Goal: Task Accomplishment & Management: Complete application form

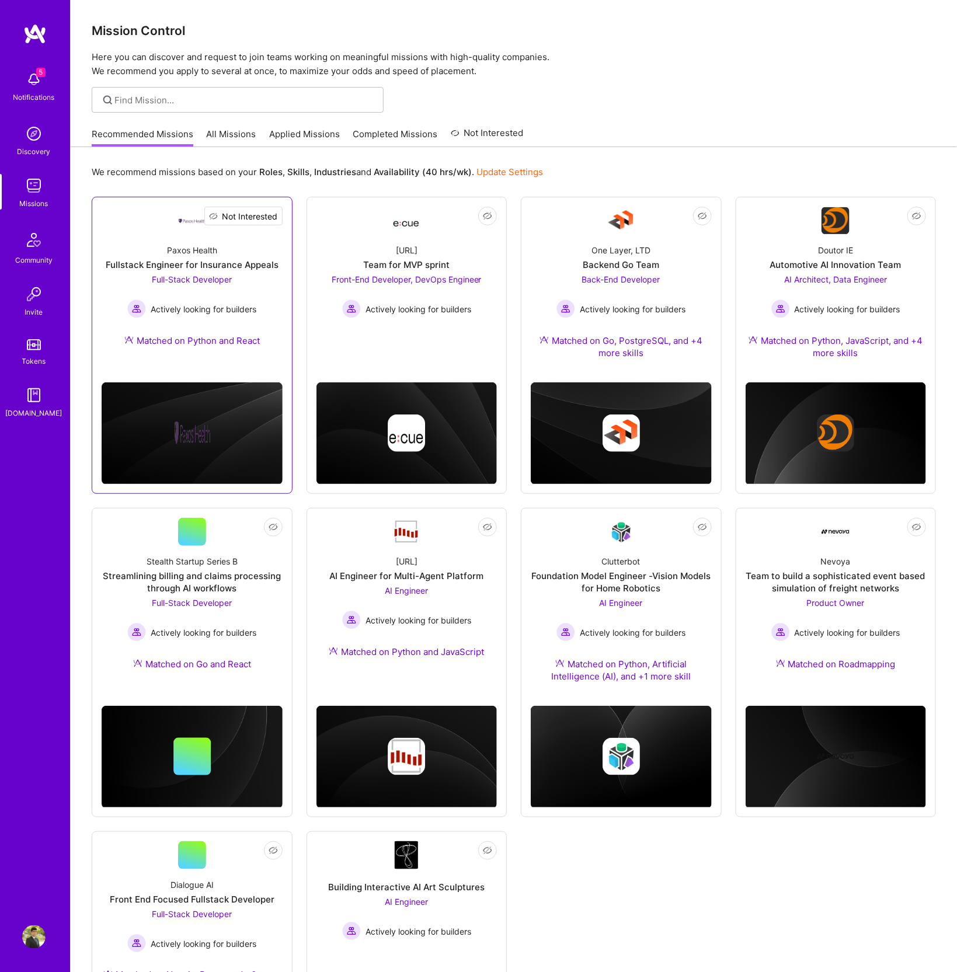
click at [272, 220] on span "Not Interested" at bounding box center [250, 216] width 55 height 12
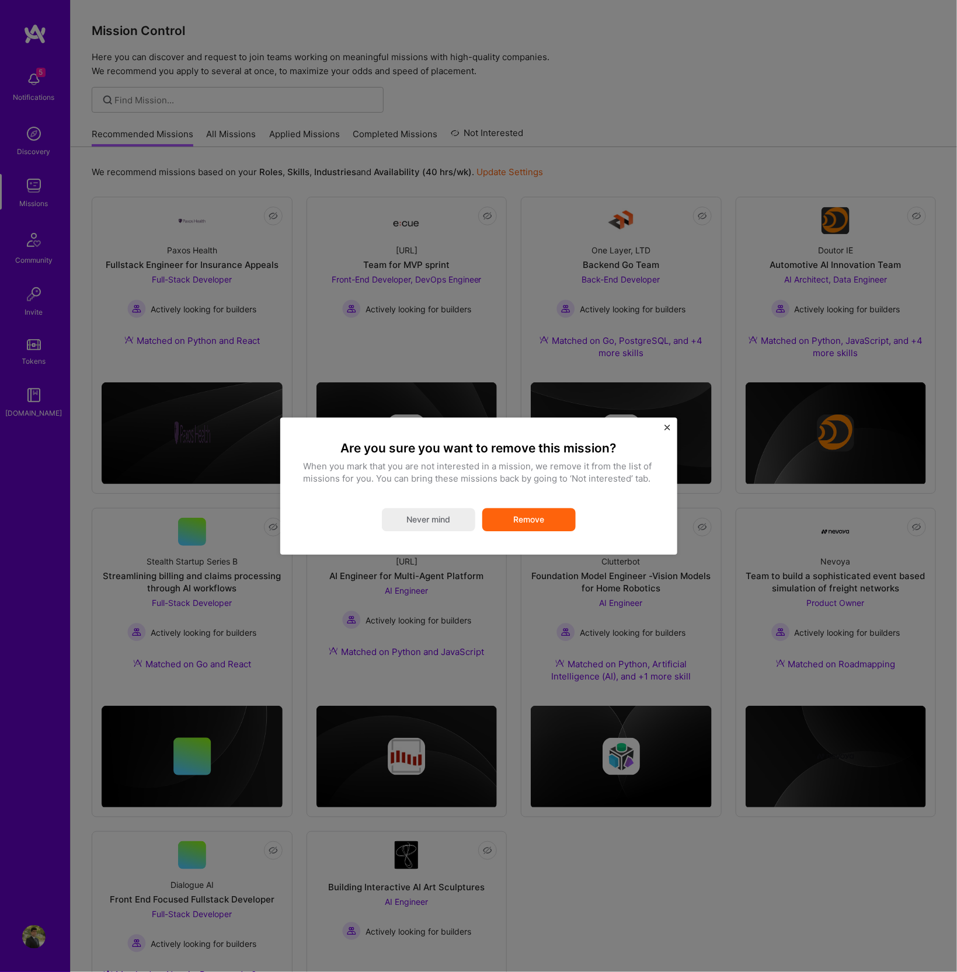
click at [530, 516] on button "Remove" at bounding box center [528, 519] width 93 height 23
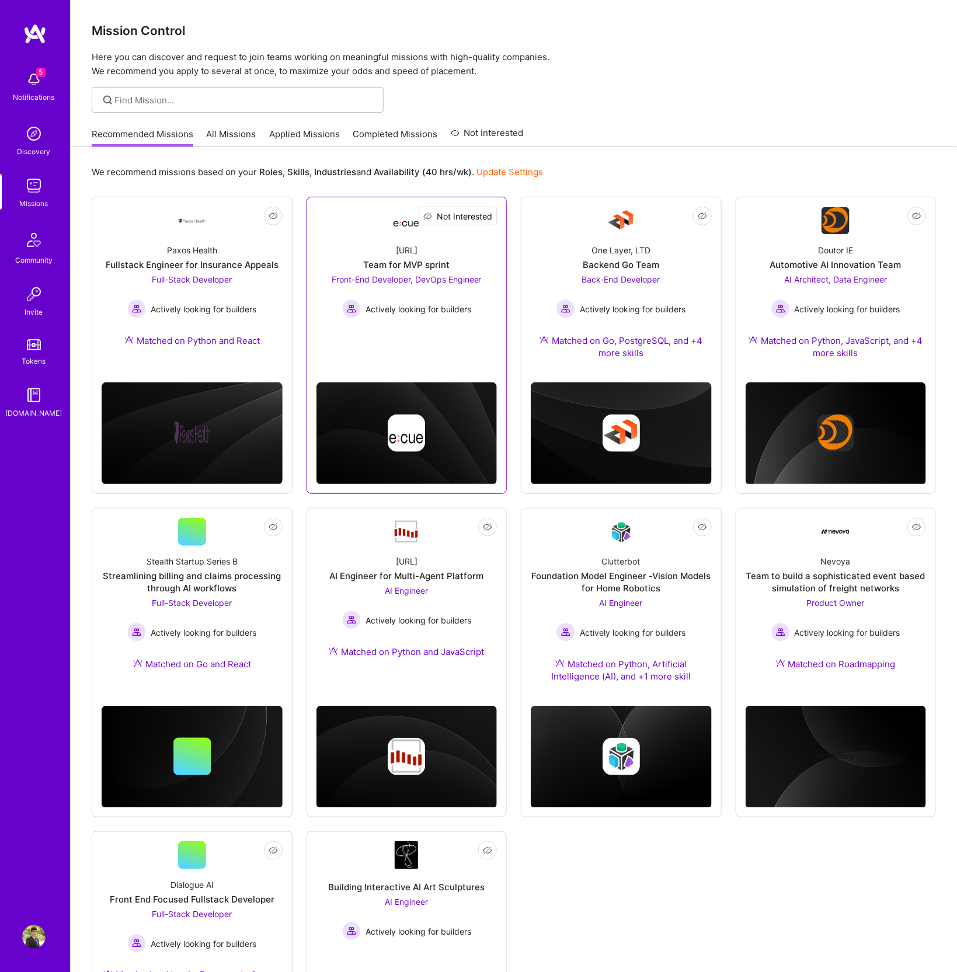
click at [484, 217] on span "Not Interested" at bounding box center [464, 216] width 55 height 12
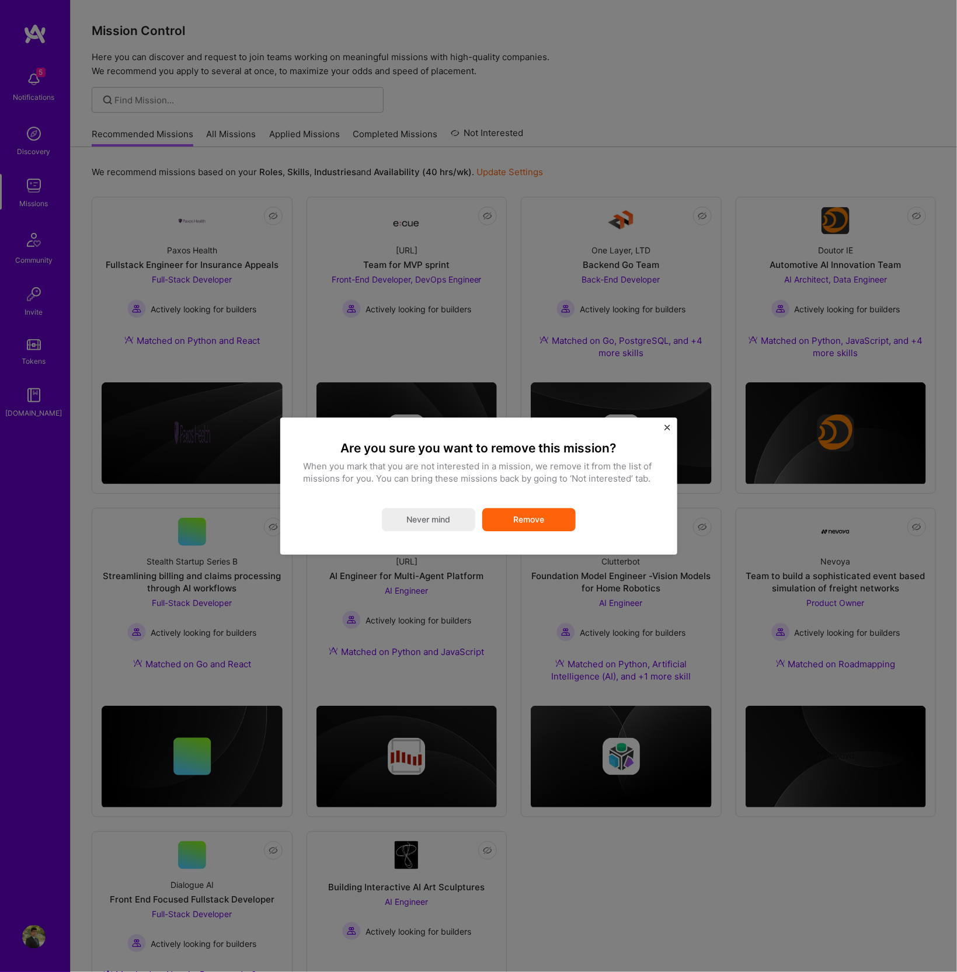
click at [543, 512] on button "Remove" at bounding box center [528, 519] width 93 height 23
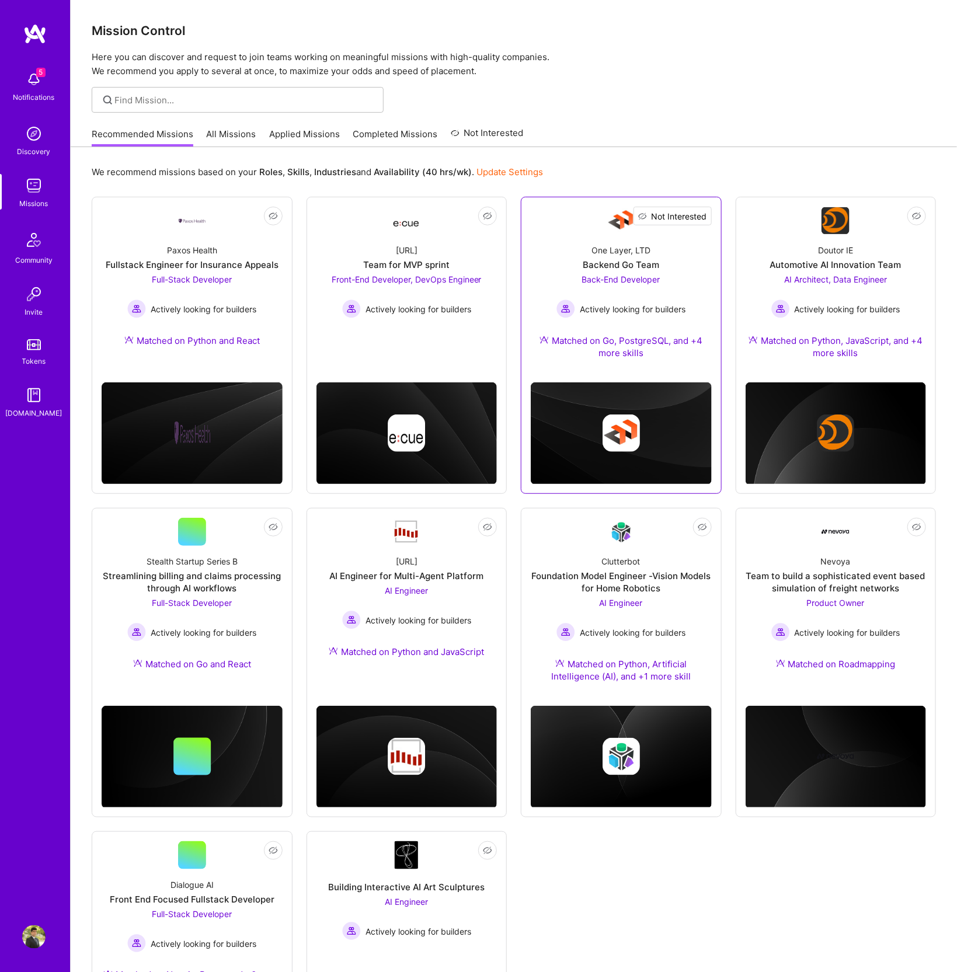
click at [701, 217] on span "Not Interested" at bounding box center [679, 216] width 55 height 12
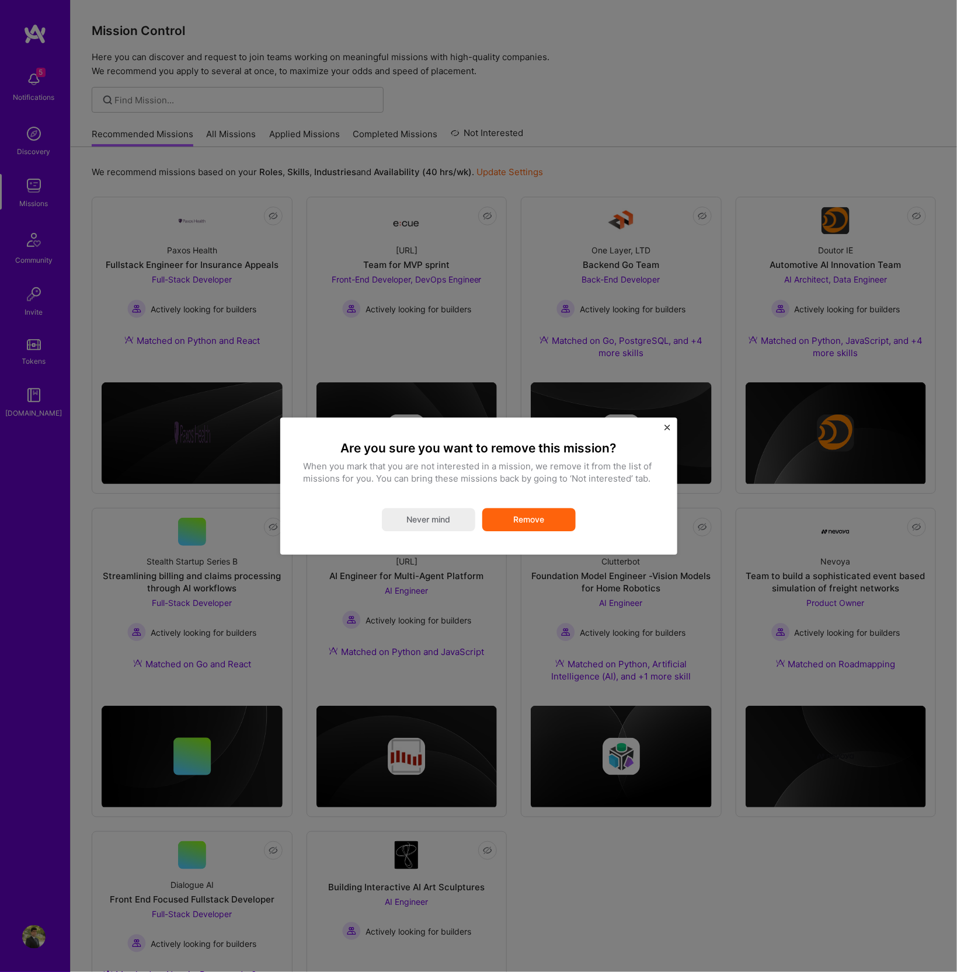
click at [547, 524] on button "Remove" at bounding box center [528, 519] width 93 height 23
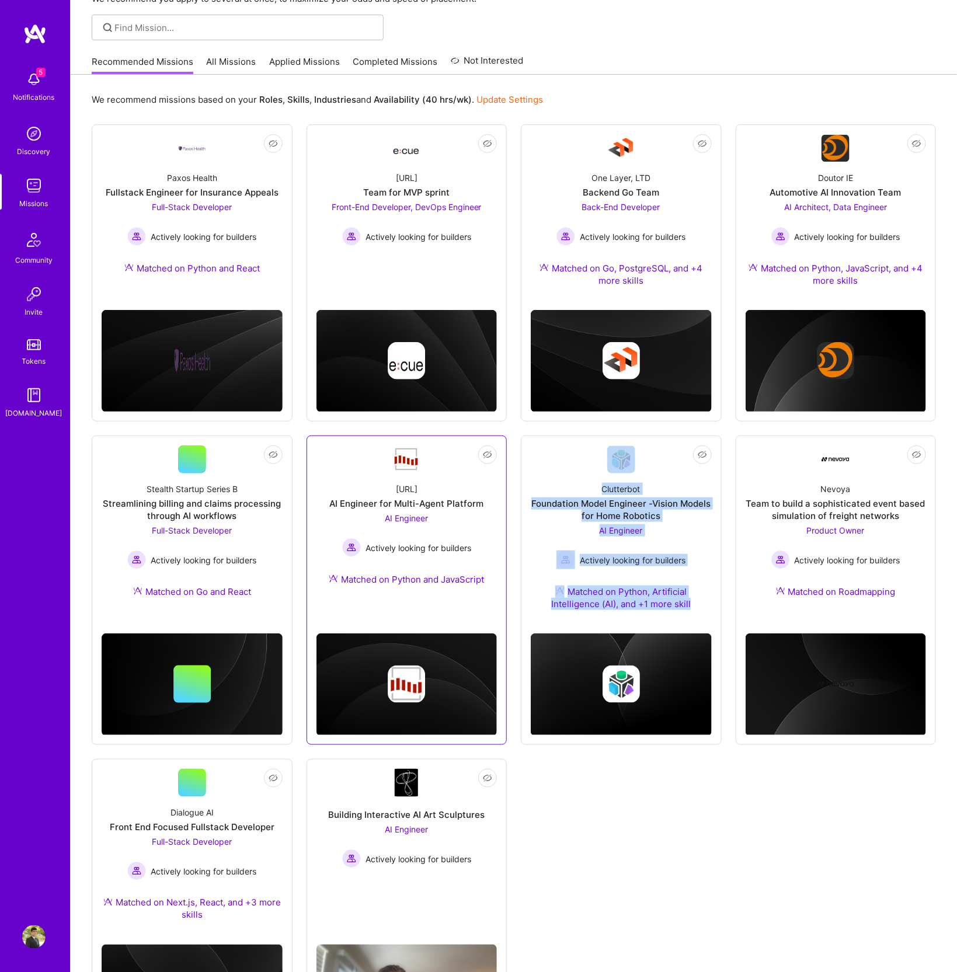
scroll to position [89, 0]
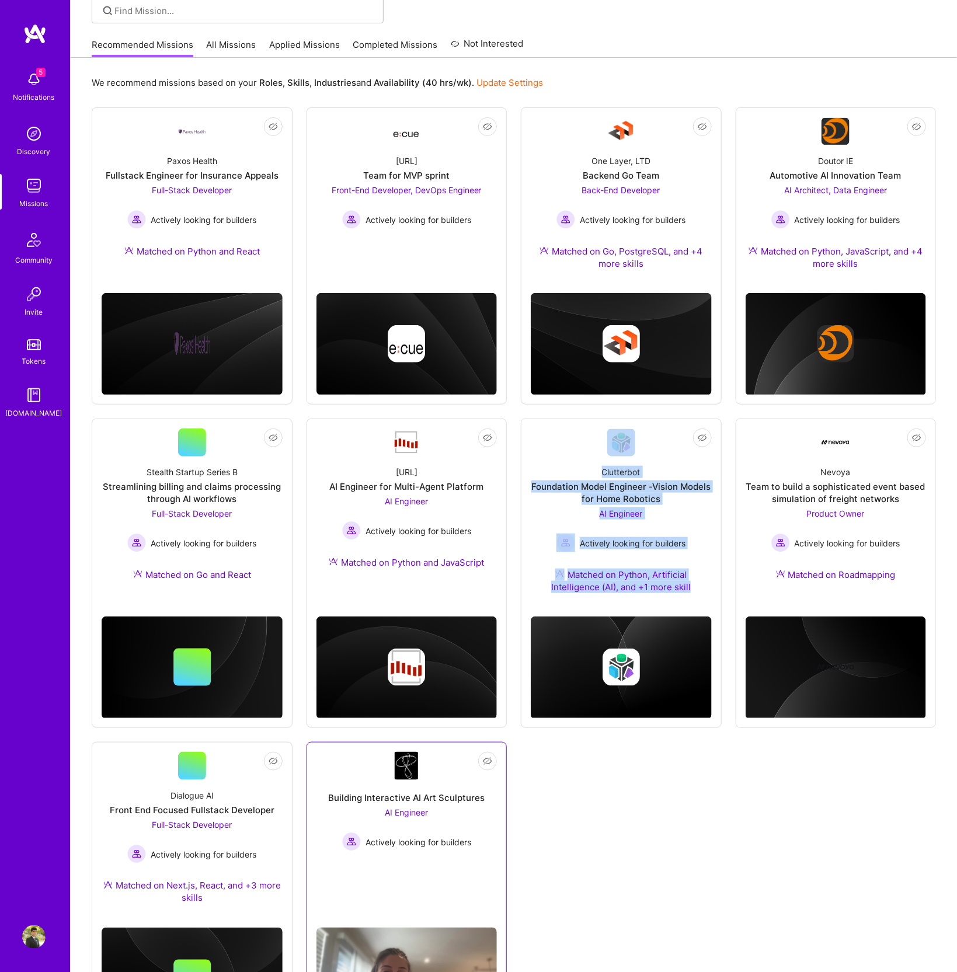
click at [396, 801] on div "Building Interactive AI Art Sculptures" at bounding box center [406, 798] width 157 height 12
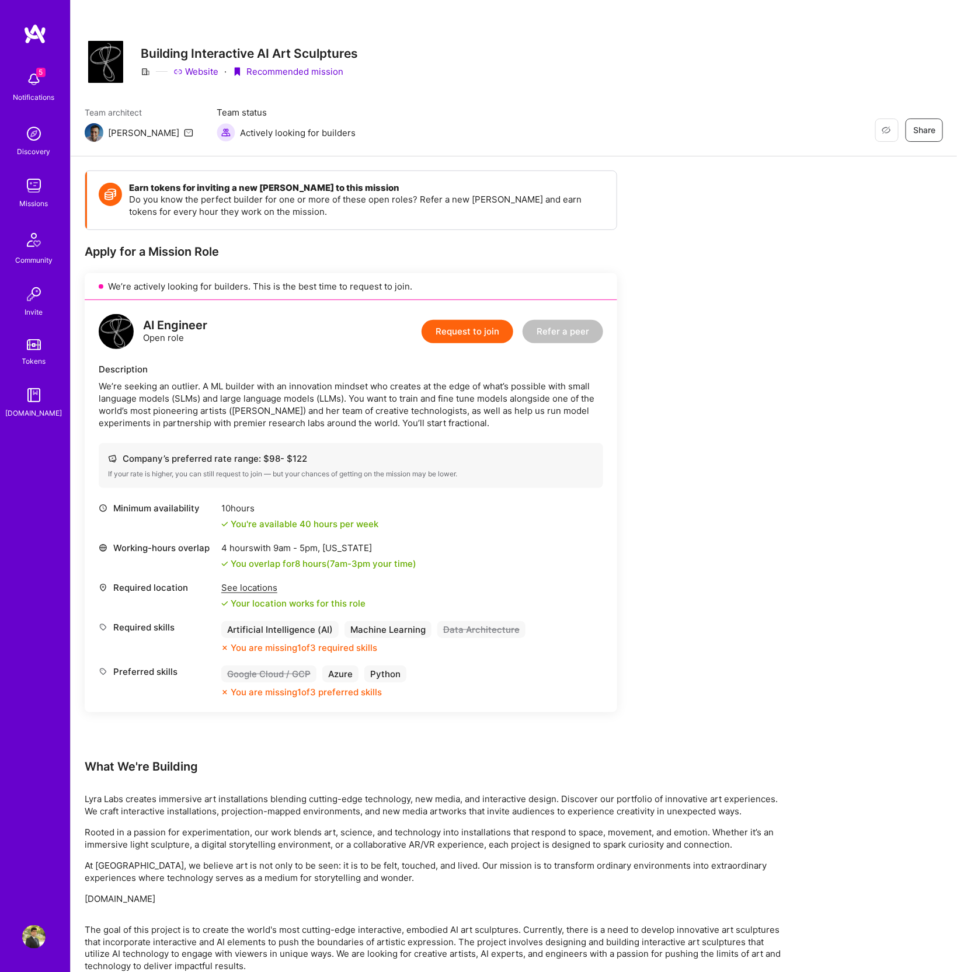
click at [485, 330] on button "Request to join" at bounding box center [468, 331] width 92 height 23
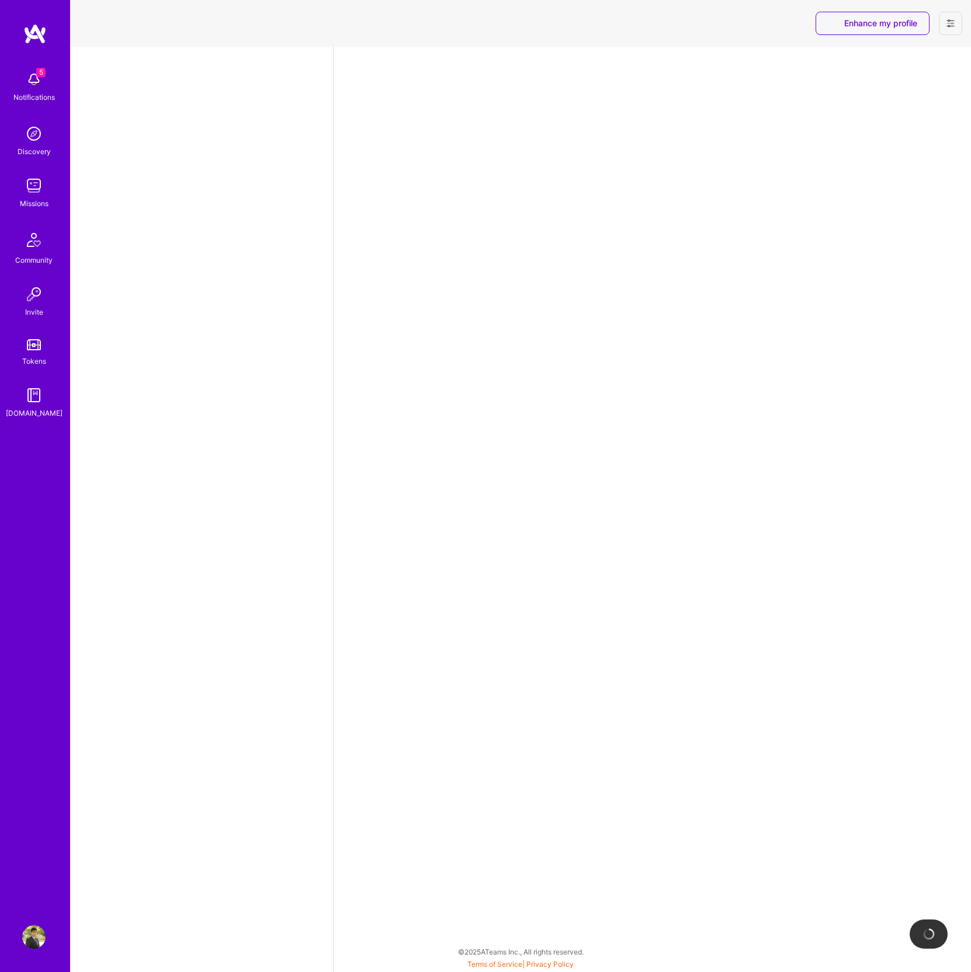
select select "CA"
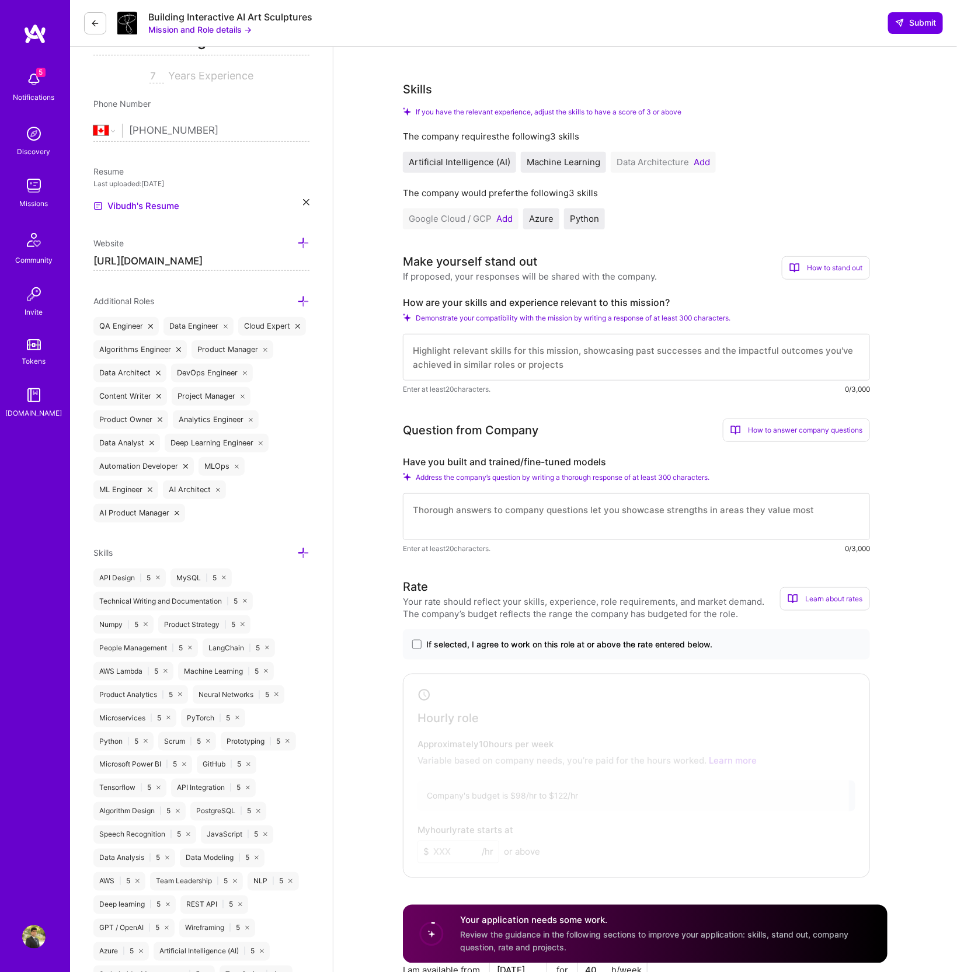
scroll to position [192, 0]
click at [505, 218] on button "Add" at bounding box center [504, 218] width 16 height 9
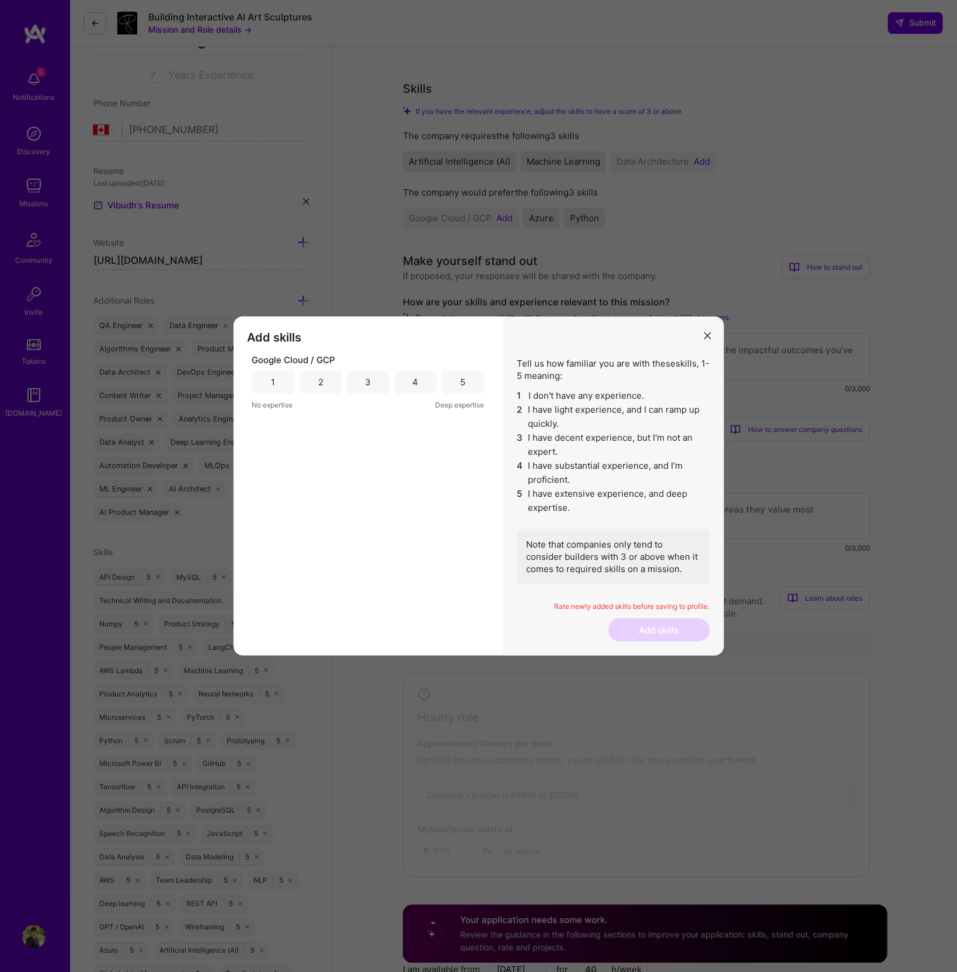
click at [427, 383] on div "4" at bounding box center [415, 382] width 43 height 23
click at [663, 635] on button "Add skills" at bounding box center [660, 629] width 102 height 23
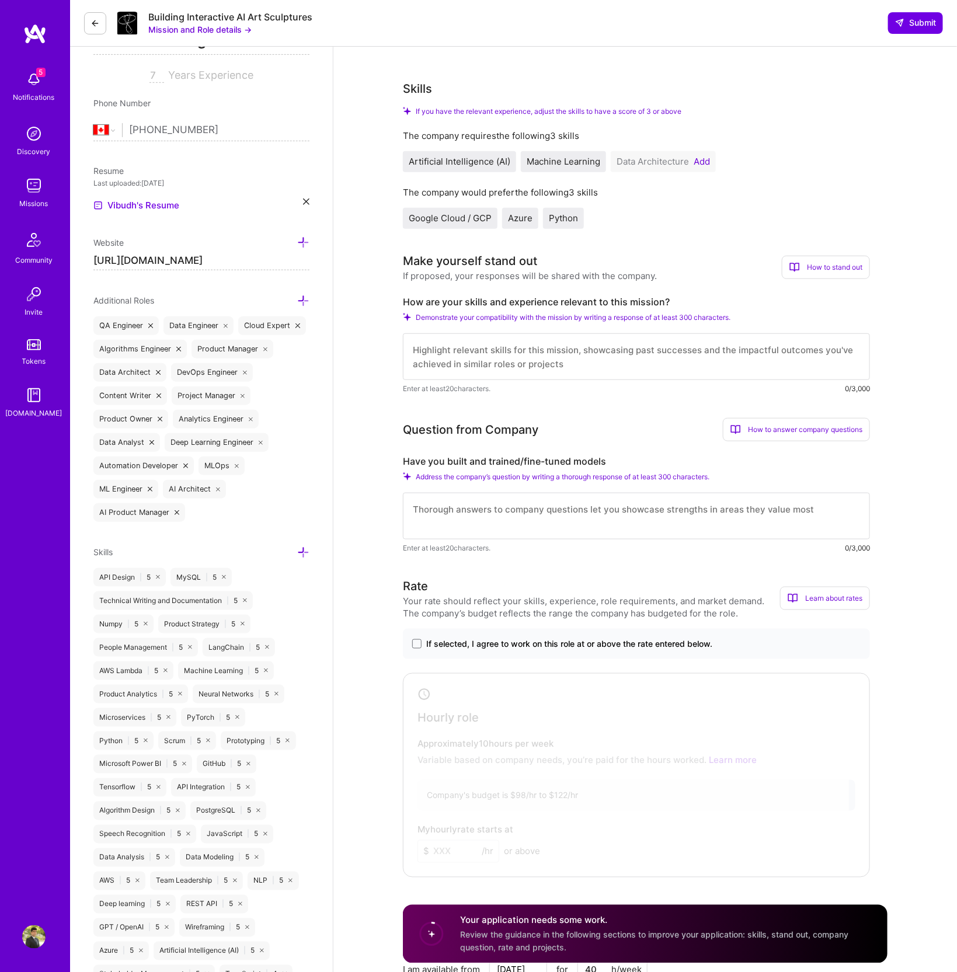
click at [697, 164] on button "Add" at bounding box center [702, 161] width 16 height 9
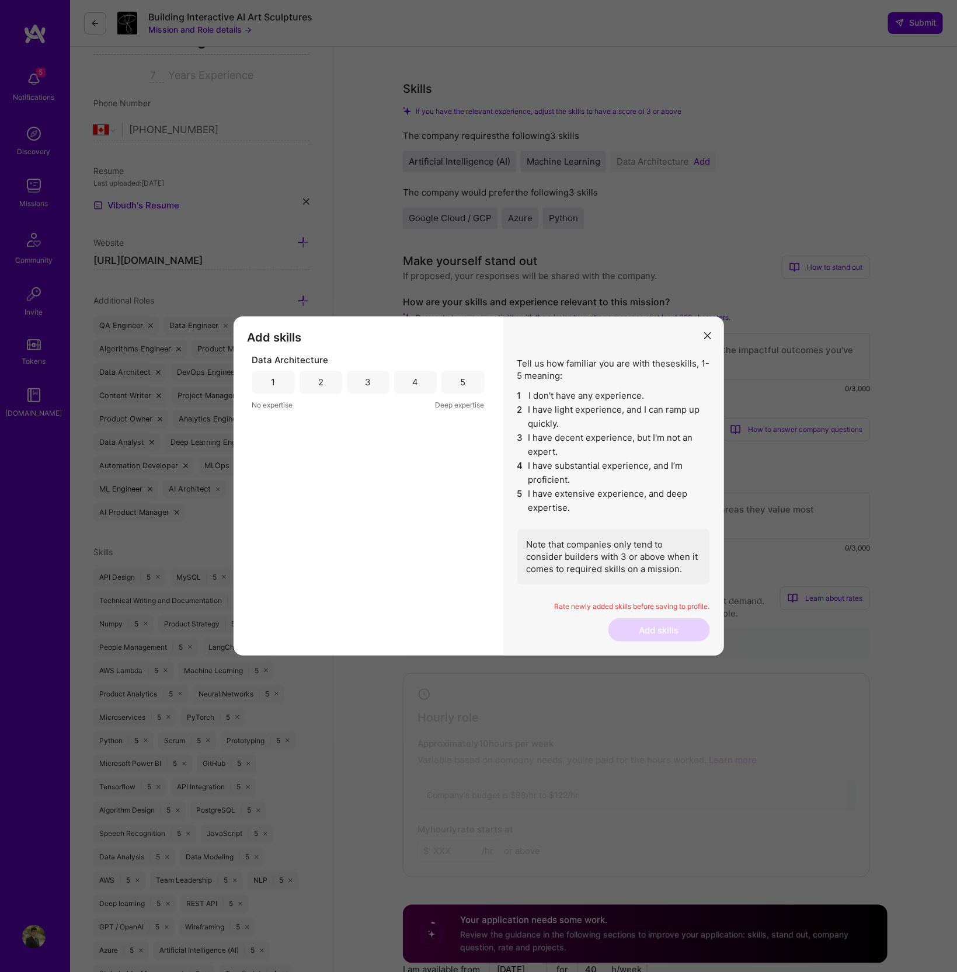
click at [458, 387] on div "5" at bounding box center [462, 382] width 43 height 23
click at [679, 632] on button "Add skills" at bounding box center [660, 629] width 102 height 23
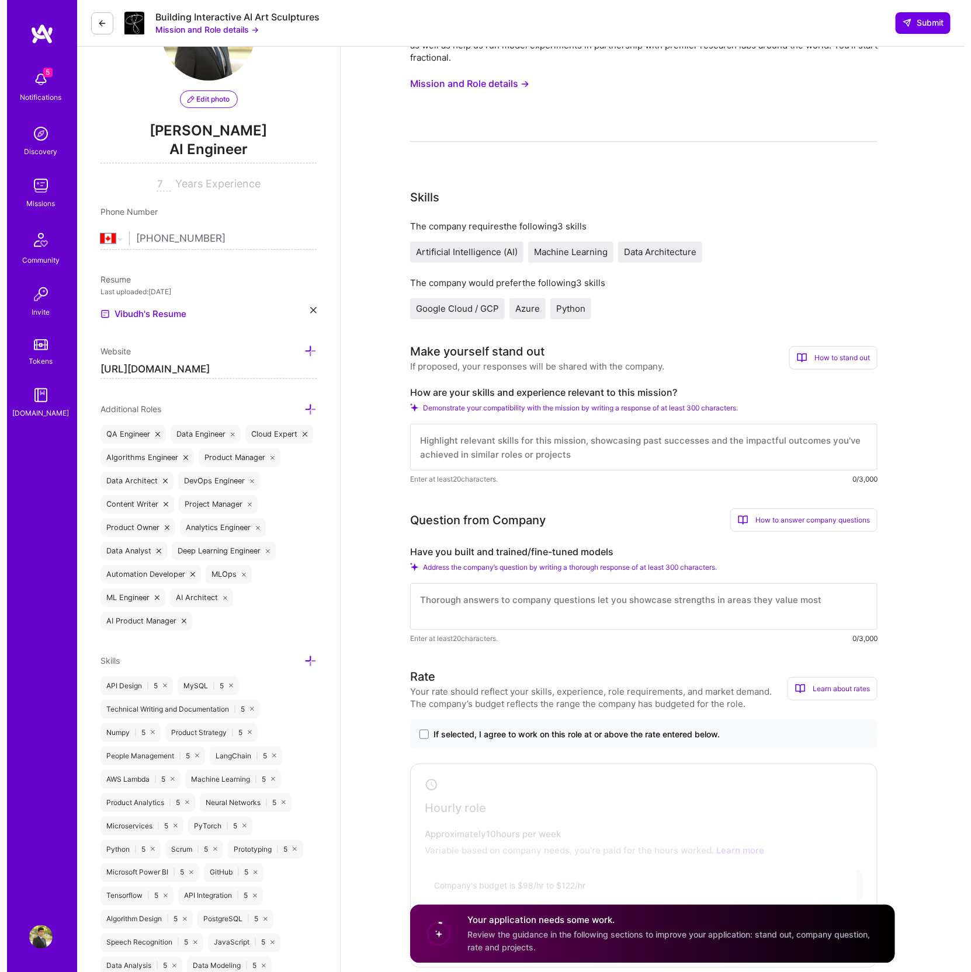
scroll to position [0, 0]
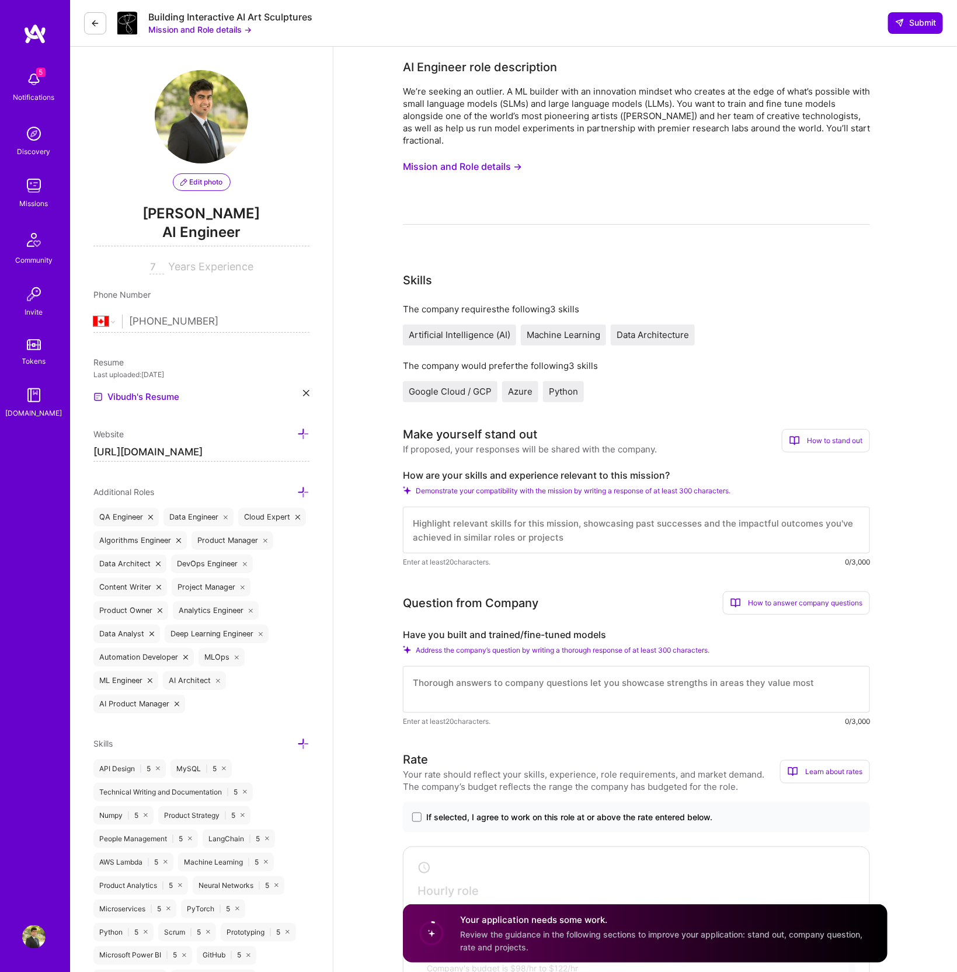
click at [456, 161] on button "Mission and Role details →" at bounding box center [462, 167] width 119 height 22
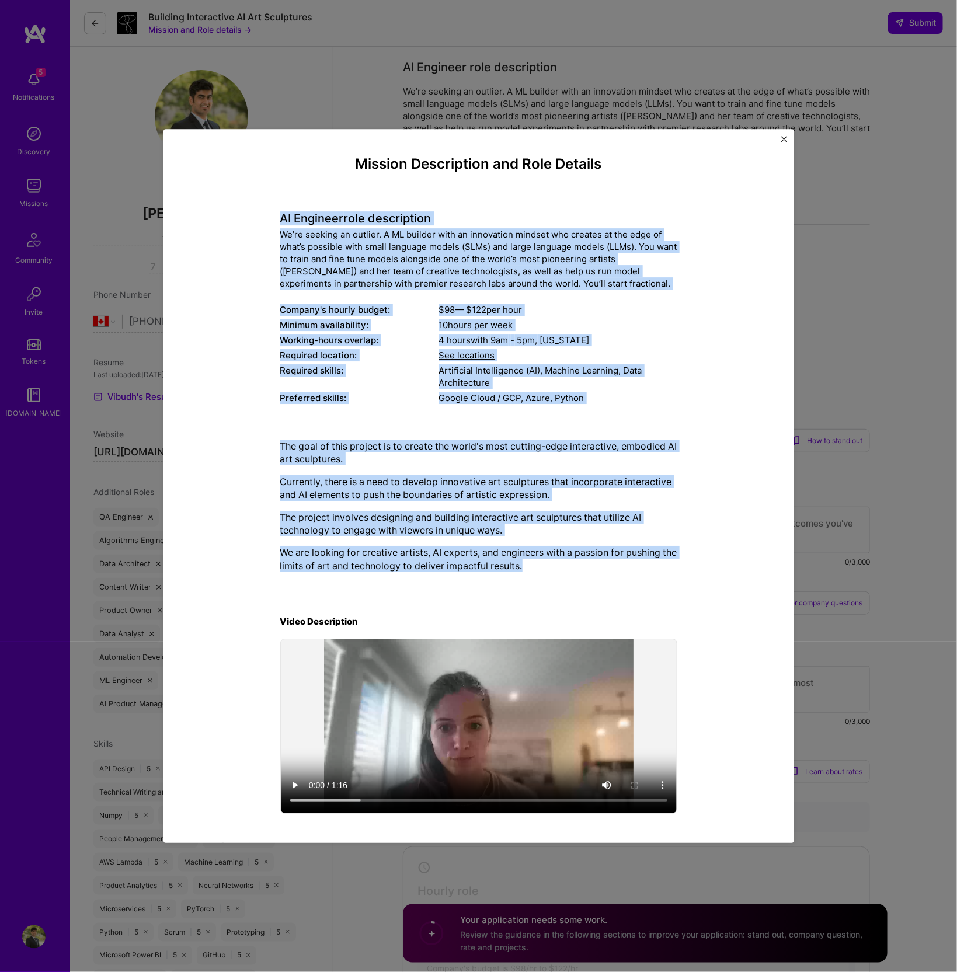
drag, startPoint x: 561, startPoint y: 566, endPoint x: 244, endPoint y: 213, distance: 474.3
click at [244, 213] on div "Mission Description and Role Details AI Engineer role description We’re seeking…" at bounding box center [478, 486] width 577 height 661
copy div "LO Ipsumdol sita consectetur Ad’el seddoei te incidid. U LA etdolor magn al eni…"
click at [781, 137] on img "Close" at bounding box center [784, 139] width 6 height 6
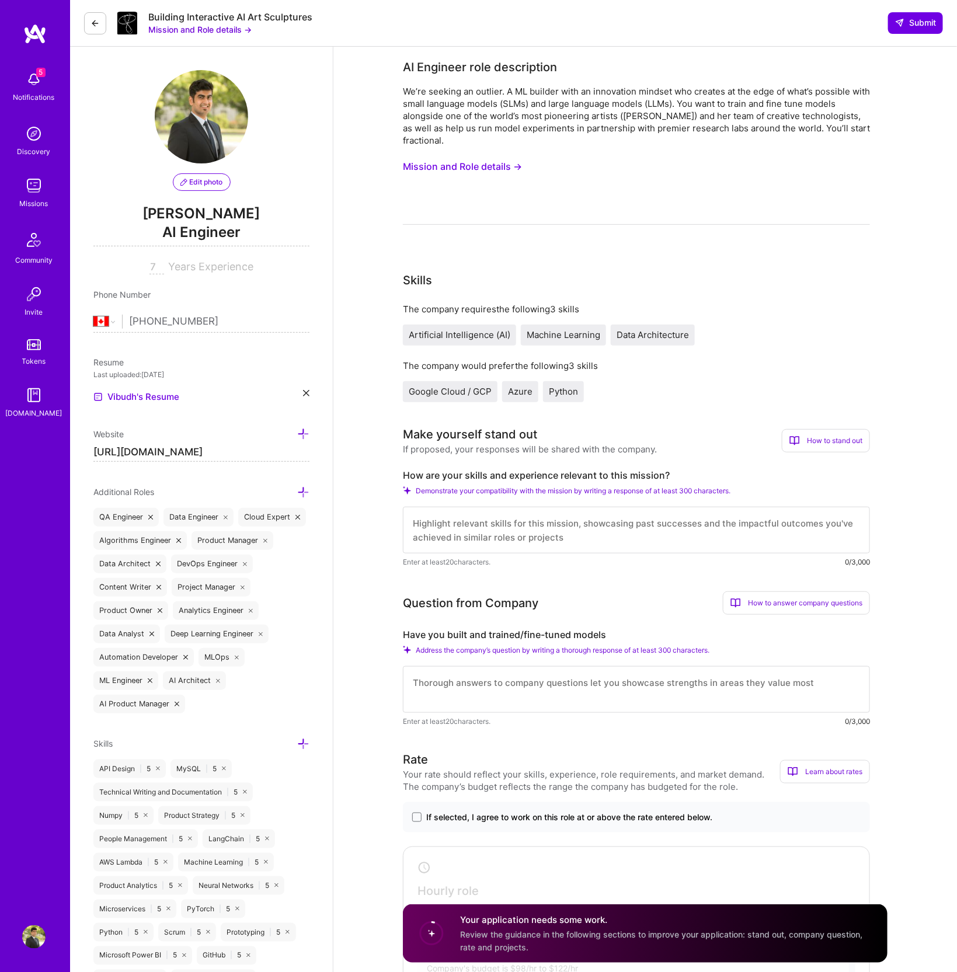
click at [91, 20] on icon at bounding box center [95, 23] width 9 height 9
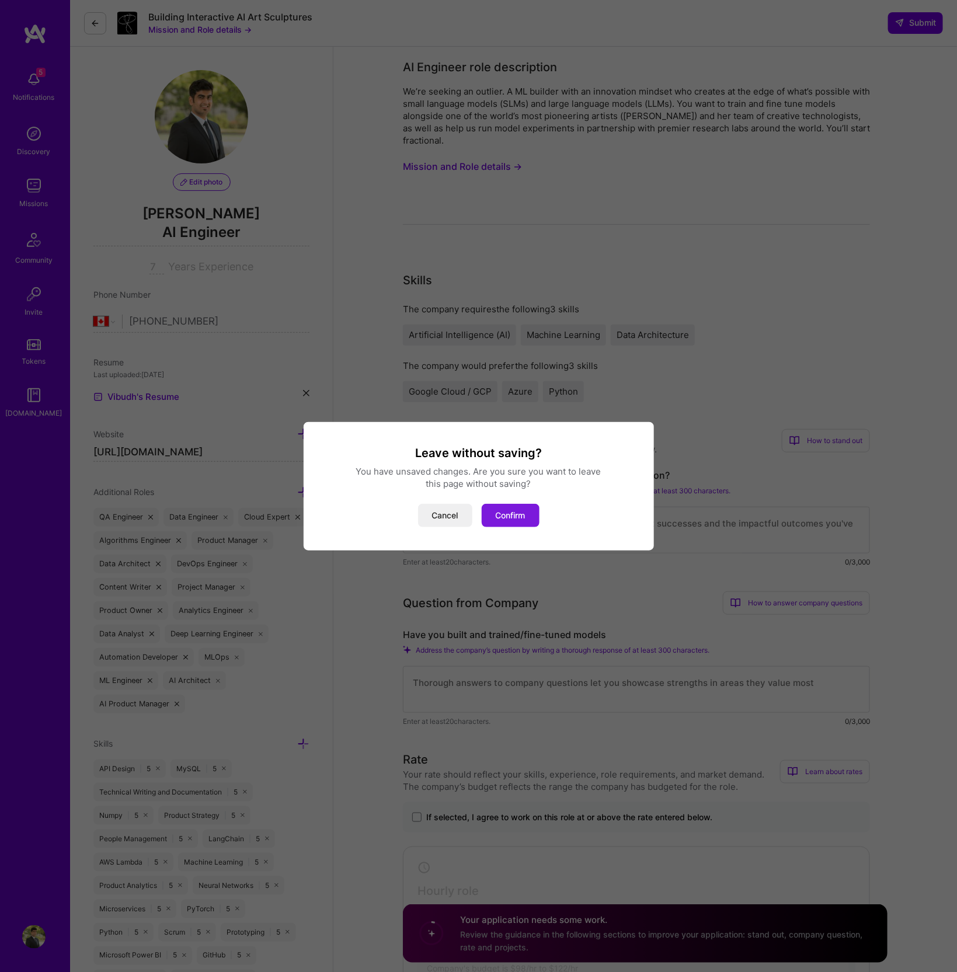
click at [525, 522] on button "Confirm" at bounding box center [511, 515] width 58 height 23
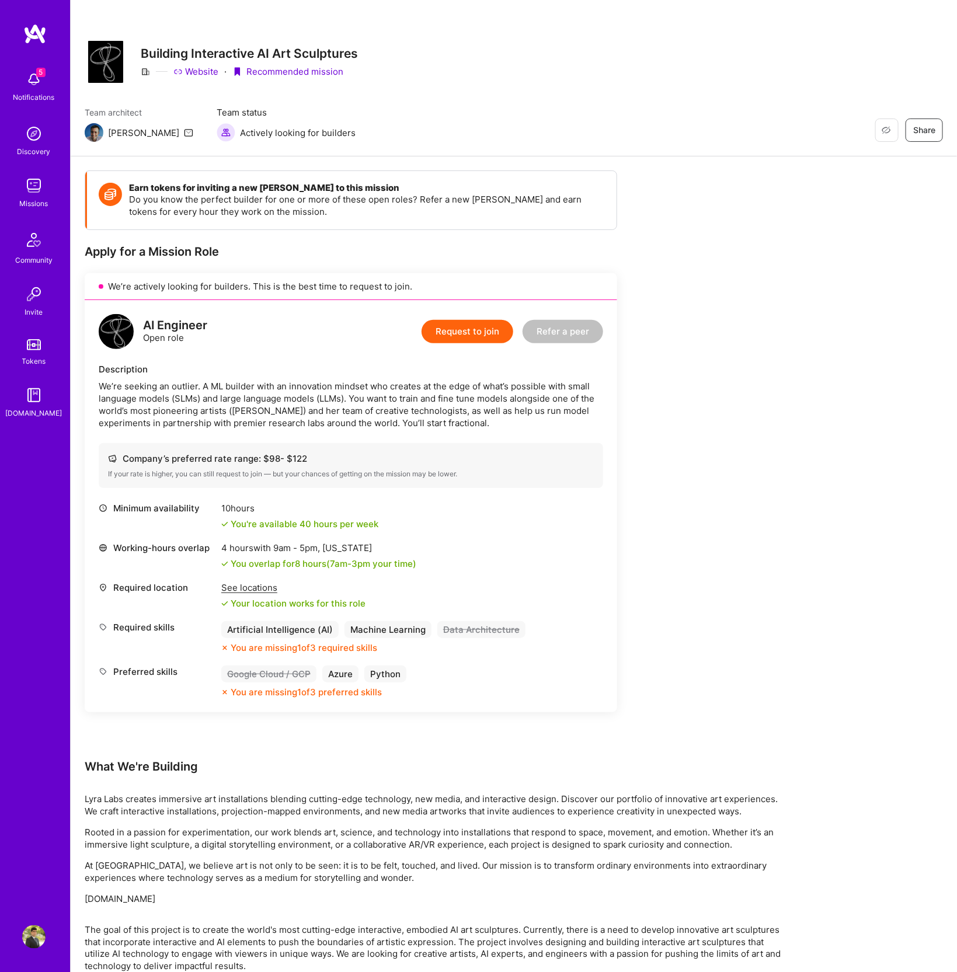
click at [36, 938] on img at bounding box center [33, 937] width 23 height 23
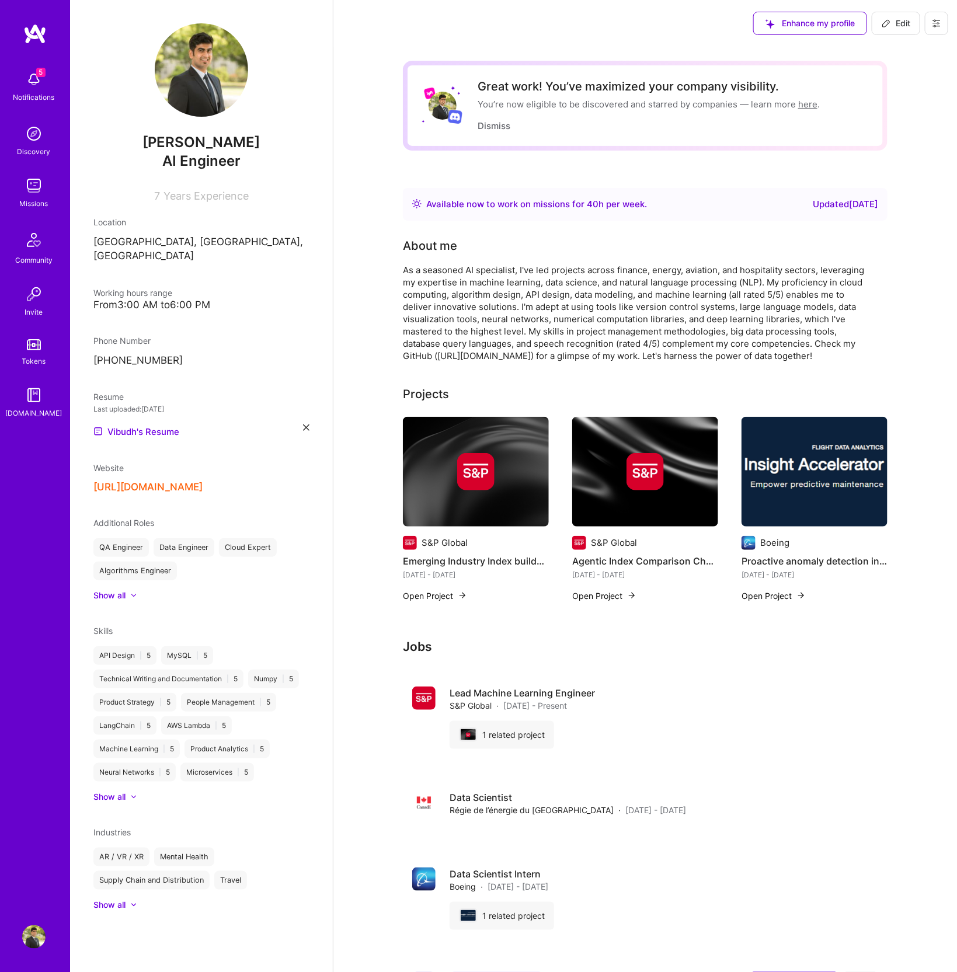
click at [447, 596] on button "Open Project" at bounding box center [435, 596] width 64 height 12
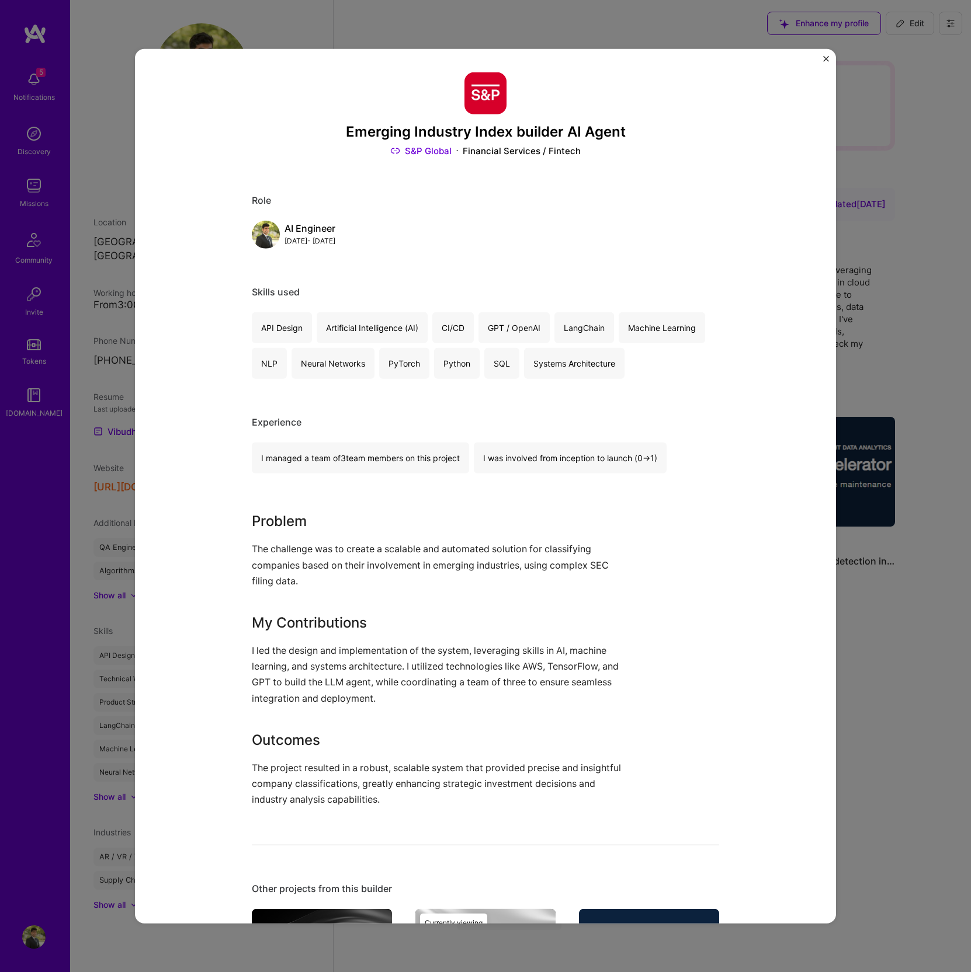
click at [440, 137] on h3 "Emerging Industry Index builder AI Agent" at bounding box center [485, 131] width 467 height 17
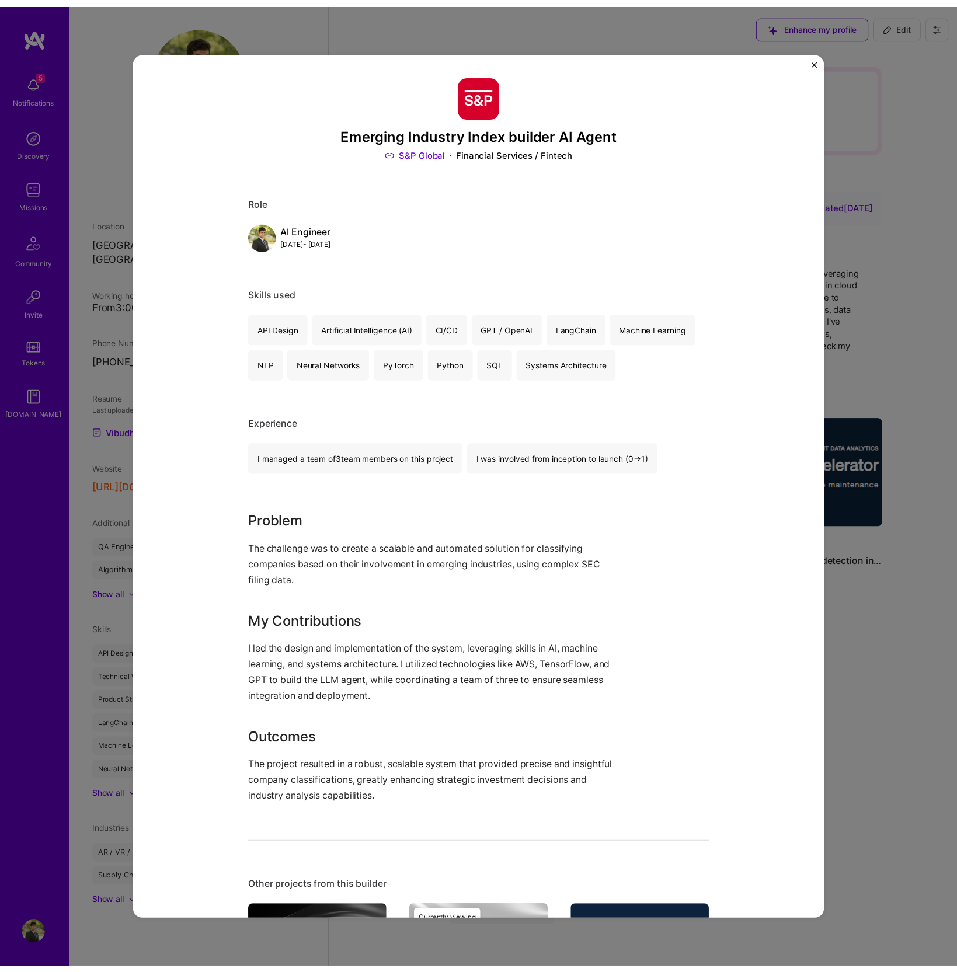
scroll to position [203, 0]
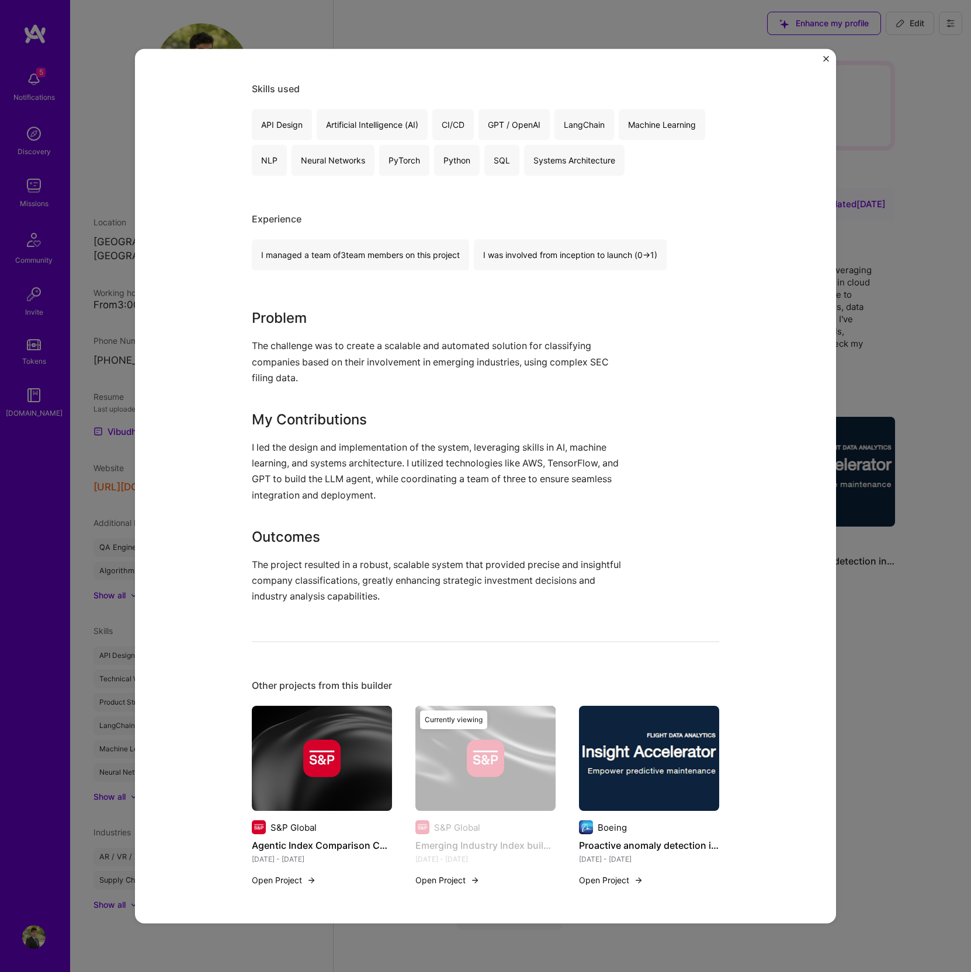
click at [828, 58] on img "Close" at bounding box center [826, 58] width 6 height 6
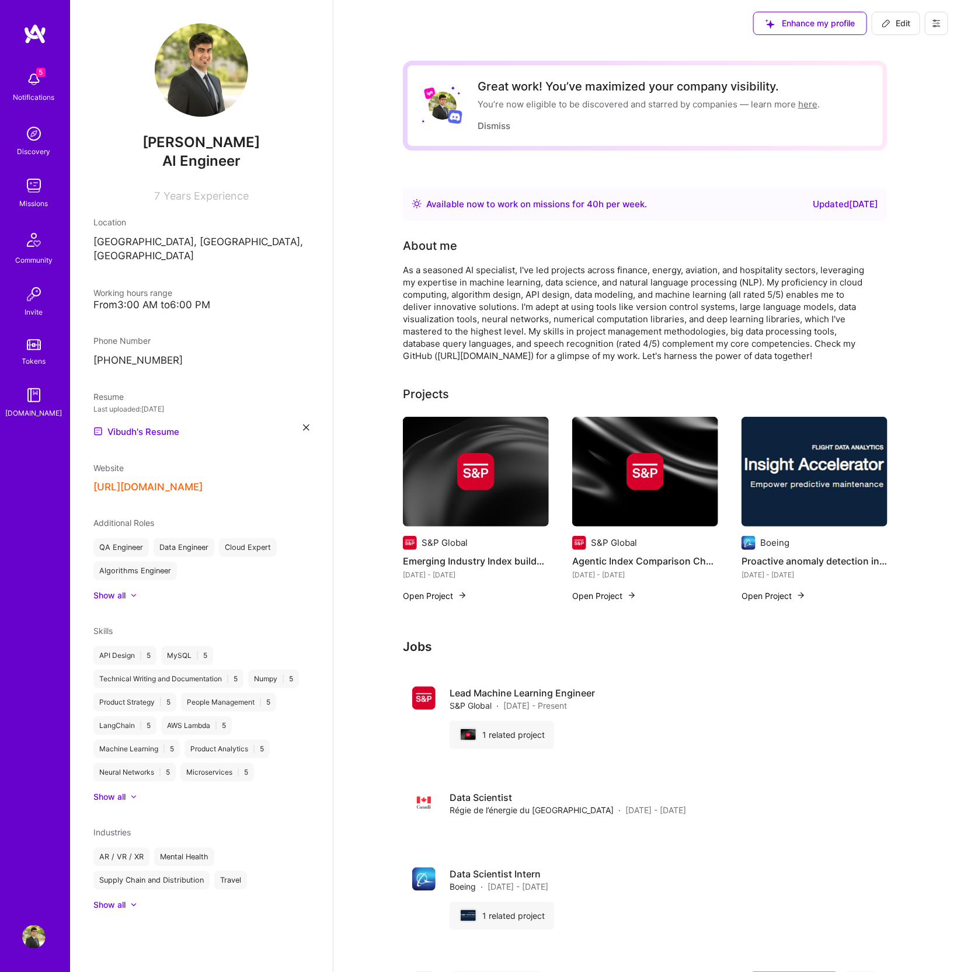
click at [898, 24] on span "Edit" at bounding box center [896, 24] width 29 height 12
select select "CA"
select select "Right Now"
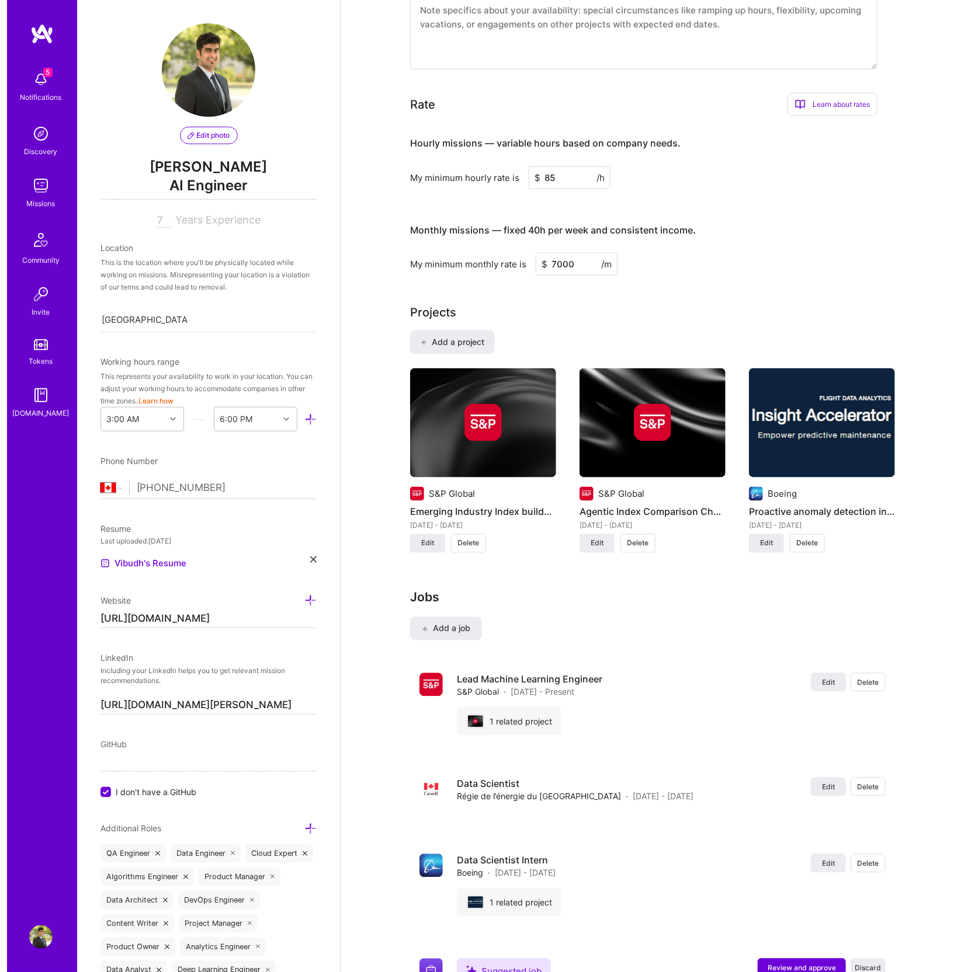
scroll to position [727, 0]
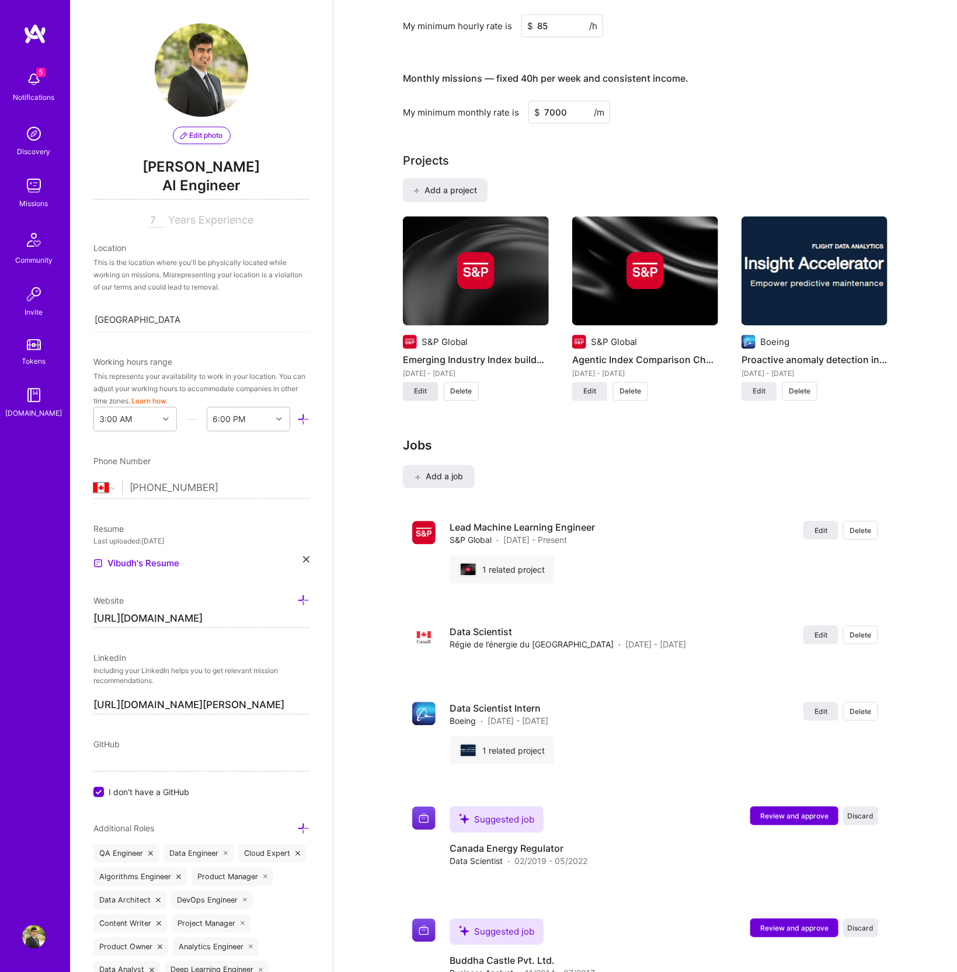
click at [423, 395] on button "Edit" at bounding box center [420, 392] width 35 height 19
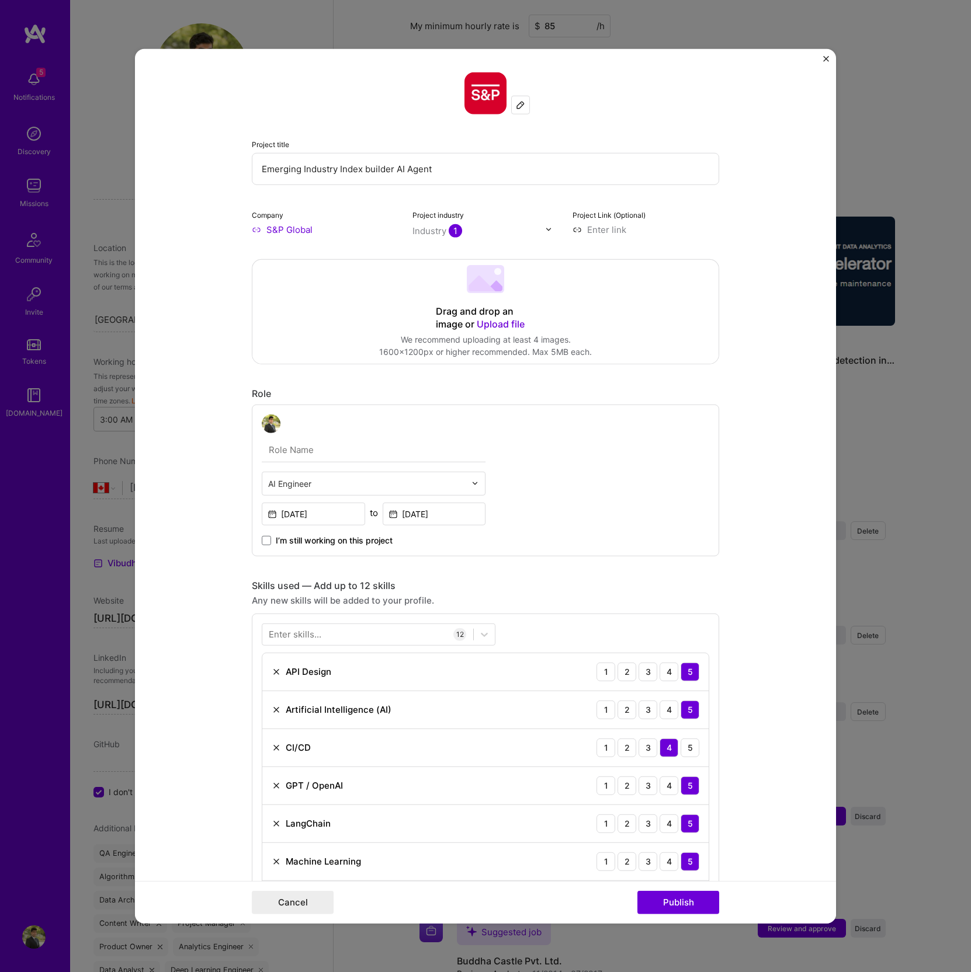
click at [420, 168] on input "Emerging Industry Index builder AI Agent" at bounding box center [485, 168] width 467 height 32
paste input "-Industry Company Classification from SEC Filings"
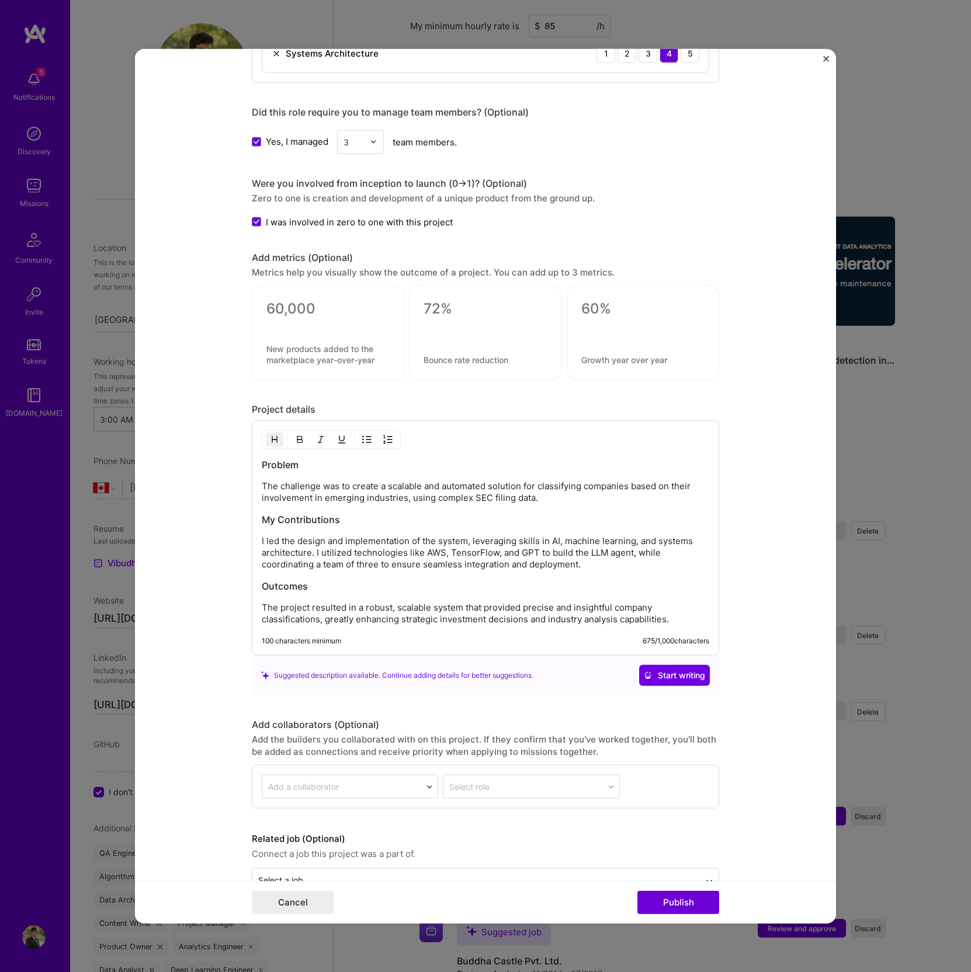
scroll to position [1050, 0]
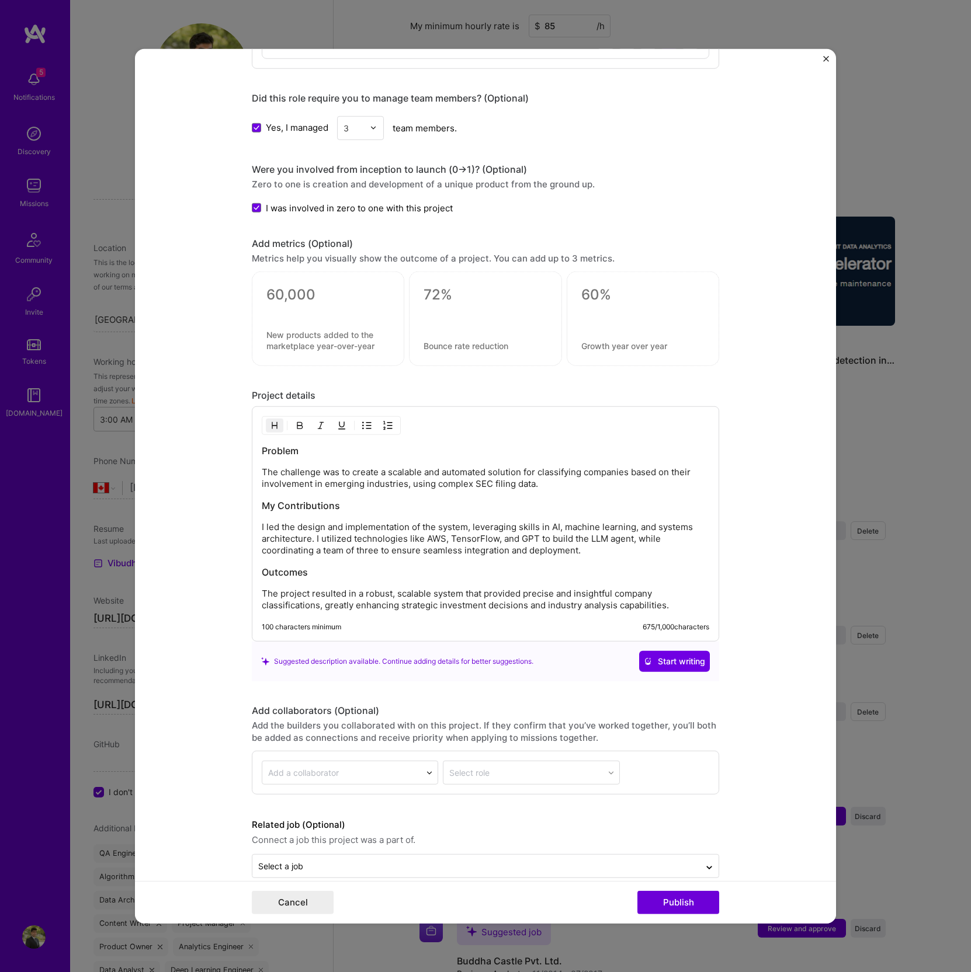
type input "Emerging-Industry Company Classification from SEC Filings"
click at [335, 499] on h3 "My Contributions" at bounding box center [485, 505] width 447 height 13
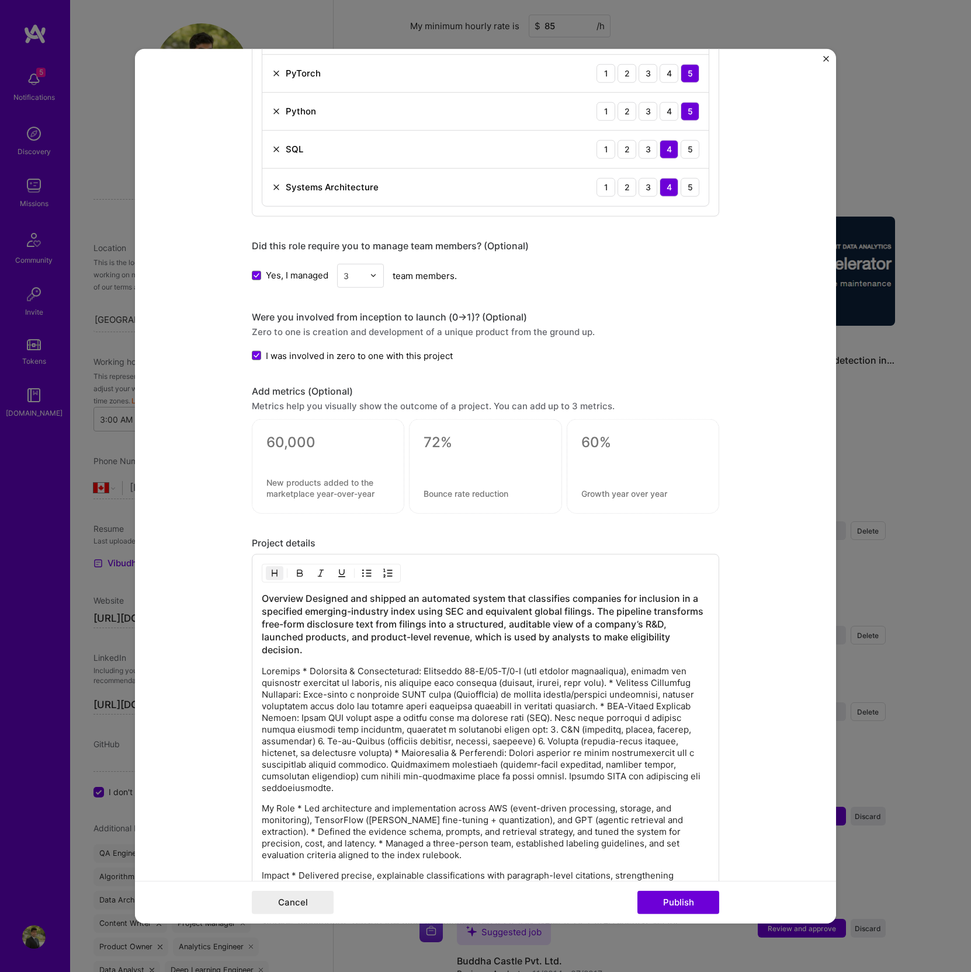
scroll to position [908, 0]
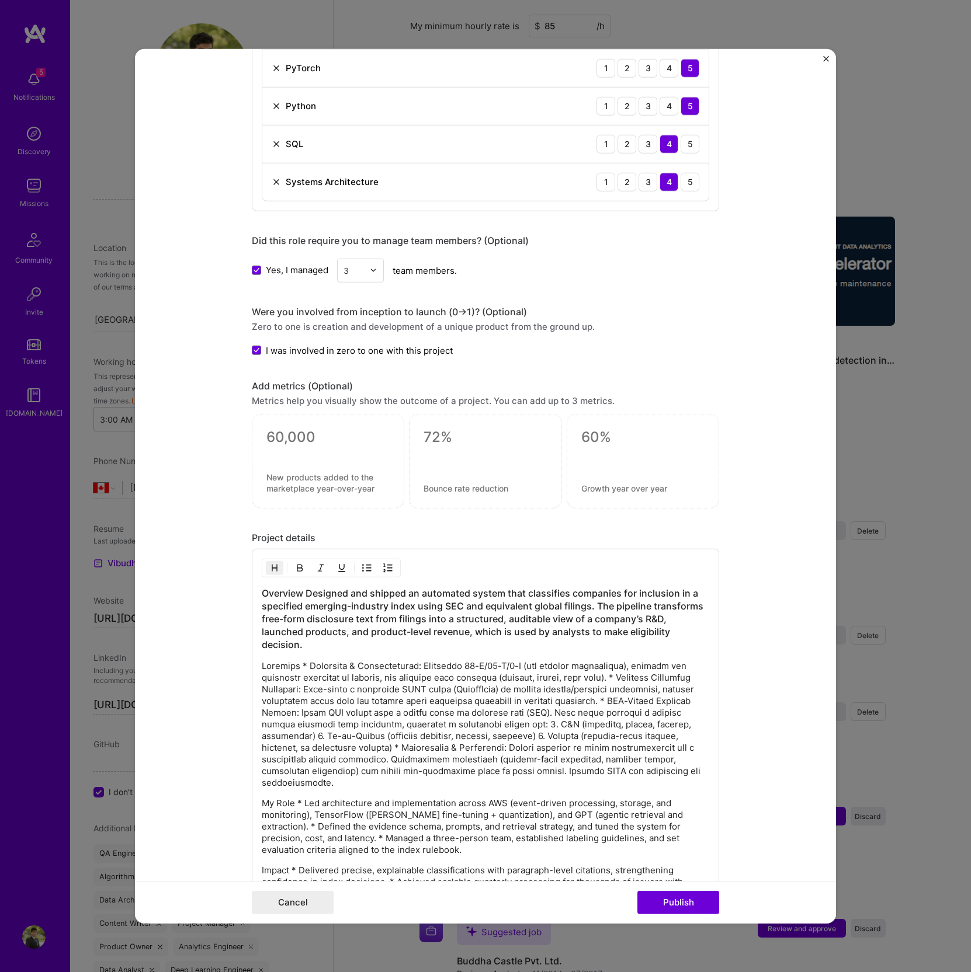
click at [304, 634] on h3 "Overview Designed and shipped an automated system that classifies companies for…" at bounding box center [485, 619] width 447 height 64
click at [294, 589] on h3 "Overview Designed and shipped an automated system that classifies companies for…" at bounding box center [485, 619] width 447 height 64
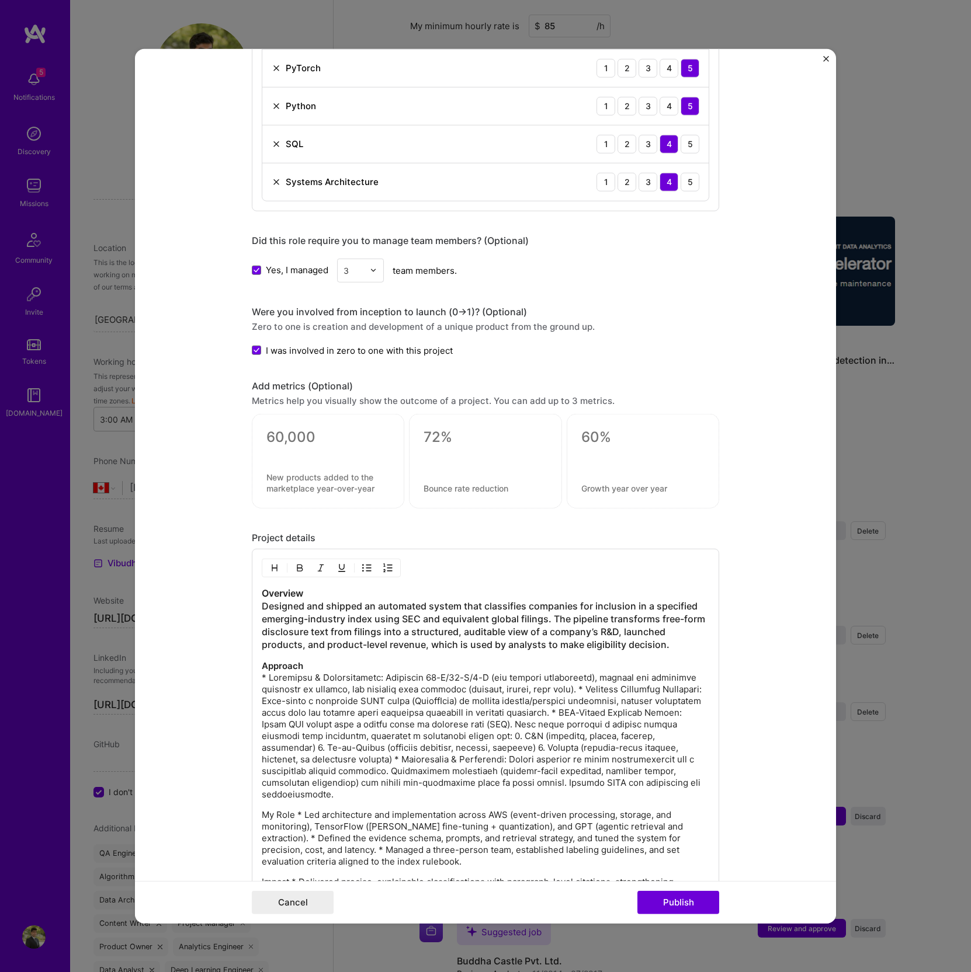
click at [594, 686] on p "Approach" at bounding box center [485, 730] width 447 height 140
click at [332, 724] on p "Approach * Ingestion & Normalization: Collected 10-K/10-Q/8-K (and foreign equi…" at bounding box center [485, 730] width 447 height 140
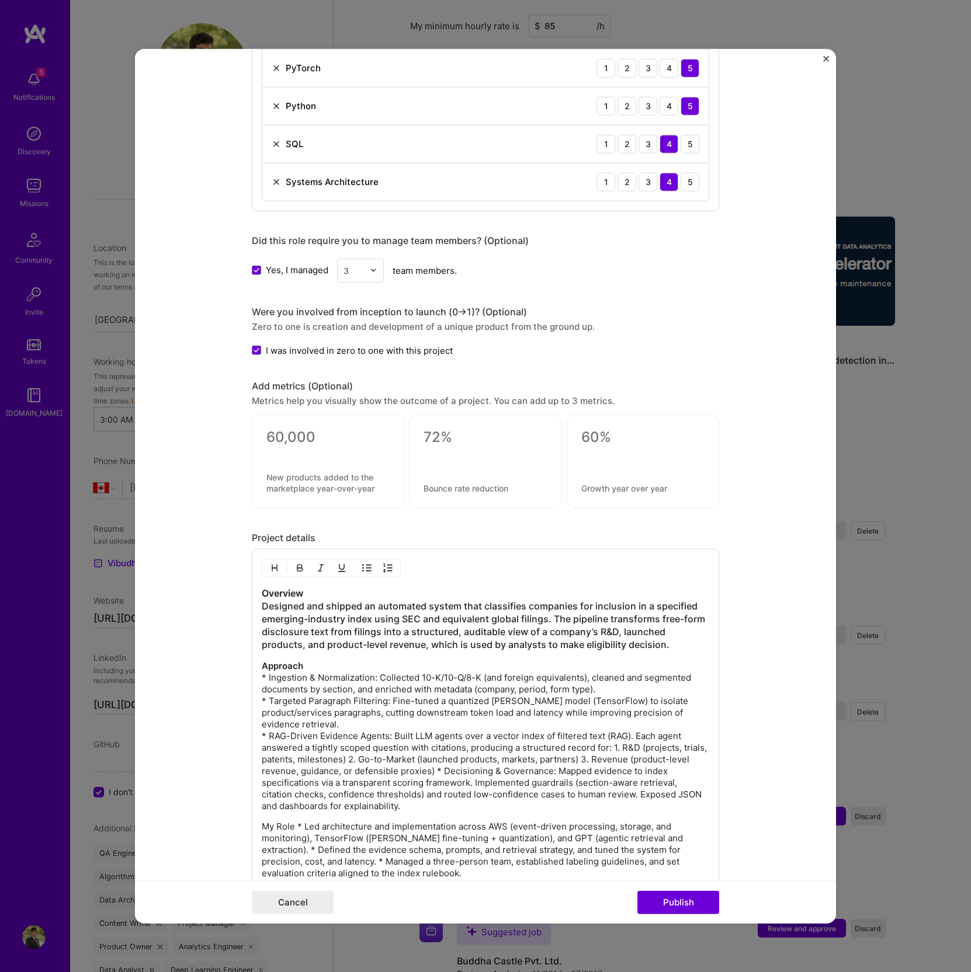
click at [609, 742] on p "Approach * Ingestion & Normalization: Collected 10-K/10-Q/8-K (and foreign equi…" at bounding box center [485, 736] width 447 height 152
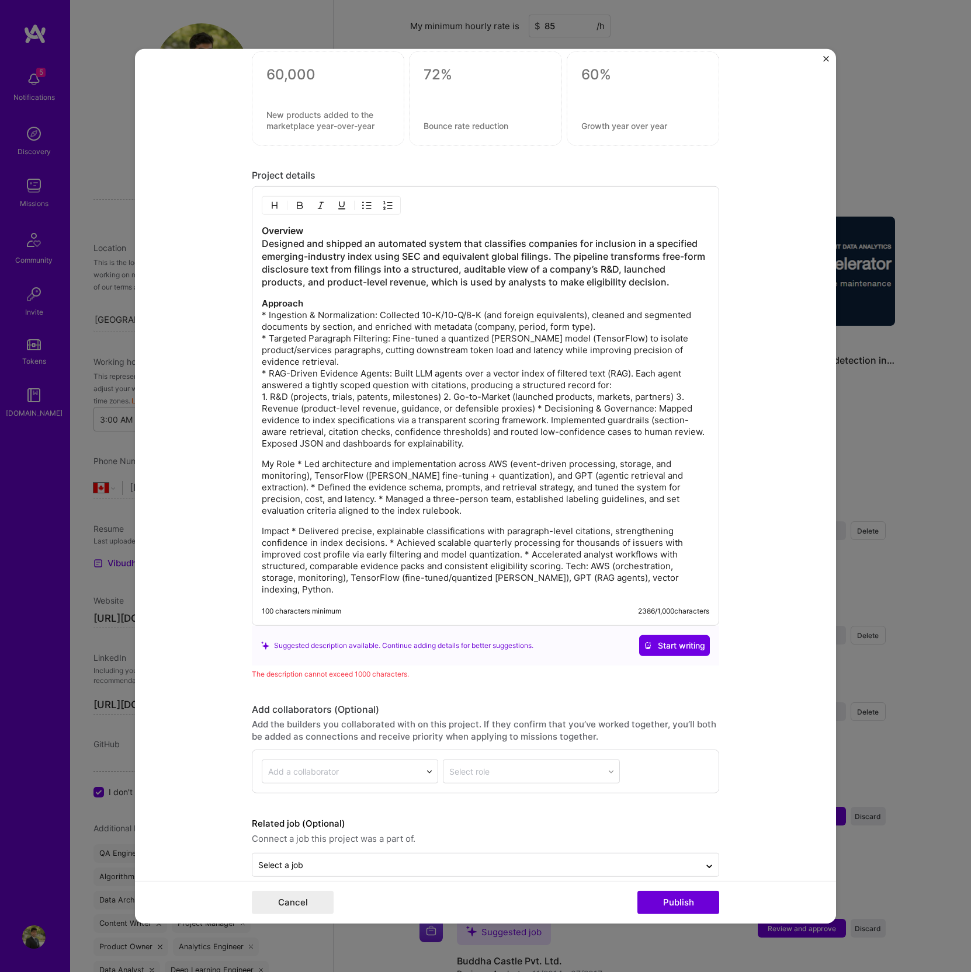
click at [434, 392] on p "Approach * Ingestion & Normalization: Collected 10-K/10-Q/8-K (and foreign equi…" at bounding box center [485, 374] width 447 height 152
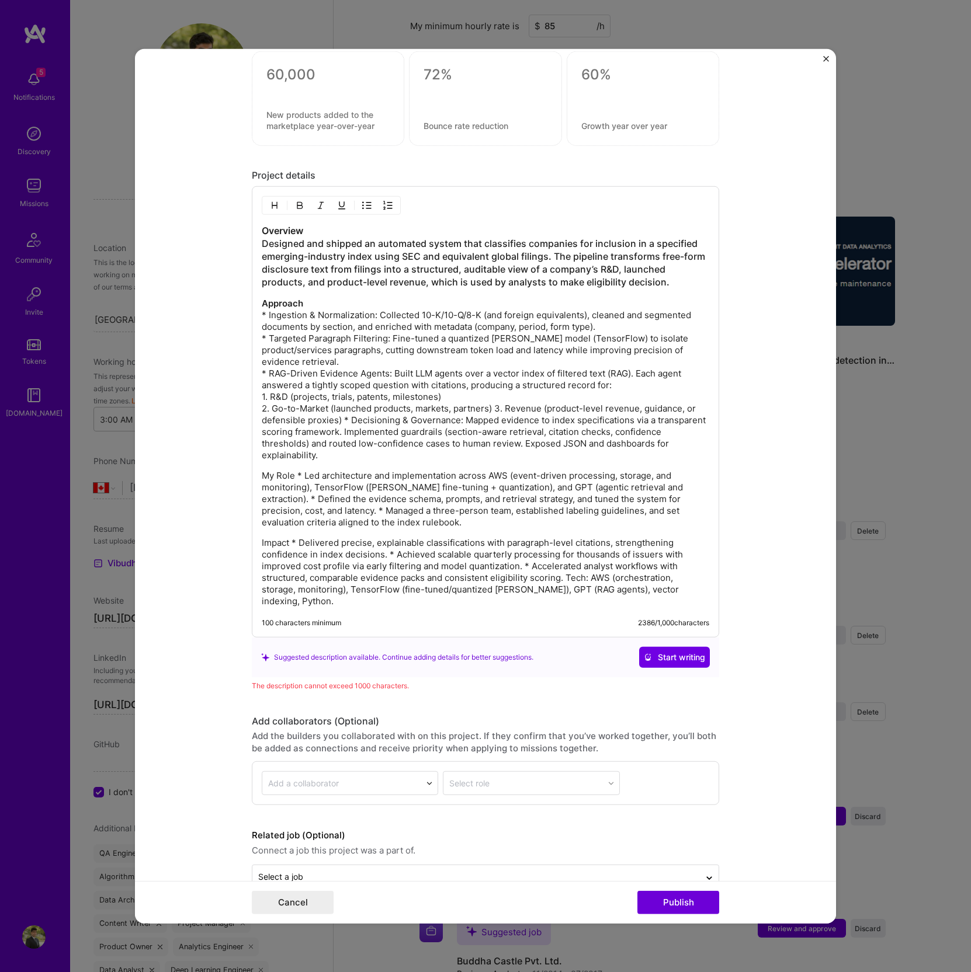
click at [489, 404] on p "Approach * Ingestion & Normalization: Collected 10-K/10-Q/8-K (and foreign equi…" at bounding box center [485, 380] width 447 height 164
click at [537, 418] on p "Approach * Ingestion & Normalization: Collected 10-K/10-Q/8-K (and foreign equi…" at bounding box center [485, 380] width 447 height 164
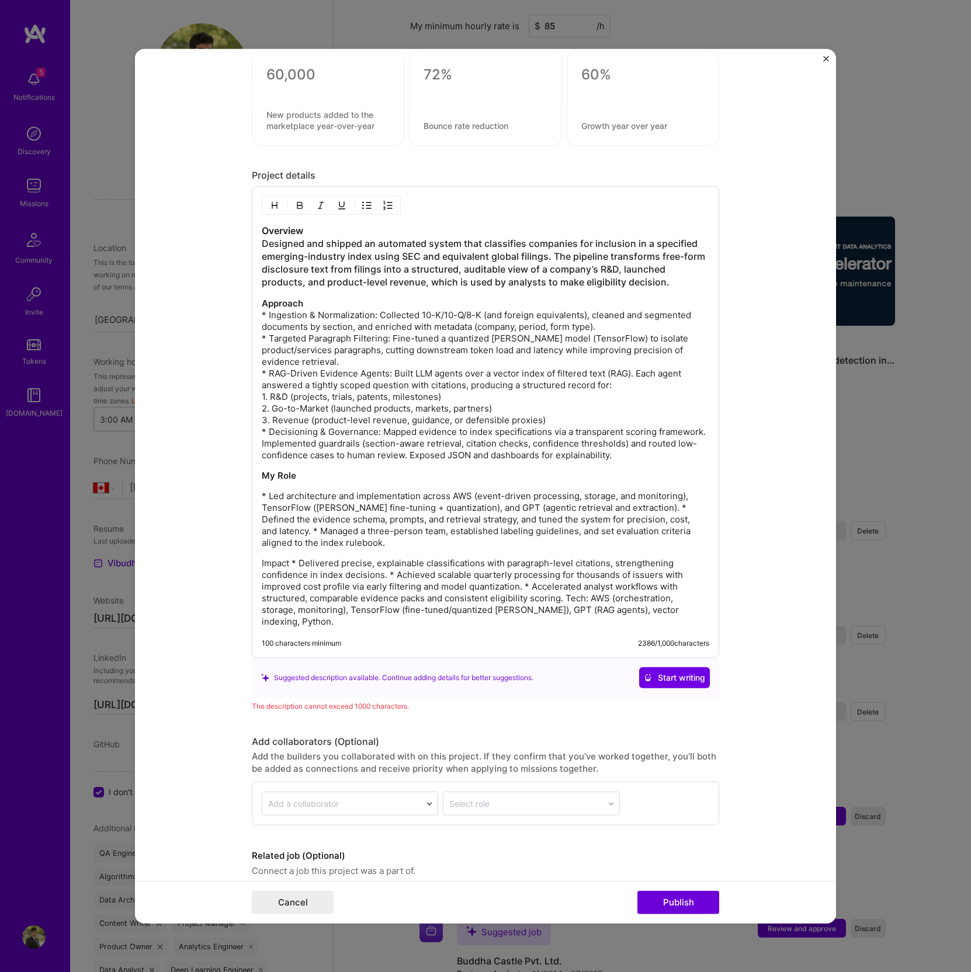
click at [625, 503] on p "* Led architecture and implementation across AWS (event-driven processing, stor…" at bounding box center [485, 520] width 447 height 58
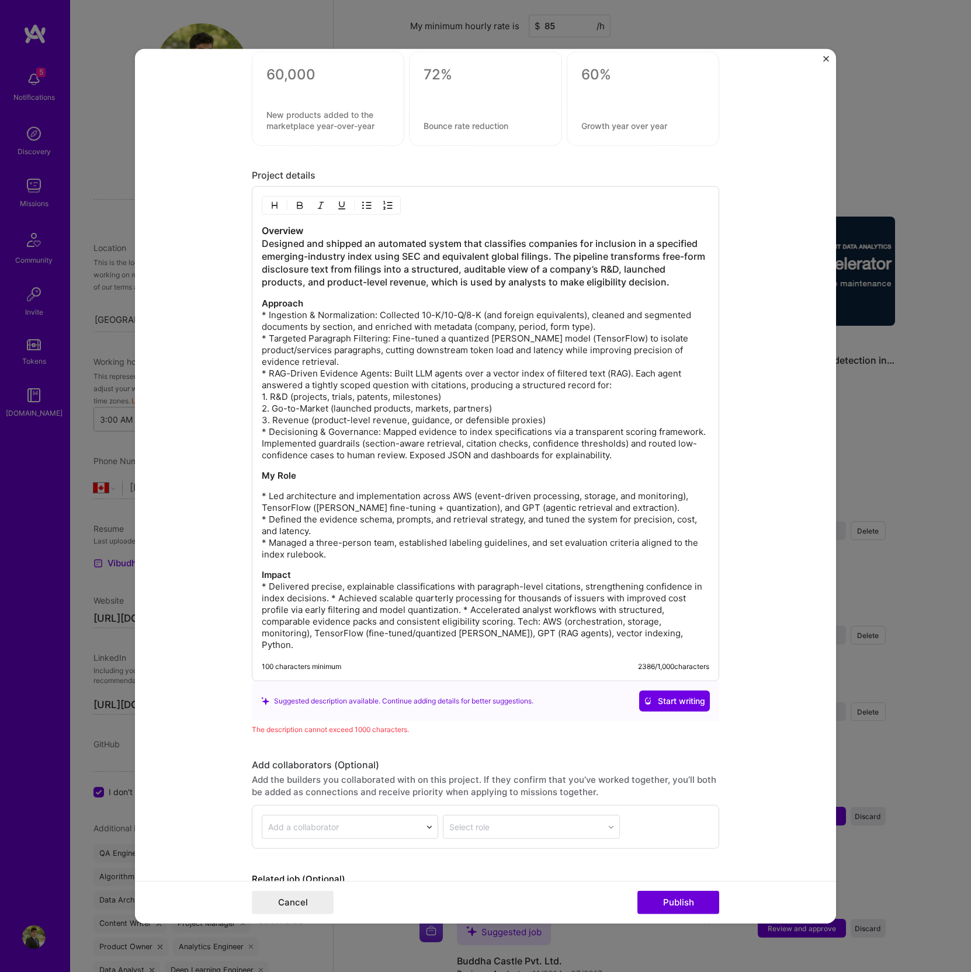
click at [323, 596] on p "Impact * Delivered precise, explainable classifications with paragraph-level ci…" at bounding box center [485, 610] width 447 height 82
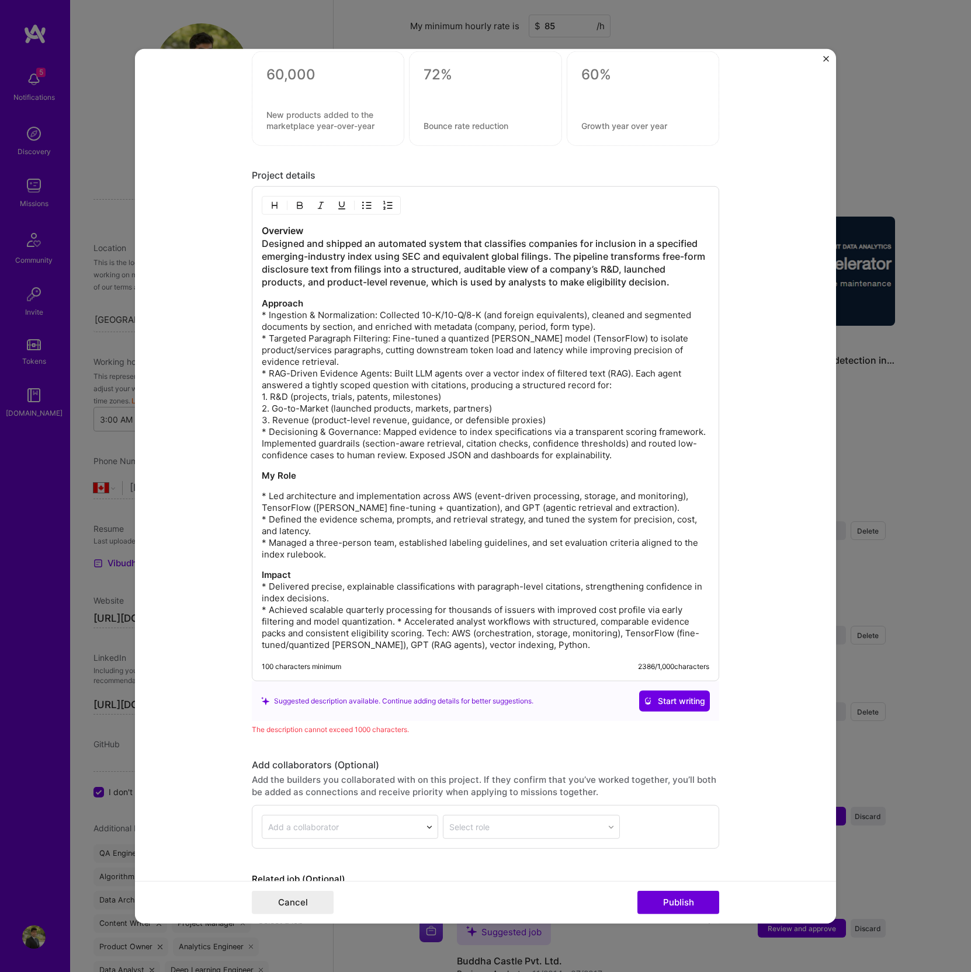
click at [394, 620] on p "Impact * Delivered precise, explainable classifications with paragraph-level ci…" at bounding box center [485, 610] width 447 height 82
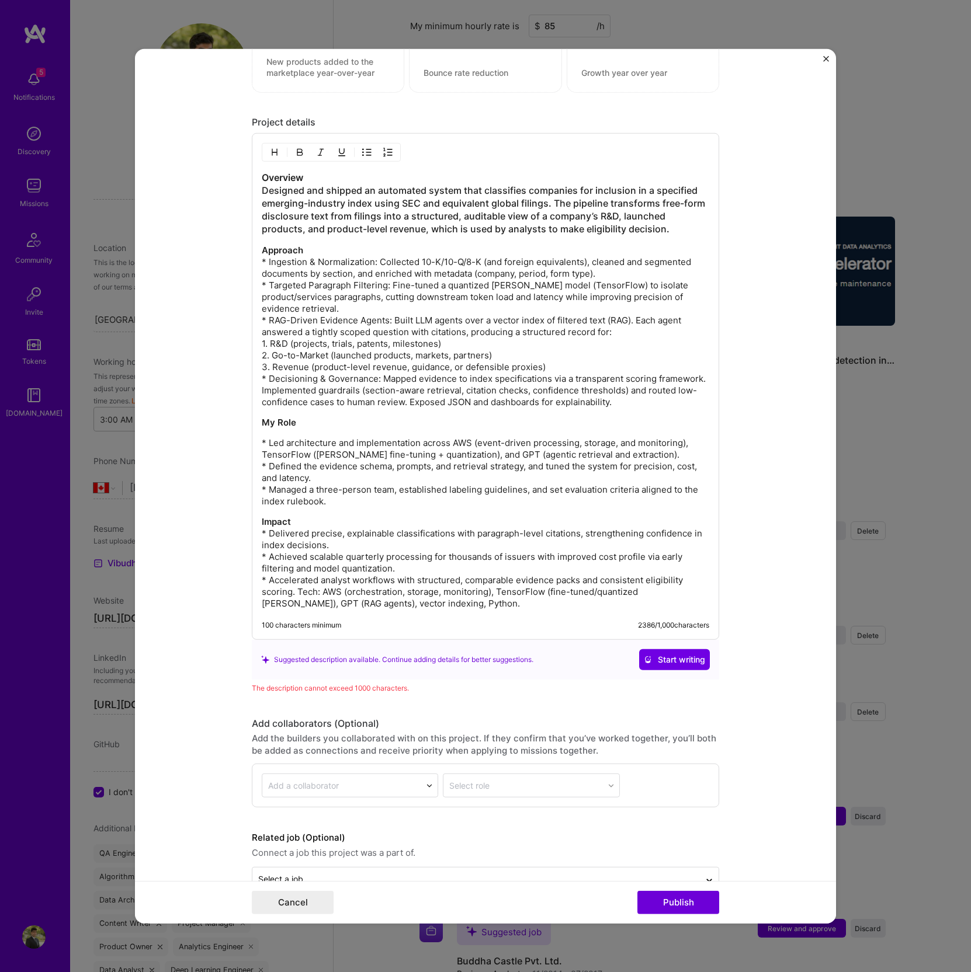
scroll to position [1349, 0]
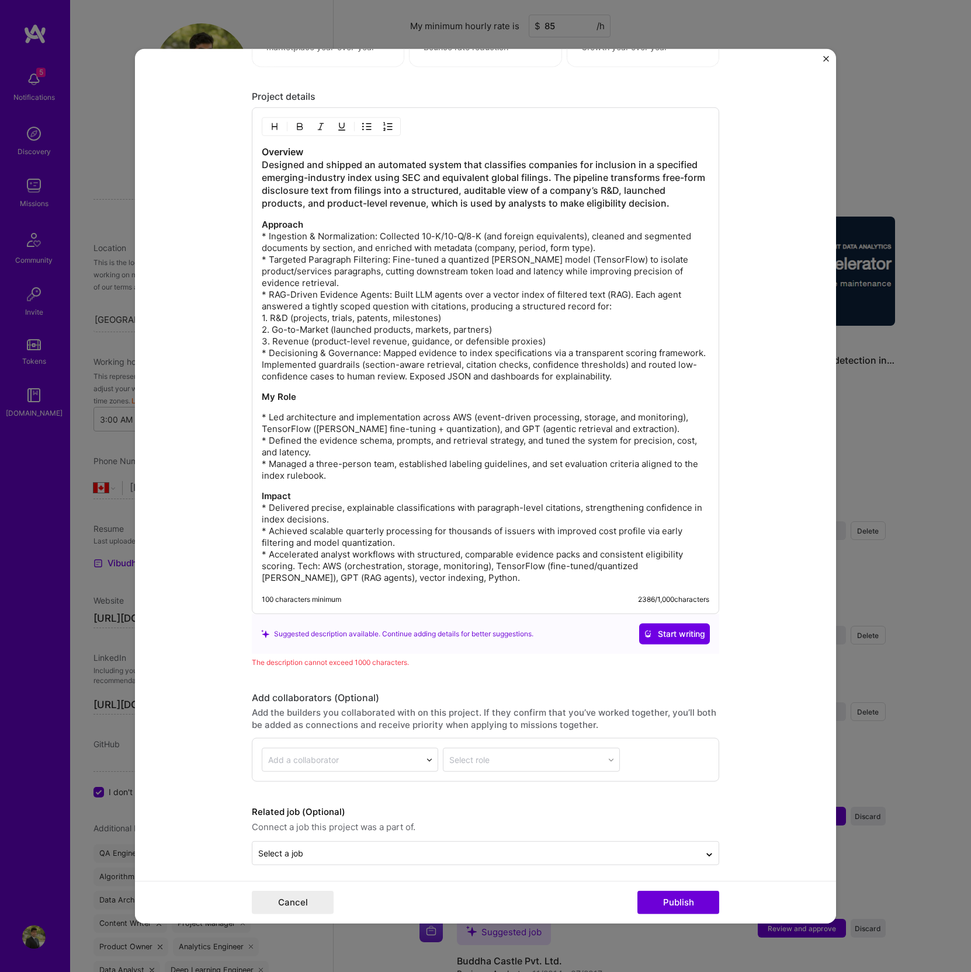
click at [453, 574] on p "Impact * Delivered precise, explainable classifications with paragraph-level ci…" at bounding box center [485, 537] width 447 height 93
click at [489, 555] on p "Impact * Delivered precise, explainable classifications with paragraph-level ci…" at bounding box center [485, 537] width 447 height 93
drag, startPoint x: 290, startPoint y: 560, endPoint x: 465, endPoint y: 582, distance: 177.2
click at [465, 582] on div "Overview Designed and shipped an automated system that classifies companies for…" at bounding box center [485, 360] width 467 height 507
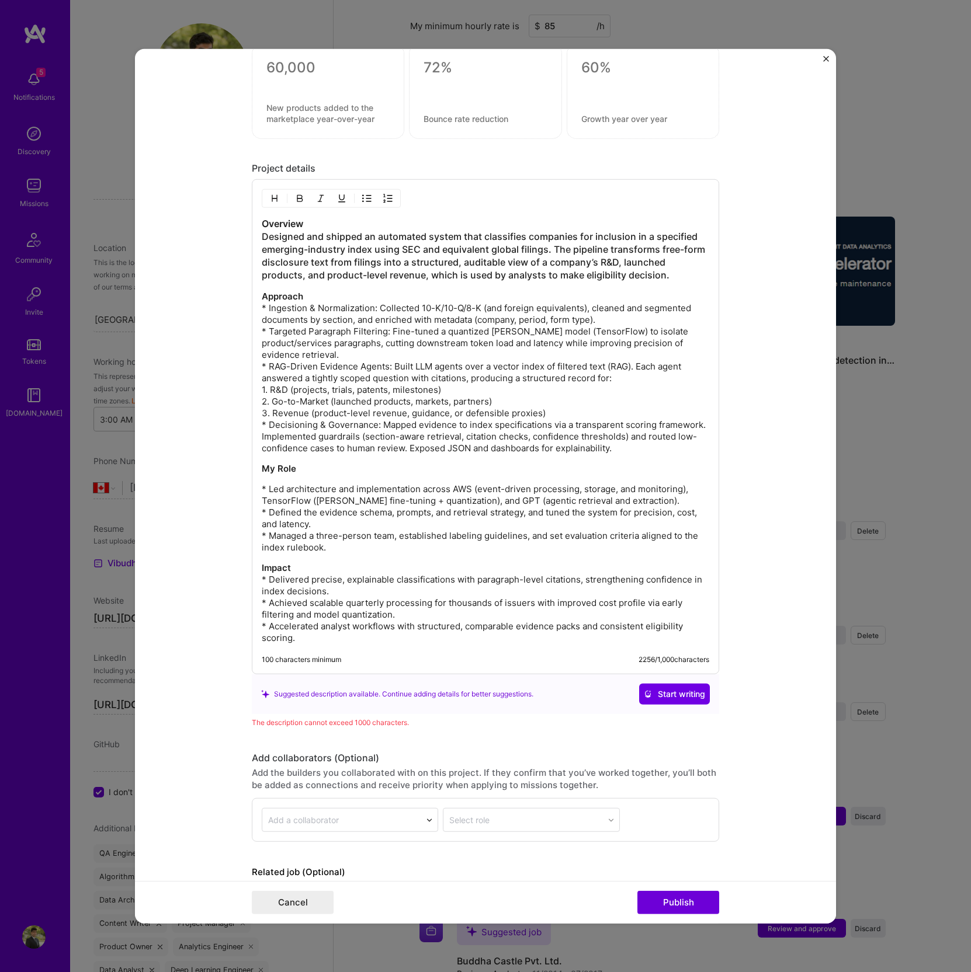
scroll to position [1275, 0]
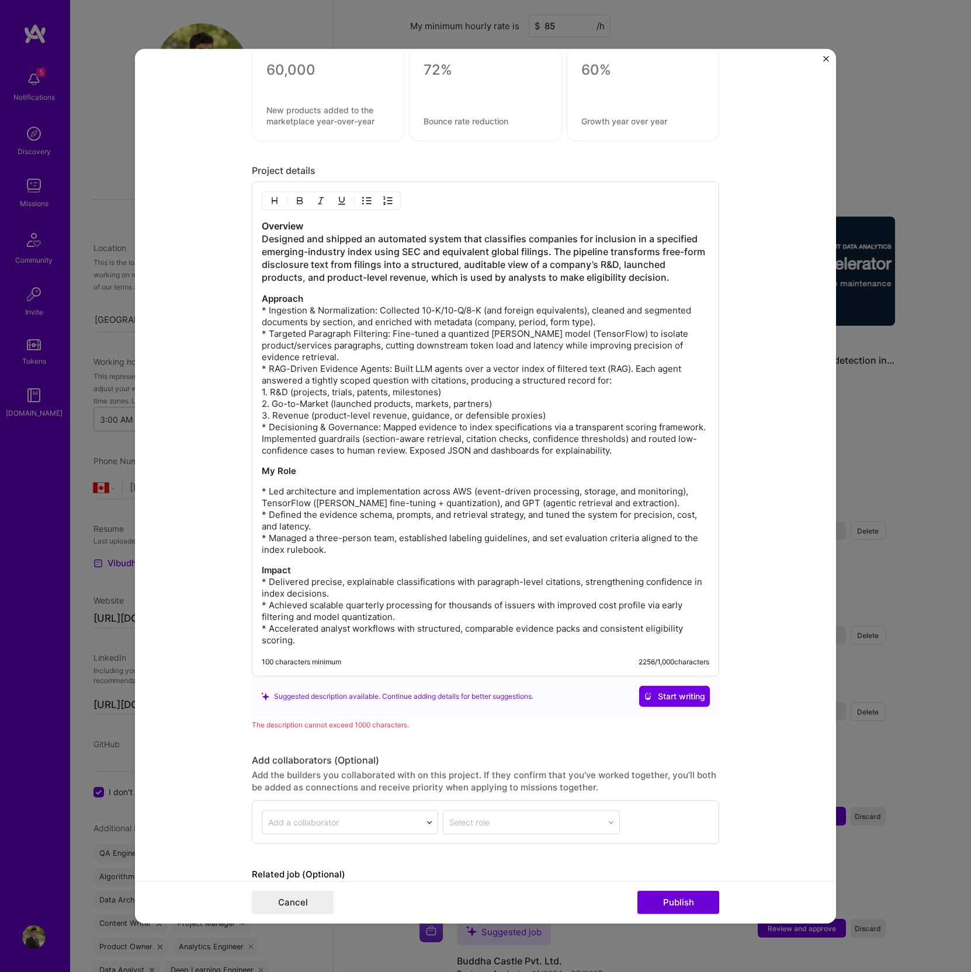
drag, startPoint x: 307, startPoint y: 634, endPoint x: 155, endPoint y: 180, distance: 478.7
click at [155, 180] on form "Project title Emerging-Industry Company Classification from SEC Filings Company…" at bounding box center [485, 485] width 701 height 875
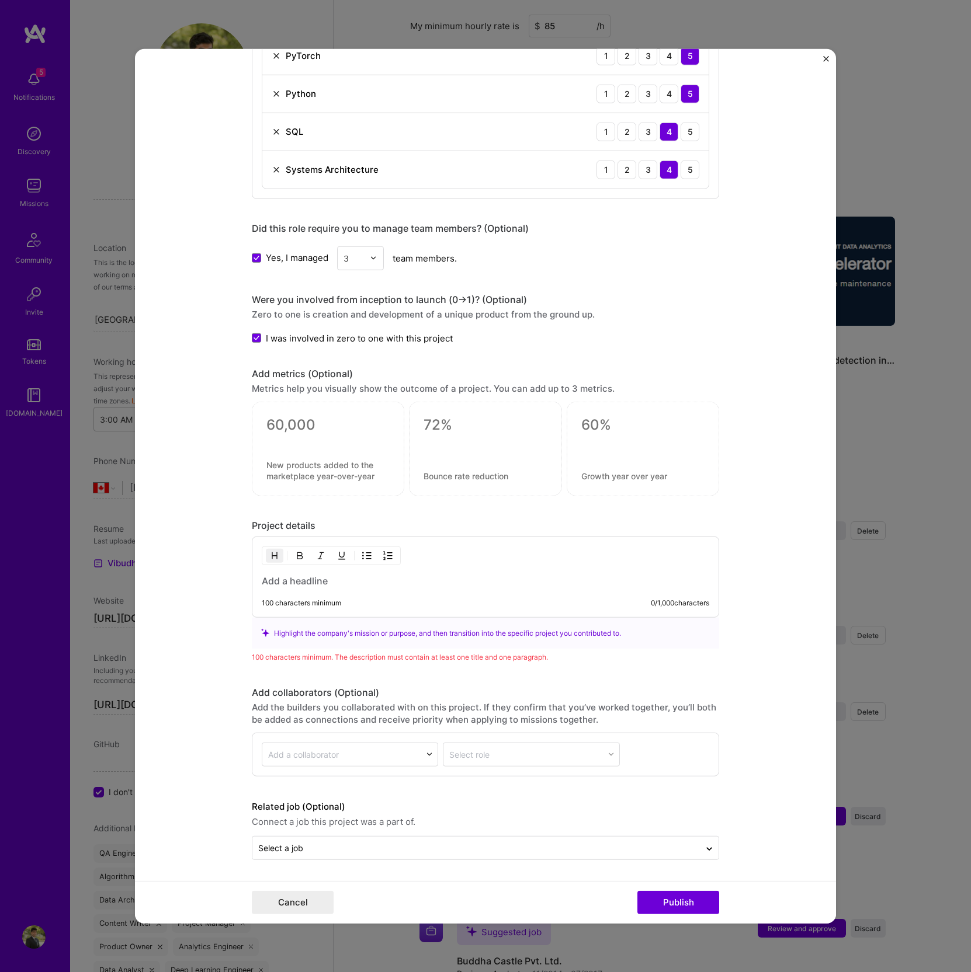
scroll to position [915, 0]
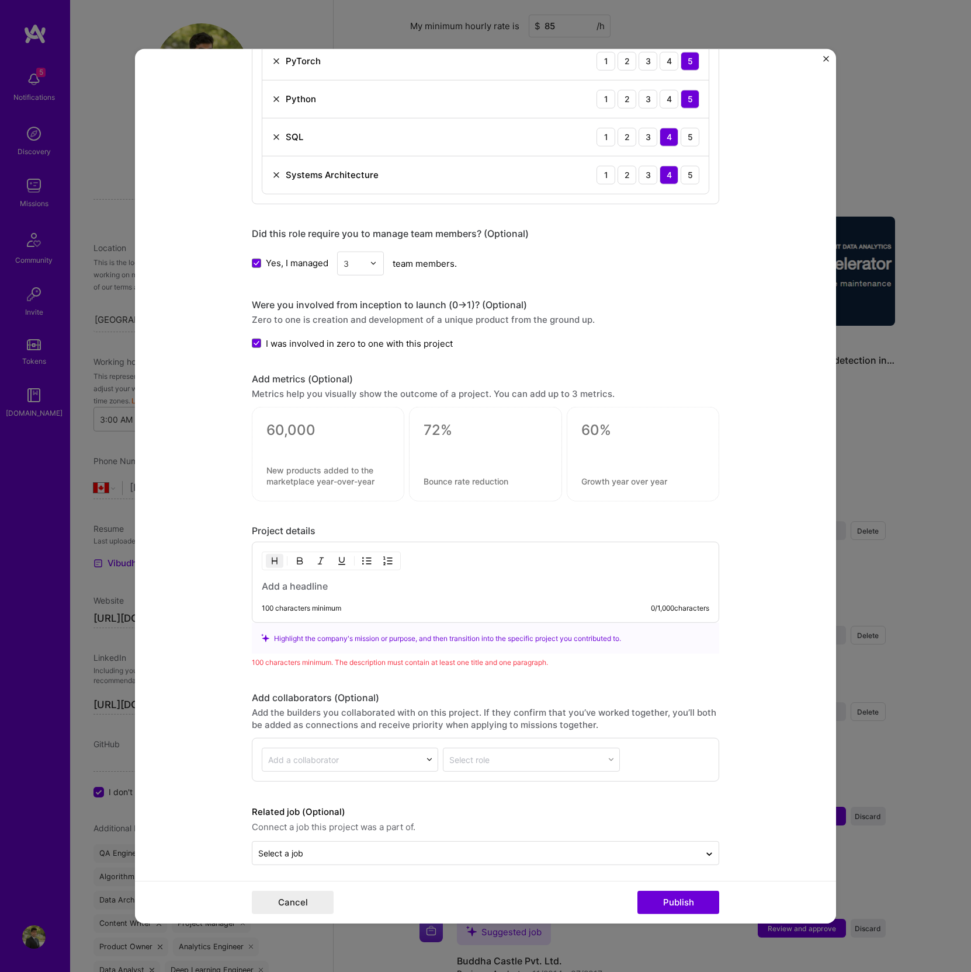
click at [346, 585] on h3 at bounding box center [485, 586] width 447 height 13
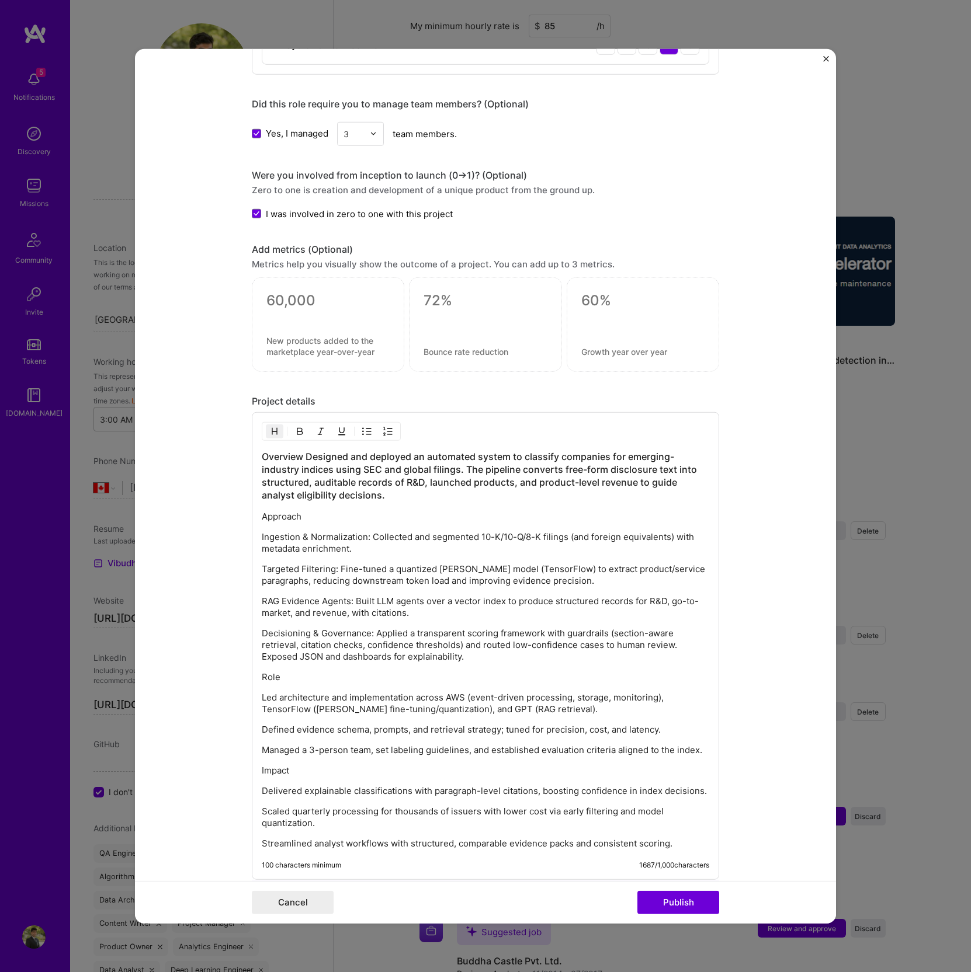
scroll to position [1044, 0]
click at [373, 497] on div "Overview: Designed and deployed an automated system to classify companies for e…" at bounding box center [485, 650] width 447 height 399
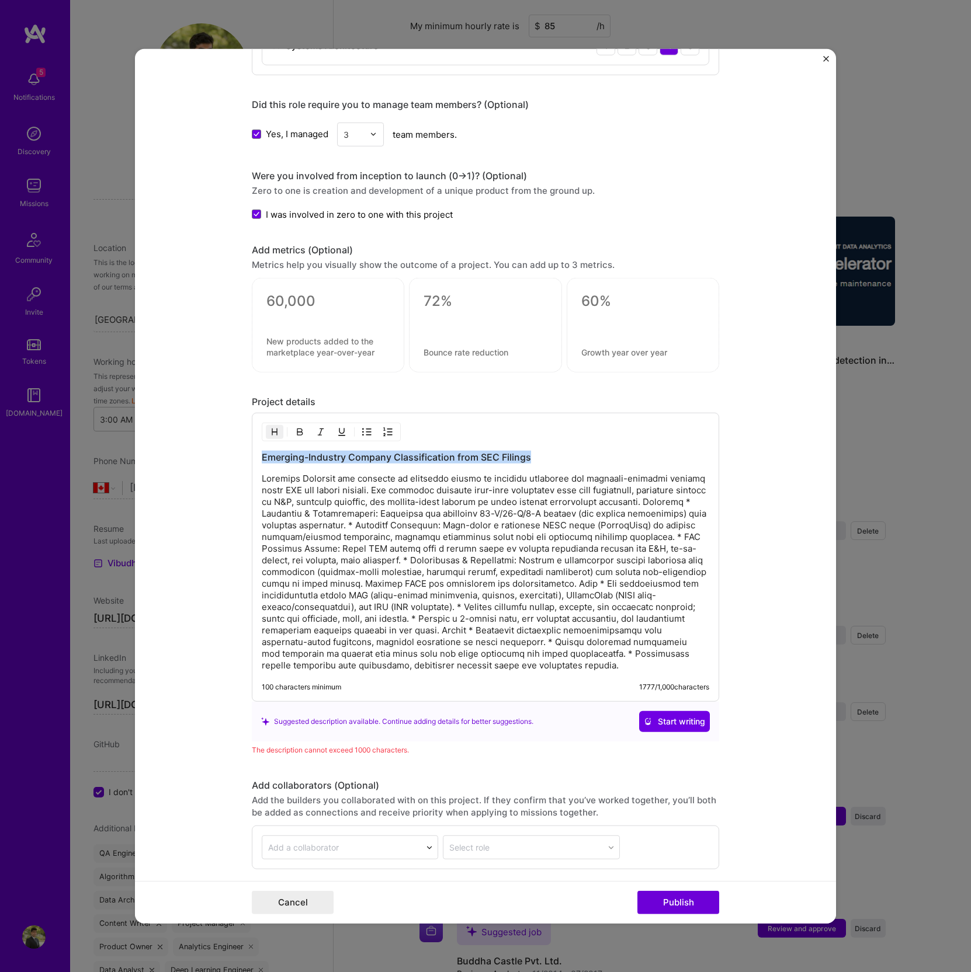
click at [270, 427] on img "button" at bounding box center [274, 431] width 9 height 9
click at [343, 505] on p at bounding box center [485, 572] width 447 height 199
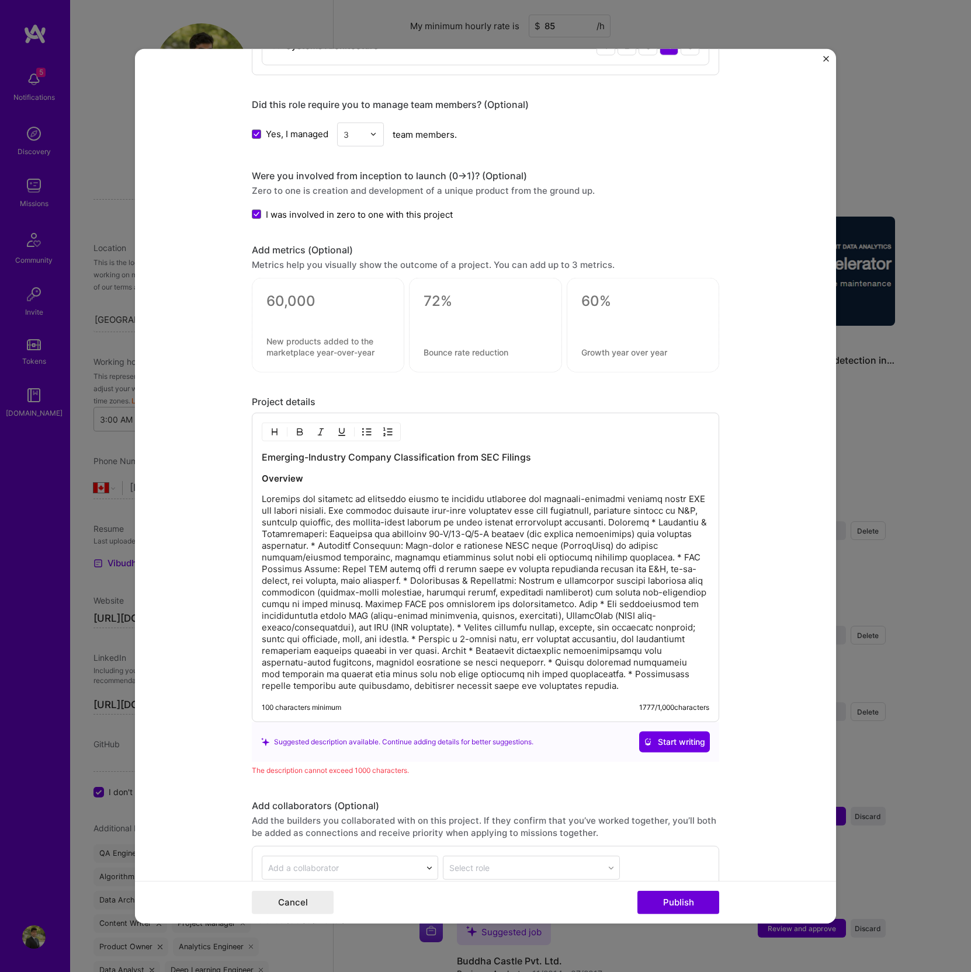
click at [449, 515] on p at bounding box center [485, 592] width 447 height 199
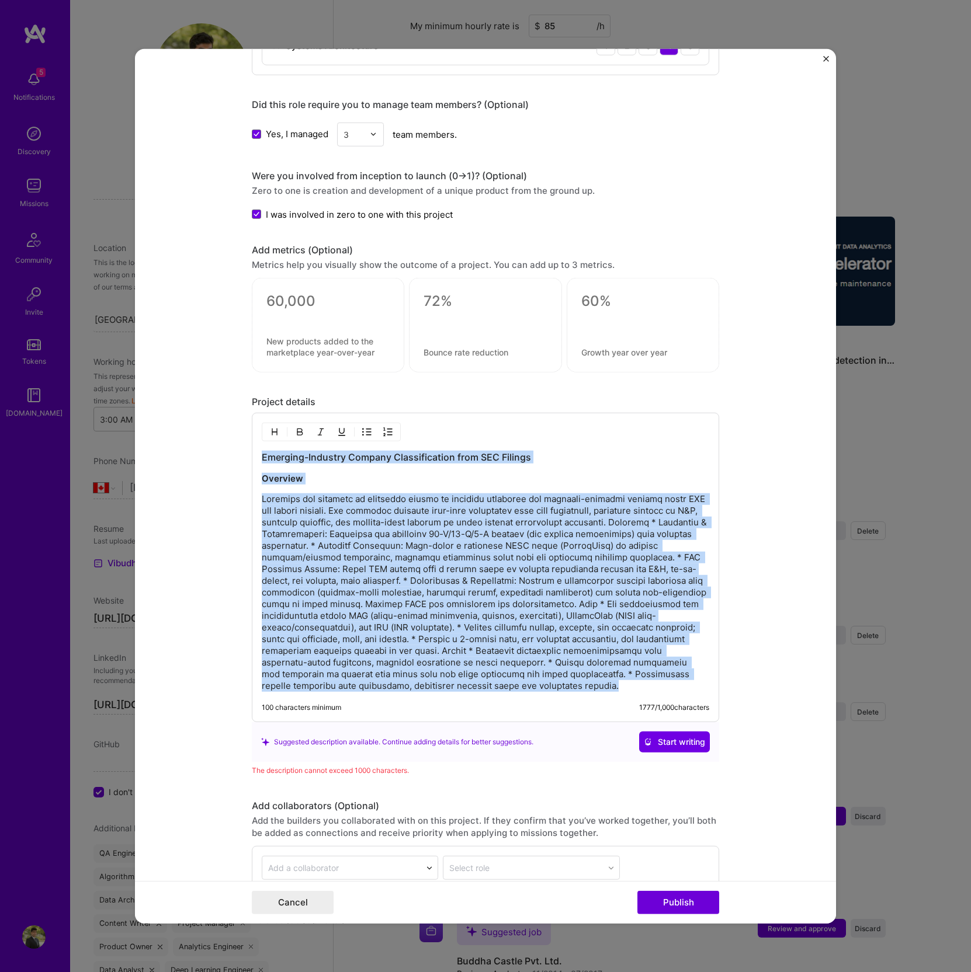
copy div "Loremips-Dolorsit Ametcon Adipiscingelit sedd EIU Tempori Utlabore  Etdolore ma…"
click at [376, 590] on p at bounding box center [485, 592] width 447 height 199
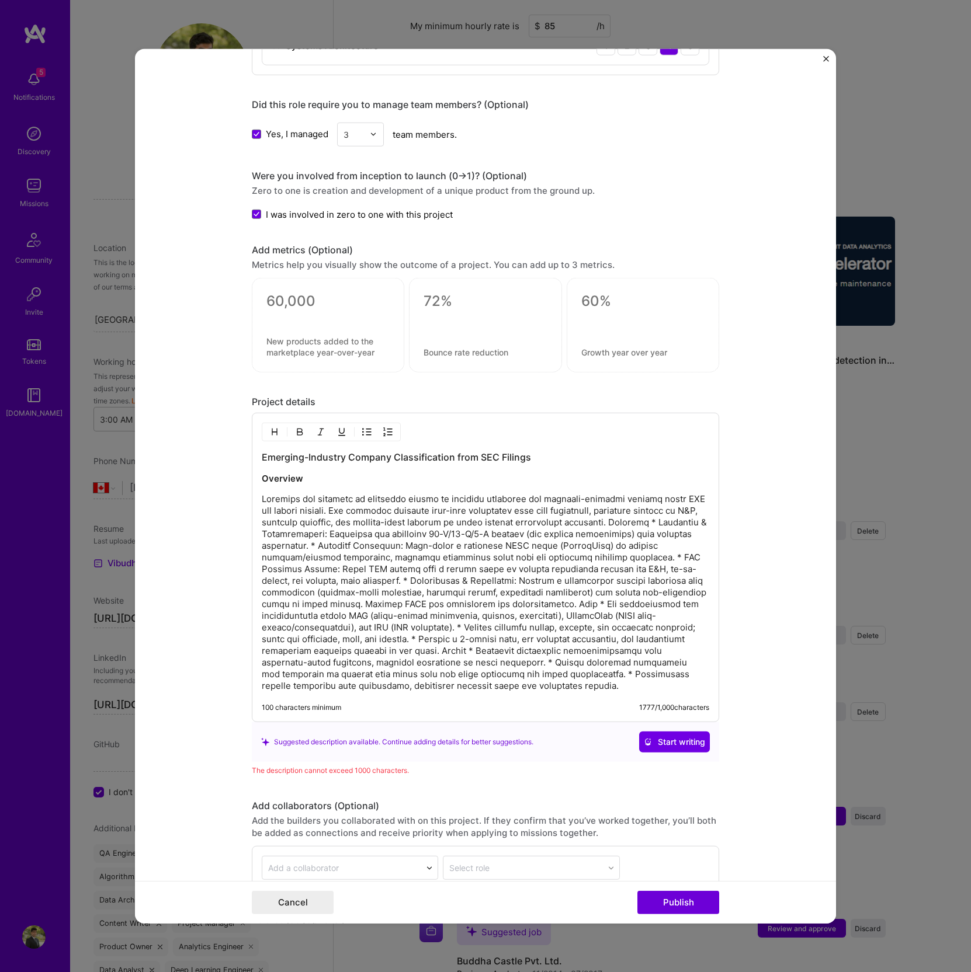
click at [336, 529] on p at bounding box center [485, 592] width 447 height 199
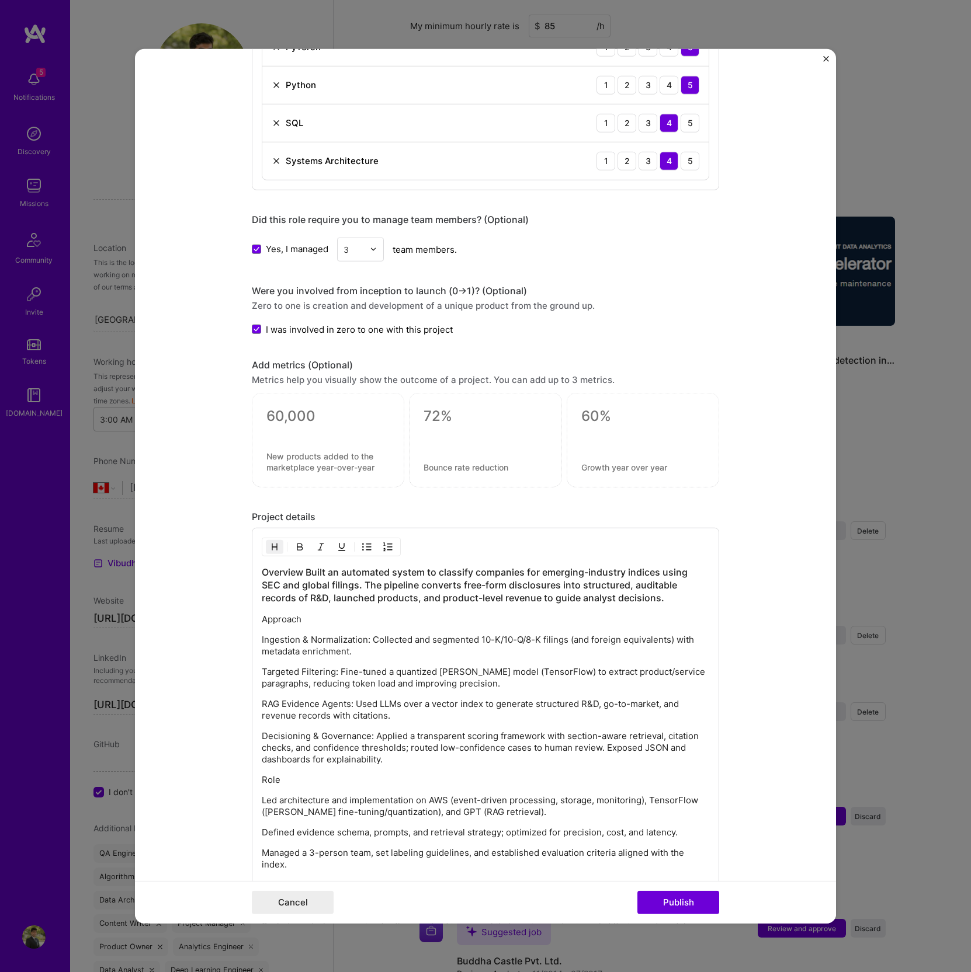
scroll to position [998, 0]
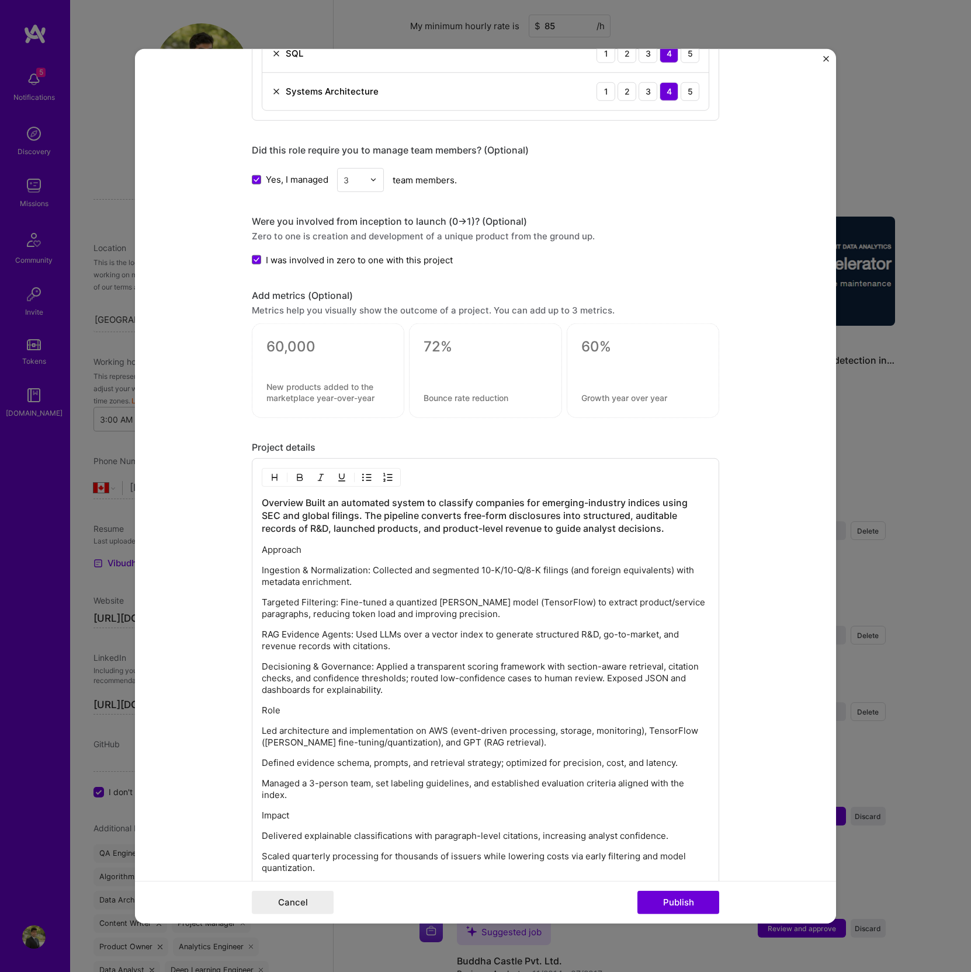
click at [311, 544] on p "Approach" at bounding box center [485, 550] width 447 height 12
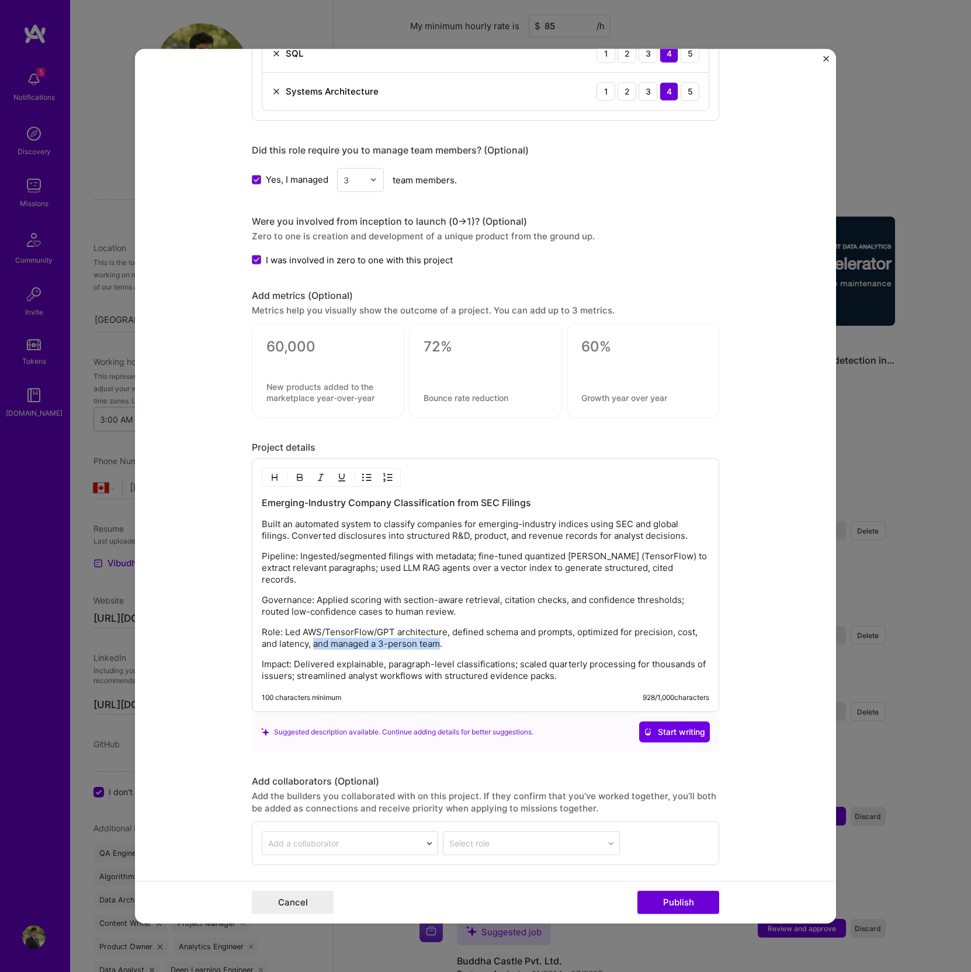
drag, startPoint x: 307, startPoint y: 627, endPoint x: 436, endPoint y: 625, distance: 129.7
click at [436, 627] on p "Role: Led AWS/TensorFlow/GPT architecture, defined schema and prompts, optimize…" at bounding box center [485, 638] width 447 height 23
click at [444, 630] on p "Role: Led AWS/TensorFlow/GPT architecture, defined schema and prompts, optimize…" at bounding box center [485, 638] width 447 height 23
click at [281, 519] on p "Built an automated system to classify companies for emerging-industry indices u…" at bounding box center [485, 530] width 447 height 23
click at [335, 519] on p "Built an automated system to classify companies for emerging-industry indices u…" at bounding box center [485, 530] width 447 height 23
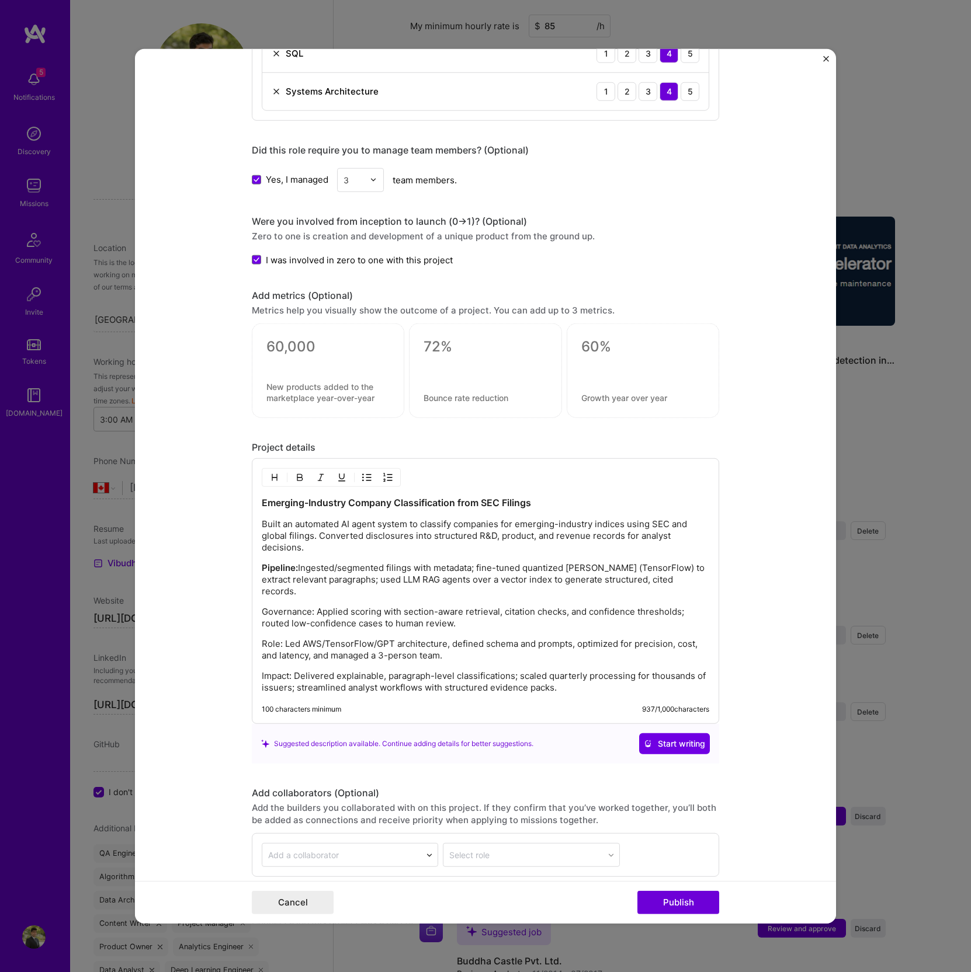
click at [309, 606] on p "Governance: Applied scoring with section-aware retrieval, citation checks, and …" at bounding box center [485, 617] width 447 height 23
click at [491, 670] on p "Impact: Delivered explainable, paragraph-level classifications; scaled quarterl…" at bounding box center [485, 681] width 447 height 23
click at [559, 670] on p "Impact: Delivered explainable, paragraph-level classifications; scaled quarterl…" at bounding box center [485, 681] width 447 height 23
copy div "Emerging-Industry Company Classification from SEC Filings Built an automated AI…"
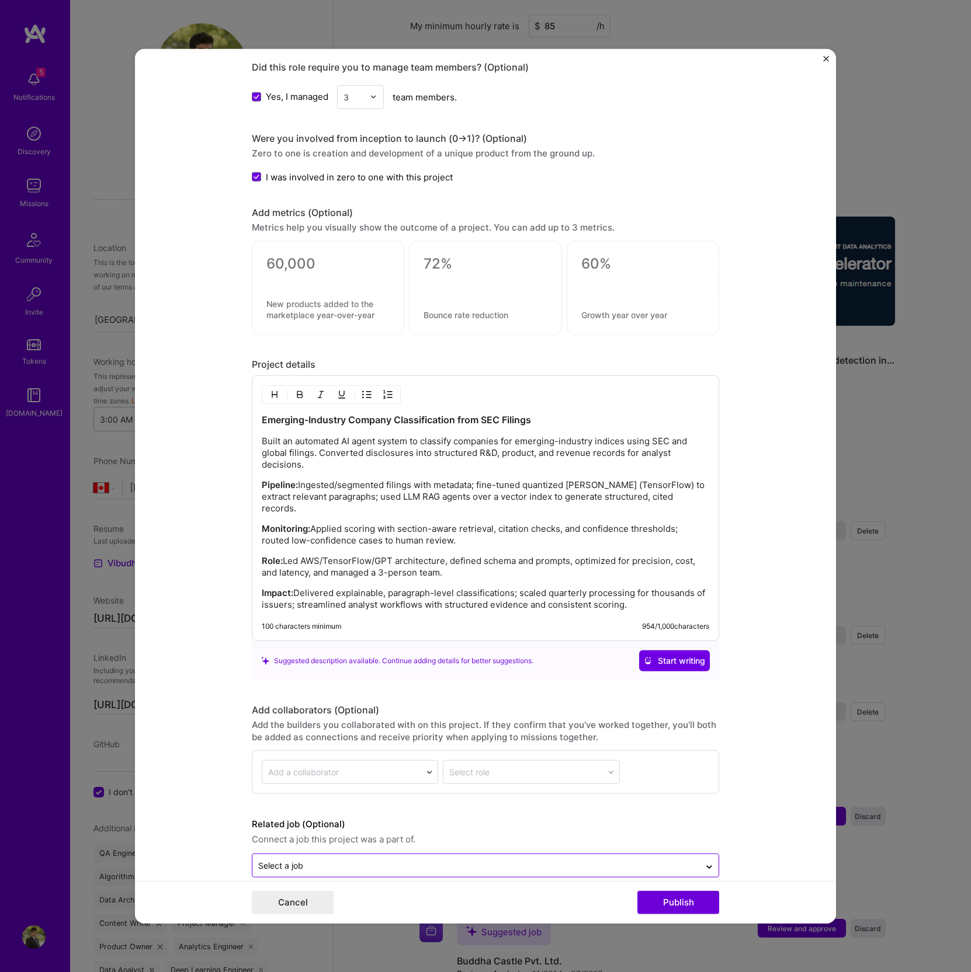
click at [372, 860] on input "text" at bounding box center [476, 866] width 436 height 12
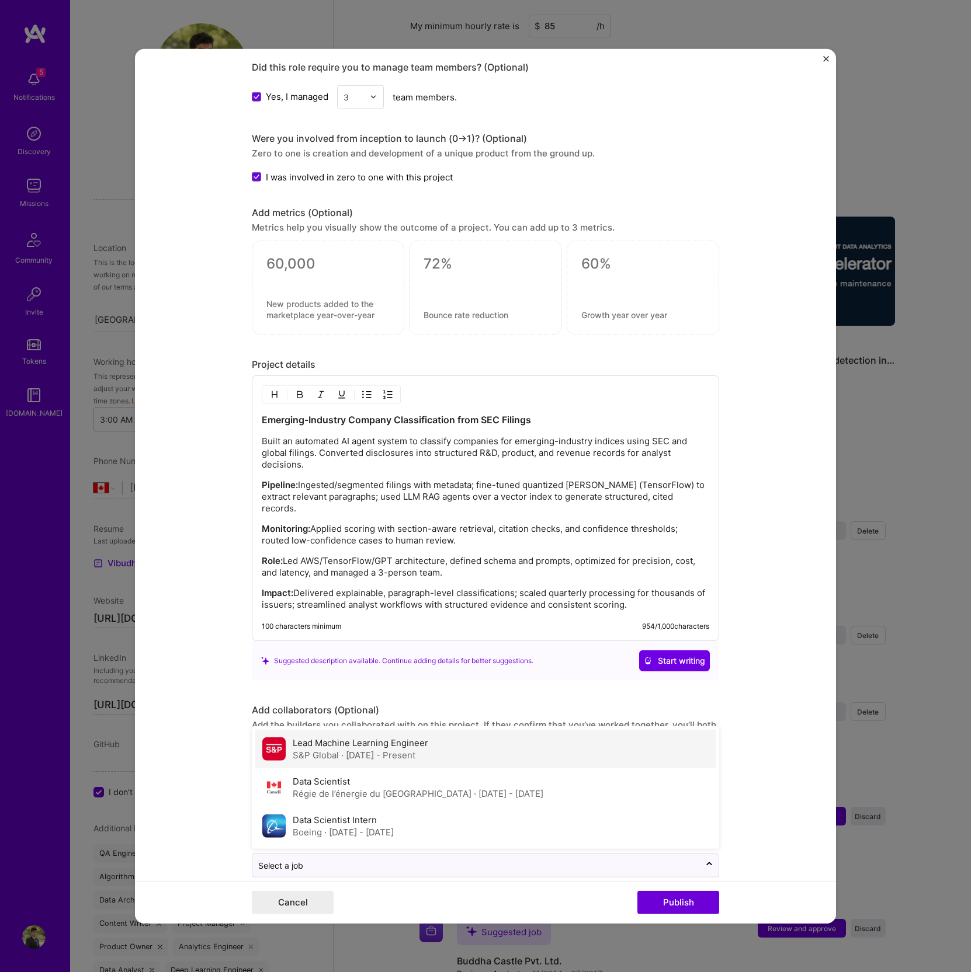
click at [346, 743] on div "Lead Machine Learning Engineer S&P Global · [DATE] - Present" at bounding box center [485, 749] width 460 height 39
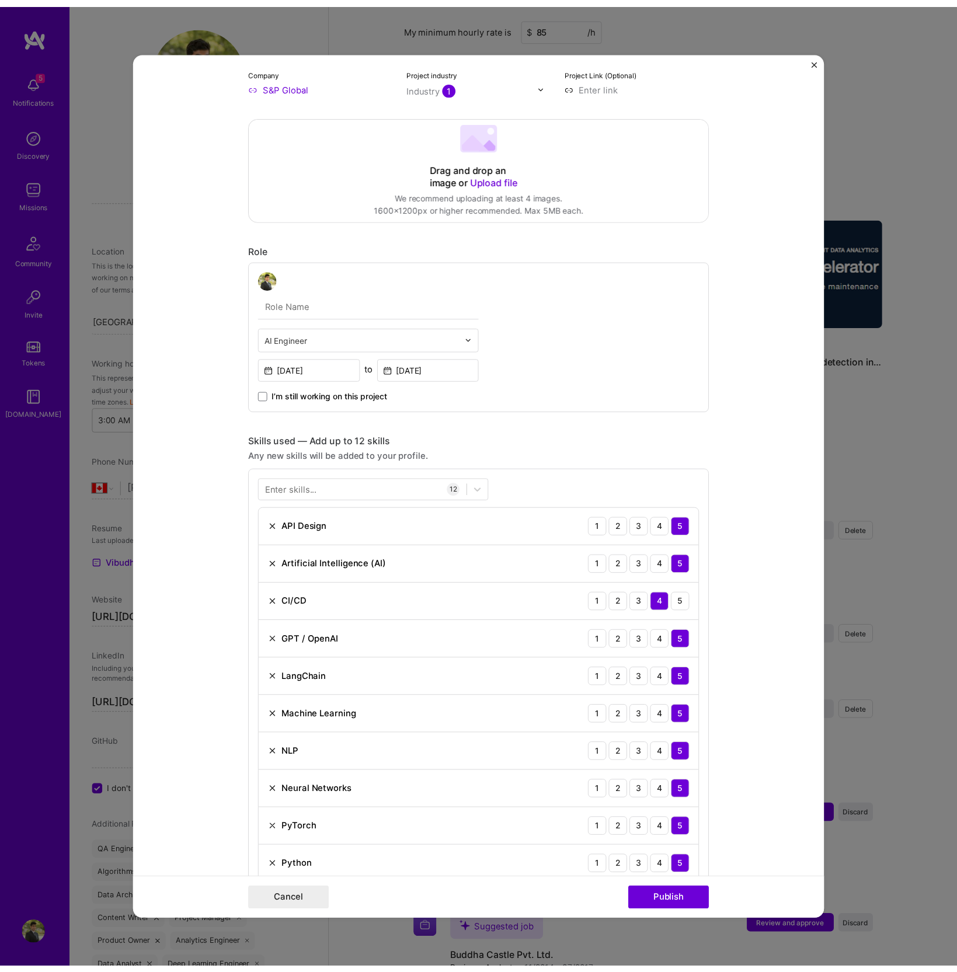
scroll to position [0, 0]
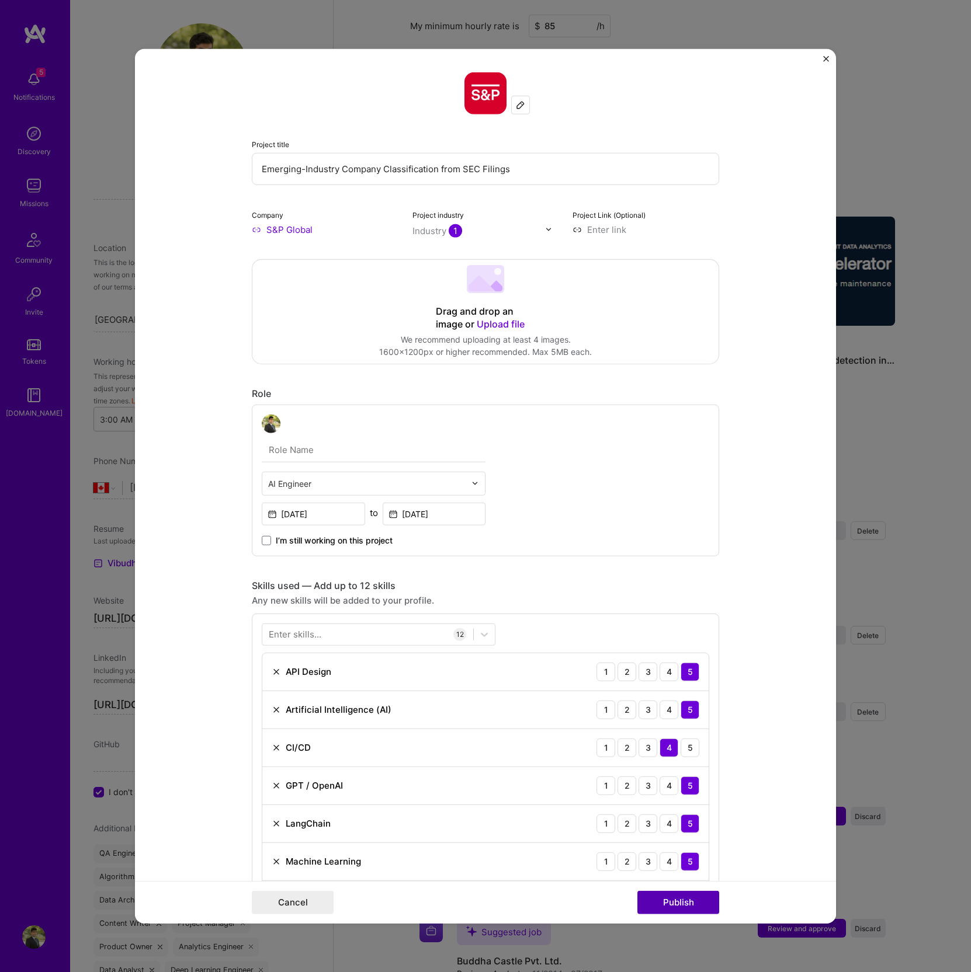
click at [670, 906] on button "Publish" at bounding box center [678, 902] width 82 height 23
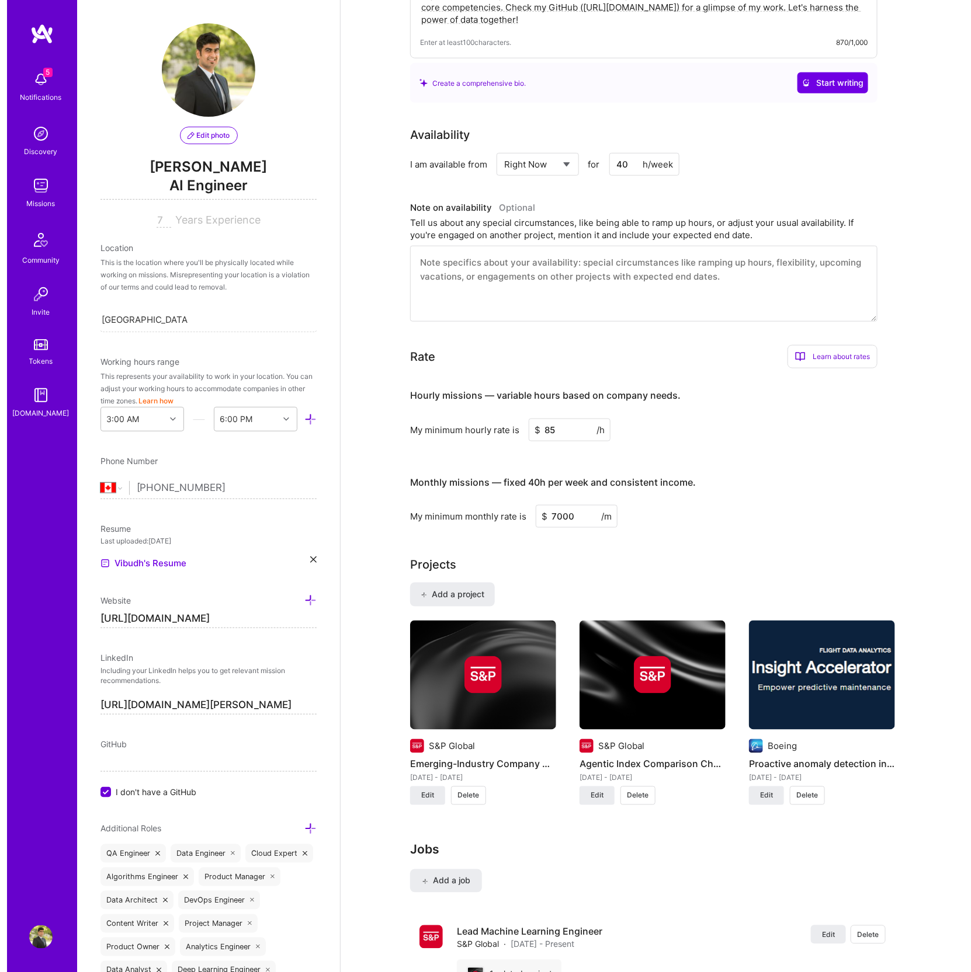
scroll to position [322, 0]
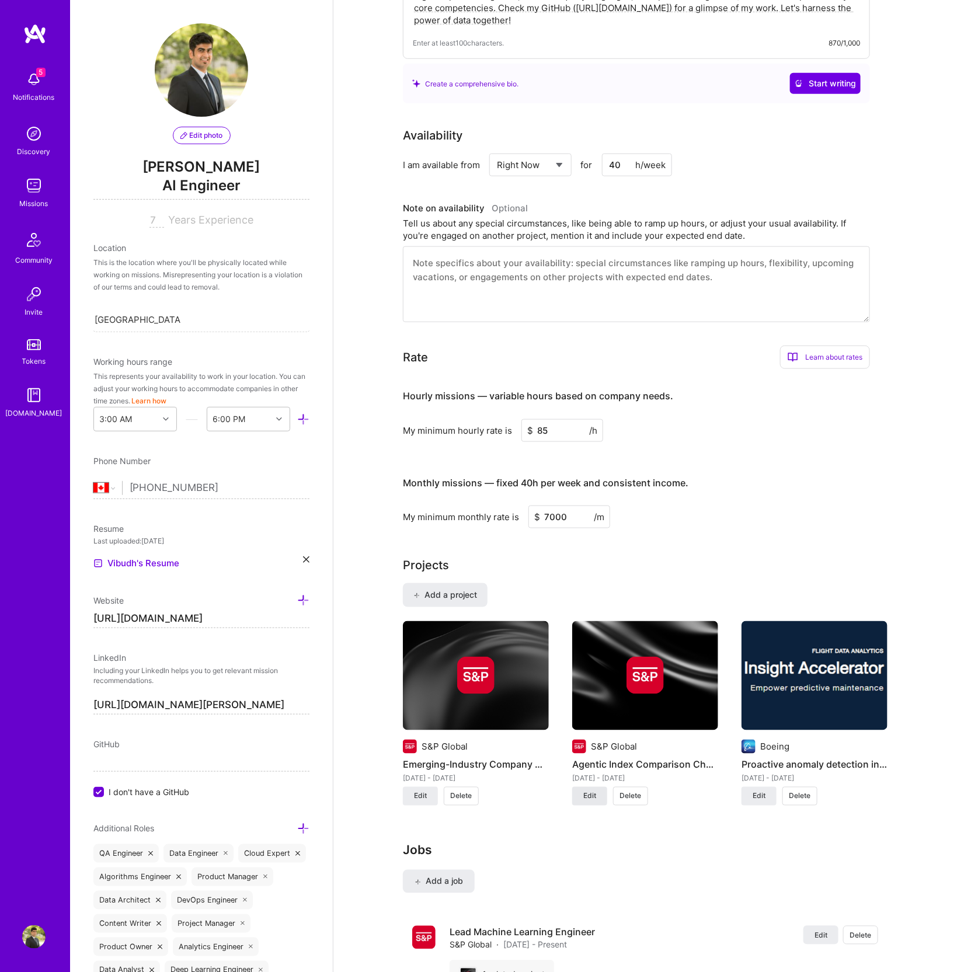
click at [597, 795] on button "Edit" at bounding box center [589, 796] width 35 height 19
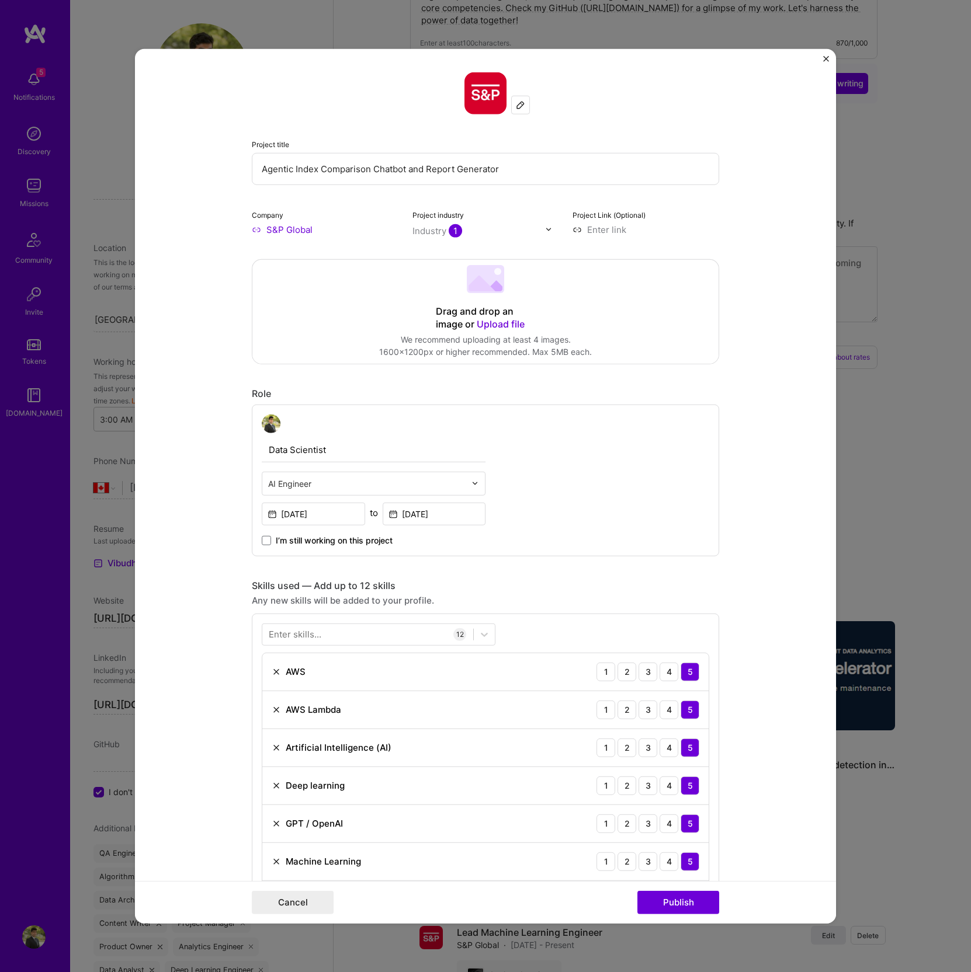
click at [317, 448] on input "Data Scientist" at bounding box center [374, 449] width 224 height 25
click at [350, 482] on input "text" at bounding box center [366, 483] width 197 height 12
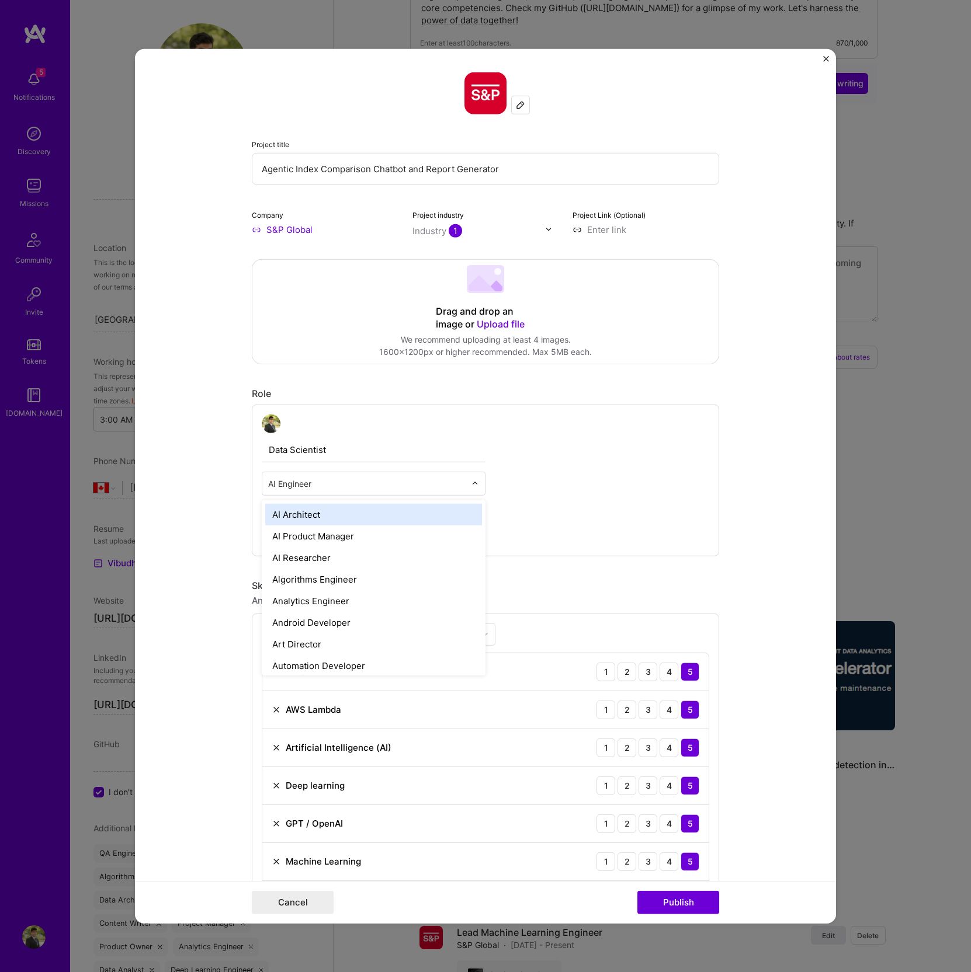
click at [314, 484] on input "text" at bounding box center [366, 483] width 197 height 12
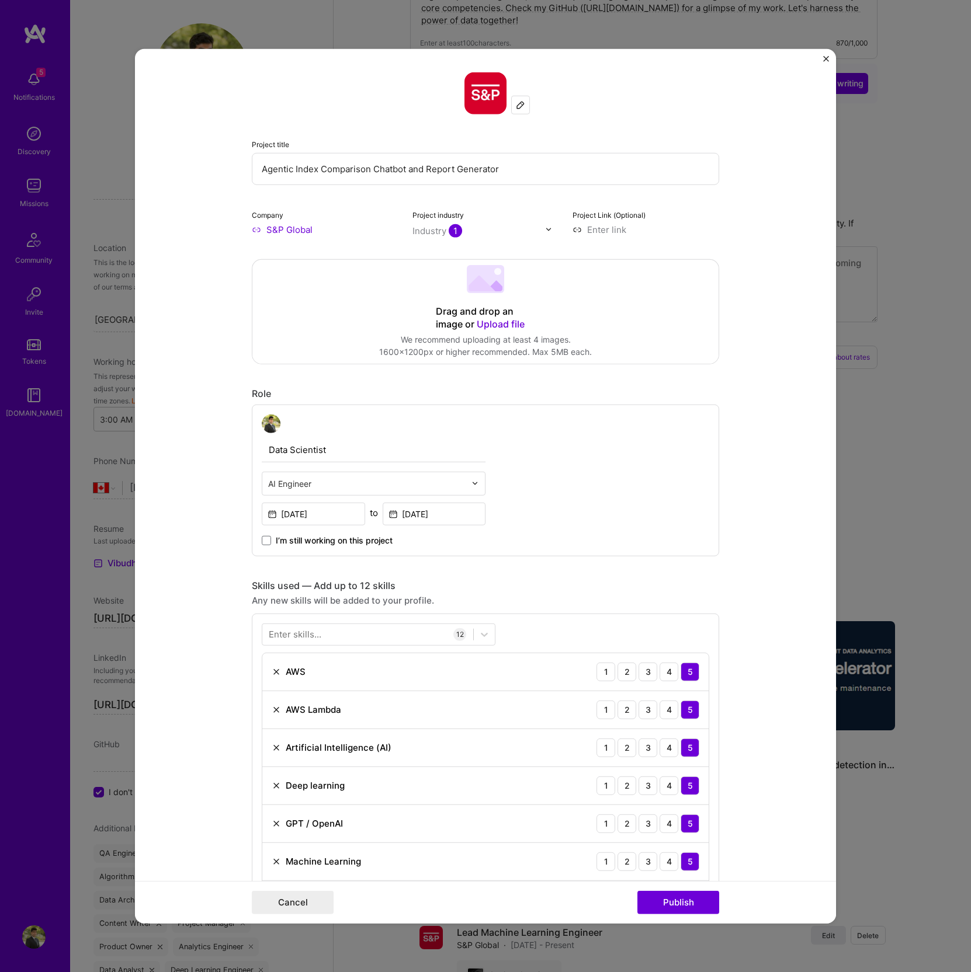
click at [635, 481] on div "Data Scientist AI Engineer [DATE] to [DATE] I’m still working on this project" at bounding box center [485, 480] width 467 height 152
click at [307, 450] on input "Data Scientist" at bounding box center [374, 449] width 224 height 25
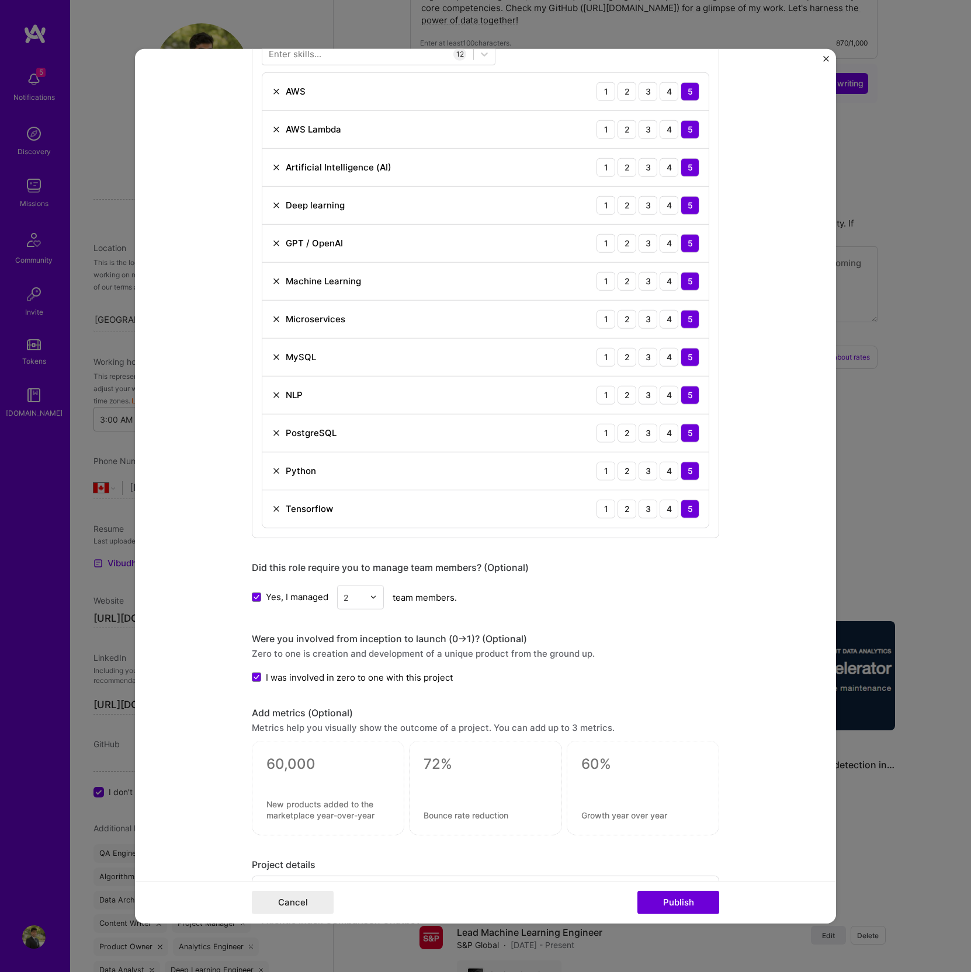
scroll to position [1114, 0]
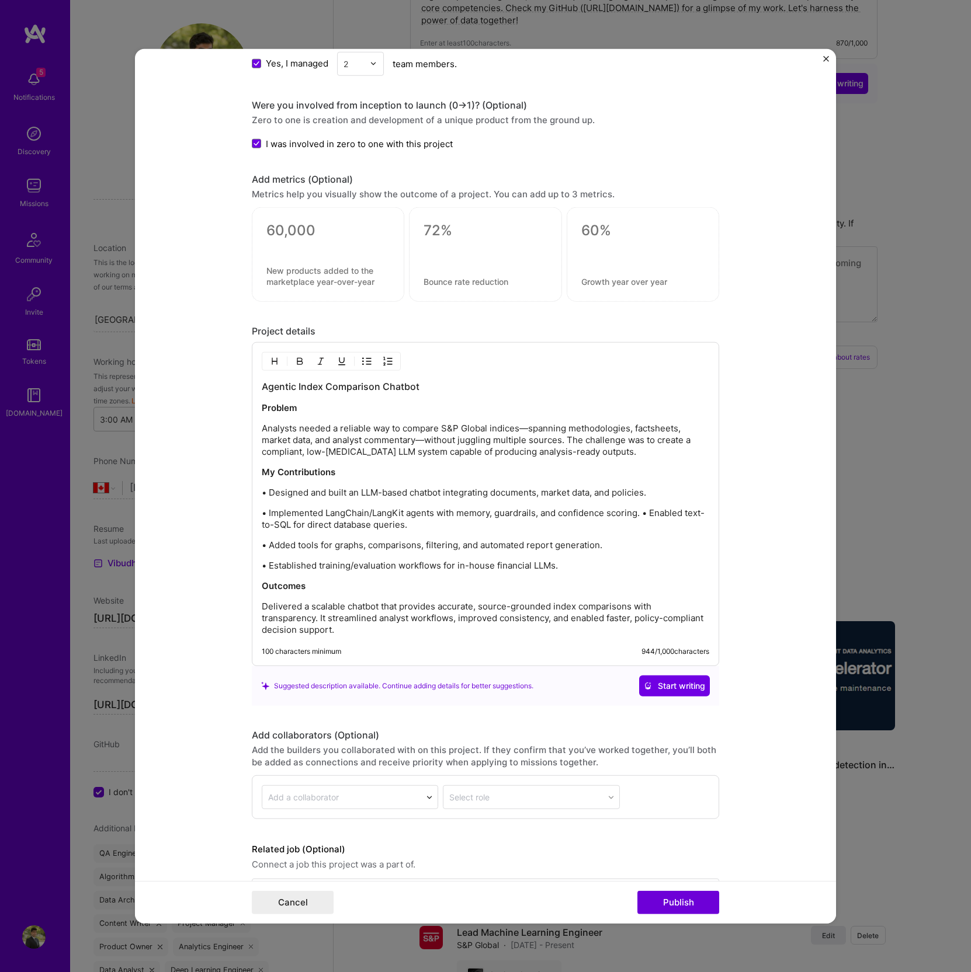
click at [373, 507] on p "• Implemented LangChain/LangKit agents with memory, guardrails, and confidence …" at bounding box center [485, 518] width 447 height 23
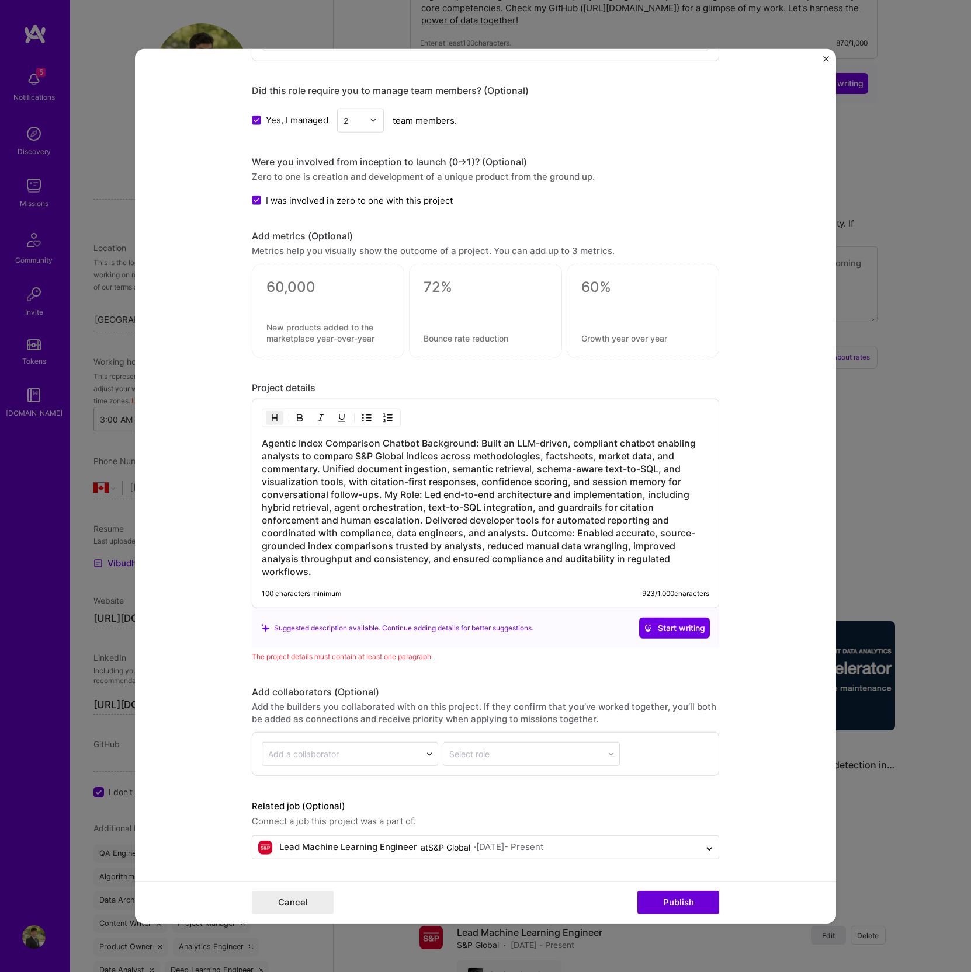
scroll to position [1051, 0]
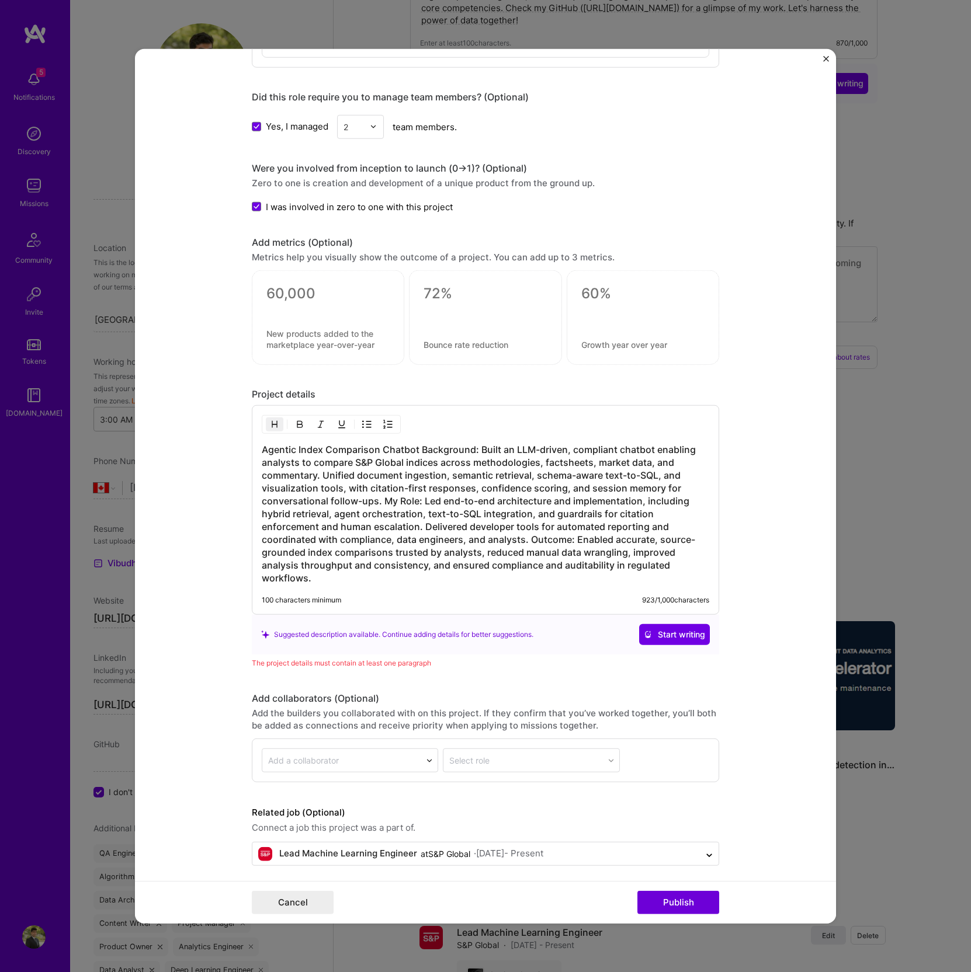
click at [356, 524] on h3 "Agentic Index Comparison Chatbot Background: Built an LLM-driven, compliant cha…" at bounding box center [485, 513] width 447 height 141
click at [392, 500] on h3 "Agentic Index Comparison Chatbot Background: Built an LLM-driven, compliant cha…" at bounding box center [485, 513] width 447 height 141
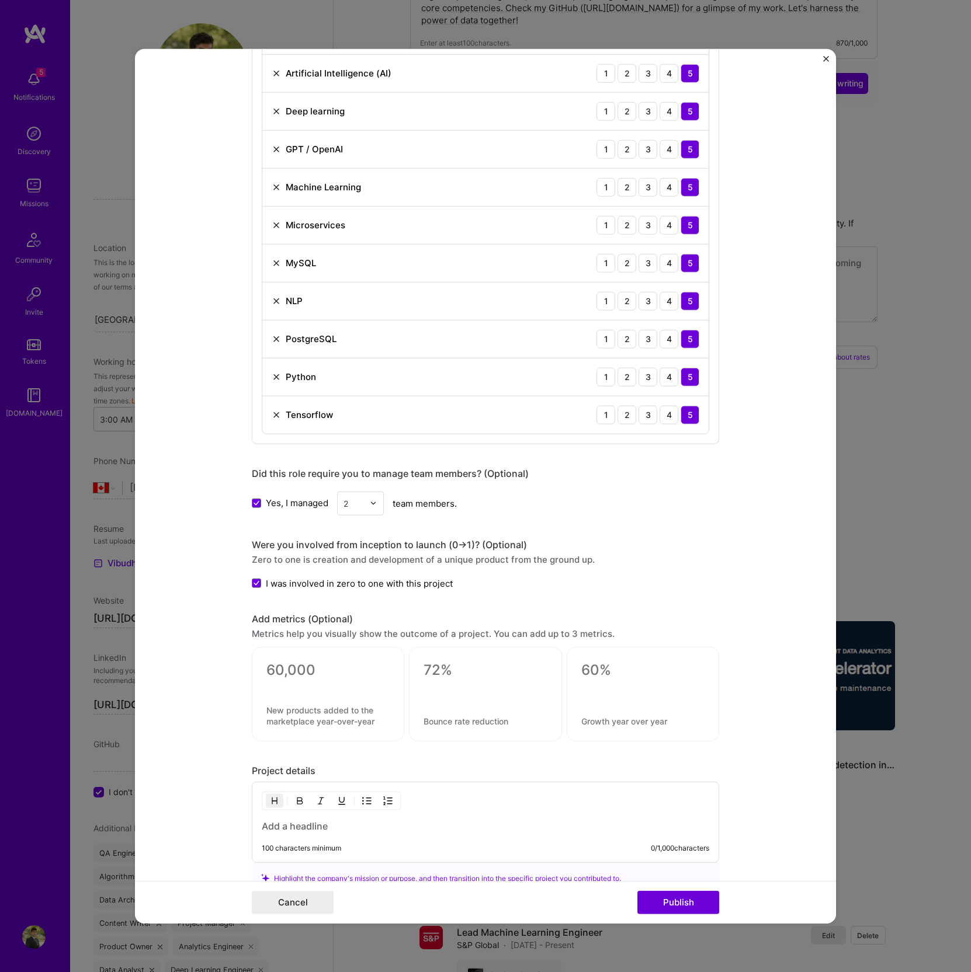
scroll to position [915, 0]
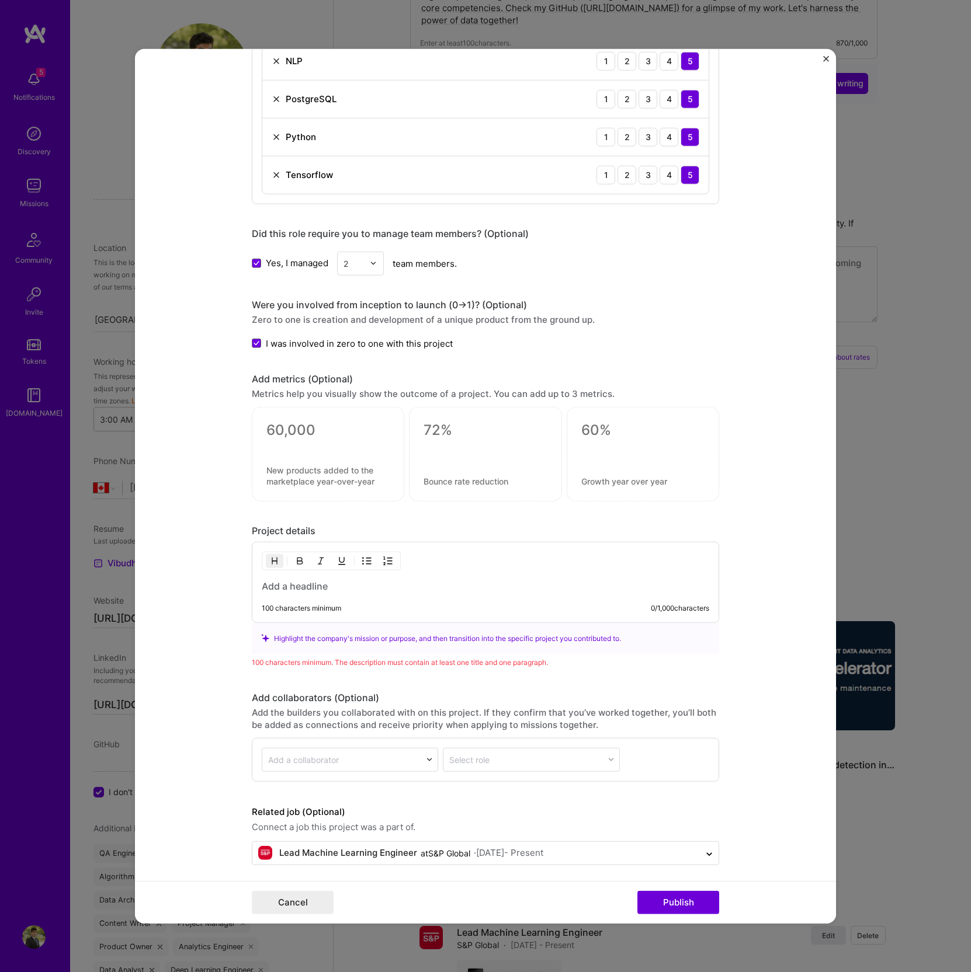
click at [279, 582] on h3 at bounding box center [485, 586] width 447 height 13
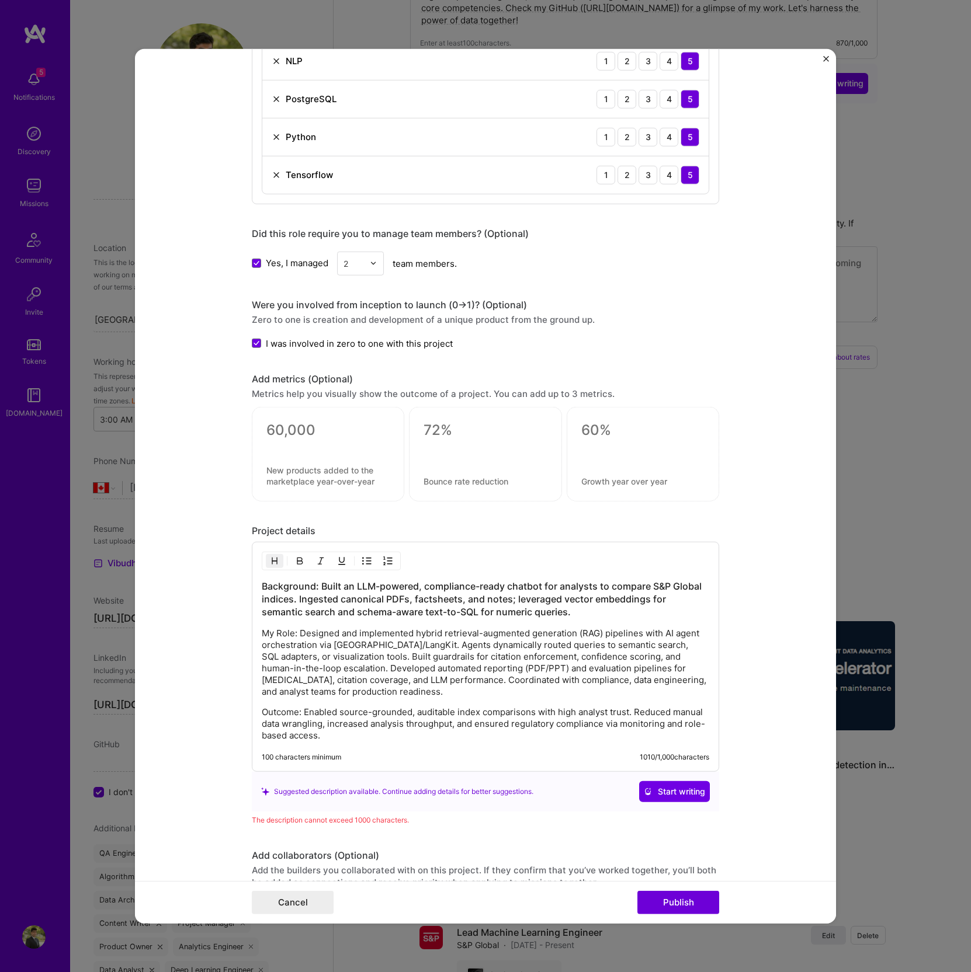
click at [253, 579] on div "Background: Built an LLM-powered, compliance-ready chatbot for analysts to comp…" at bounding box center [485, 657] width 467 height 230
click at [265, 583] on h3 "Background: Built an LLM-powered, compliance-ready chatbot for analysts to comp…" at bounding box center [485, 599] width 447 height 39
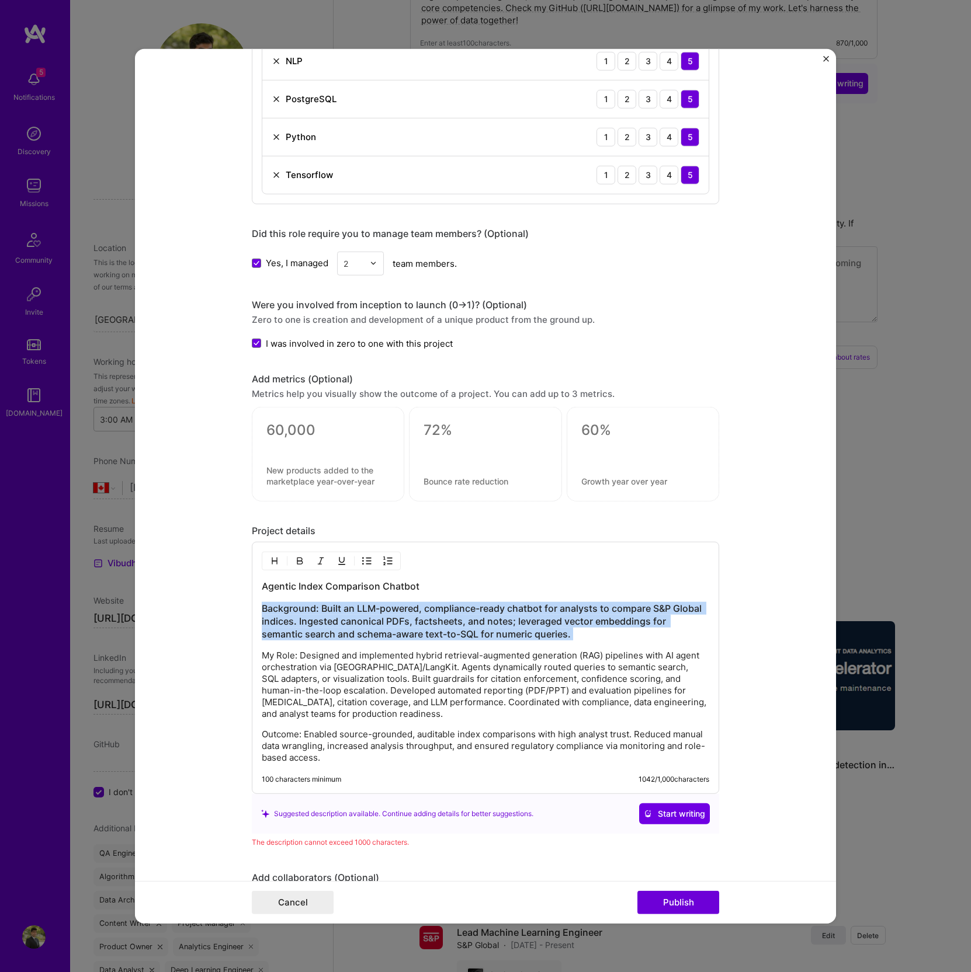
click at [270, 557] on img "button" at bounding box center [274, 561] width 9 height 9
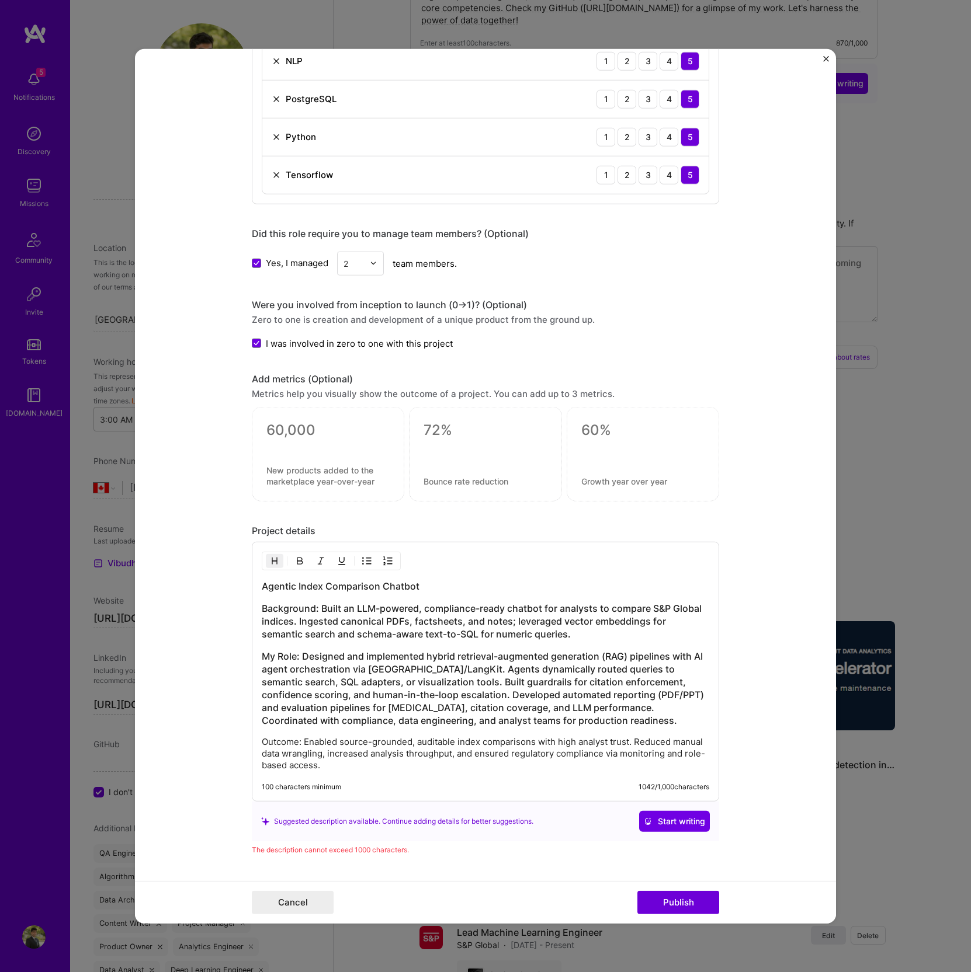
click at [270, 557] on img "button" at bounding box center [274, 561] width 9 height 9
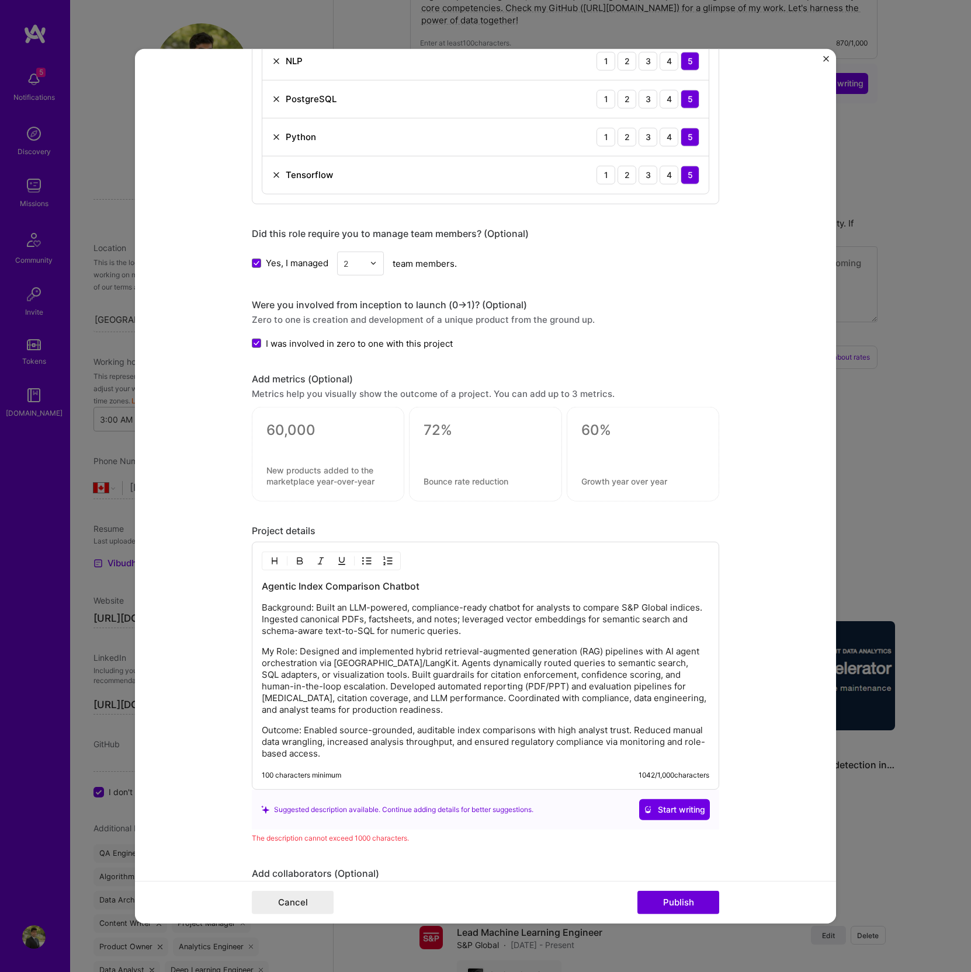
click at [302, 616] on p "Background: Built an LLM-powered, compliance-ready chatbot for analysts to comp…" at bounding box center [485, 619] width 447 height 35
click at [308, 603] on p "Background: Built an LLM-powered, compliance-ready chatbot for analysts to comp…" at bounding box center [485, 619] width 447 height 35
click at [567, 604] on p "Background: Built an LLM-powered, compliance-ready chatbot for analysts to comp…" at bounding box center [485, 619] width 447 height 35
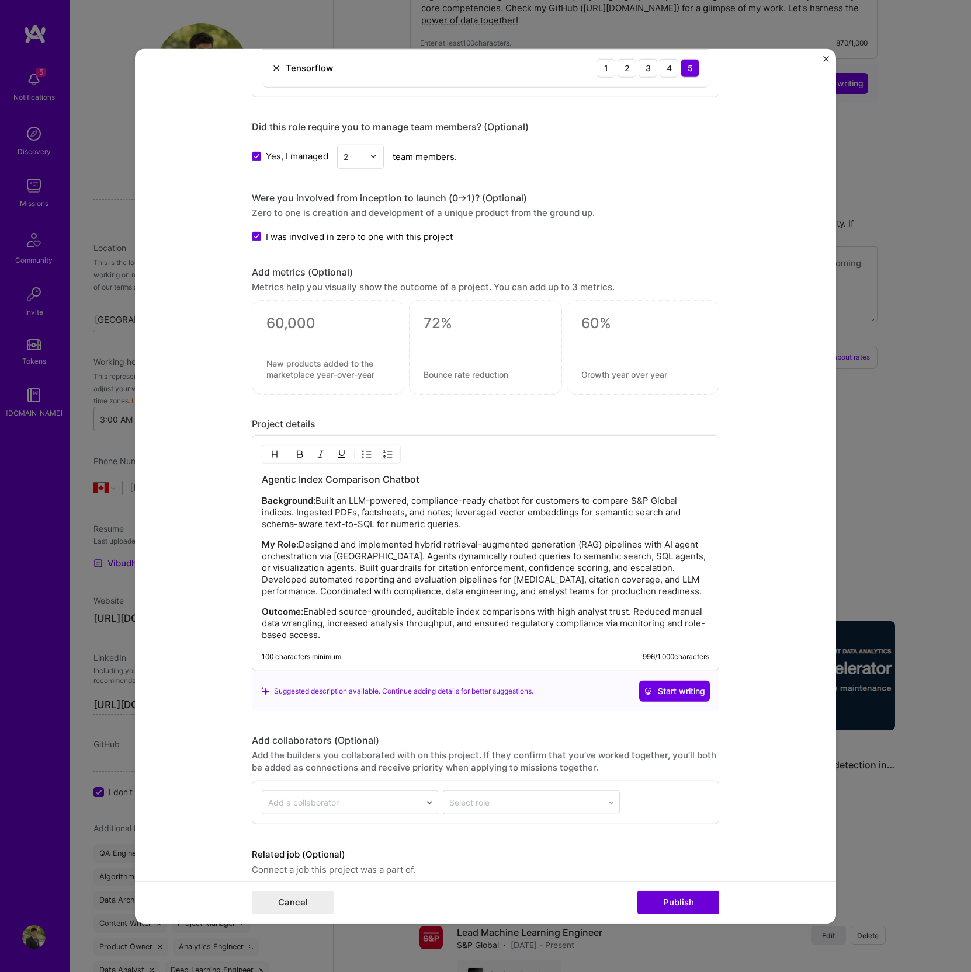
scroll to position [1048, 0]
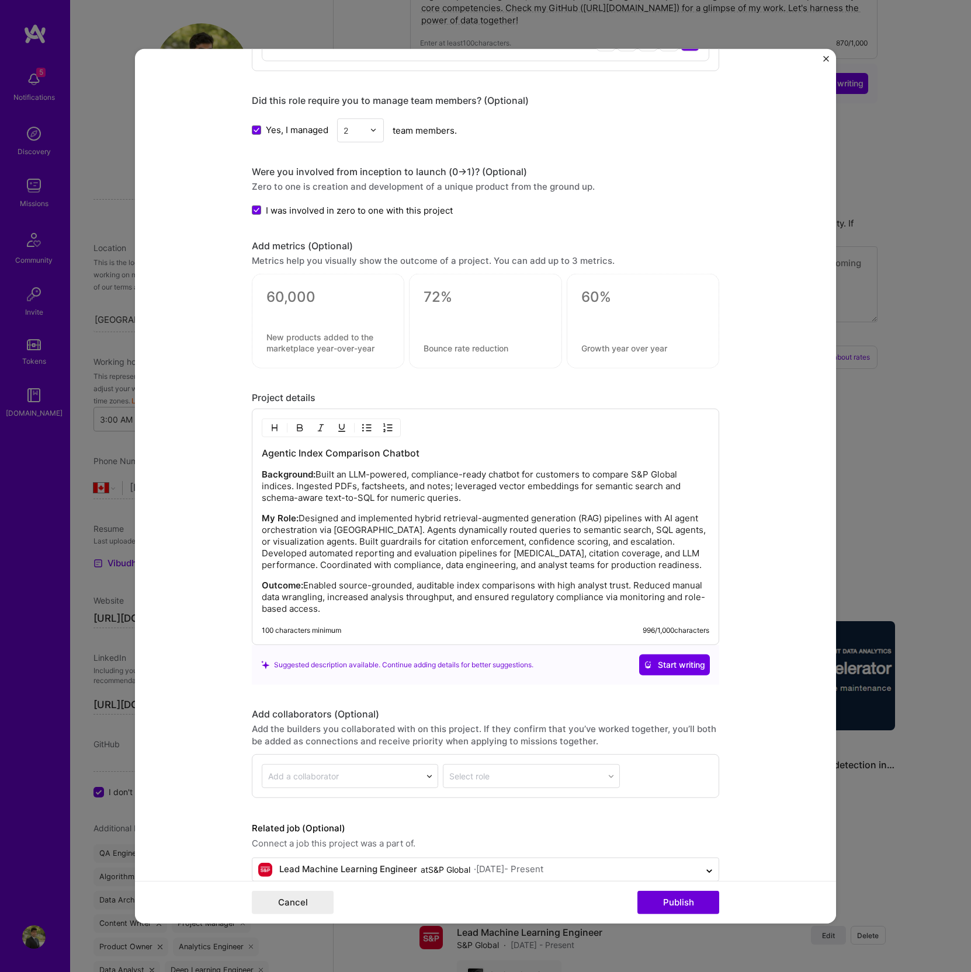
click at [533, 605] on p "Outcome: Enabled source-grounded, auditable index comparisons with high analyst…" at bounding box center [485, 597] width 447 height 35
click at [662, 663] on span "Start writing" at bounding box center [674, 665] width 61 height 12
click at [402, 606] on p "Outcome: Enabled source-grounded, auditable index comparisons with high analyst…" at bounding box center [485, 597] width 447 height 35
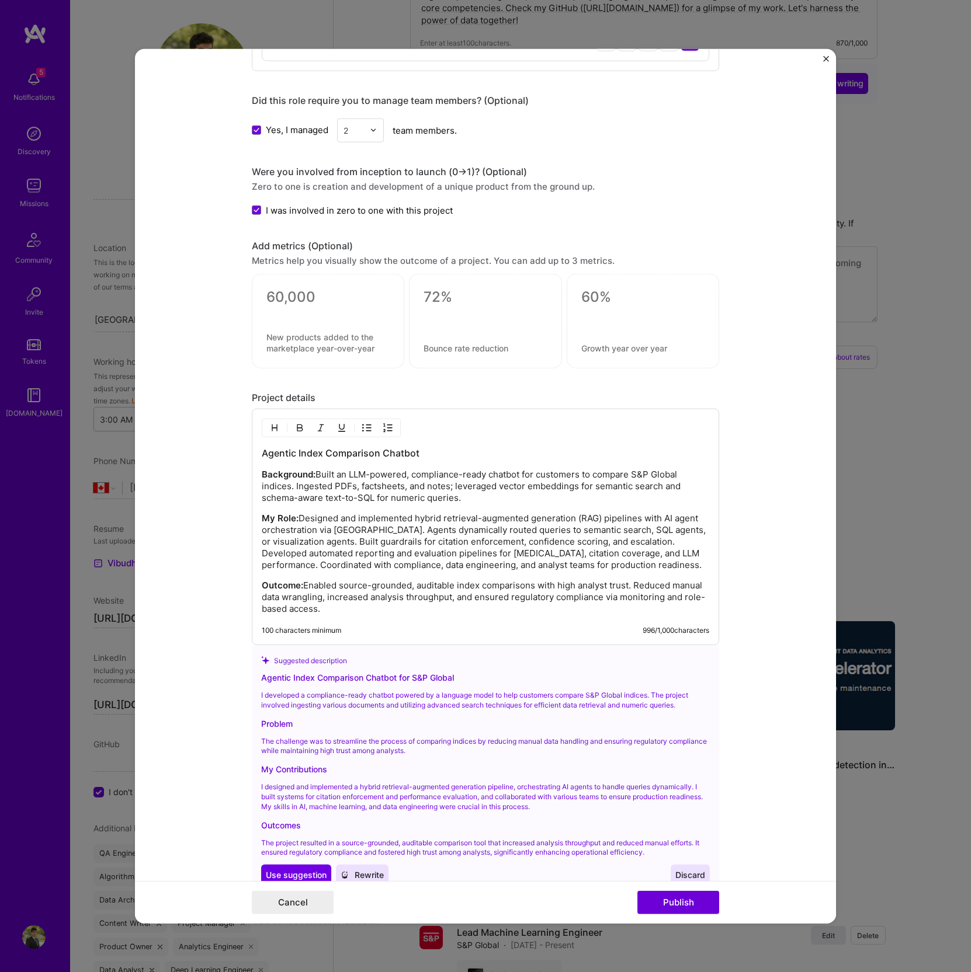
copy div "Agentic Index Comparison Chatbot Background: Built an LLM-powered, compliance-r…"
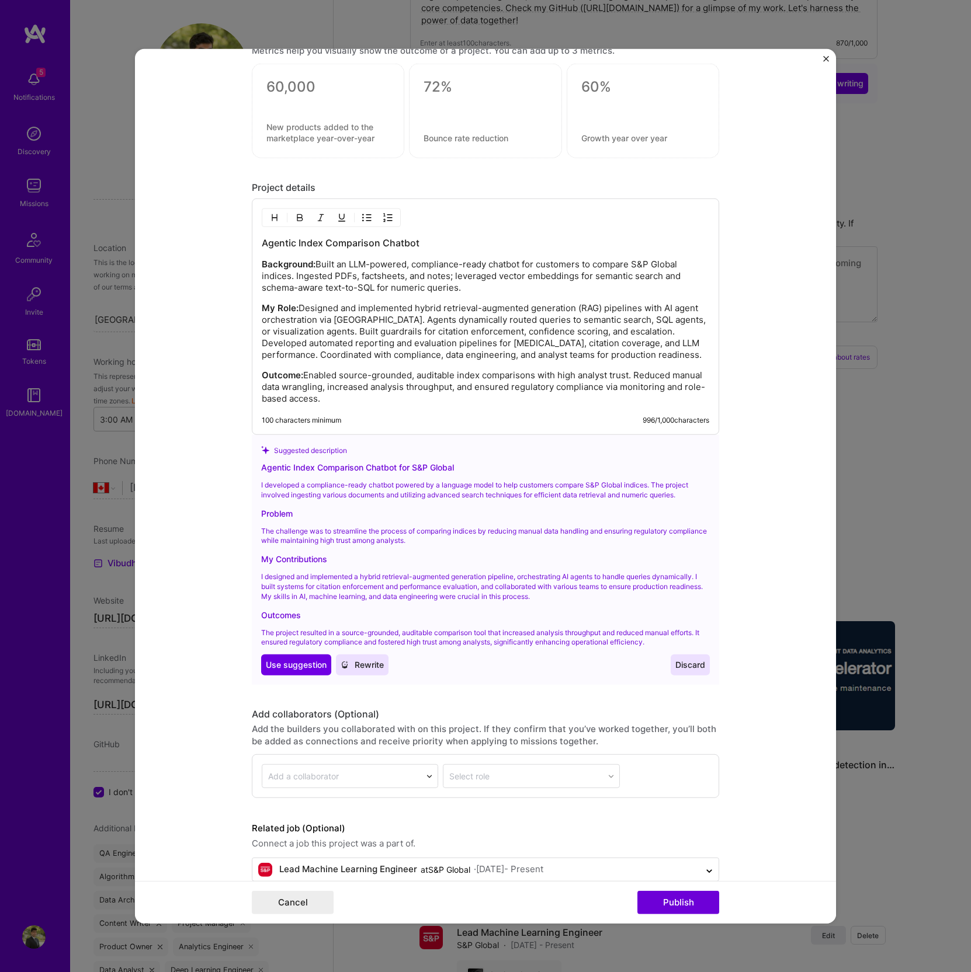
scroll to position [1261, 0]
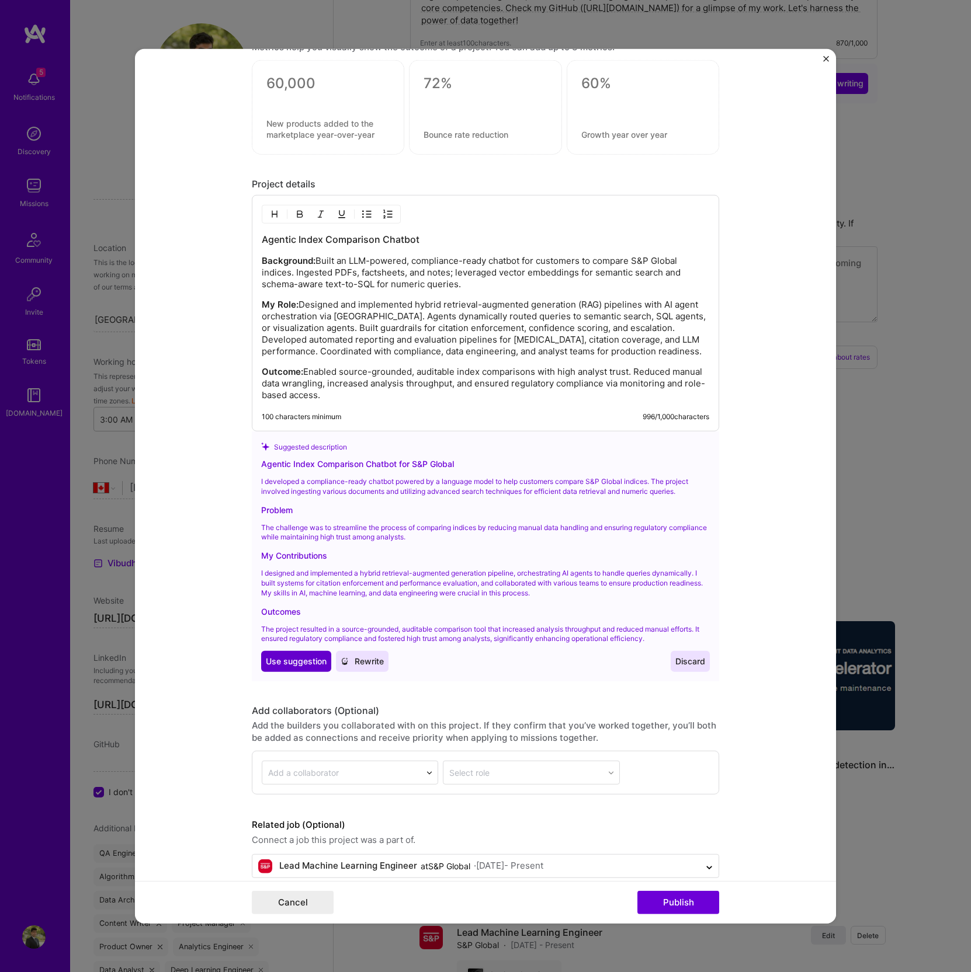
click at [298, 656] on span "Use suggestion" at bounding box center [296, 662] width 61 height 12
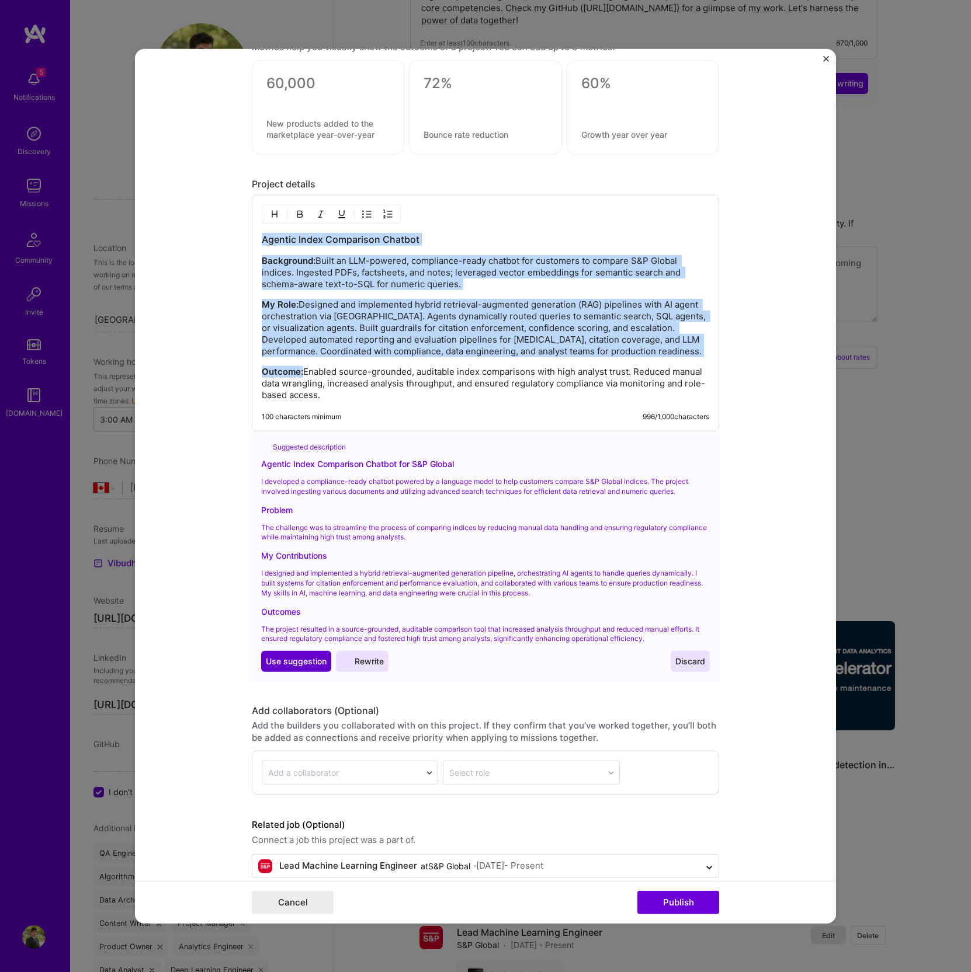
scroll to position [1158, 0]
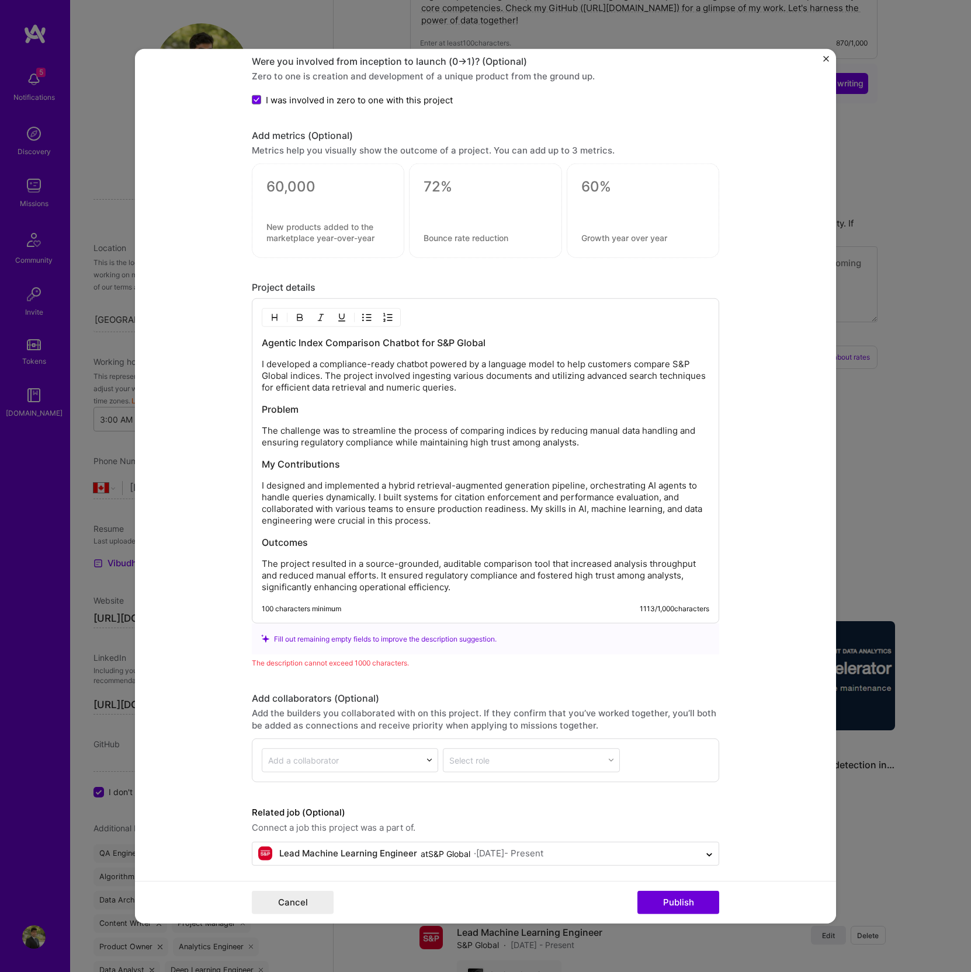
click at [469, 575] on p "The project resulted in a source-grounded, auditable comparison tool that incre…" at bounding box center [485, 575] width 447 height 35
click at [297, 359] on p "I developed a compliance-ready chatbot powered by a language model to help cust…" at bounding box center [485, 376] width 447 height 35
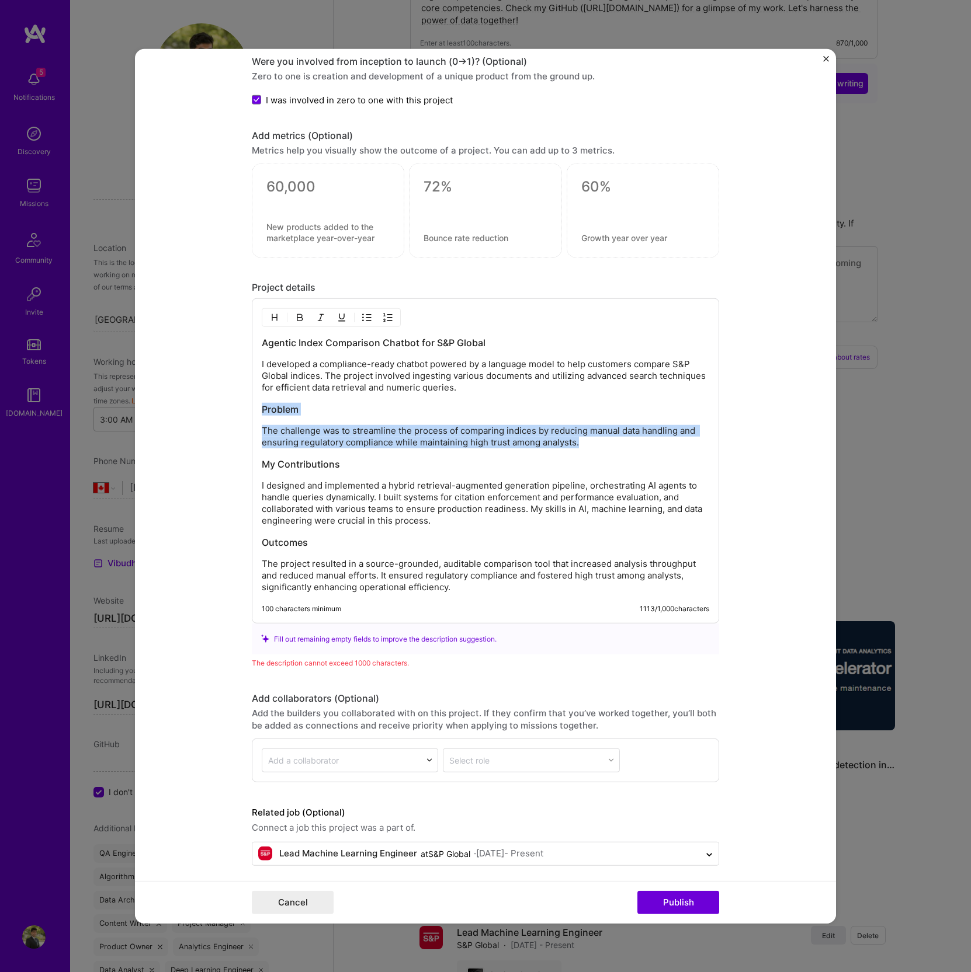
drag, startPoint x: 585, startPoint y: 434, endPoint x: 222, endPoint y: 392, distance: 365.1
click at [222, 392] on form "Project title Agentic Index Comparison Chatbot and Report Generator Company S&P…" at bounding box center [485, 485] width 701 height 875
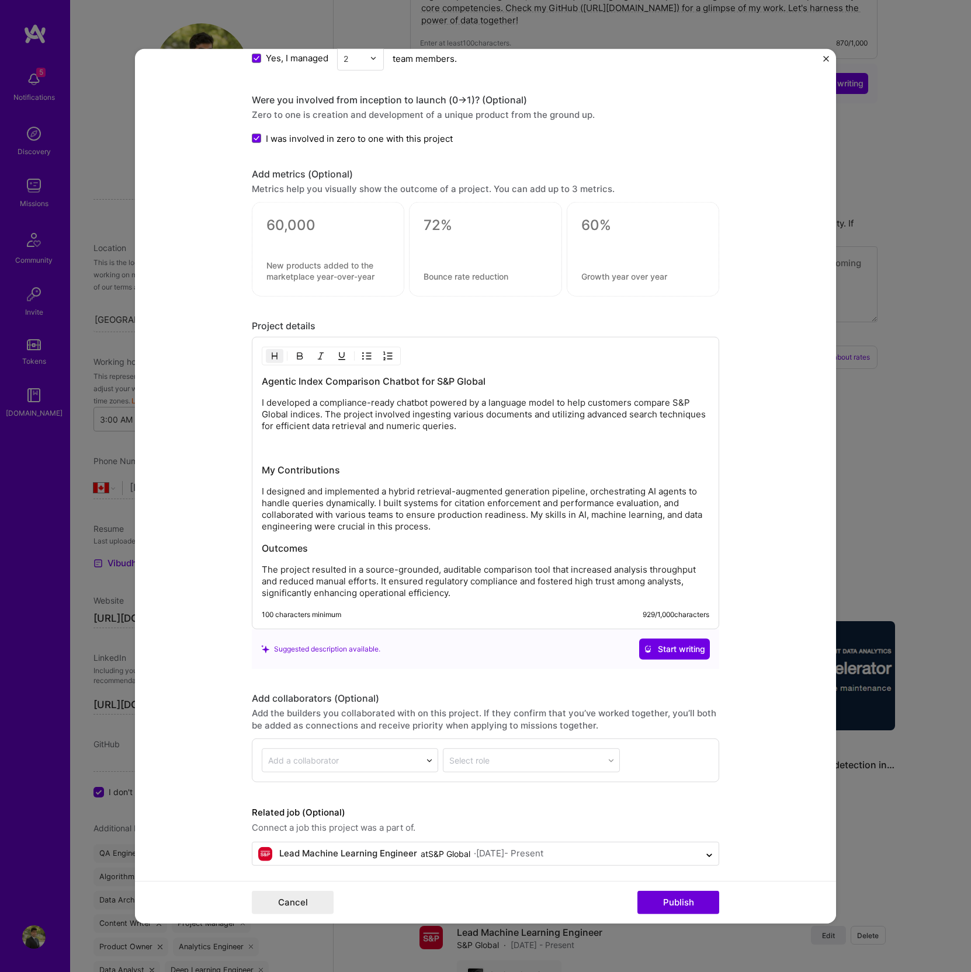
scroll to position [1098, 0]
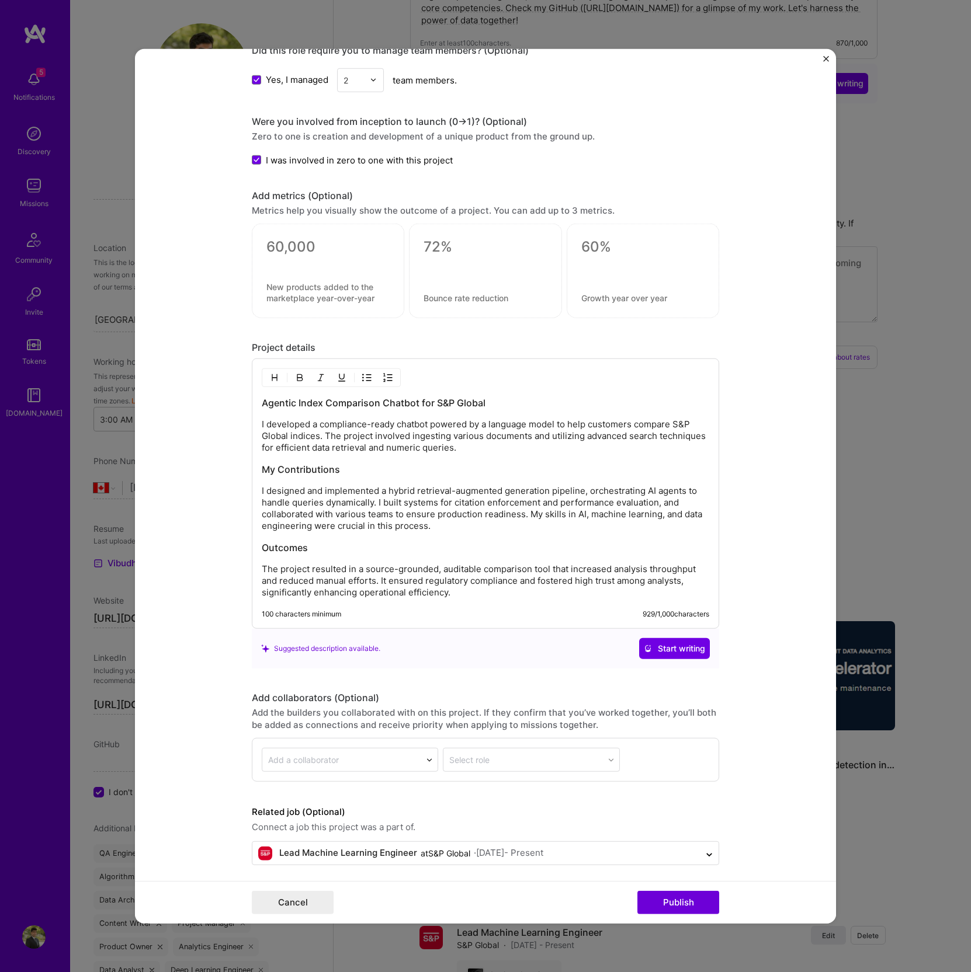
click at [397, 498] on p "I designed and implemented a hybrid retrieval-augmented generation pipeline, or…" at bounding box center [485, 508] width 447 height 47
click at [572, 523] on p "I designed and implemented a hybrid retrieval-augmented generation pipeline, or…" at bounding box center [485, 508] width 447 height 47
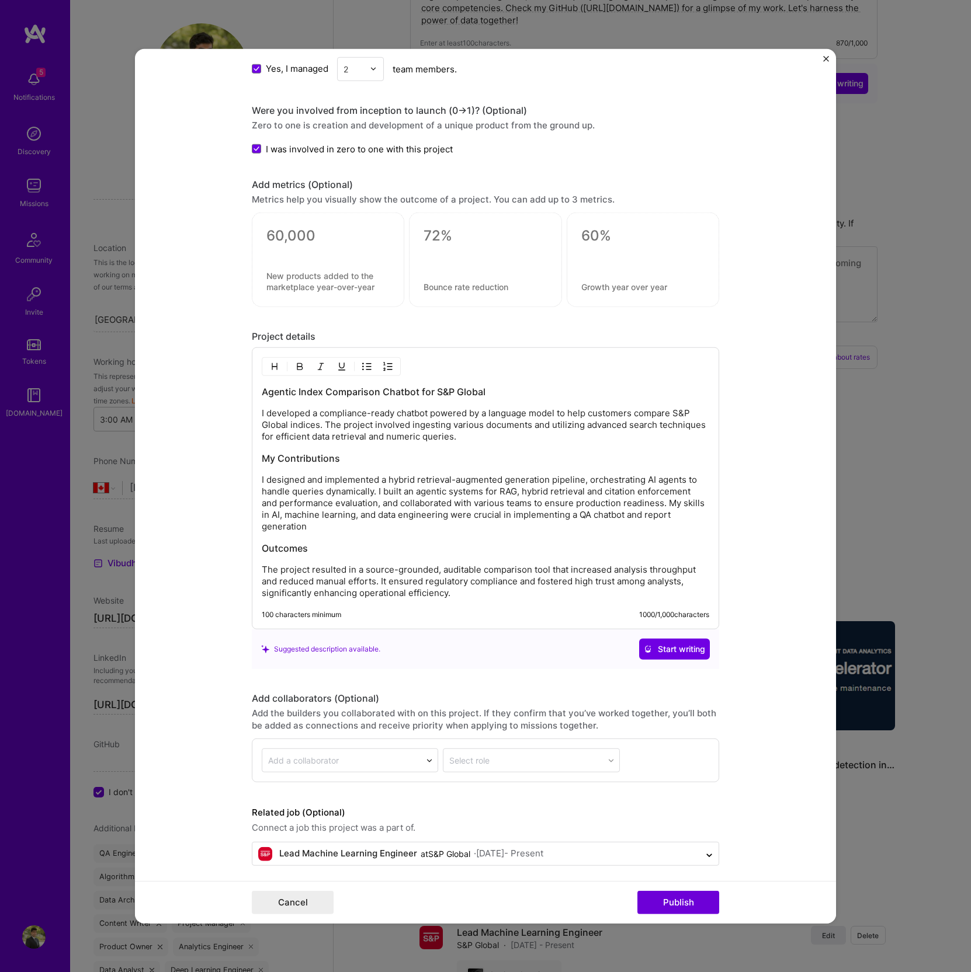
scroll to position [1124, 0]
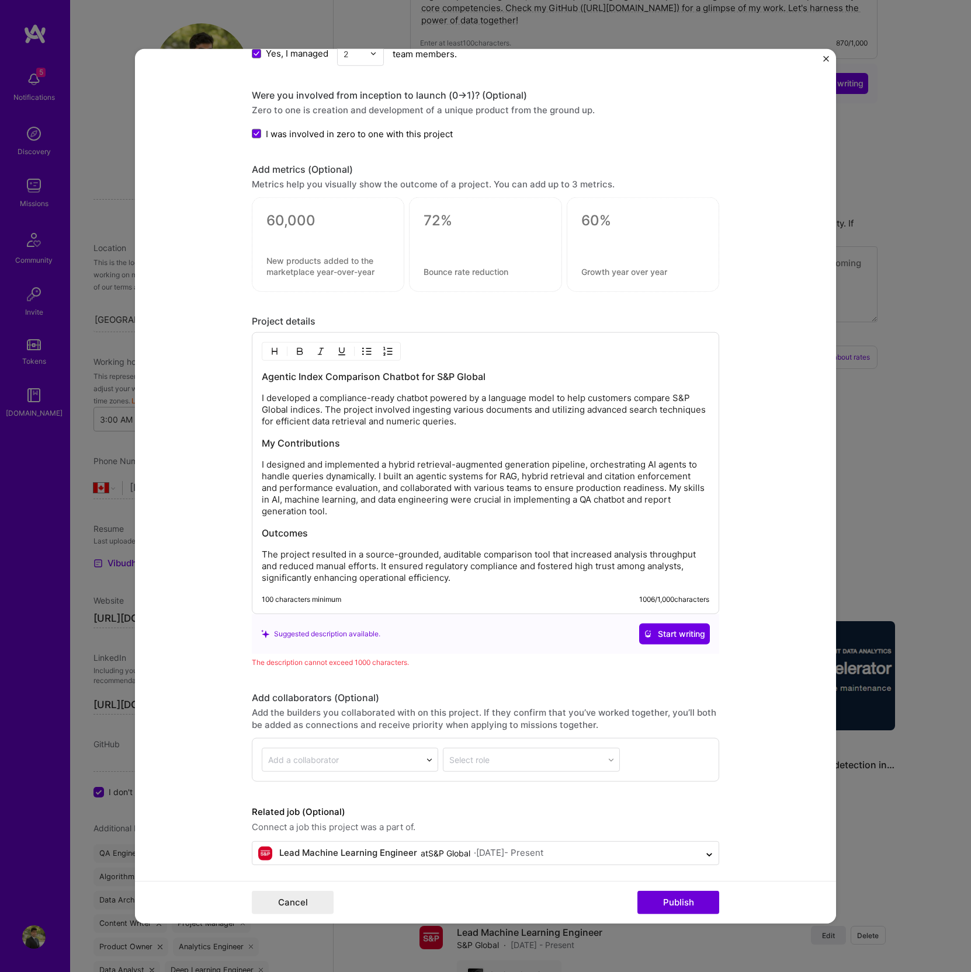
click at [668, 499] on p "I designed and implemented a hybrid retrieval-augmented generation pipeline, or…" at bounding box center [485, 488] width 447 height 58
click at [545, 550] on p "The project resulted in a source-grounded, auditable comparison tool that incre…" at bounding box center [485, 566] width 447 height 35
click at [598, 515] on div "Agentic Index Comparison Chatbot for S&P Global I developed a compliance-ready …" at bounding box center [485, 477] width 447 height 214
drag, startPoint x: 565, startPoint y: 496, endPoint x: 301, endPoint y: 510, distance: 264.4
click at [301, 510] on p "I designed and implemented a hybrid retrieval-augmented generation pipeline, or…" at bounding box center [485, 488] width 447 height 58
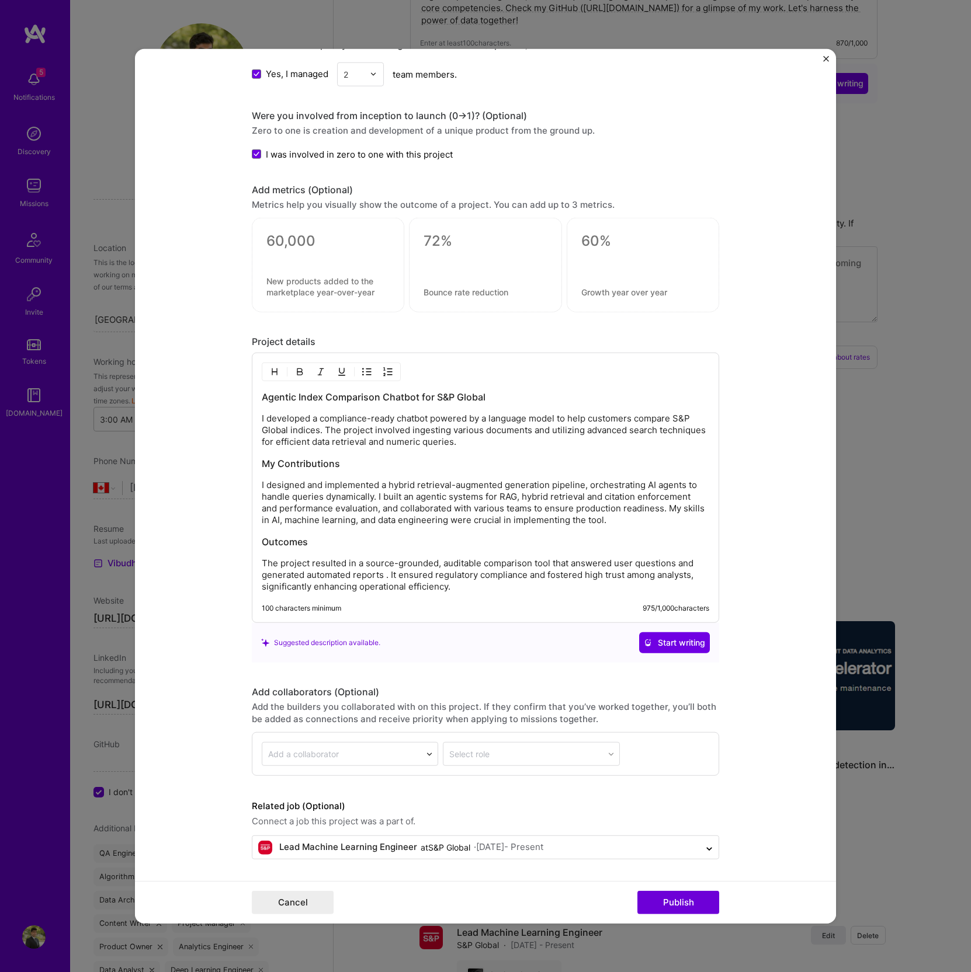
scroll to position [1098, 0]
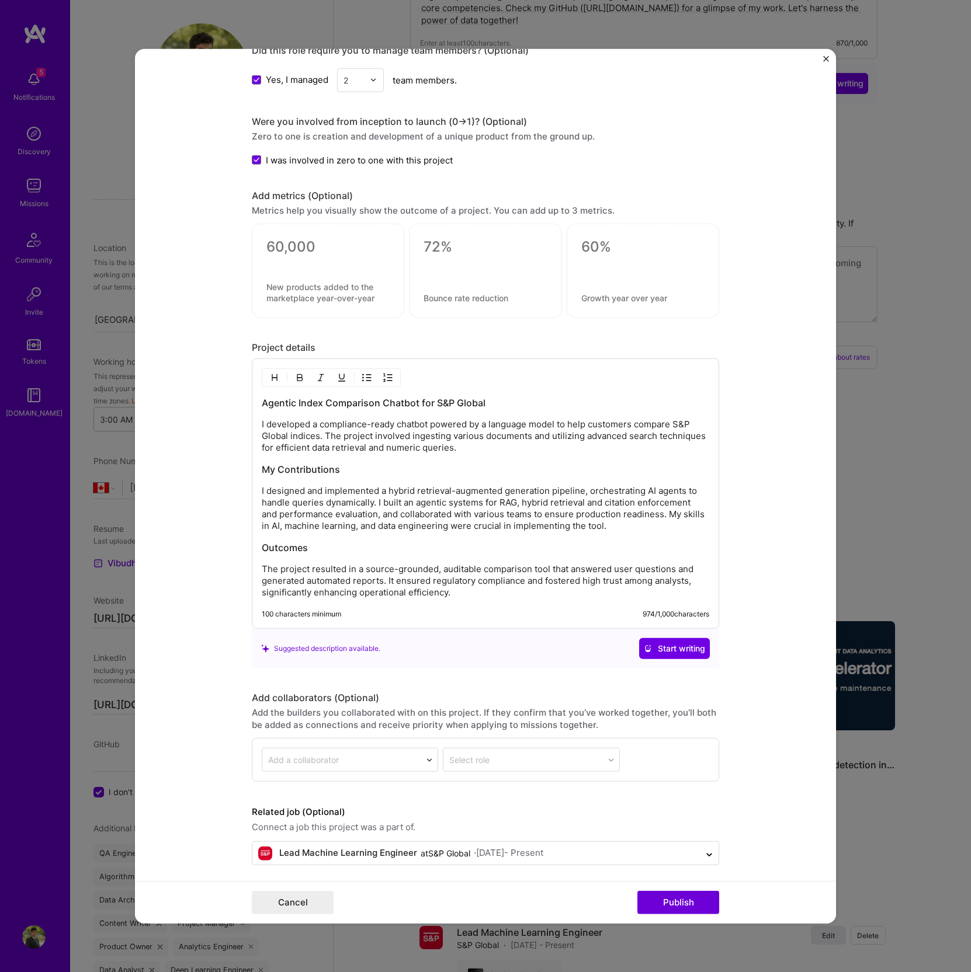
click at [488, 586] on p "The project resulted in a source-grounded, auditable comparison tool that answe…" at bounding box center [485, 581] width 447 height 35
click at [543, 847] on div "· [DATE] - Present" at bounding box center [508, 853] width 69 height 12
click at [730, 842] on form "Project title Agentic Index Comparison Chatbot and Report Generator Company S&P…" at bounding box center [485, 485] width 701 height 875
click at [669, 903] on button "Publish" at bounding box center [678, 902] width 82 height 23
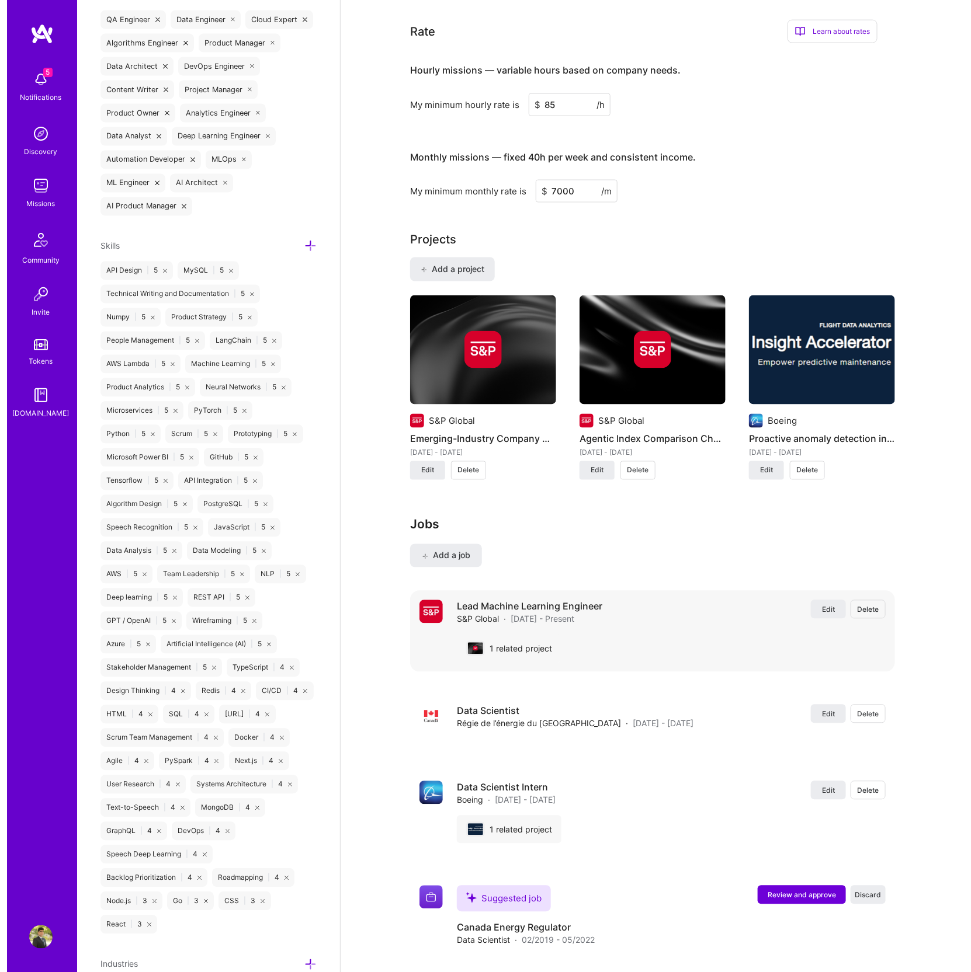
scroll to position [843, 0]
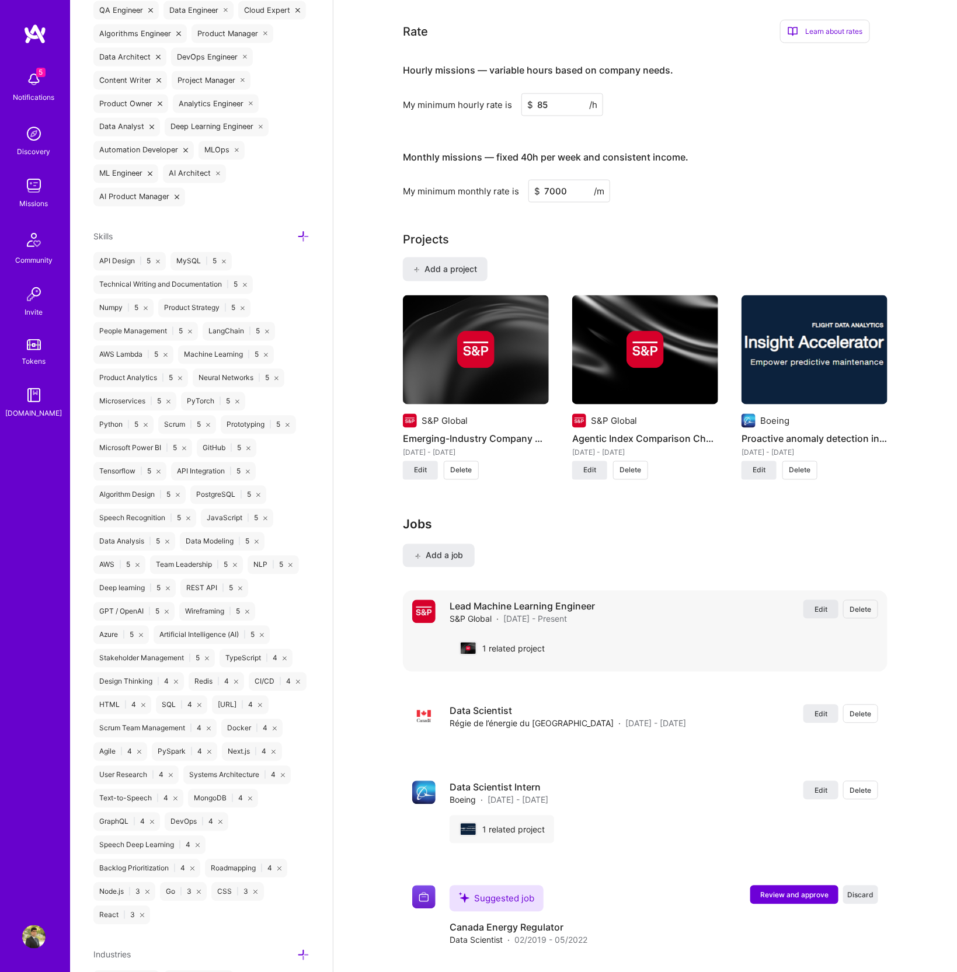
click at [820, 609] on span "Edit" at bounding box center [821, 610] width 13 height 10
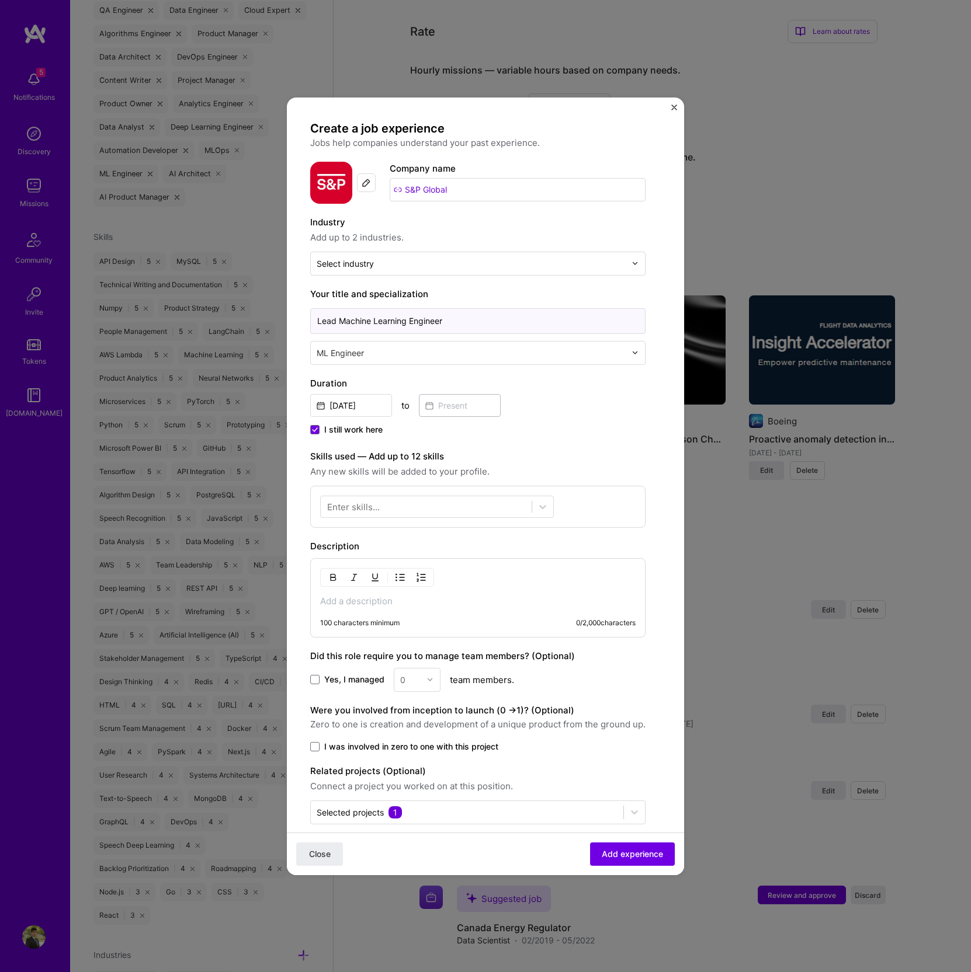
drag, startPoint x: 338, startPoint y: 322, endPoint x: 404, endPoint y: 321, distance: 65.4
click at [404, 321] on input "Lead Machine Learning Engineer" at bounding box center [477, 321] width 335 height 26
type input "Lead AI Engineer"
click at [452, 351] on input "text" at bounding box center [472, 353] width 311 height 12
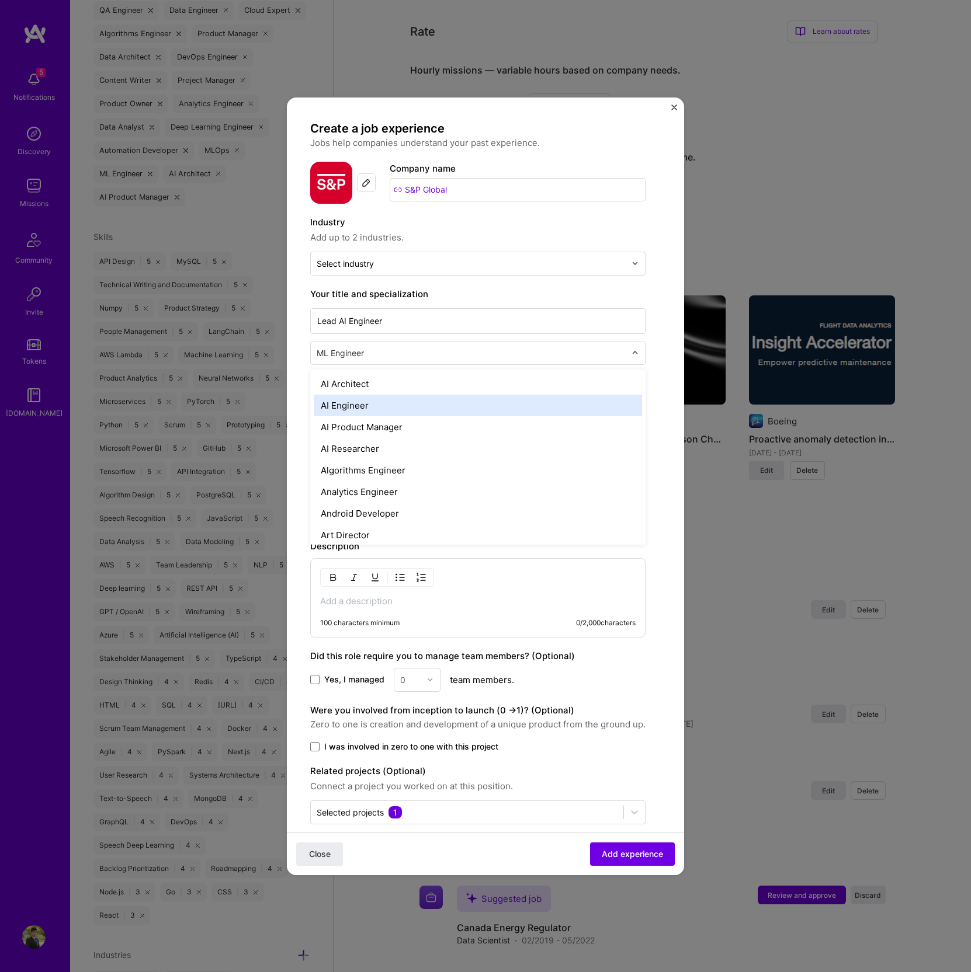
click at [397, 403] on div "AI Engineer" at bounding box center [478, 406] width 328 height 22
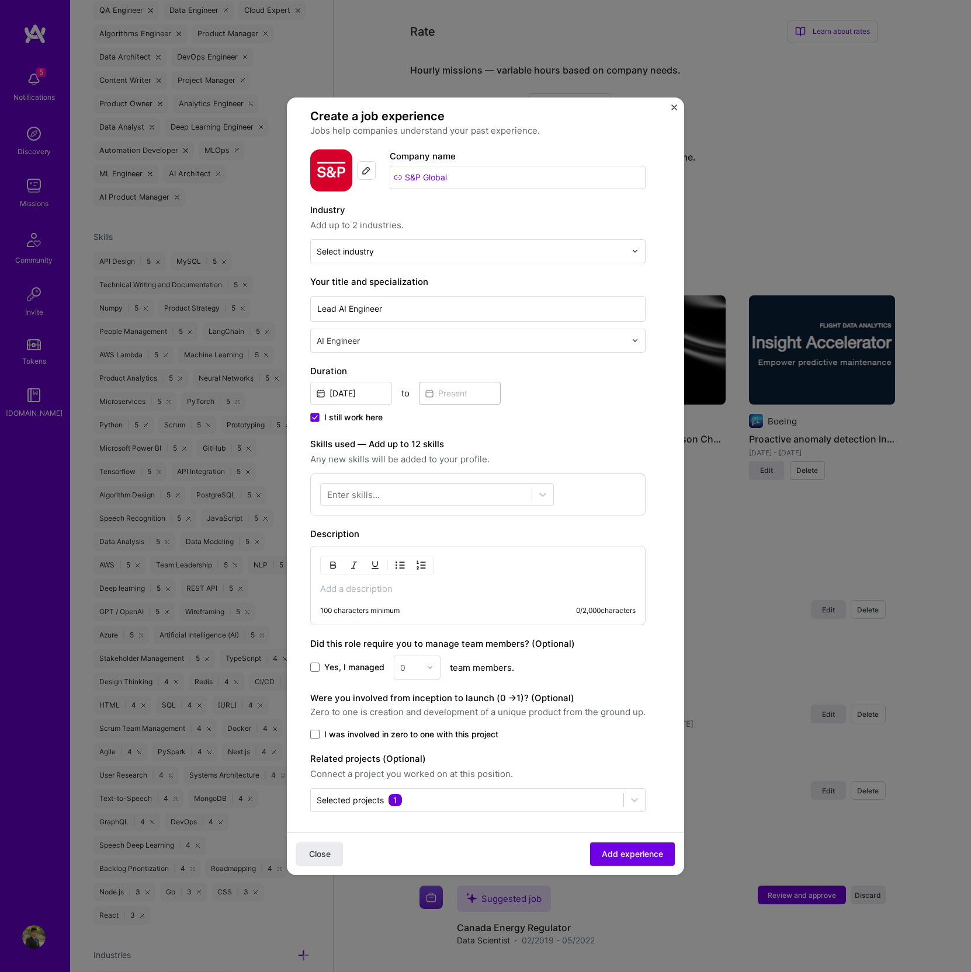
scroll to position [0, 0]
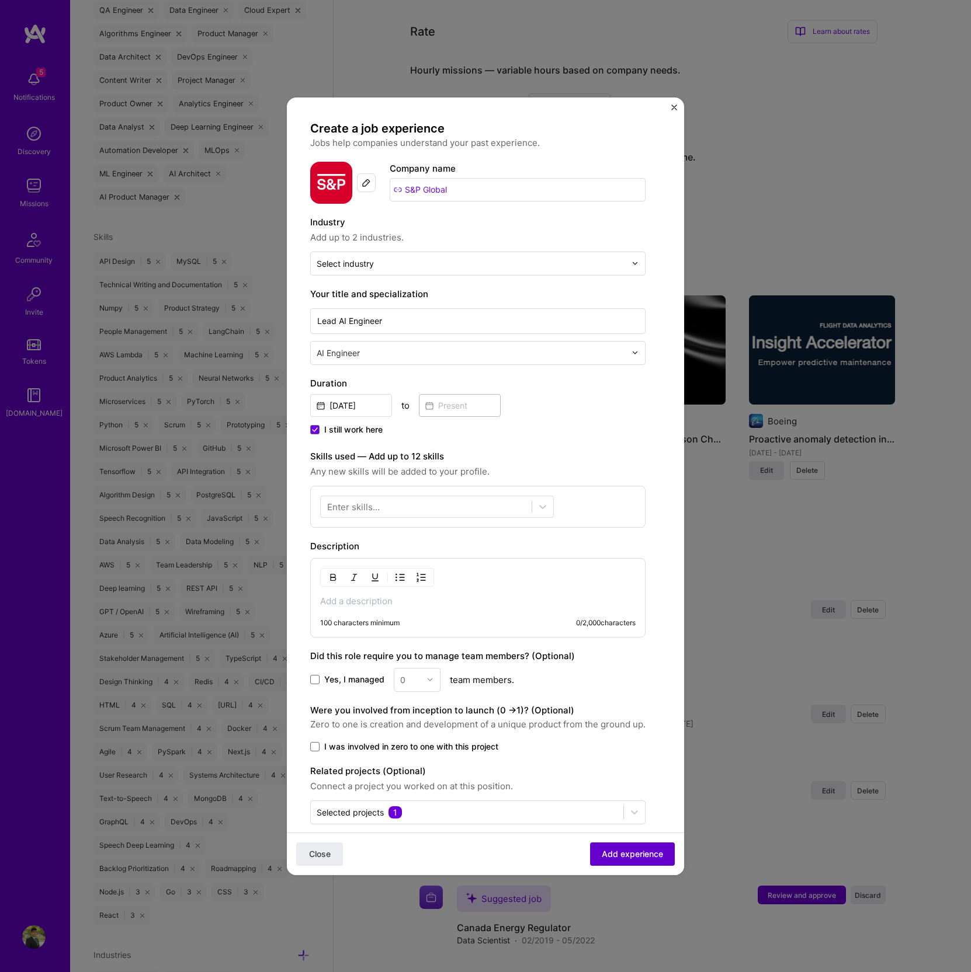
click at [632, 856] on span "Add experience" at bounding box center [632, 854] width 61 height 12
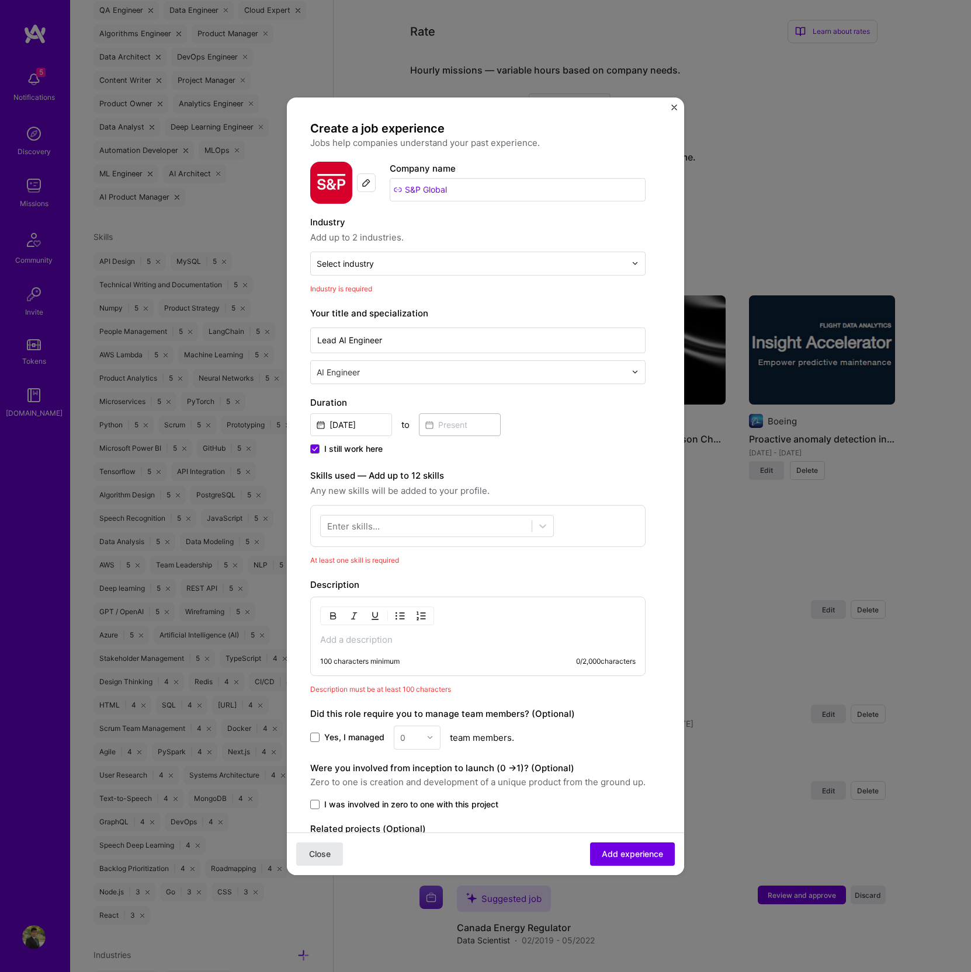
click at [318, 860] on button "Close" at bounding box center [319, 853] width 47 height 23
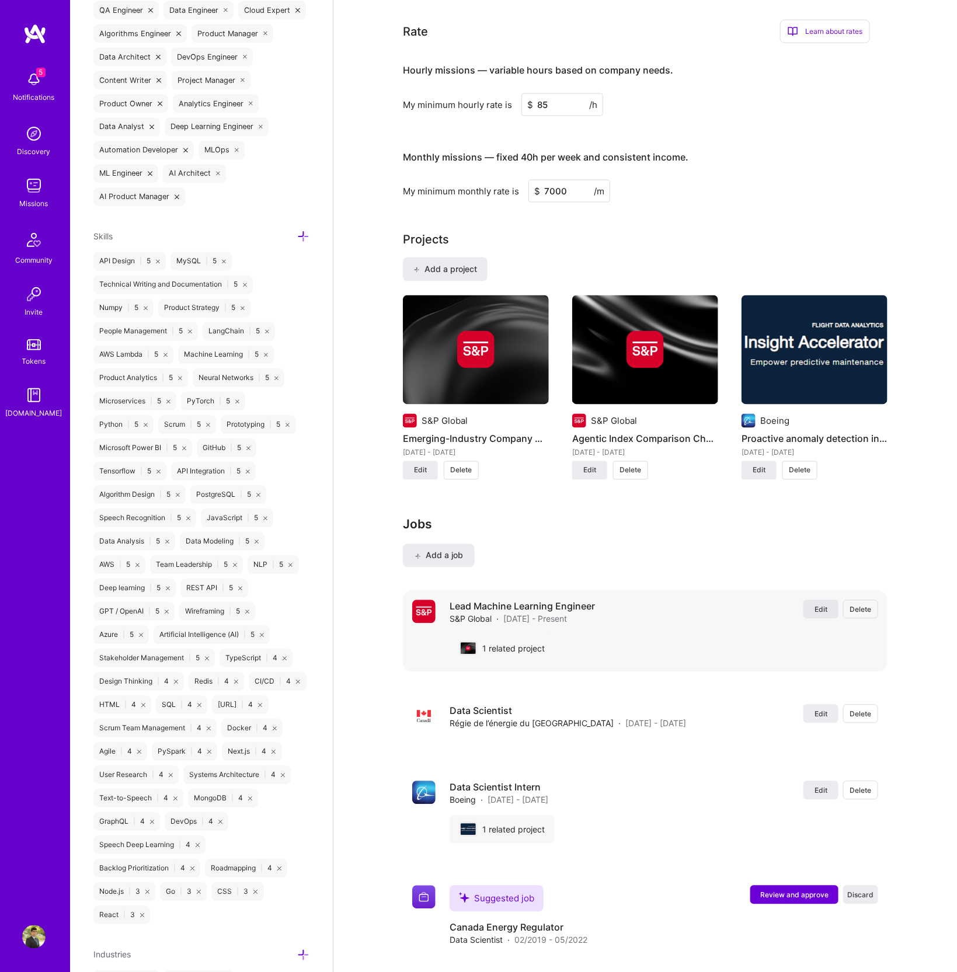
click at [823, 607] on span "Edit" at bounding box center [821, 610] width 13 height 10
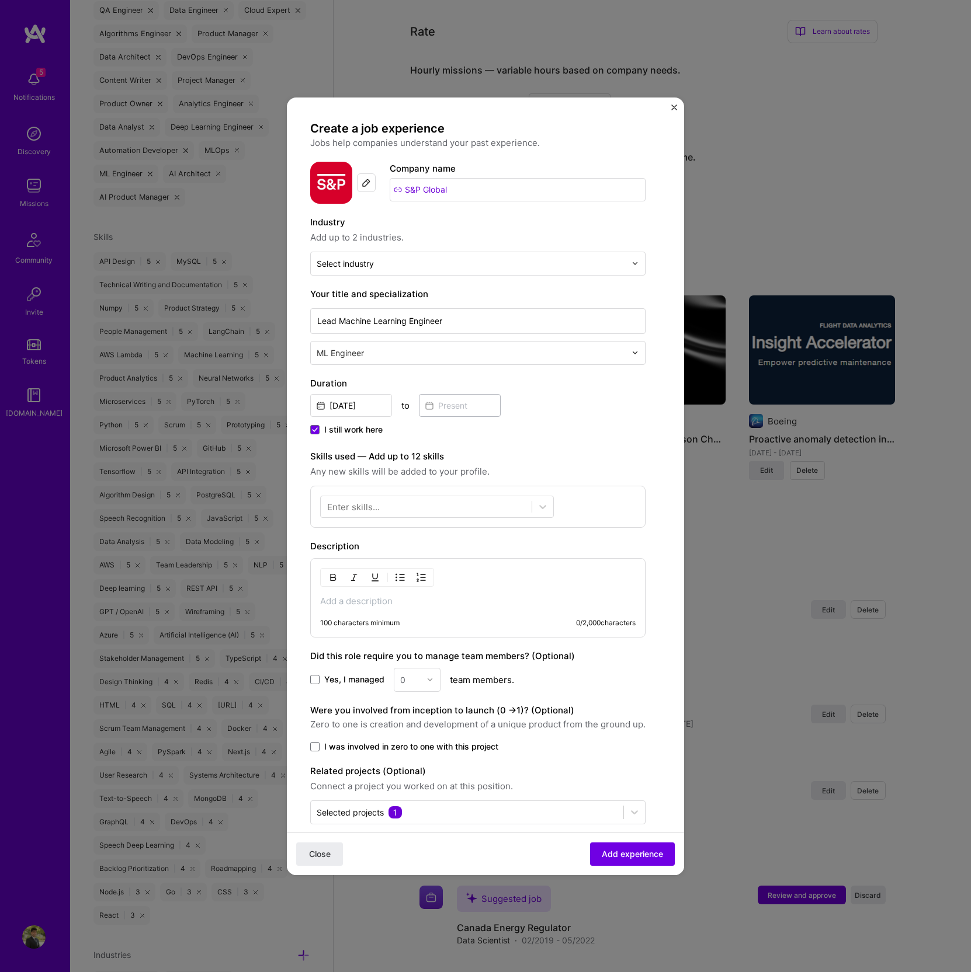
click at [415, 349] on input "text" at bounding box center [472, 353] width 311 height 12
drag, startPoint x: 340, startPoint y: 319, endPoint x: 406, endPoint y: 319, distance: 66.0
click at [406, 319] on input "Lead Machine Learning Engineer" at bounding box center [477, 321] width 335 height 26
type input "Lead AI Engineer"
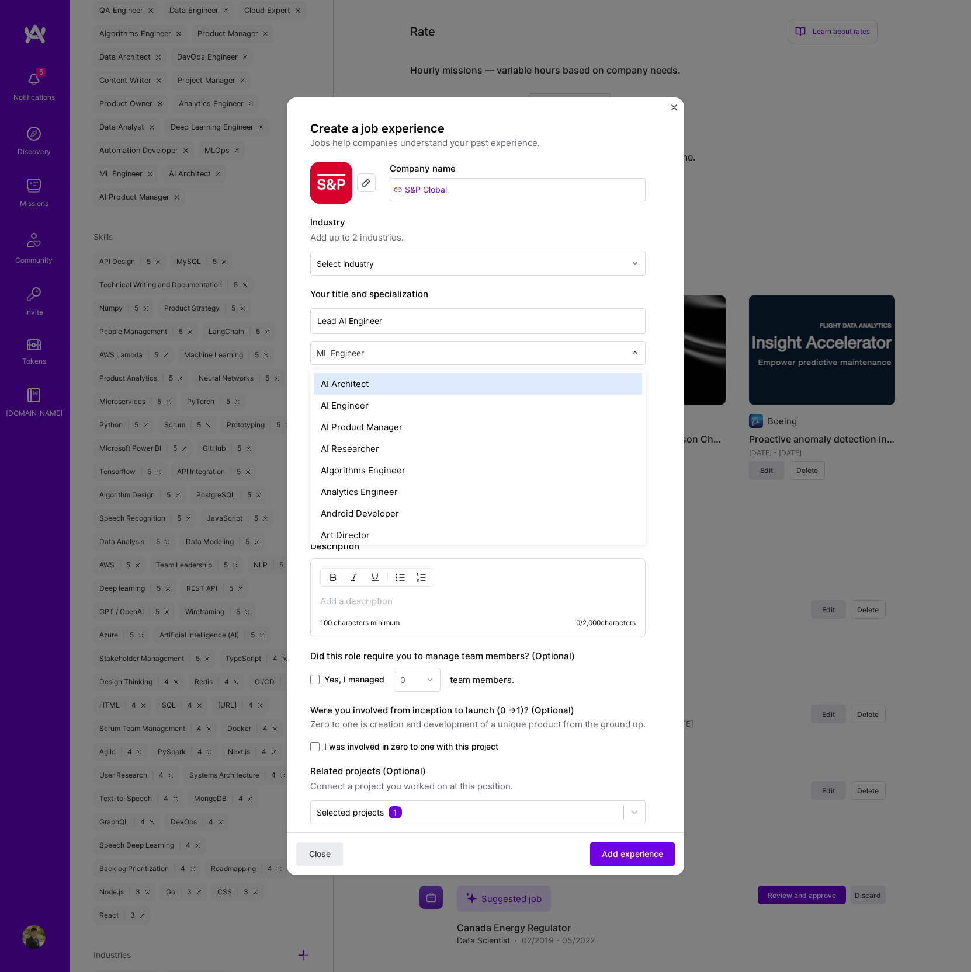
click at [422, 356] on input "text" at bounding box center [472, 353] width 311 height 12
click at [404, 401] on div "AI Engineer" at bounding box center [478, 406] width 328 height 22
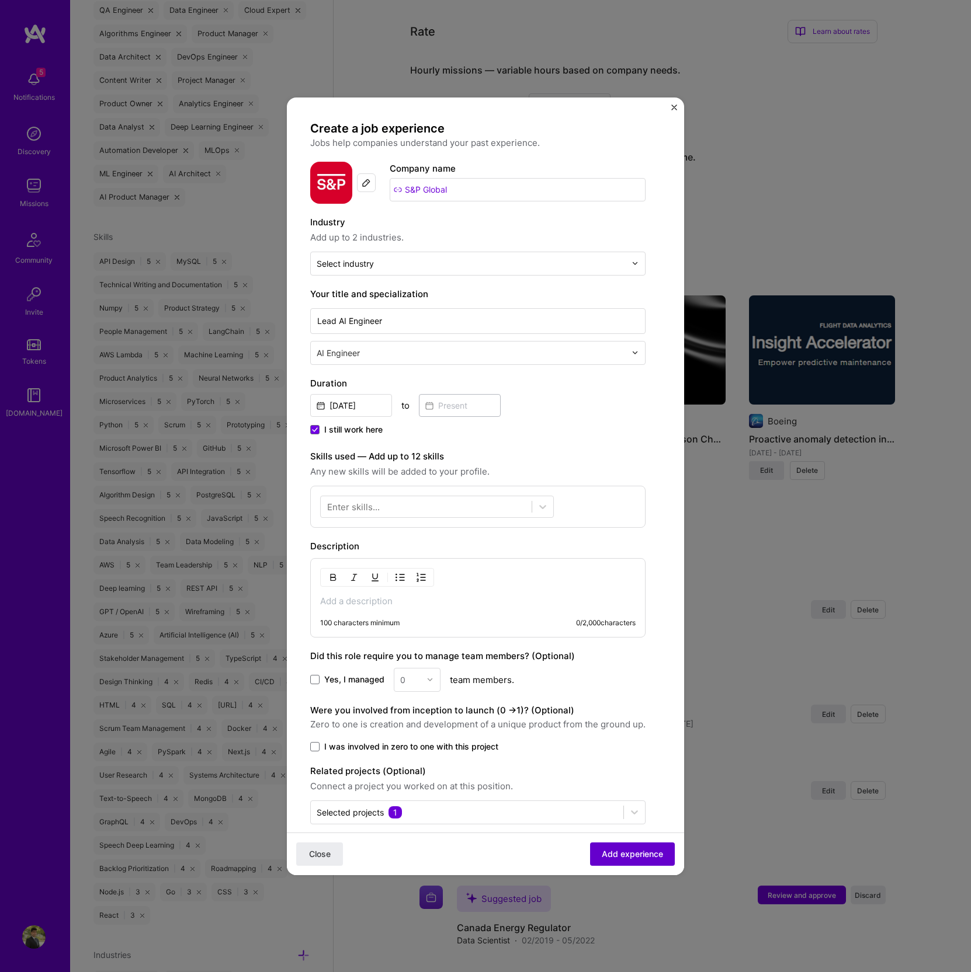
click at [623, 851] on span "Add experience" at bounding box center [632, 854] width 61 height 12
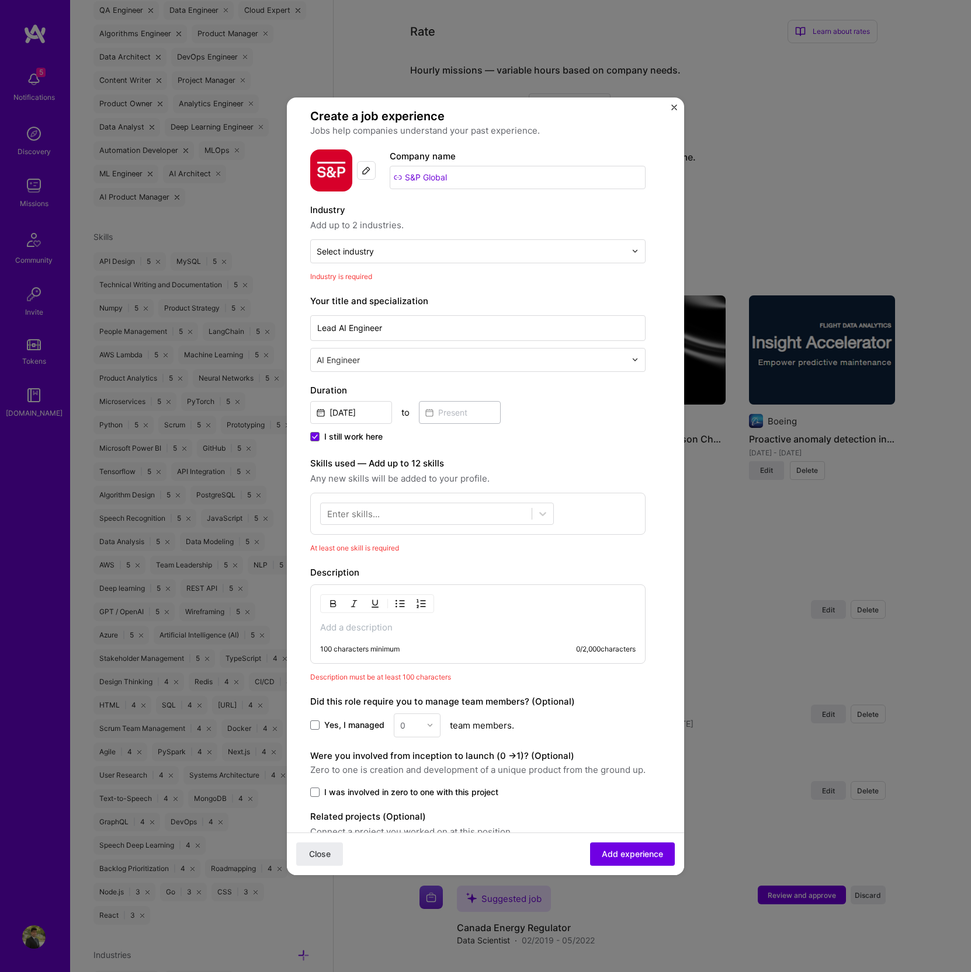
click at [342, 512] on div "Enter skills..." at bounding box center [353, 513] width 53 height 12
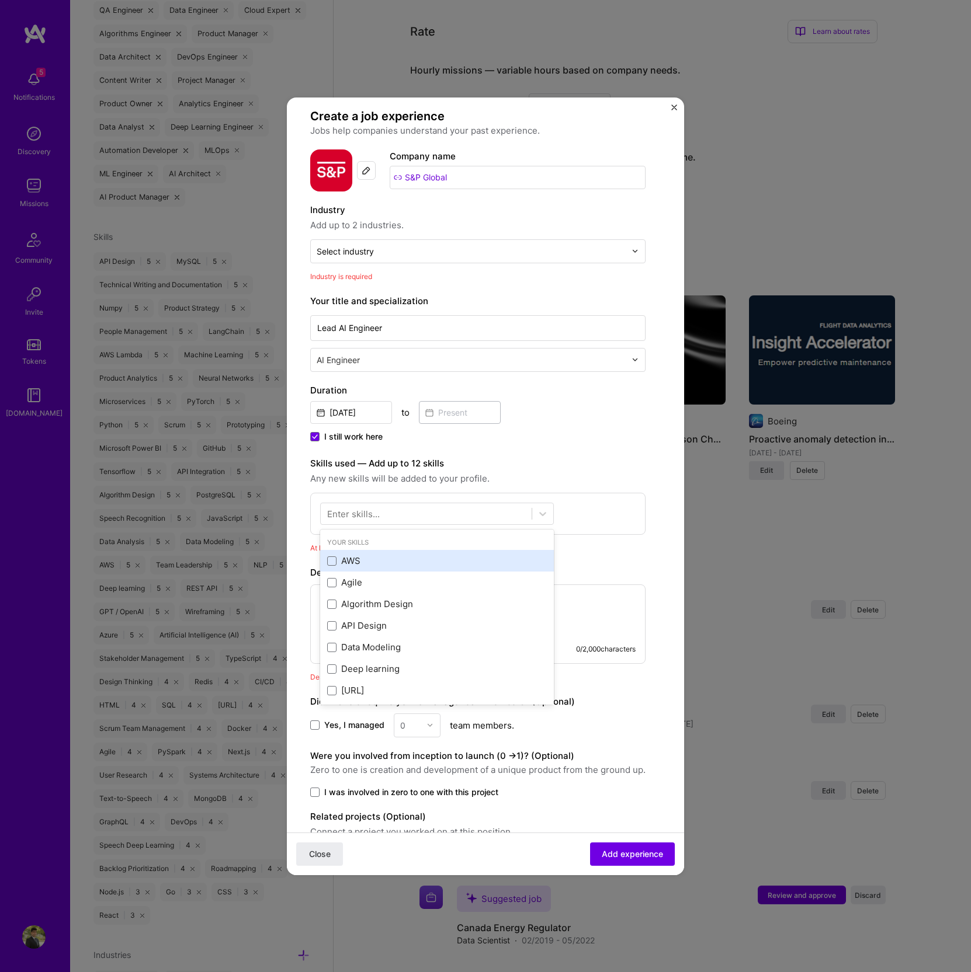
click at [403, 564] on div "AWS" at bounding box center [437, 561] width 220 height 12
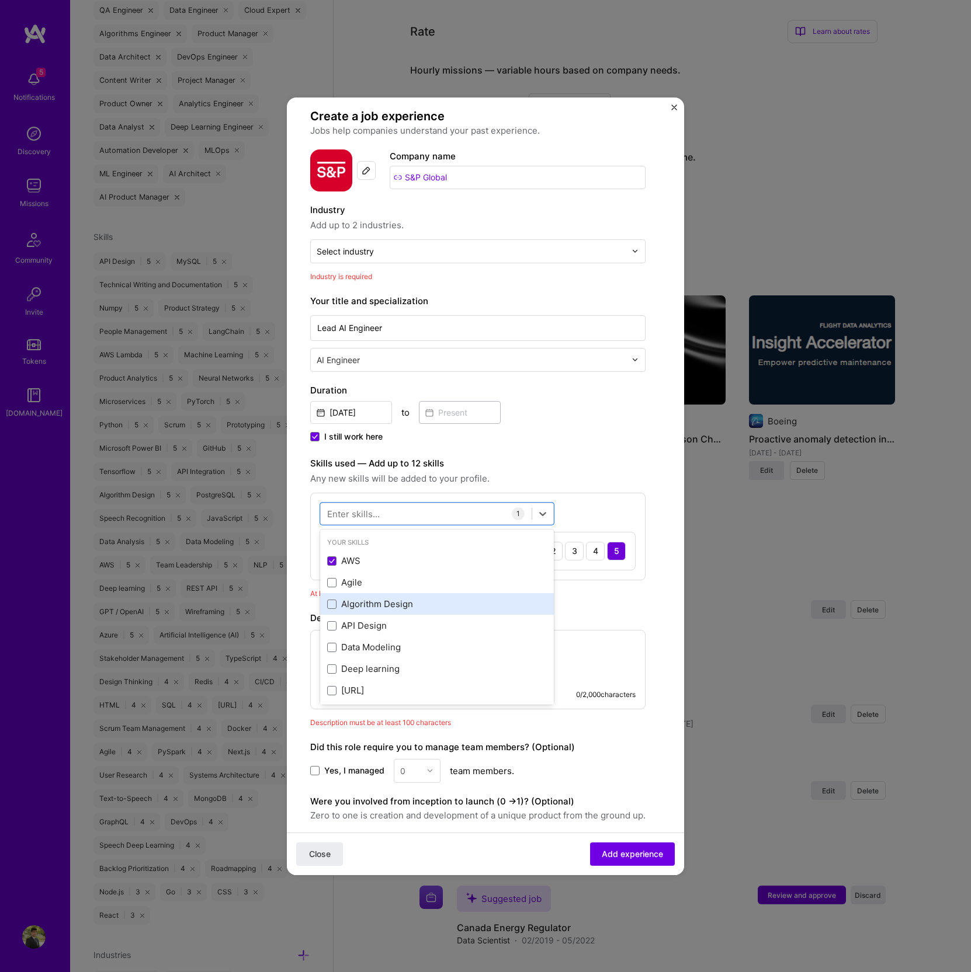
click at [373, 601] on div "Algorithm Design" at bounding box center [437, 604] width 220 height 12
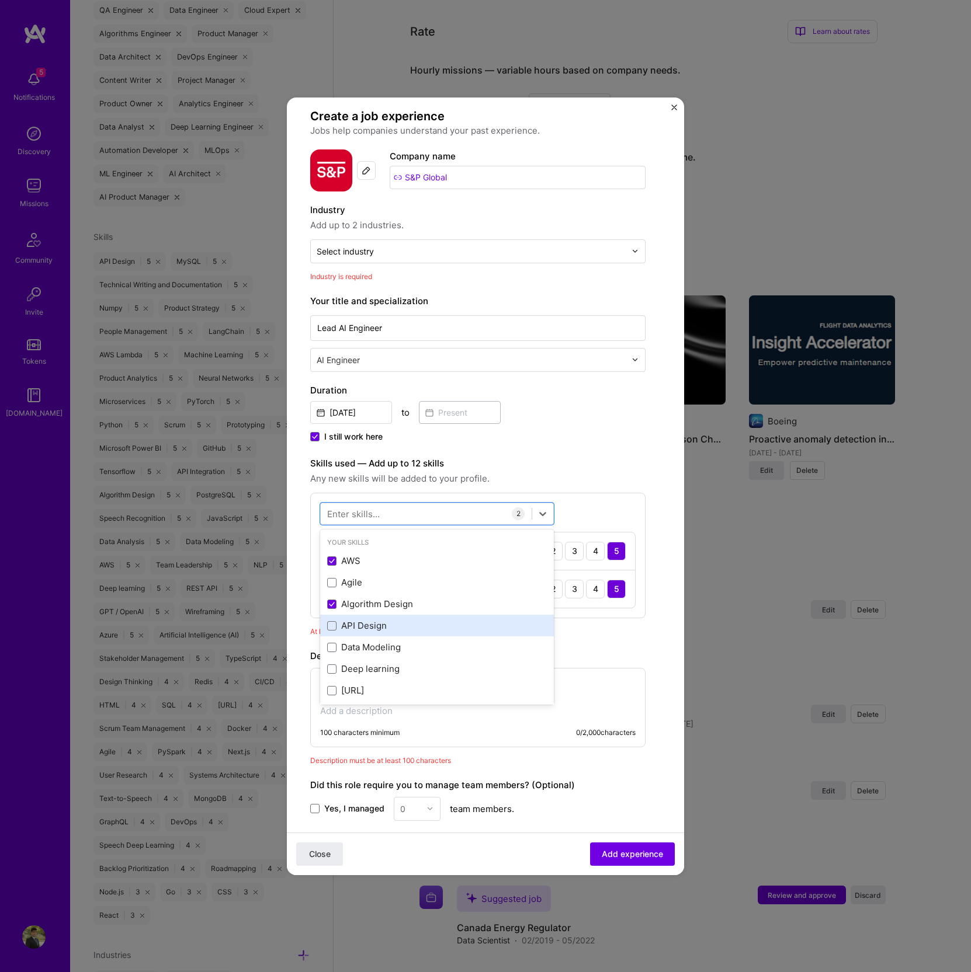
click at [369, 625] on div "API Design" at bounding box center [437, 626] width 220 height 12
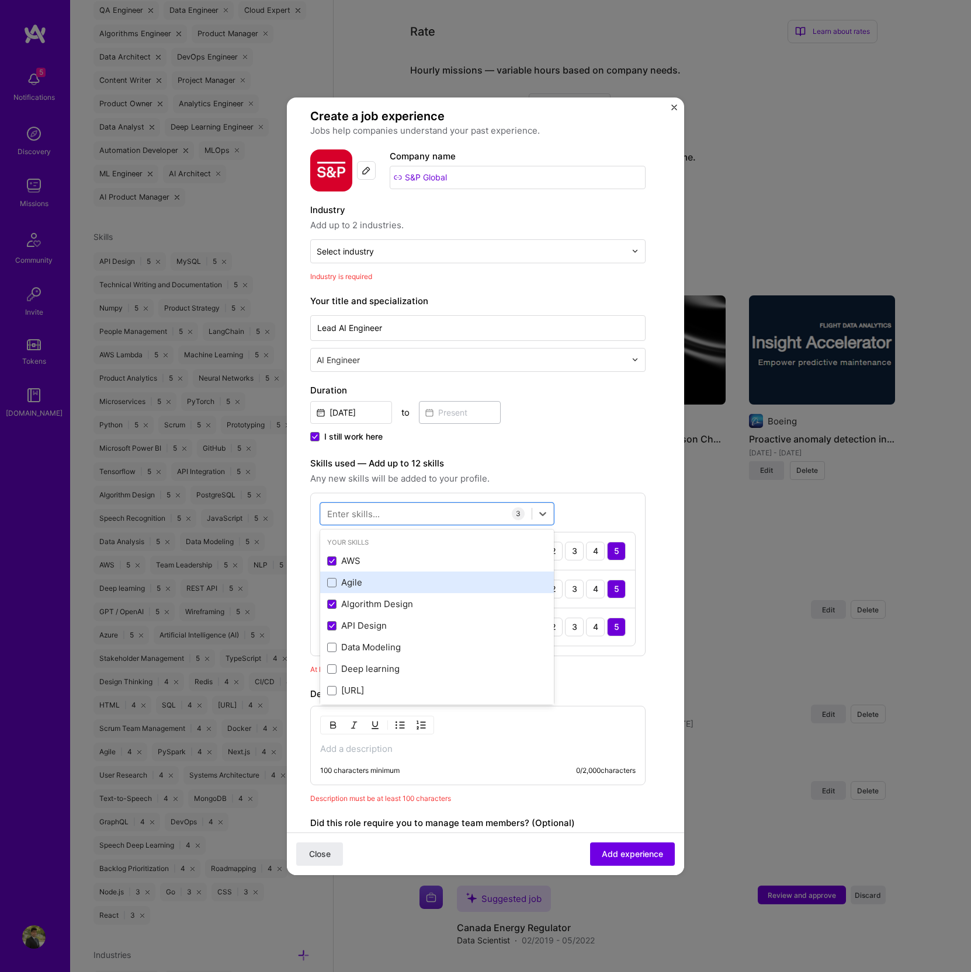
click at [342, 582] on div "Agile" at bounding box center [437, 582] width 220 height 12
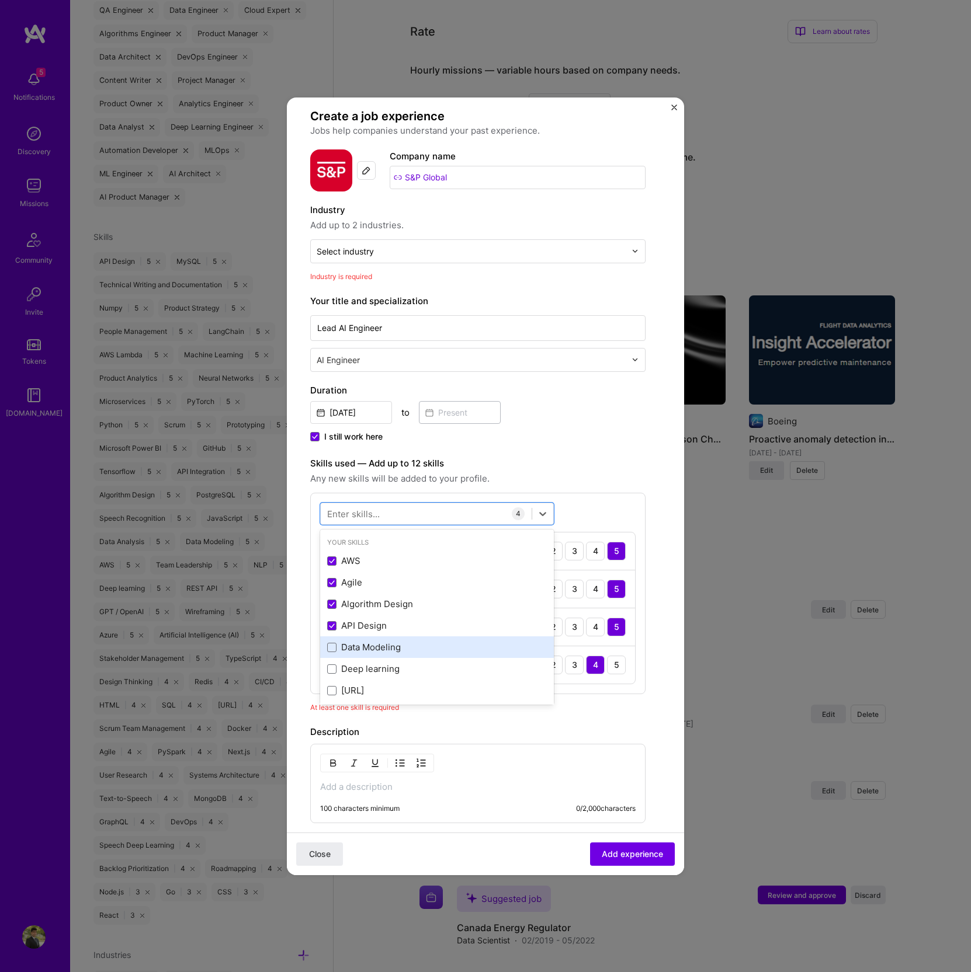
click at [356, 638] on div "Data Modeling" at bounding box center [437, 648] width 234 height 22
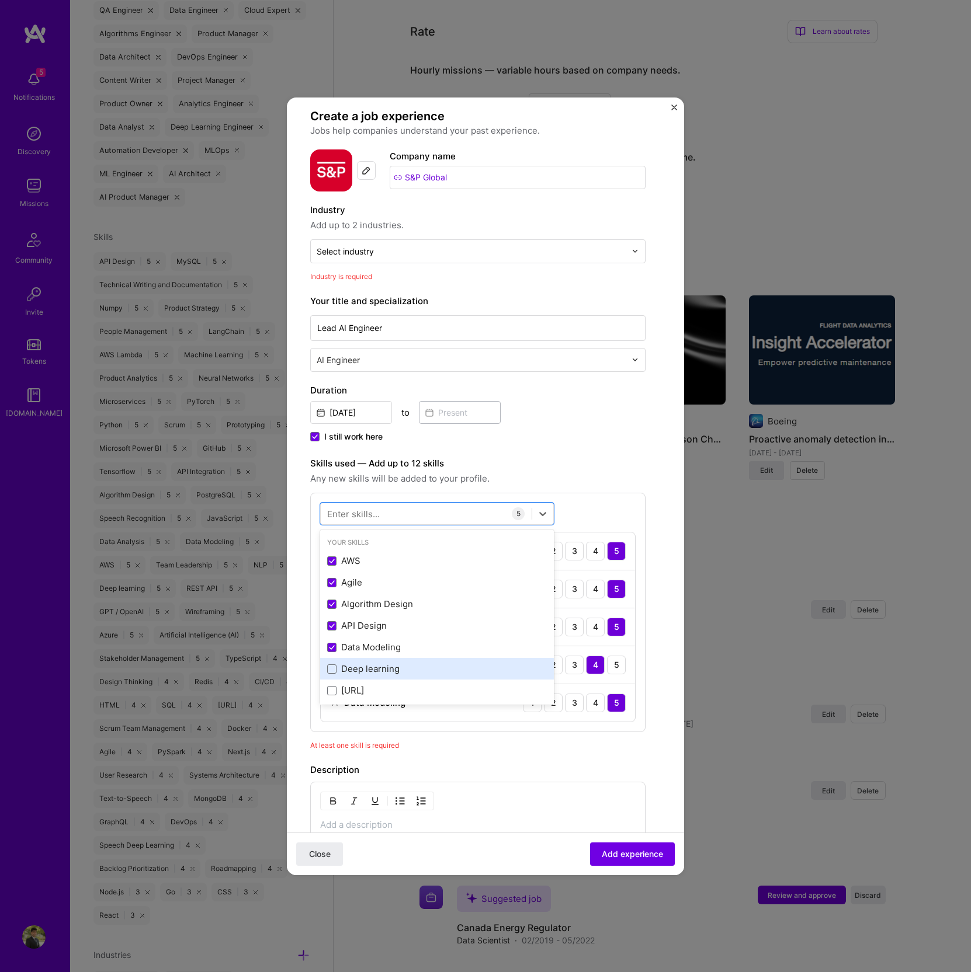
click at [355, 663] on div "Deep learning" at bounding box center [437, 669] width 220 height 12
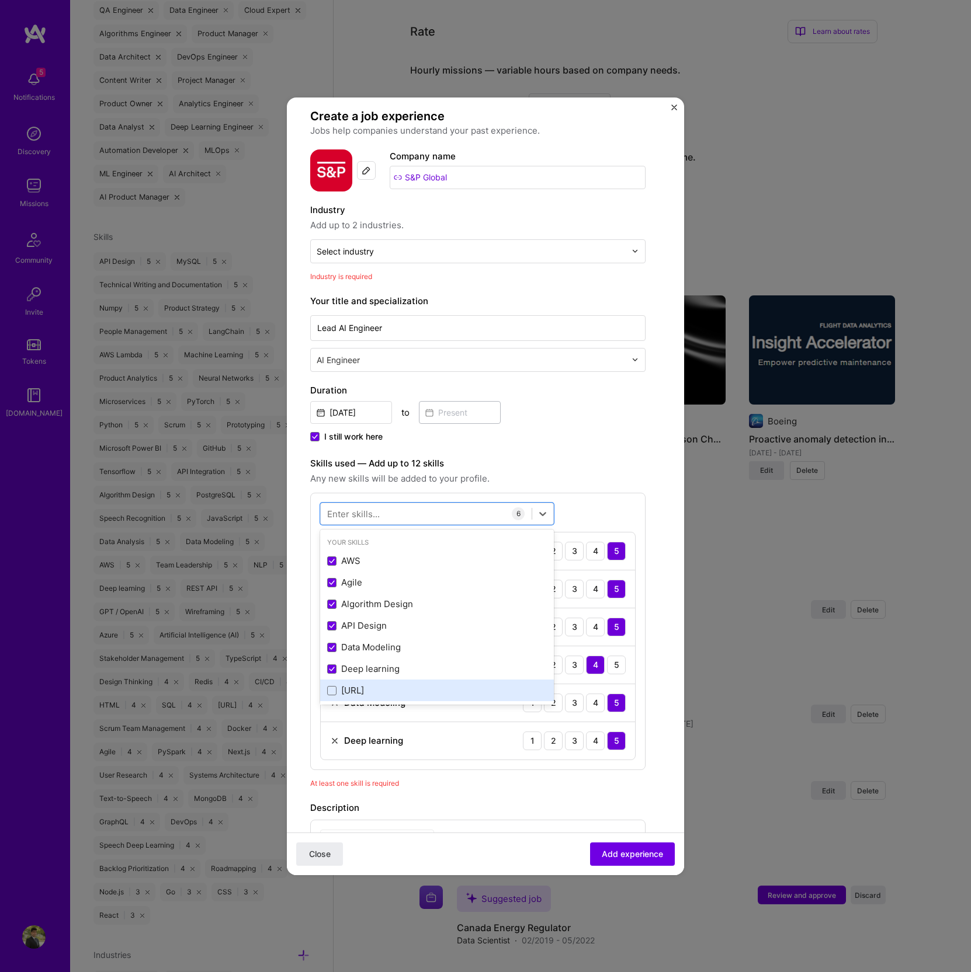
click at [355, 687] on div "[URL]" at bounding box center [437, 690] width 220 height 12
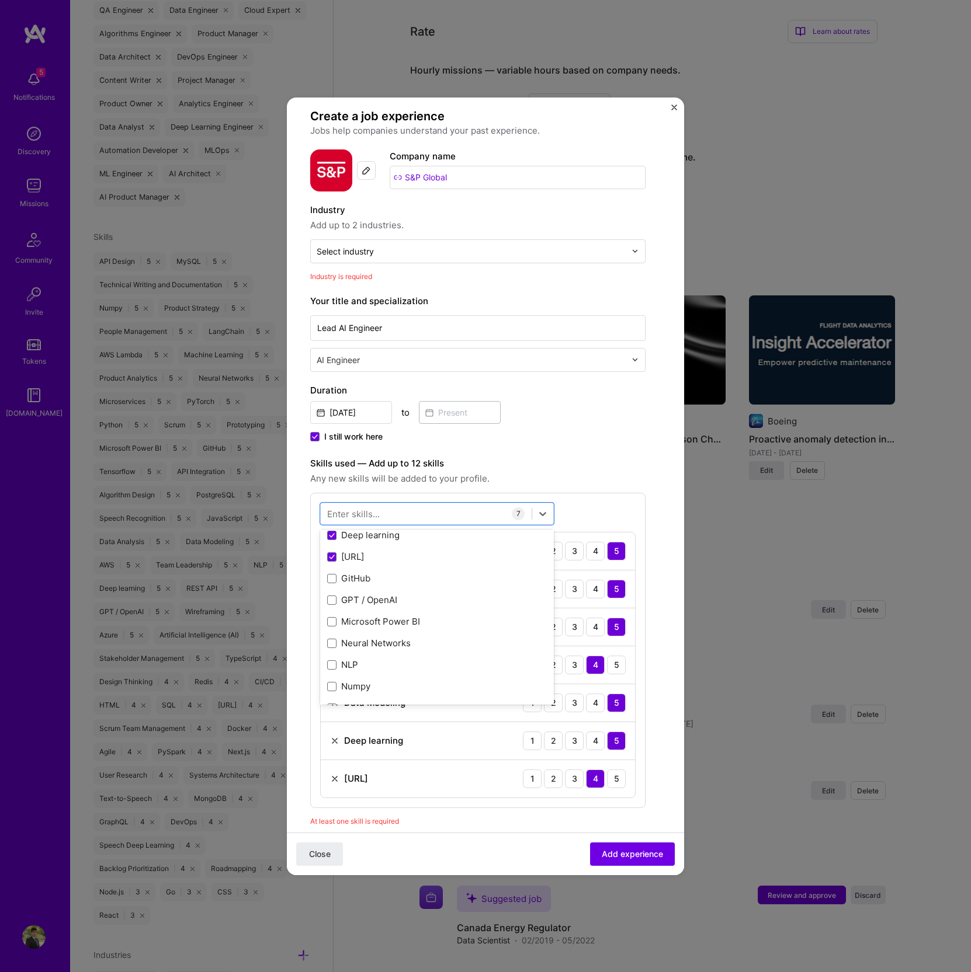
scroll to position [168, 0]
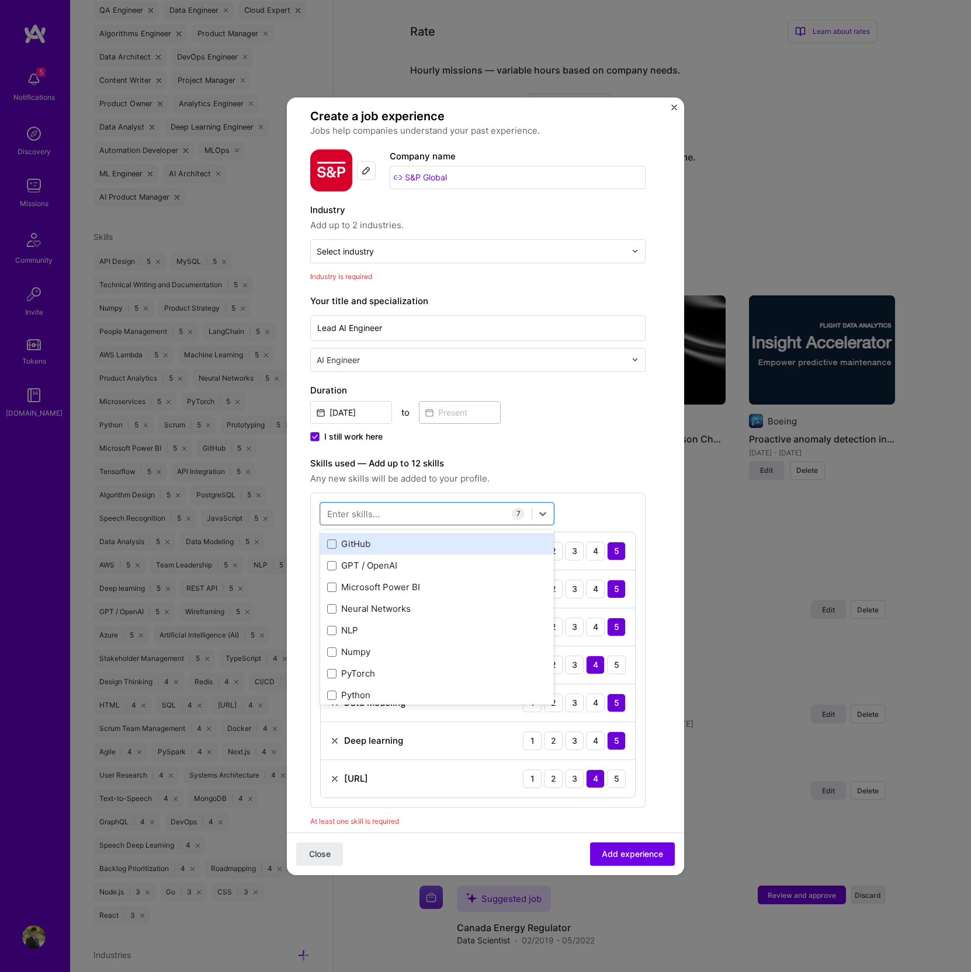
click at [369, 549] on div "GitHub" at bounding box center [437, 544] width 234 height 22
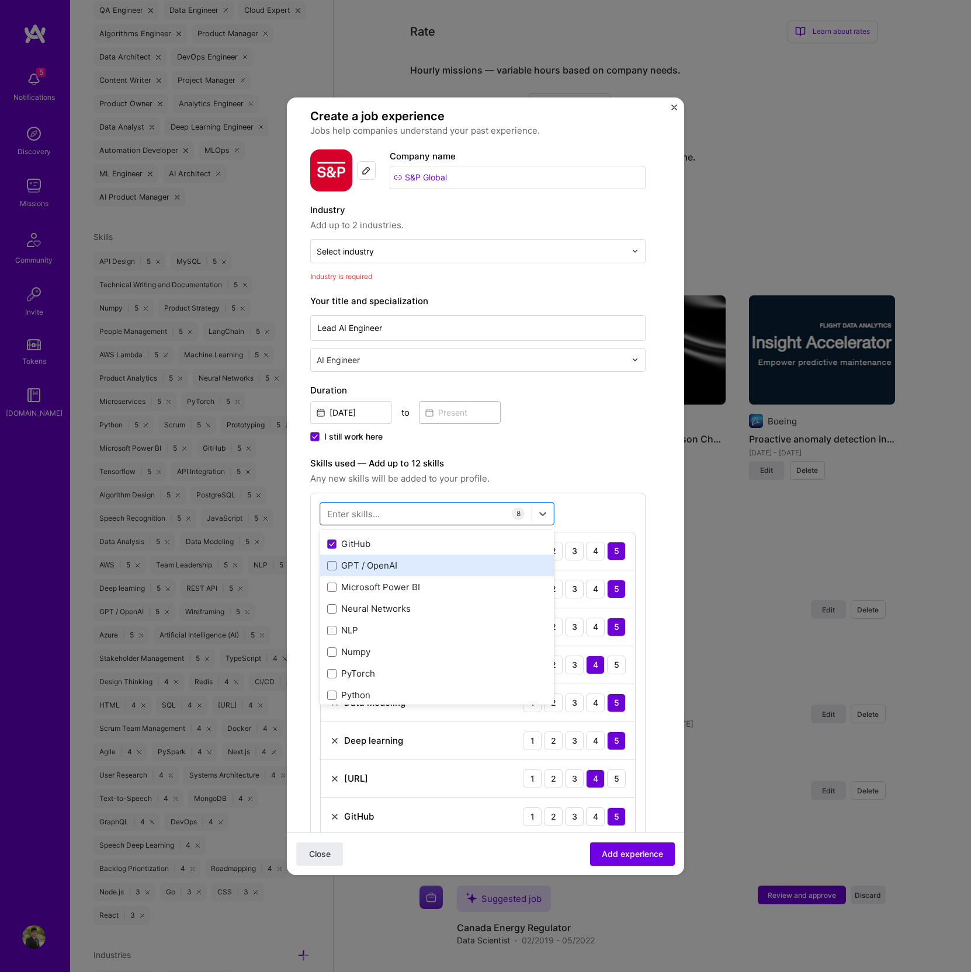
click at [369, 565] on div "GPT / OpenAI" at bounding box center [437, 565] width 220 height 12
click at [369, 609] on div "Neural Networks" at bounding box center [437, 609] width 220 height 12
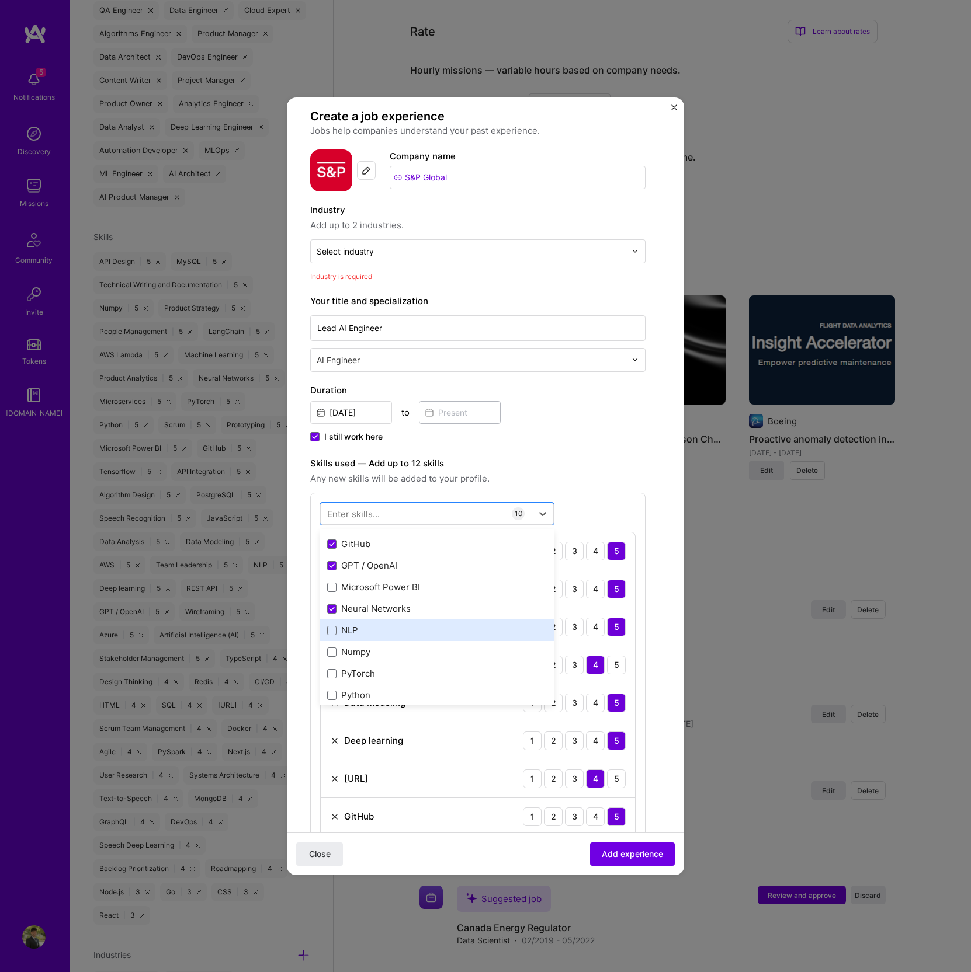
click at [366, 633] on div "NLP" at bounding box center [437, 630] width 220 height 12
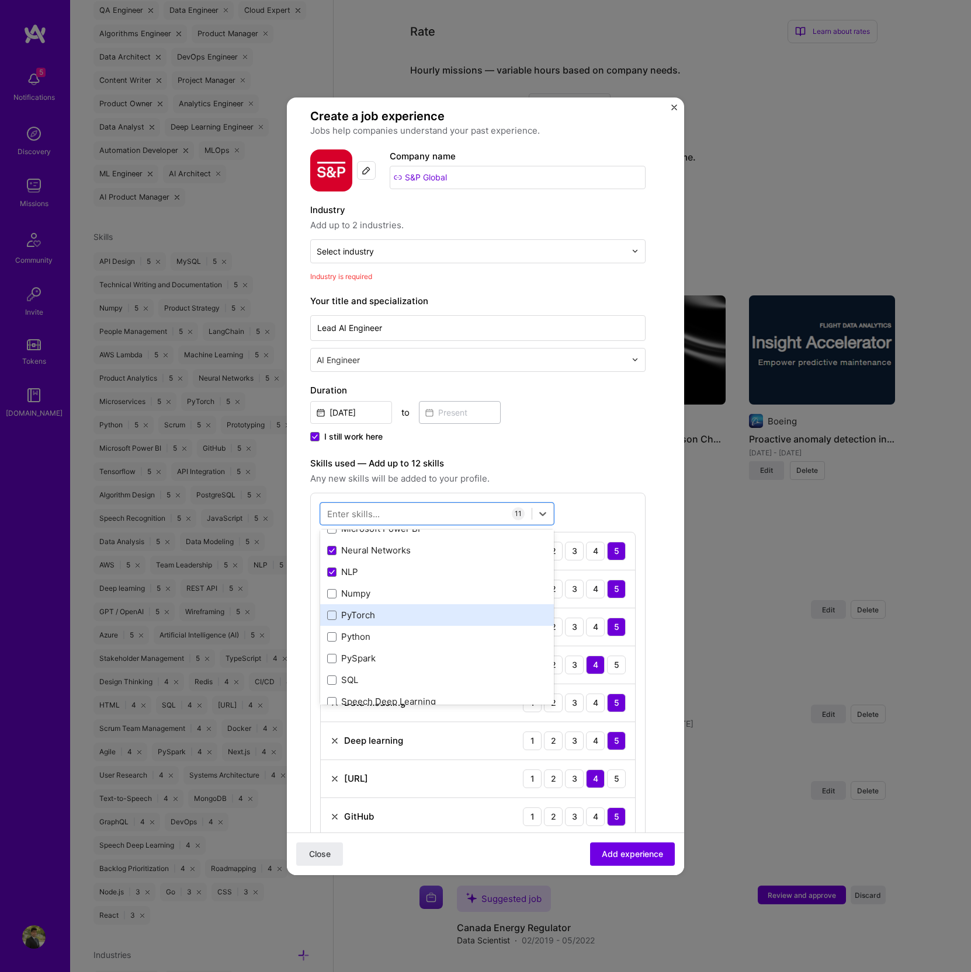
scroll to position [244, 0]
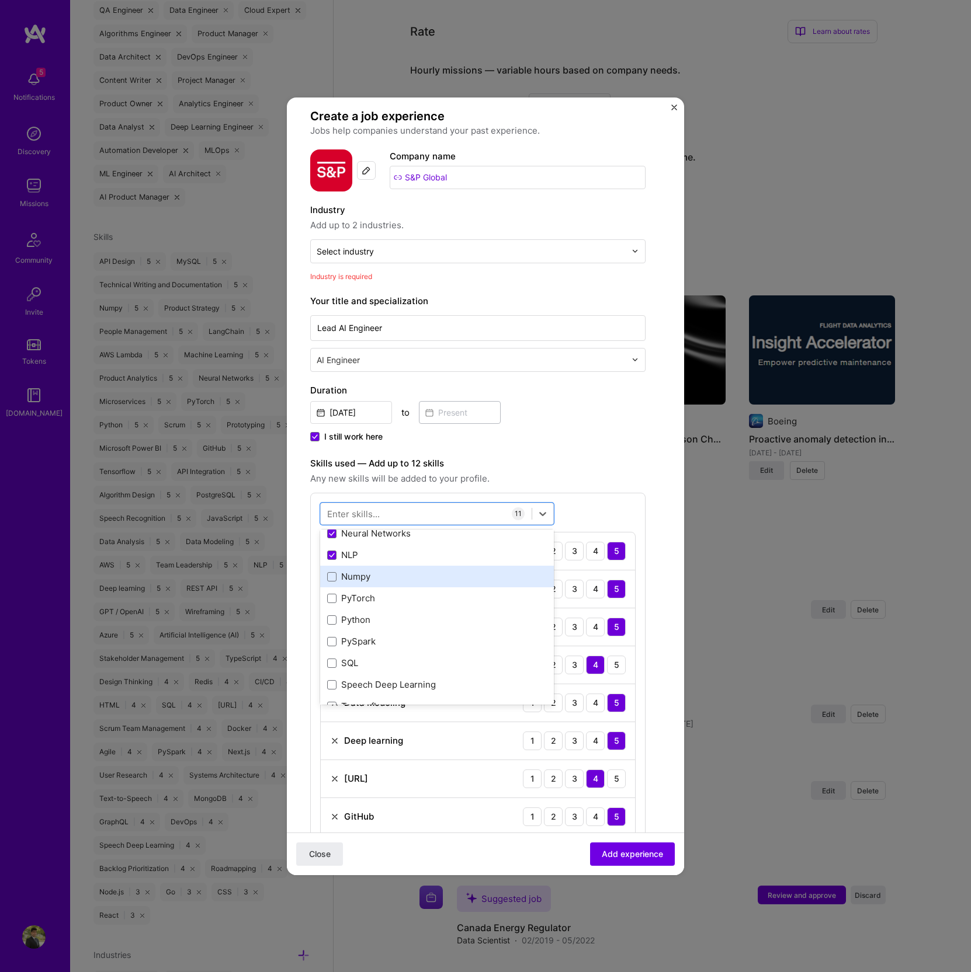
click at [363, 582] on div "Numpy" at bounding box center [437, 577] width 234 height 22
click at [363, 601] on div "PyTorch" at bounding box center [437, 598] width 220 height 12
click at [363, 620] on div "Python" at bounding box center [437, 620] width 220 height 12
click at [363, 637] on div "PySpark" at bounding box center [437, 641] width 220 height 12
click at [363, 659] on div "SQL" at bounding box center [437, 663] width 220 height 12
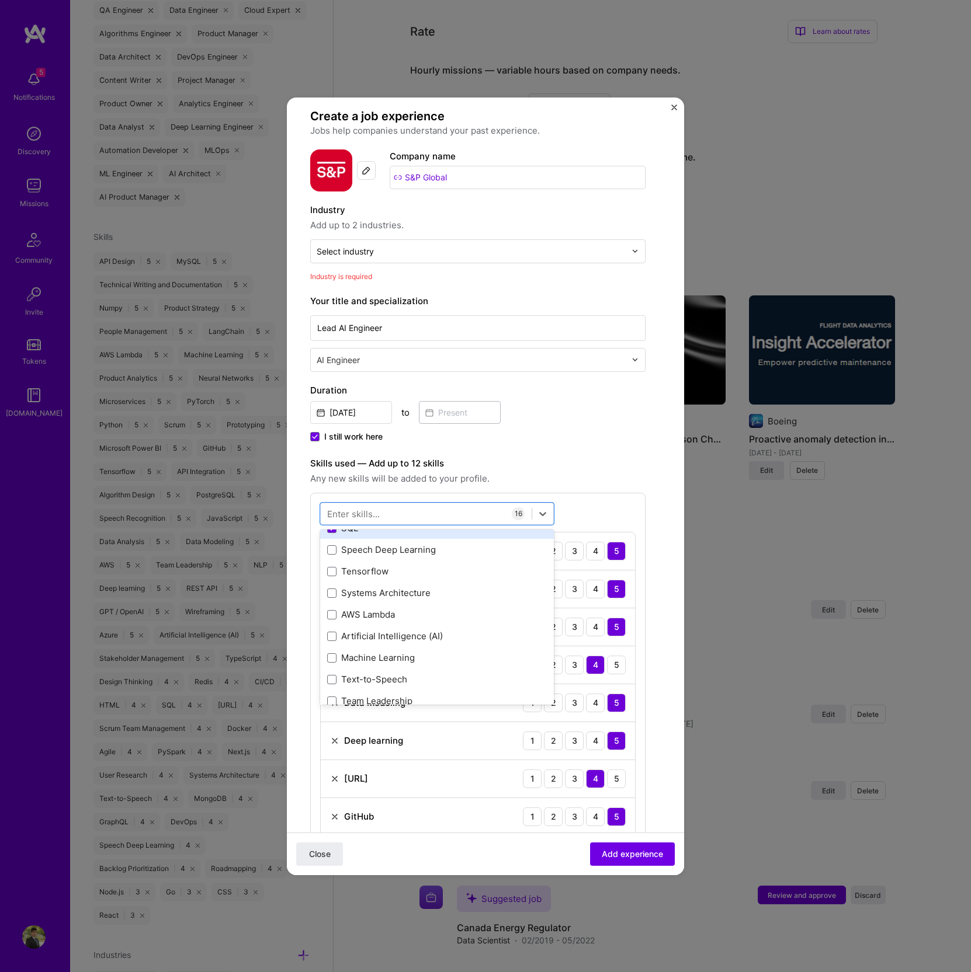
scroll to position [393, 0]
click at [380, 539] on div "Speech Deep Learning" at bounding box center [437, 535] width 220 height 12
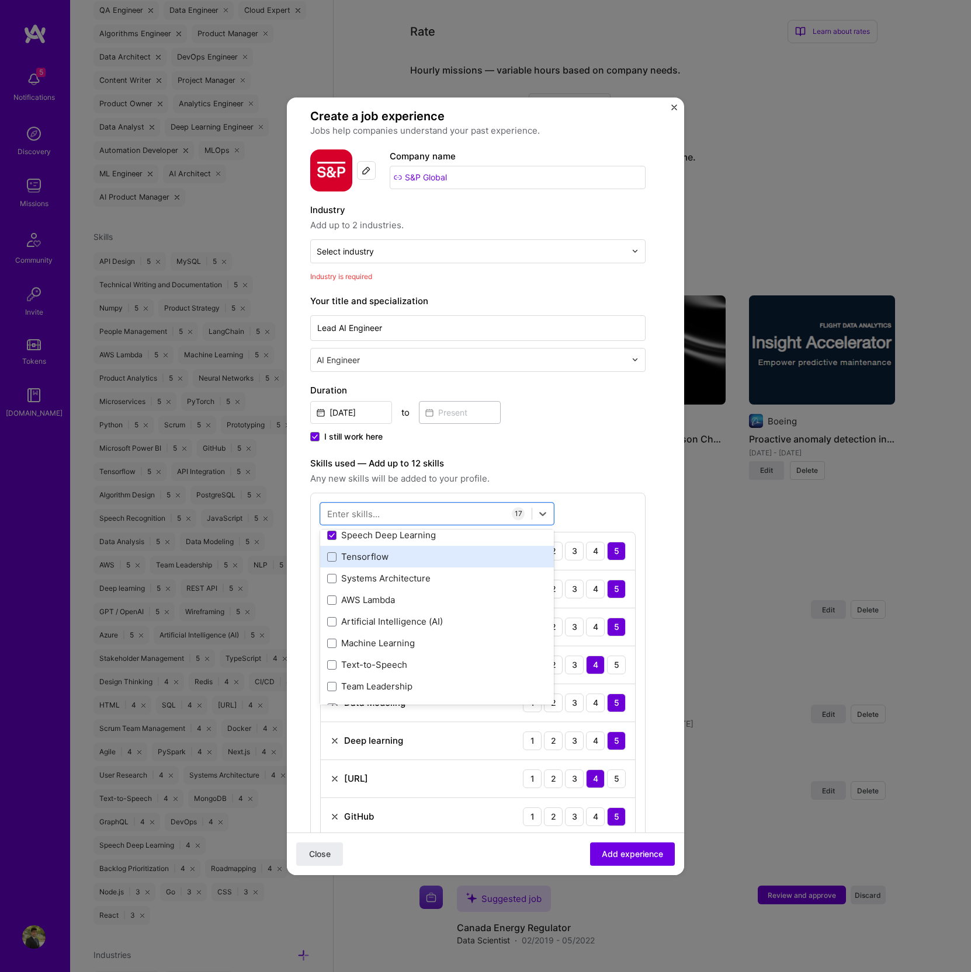
click at [378, 559] on div "Tensorflow" at bounding box center [437, 557] width 220 height 12
click at [388, 596] on div "AWS Lambda" at bounding box center [437, 600] width 220 height 12
click at [388, 617] on div "Artificial Intelligence (AI)" at bounding box center [437, 622] width 220 height 12
click at [387, 643] on div "Machine Learning" at bounding box center [437, 643] width 220 height 12
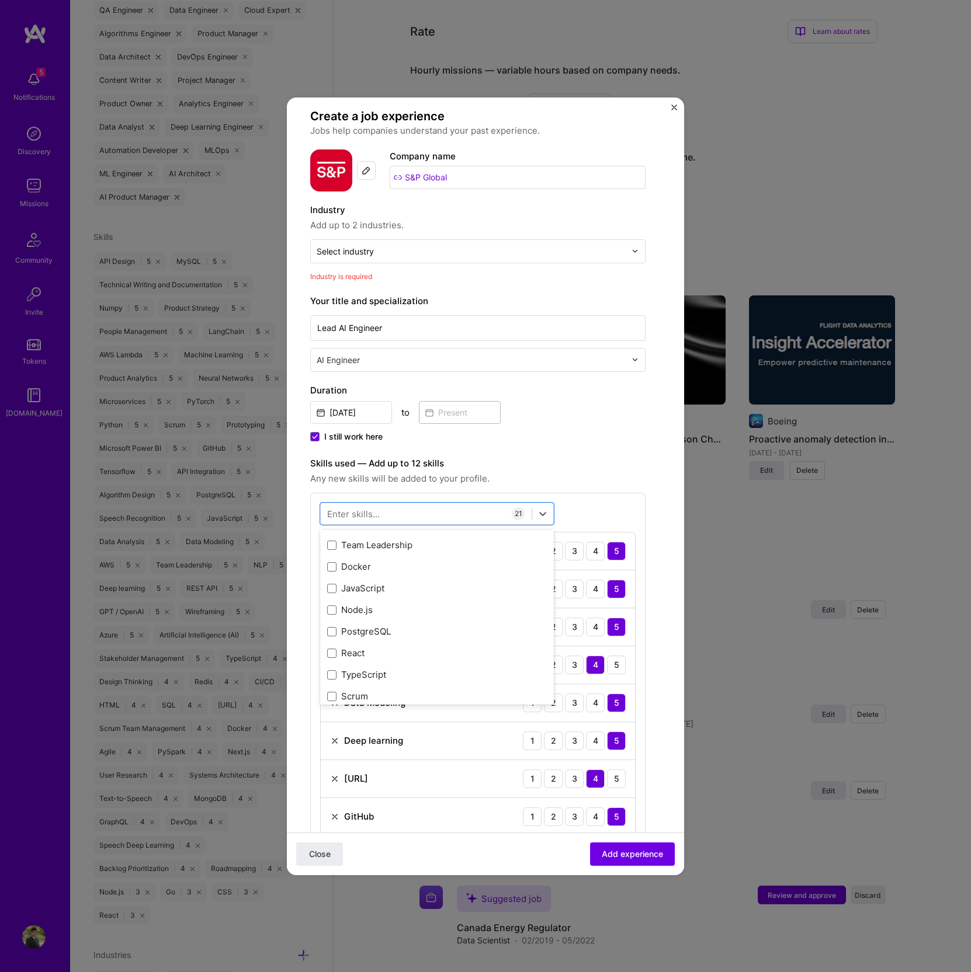
scroll to position [535, 0]
click at [375, 548] on div "Team Leadership" at bounding box center [437, 544] width 220 height 12
click at [371, 566] on div "Docker" at bounding box center [437, 566] width 220 height 12
click at [374, 633] on div "PostgreSQL" at bounding box center [437, 631] width 220 height 12
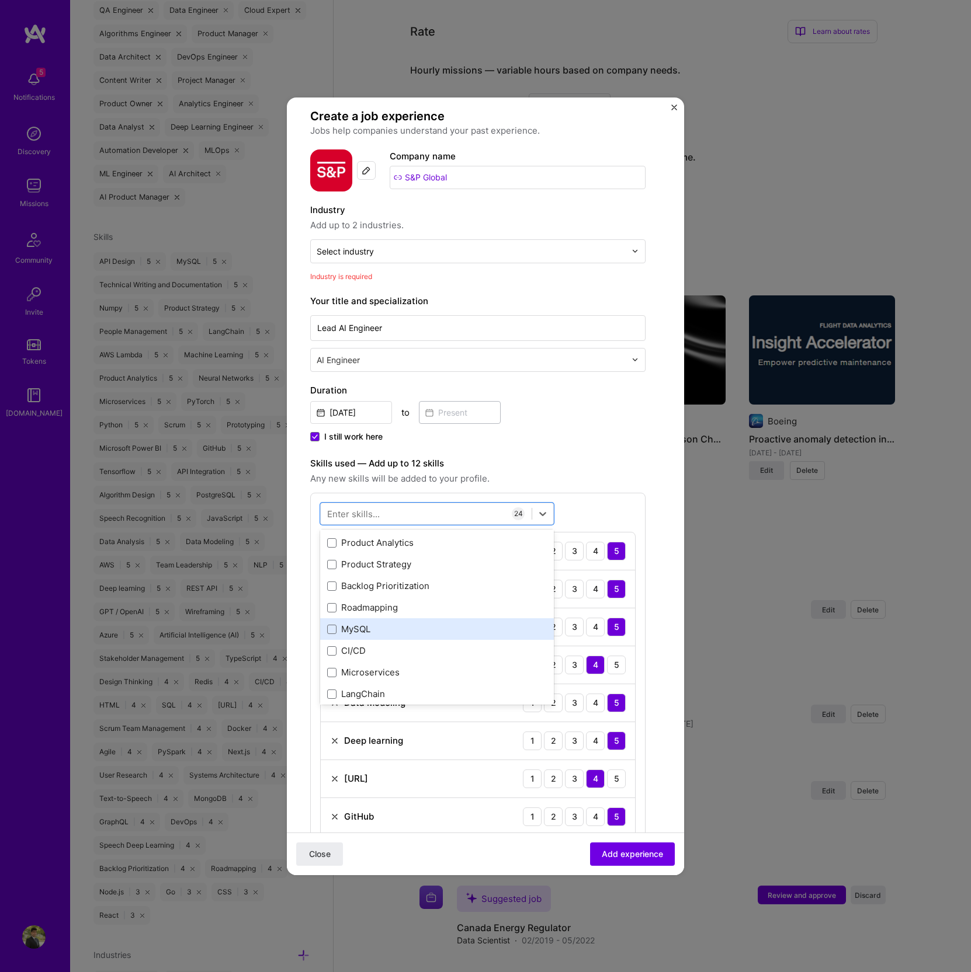
click at [371, 634] on div "MySQL" at bounding box center [437, 629] width 234 height 22
click at [370, 646] on div "CI/CD" at bounding box center [437, 651] width 220 height 12
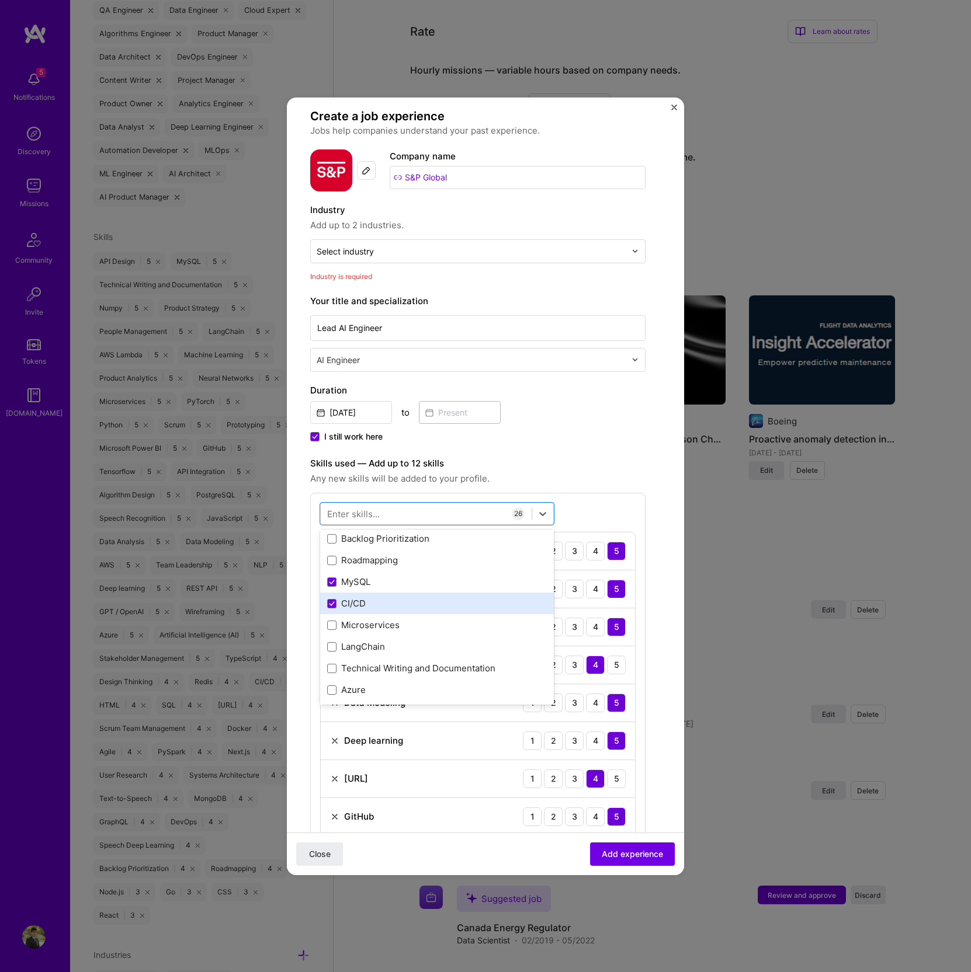
click at [370, 646] on div "LangChain" at bounding box center [437, 647] width 220 height 12
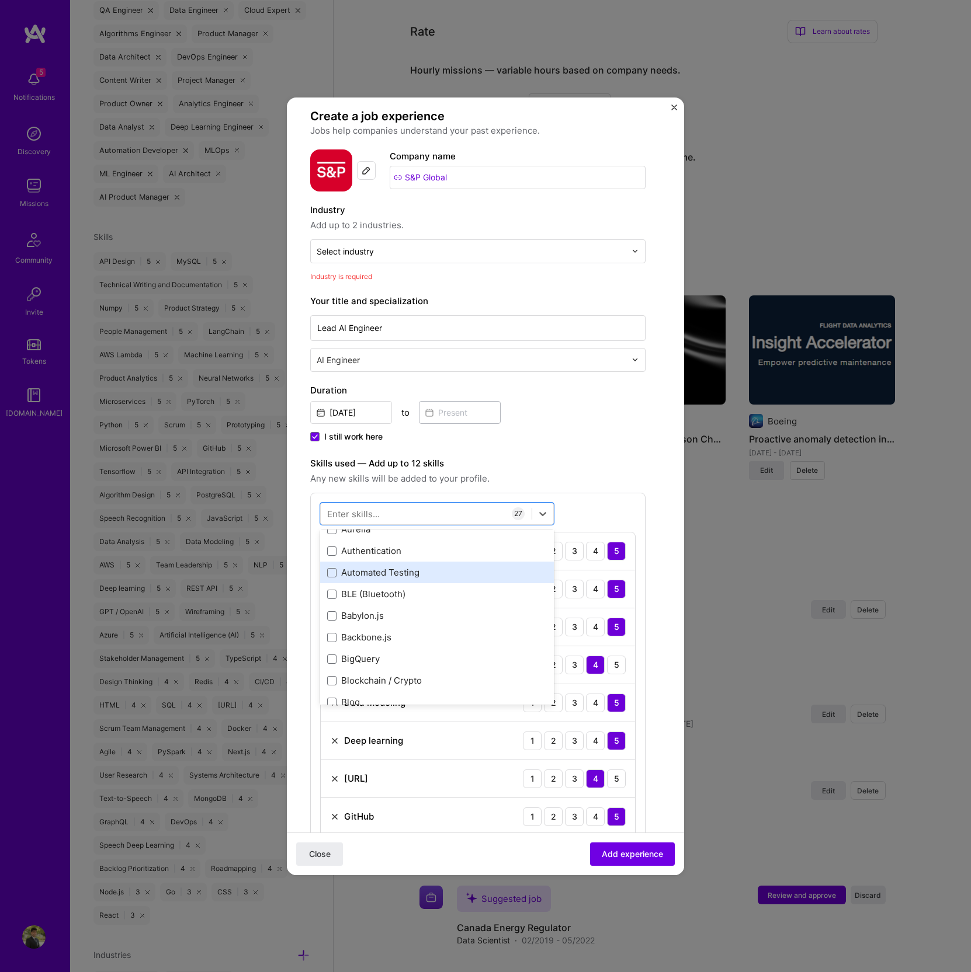
click at [373, 569] on div "Automated Testing" at bounding box center [437, 572] width 220 height 12
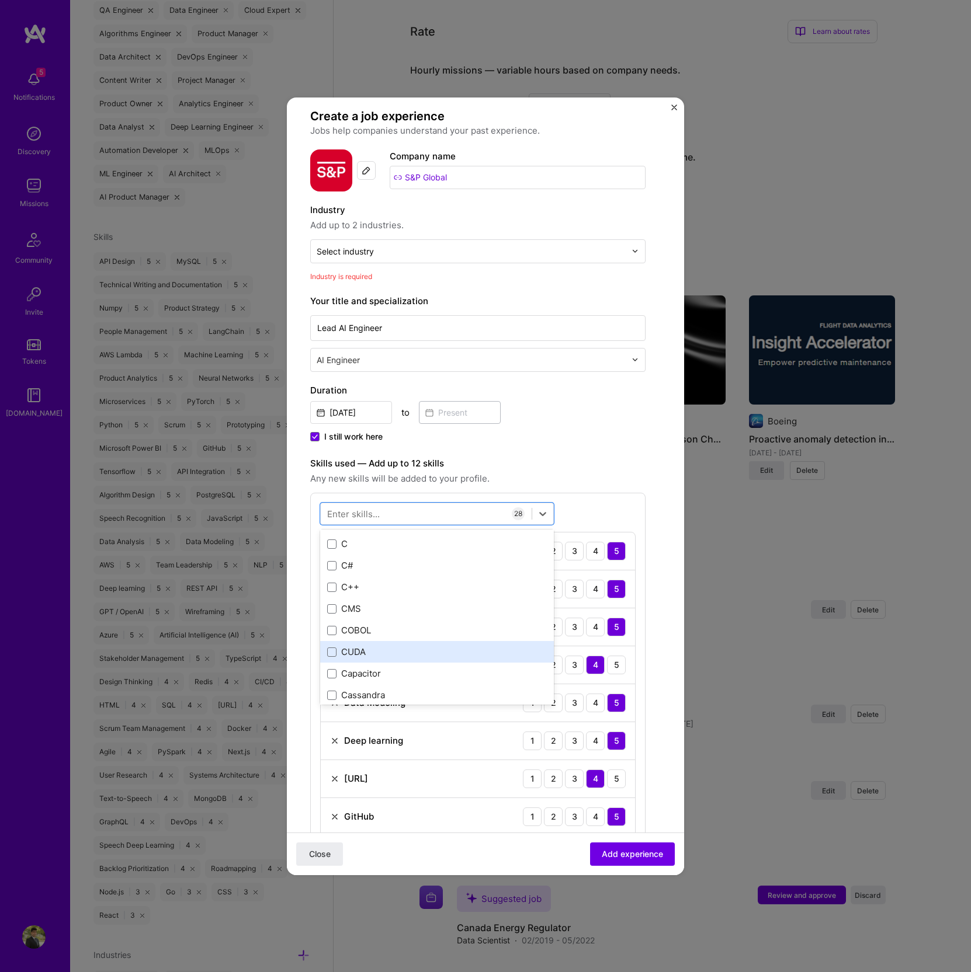
click at [365, 649] on div "CUDA" at bounding box center [437, 652] width 220 height 12
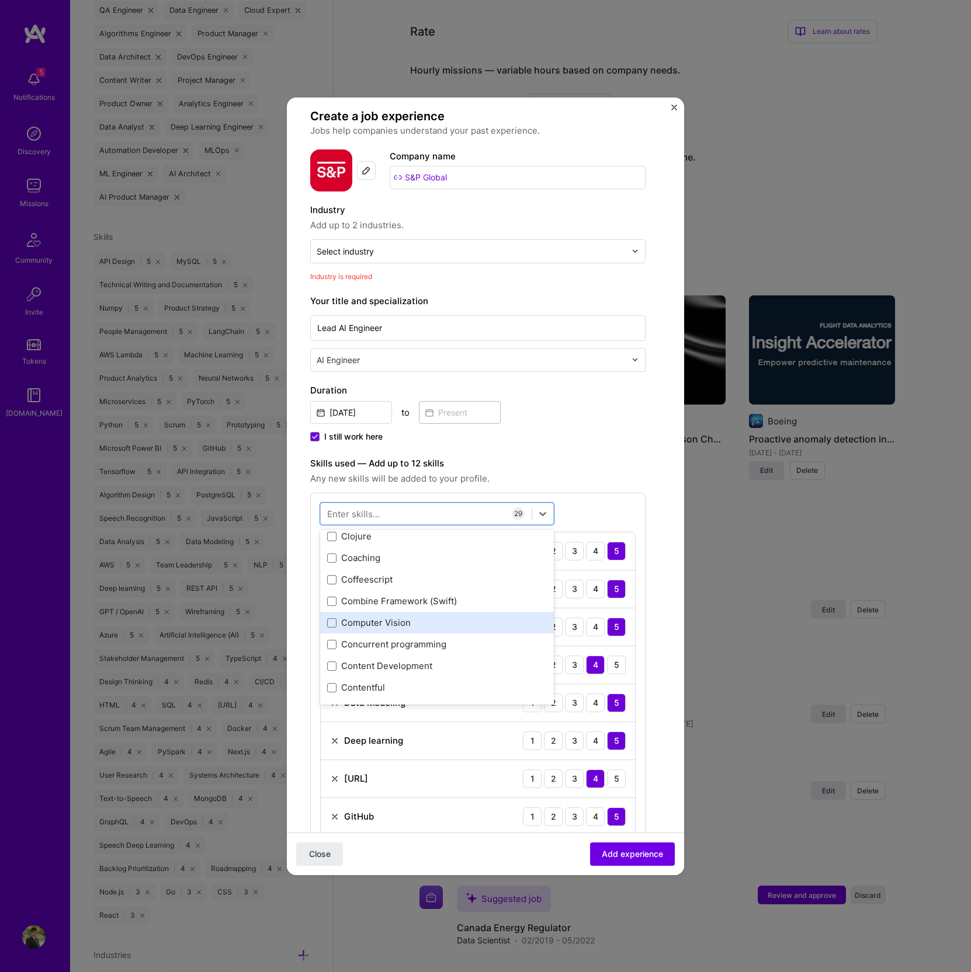
click at [391, 617] on div "Computer Vision" at bounding box center [437, 623] width 220 height 12
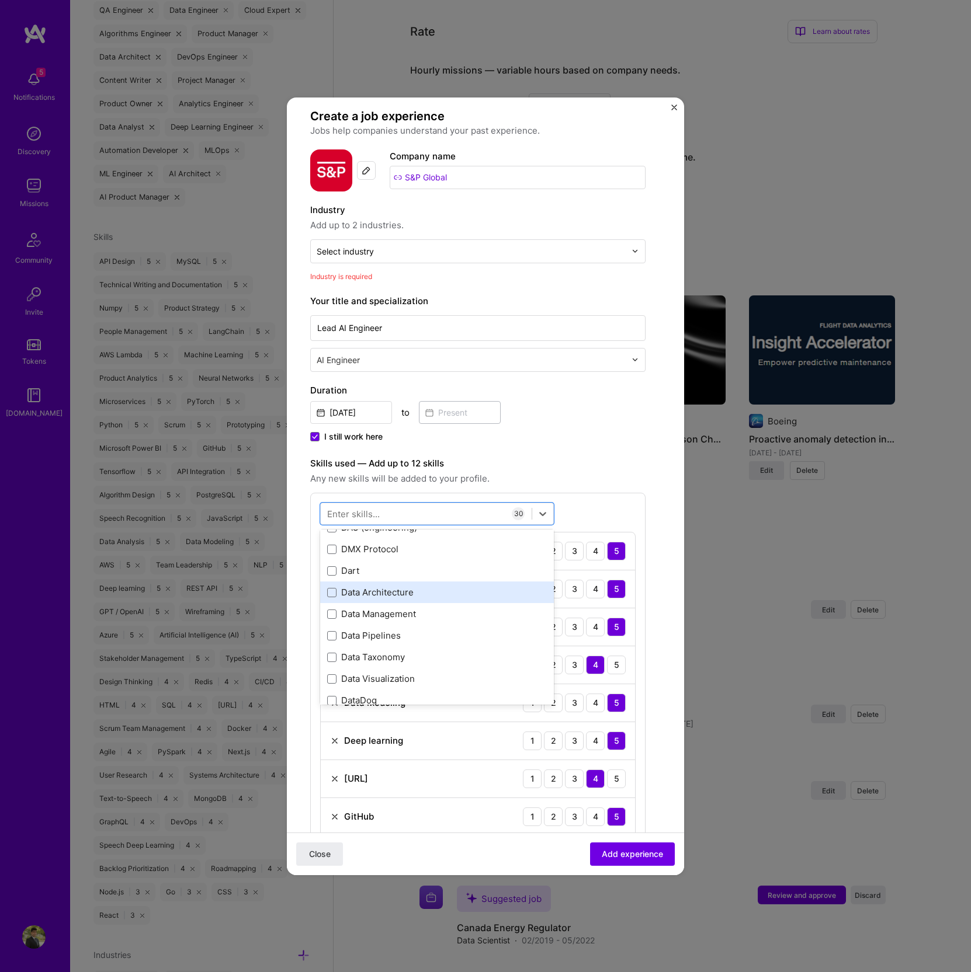
click at [385, 594] on div "Data Architecture" at bounding box center [437, 592] width 220 height 12
click at [385, 608] on div "Data Management" at bounding box center [437, 614] width 220 height 12
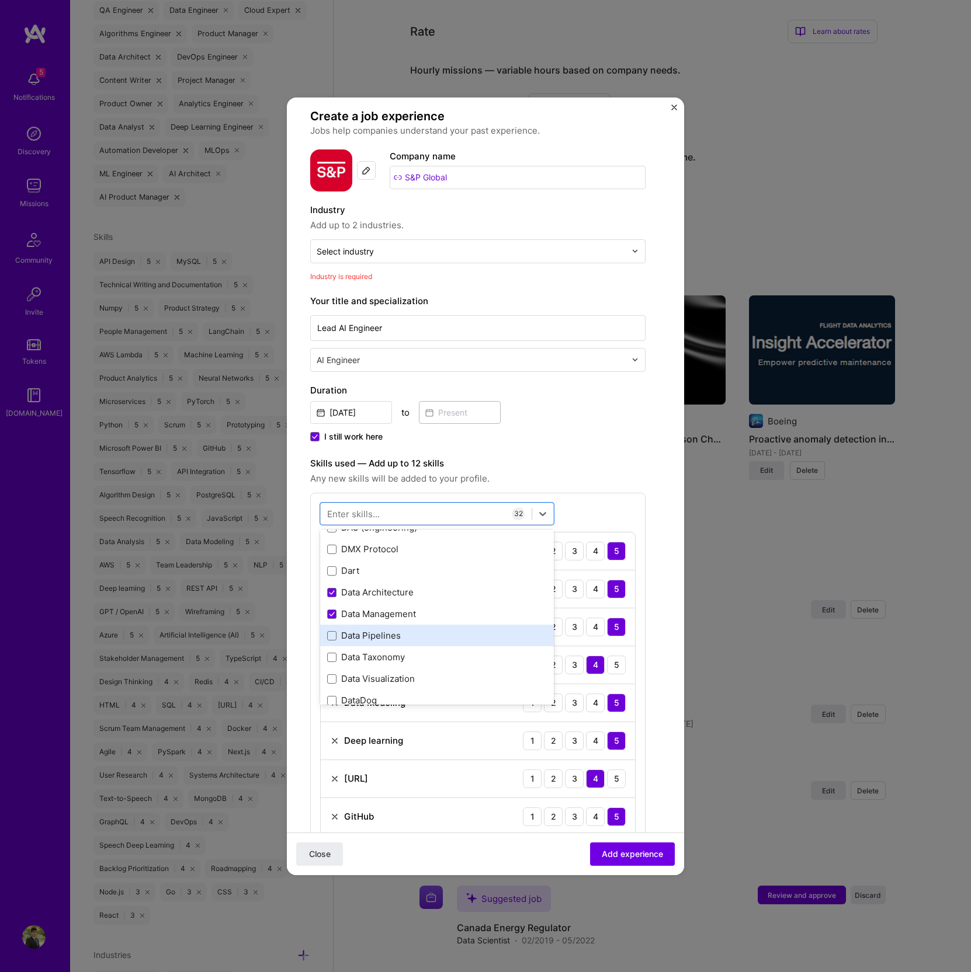
click at [383, 625] on div "Data Pipelines" at bounding box center [437, 636] width 234 height 22
click at [374, 640] on div "ETL" at bounding box center [437, 635] width 234 height 22
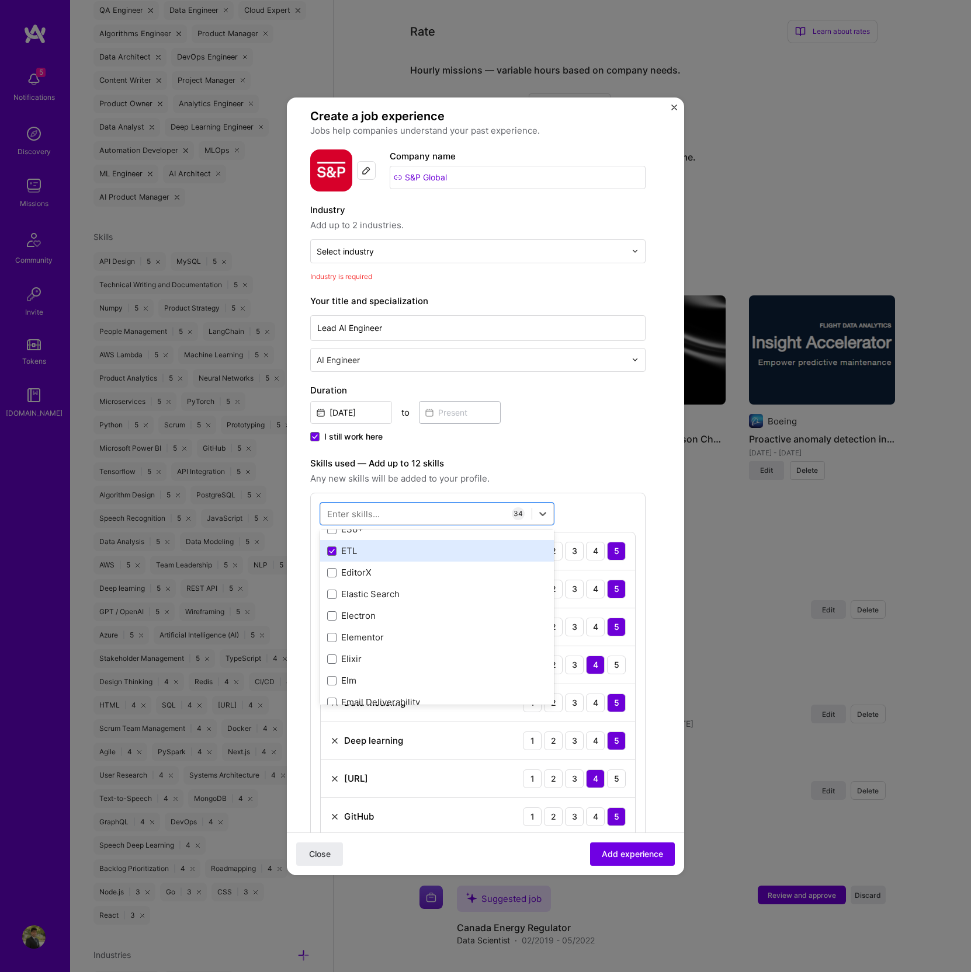
scroll to position [3408, 0]
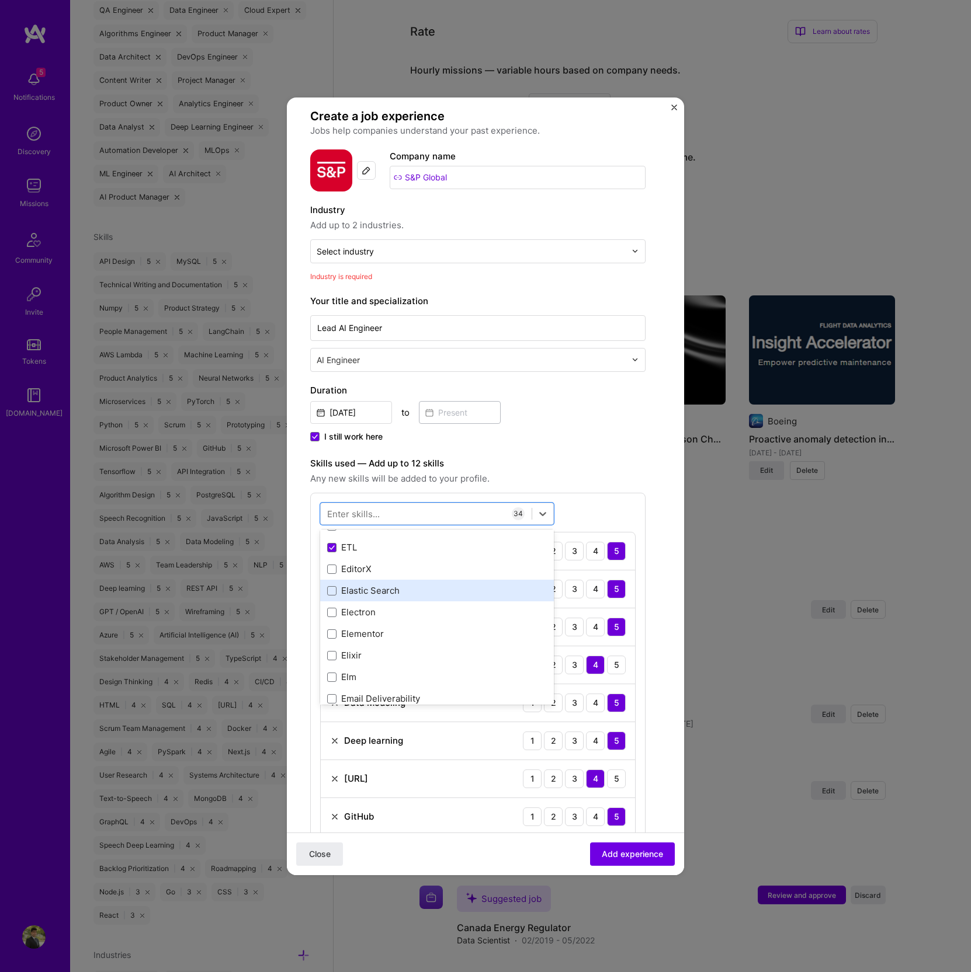
click at [366, 590] on div "Elastic Search" at bounding box center [437, 591] width 220 height 12
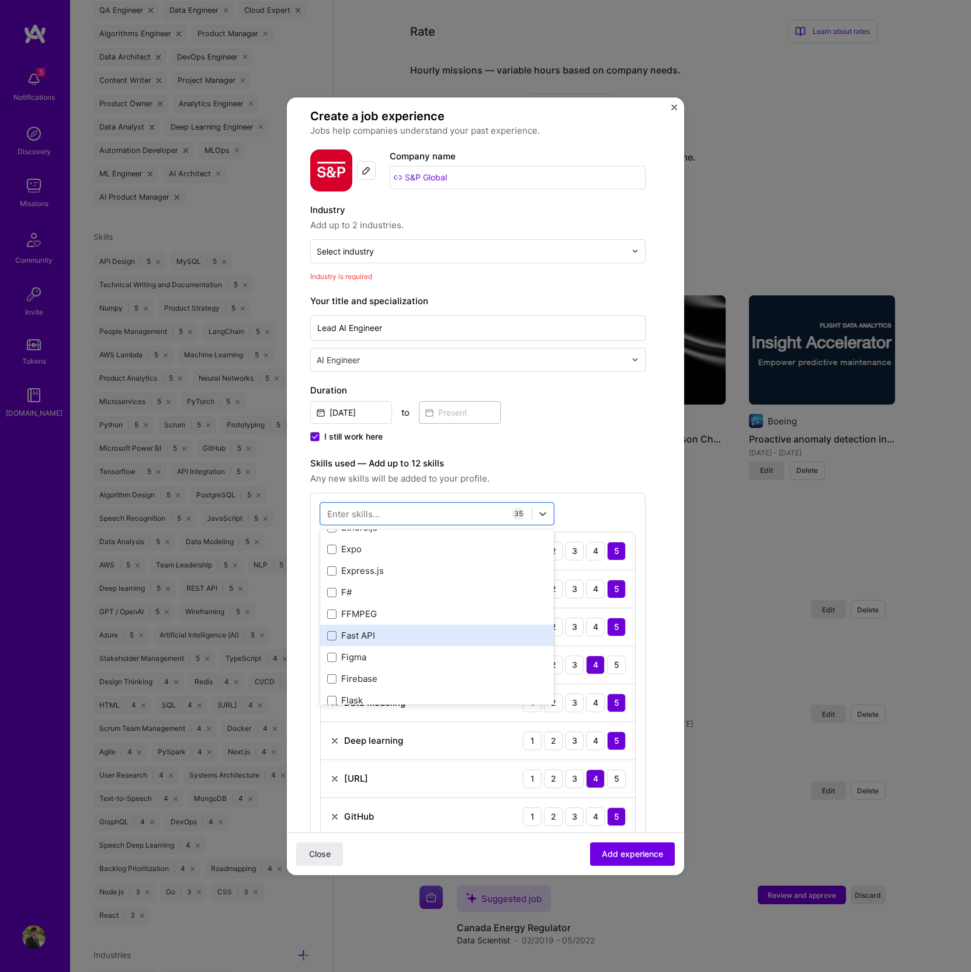
click at [363, 630] on div "Fast API" at bounding box center [437, 636] width 220 height 12
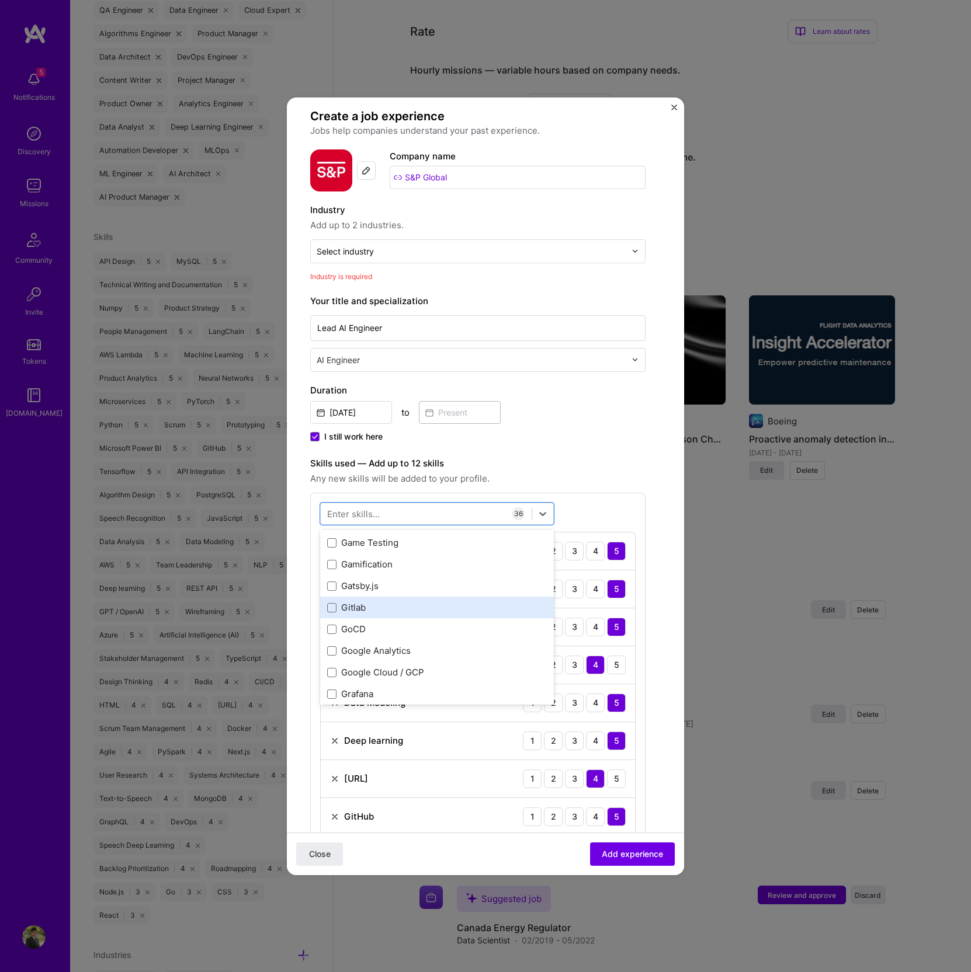
click at [356, 607] on div "Gitlab" at bounding box center [437, 608] width 220 height 12
click at [359, 624] on div "Google Cloud / GCP" at bounding box center [437, 629] width 220 height 12
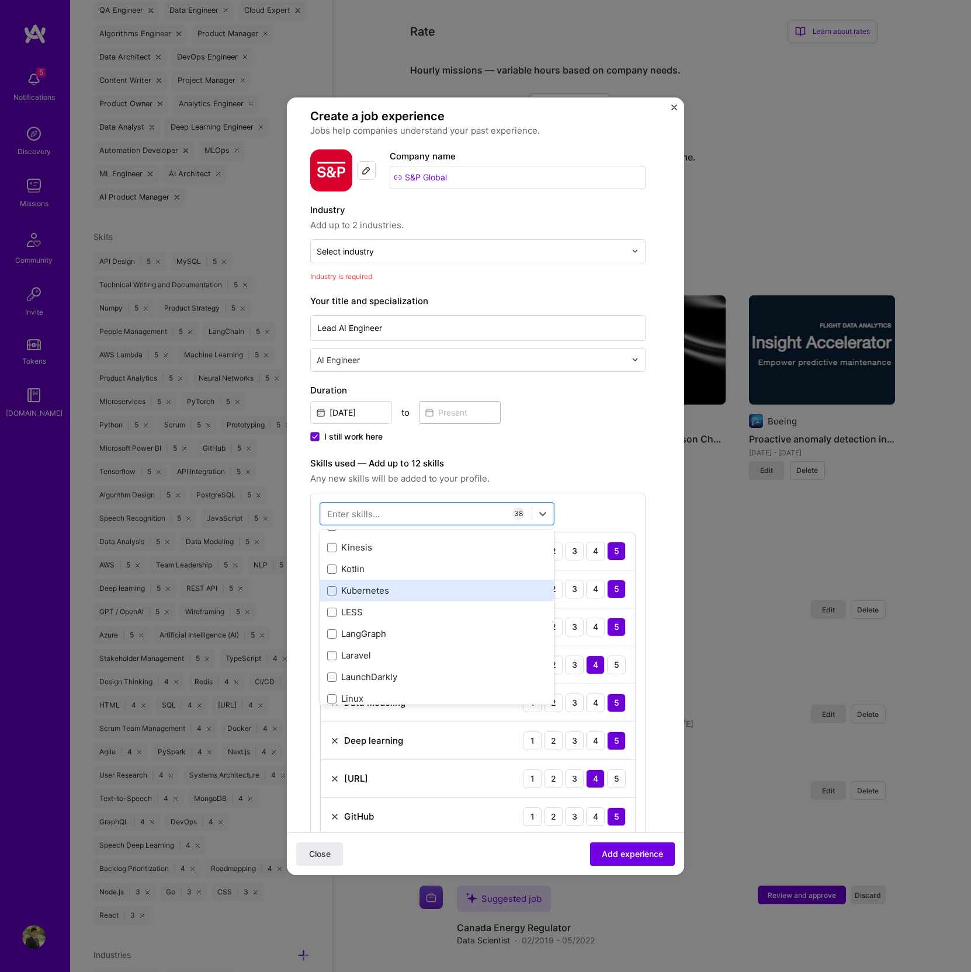
click at [361, 587] on div "Kubernetes" at bounding box center [437, 591] width 220 height 12
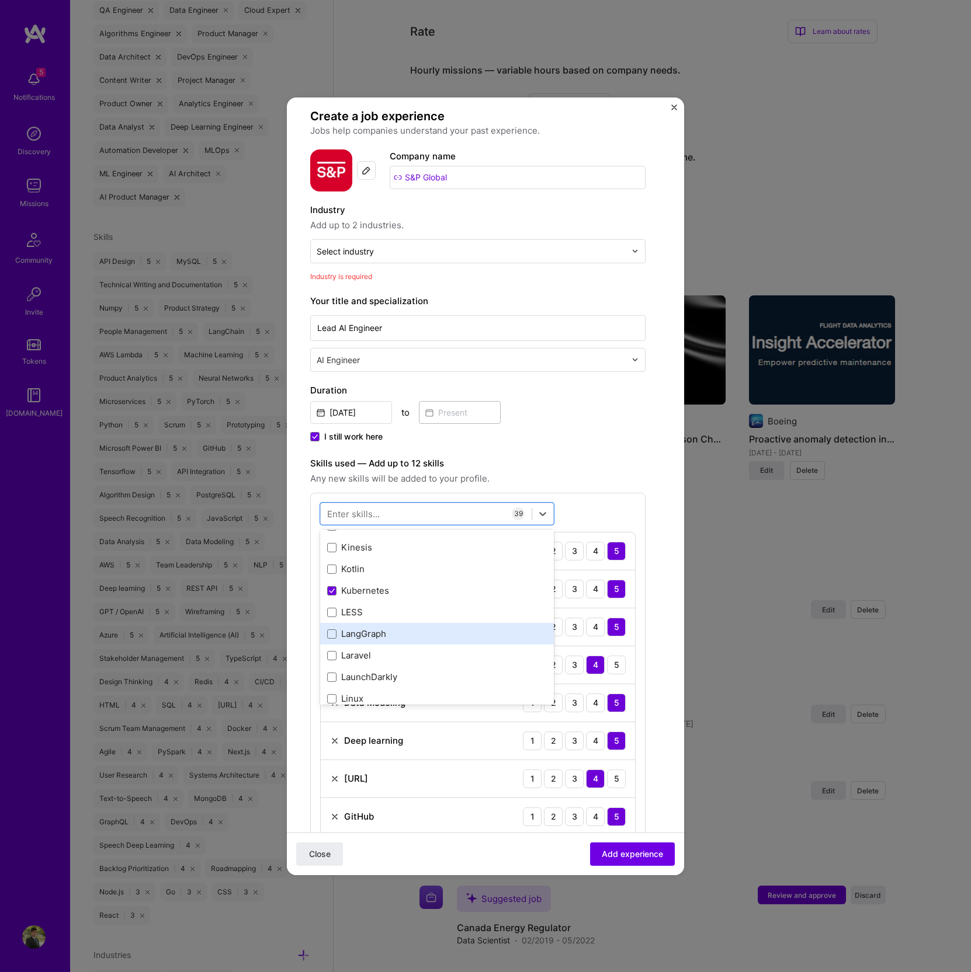
click at [364, 632] on div "LangGraph" at bounding box center [437, 634] width 220 height 12
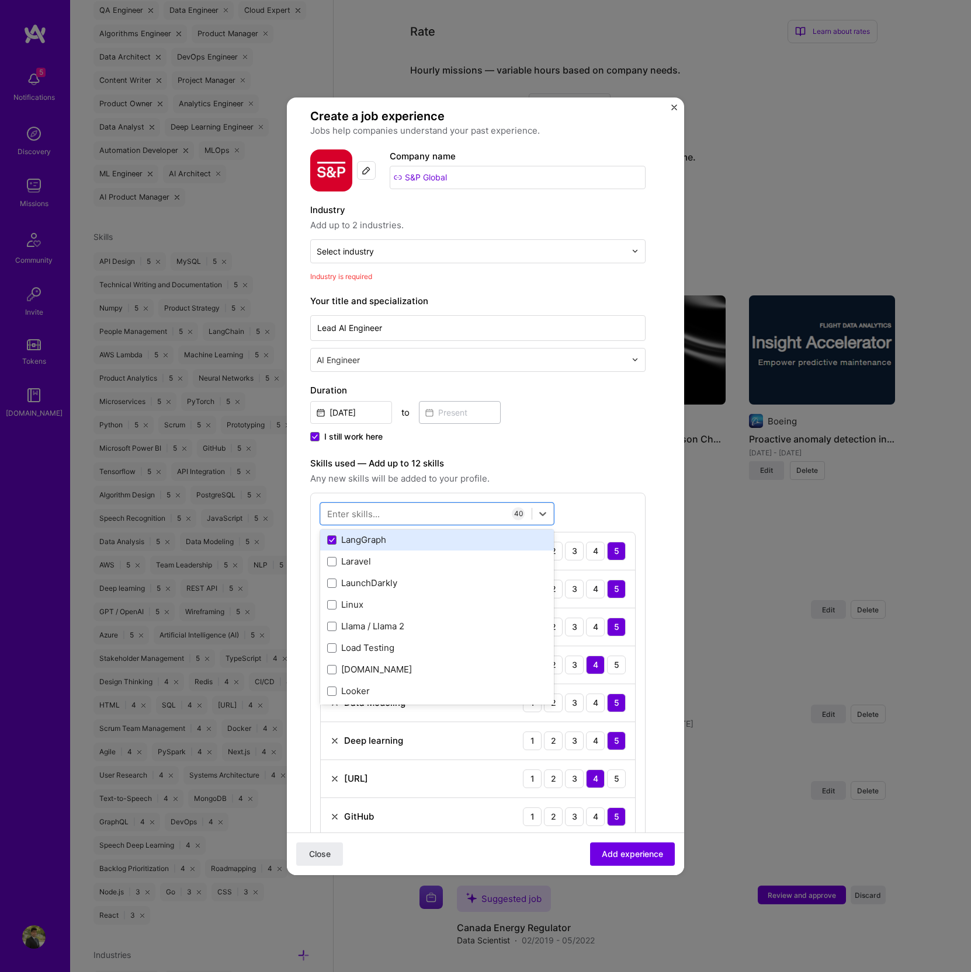
scroll to position [4827, 0]
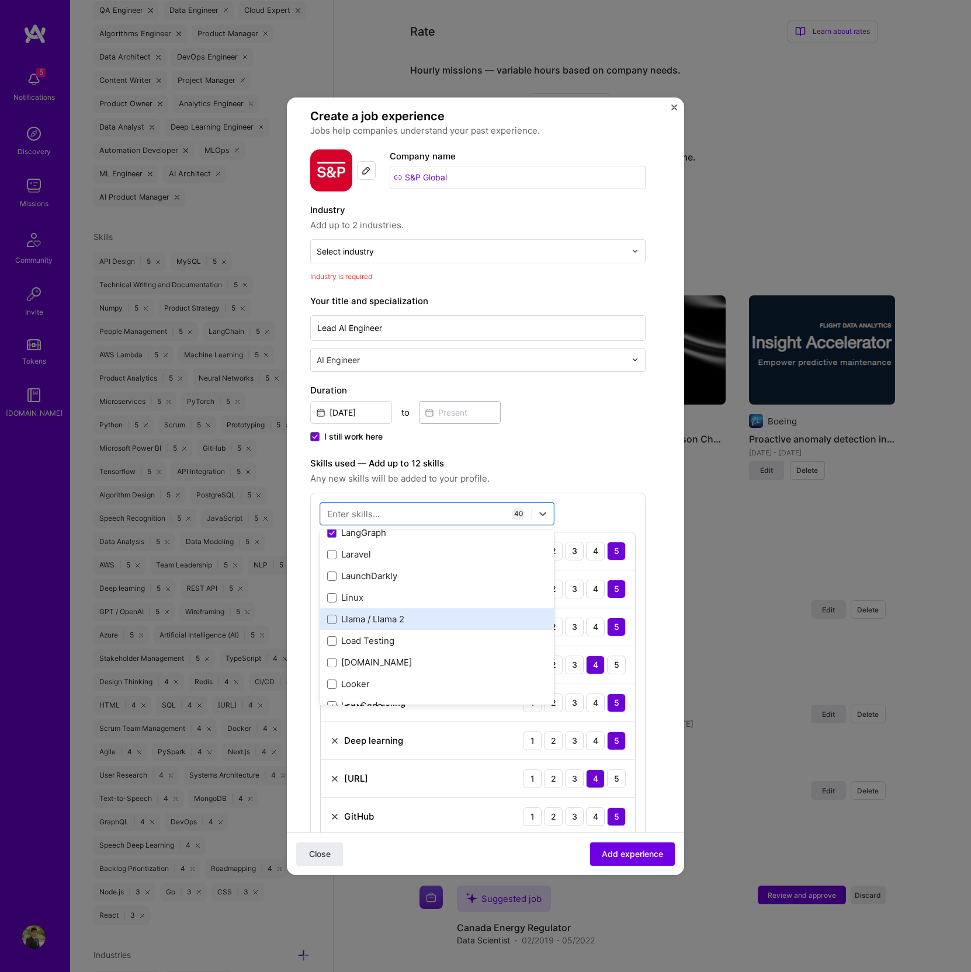
click at [371, 614] on div "Llama / Llama 2" at bounding box center [437, 619] width 220 height 12
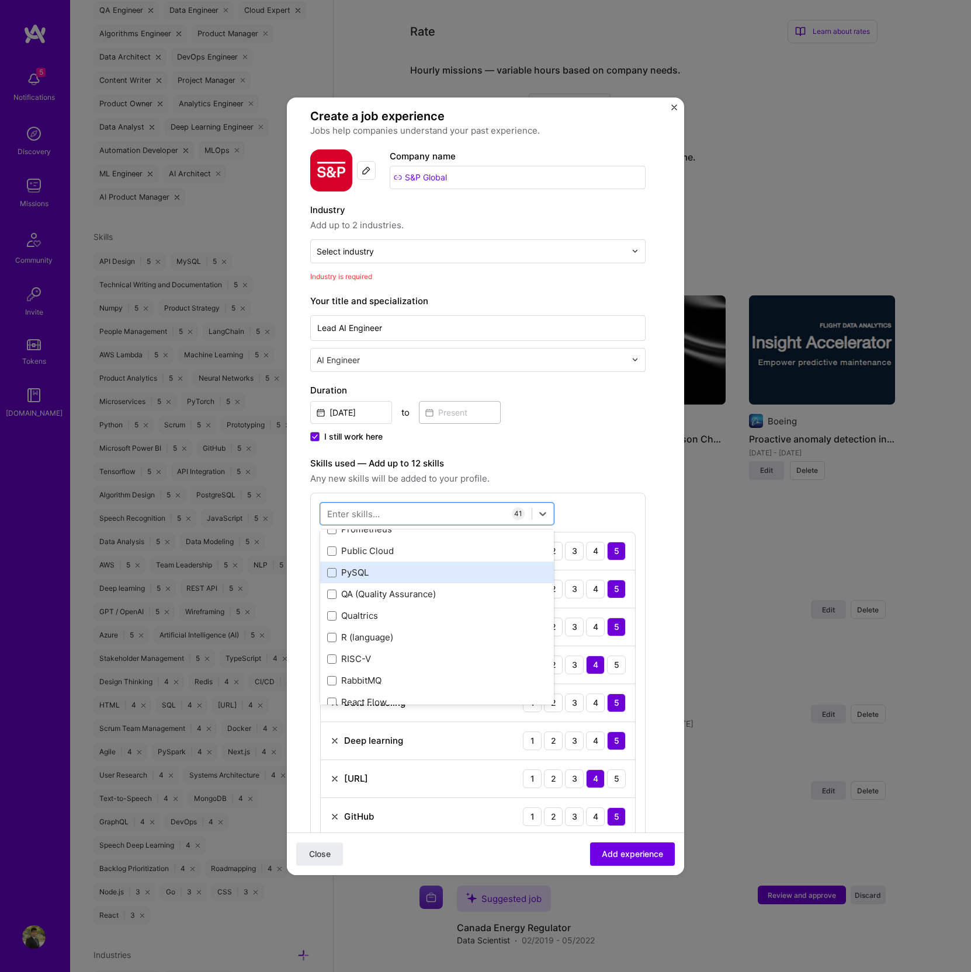
click at [365, 570] on div "PySQL" at bounding box center [437, 572] width 220 height 12
click at [387, 631] on div "R (language)" at bounding box center [437, 637] width 220 height 12
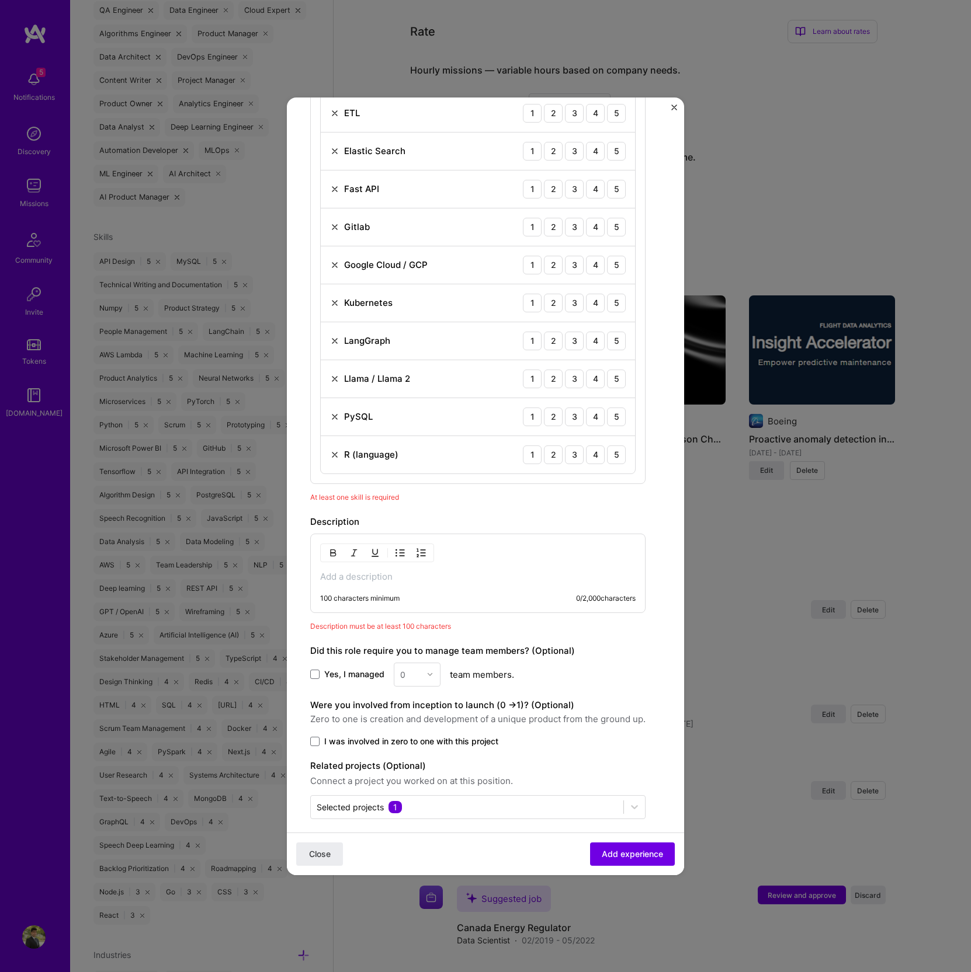
scroll to position [1695, 0]
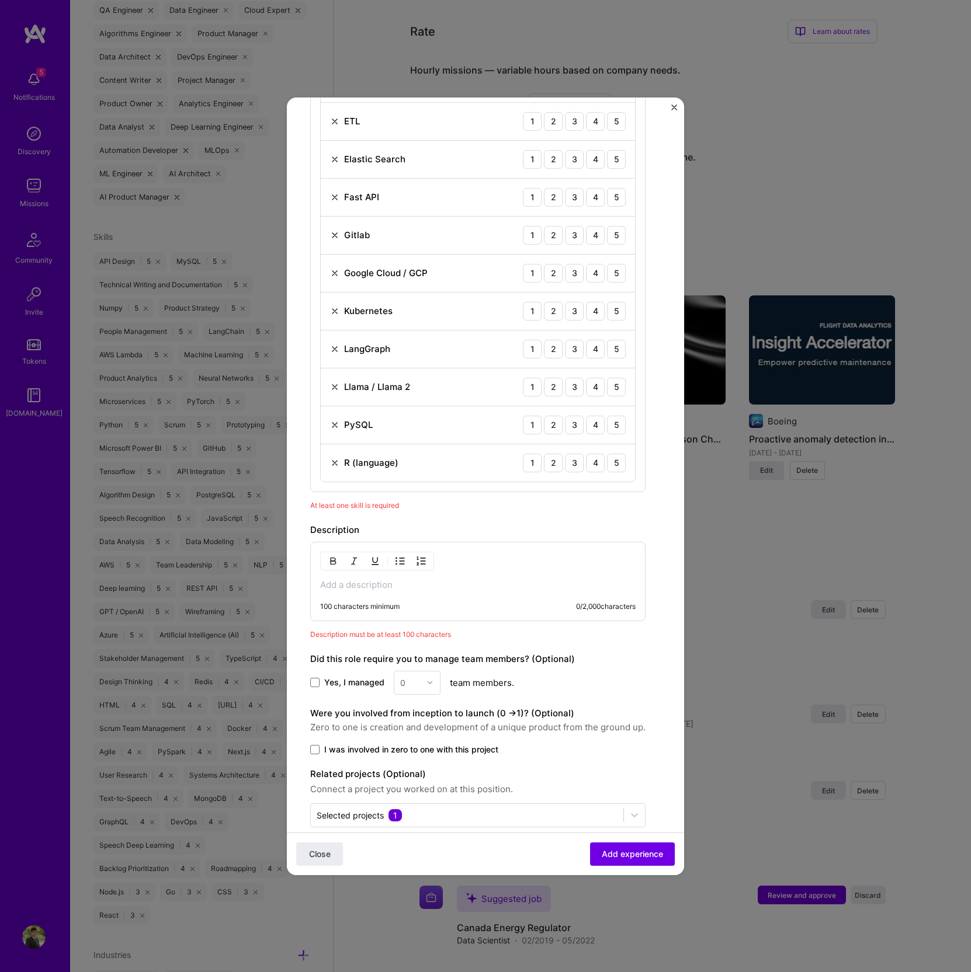
click at [336, 579] on p at bounding box center [477, 585] width 315 height 12
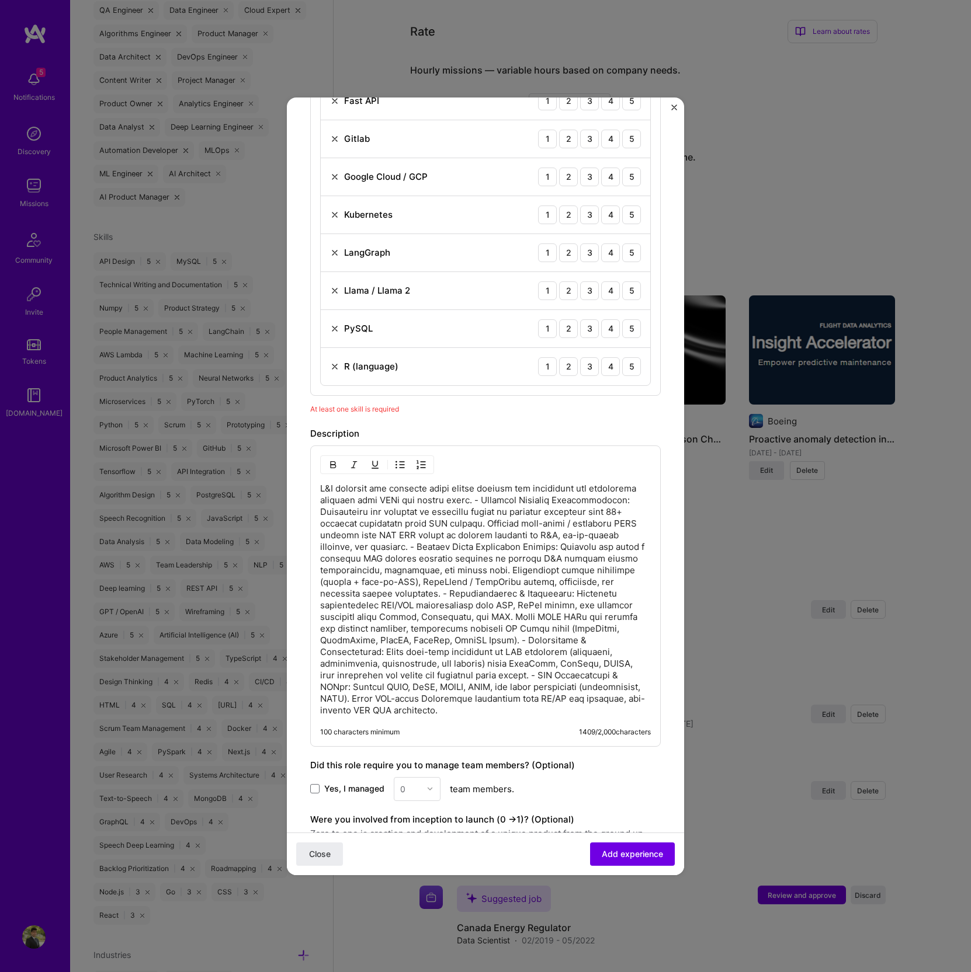
scroll to position [1793, 0]
click at [474, 598] on p at bounding box center [485, 598] width 331 height 234
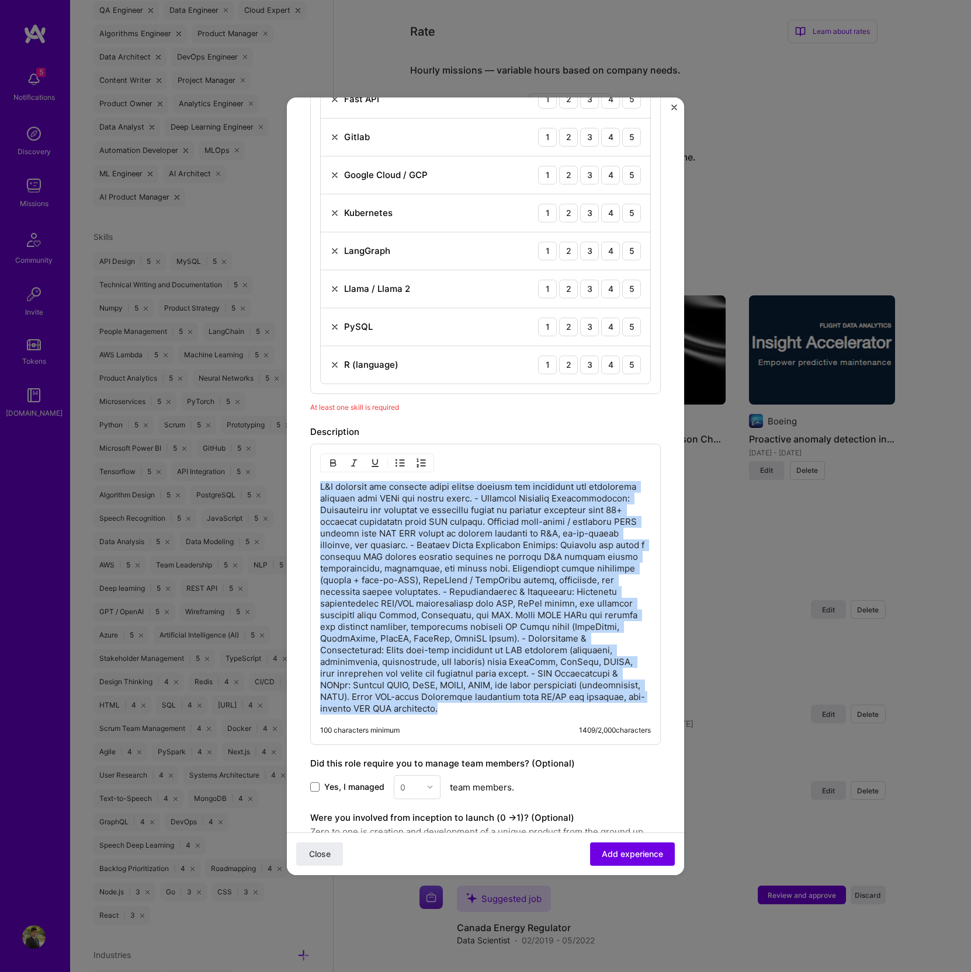
copy p "S&P produces and licenses stock market indices for benchmarks and investable pr…"
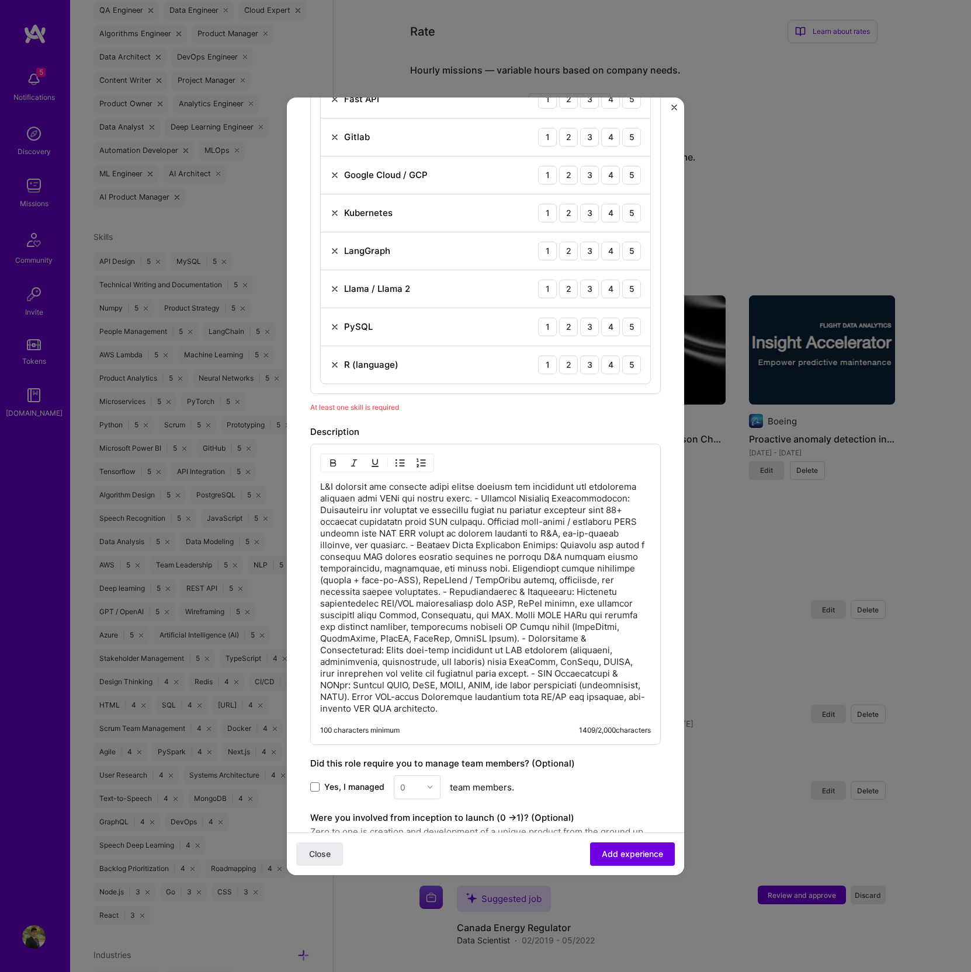
click at [483, 512] on p at bounding box center [485, 598] width 331 height 234
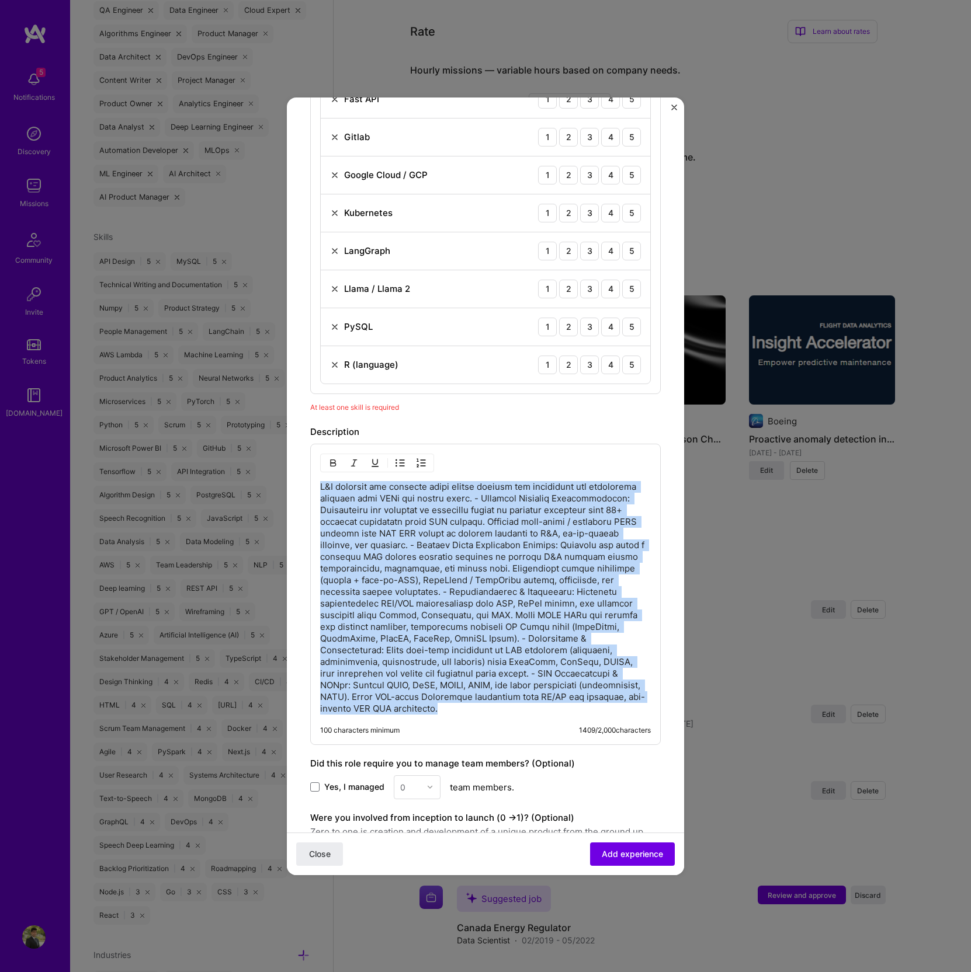
paste div
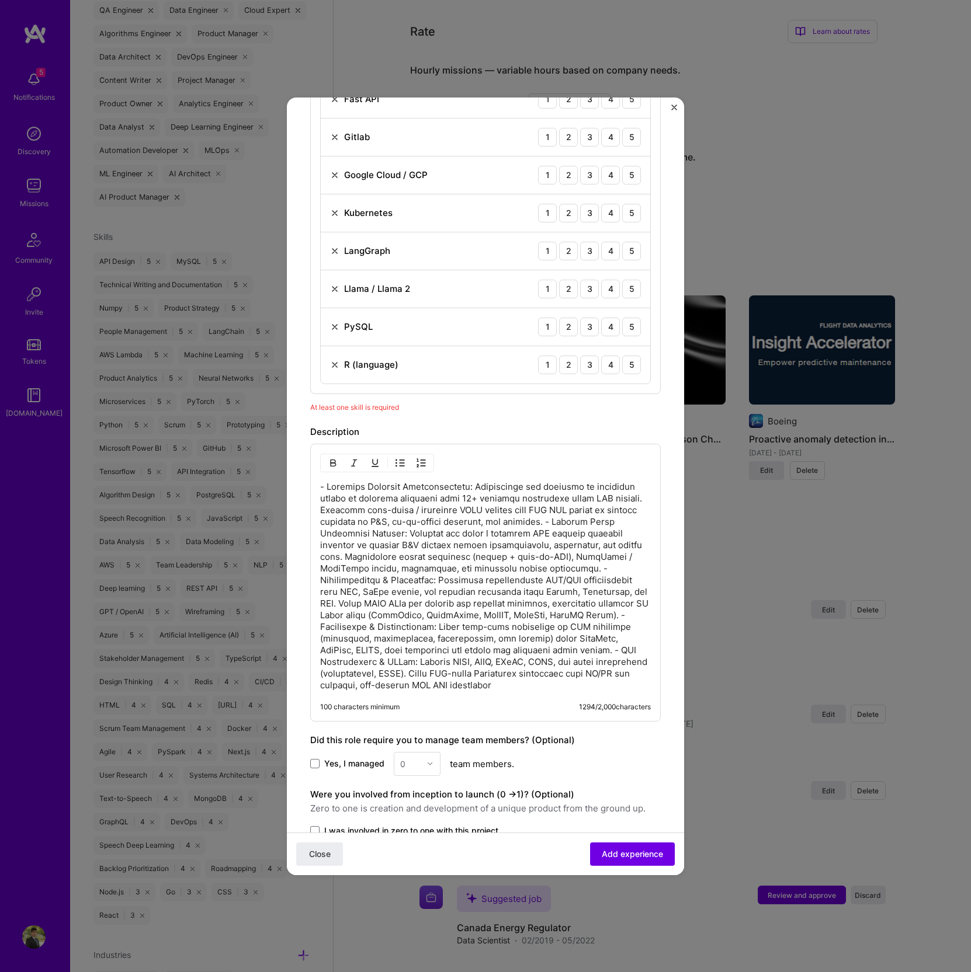
click at [370, 627] on p at bounding box center [485, 586] width 331 height 210
click at [406, 607] on p at bounding box center [485, 586] width 331 height 210
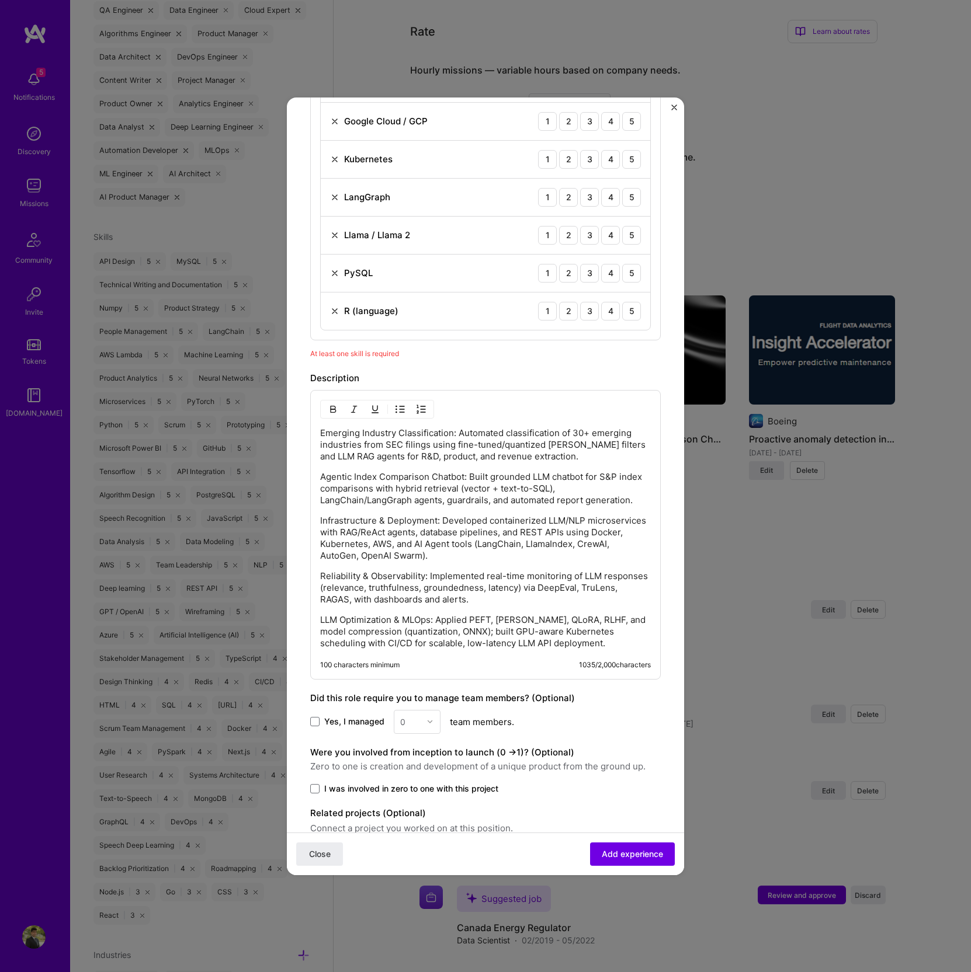
scroll to position [1894, 0]
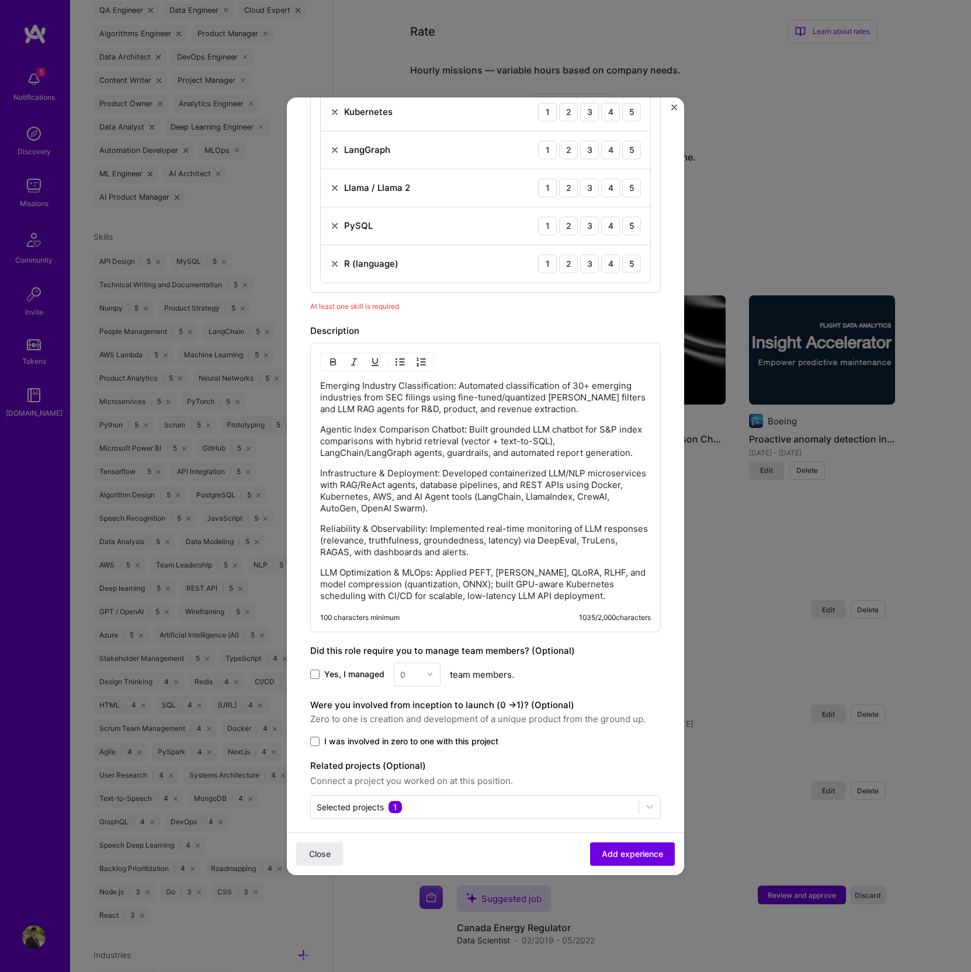
click at [594, 380] on p "Emerging Industry Classification: Automated classification of 30+ emerging indu…" at bounding box center [485, 397] width 331 height 35
click at [374, 407] on div "Emerging Industry Classification: Automated classification of emerging industri…" at bounding box center [485, 491] width 331 height 222
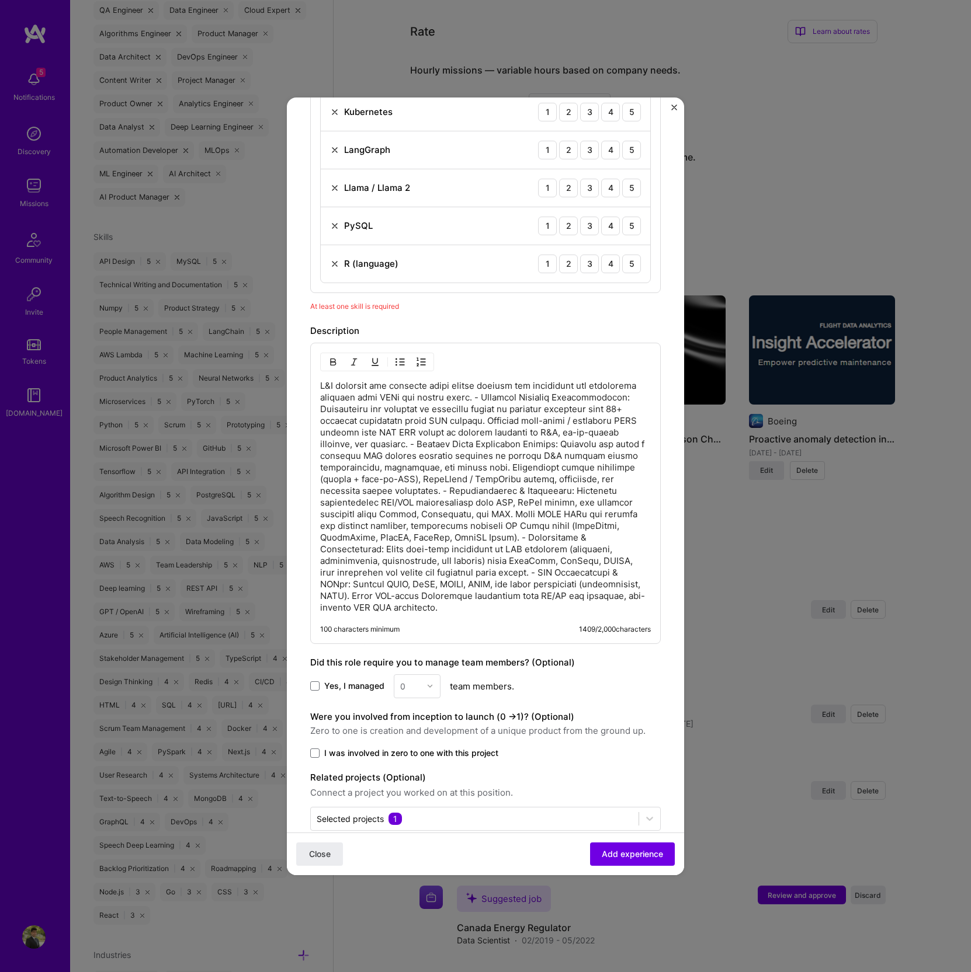
click at [521, 390] on p at bounding box center [485, 497] width 331 height 234
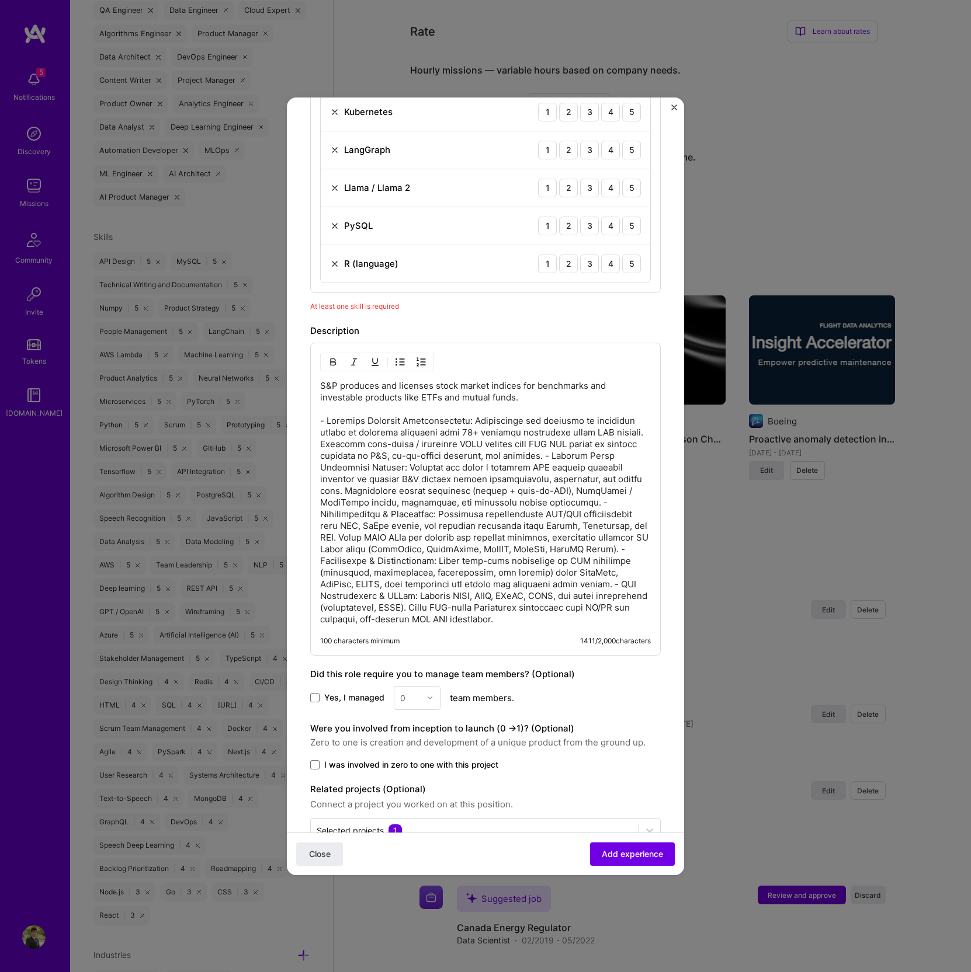
click at [598, 442] on p "S&P produces and licenses stock market indices for benchmarks and investable pr…" at bounding box center [485, 502] width 331 height 245
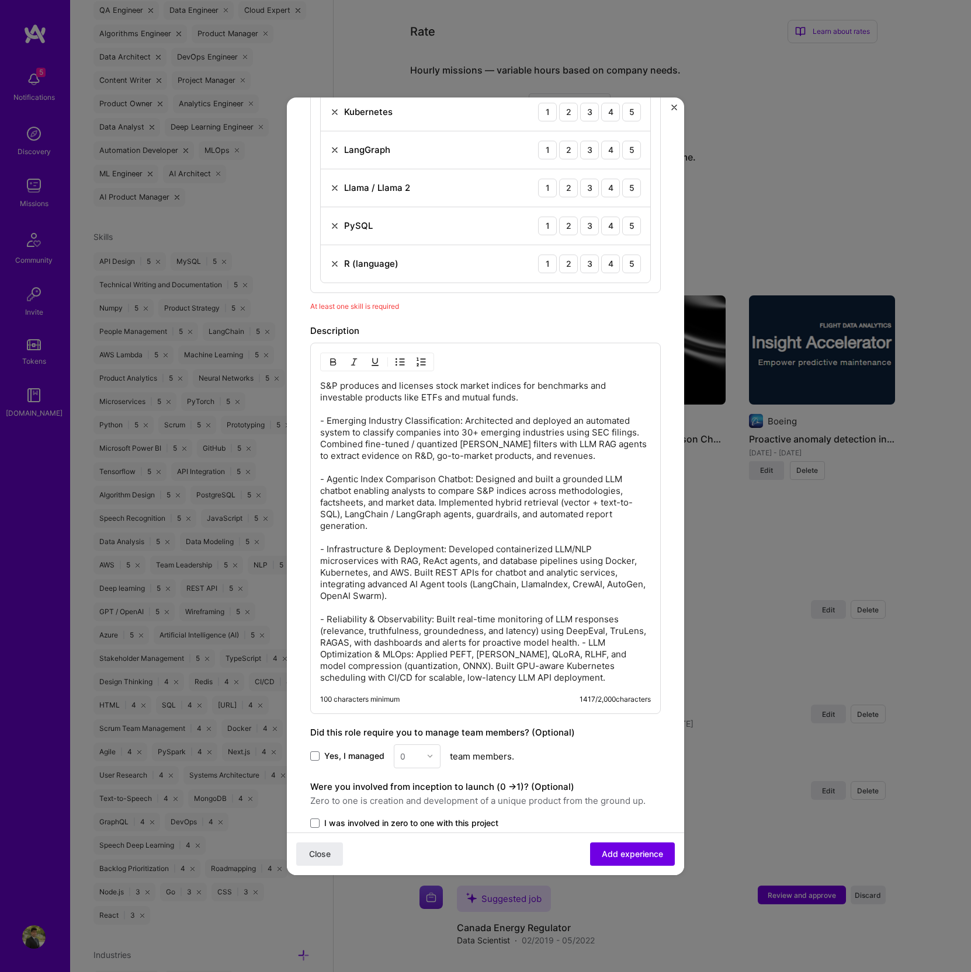
click at [623, 634] on p "S&P produces and licenses stock market indices for benchmarks and investable pr…" at bounding box center [485, 532] width 331 height 304
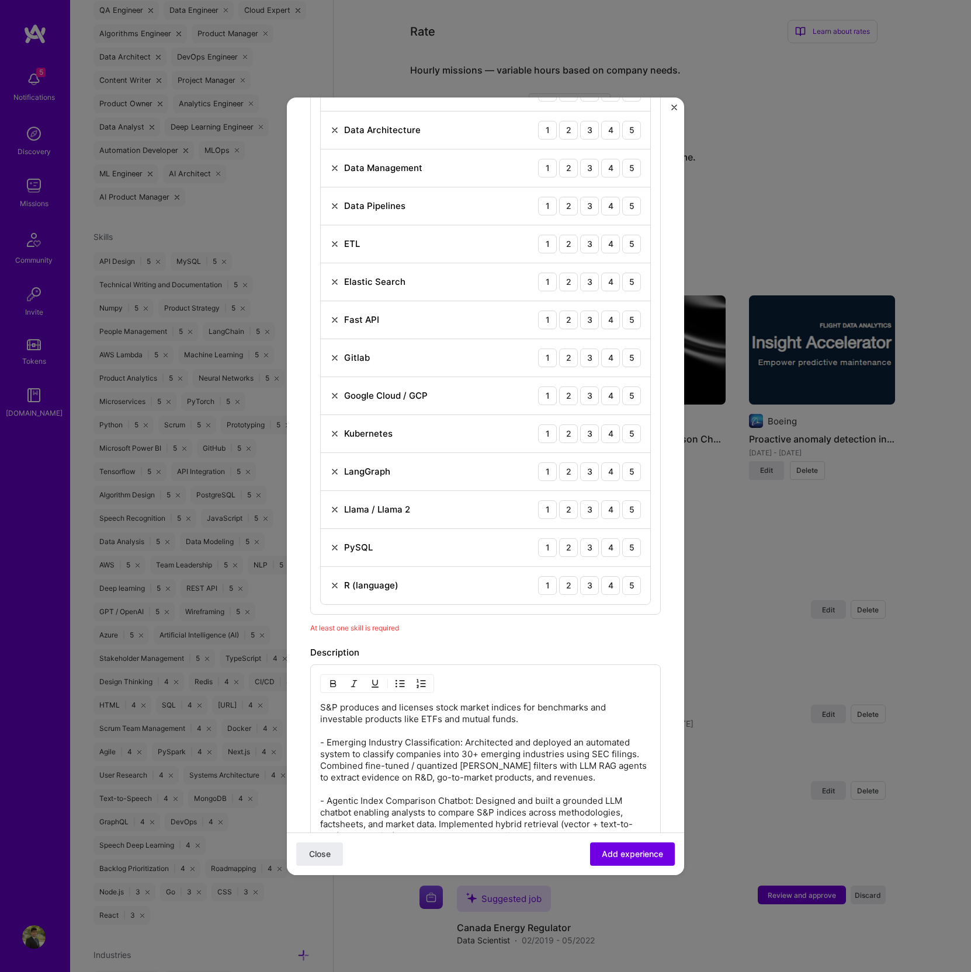
scroll to position [1987, 0]
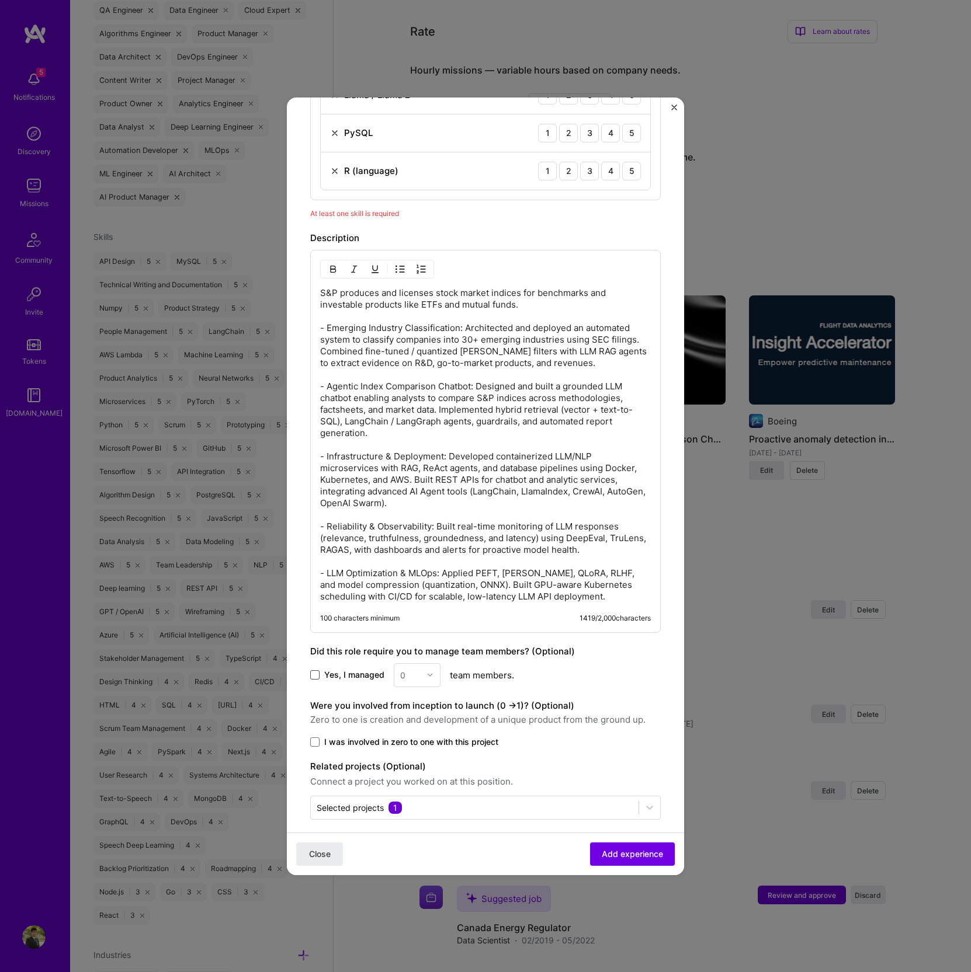
click at [317, 670] on span at bounding box center [314, 674] width 9 height 9
click at [0, 0] on input "Yes, I managed" at bounding box center [0, 0] width 0 height 0
click at [423, 668] on div "0" at bounding box center [410, 675] width 32 height 23
click at [407, 740] on div "3" at bounding box center [417, 750] width 40 height 22
click at [311, 738] on span at bounding box center [314, 742] width 9 height 9
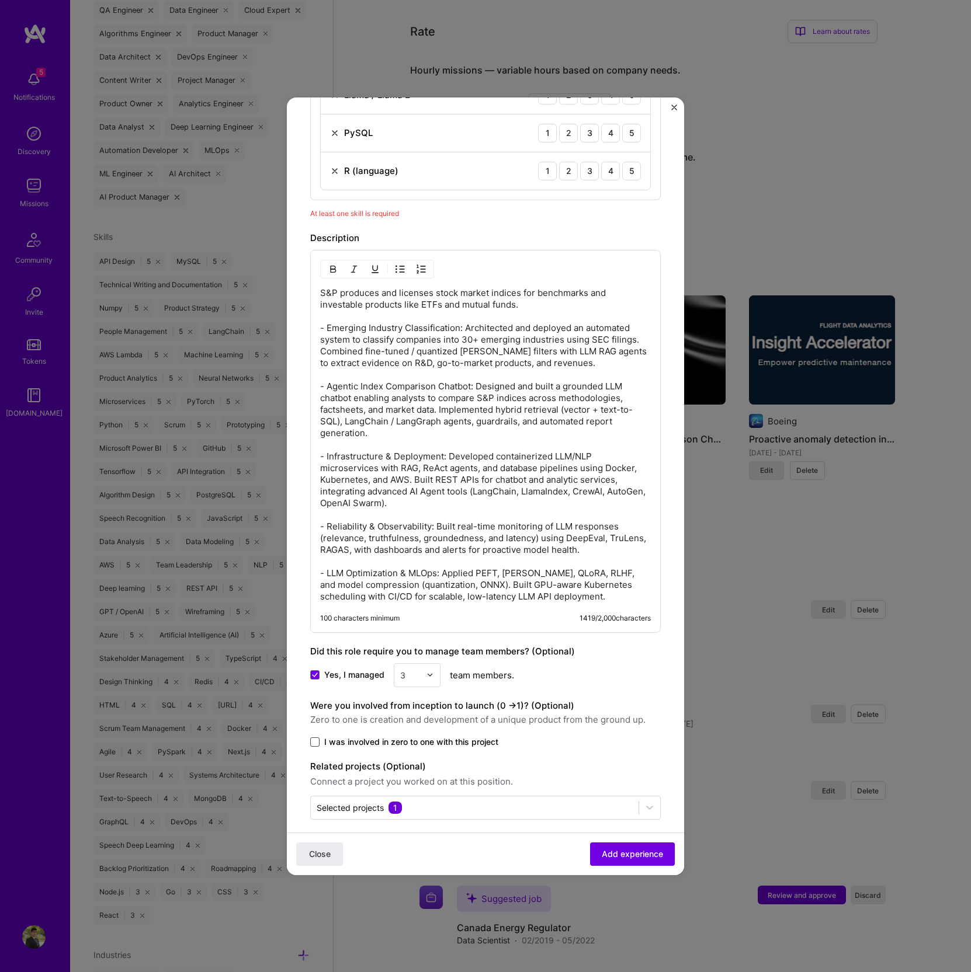
click at [0, 0] on input "I was involved in zero to one with this project" at bounding box center [0, 0] width 0 height 0
click at [540, 802] on input "text" at bounding box center [475, 808] width 316 height 12
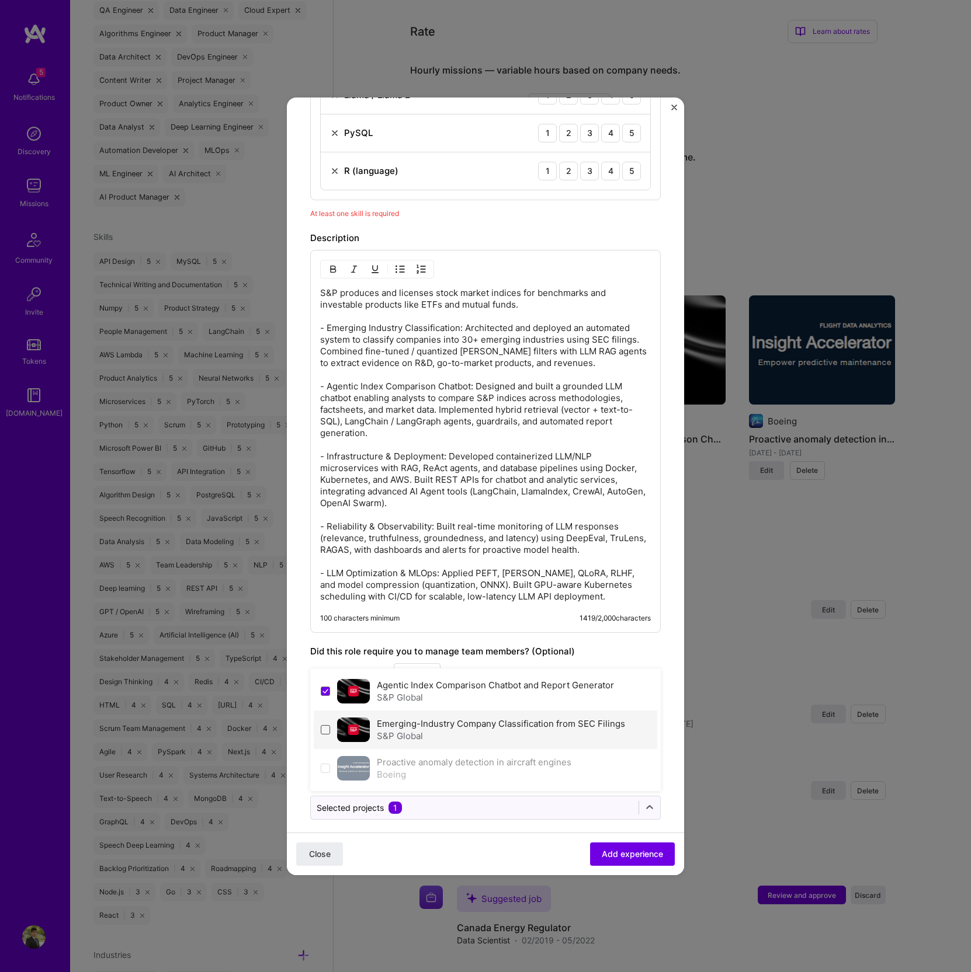
click at [326, 725] on span at bounding box center [325, 729] width 9 height 9
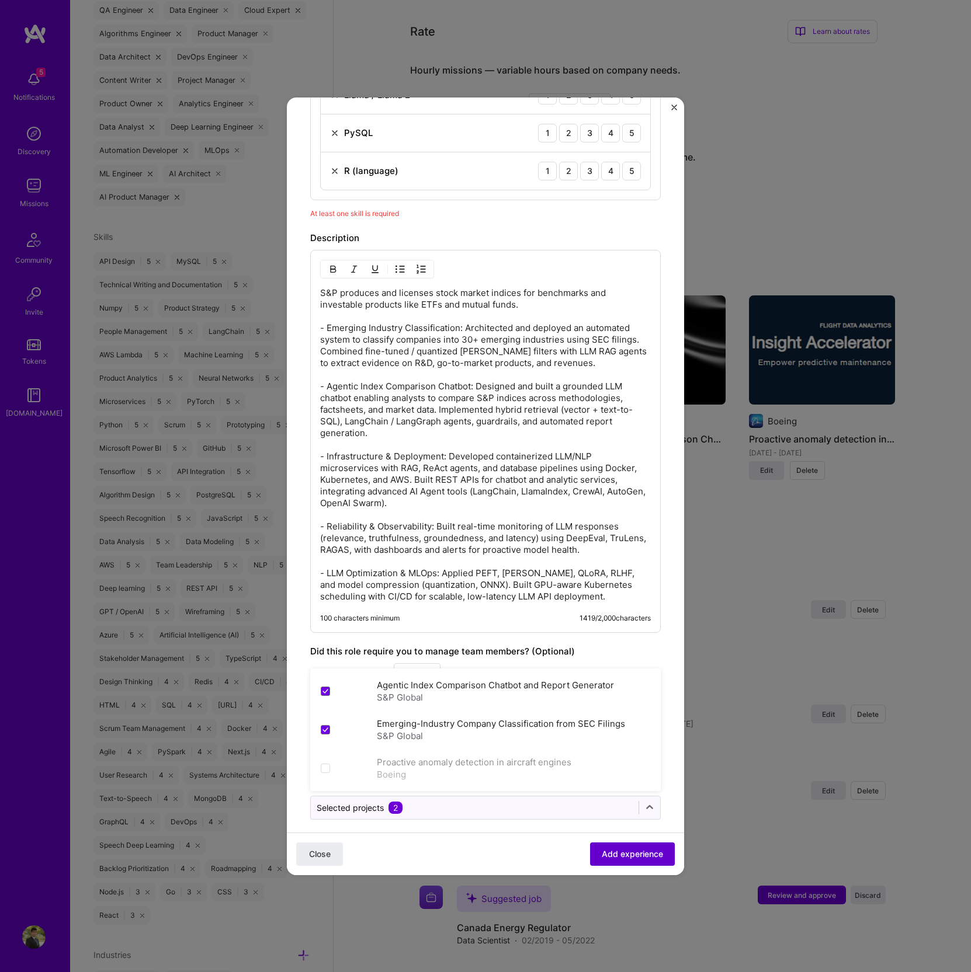
click at [632, 858] on span "Add experience" at bounding box center [632, 854] width 61 height 12
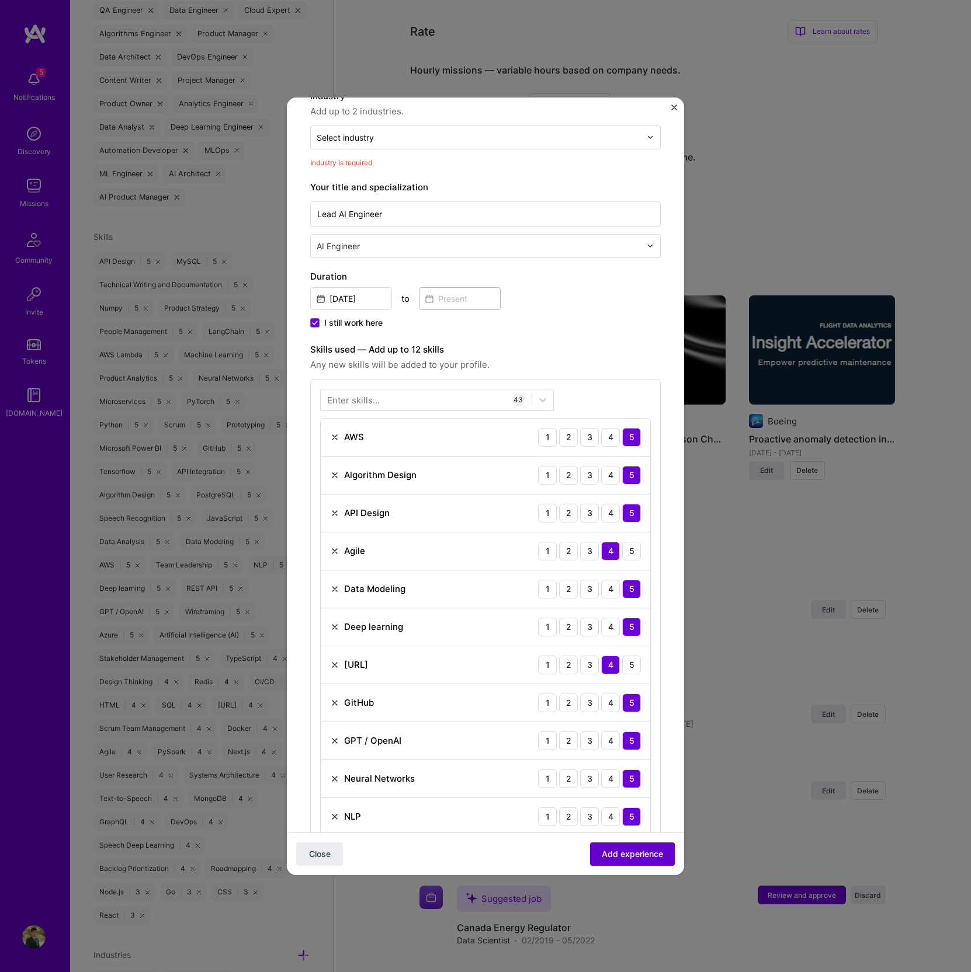
scroll to position [117, 0]
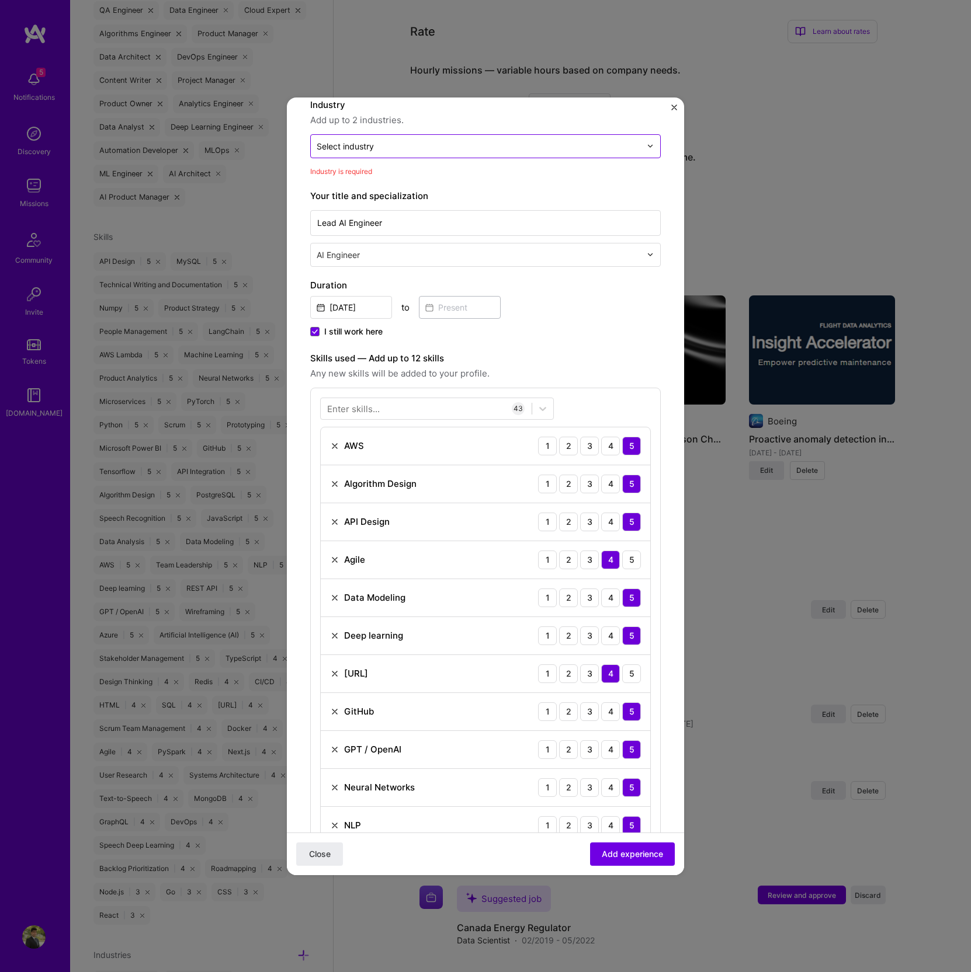
click at [370, 154] on div "Select industry 0" at bounding box center [479, 146] width 336 height 23
click at [351, 147] on div "Select industry 0" at bounding box center [345, 146] width 57 height 12
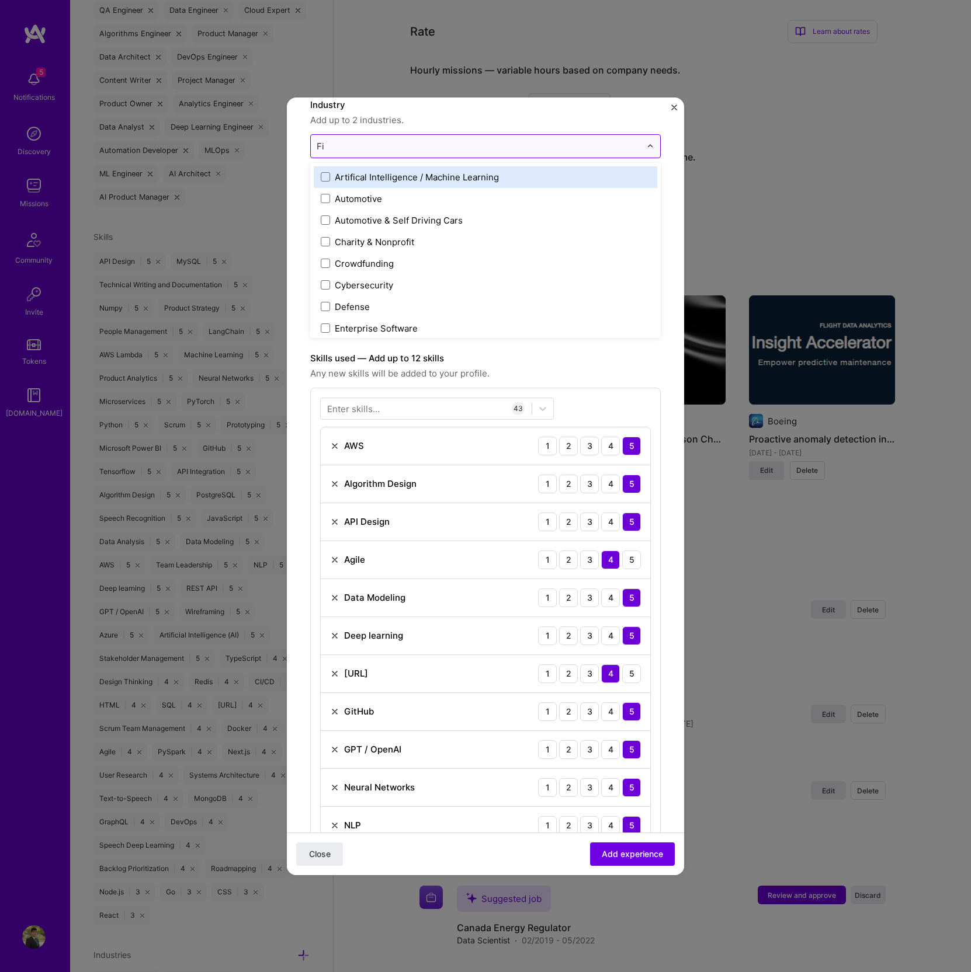
type input "Fin"
click at [395, 178] on div "Financial Services / Fintech" at bounding box center [392, 177] width 114 height 12
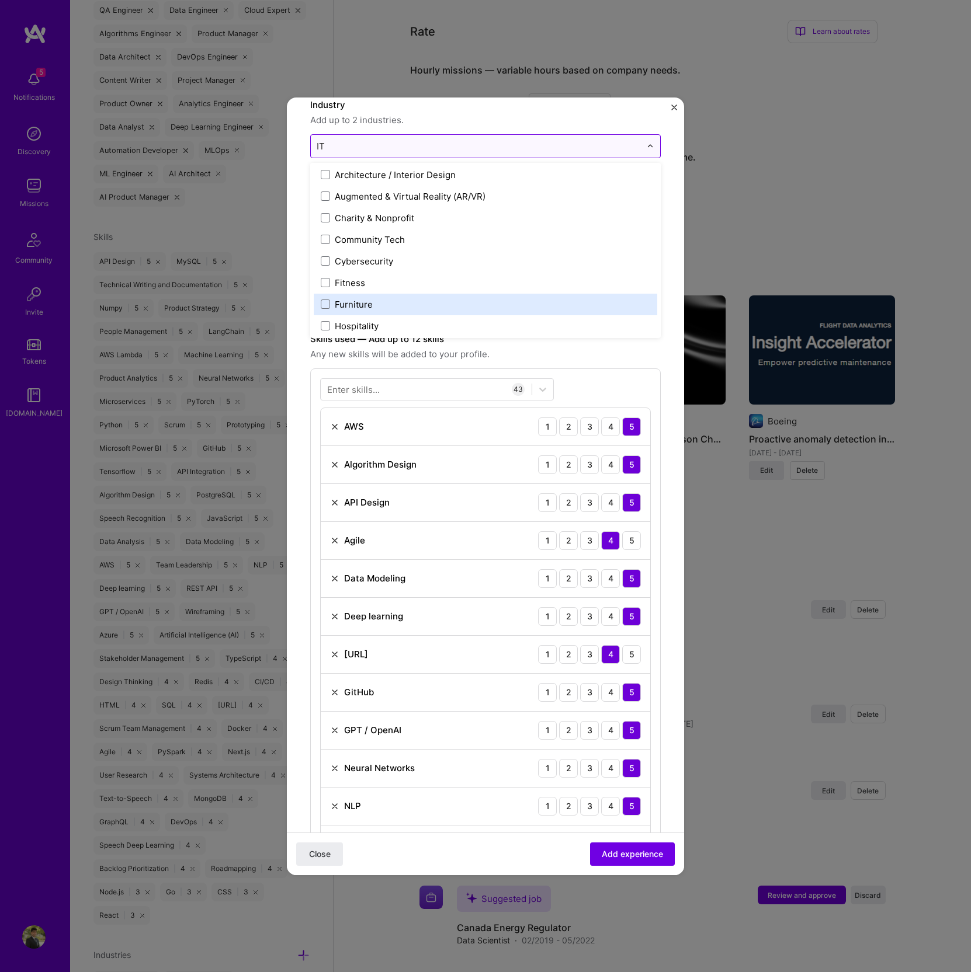
scroll to position [0, 0]
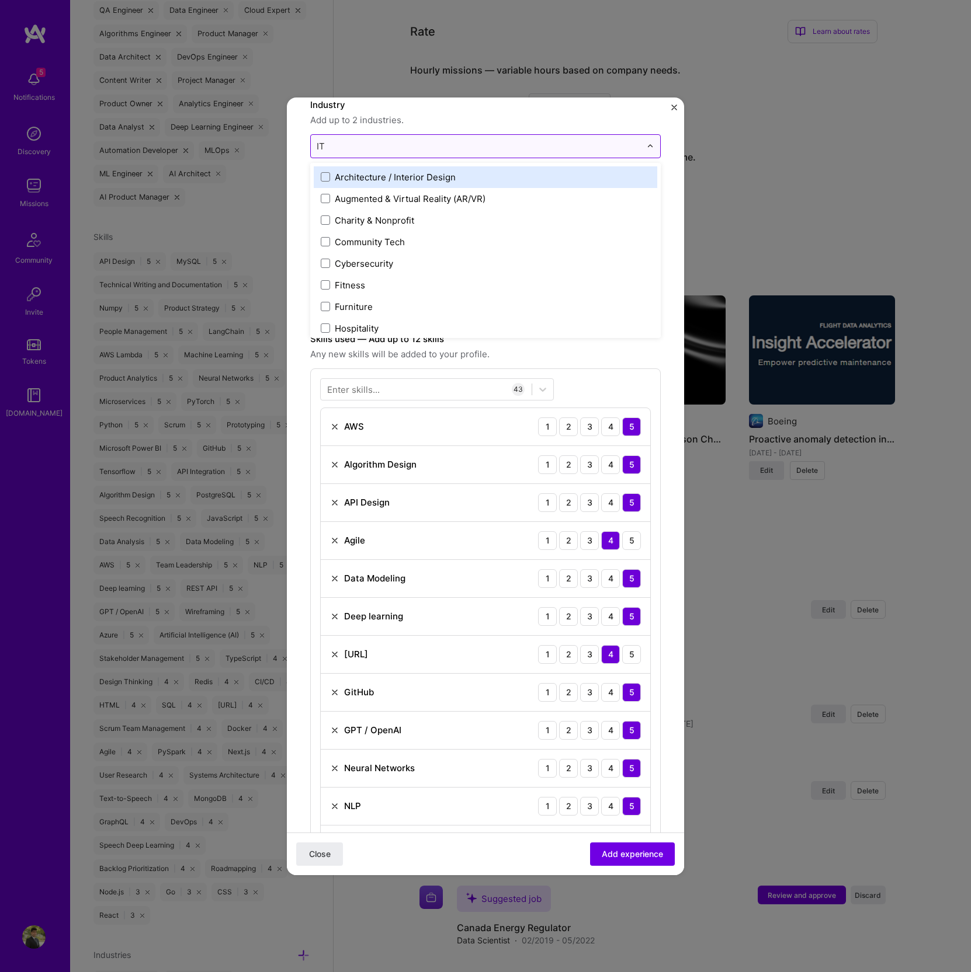
click at [336, 142] on input "IT" at bounding box center [479, 146] width 324 height 12
type input "I"
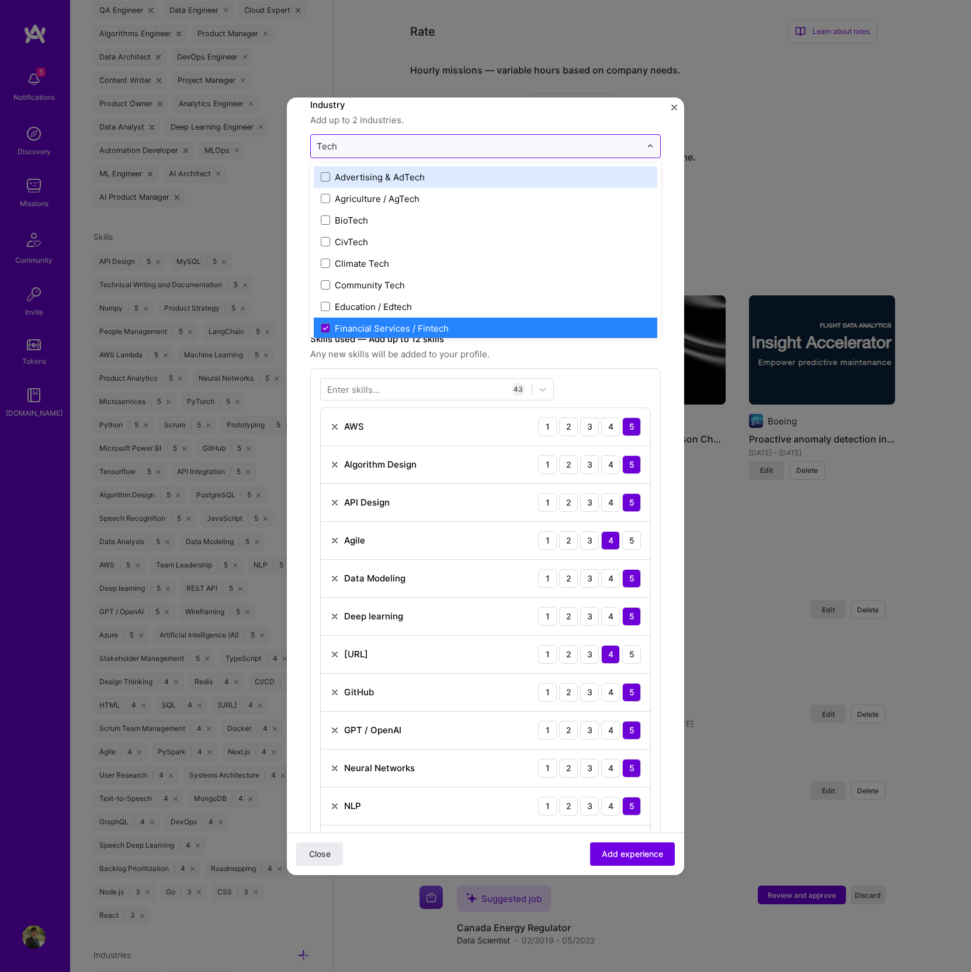
click at [363, 147] on input "Tech" at bounding box center [479, 146] width 324 height 12
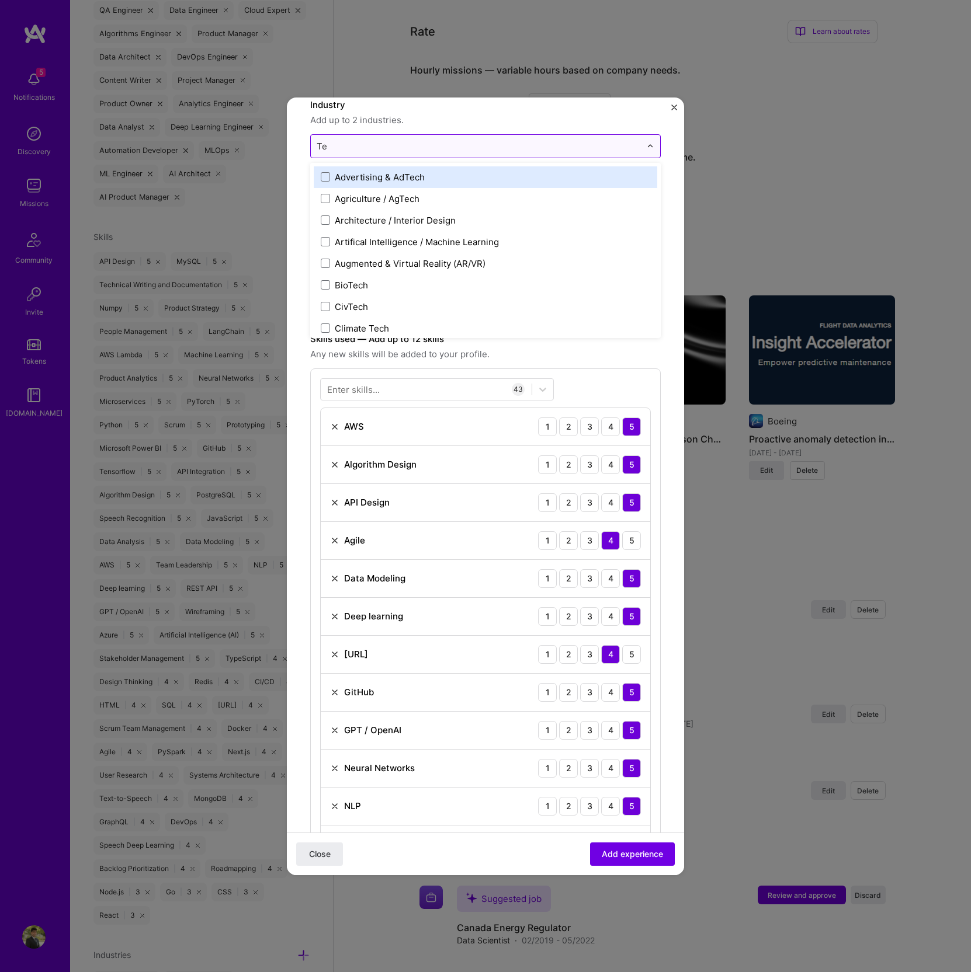
type input "T"
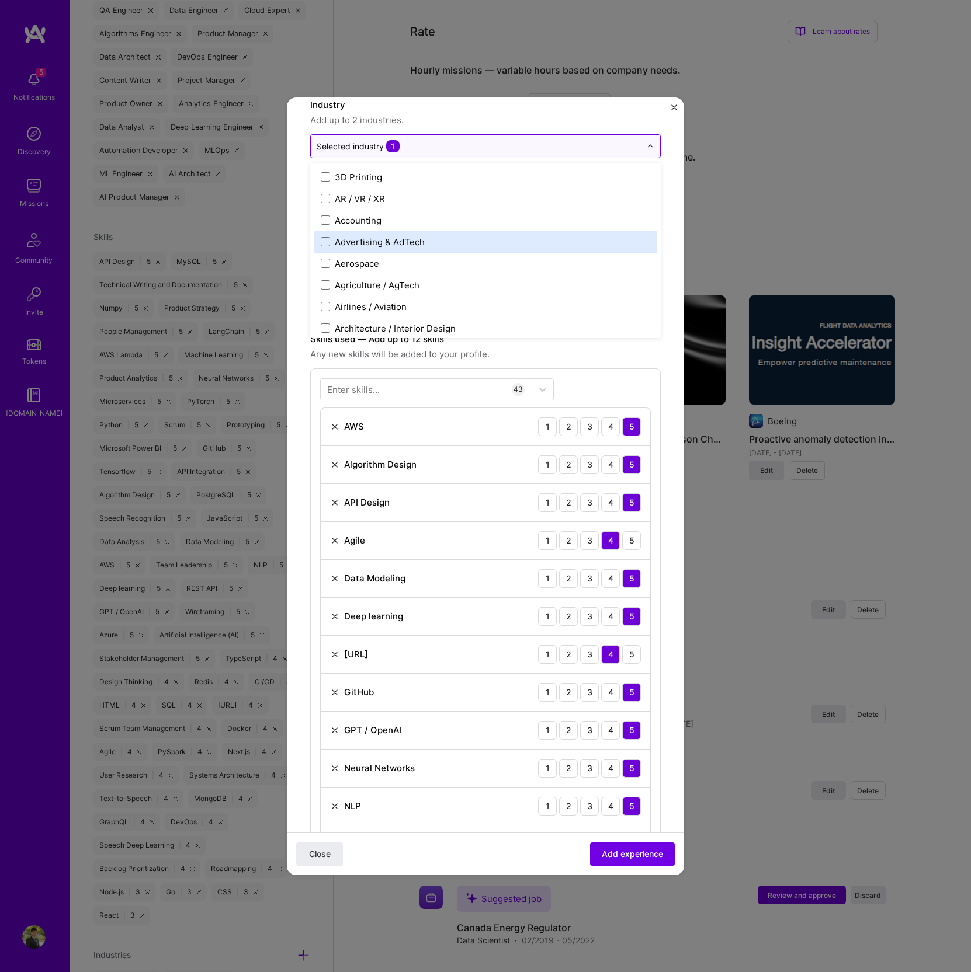
type input "f"
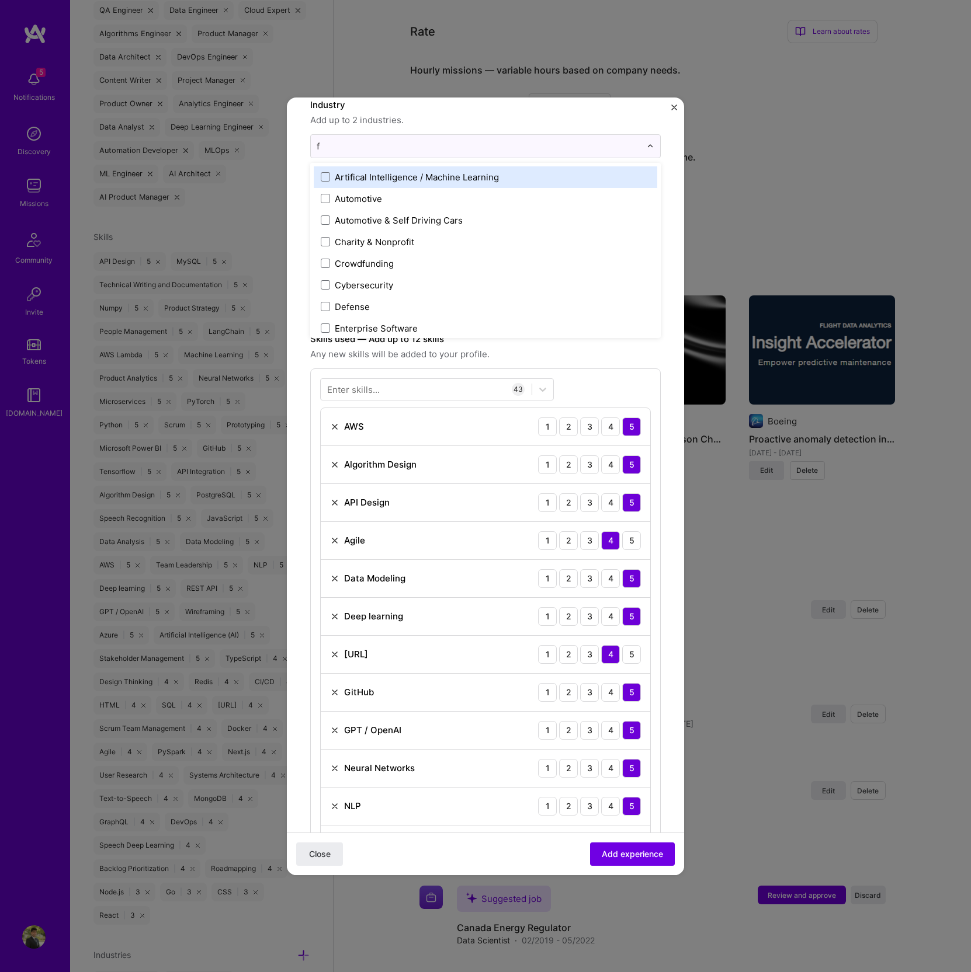
click at [368, 183] on div "Artifical Intelligence / Machine Learning" at bounding box center [485, 177] width 343 height 22
click at [600, 111] on label "Industry" at bounding box center [485, 105] width 350 height 14
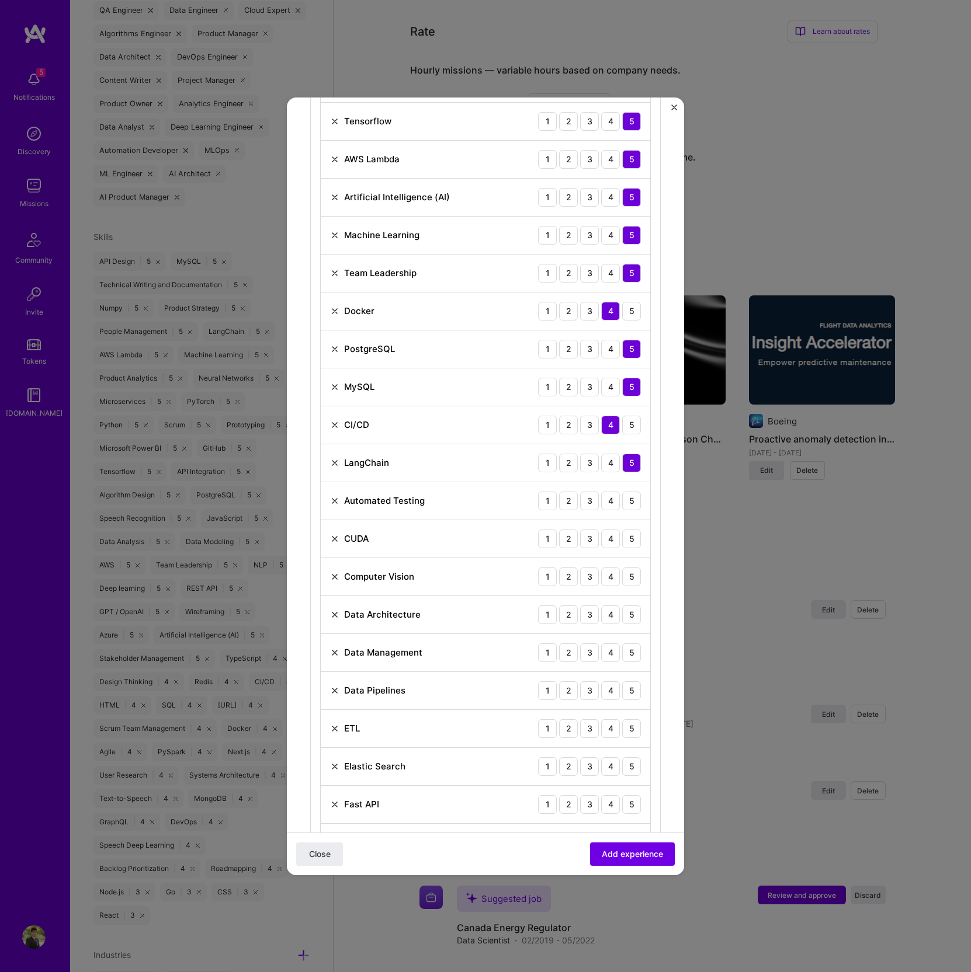
scroll to position [1103, 0]
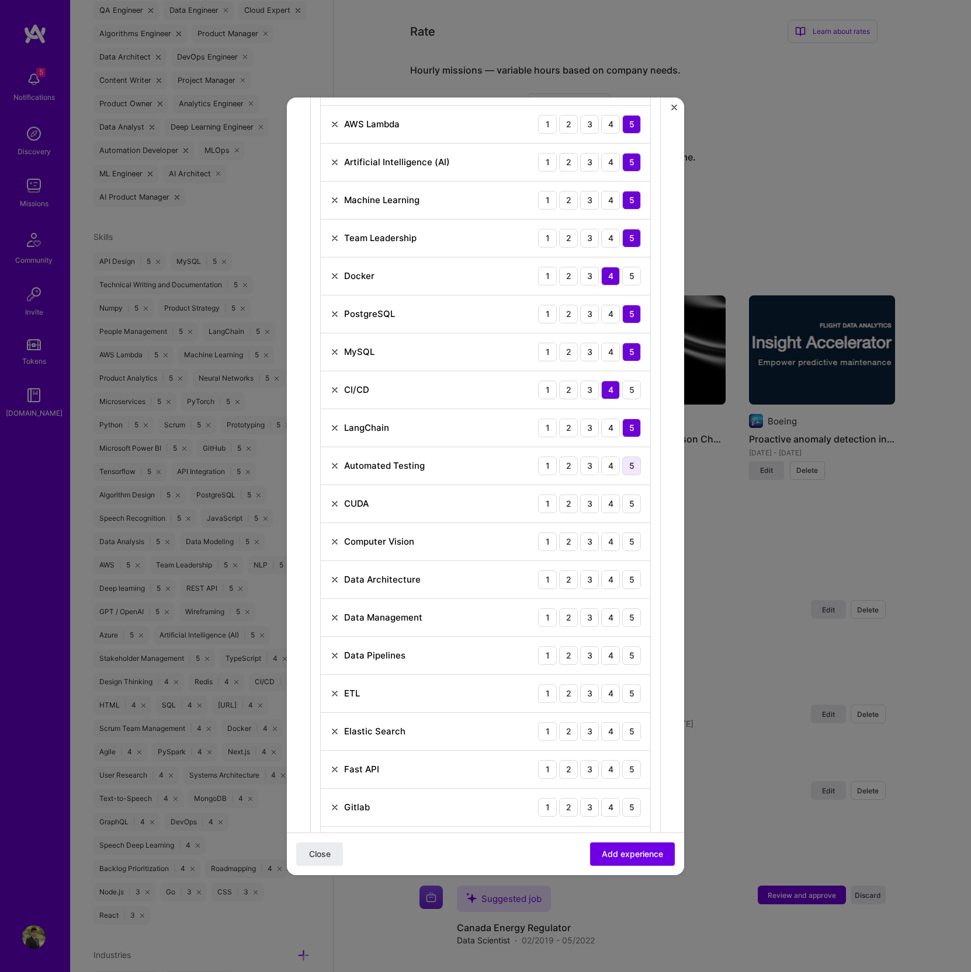
click at [622, 459] on div "5" at bounding box center [631, 466] width 19 height 19
click at [601, 499] on div "4" at bounding box center [610, 504] width 19 height 19
click at [622, 535] on div "5" at bounding box center [631, 542] width 19 height 19
click at [601, 572] on div "4" at bounding box center [610, 580] width 19 height 19
click at [601, 609] on div "4" at bounding box center [610, 618] width 19 height 19
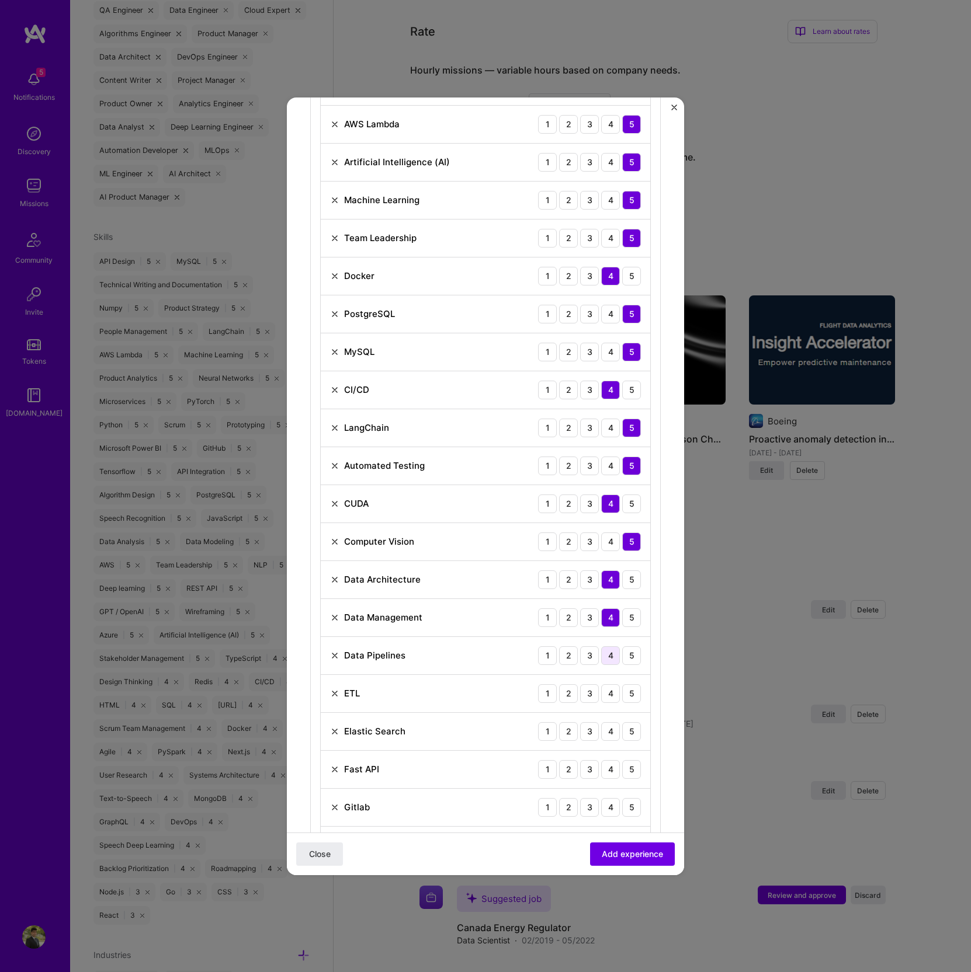
click at [601, 649] on div "4" at bounding box center [610, 655] width 19 height 19
click at [622, 652] on div "5" at bounding box center [631, 655] width 19 height 19
click at [622, 691] on div "5" at bounding box center [631, 693] width 19 height 19
click at [622, 725] on div "5" at bounding box center [631, 731] width 19 height 19
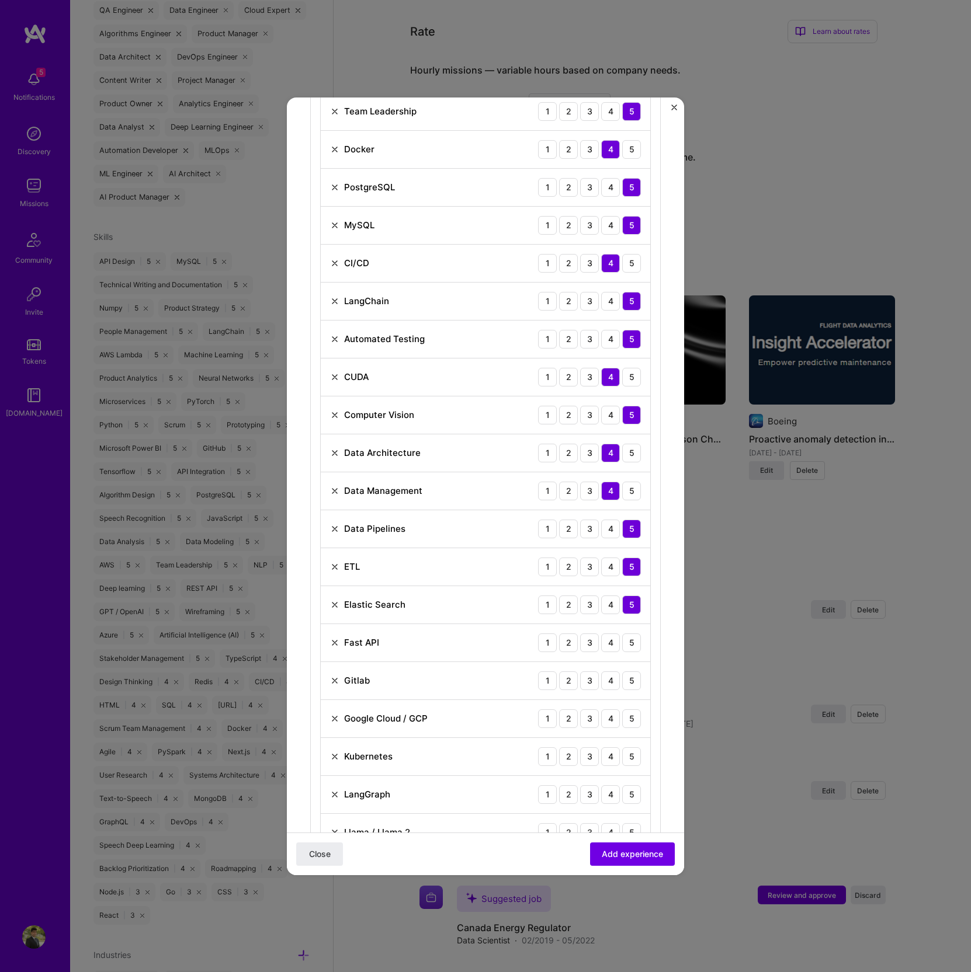
scroll to position [1249, 0]
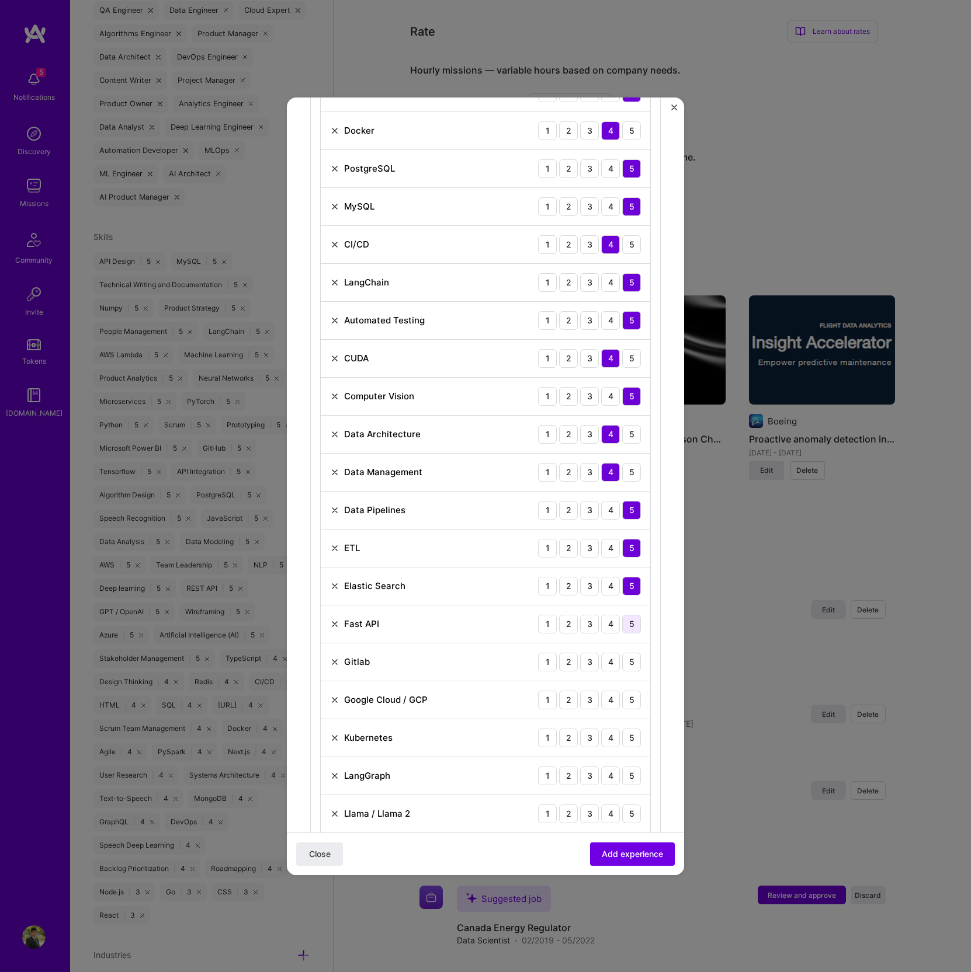
click at [622, 616] on div "5" at bounding box center [631, 624] width 19 height 19
click at [601, 653] on div "4" at bounding box center [610, 662] width 19 height 19
click at [604, 696] on div "4" at bounding box center [610, 700] width 19 height 19
click at [603, 729] on div "4" at bounding box center [610, 738] width 19 height 19
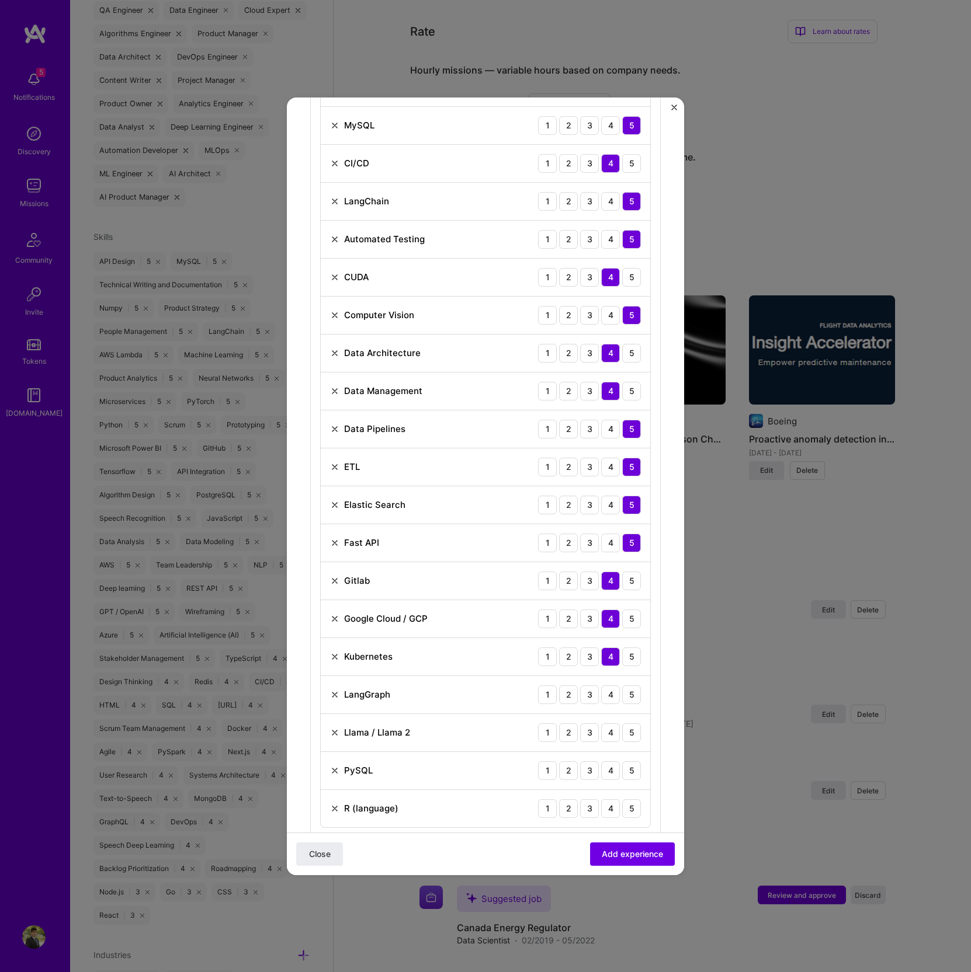
scroll to position [1345, 0]
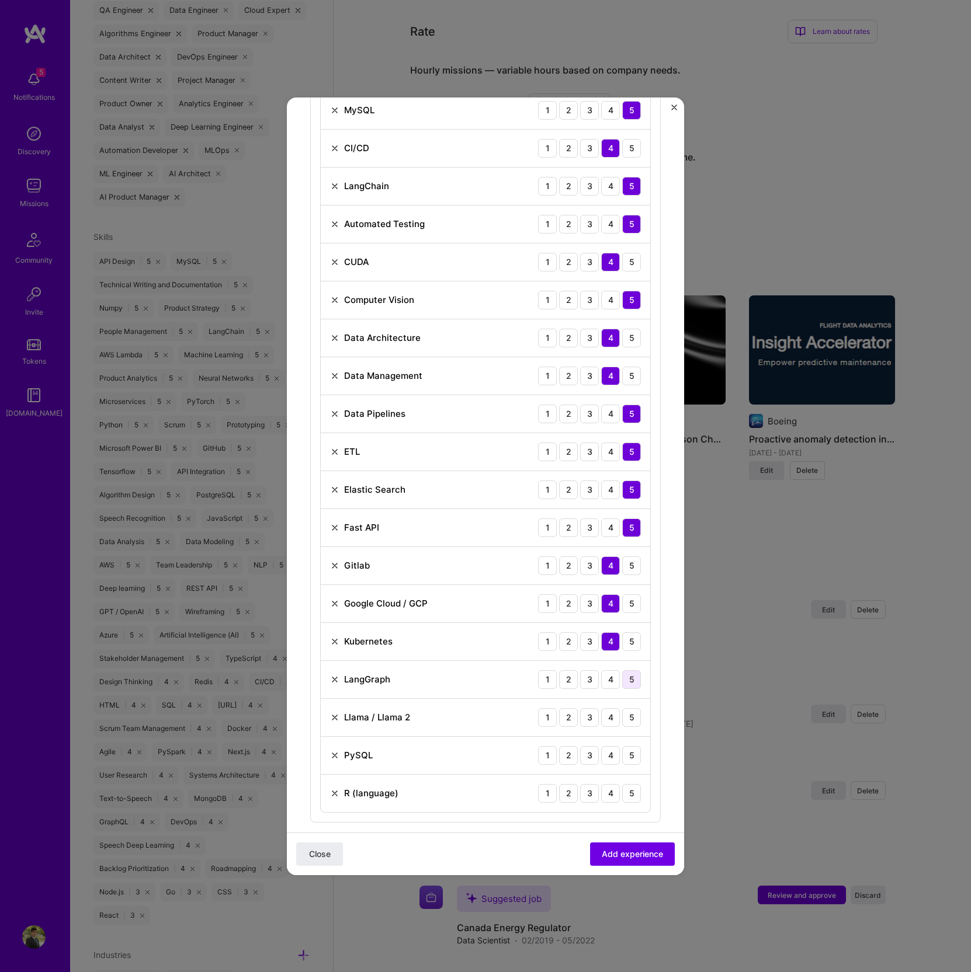
click at [622, 676] on div "5" at bounding box center [631, 679] width 19 height 19
click at [622, 708] on div "5" at bounding box center [631, 717] width 19 height 19
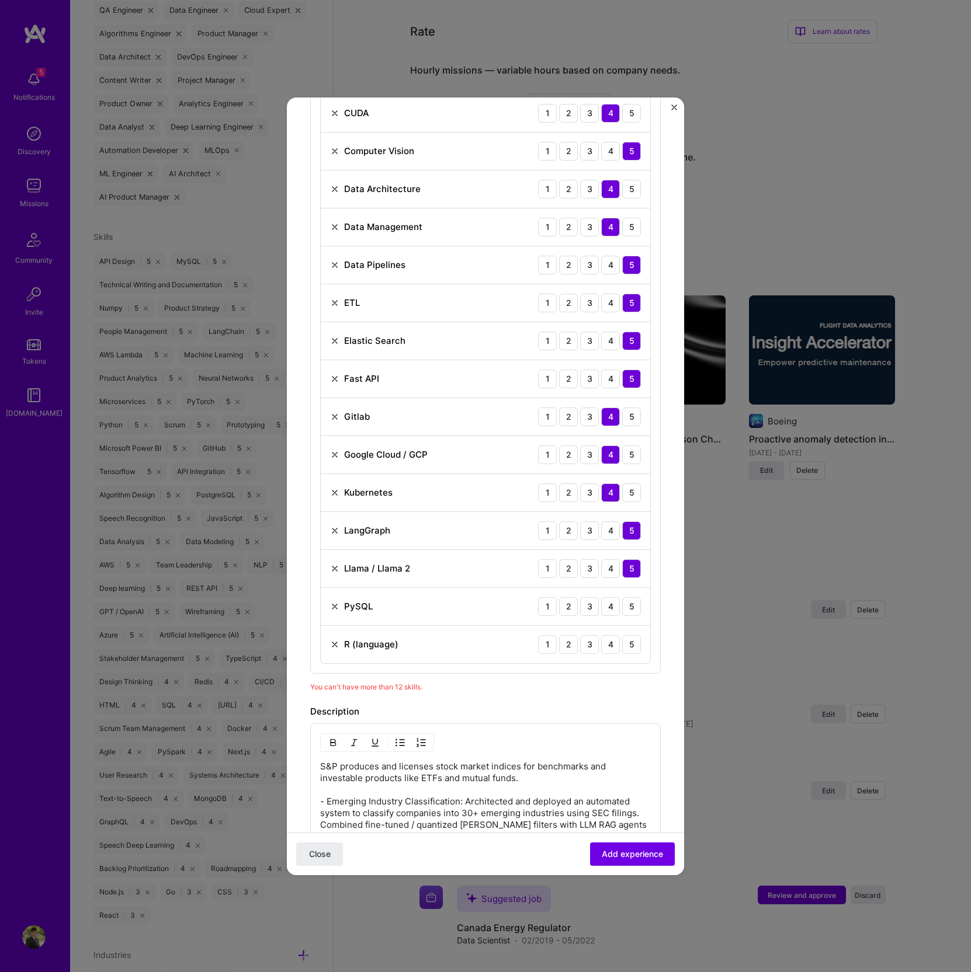
scroll to position [1496, 0]
click at [601, 599] on div "4" at bounding box center [610, 605] width 19 height 19
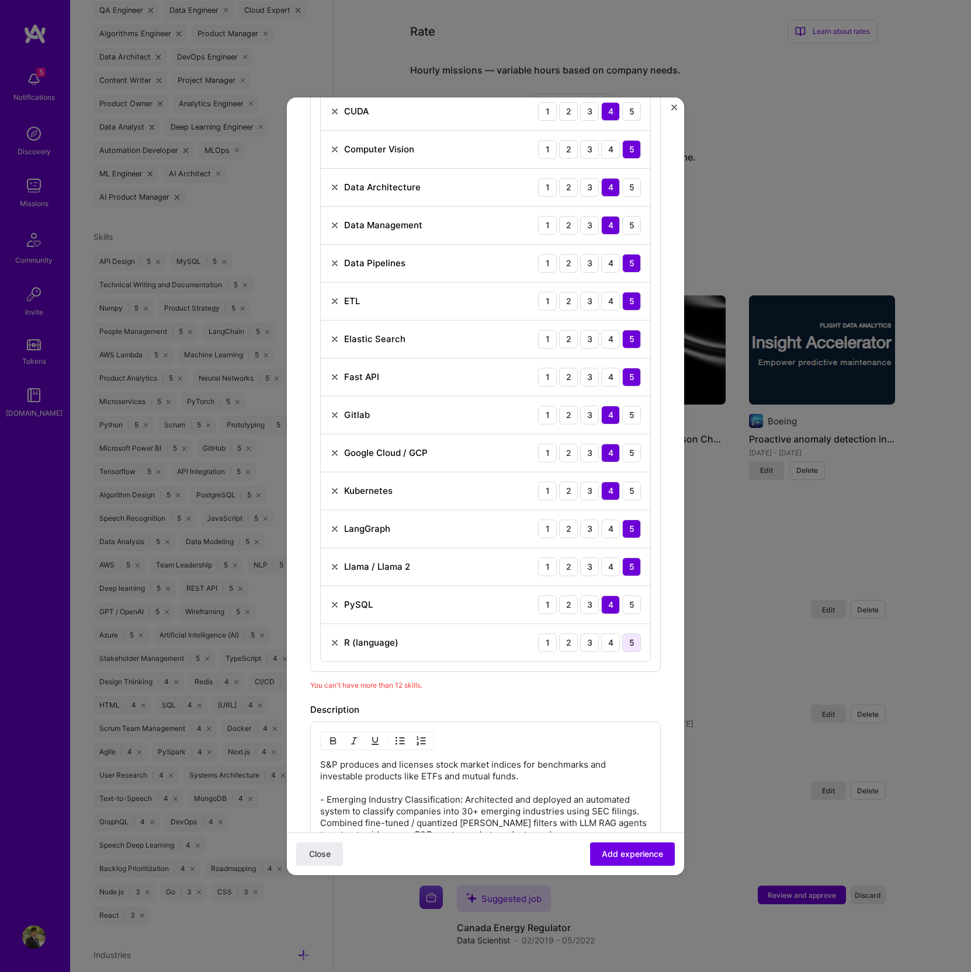
click at [622, 634] on div "5" at bounding box center [631, 643] width 19 height 19
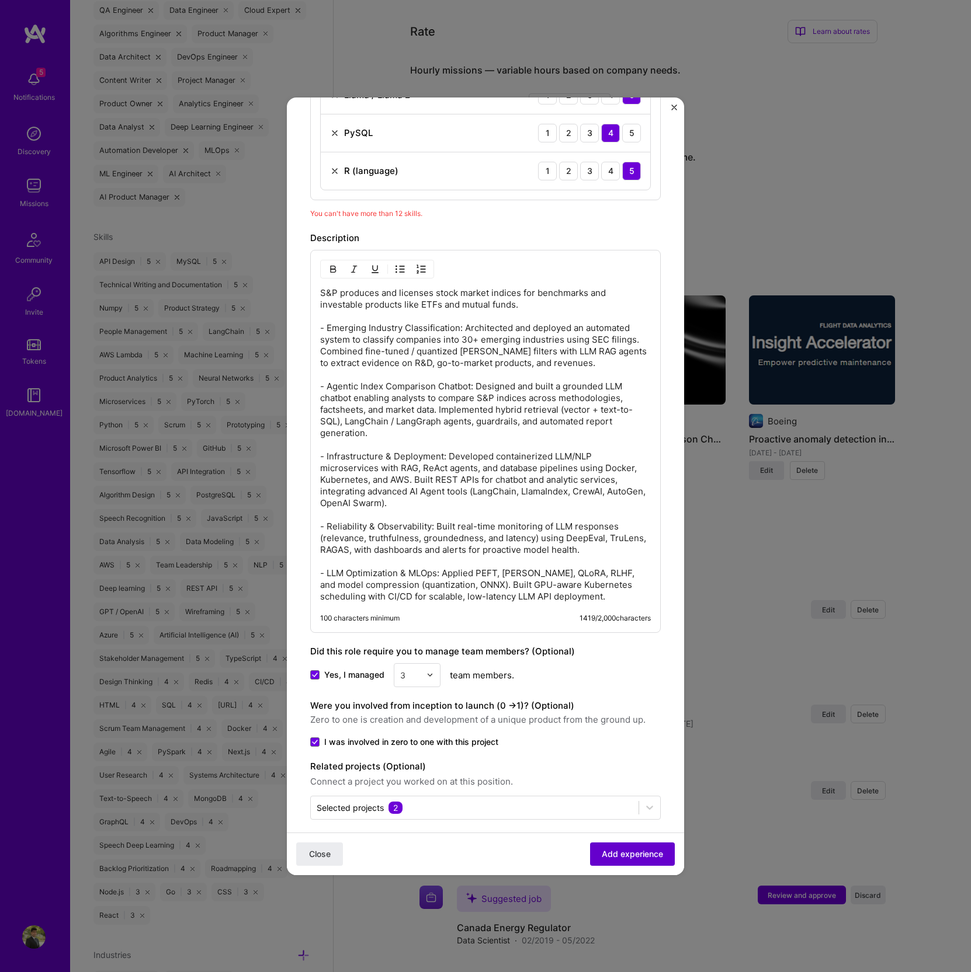
click at [616, 853] on span "Add experience" at bounding box center [632, 854] width 61 height 12
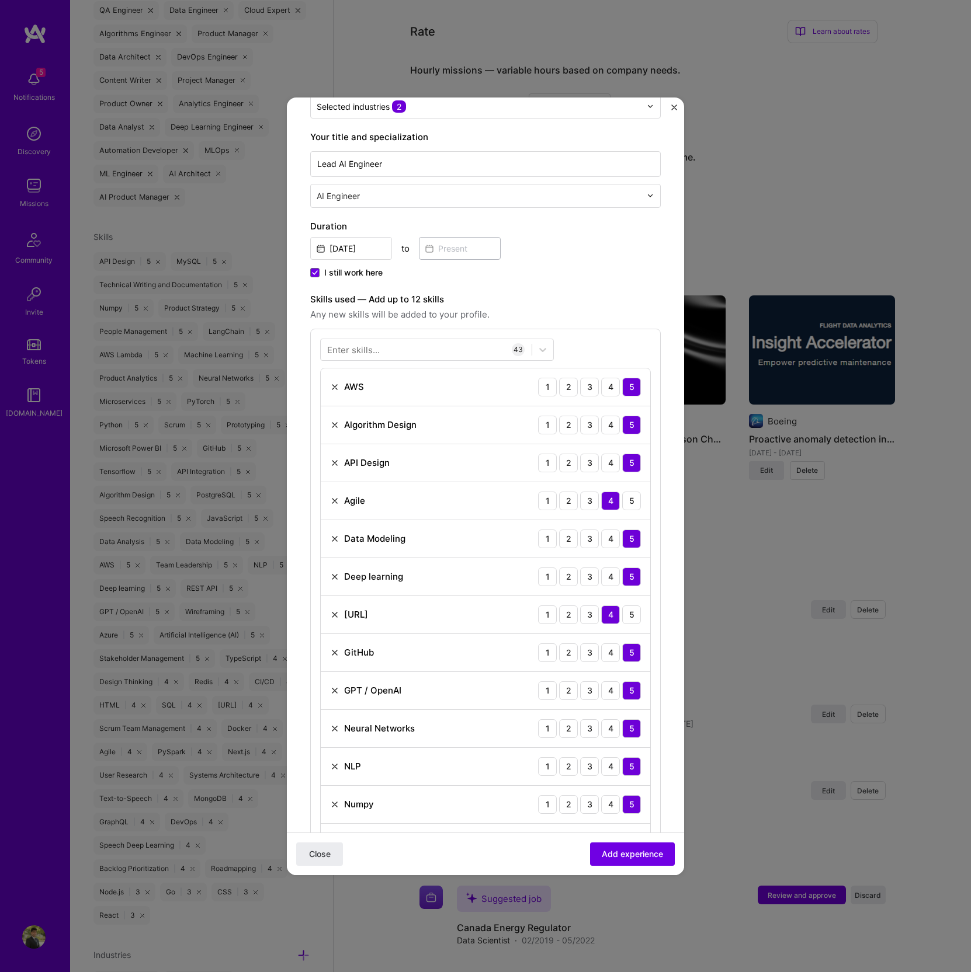
scroll to position [0, 0]
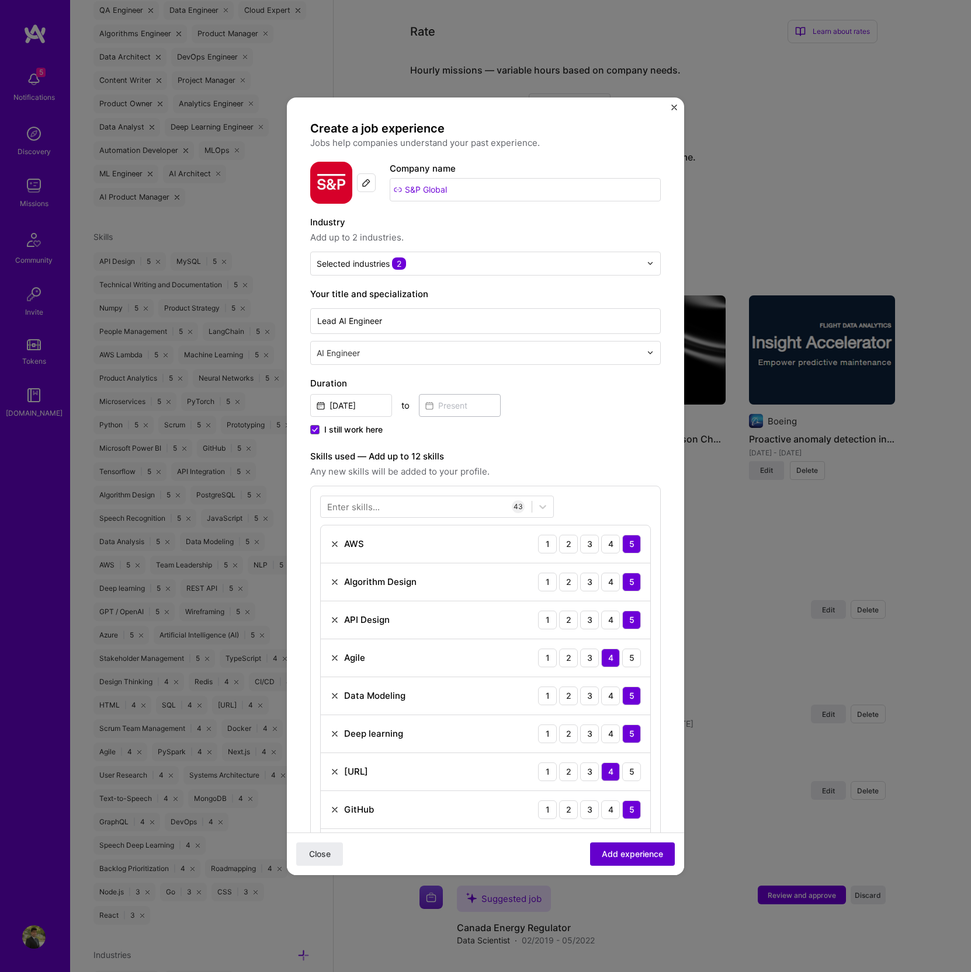
click at [612, 863] on button "Add experience" at bounding box center [632, 853] width 85 height 23
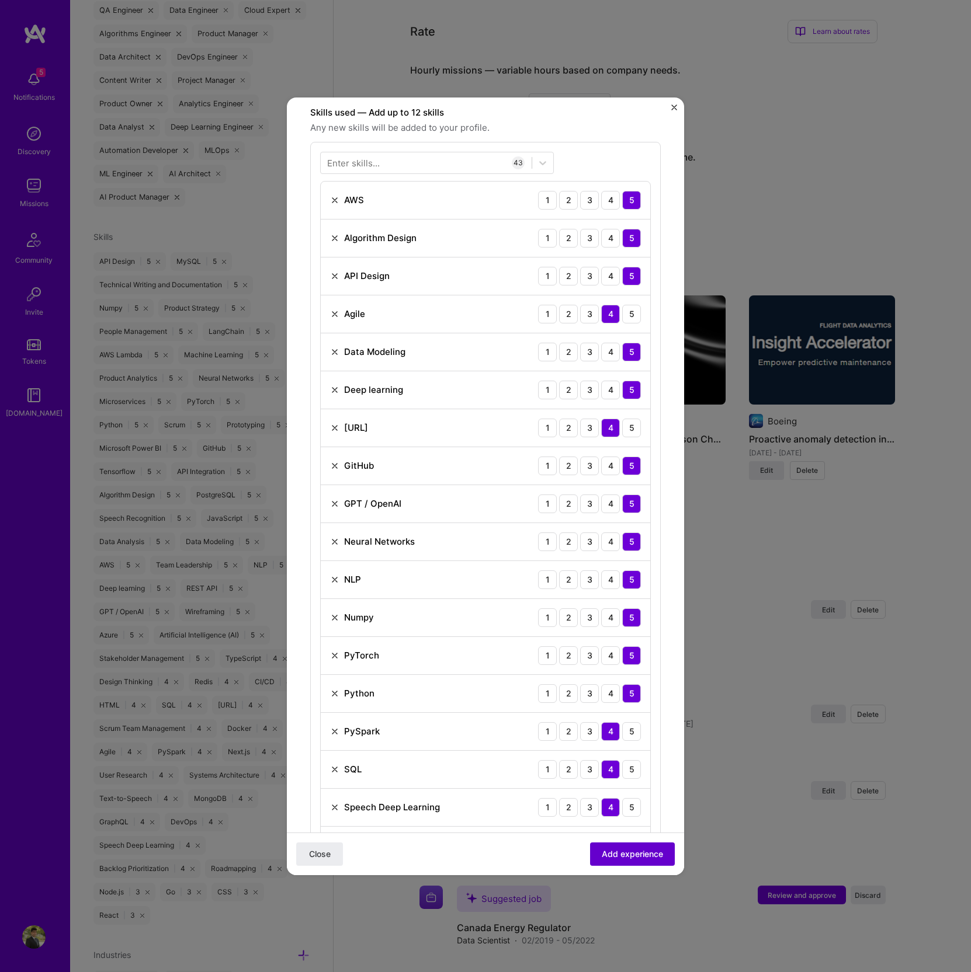
scroll to position [350, 0]
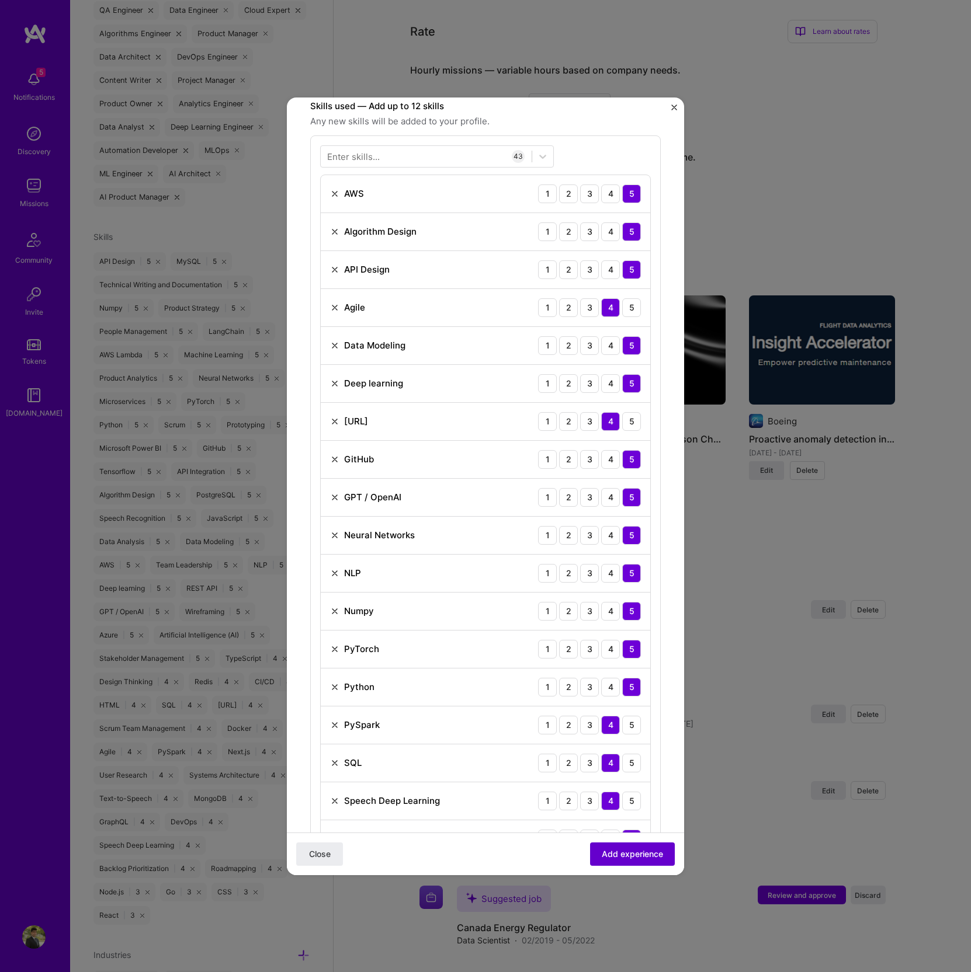
click at [612, 863] on button "Add experience" at bounding box center [632, 853] width 85 height 23
click at [618, 851] on span "Add experience" at bounding box center [632, 854] width 61 height 12
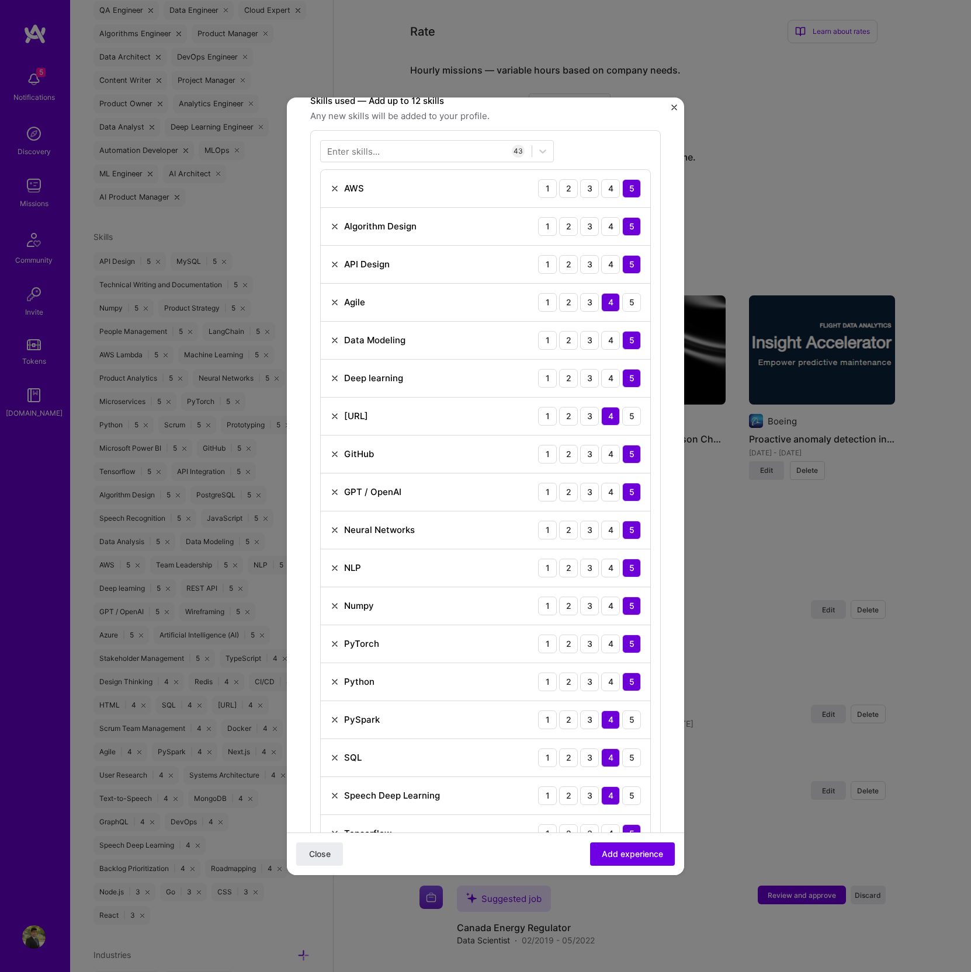
scroll to position [263, 0]
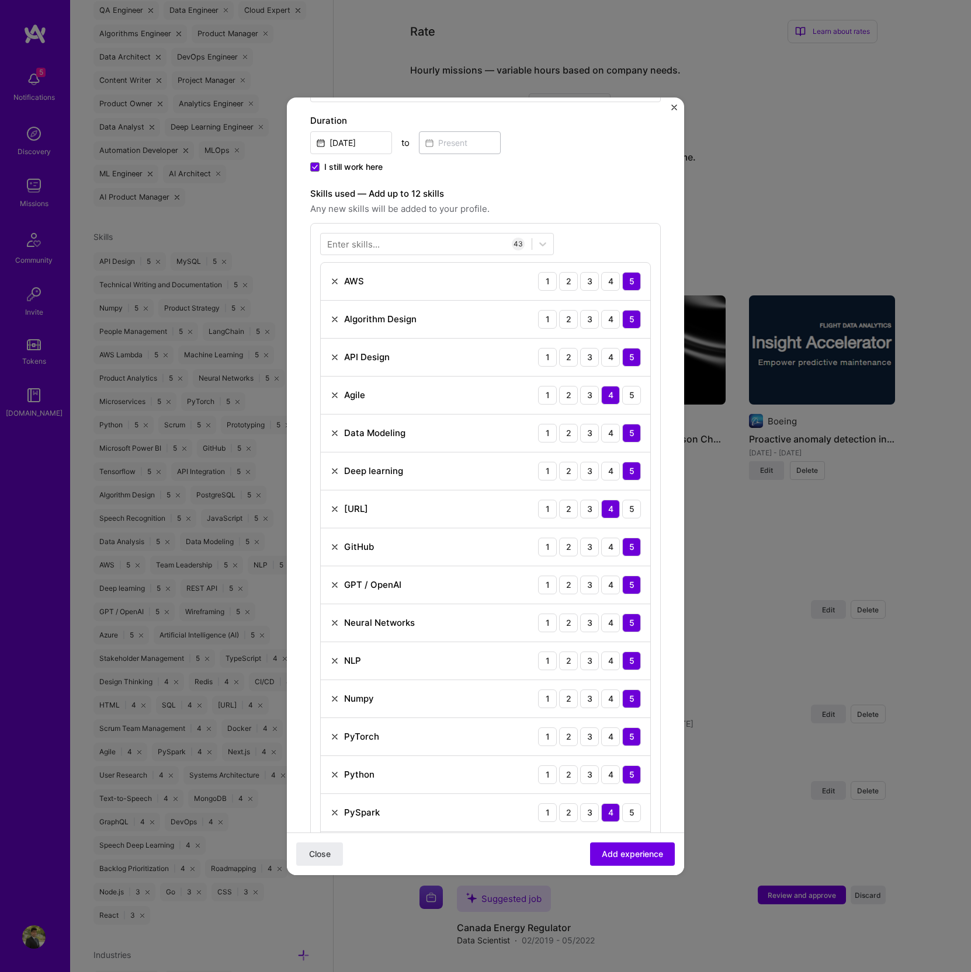
click at [332, 354] on img at bounding box center [334, 357] width 9 height 9
click at [332, 353] on img at bounding box center [334, 357] width 9 height 9
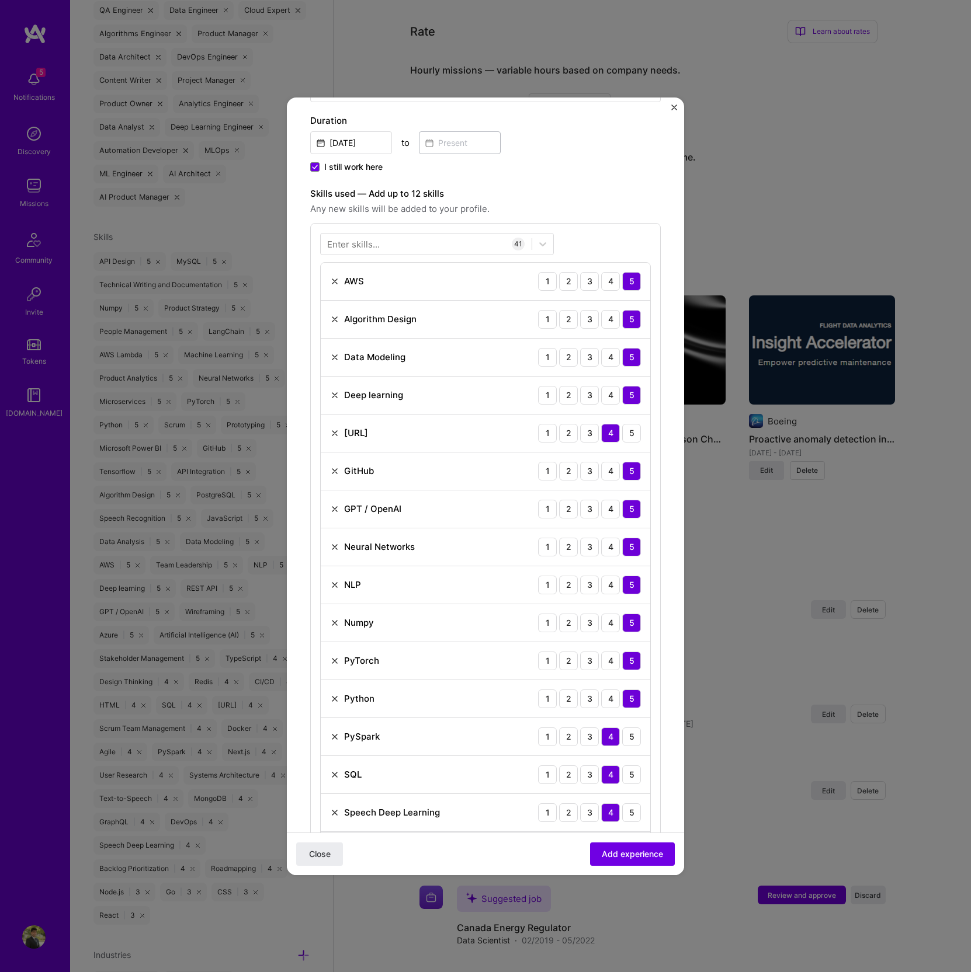
click at [332, 353] on img at bounding box center [334, 357] width 9 height 9
click at [333, 392] on img at bounding box center [334, 395] width 9 height 9
click at [337, 547] on img at bounding box center [334, 547] width 9 height 9
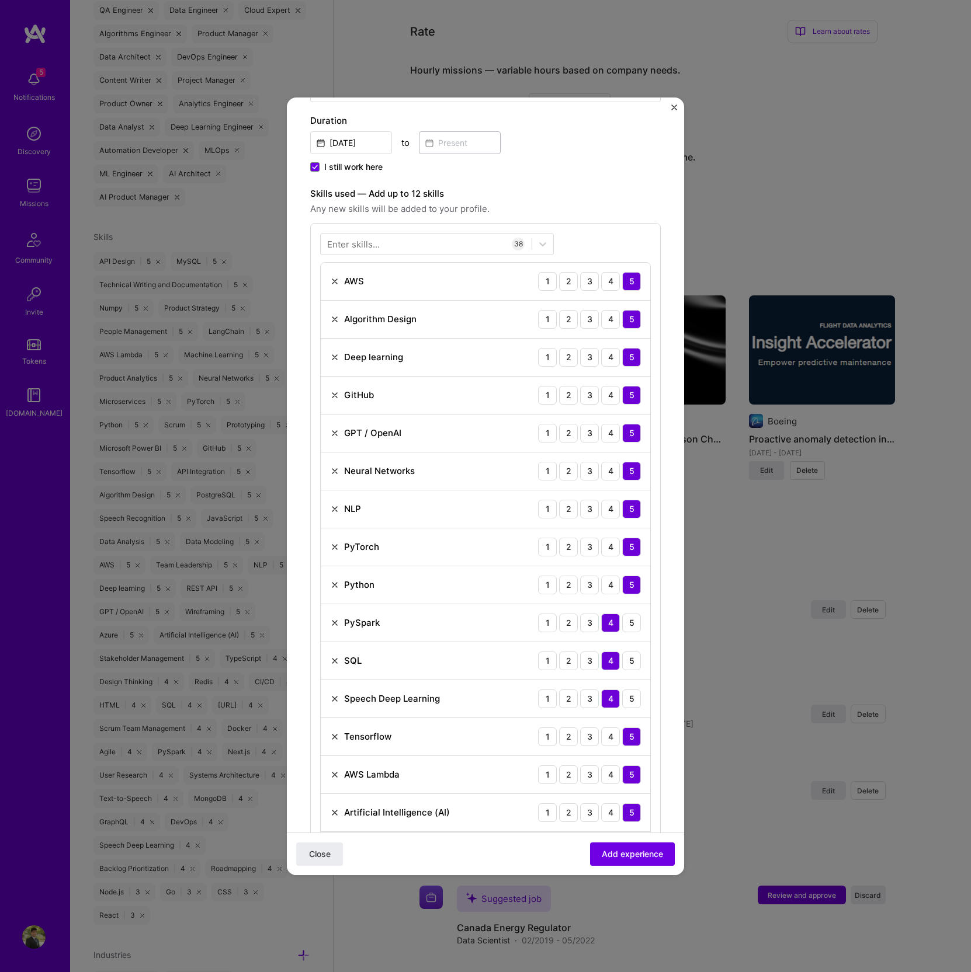
click at [333, 582] on img at bounding box center [334, 584] width 9 height 9
click at [335, 659] on img at bounding box center [334, 660] width 9 height 9
click at [335, 694] on img at bounding box center [334, 698] width 9 height 9
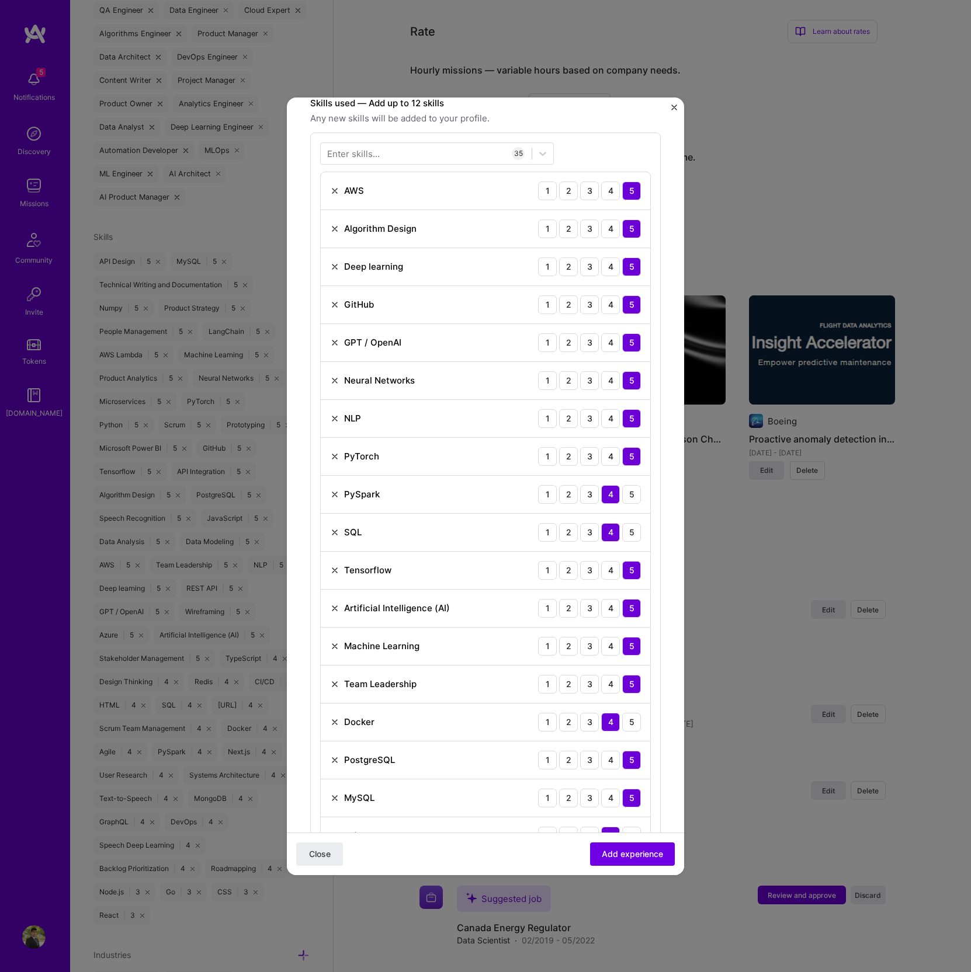
scroll to position [383, 0]
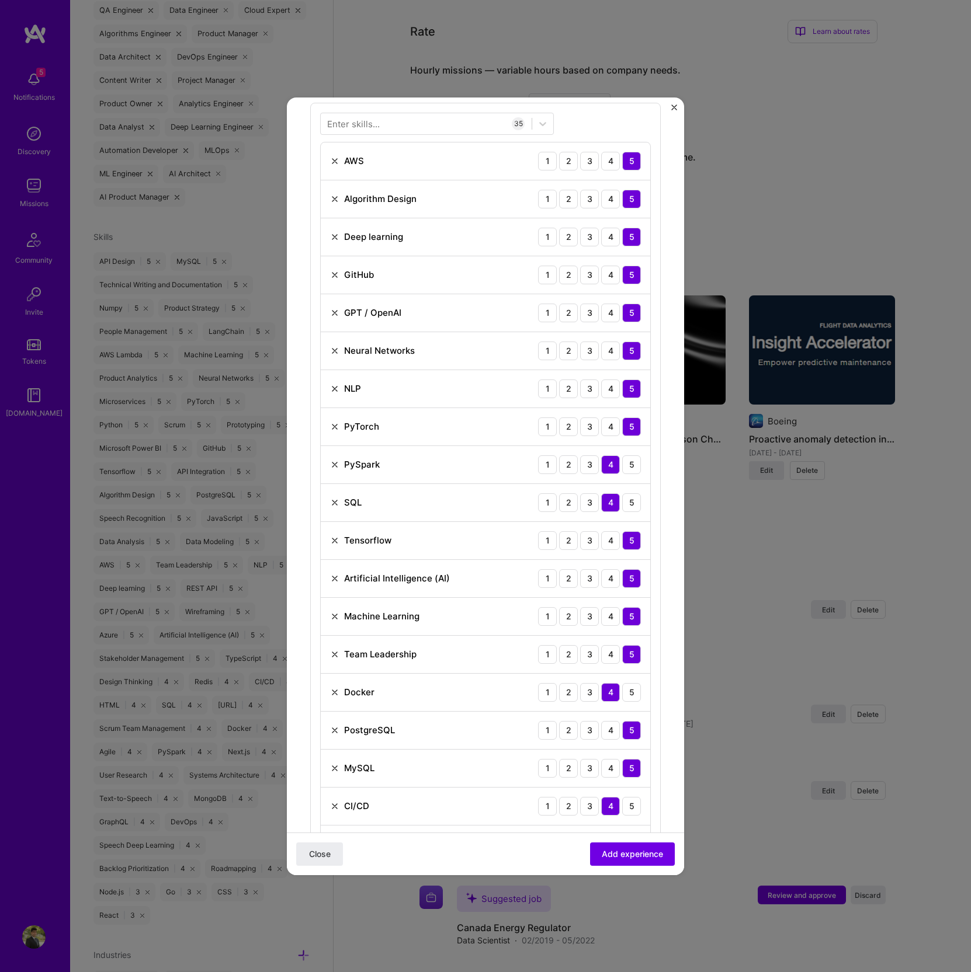
click at [334, 654] on img at bounding box center [334, 654] width 9 height 9
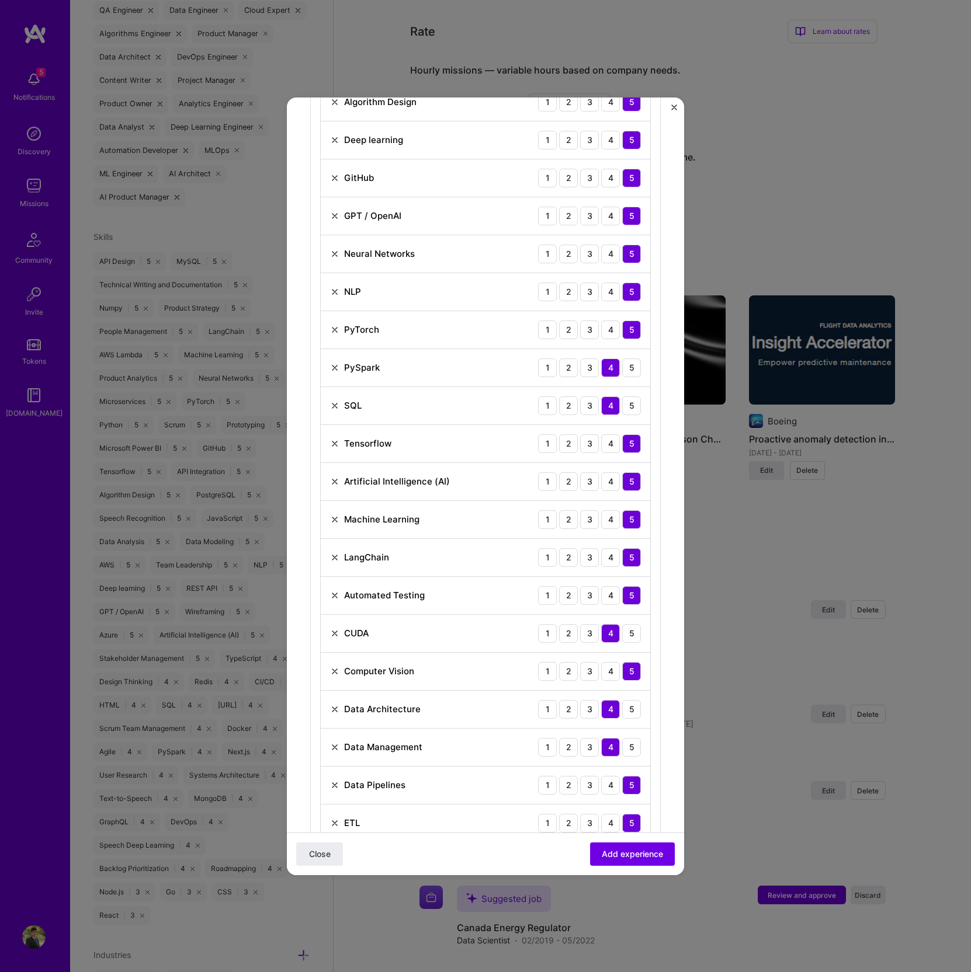
scroll to position [487, 0]
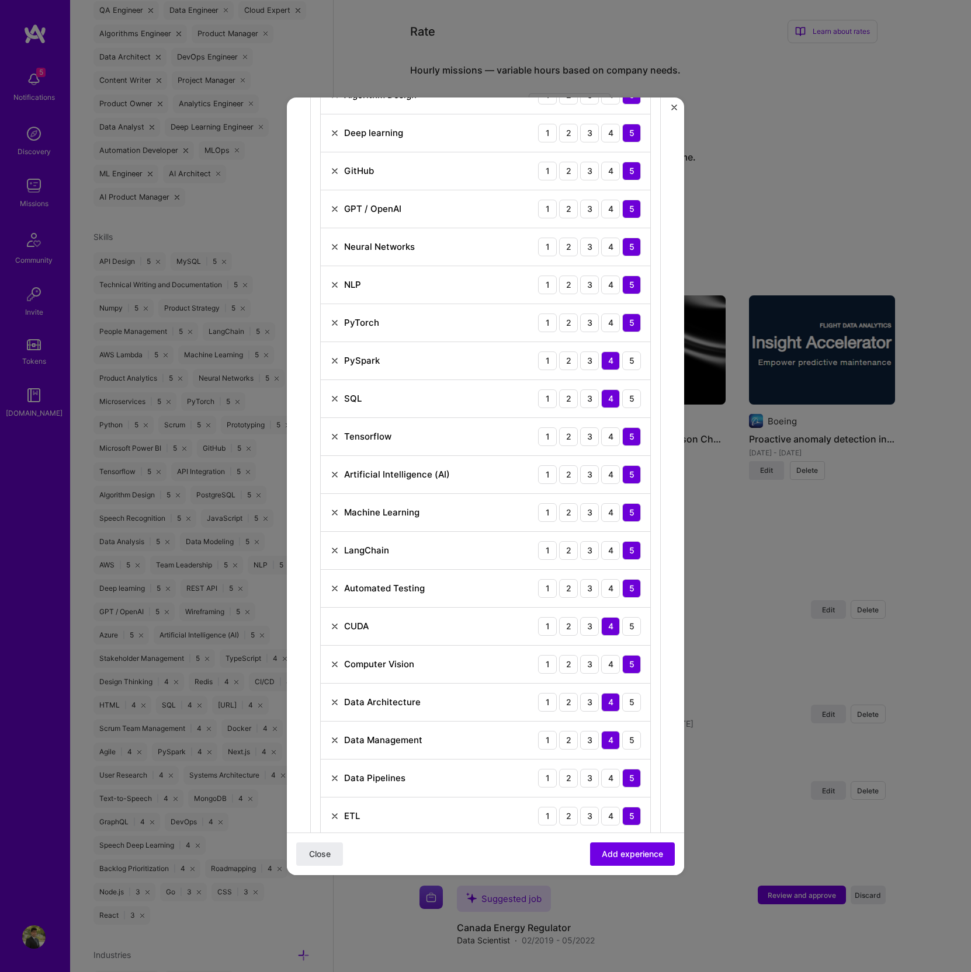
click at [336, 698] on img at bounding box center [334, 702] width 9 height 9
click at [332, 736] on img at bounding box center [334, 740] width 9 height 9
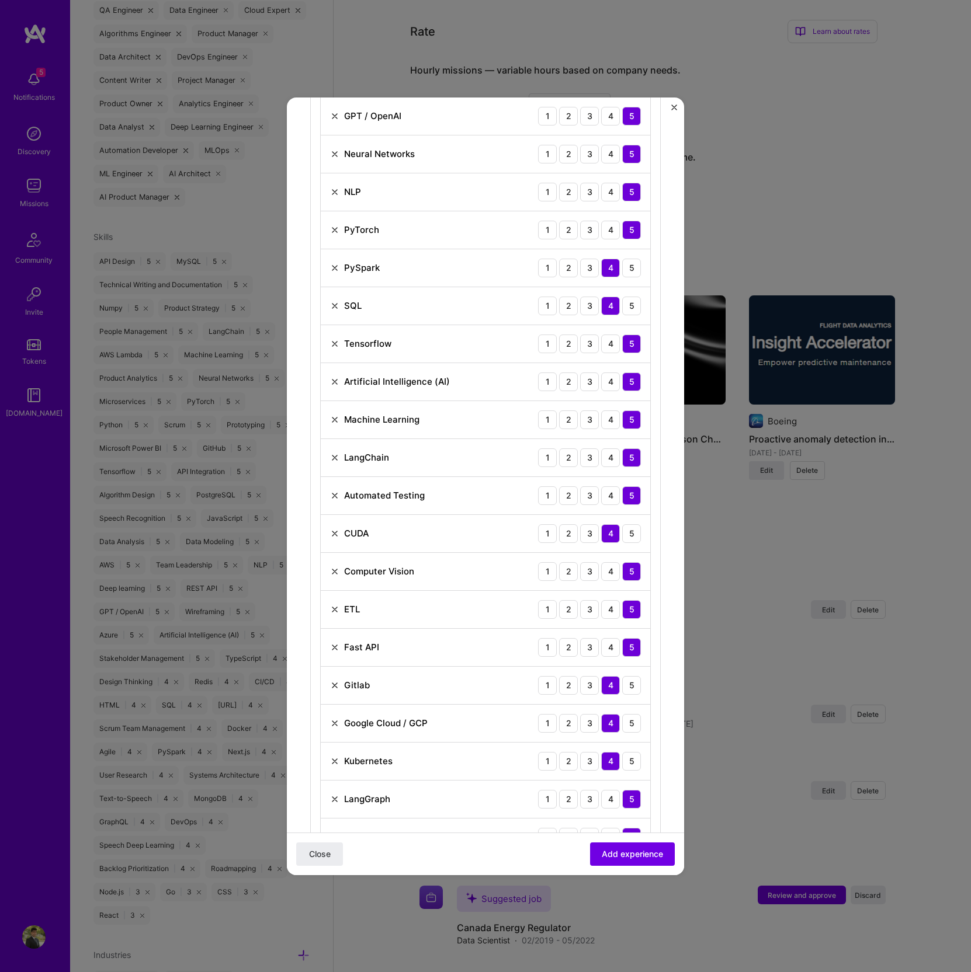
scroll to position [616, 0]
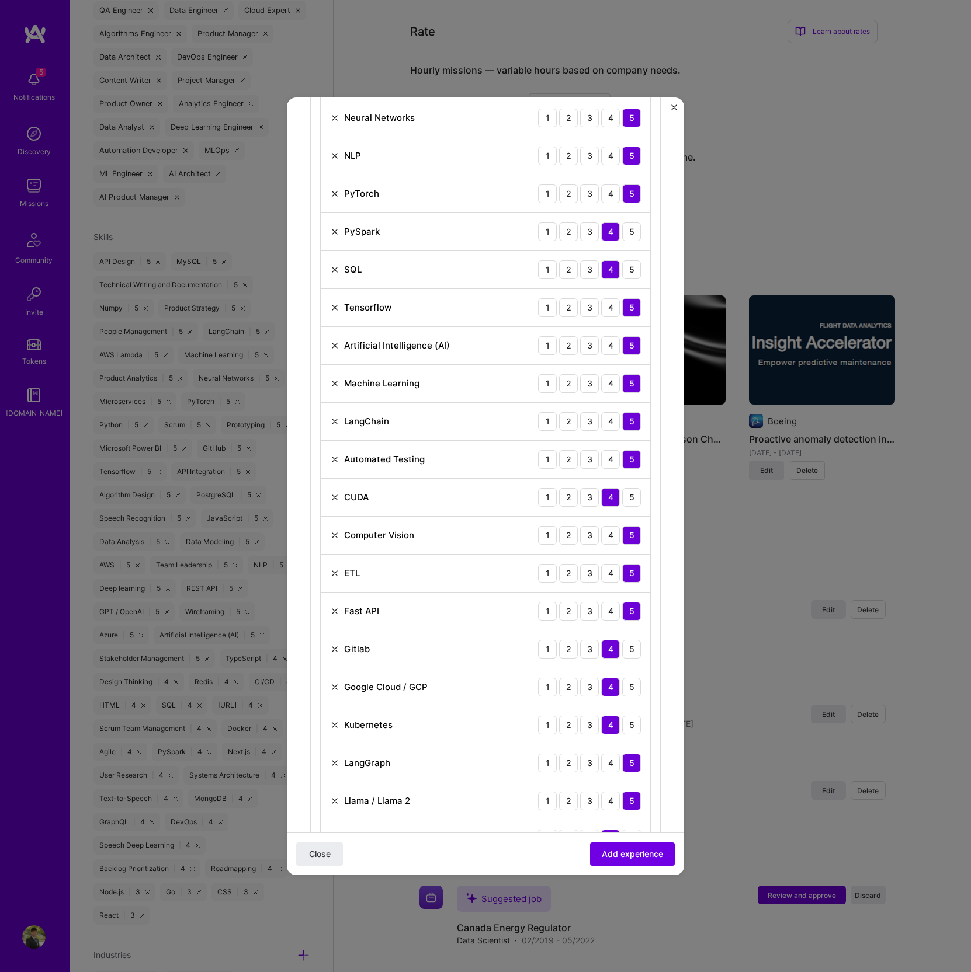
click at [338, 607] on img at bounding box center [334, 611] width 9 height 9
click at [333, 607] on img at bounding box center [334, 611] width 9 height 9
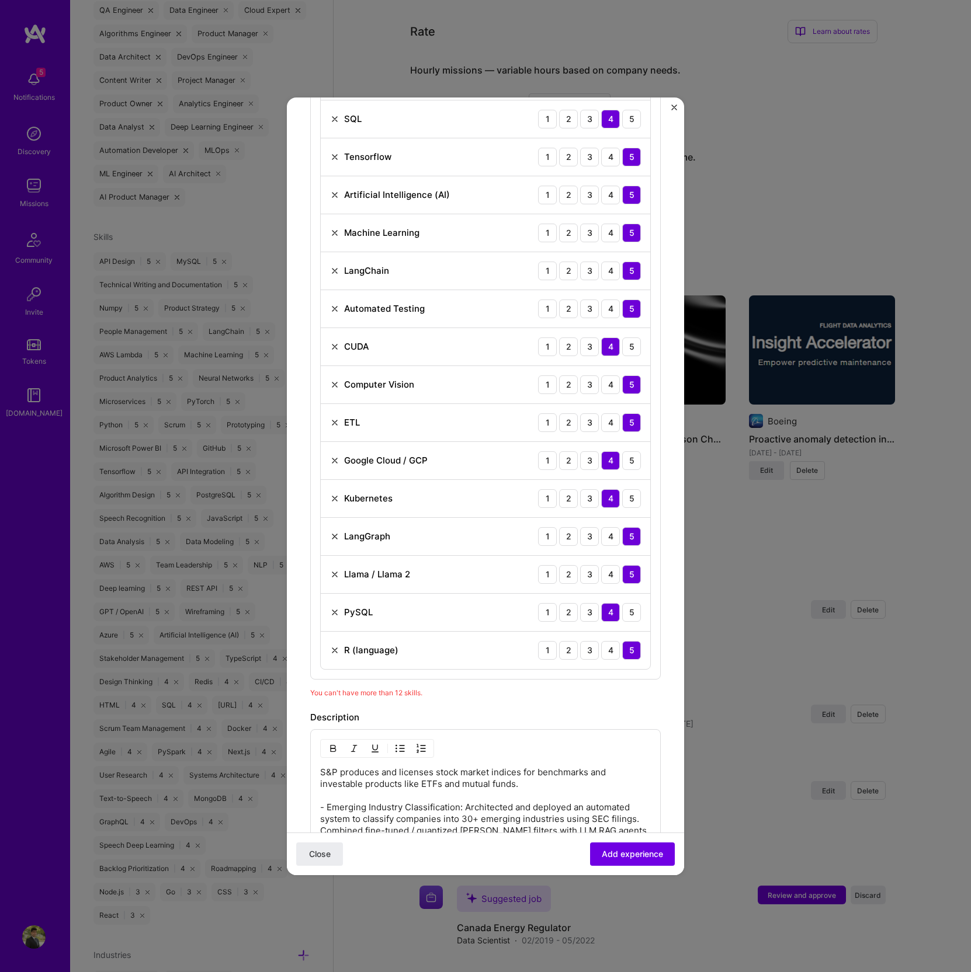
scroll to position [774, 0]
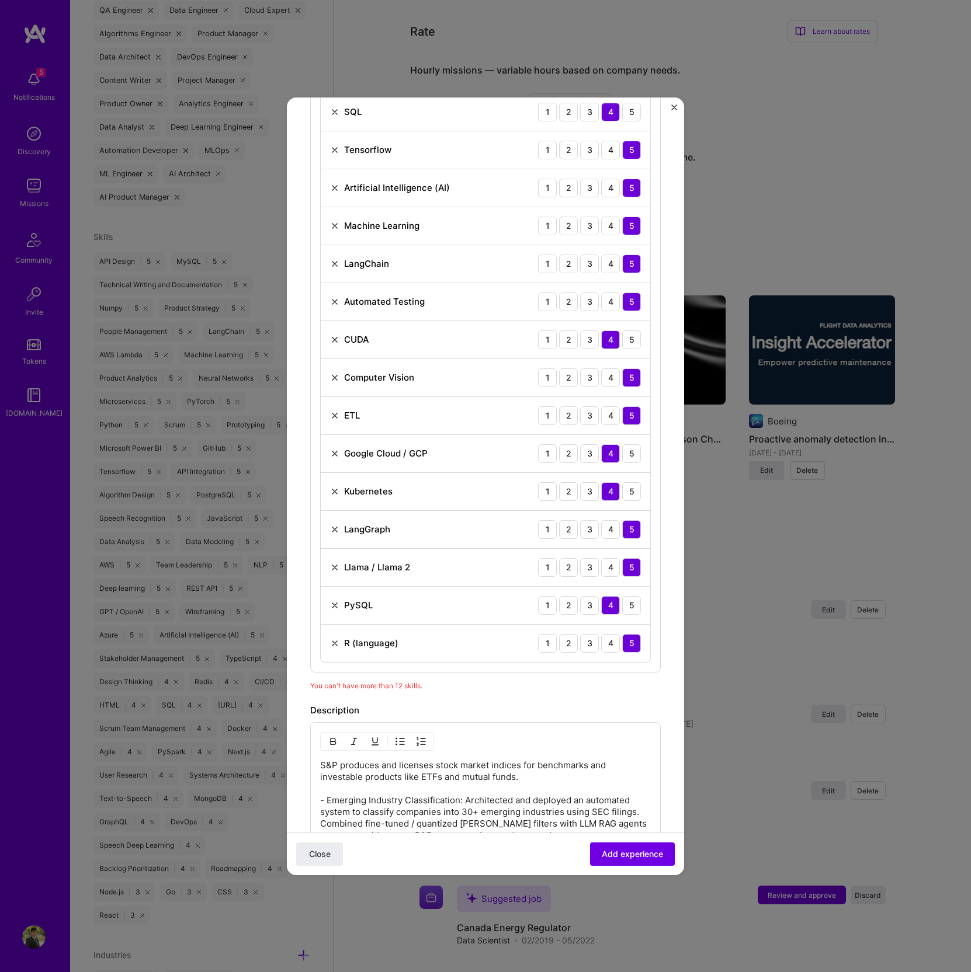
click at [336, 602] on img at bounding box center [334, 605] width 9 height 9
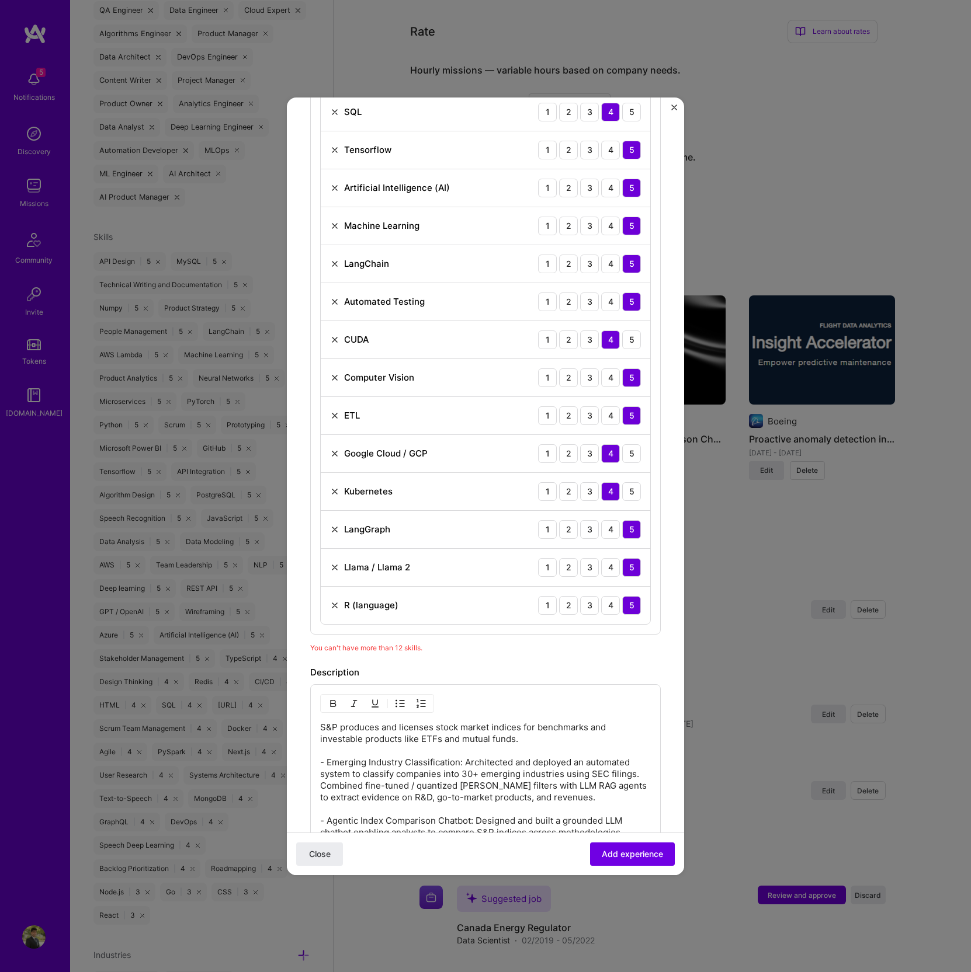
click at [336, 602] on img at bounding box center [334, 605] width 9 height 9
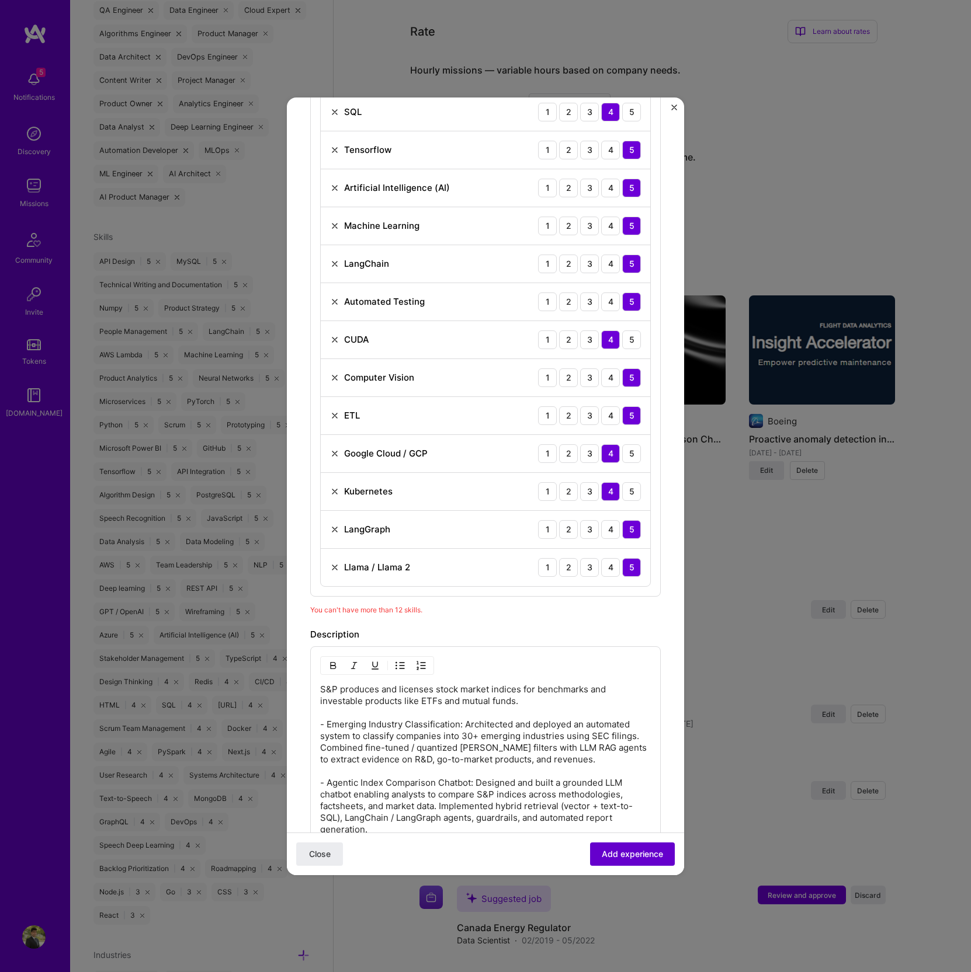
click at [616, 848] on span "Add experience" at bounding box center [632, 854] width 61 height 12
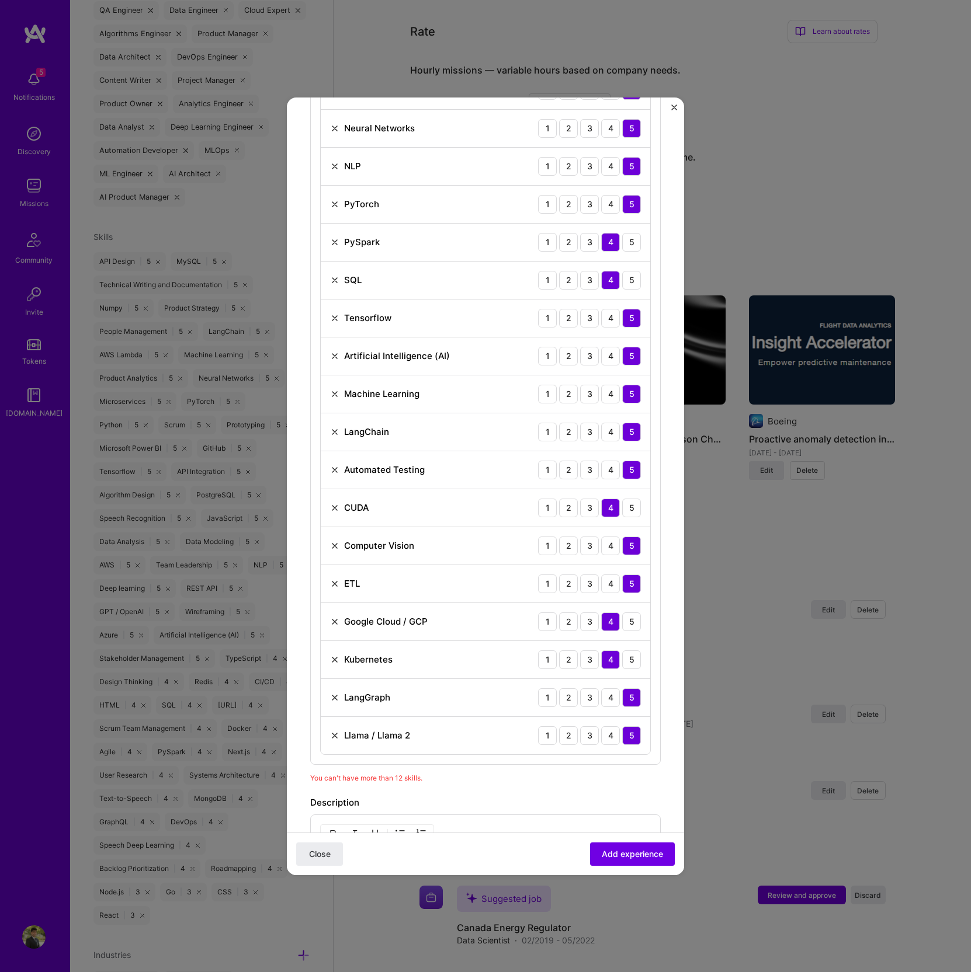
scroll to position [614, 0]
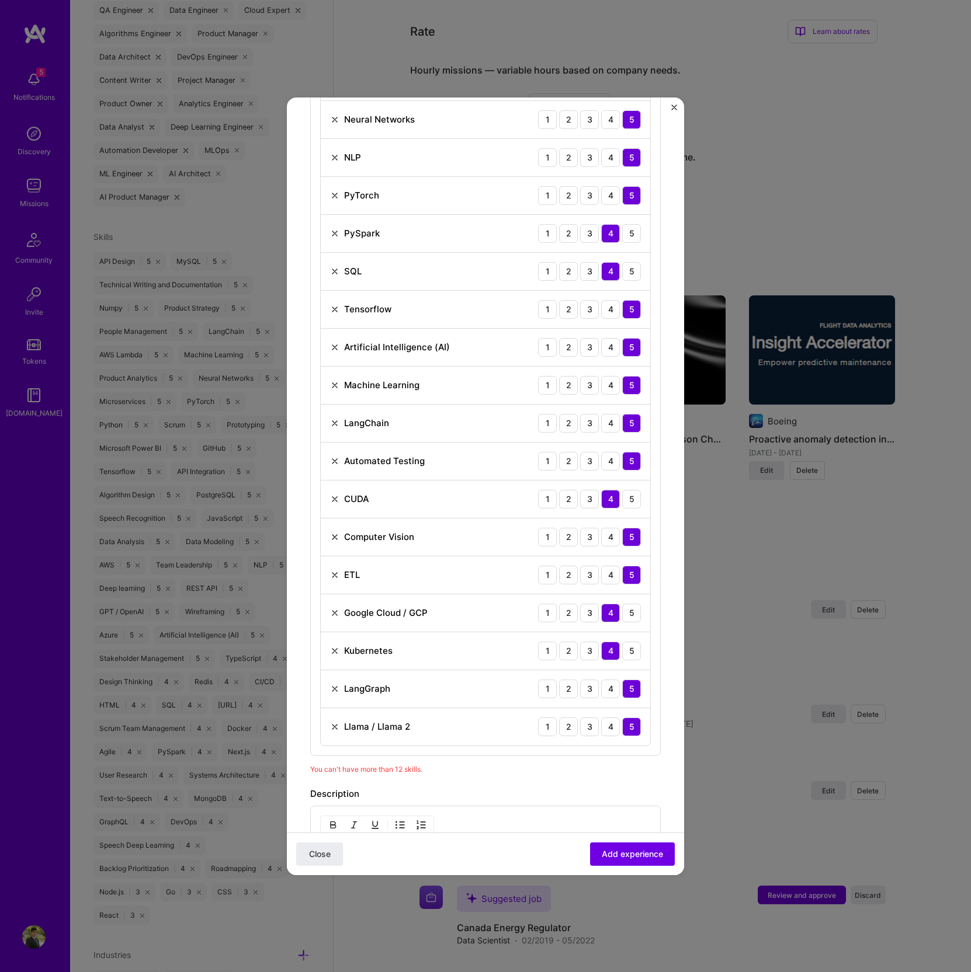
click at [335, 646] on img at bounding box center [334, 650] width 9 height 9
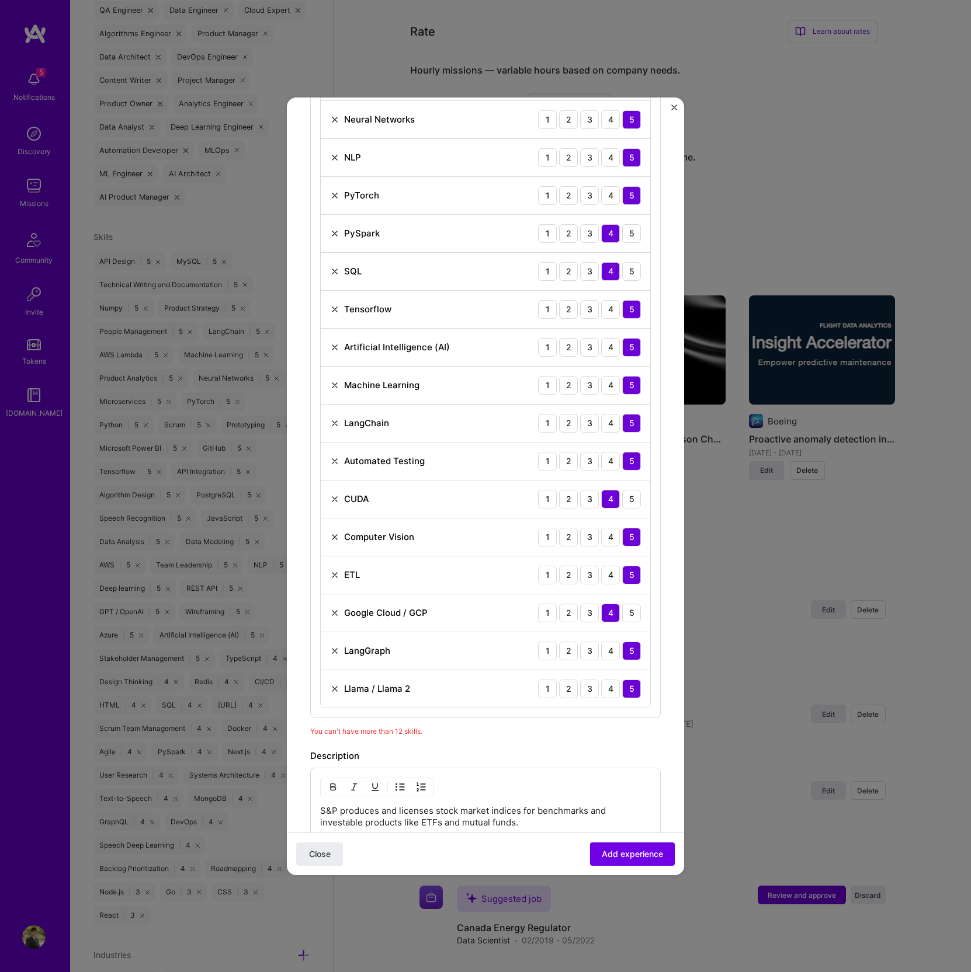
click at [334, 571] on img at bounding box center [334, 575] width 9 height 9
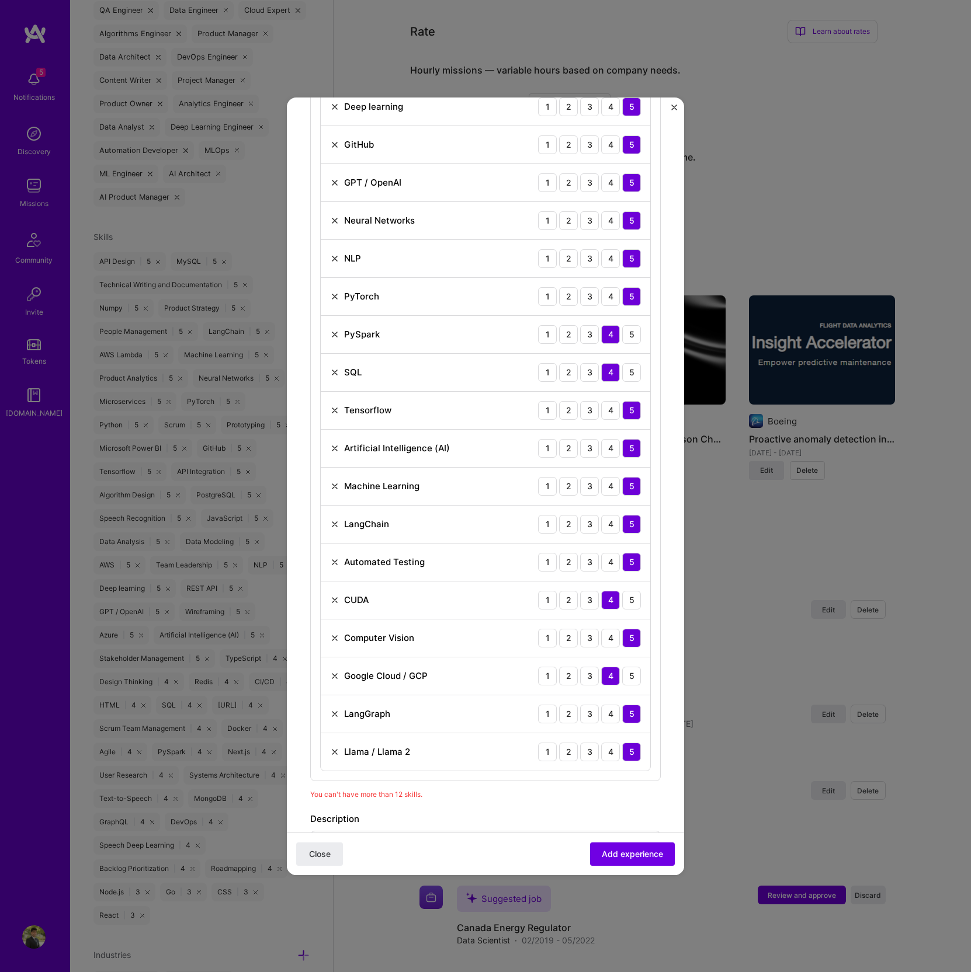
scroll to position [502, 0]
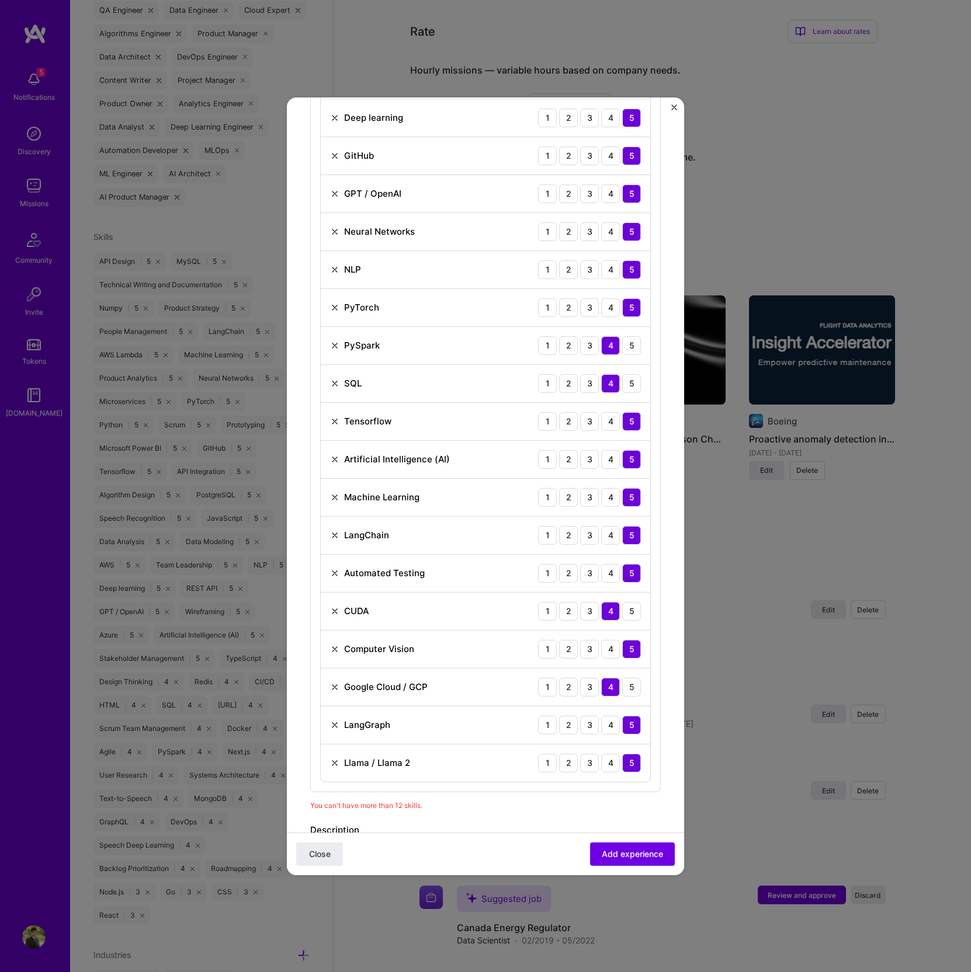
click at [334, 381] on img at bounding box center [334, 383] width 9 height 9
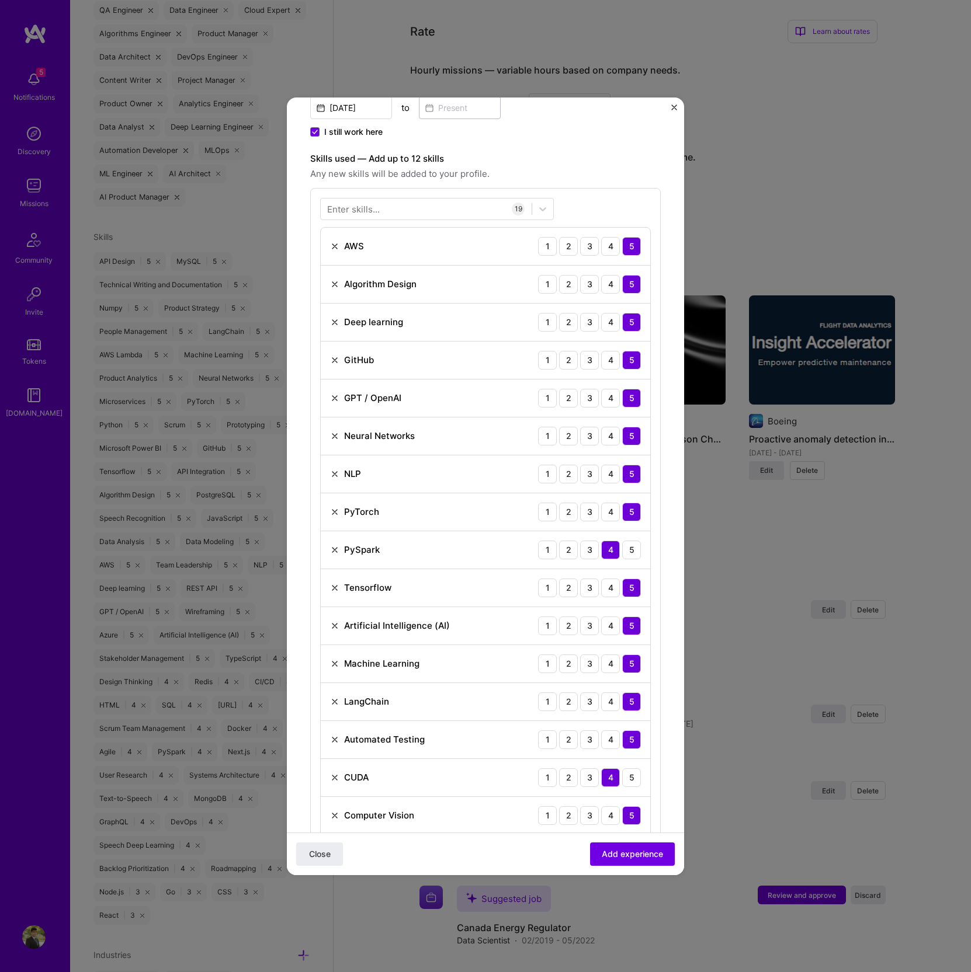
scroll to position [272, 0]
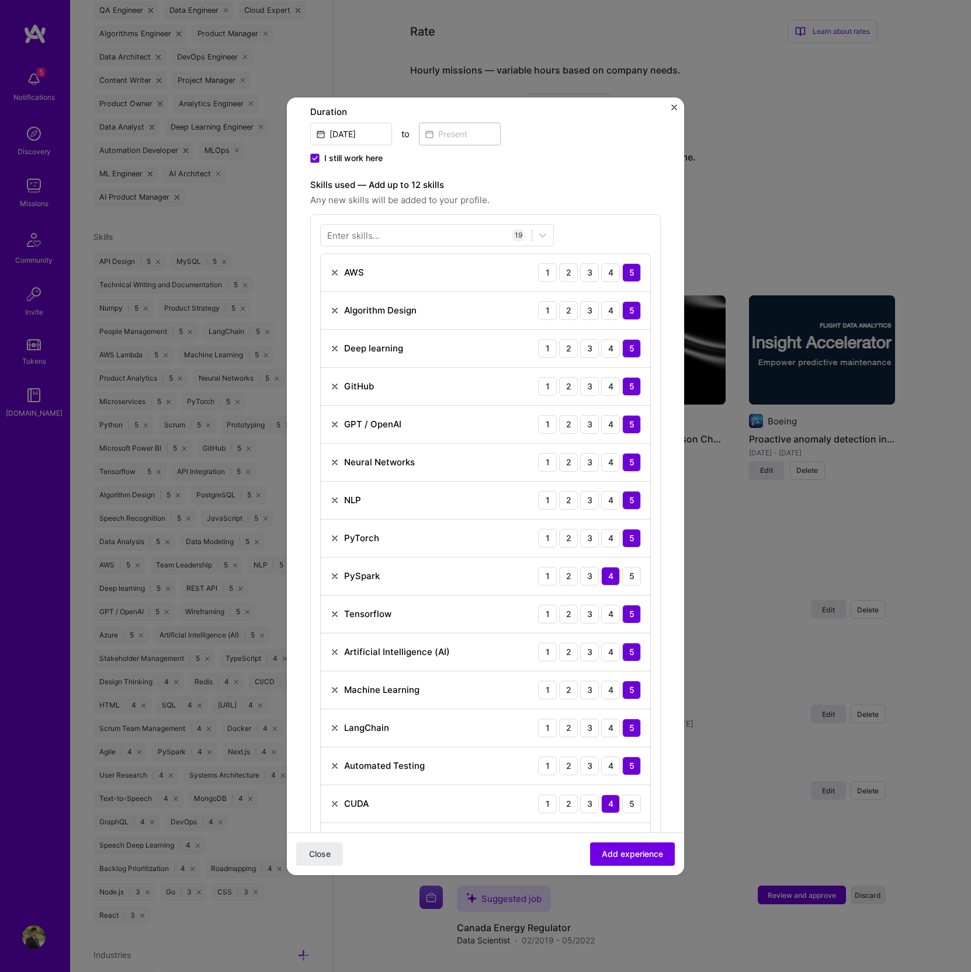
click at [335, 312] on img at bounding box center [334, 310] width 9 height 9
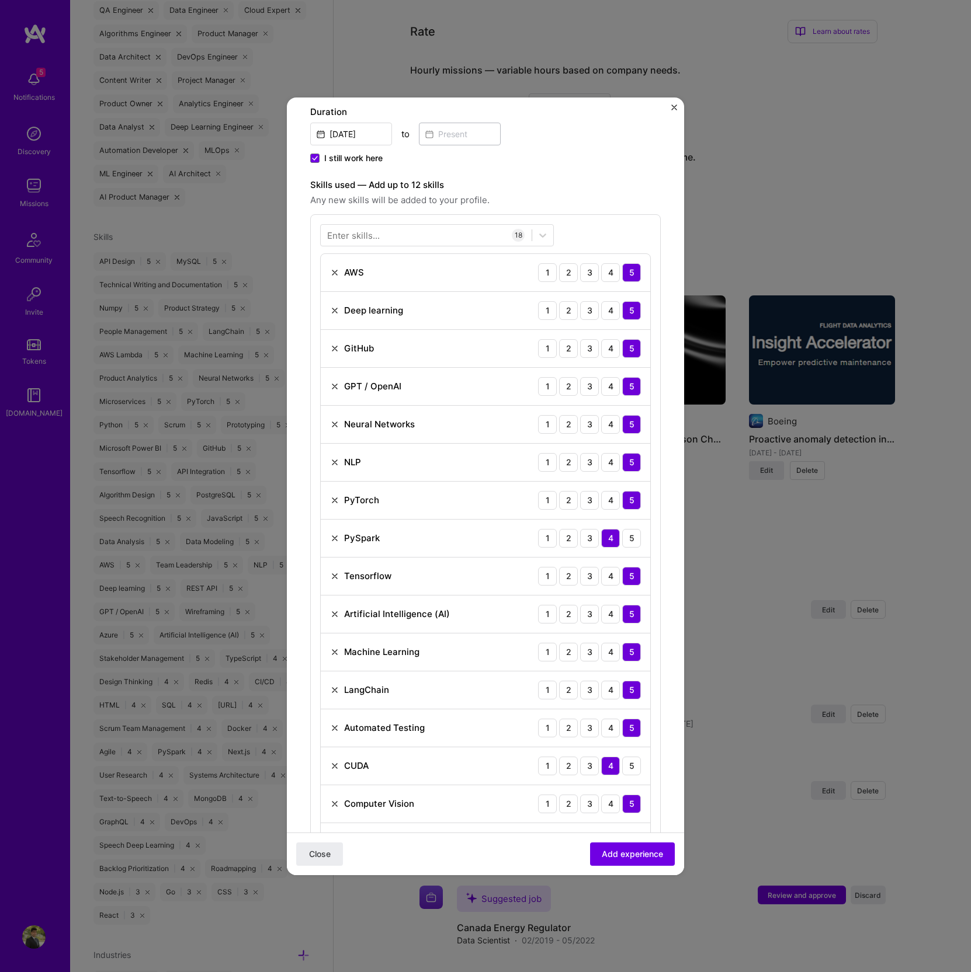
click at [333, 268] on img at bounding box center [334, 272] width 9 height 9
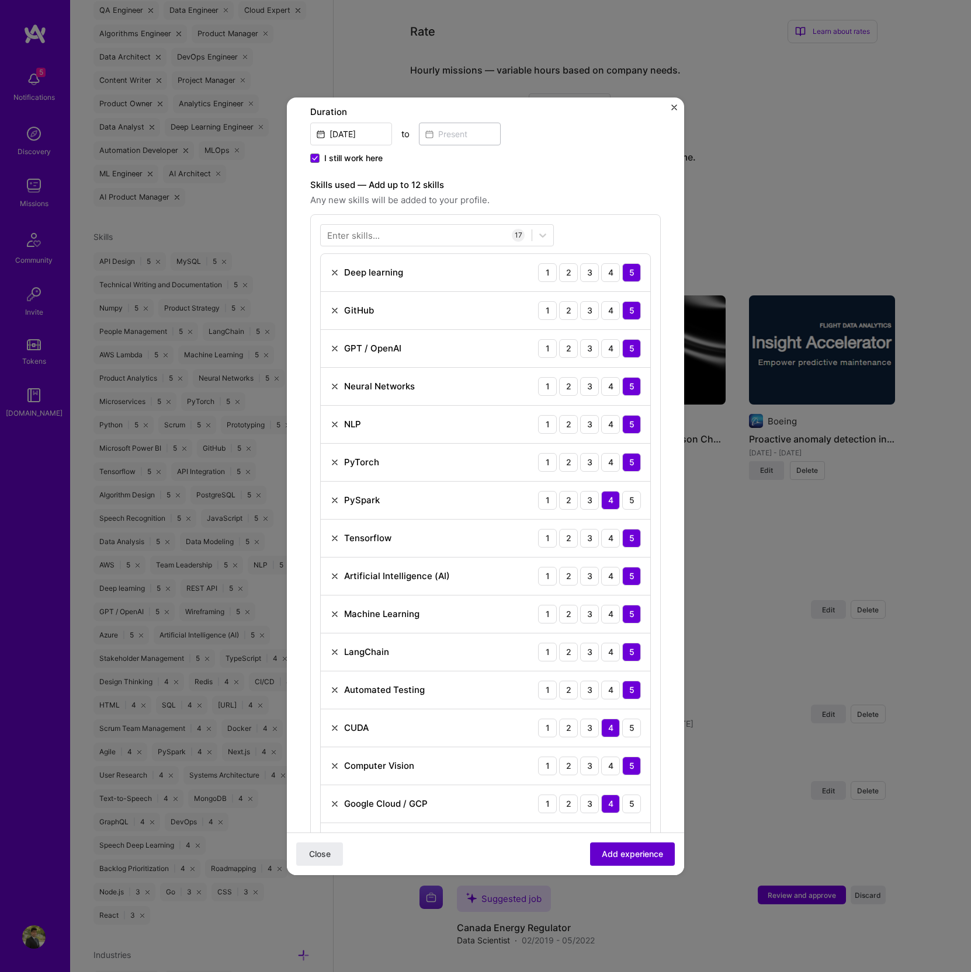
click at [599, 863] on button "Add experience" at bounding box center [632, 853] width 85 height 23
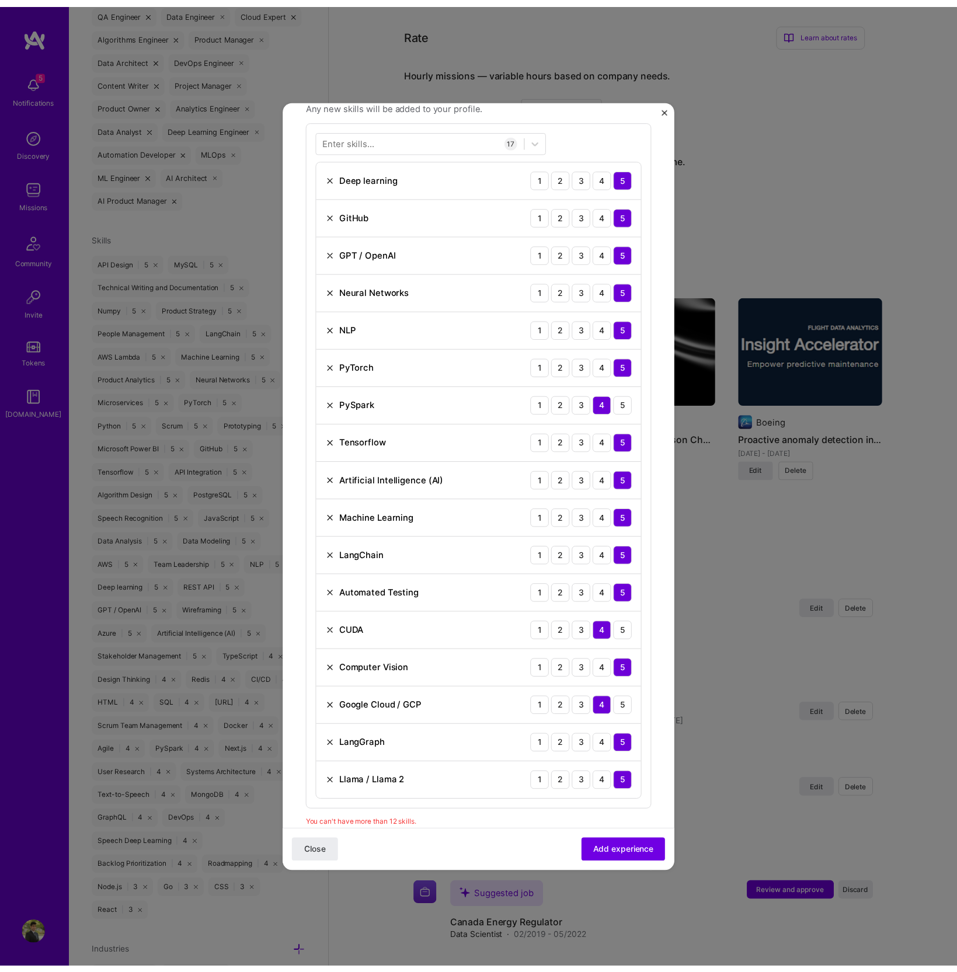
scroll to position [361, 0]
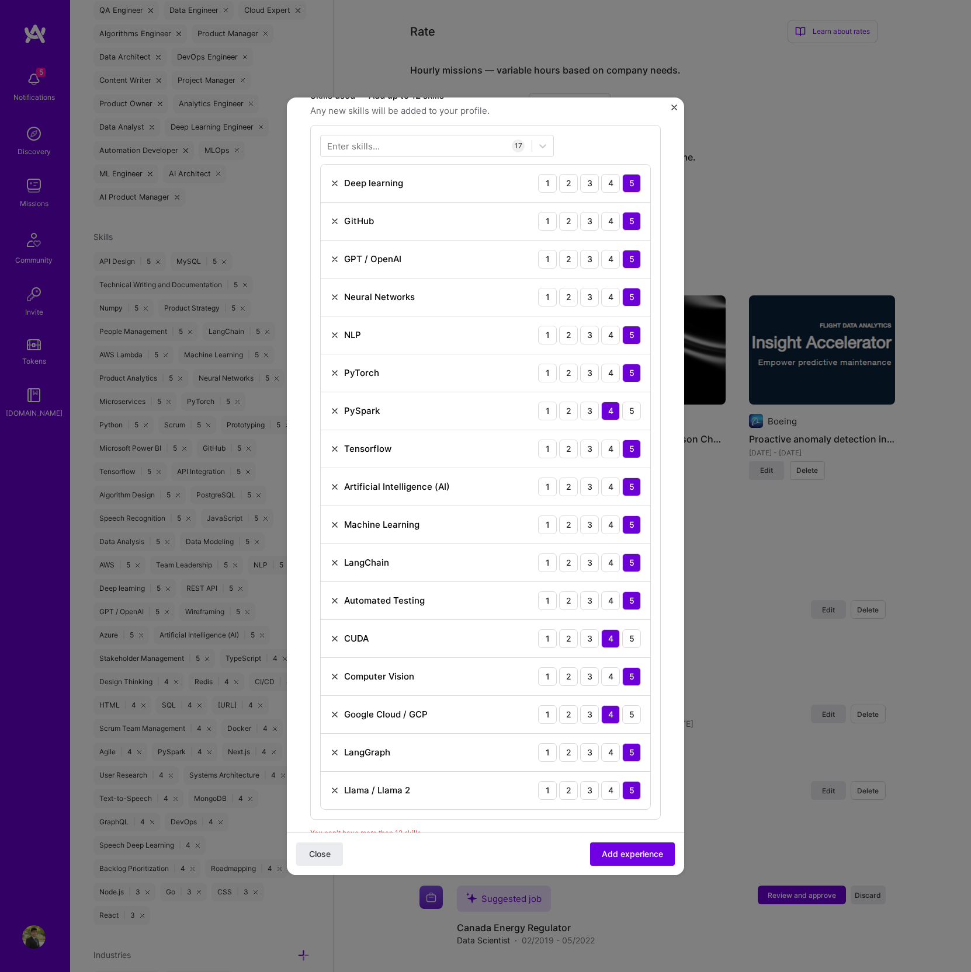
click at [336, 295] on img at bounding box center [334, 297] width 9 height 9
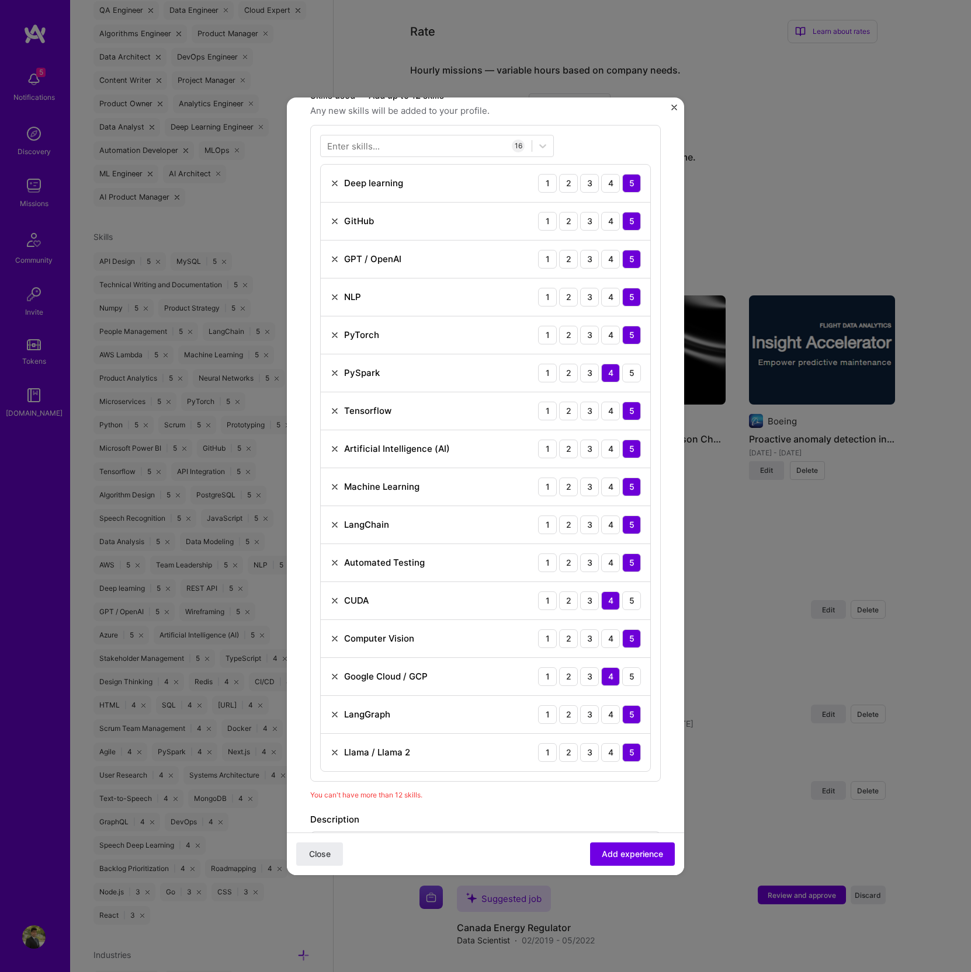
click at [335, 672] on img at bounding box center [334, 676] width 9 height 9
click at [339, 372] on img at bounding box center [334, 373] width 9 height 9
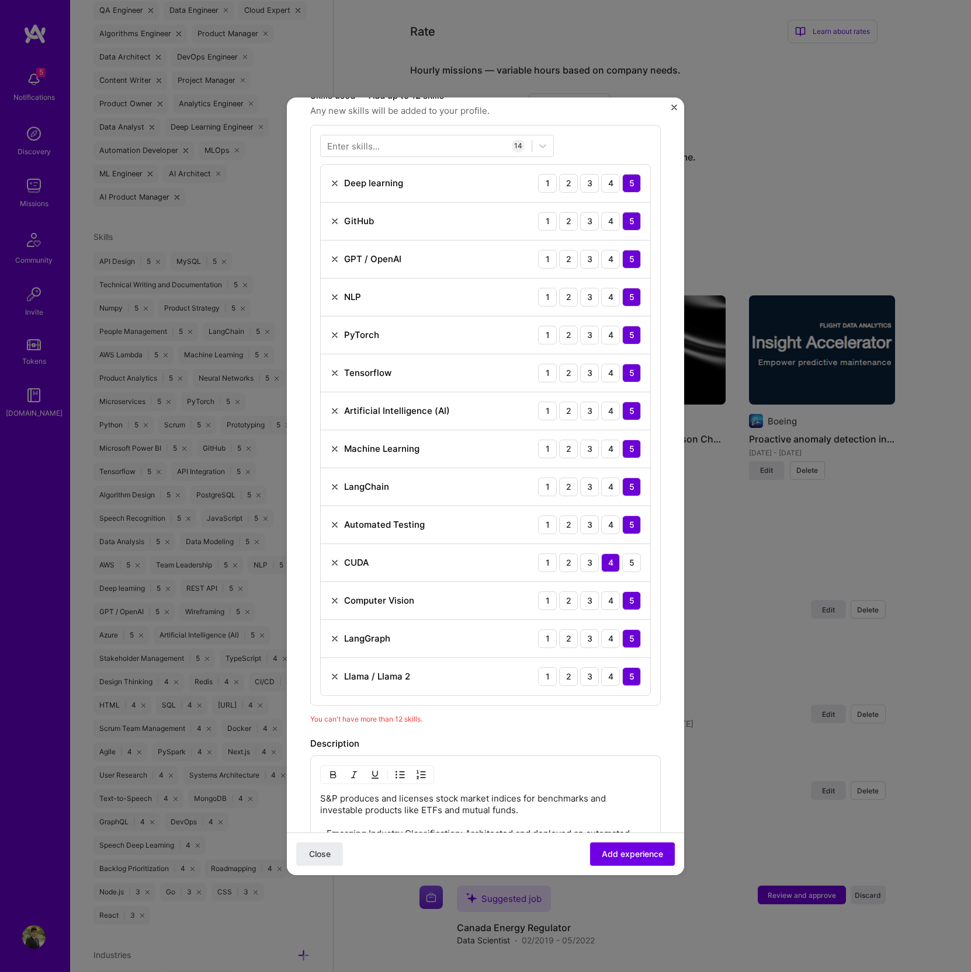
click at [334, 220] on img at bounding box center [334, 221] width 9 height 9
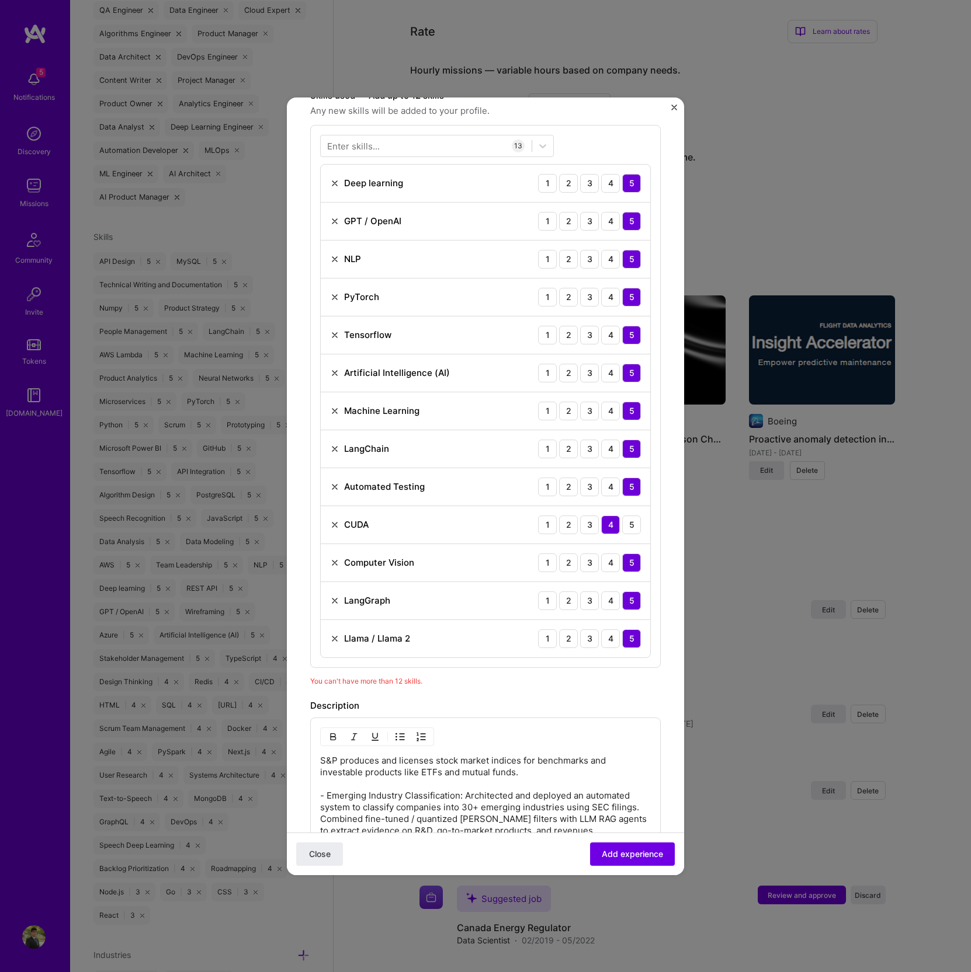
click at [338, 486] on img at bounding box center [334, 486] width 9 height 9
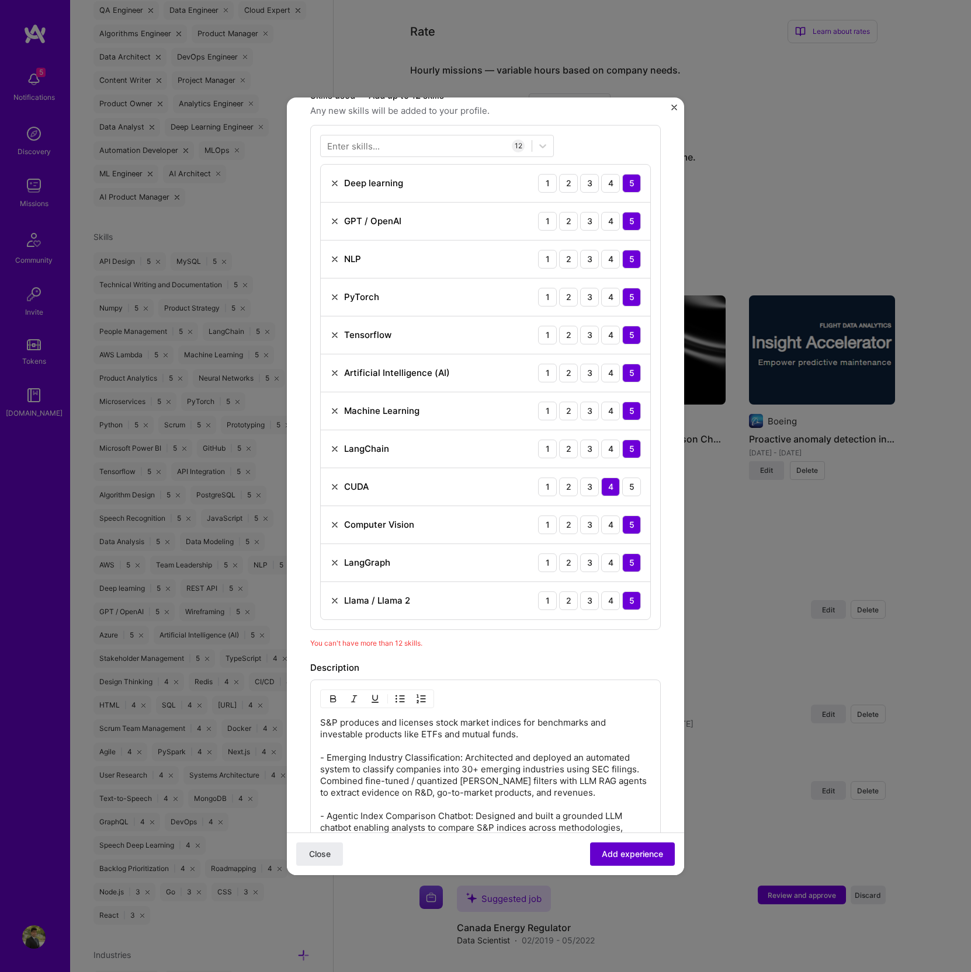
click at [602, 860] on span "Add experience" at bounding box center [632, 854] width 61 height 12
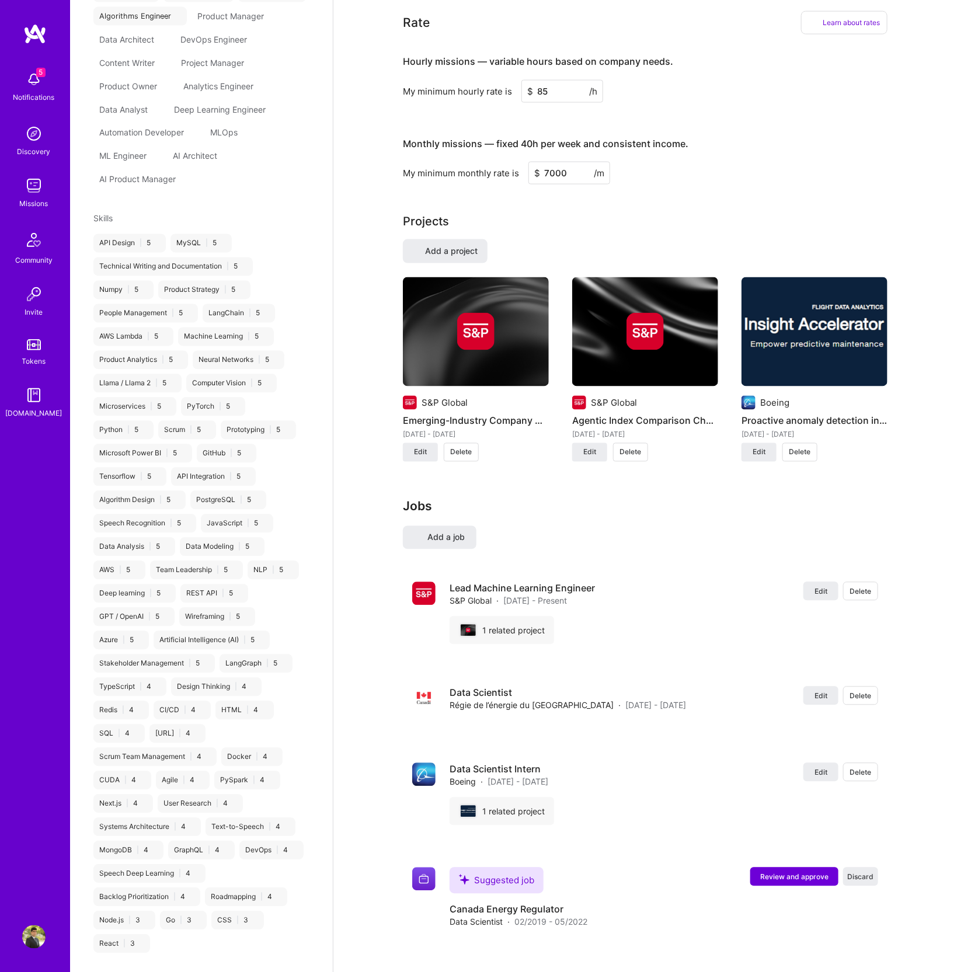
select select "CA"
select select "Right Now"
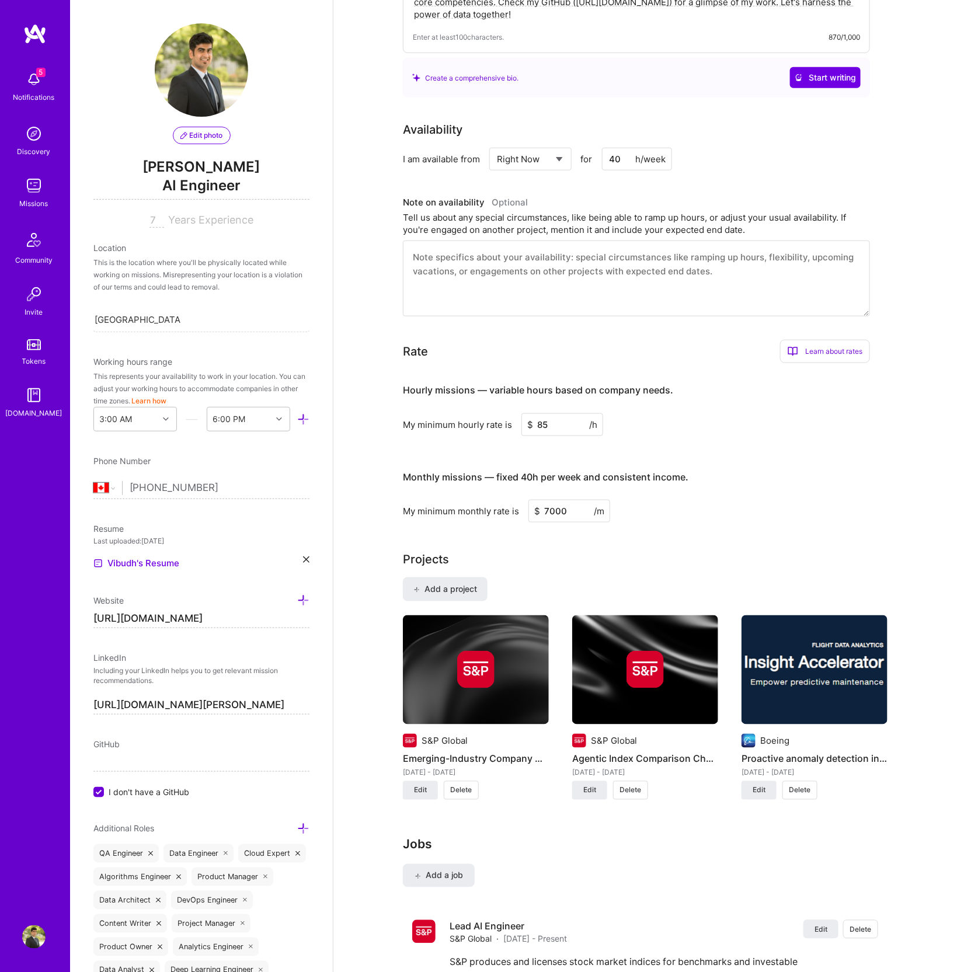
scroll to position [329, 0]
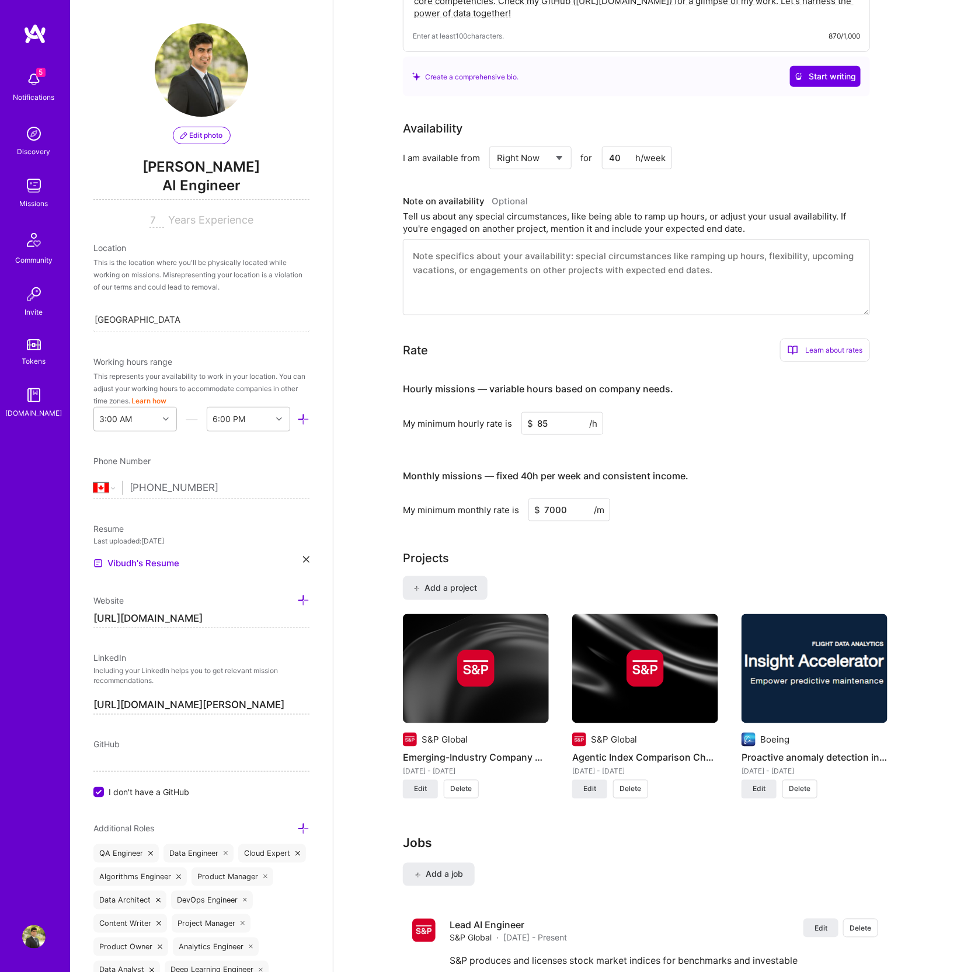
click at [559, 428] on input "85" at bounding box center [563, 423] width 82 height 23
type input "8"
type input "90"
click at [573, 510] on input "7000" at bounding box center [570, 510] width 82 height 23
type input "8000"
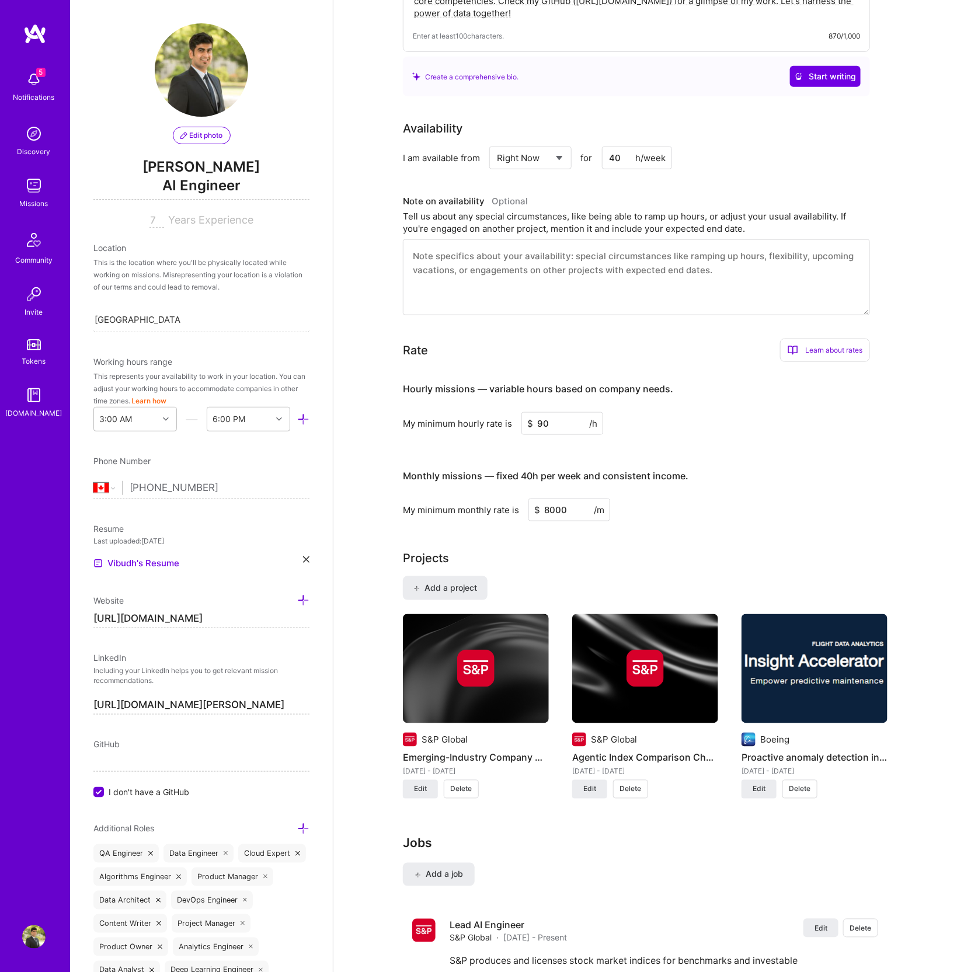
click at [688, 493] on div "Monthly missions — fixed 40h per week and consistent income. My minimum monthly…" at bounding box center [636, 490] width 467 height 64
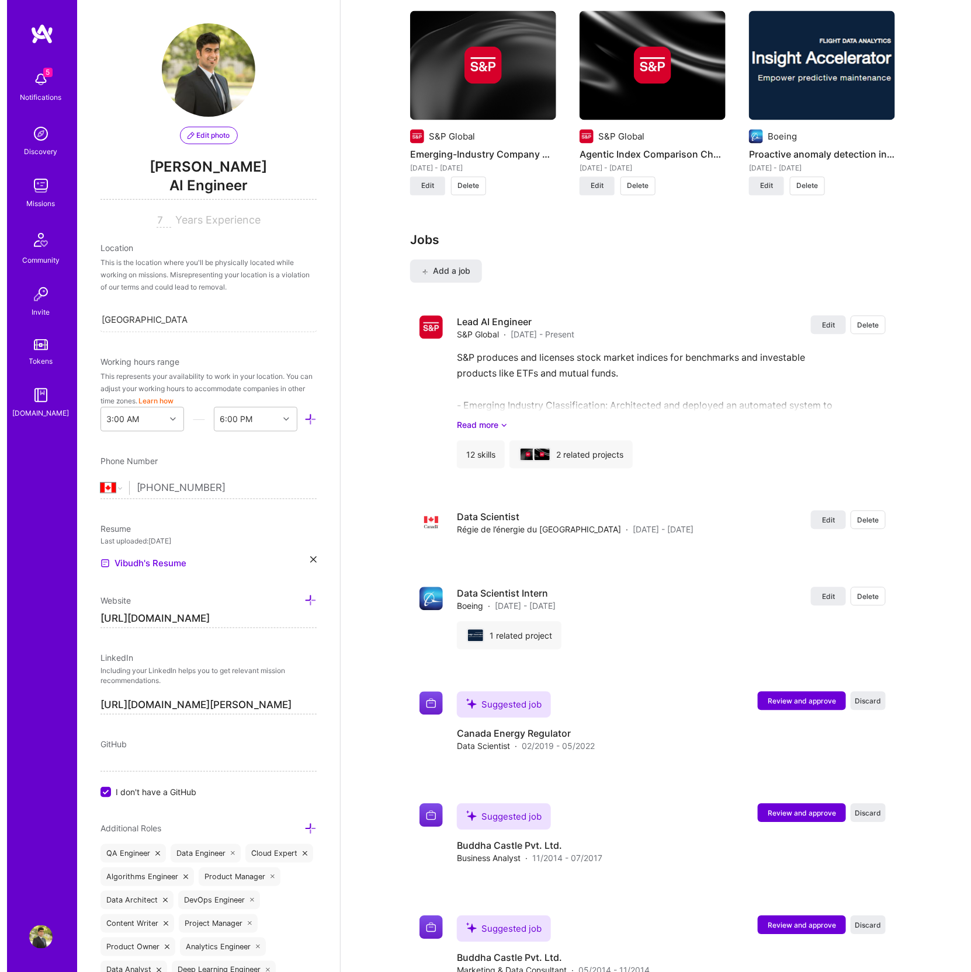
scroll to position [936, 0]
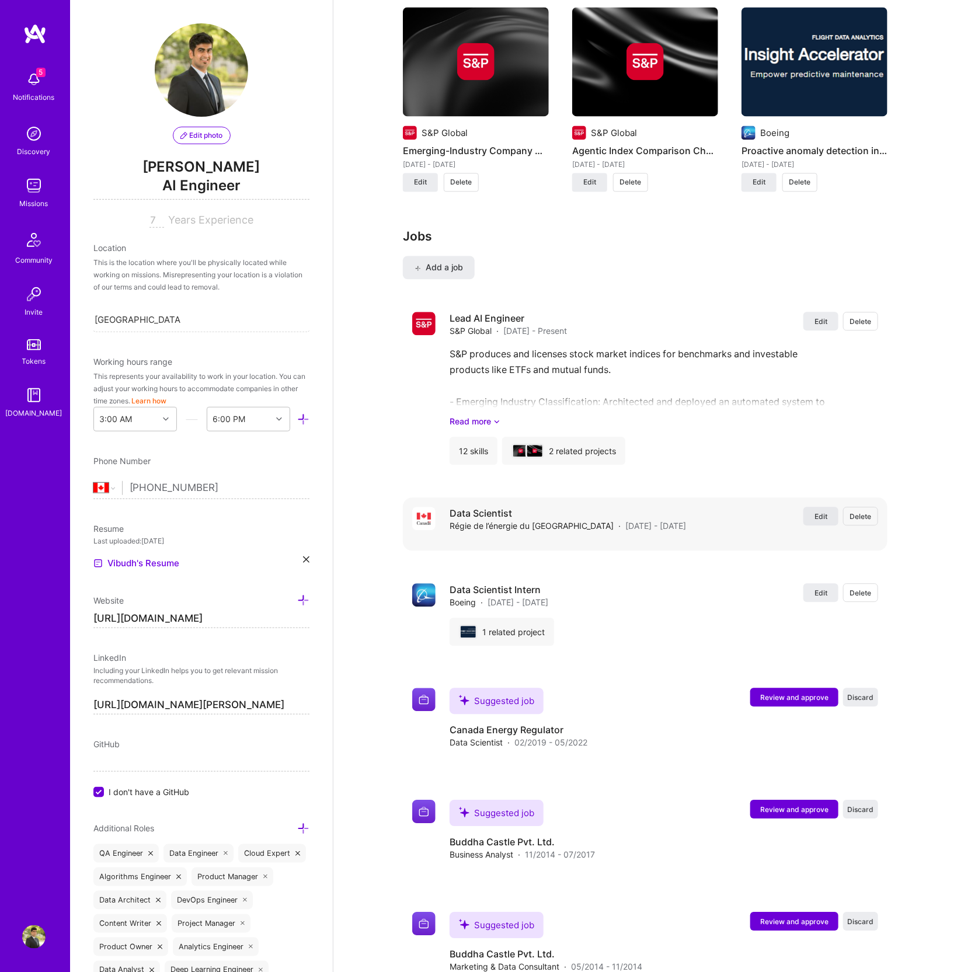
click at [813, 516] on button "Edit" at bounding box center [821, 516] width 35 height 19
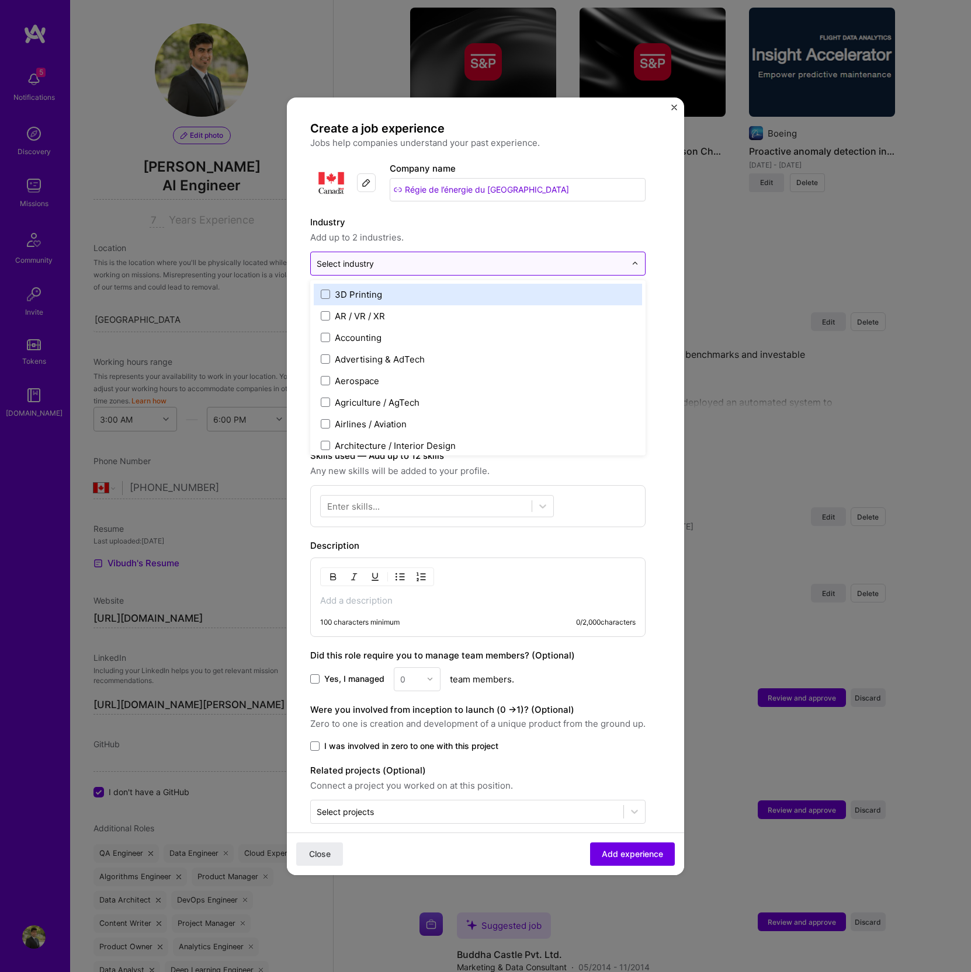
click at [411, 265] on input "text" at bounding box center [471, 264] width 309 height 12
type input "Energy"
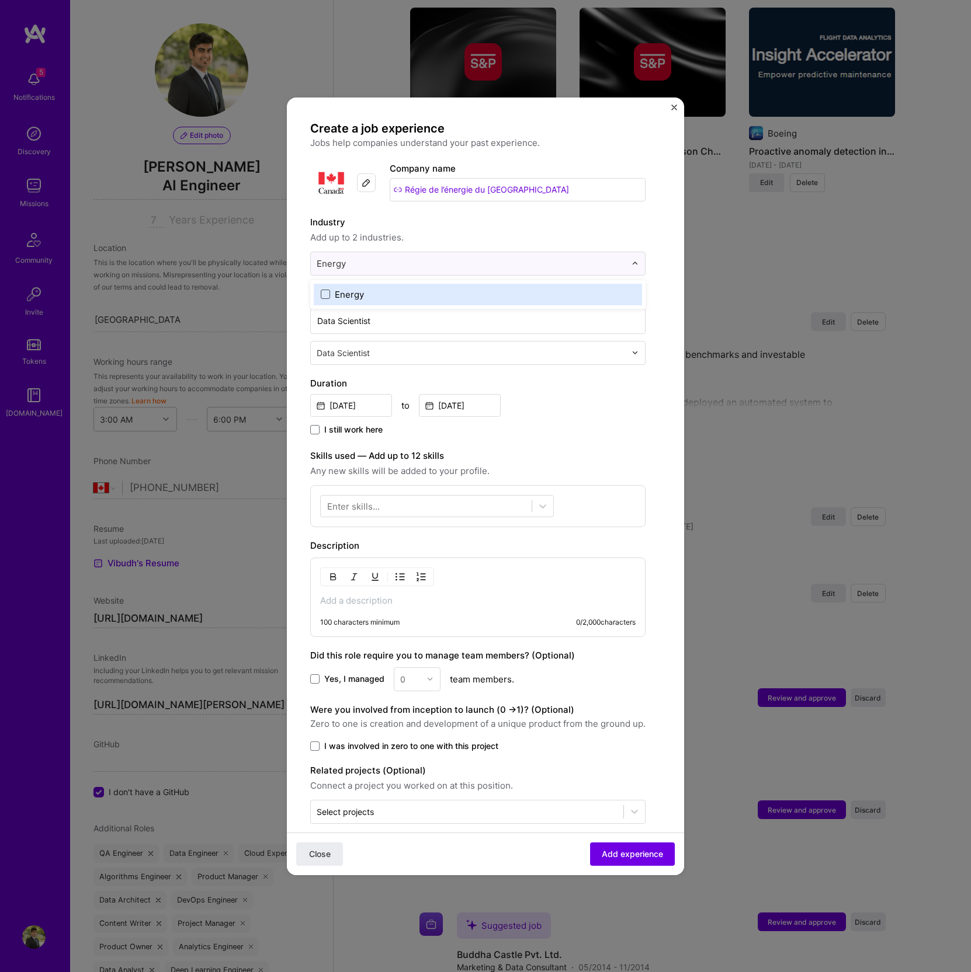
click at [324, 298] on span at bounding box center [325, 294] width 9 height 9
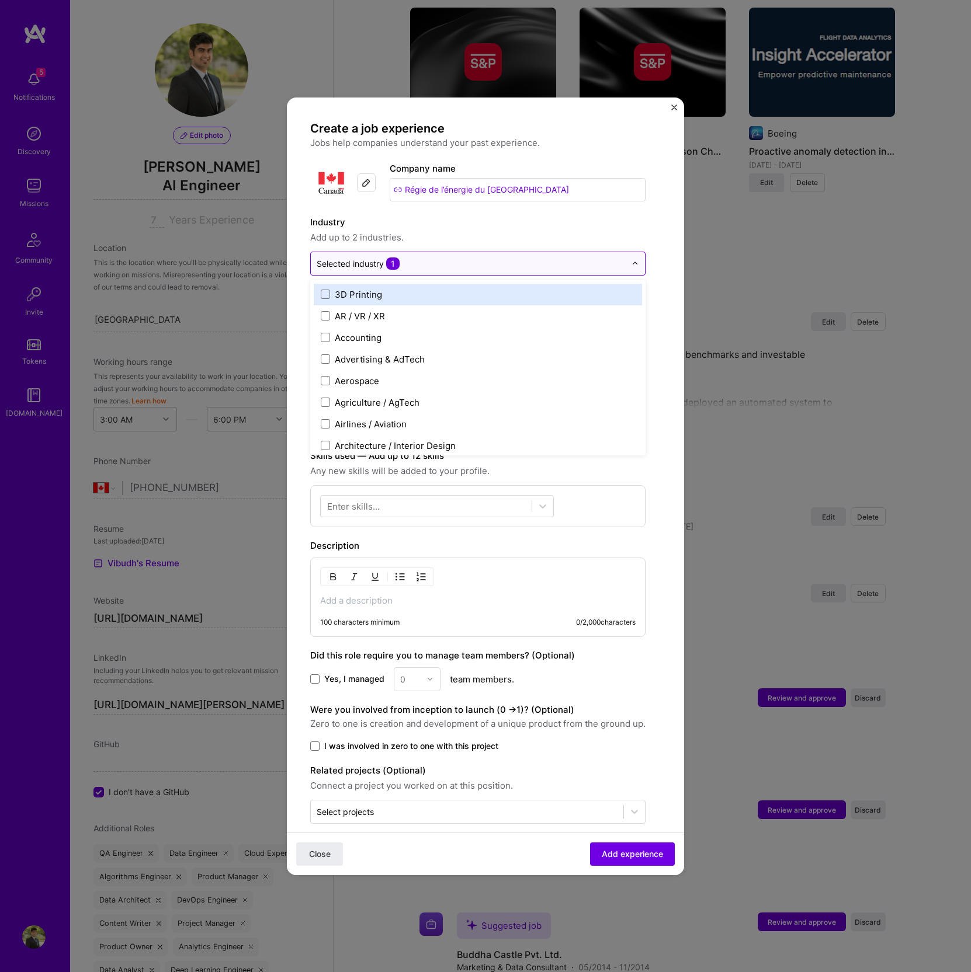
click at [453, 265] on input "text" at bounding box center [471, 264] width 309 height 12
type input "Tech"
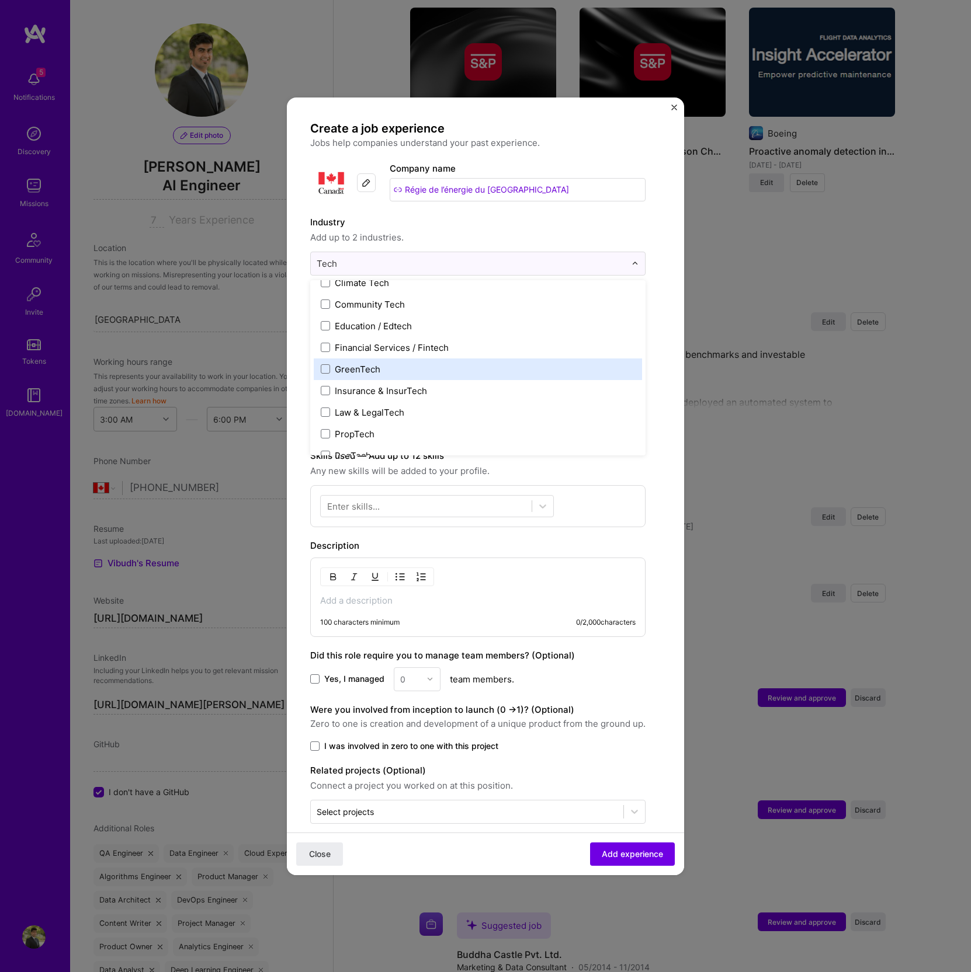
scroll to position [112, 0]
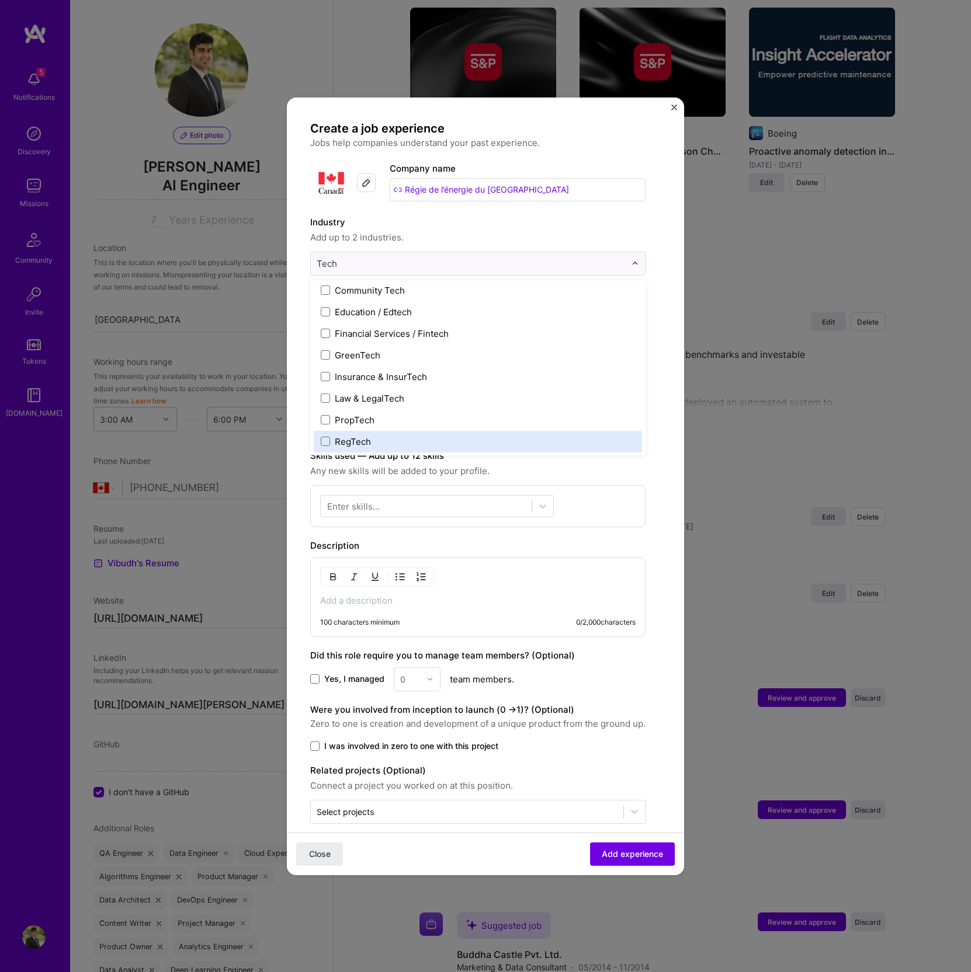
click at [352, 440] on div "RegTech" at bounding box center [353, 442] width 36 height 12
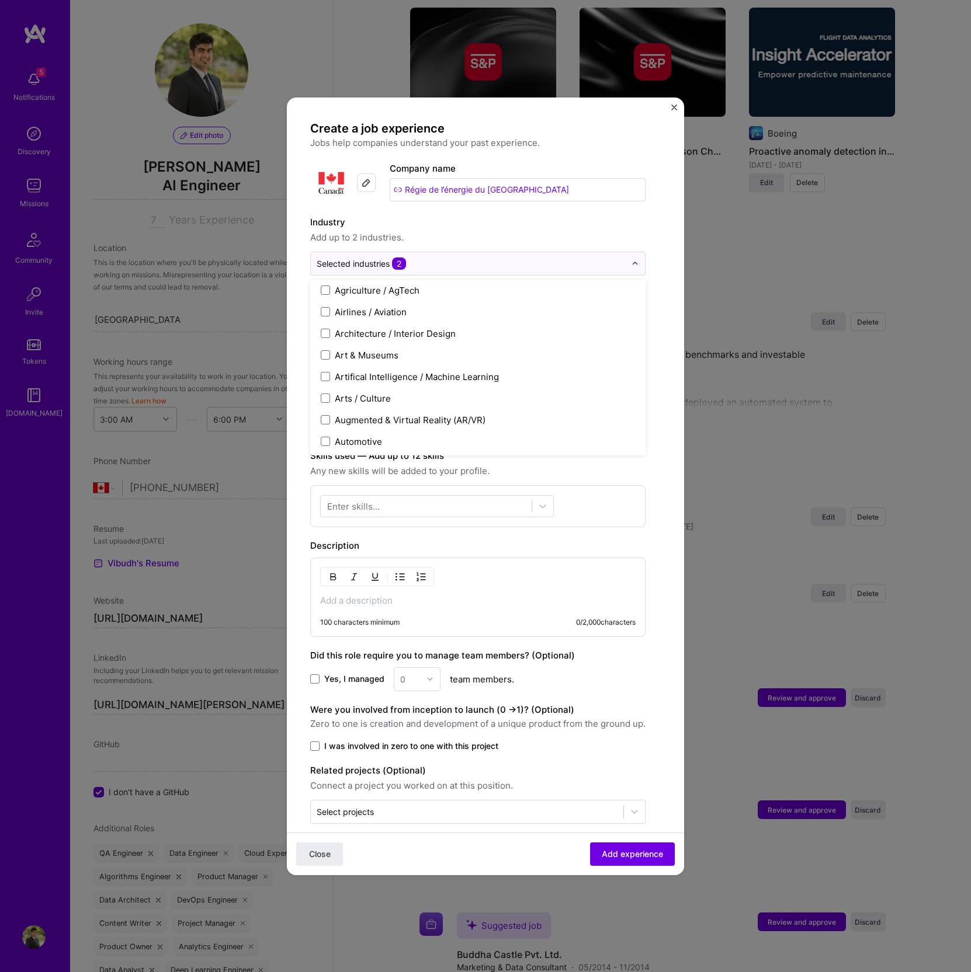
scroll to position [739, 0]
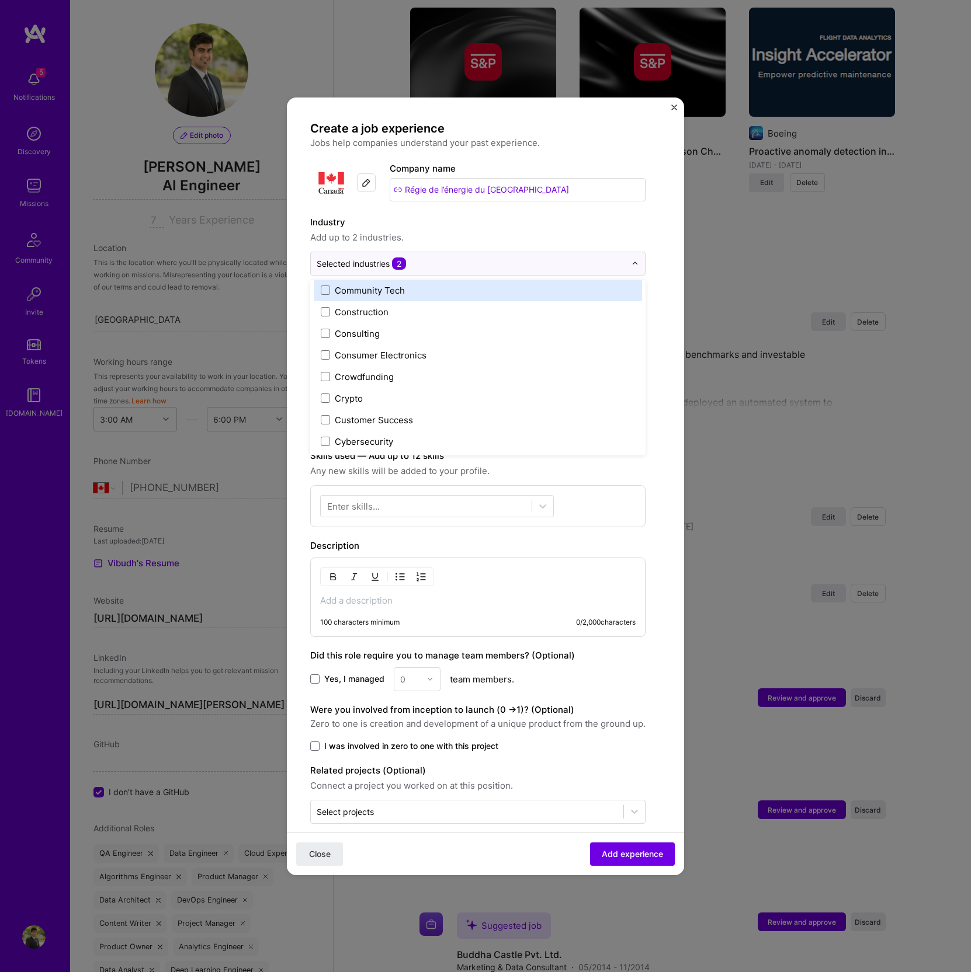
click at [430, 228] on label "Industry" at bounding box center [477, 222] width 335 height 14
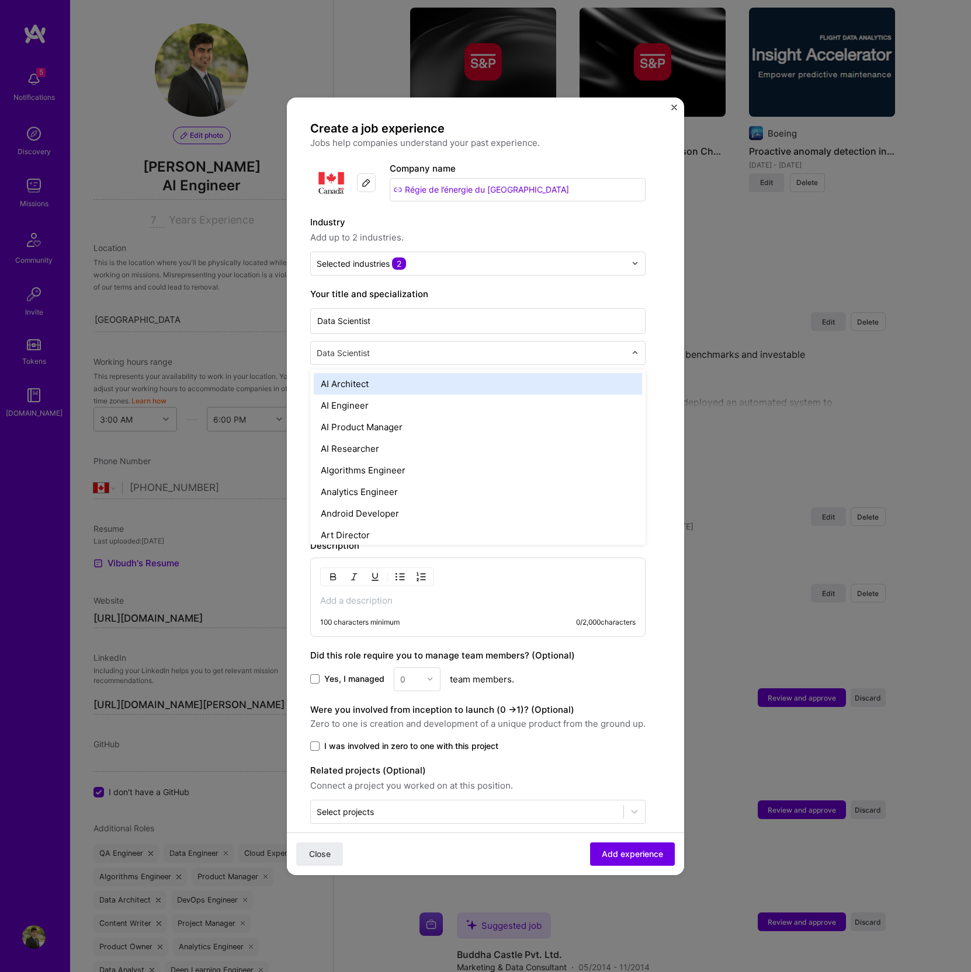
click at [390, 356] on input "text" at bounding box center [472, 353] width 311 height 12
click at [586, 302] on div "Your title and specialization Data Scientist option AI Architect focused, 1 of …" at bounding box center [477, 326] width 335 height 78
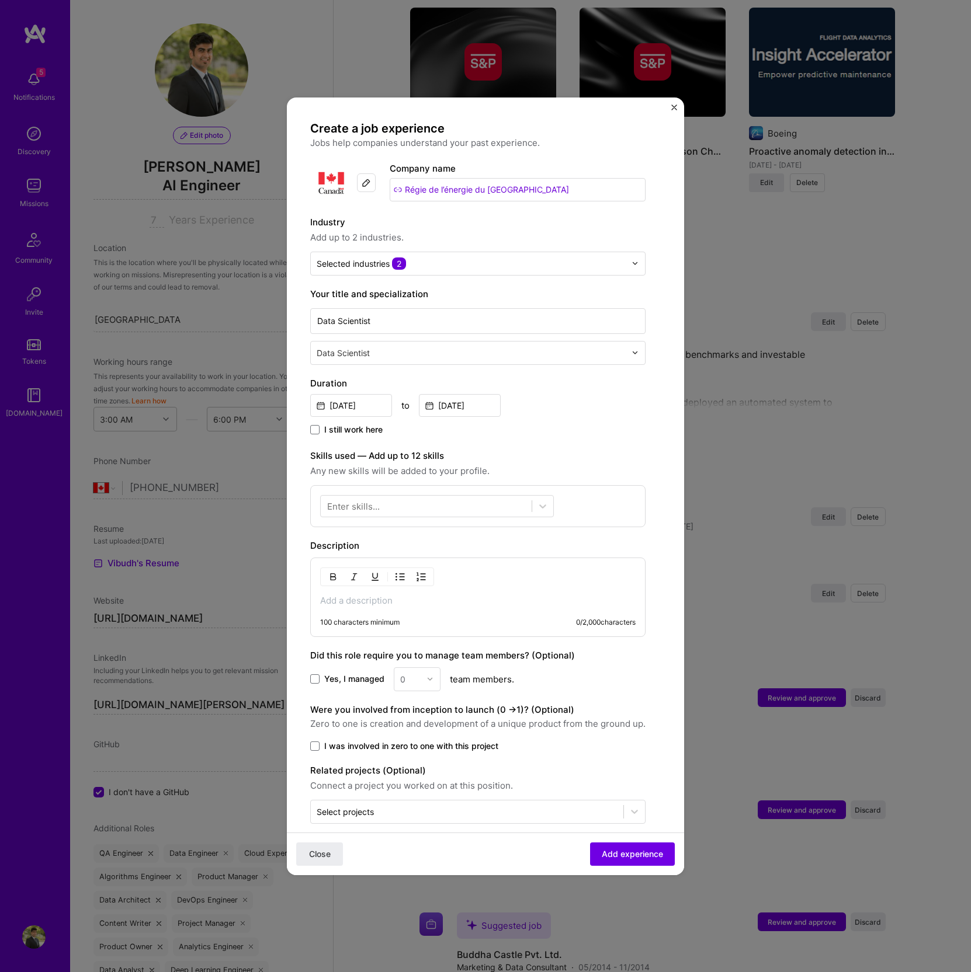
scroll to position [12, 0]
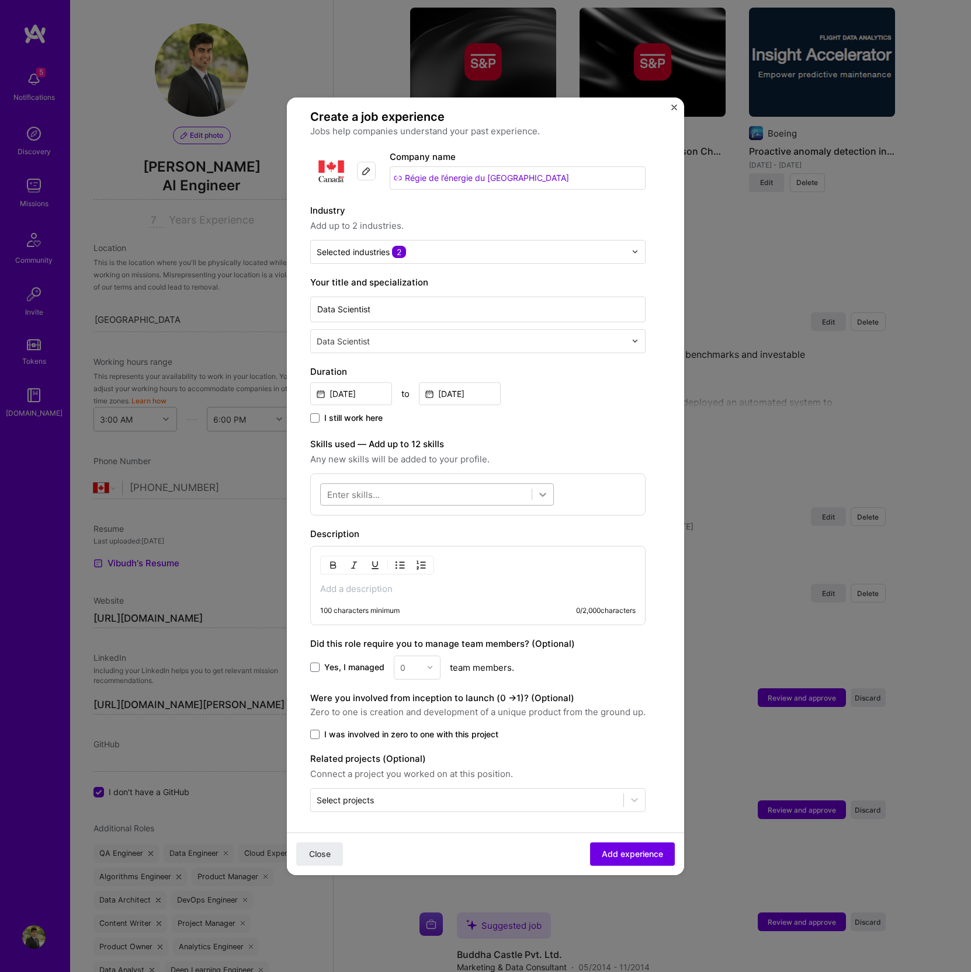
click at [538, 493] on icon at bounding box center [543, 495] width 12 height 12
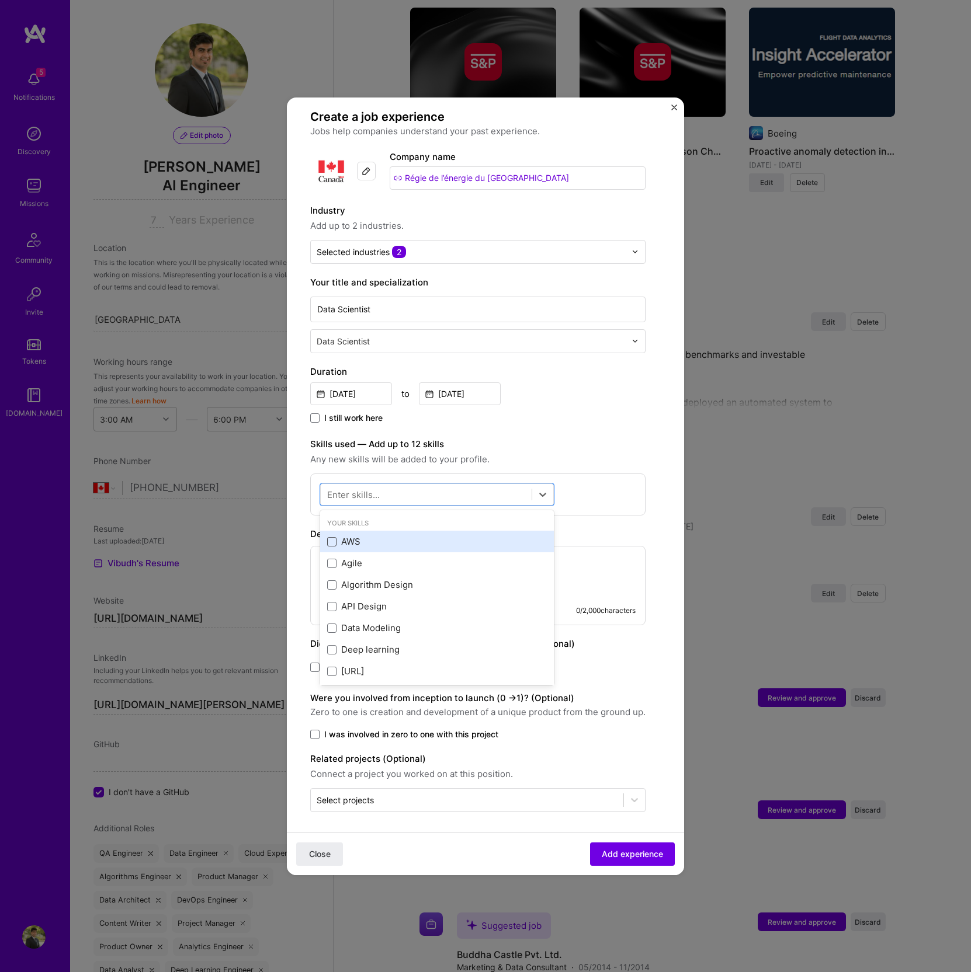
click at [333, 538] on span at bounding box center [331, 541] width 9 height 9
click at [0, 0] on input "checkbox" at bounding box center [0, 0] width 0 height 0
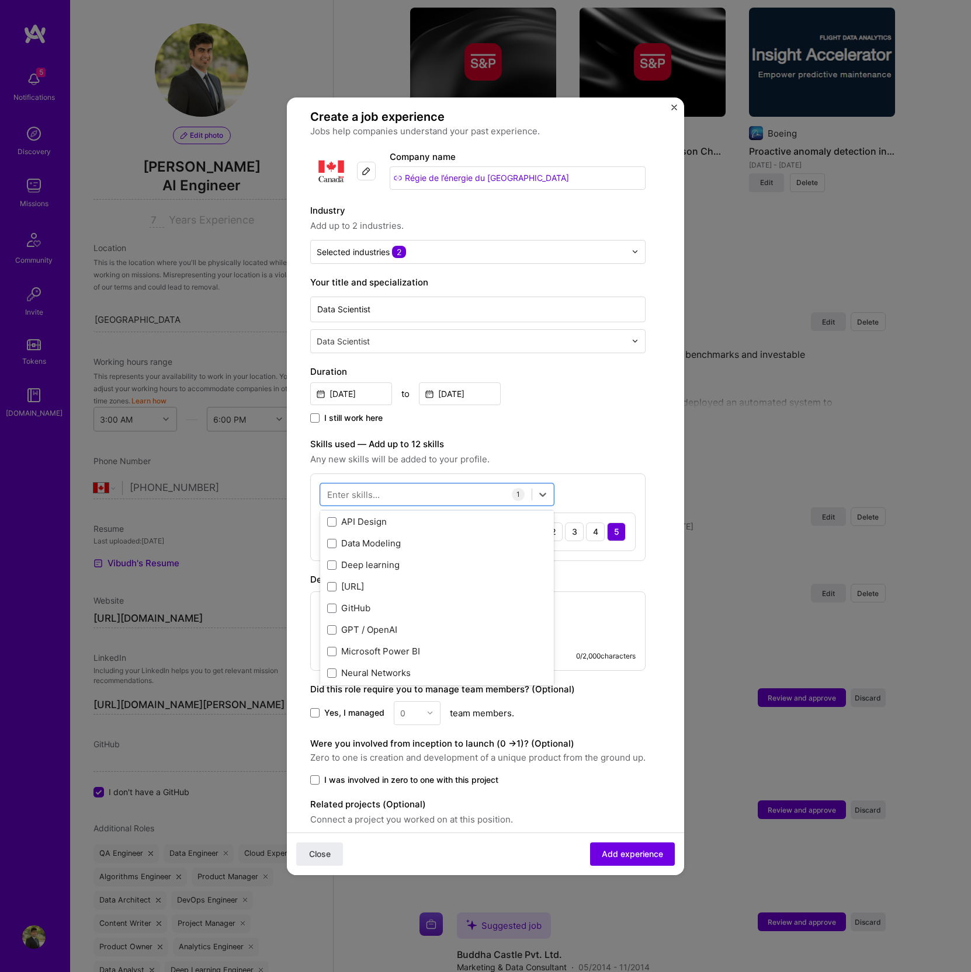
scroll to position [0, 0]
click at [330, 543] on span at bounding box center [331, 541] width 9 height 9
click at [0, 0] on input "checkbox" at bounding box center [0, 0] width 0 height 0
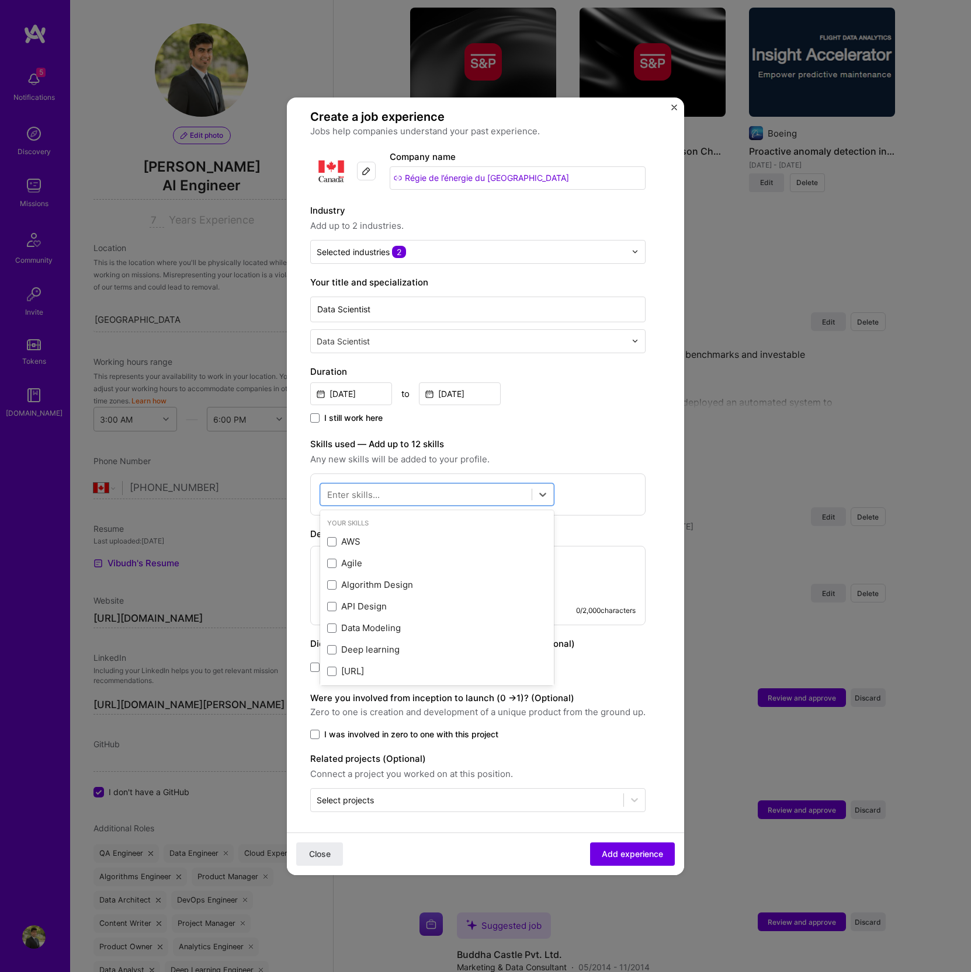
click at [369, 496] on div "Enter skills..." at bounding box center [353, 494] width 53 height 12
click at [334, 595] on span at bounding box center [331, 593] width 9 height 9
click at [0, 0] on input "checkbox" at bounding box center [0, 0] width 0 height 0
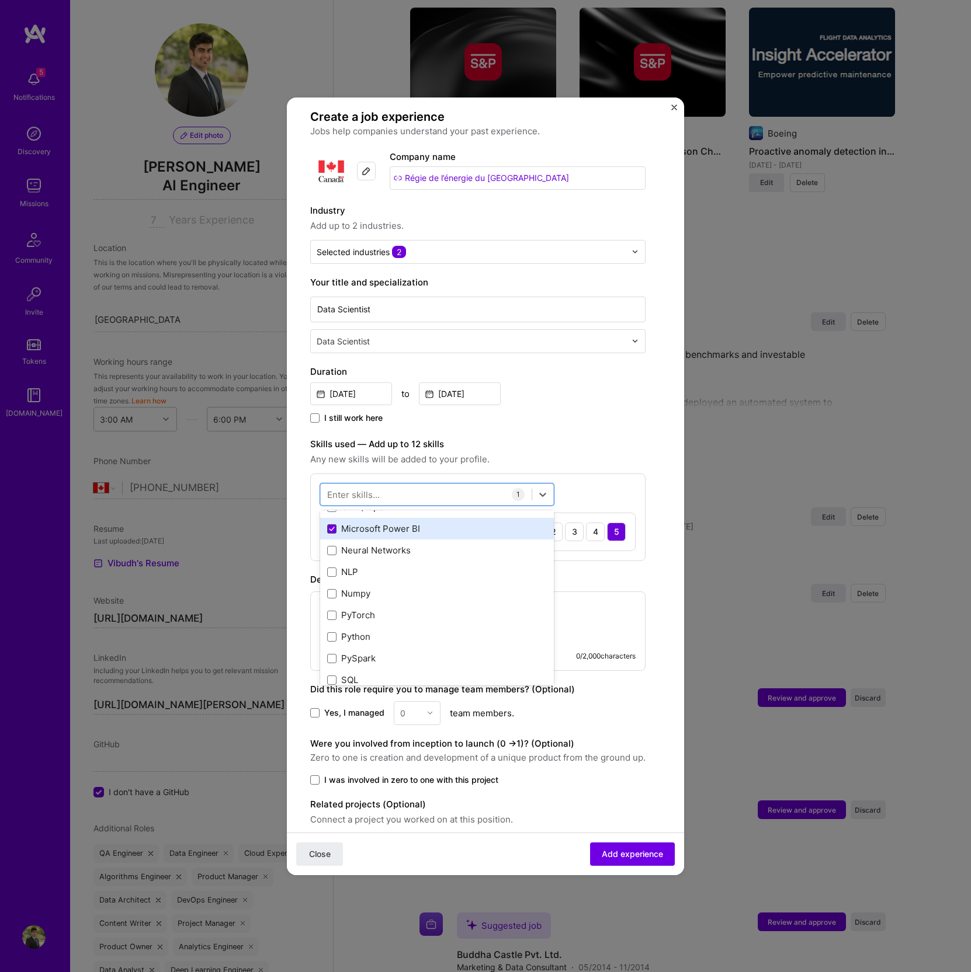
scroll to position [209, 0]
click at [333, 567] on span at bounding box center [331, 570] width 9 height 9
click at [0, 0] on input "checkbox" at bounding box center [0, 0] width 0 height 0
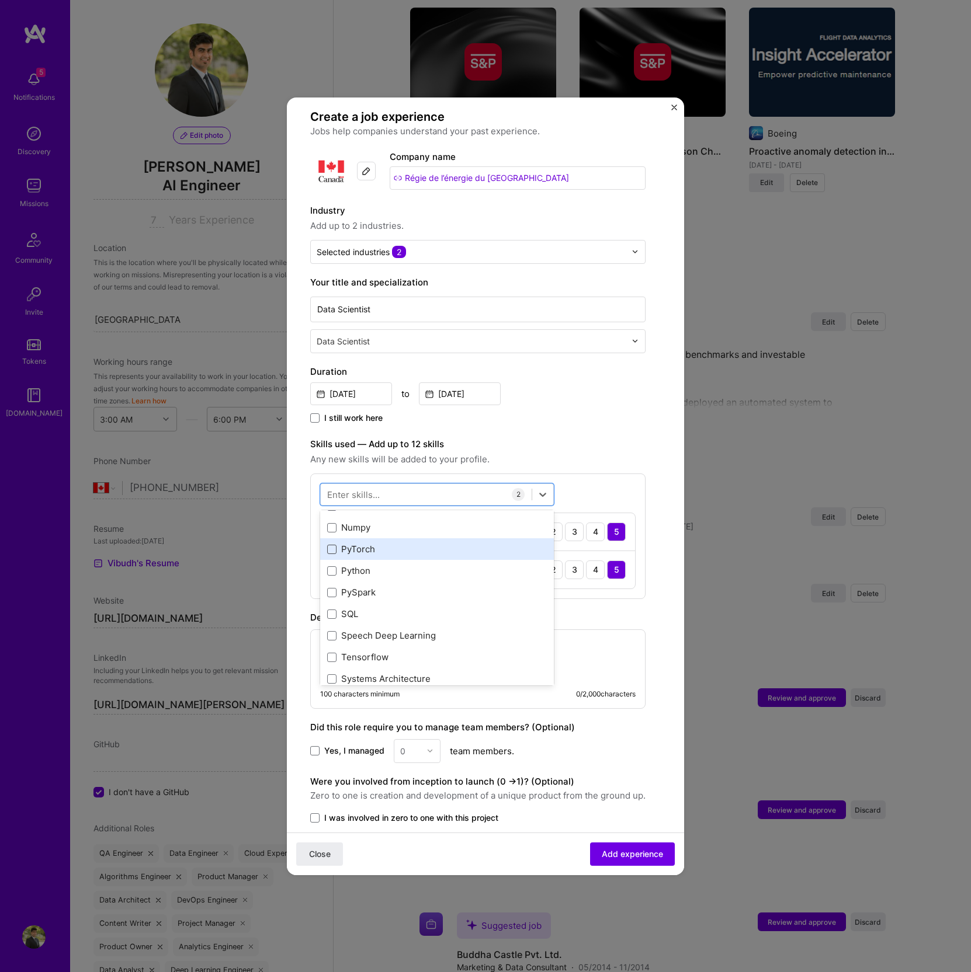
click at [333, 551] on span at bounding box center [331, 549] width 9 height 9
click at [0, 0] on input "checkbox" at bounding box center [0, 0] width 0 height 0
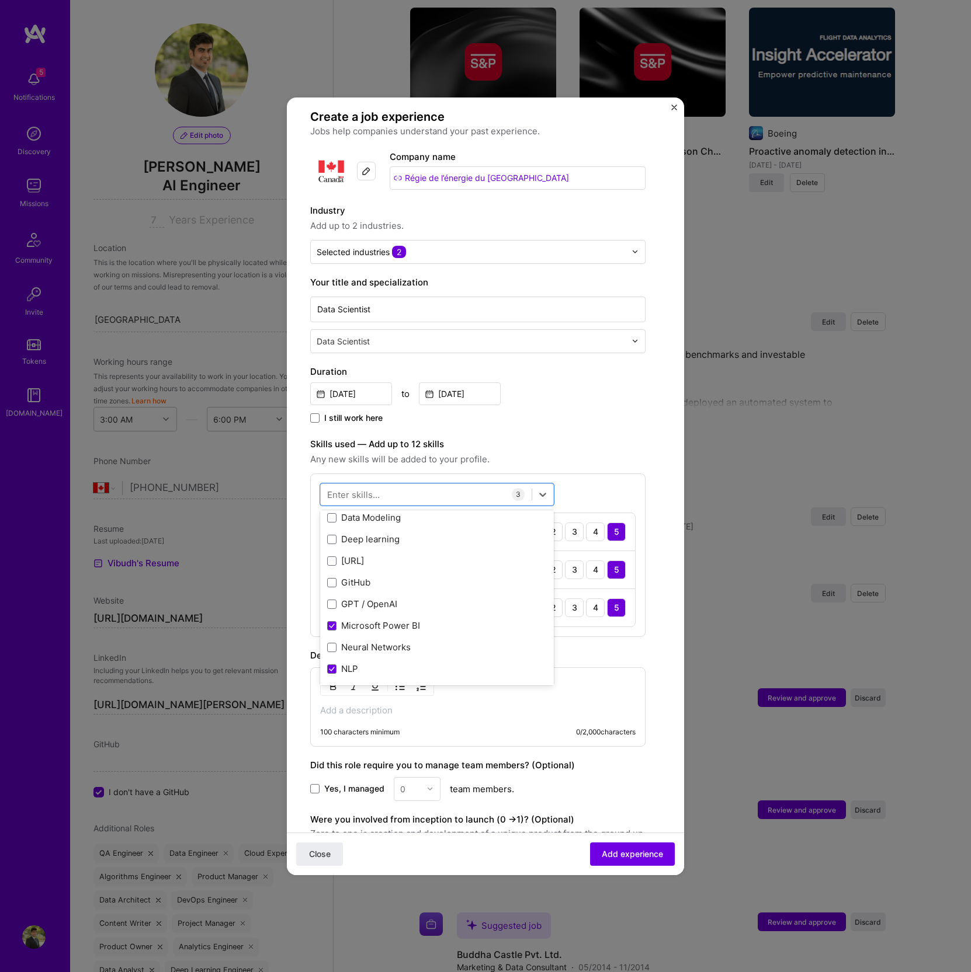
scroll to position [109, 0]
click at [329, 623] on span at bounding box center [331, 627] width 9 height 9
click at [0, 0] on input "checkbox" at bounding box center [0, 0] width 0 height 0
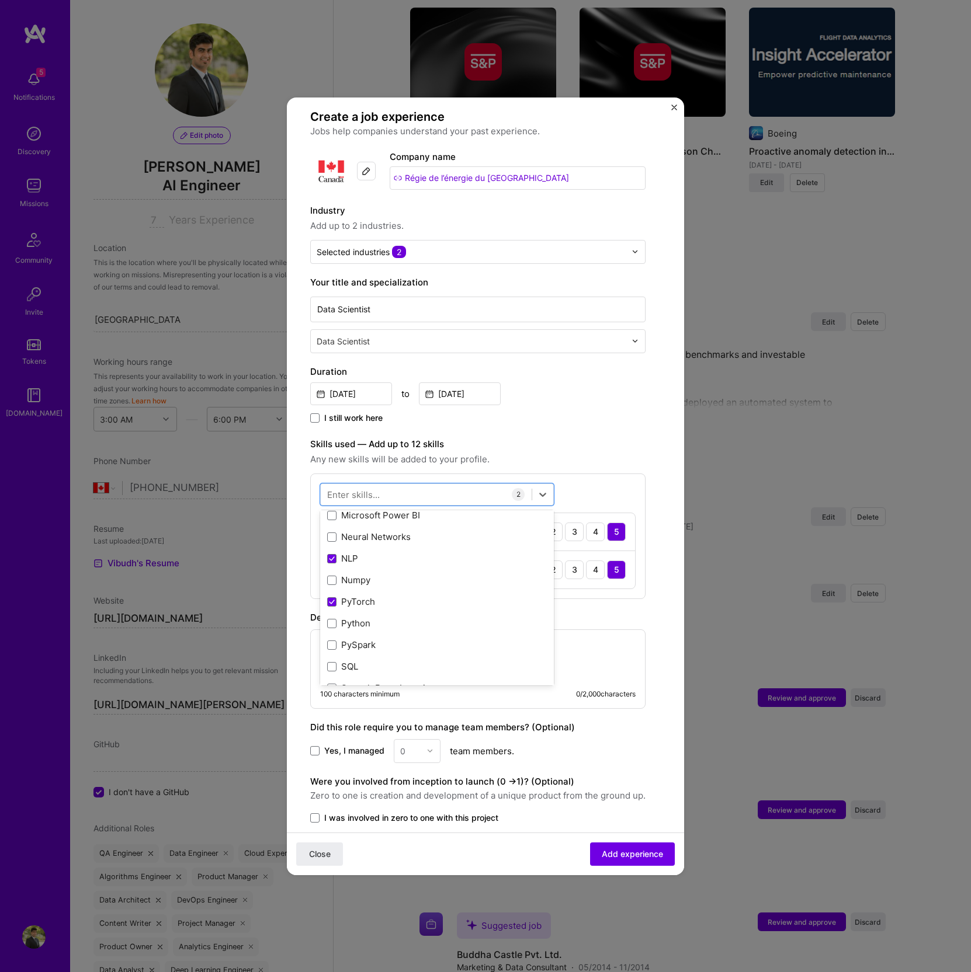
scroll to position [247, 0]
click at [364, 595] on div "Python" at bounding box center [437, 597] width 220 height 12
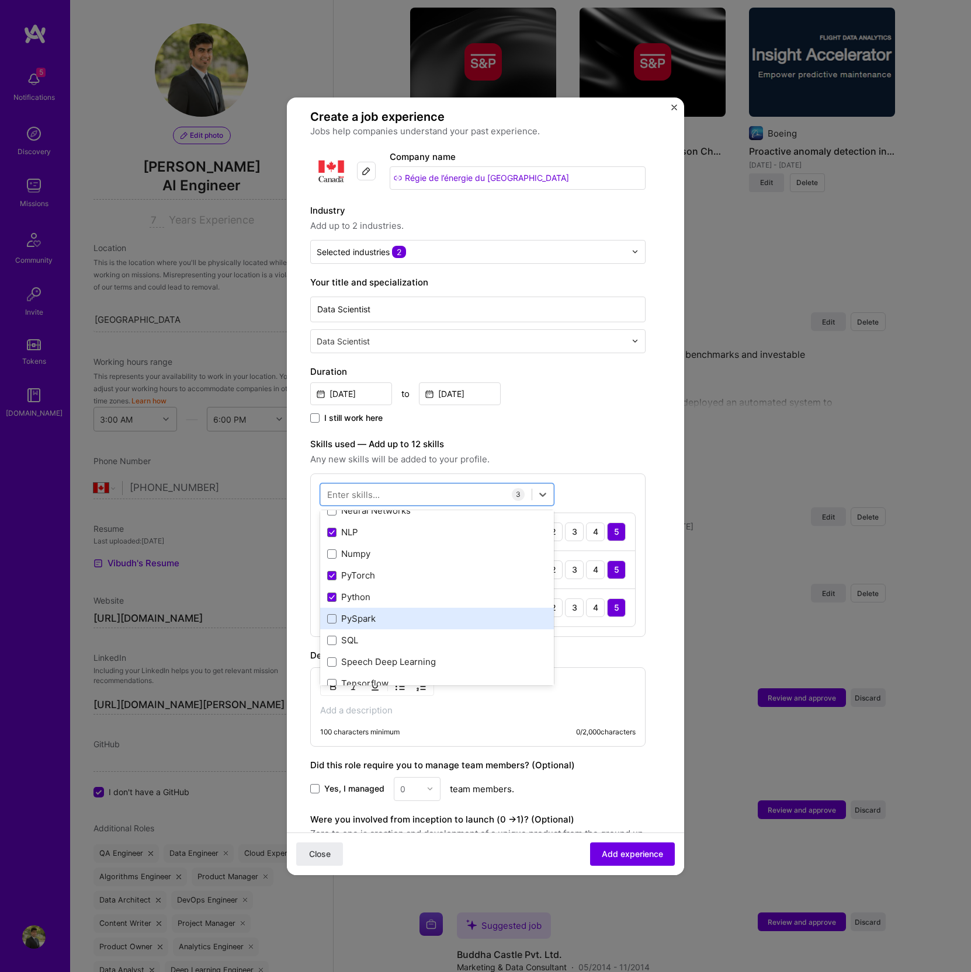
click at [363, 615] on div "PySpark" at bounding box center [437, 619] width 220 height 12
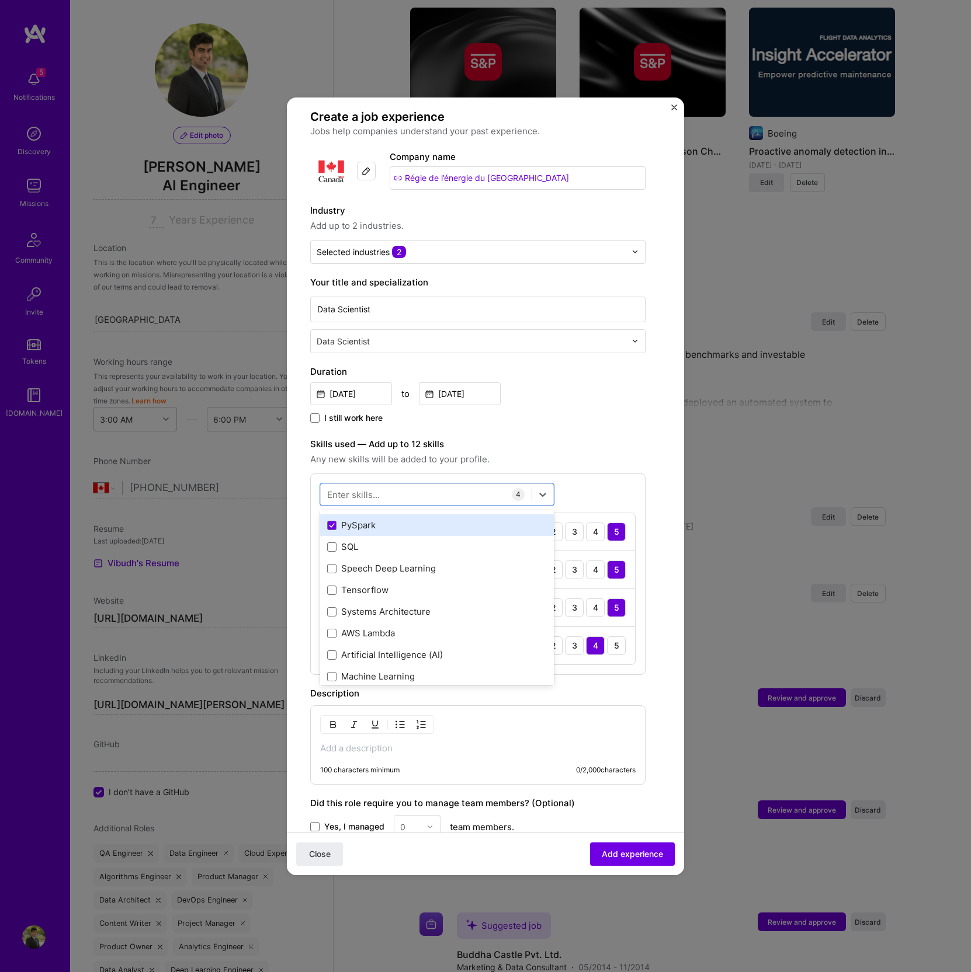
scroll to position [342, 0]
click at [362, 586] on div "Tensorflow" at bounding box center [437, 589] width 220 height 12
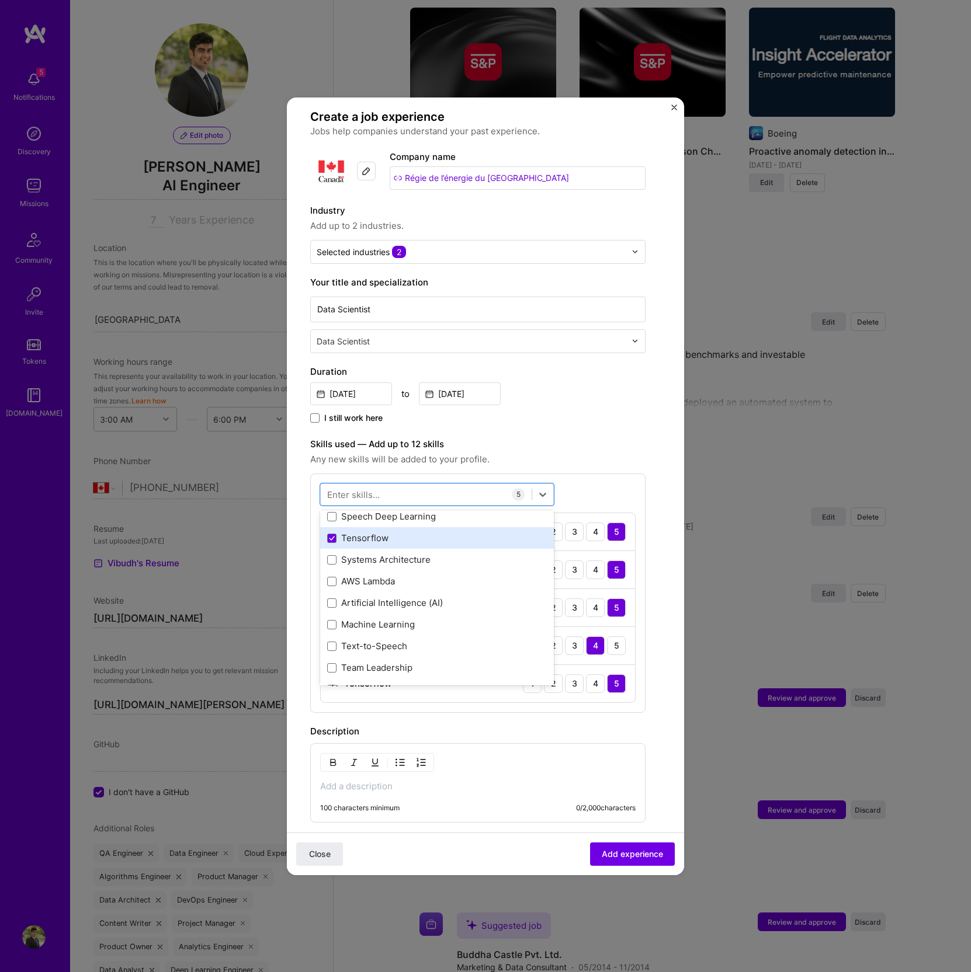
scroll to position [404, 0]
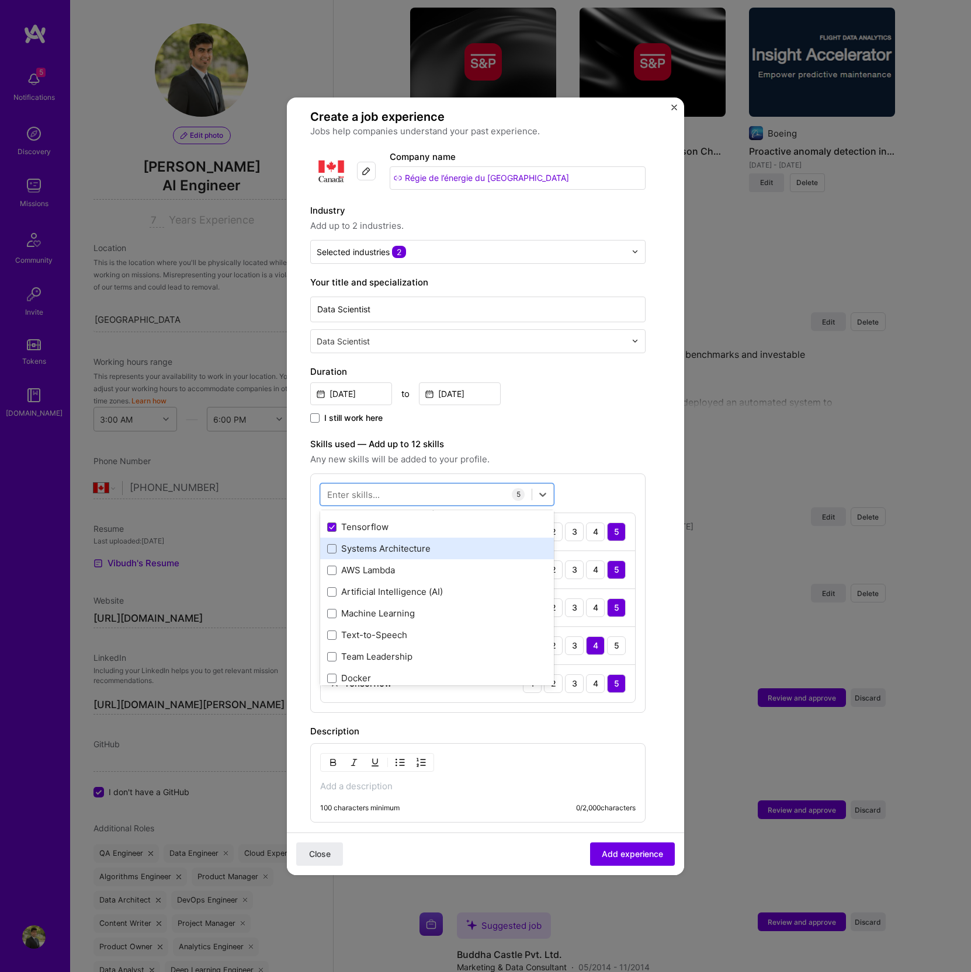
click at [367, 550] on div "Systems Architecture" at bounding box center [437, 549] width 220 height 12
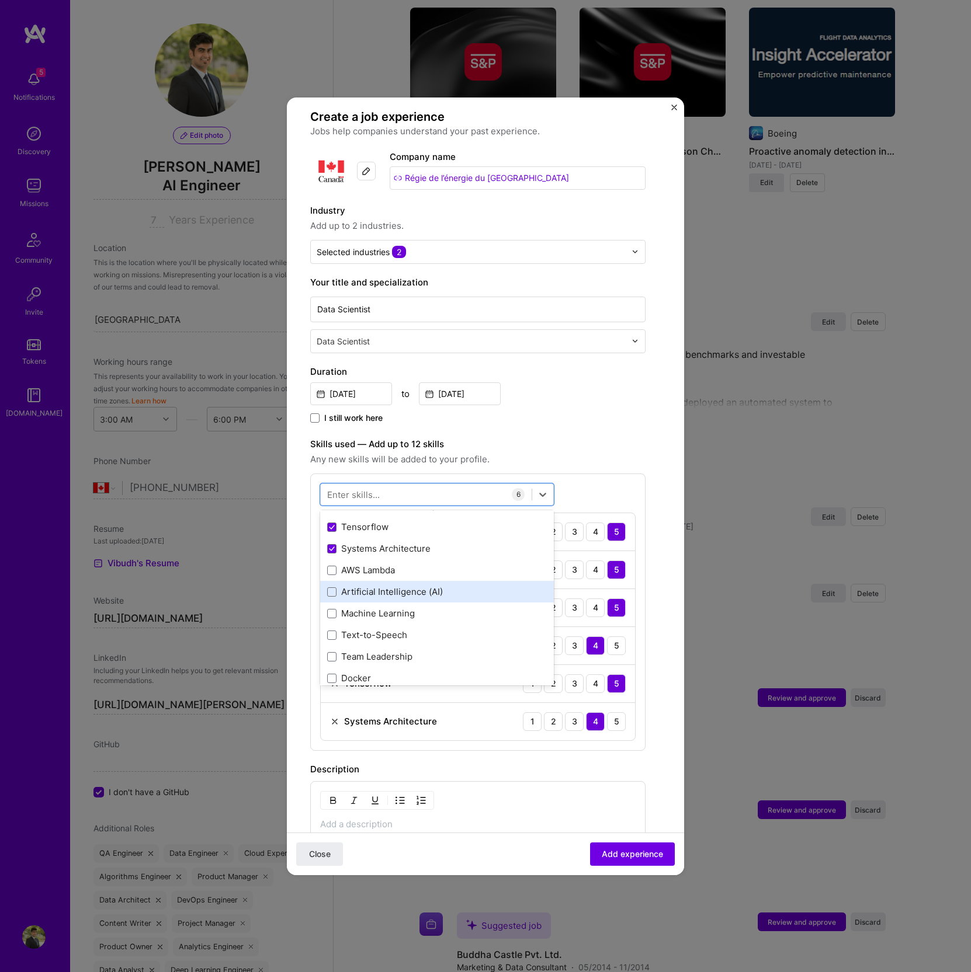
click at [374, 590] on div "Artificial Intelligence (AI)" at bounding box center [437, 592] width 220 height 12
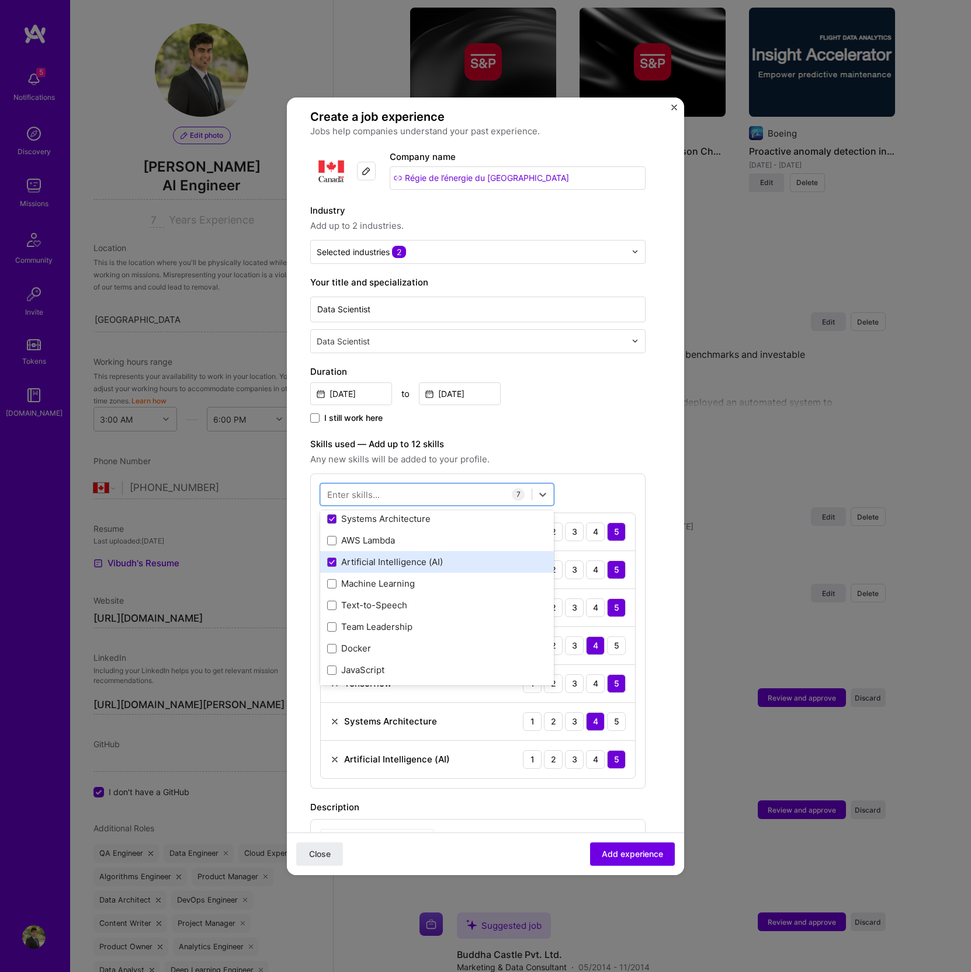
click at [374, 590] on div "Machine Learning" at bounding box center [437, 584] width 234 height 22
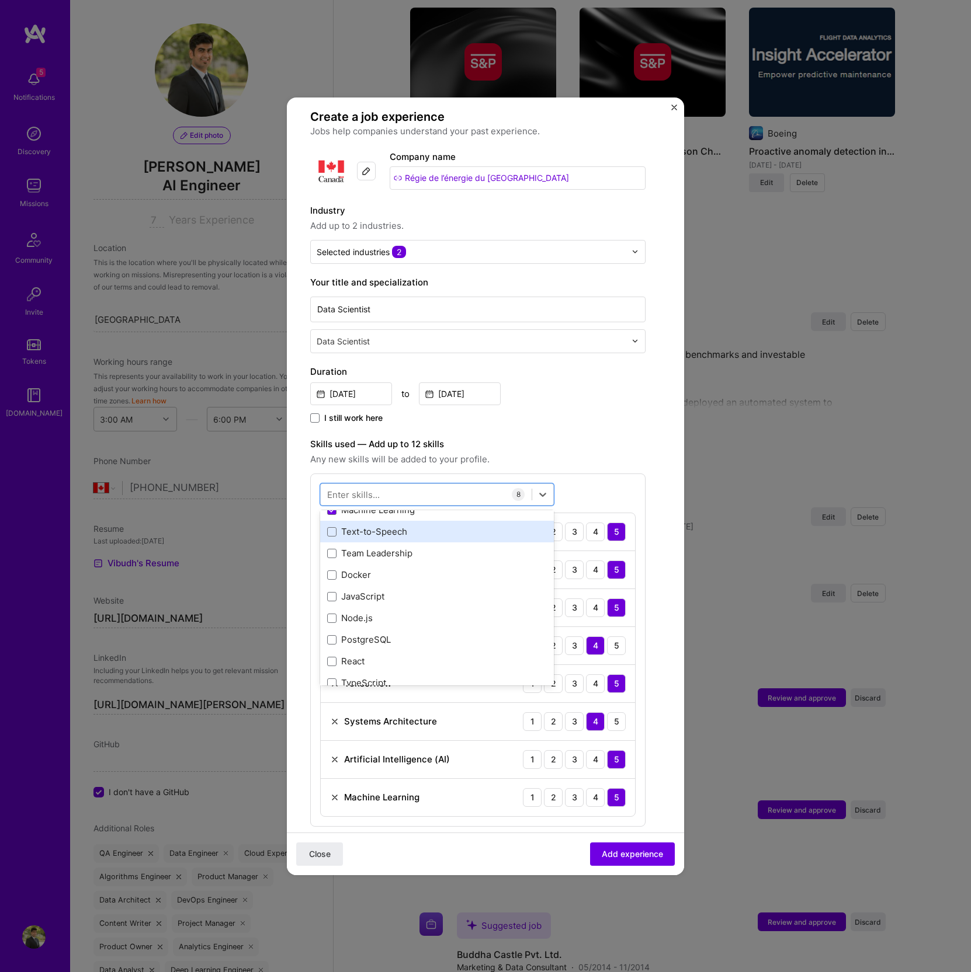
scroll to position [512, 0]
click at [374, 568] on div "Docker" at bounding box center [437, 570] width 220 height 12
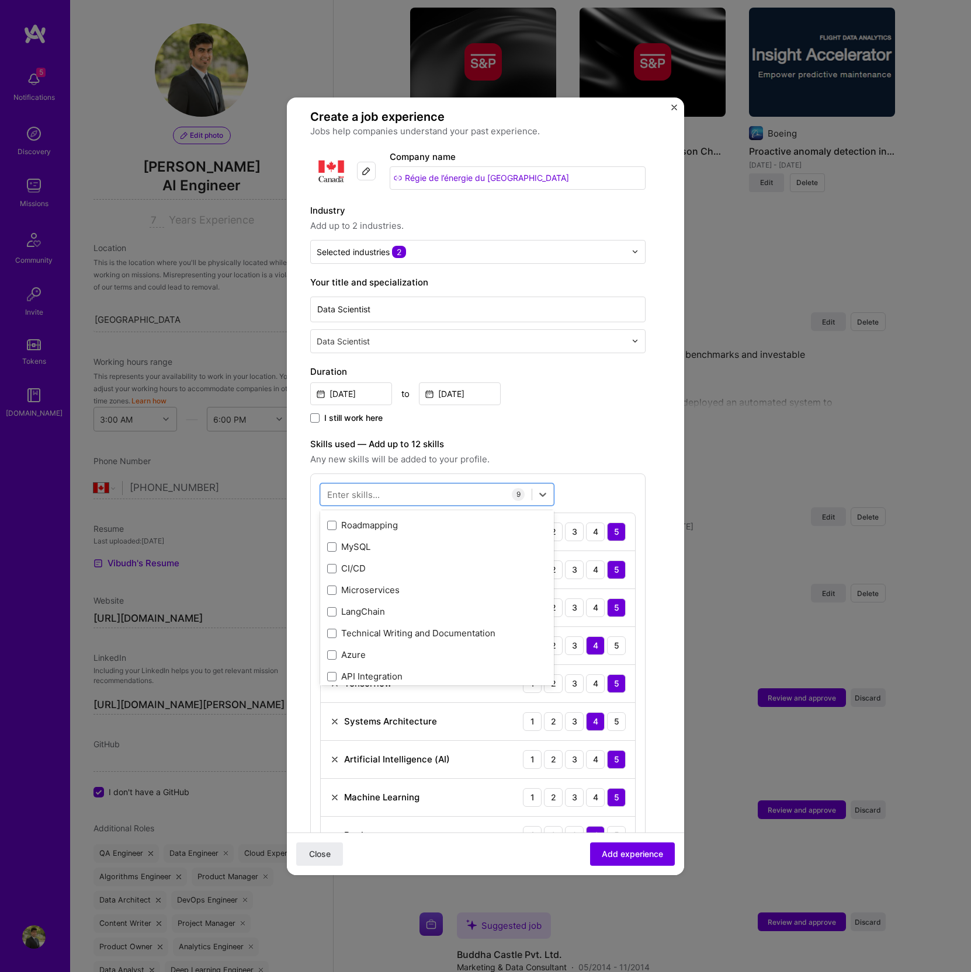
scroll to position [773, 0]
click at [374, 568] on div "CI/CD" at bounding box center [437, 568] width 220 height 12
click at [361, 545] on div "MySQL" at bounding box center [437, 546] width 220 height 12
click at [353, 591] on div "CUDA" at bounding box center [437, 588] width 220 height 12
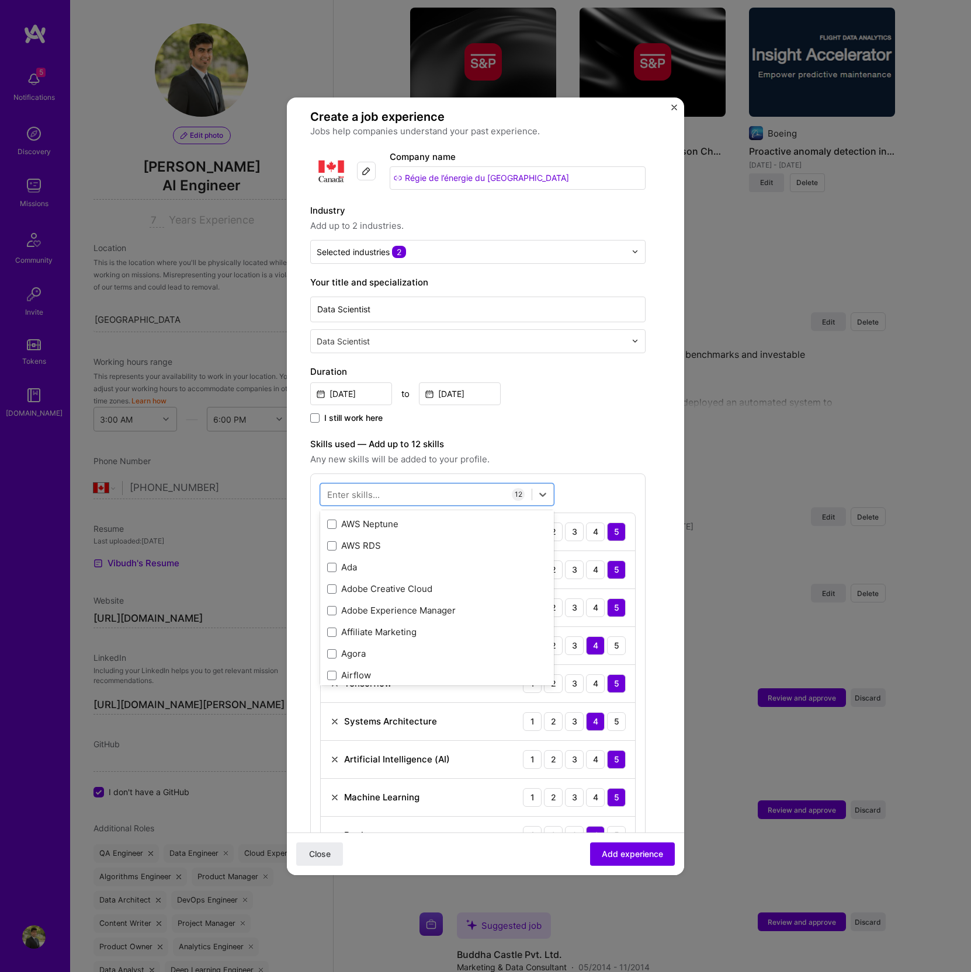
scroll to position [1663, 0]
click at [545, 418] on div "I still work here" at bounding box center [477, 418] width 335 height 13
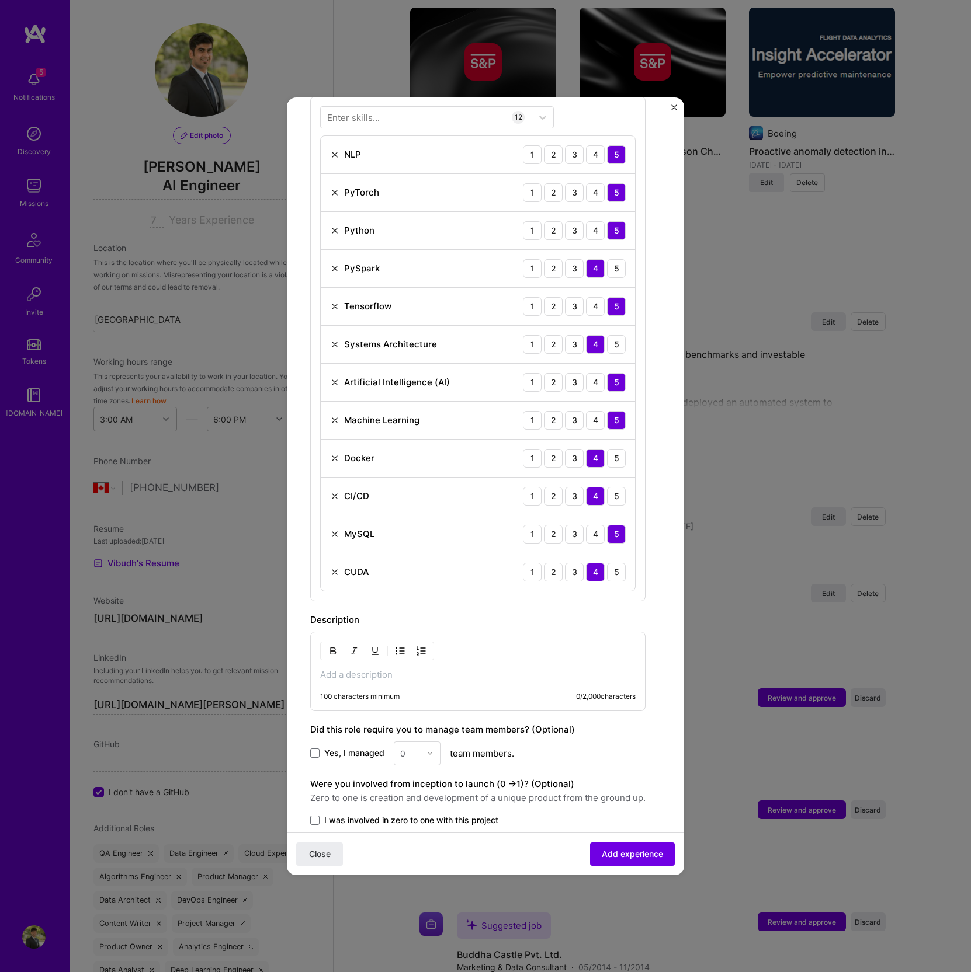
scroll to position [408, 0]
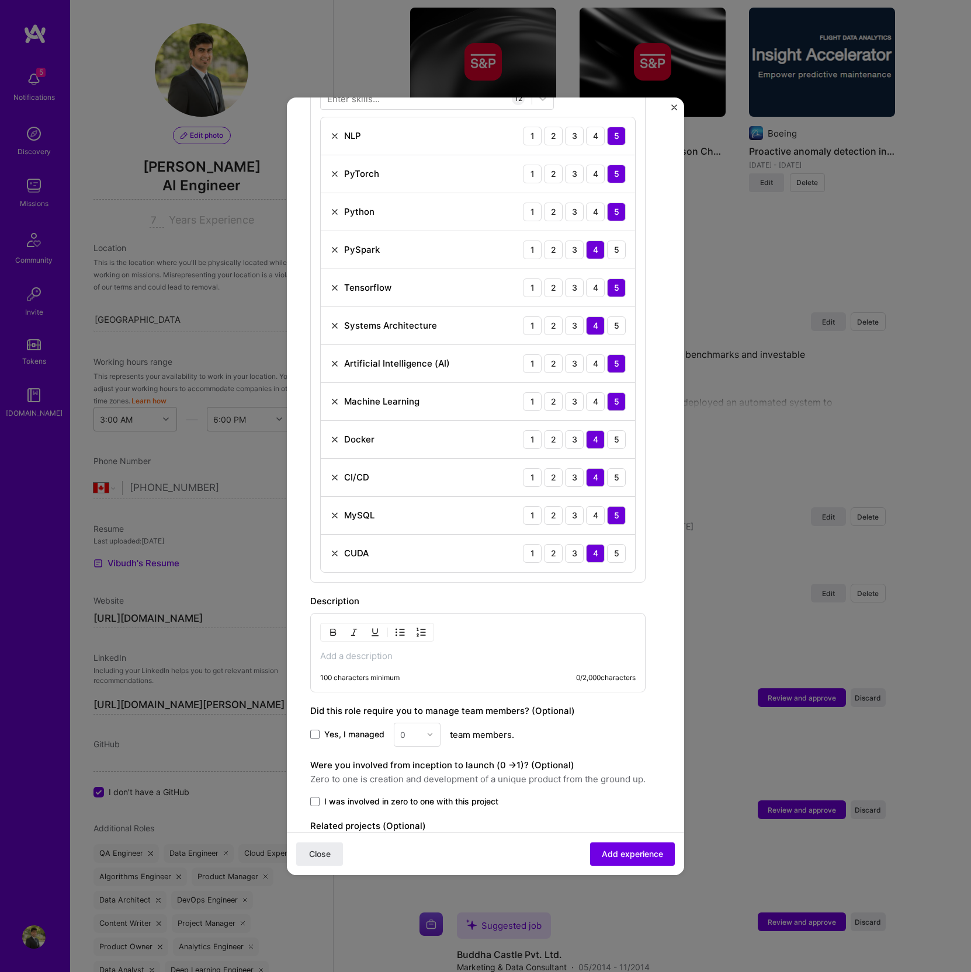
click at [346, 651] on p at bounding box center [477, 657] width 315 height 12
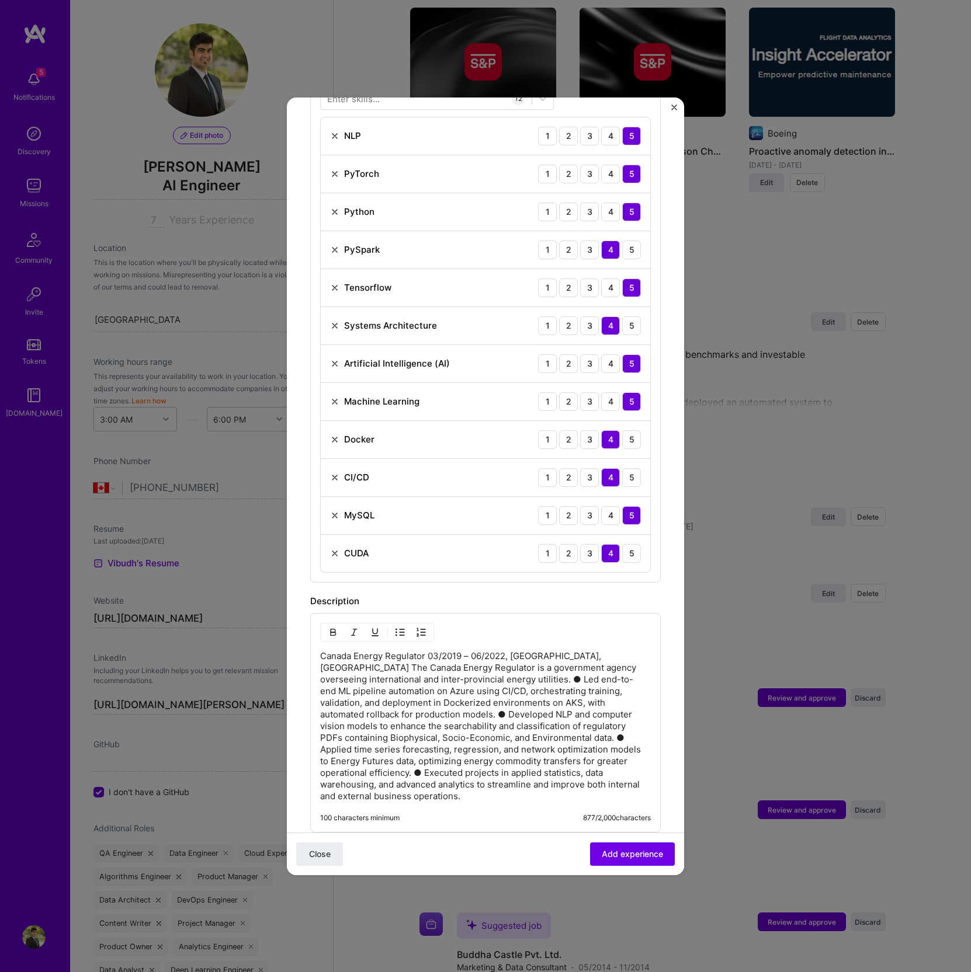
click at [582, 651] on p "Canada Energy Regulator 03/2019 – 06/2022, [GEOGRAPHIC_DATA], [GEOGRAPHIC_DATA]…" at bounding box center [485, 727] width 331 height 152
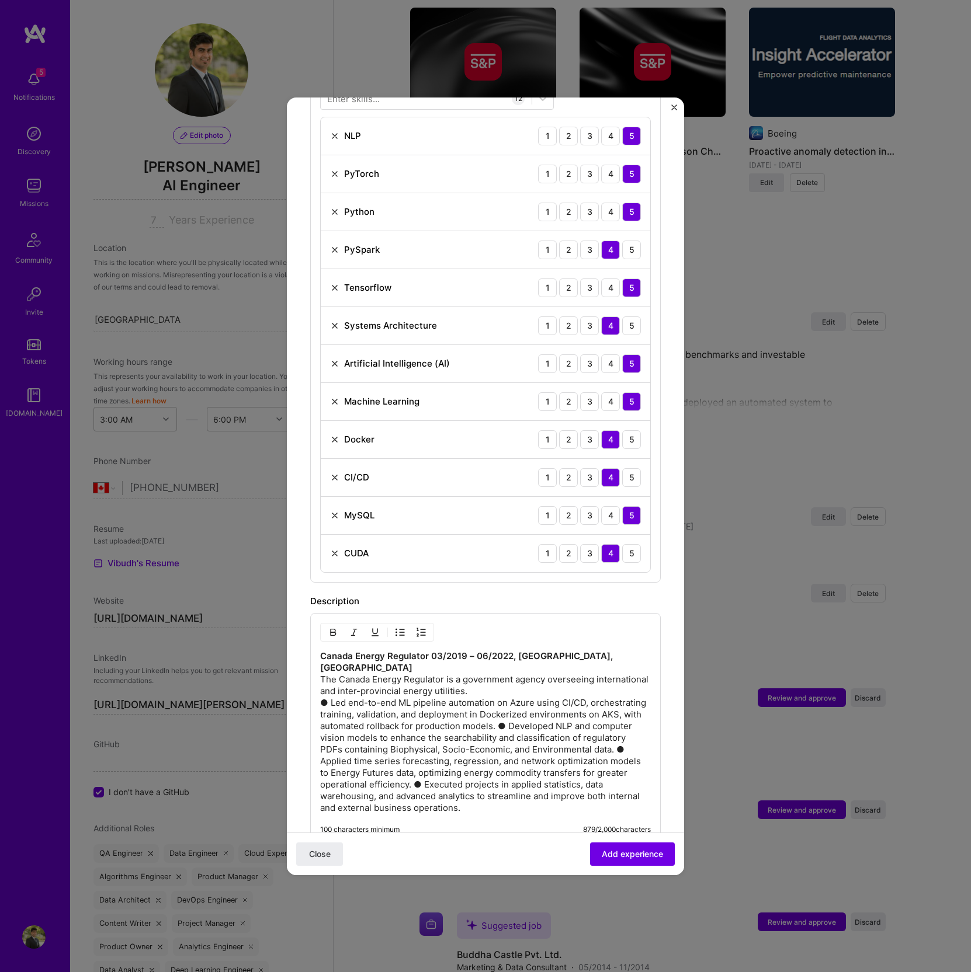
click at [611, 708] on p "Canada Energy Regulator 03/2019 – 06/2022, [GEOGRAPHIC_DATA], [GEOGRAPHIC_DATA]…" at bounding box center [485, 733] width 331 height 164
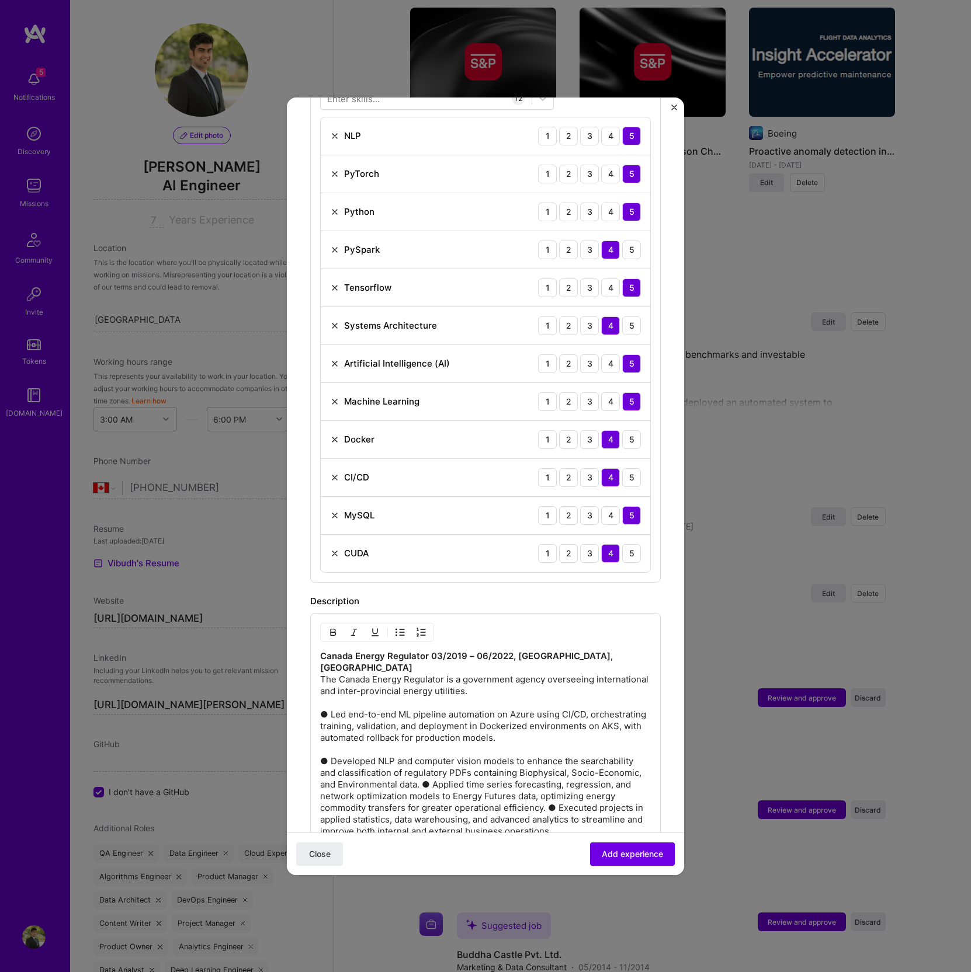
click at [467, 771] on p "Canada Energy Regulator 03/2019 – 06/2022, [GEOGRAPHIC_DATA], [GEOGRAPHIC_DATA]…" at bounding box center [485, 744] width 331 height 187
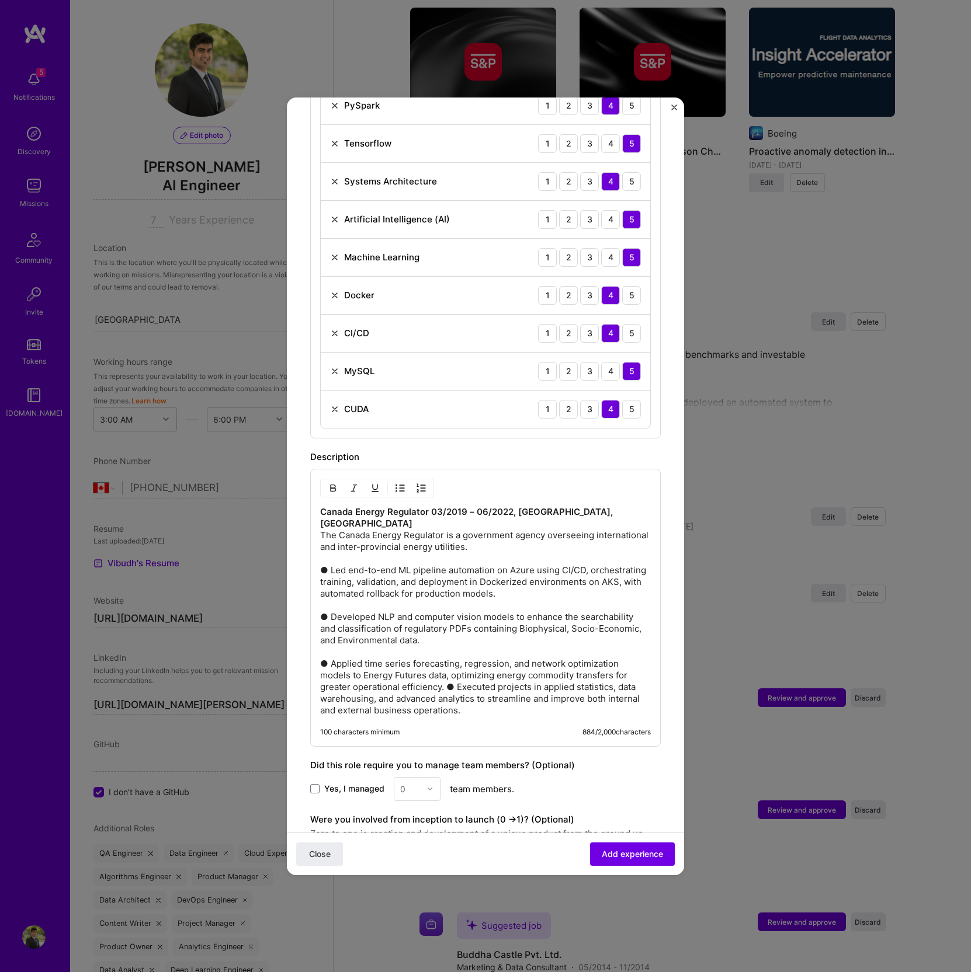
scroll to position [571, 0]
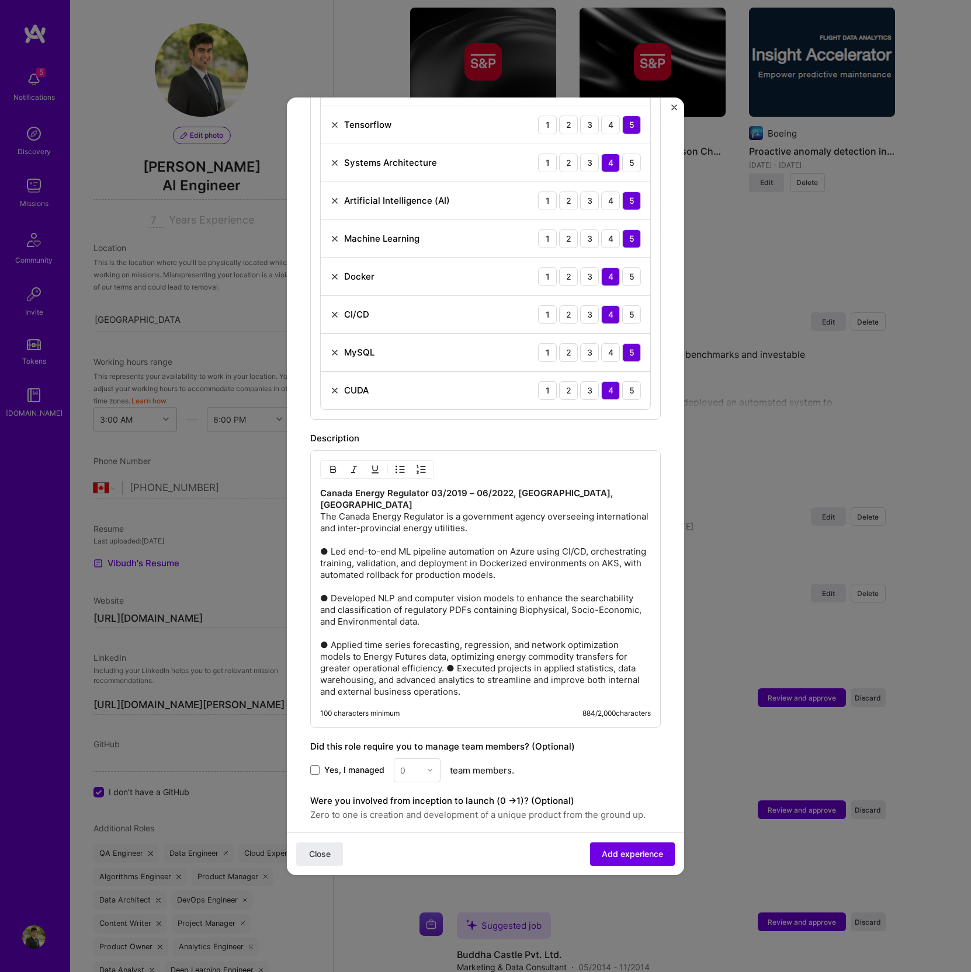
click at [443, 657] on p "Canada Energy Regulator 03/2019 – 06/2022, [GEOGRAPHIC_DATA], [GEOGRAPHIC_DATA]…" at bounding box center [485, 593] width 331 height 210
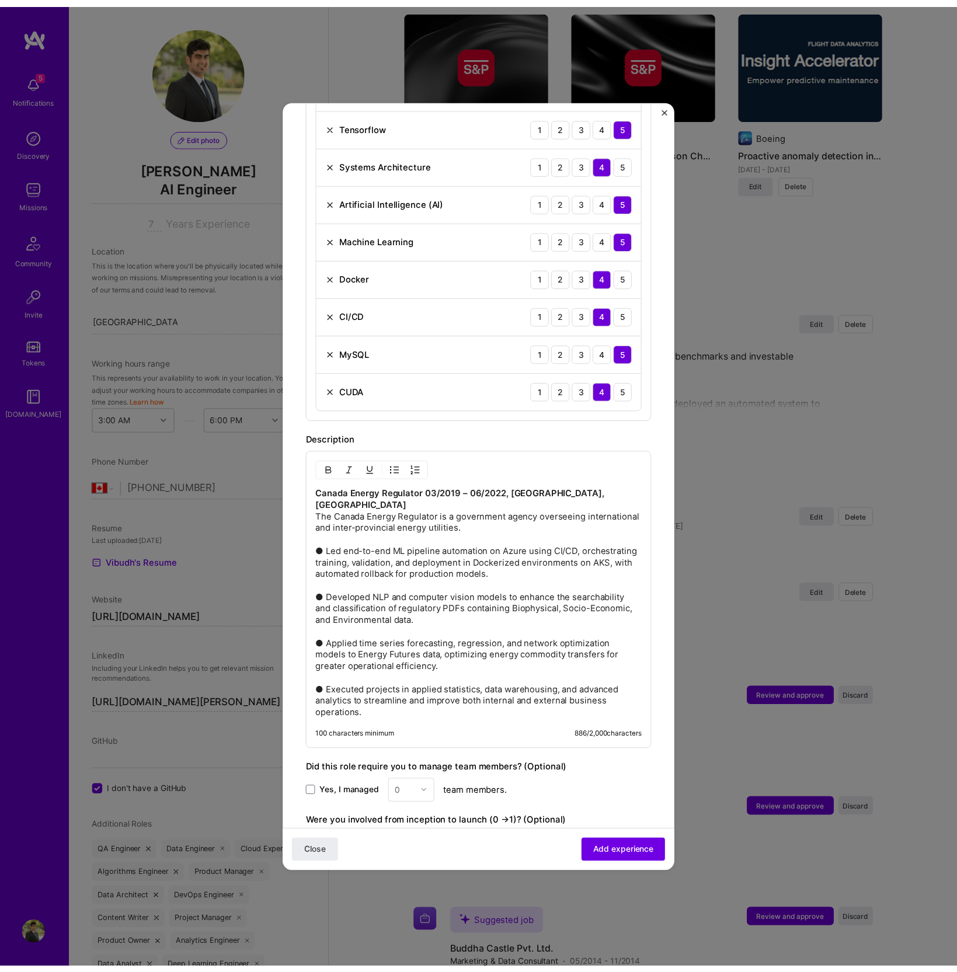
scroll to position [683, 0]
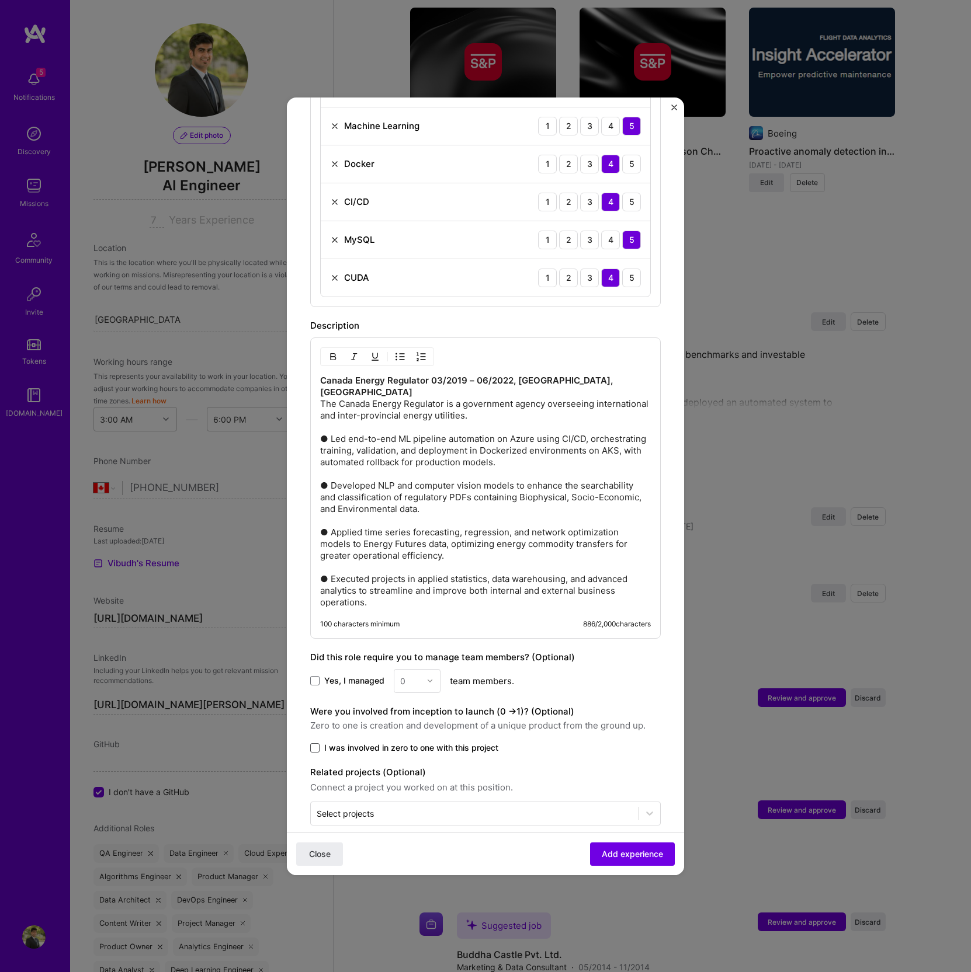
click at [314, 743] on span at bounding box center [314, 747] width 9 height 9
click at [0, 0] on input "I was involved in zero to one with this project" at bounding box center [0, 0] width 0 height 0
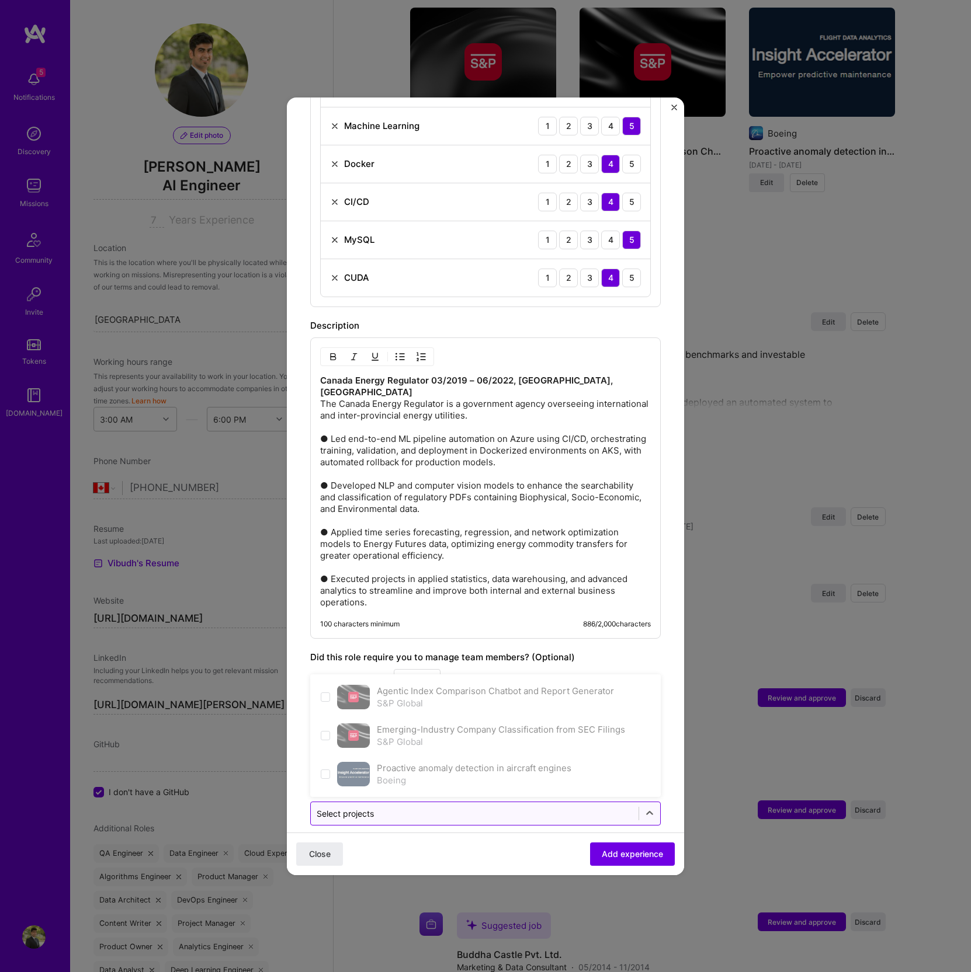
click at [423, 805] on div "Select projects" at bounding box center [475, 813] width 328 height 23
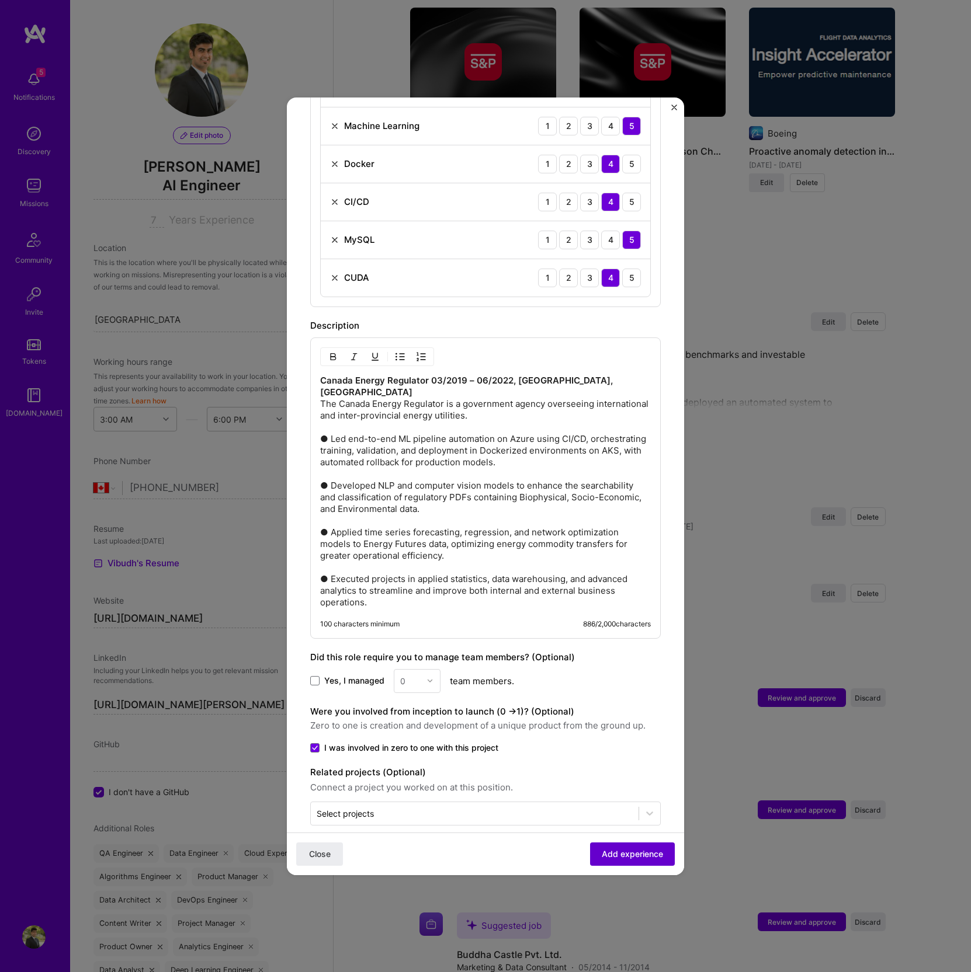
click at [615, 854] on span "Add experience" at bounding box center [632, 854] width 61 height 12
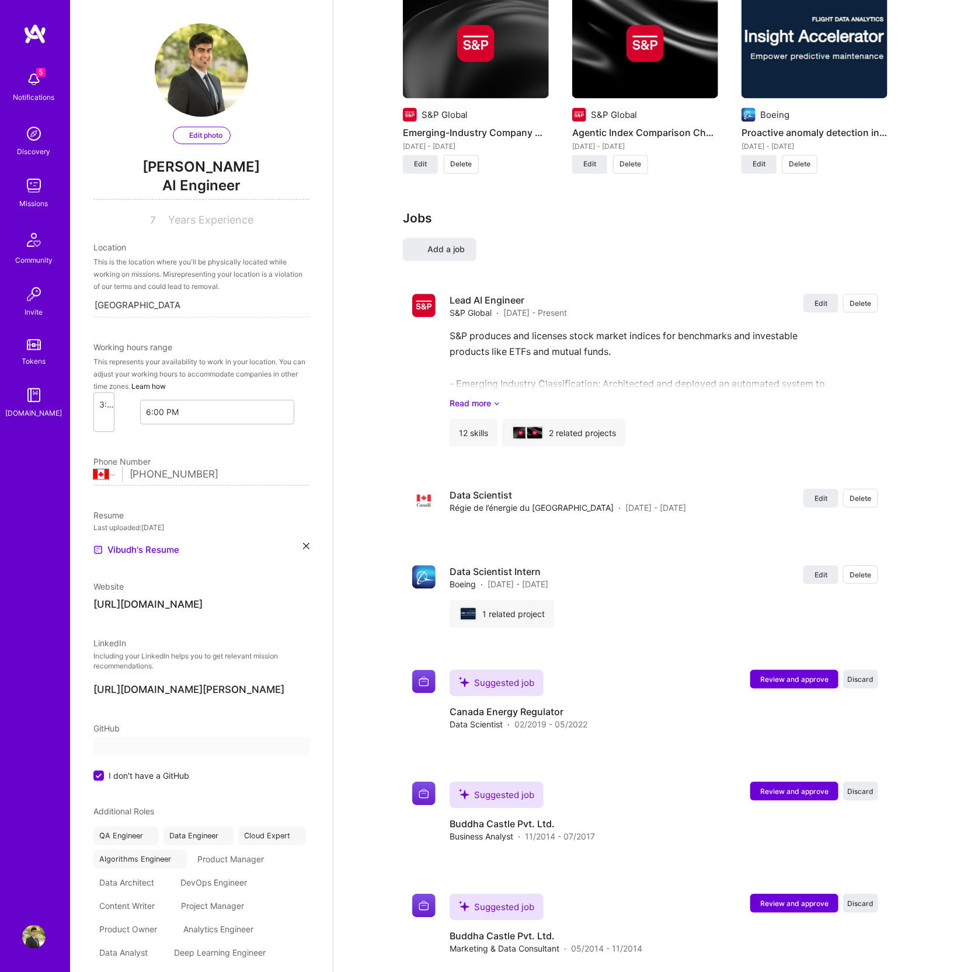
select select "CA"
select select "Right Now"
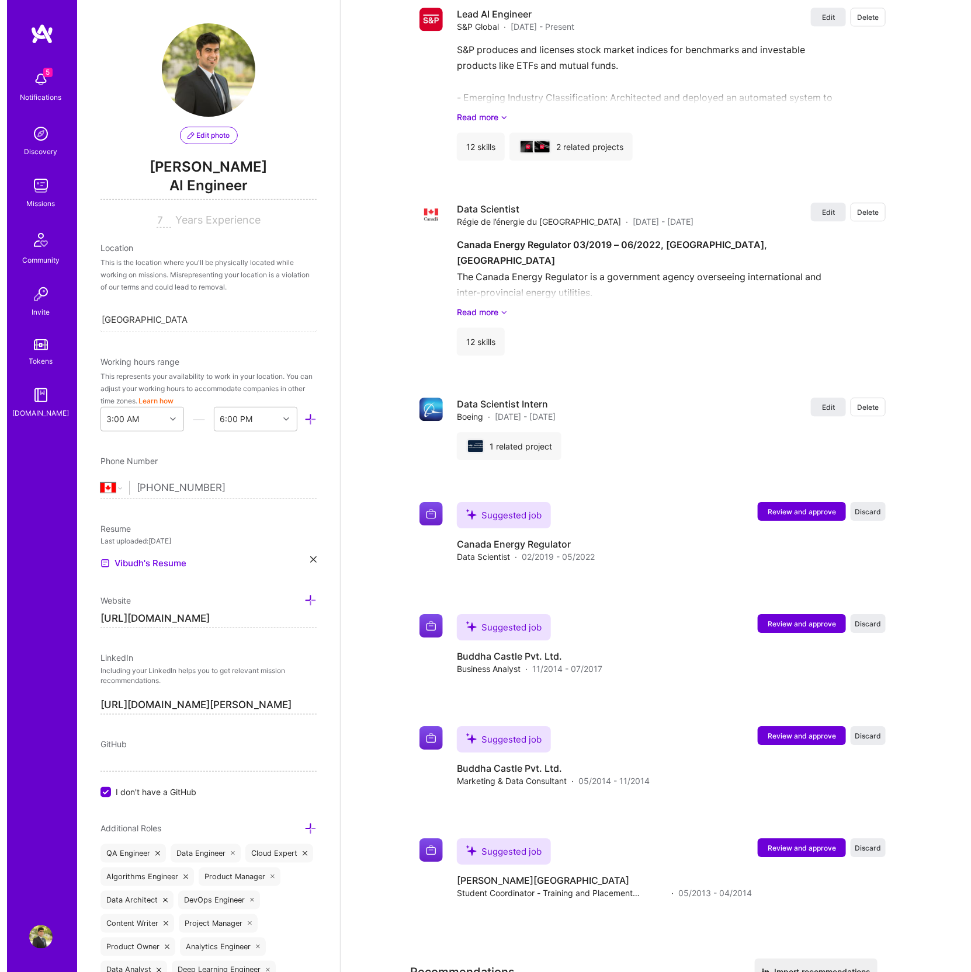
scroll to position [1146, 0]
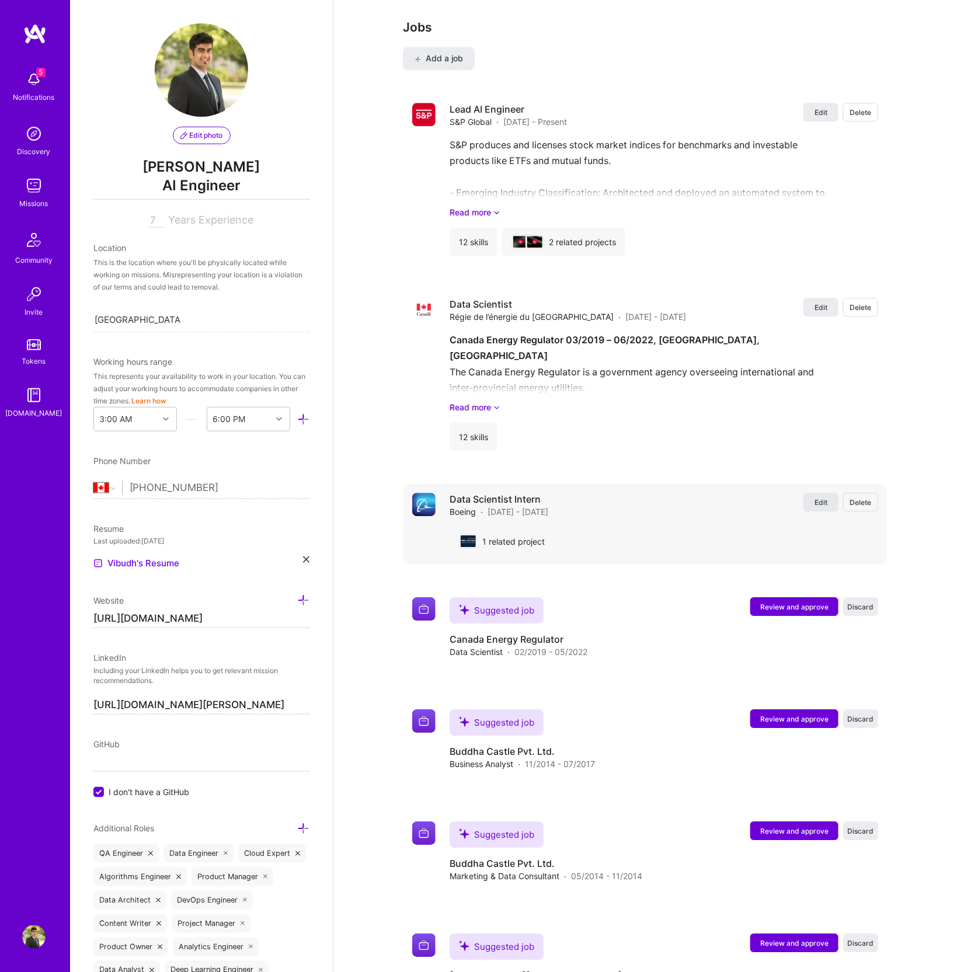
click at [815, 498] on span "Edit" at bounding box center [821, 503] width 13 height 10
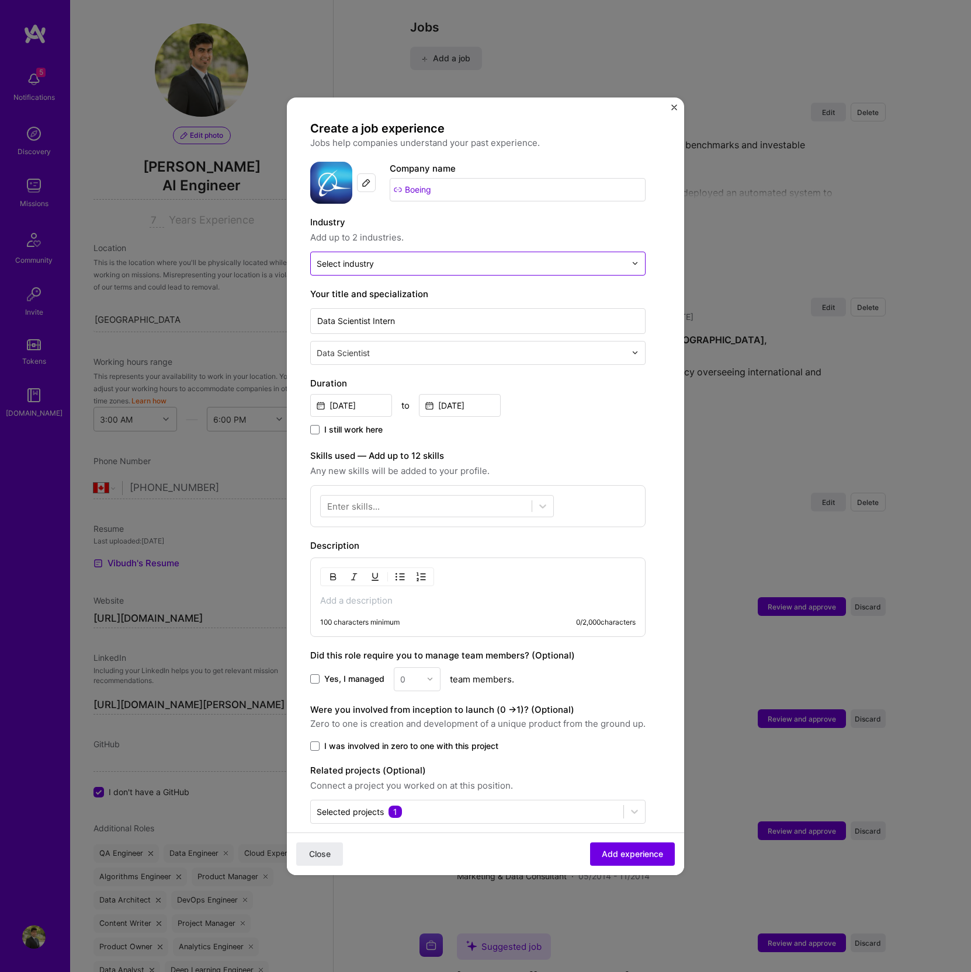
click at [369, 260] on div "Select industry 0" at bounding box center [345, 264] width 57 height 12
type input "Aero"
click at [326, 295] on span at bounding box center [325, 294] width 9 height 9
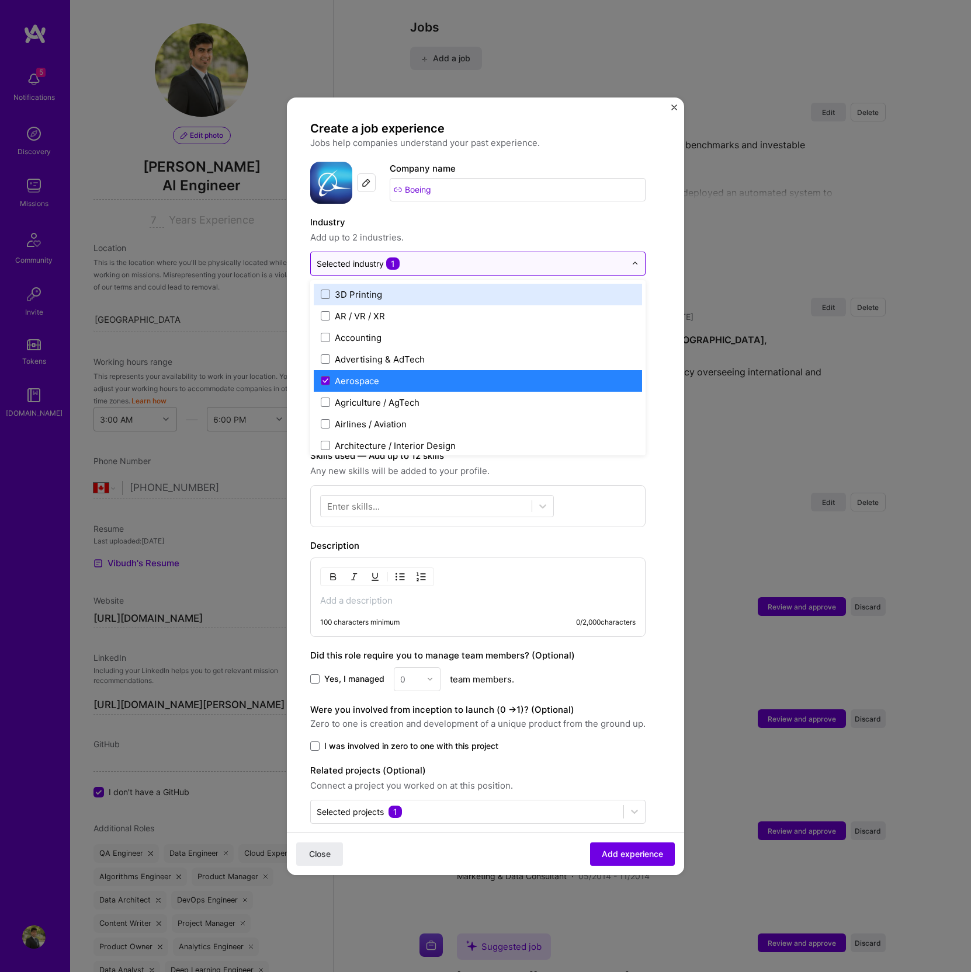
click at [444, 261] on input "text" at bounding box center [471, 264] width 309 height 12
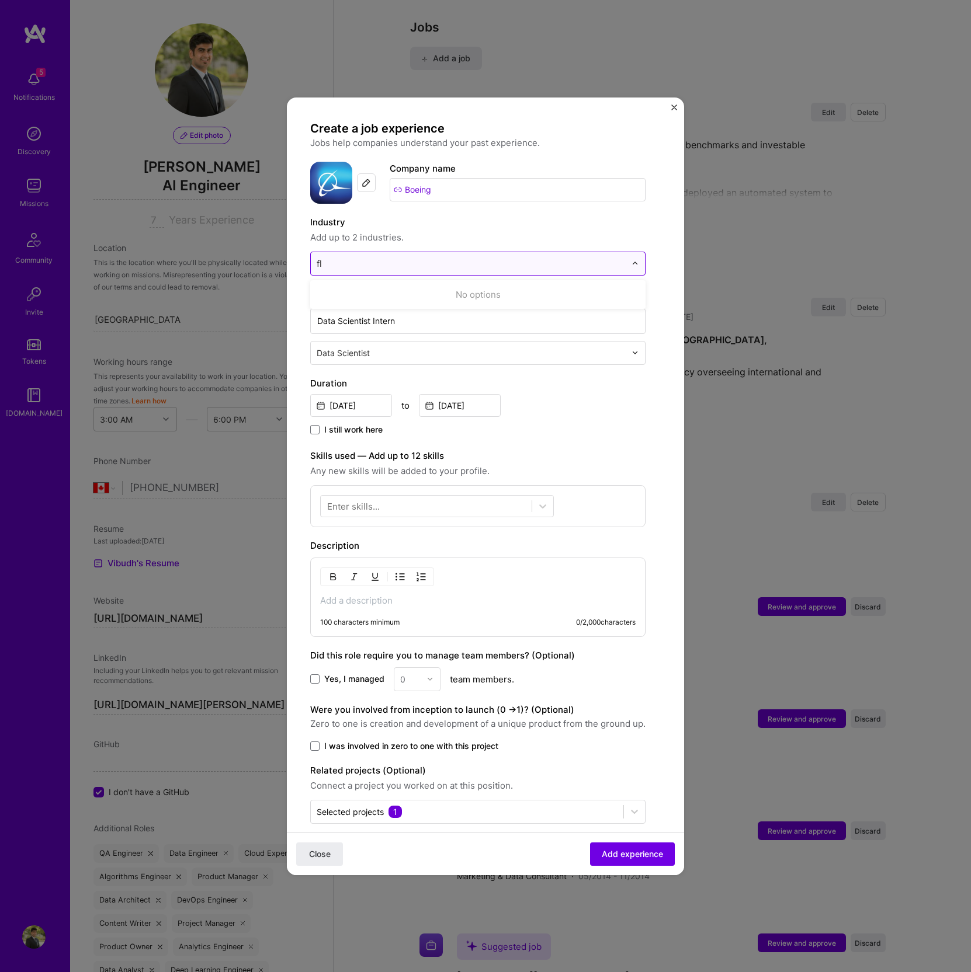
type input "f"
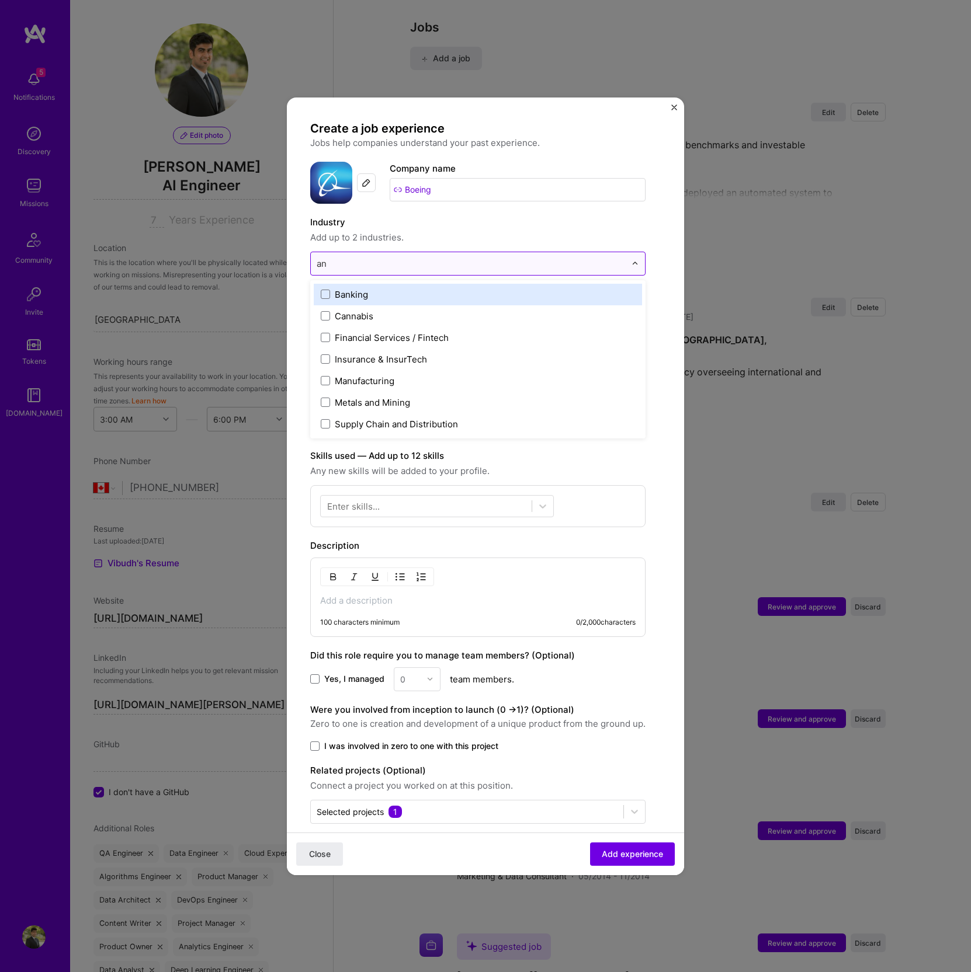
type input "a"
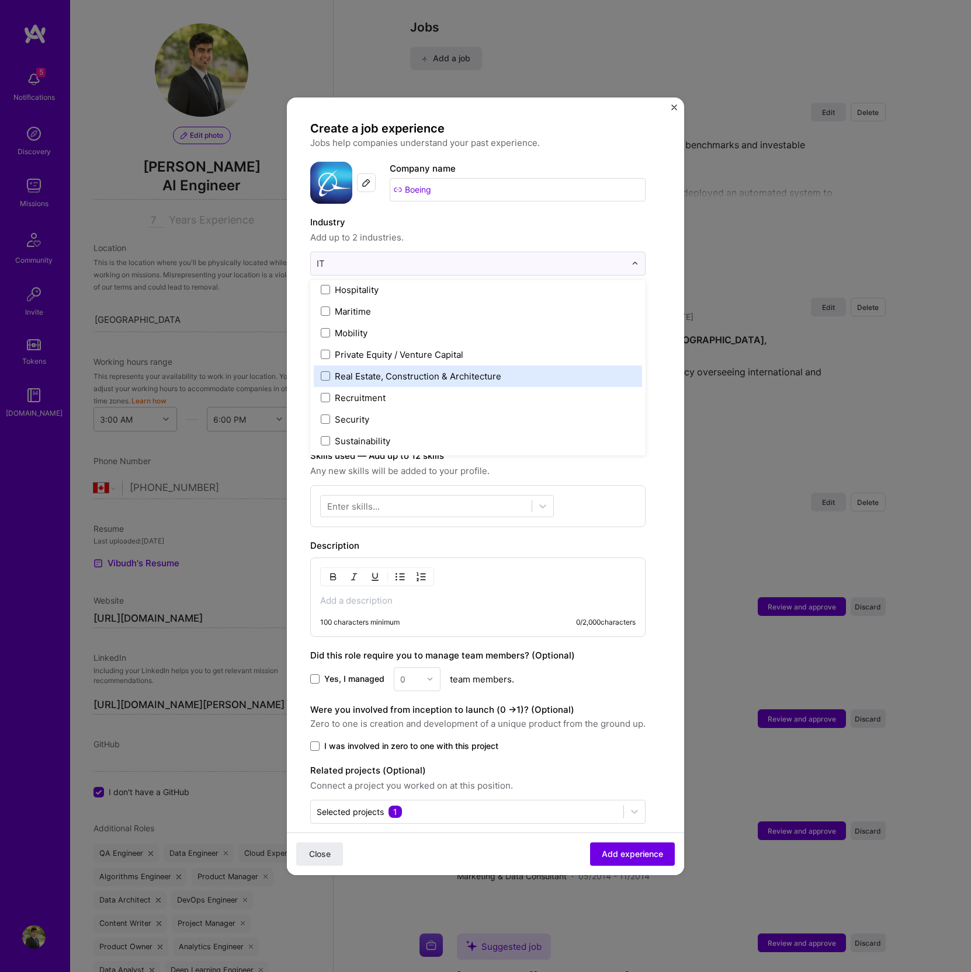
scroll to position [156, 0]
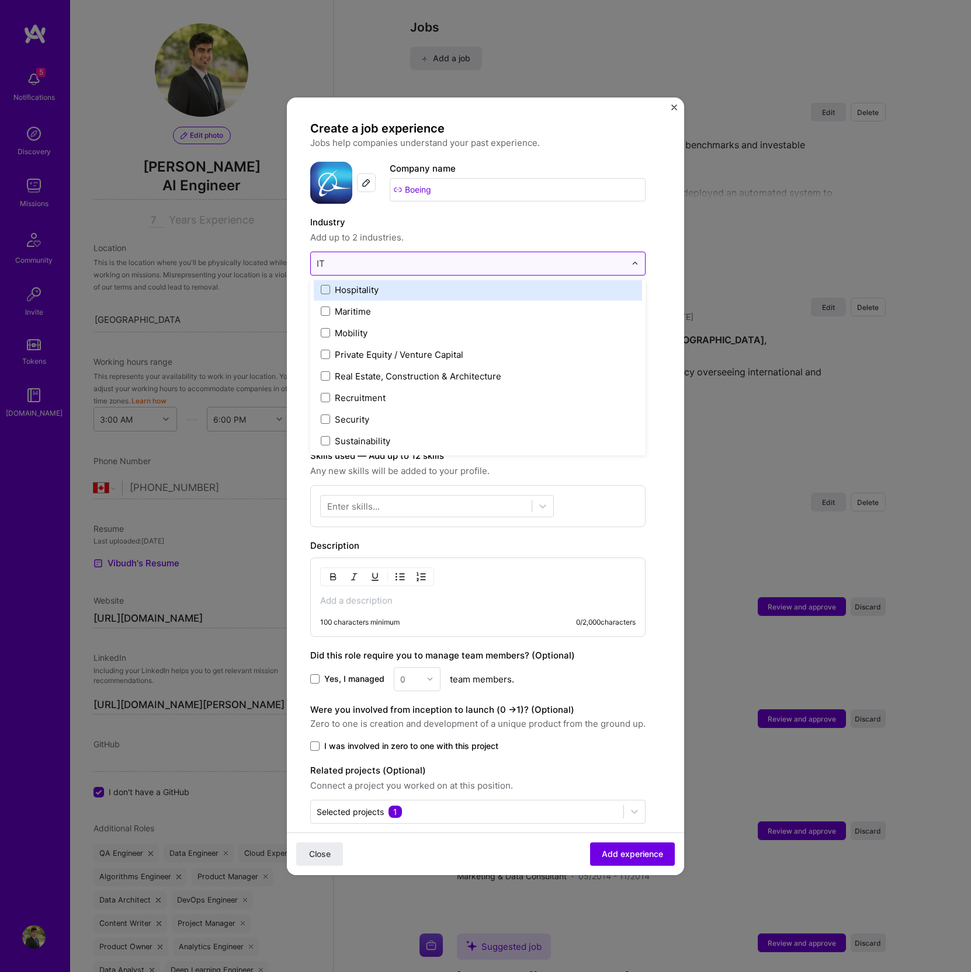
click at [343, 266] on input "IT" at bounding box center [471, 264] width 309 height 12
type input "I"
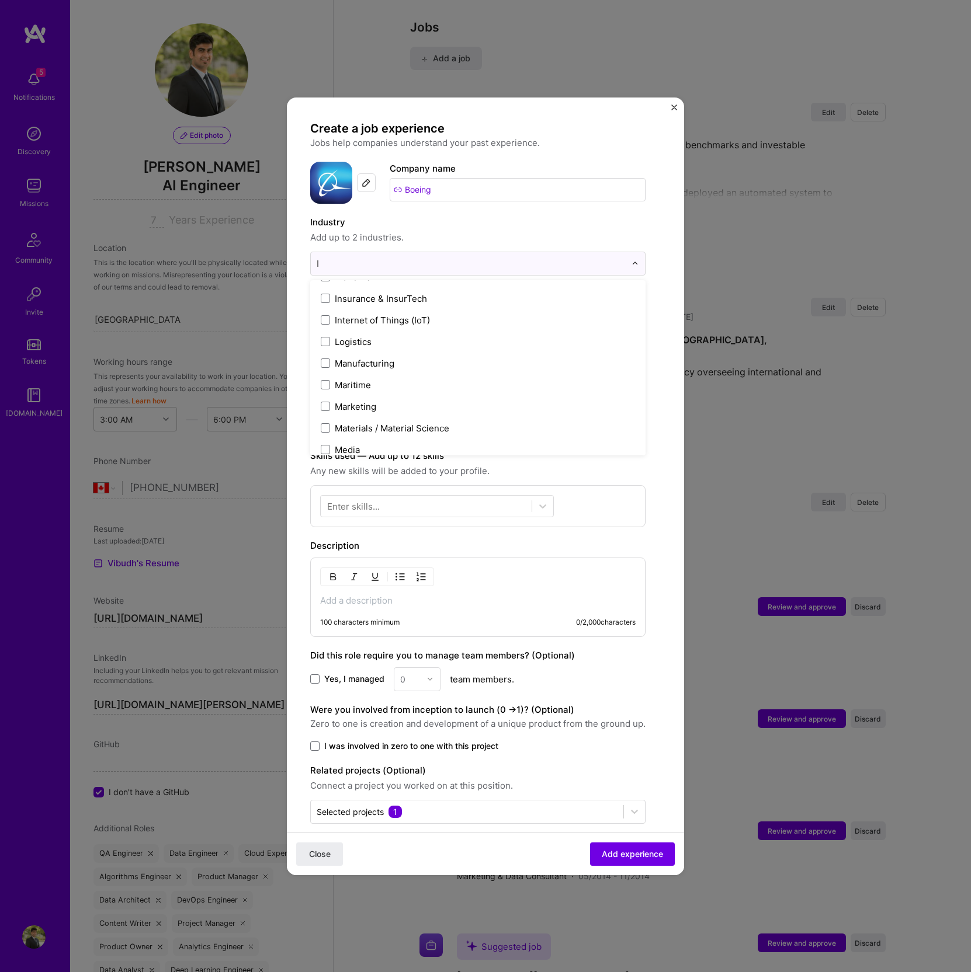
scroll to position [998, 0]
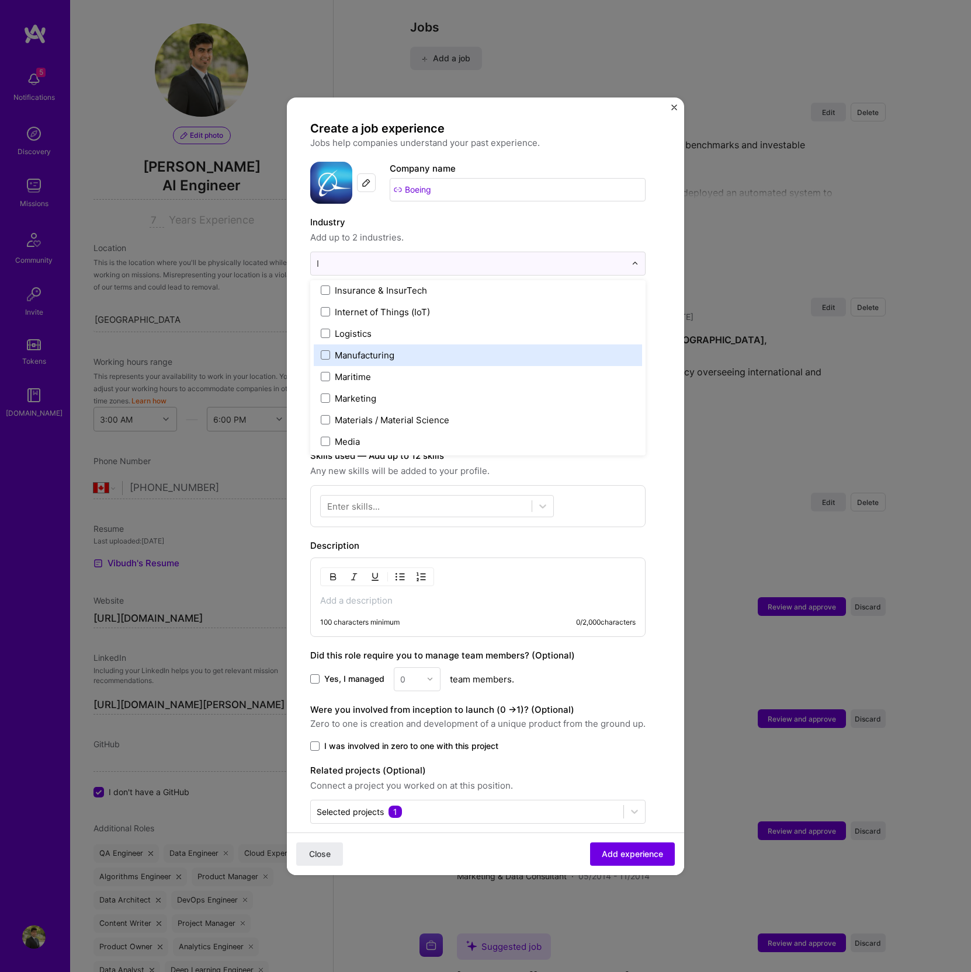
click at [370, 356] on div "Manufacturing" at bounding box center [365, 355] width 60 height 12
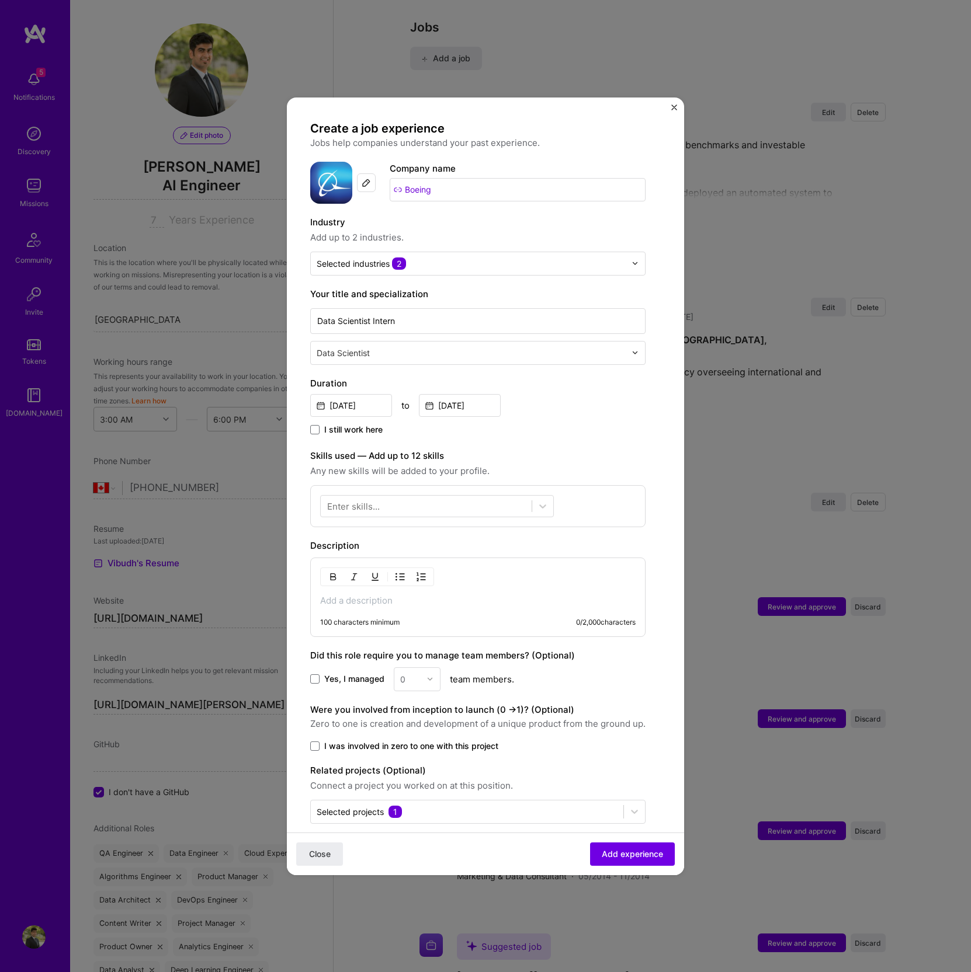
click at [471, 225] on label "Industry" at bounding box center [477, 222] width 335 height 14
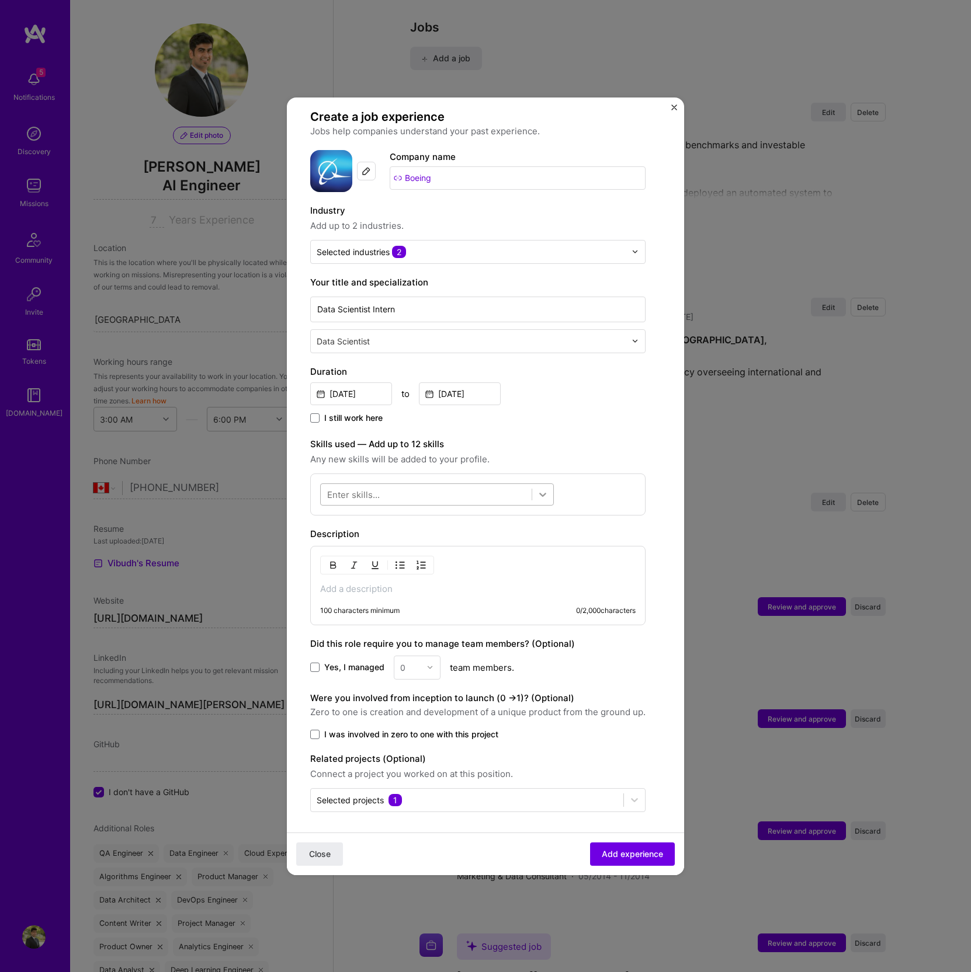
click at [538, 493] on icon at bounding box center [543, 495] width 12 height 12
click at [366, 493] on div "Enter skills..." at bounding box center [353, 494] width 53 height 12
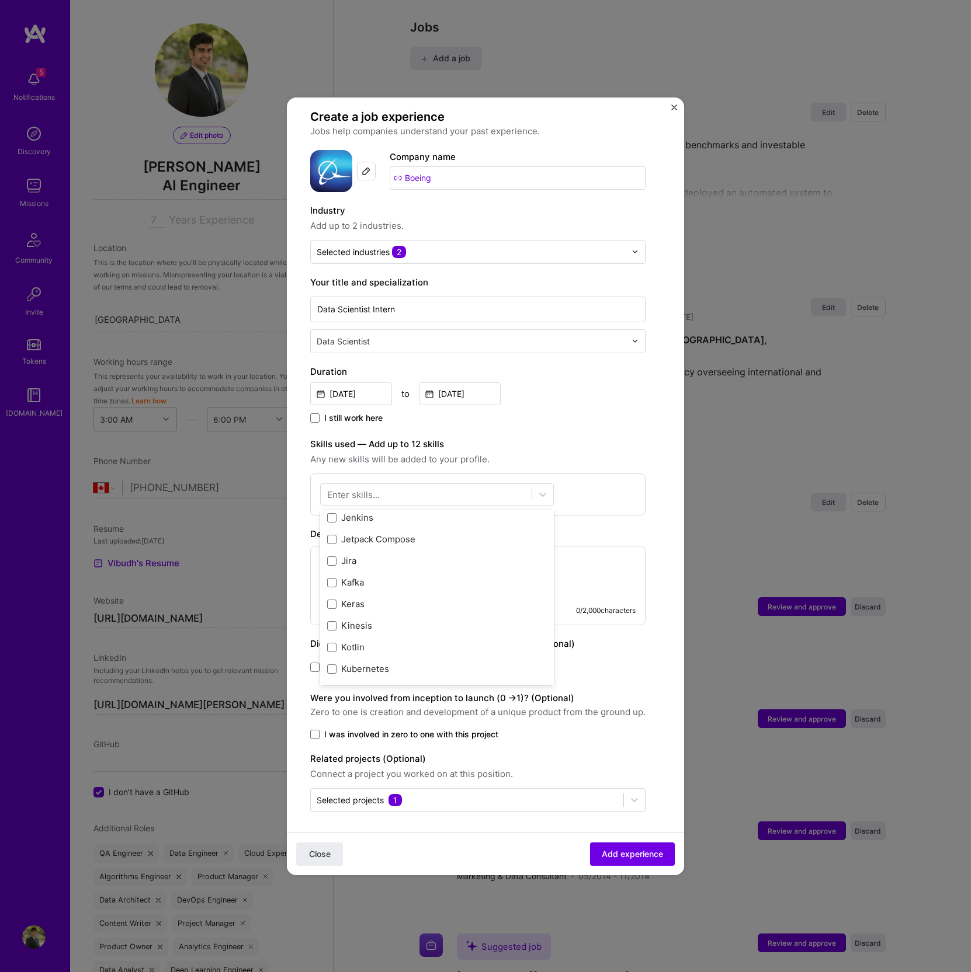
click at [635, 679] on div "Create a job experience Jobs help companies understand your past experience. Co…" at bounding box center [477, 460] width 335 height 703
click at [337, 583] on p at bounding box center [477, 589] width 315 height 12
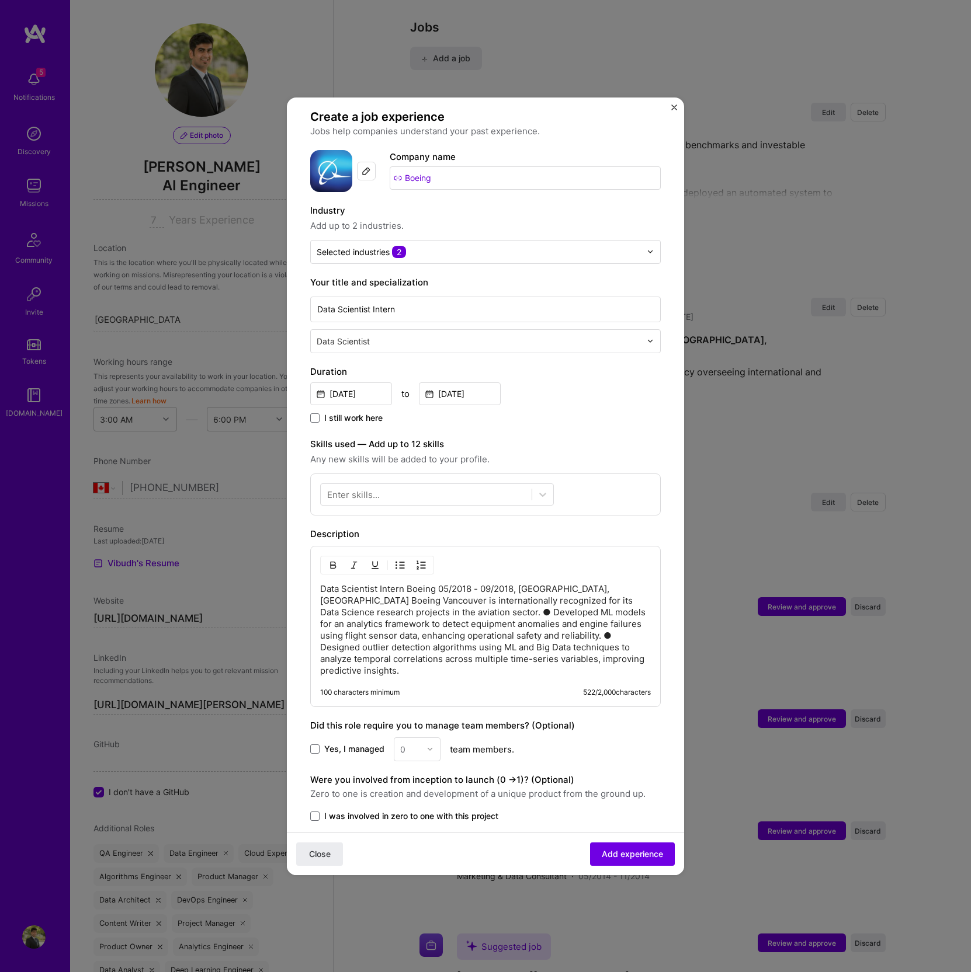
click at [599, 587] on p "Data Scientist Intern Boeing 05/2018 - 09/2018, [GEOGRAPHIC_DATA], [GEOGRAPHIC_…" at bounding box center [485, 629] width 331 height 93
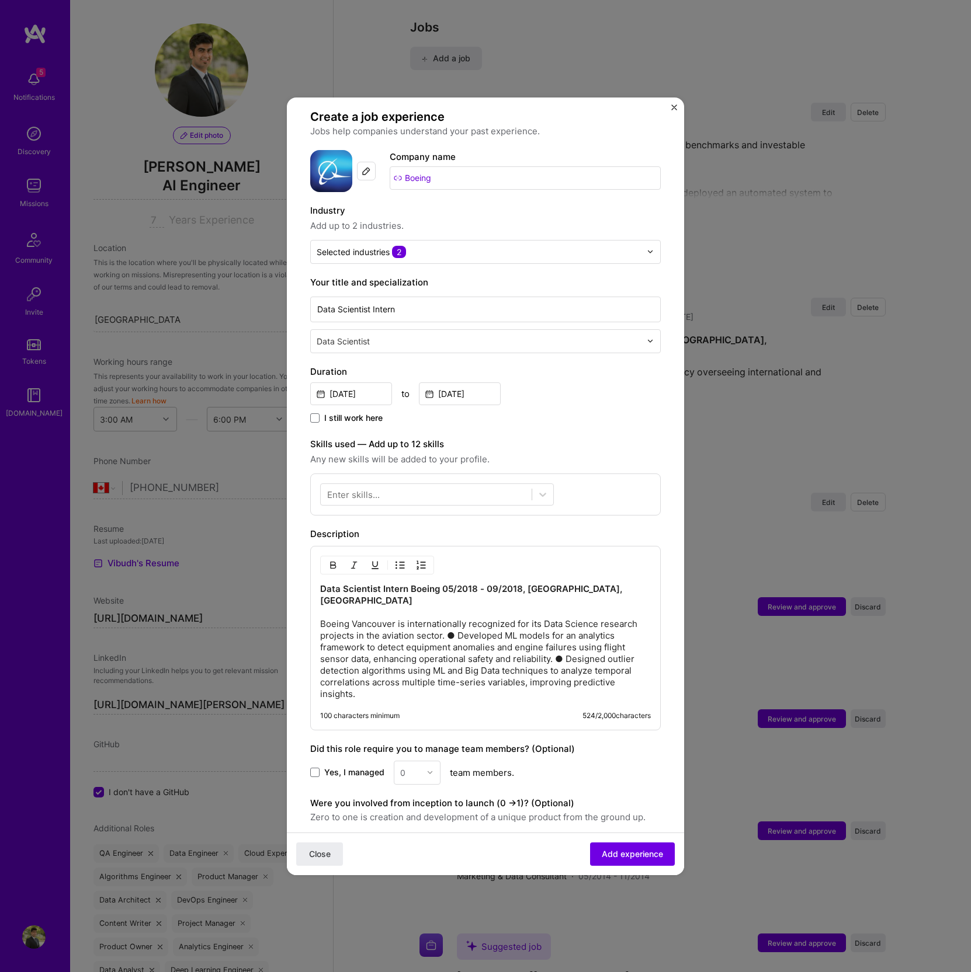
click at [447, 624] on p "Data Scientist Intern Boeing 05/2018 - 09/2018, [GEOGRAPHIC_DATA], [GEOGRAPHIC_…" at bounding box center [485, 641] width 331 height 117
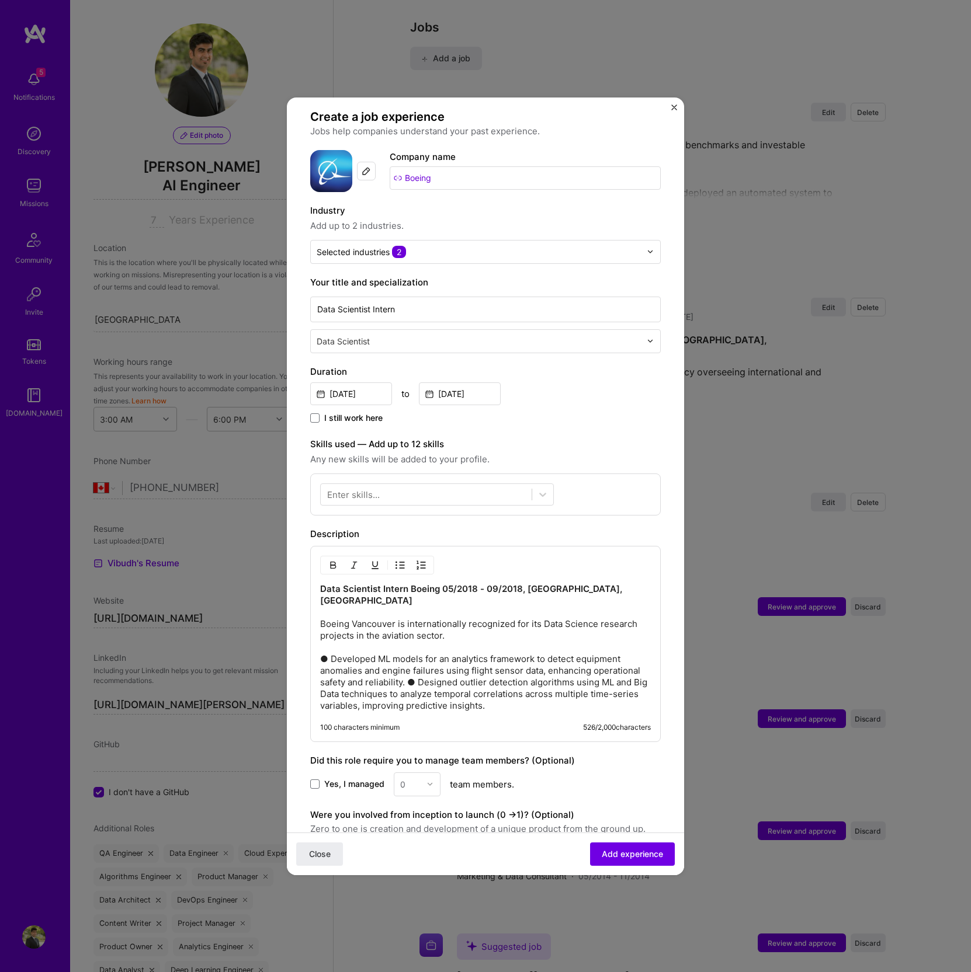
click at [457, 673] on p "Data Scientist Intern Boeing 05/2018 - 09/2018, [GEOGRAPHIC_DATA], [GEOGRAPHIC_…" at bounding box center [485, 647] width 331 height 128
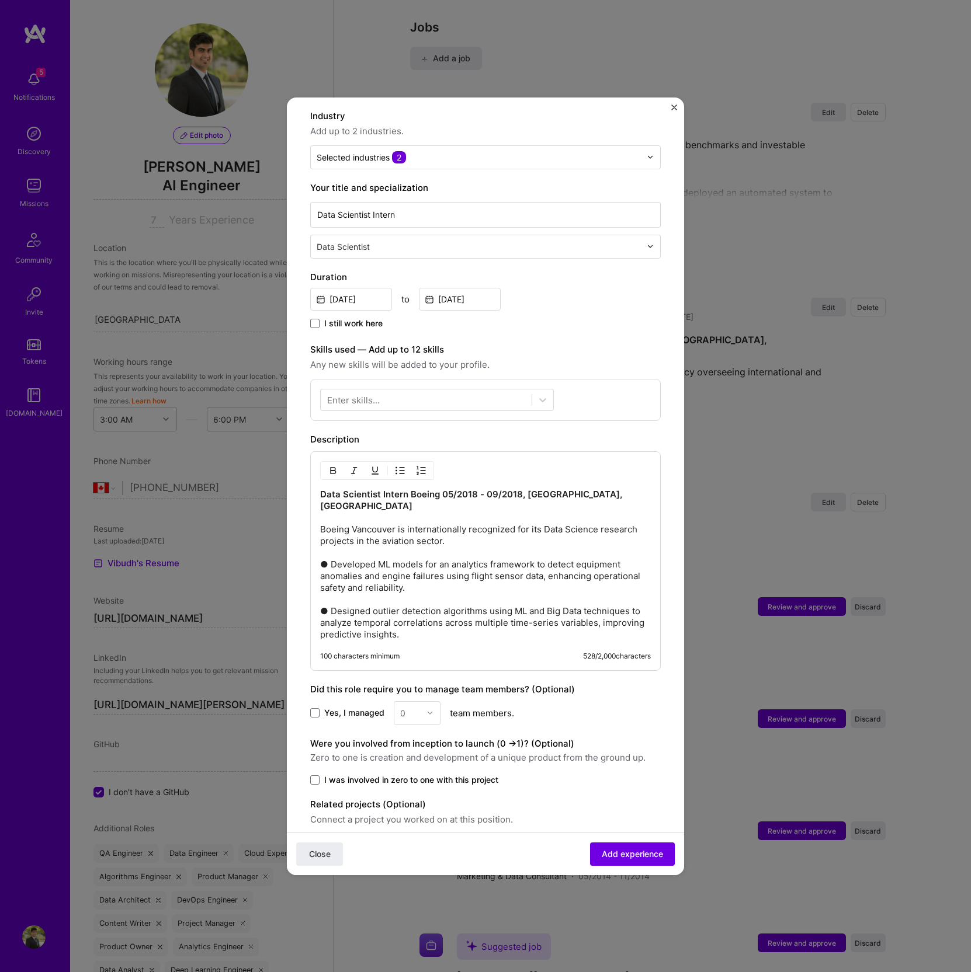
scroll to position [140, 0]
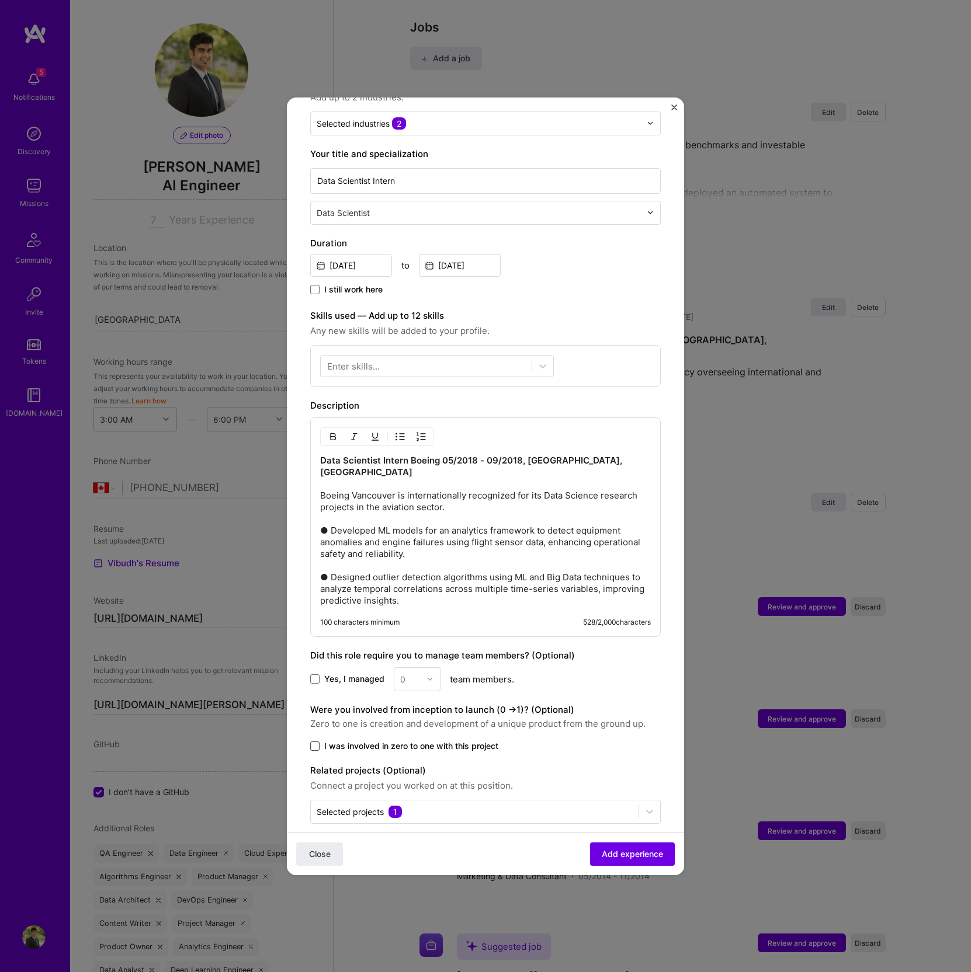
click at [313, 742] on span at bounding box center [314, 746] width 9 height 9
click at [0, 0] on input "I was involved in zero to one with this project" at bounding box center [0, 0] width 0 height 0
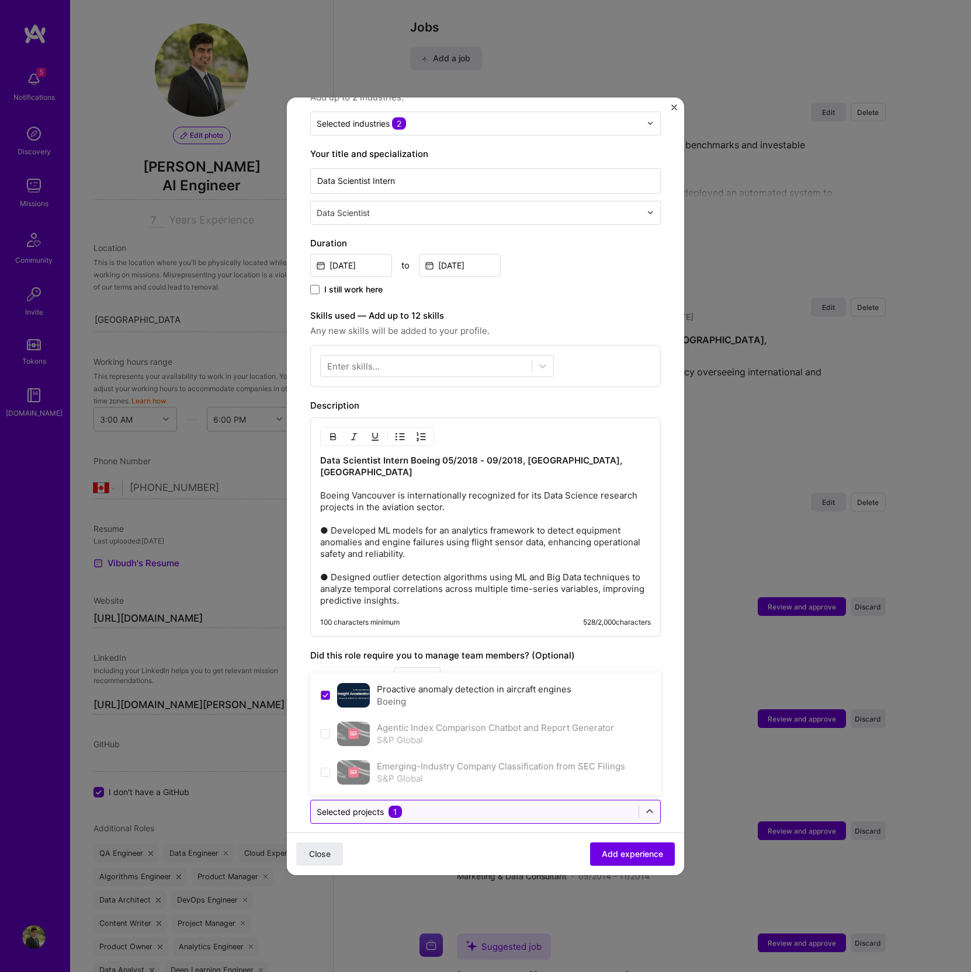
click at [566, 806] on input "text" at bounding box center [475, 812] width 316 height 12
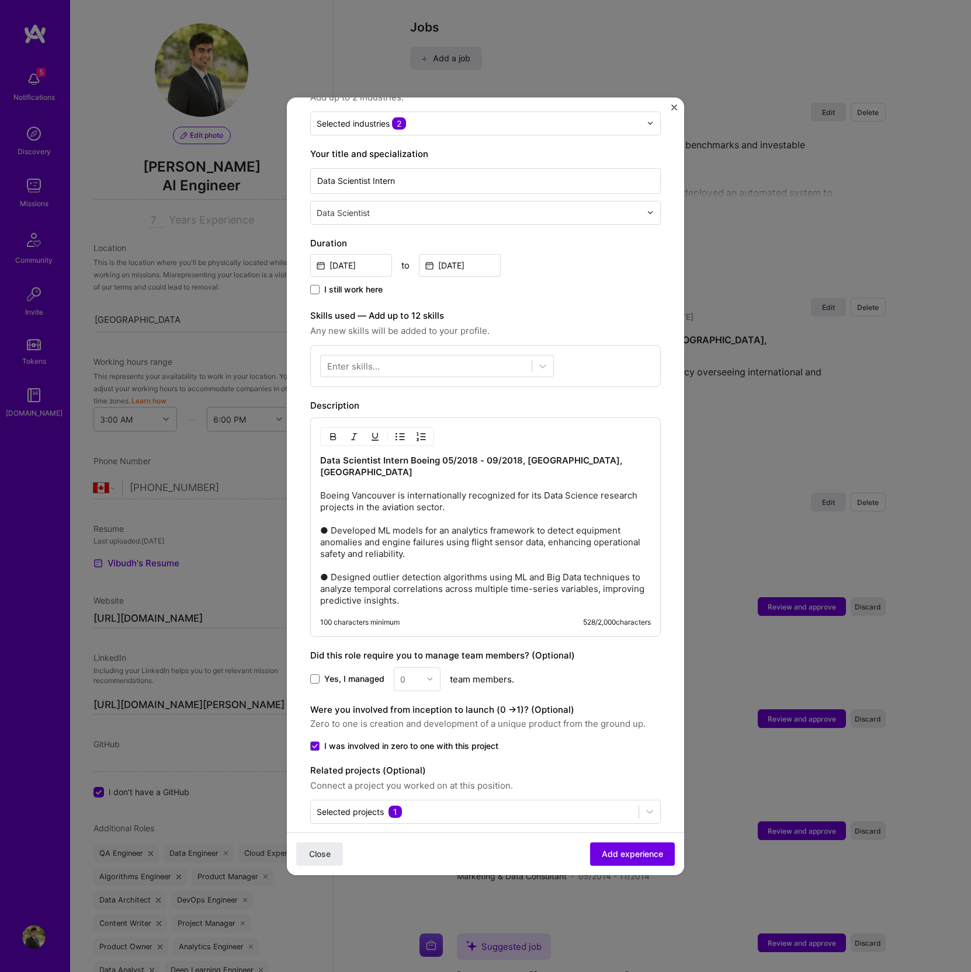
click at [490, 839] on div "Close Add experience" at bounding box center [485, 853] width 397 height 43
click at [623, 860] on button "Add experience" at bounding box center [632, 853] width 85 height 23
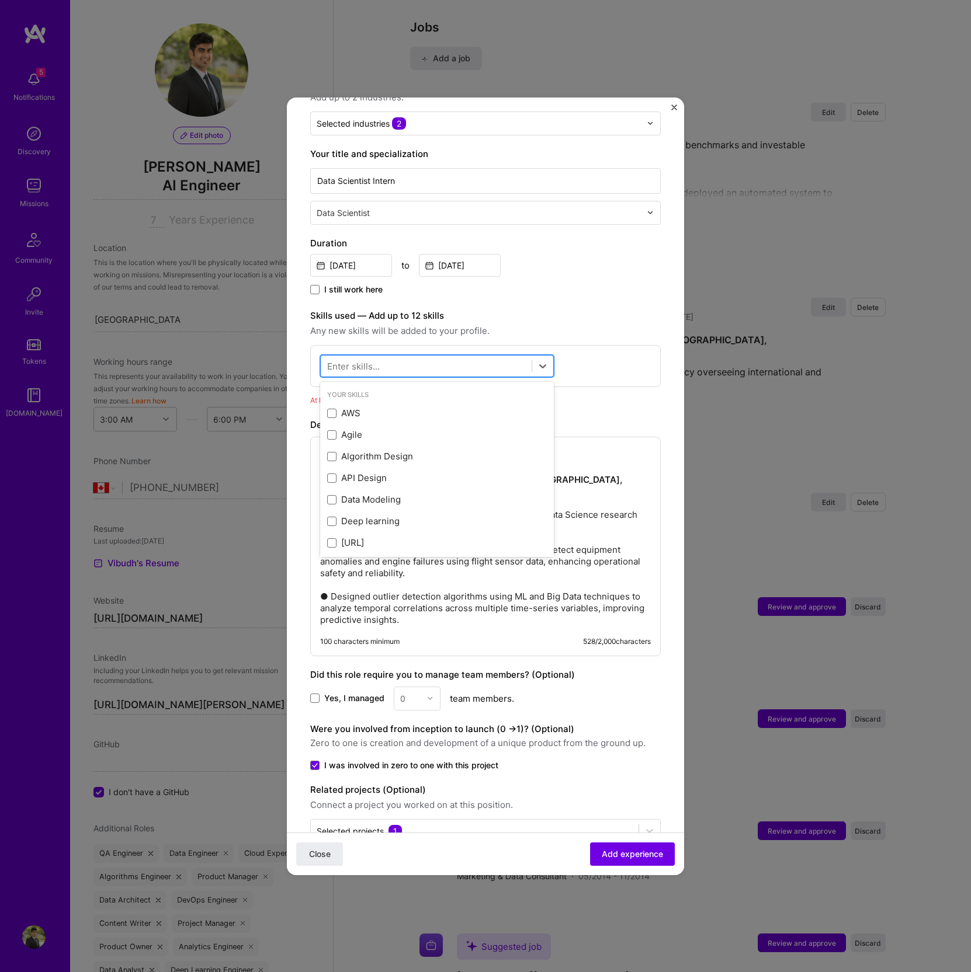
click at [425, 365] on div at bounding box center [426, 365] width 211 height 19
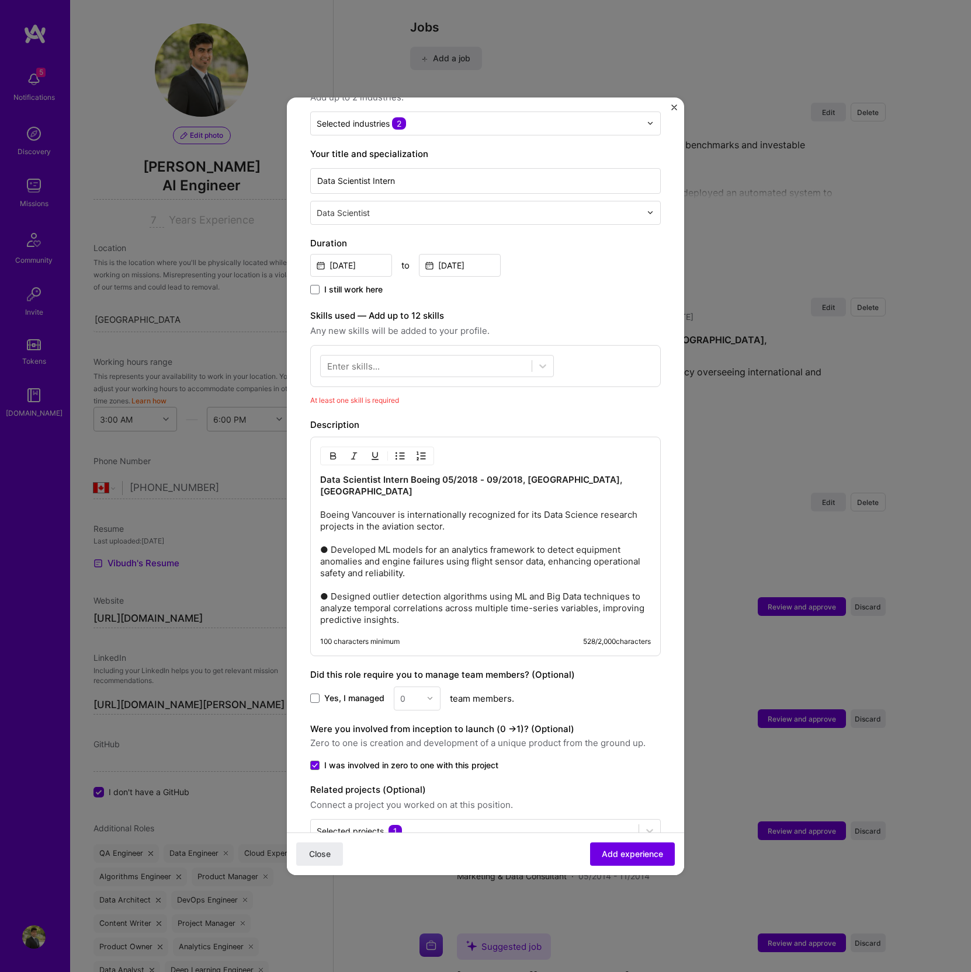
click at [356, 360] on div "Enter skills..." at bounding box center [353, 366] width 53 height 12
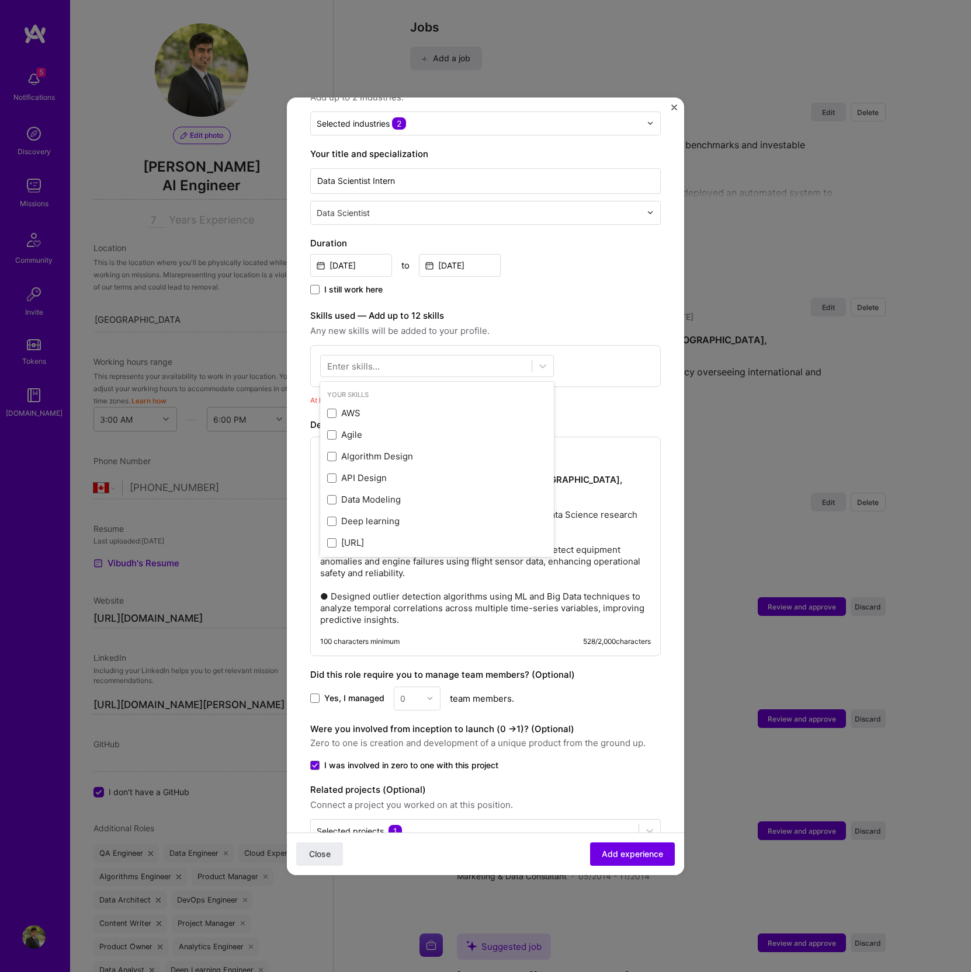
click at [336, 365] on div "Enter skills..." at bounding box center [353, 366] width 53 height 12
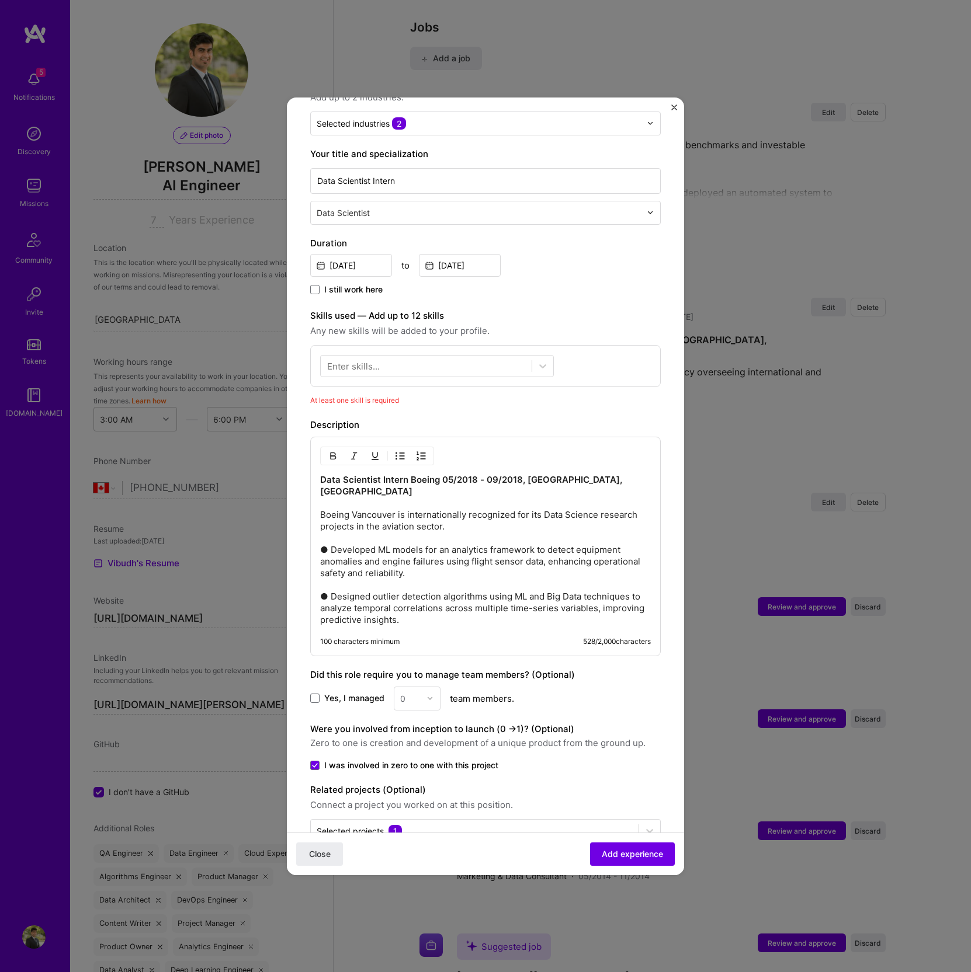
click at [336, 365] on div "Enter skills..." at bounding box center [353, 366] width 53 height 12
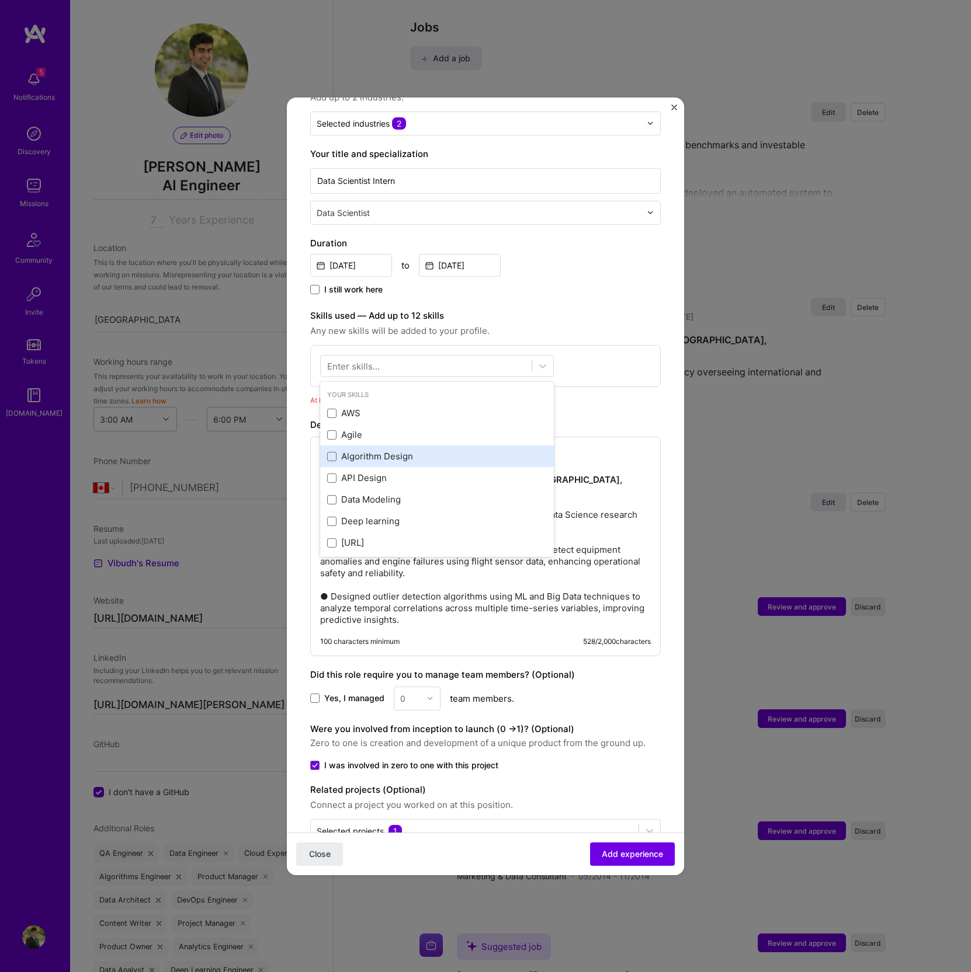
click at [373, 456] on div "Algorithm Design" at bounding box center [437, 456] width 220 height 12
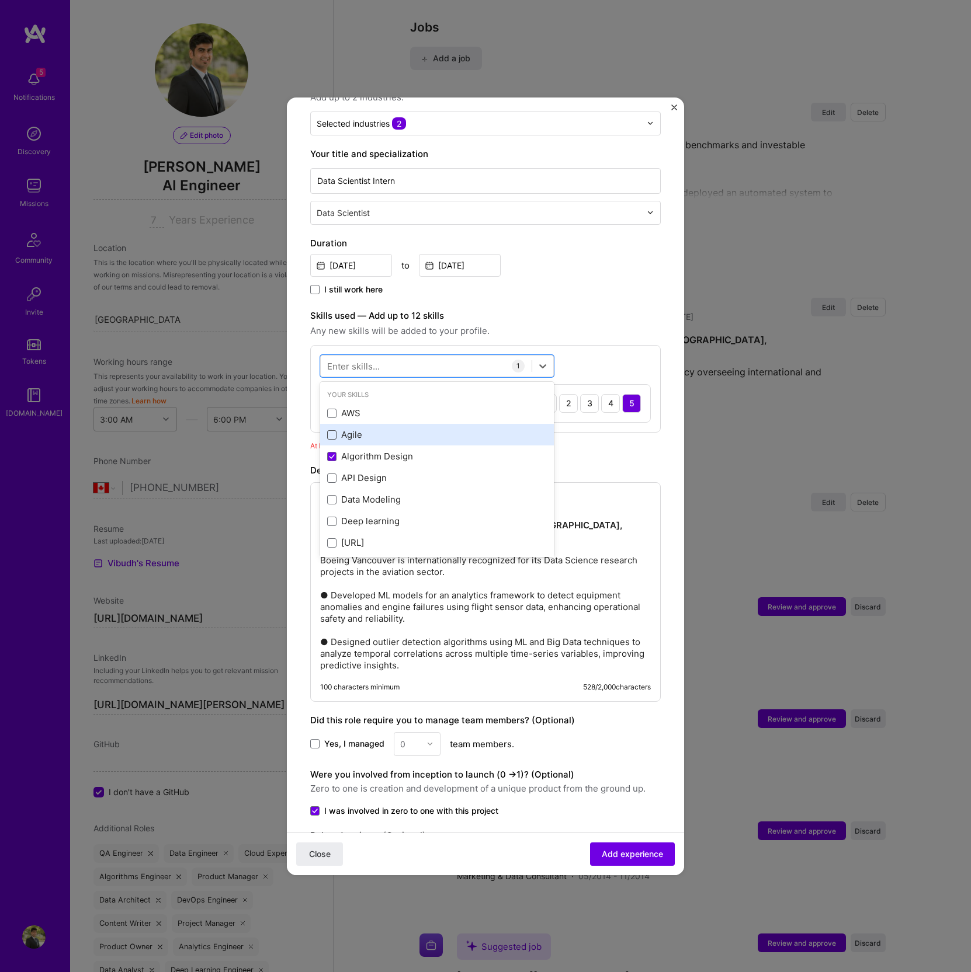
click at [333, 433] on span at bounding box center [331, 434] width 9 height 9
click at [0, 0] on input "checkbox" at bounding box center [0, 0] width 0 height 0
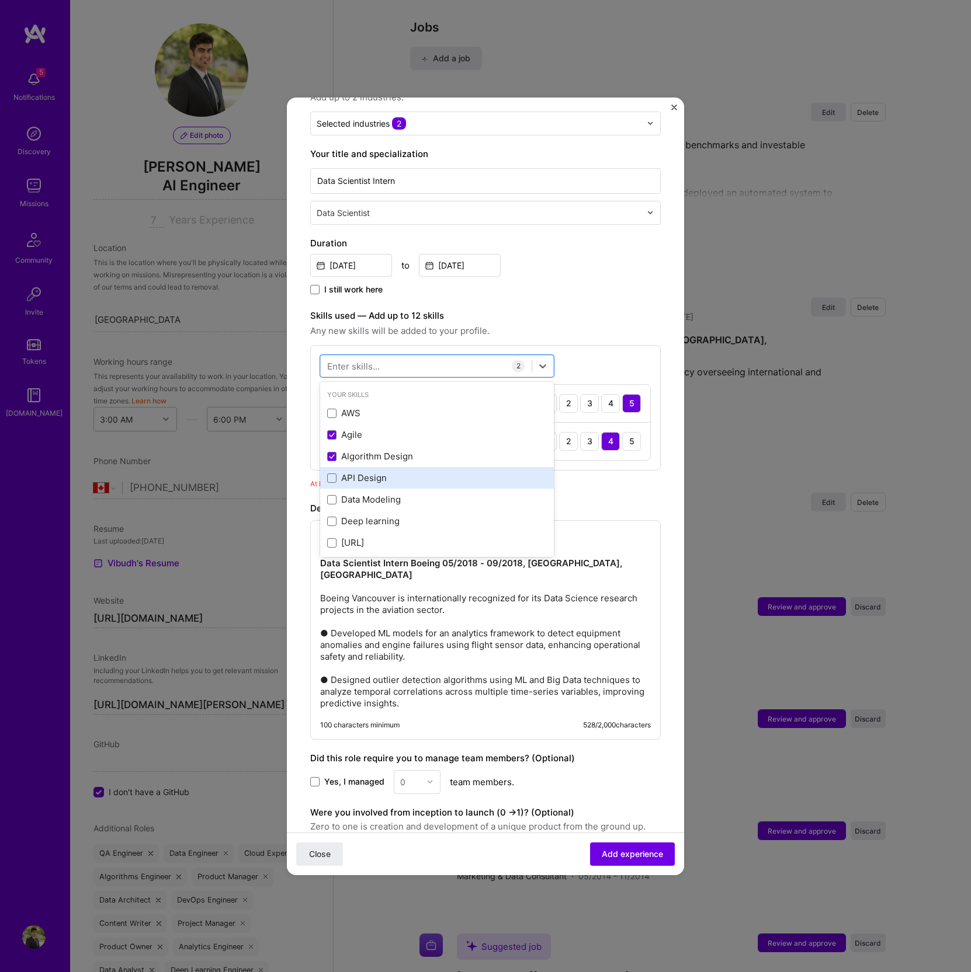
click at [402, 476] on div "API Design" at bounding box center [437, 478] width 220 height 12
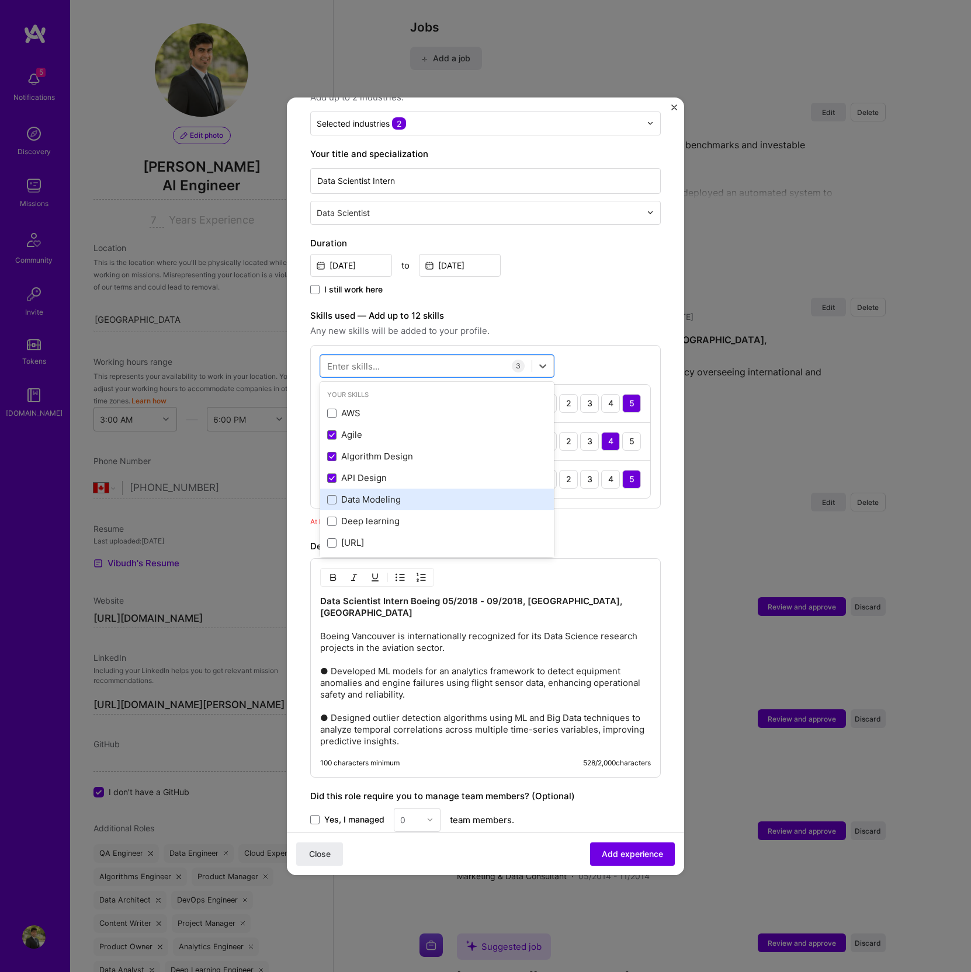
click at [386, 502] on div "Data Modeling" at bounding box center [437, 499] width 220 height 12
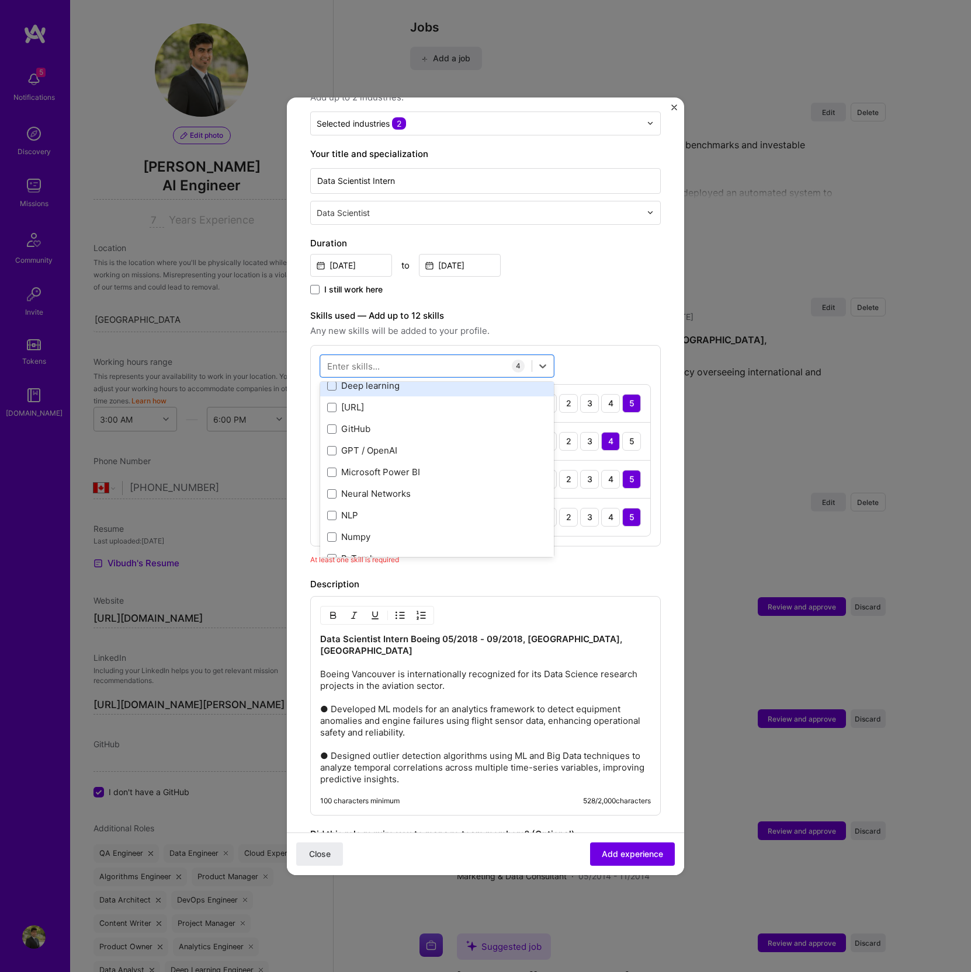
scroll to position [148, 0]
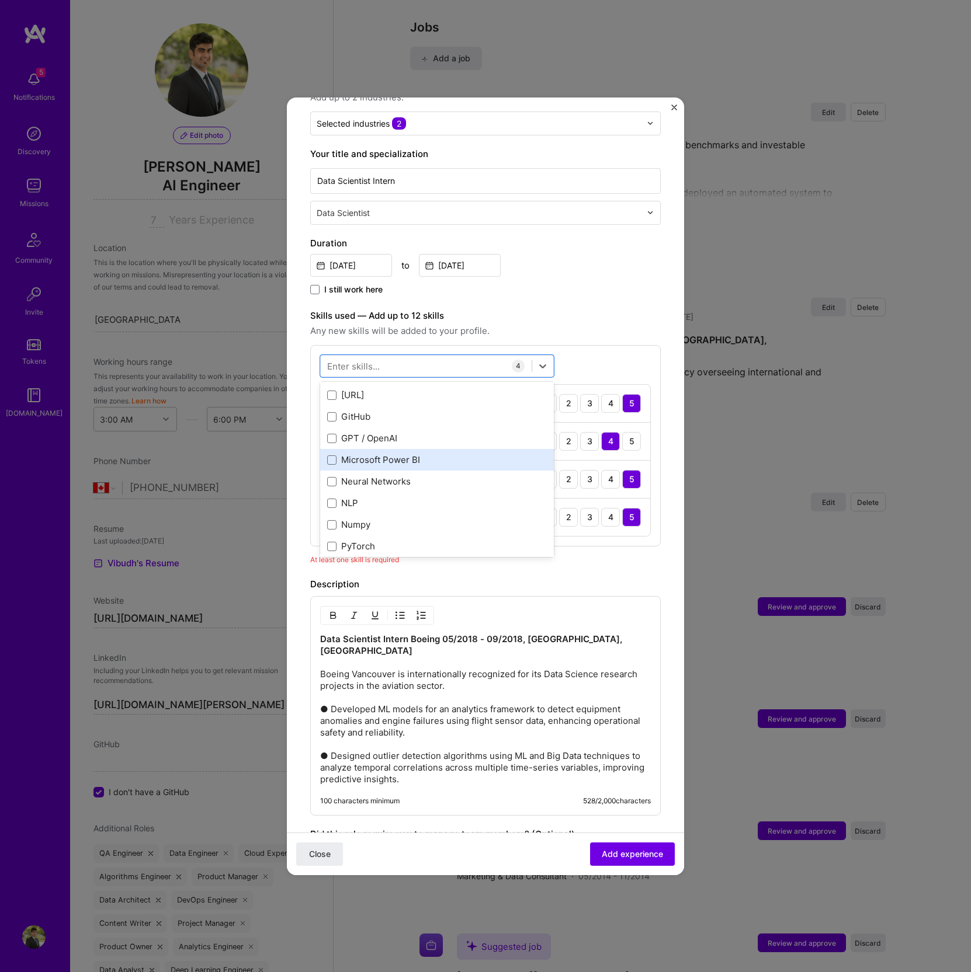
click at [386, 463] on div "Microsoft Power BI" at bounding box center [437, 460] width 220 height 12
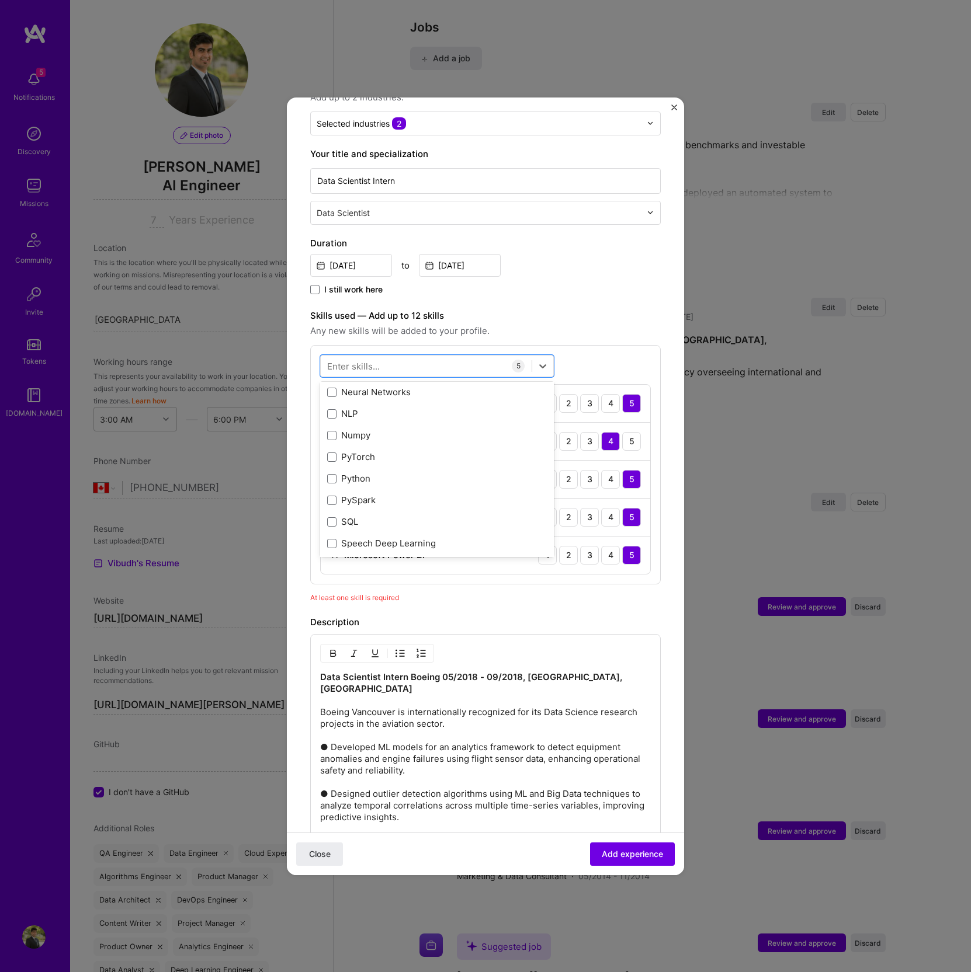
scroll to position [242, 0]
click at [351, 420] on div "Numpy" at bounding box center [437, 431] width 234 height 22
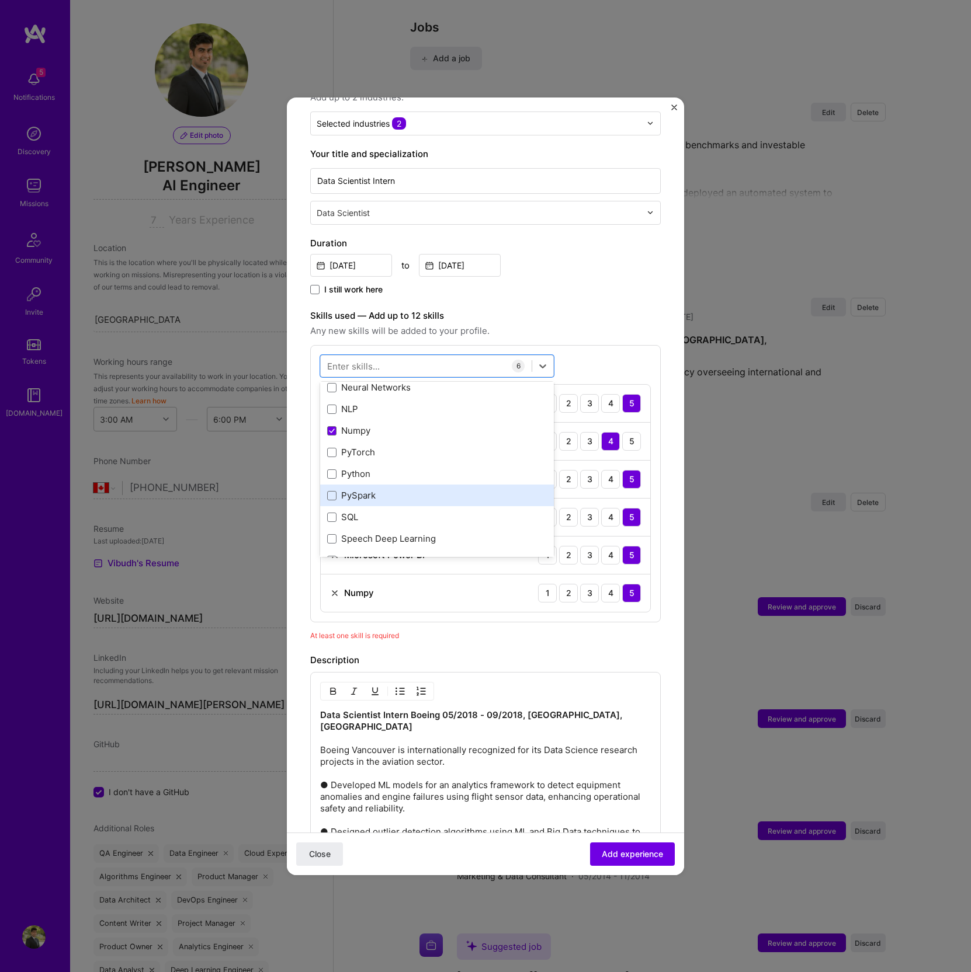
click at [357, 492] on div "PySpark" at bounding box center [437, 495] width 220 height 12
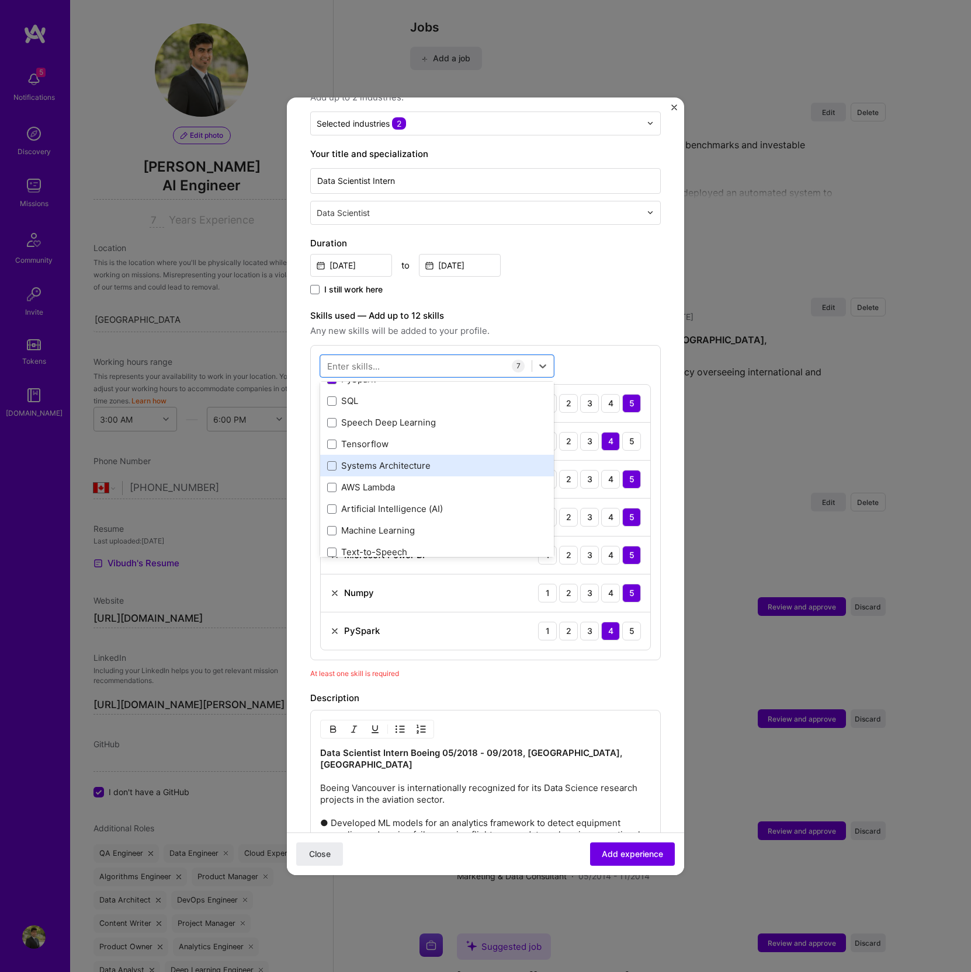
scroll to position [370, 0]
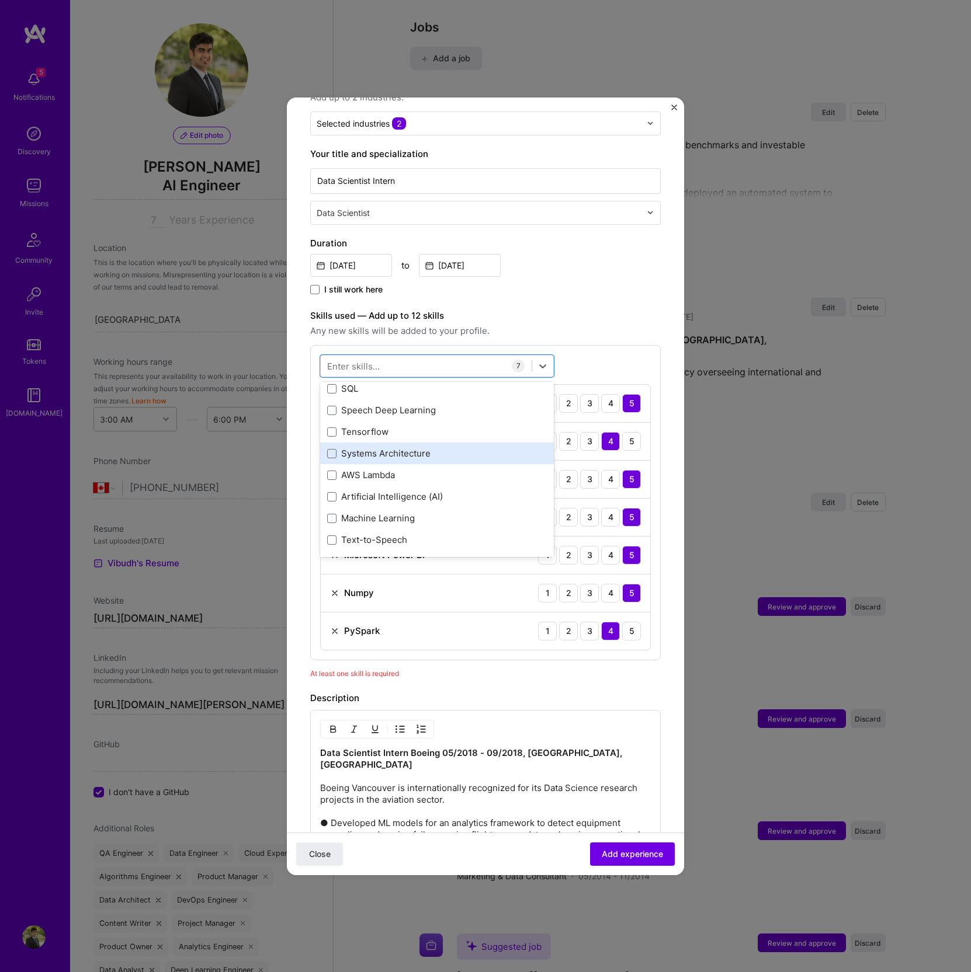
click at [396, 454] on div "Systems Architecture" at bounding box center [437, 453] width 220 height 12
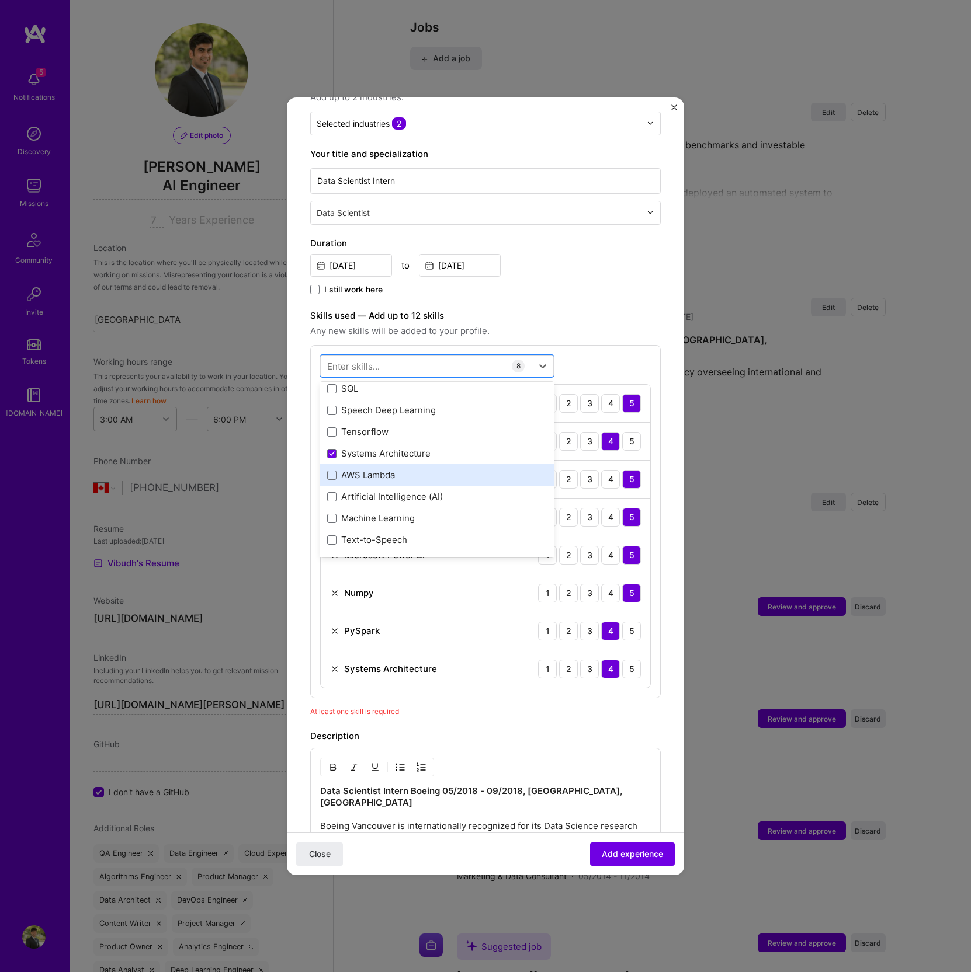
click at [382, 477] on div "AWS Lambda" at bounding box center [437, 475] width 220 height 12
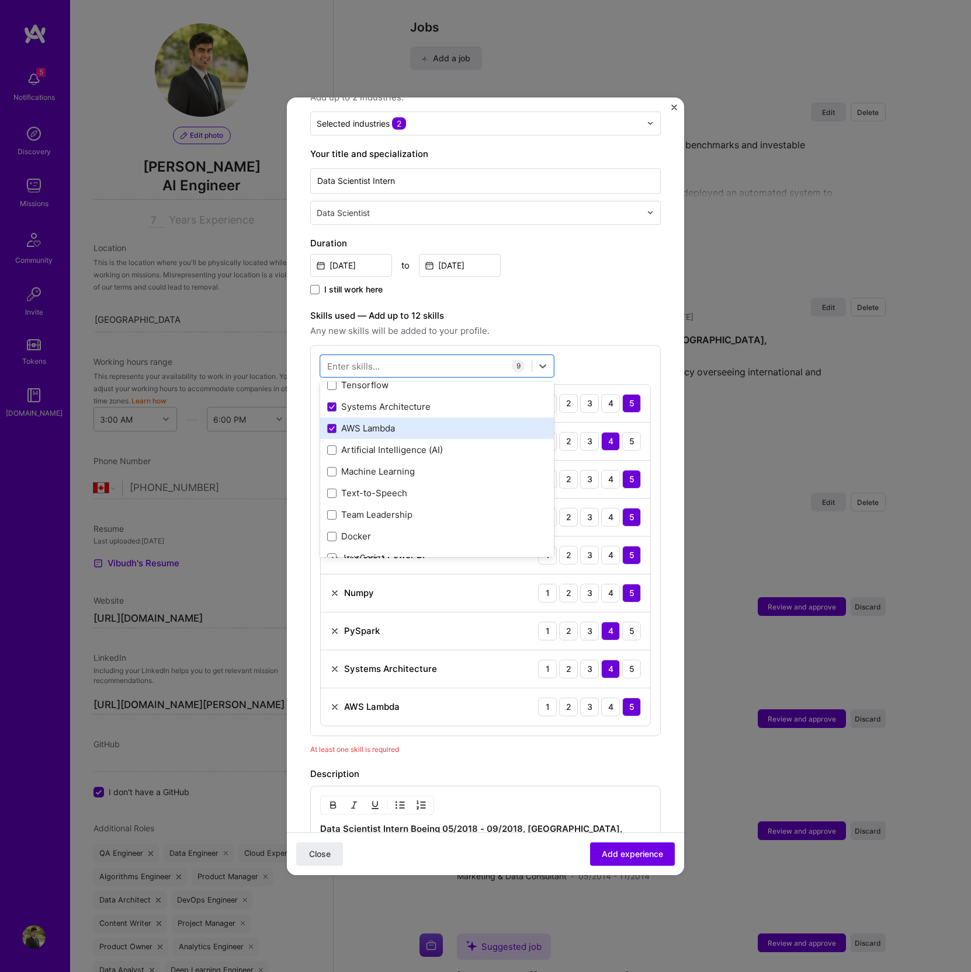
scroll to position [430, 0]
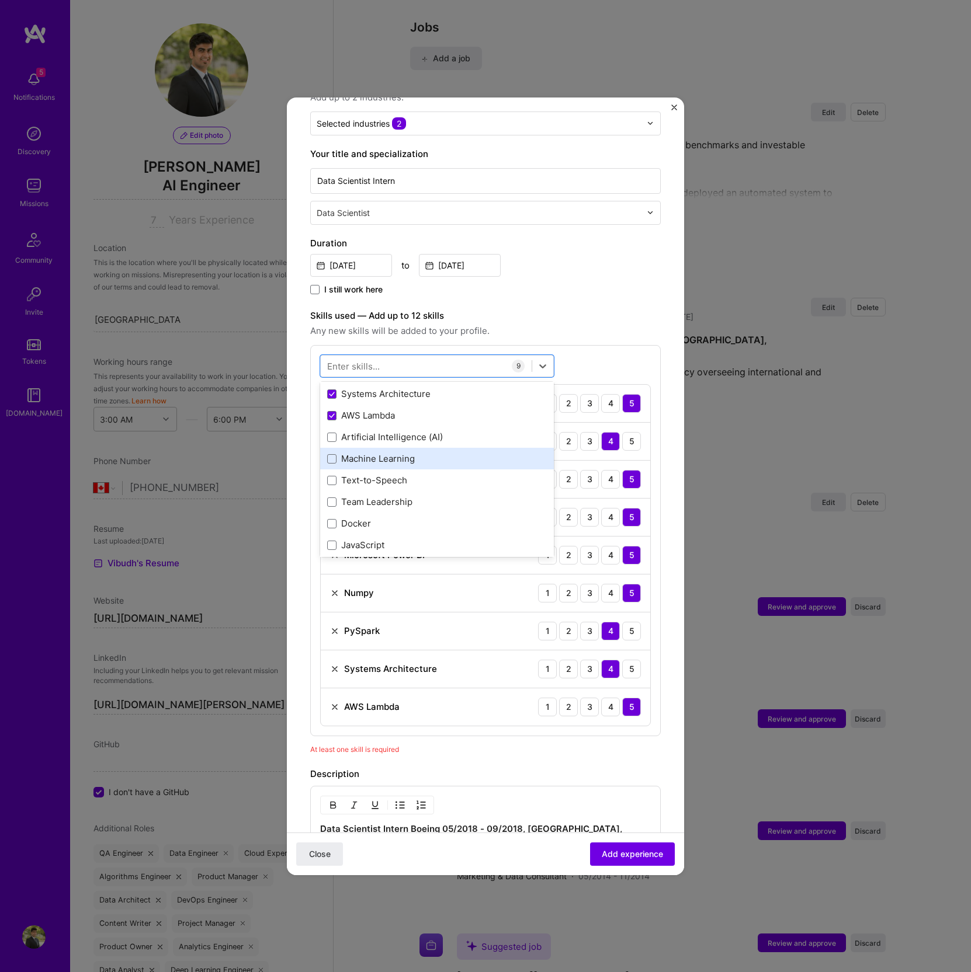
click at [384, 460] on div "Machine Learning" at bounding box center [437, 459] width 220 height 12
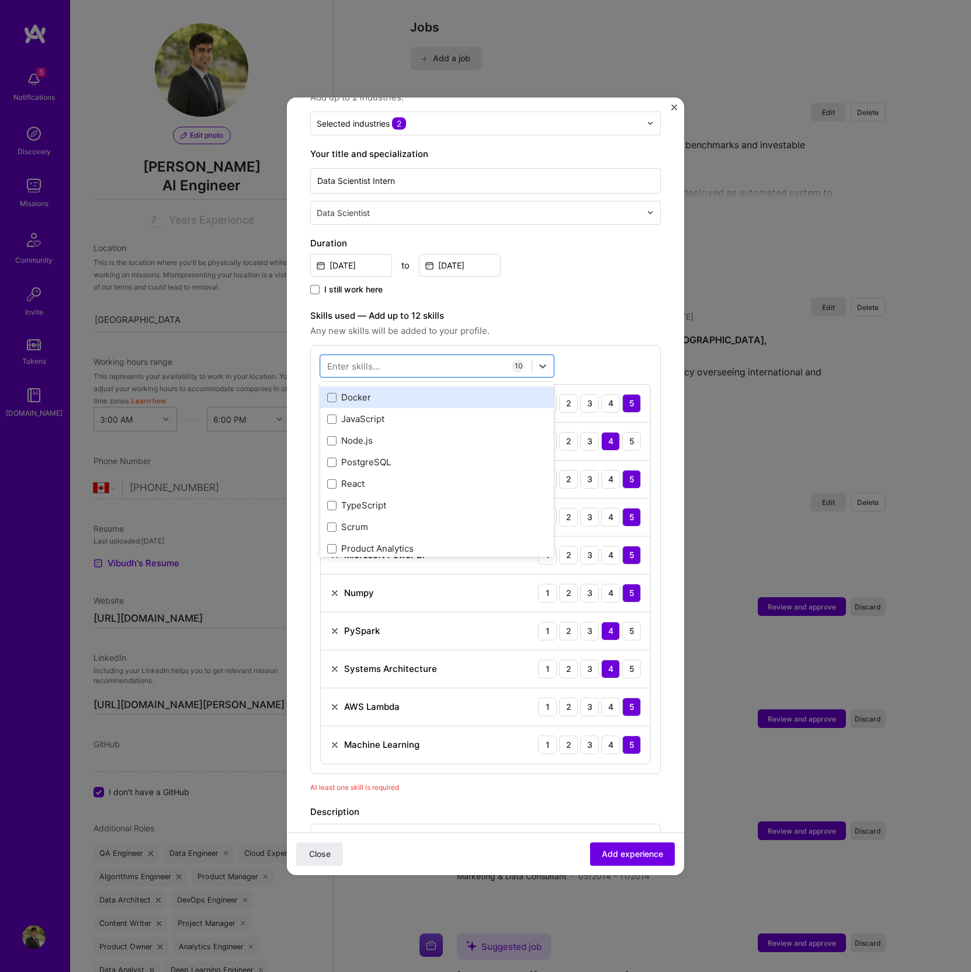
scroll to position [559, 0]
click at [384, 399] on div "Docker" at bounding box center [437, 394] width 234 height 22
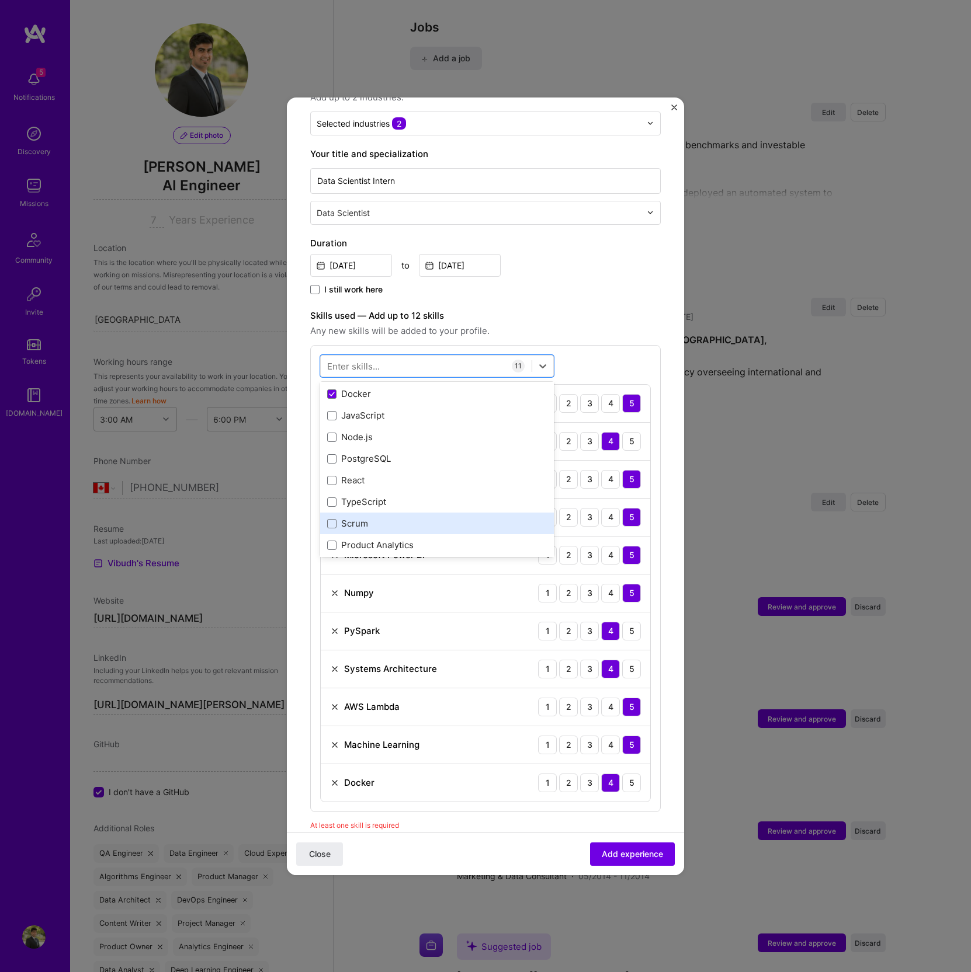
click at [364, 523] on div "Scrum" at bounding box center [437, 523] width 220 height 12
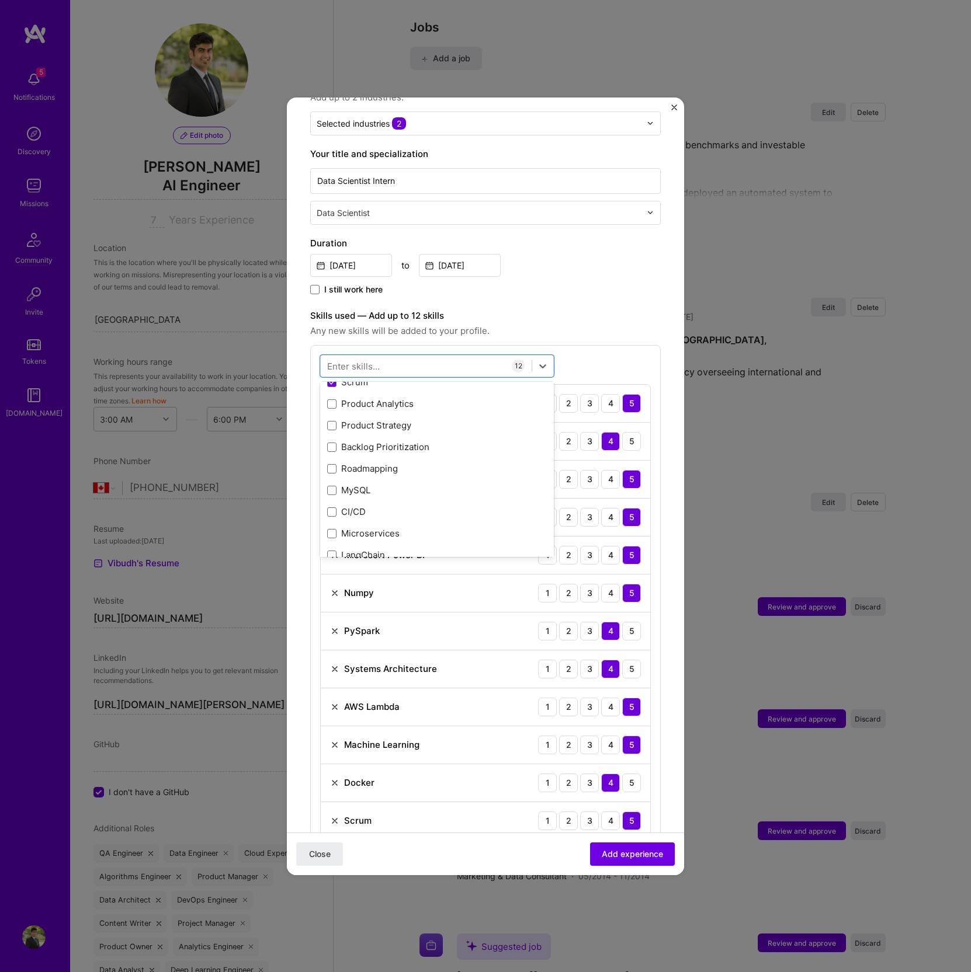
scroll to position [713, 0]
click at [404, 394] on div "Product Analytics" at bounding box center [437, 391] width 220 height 12
click at [371, 492] on div "Roadmapping" at bounding box center [437, 492] width 220 height 12
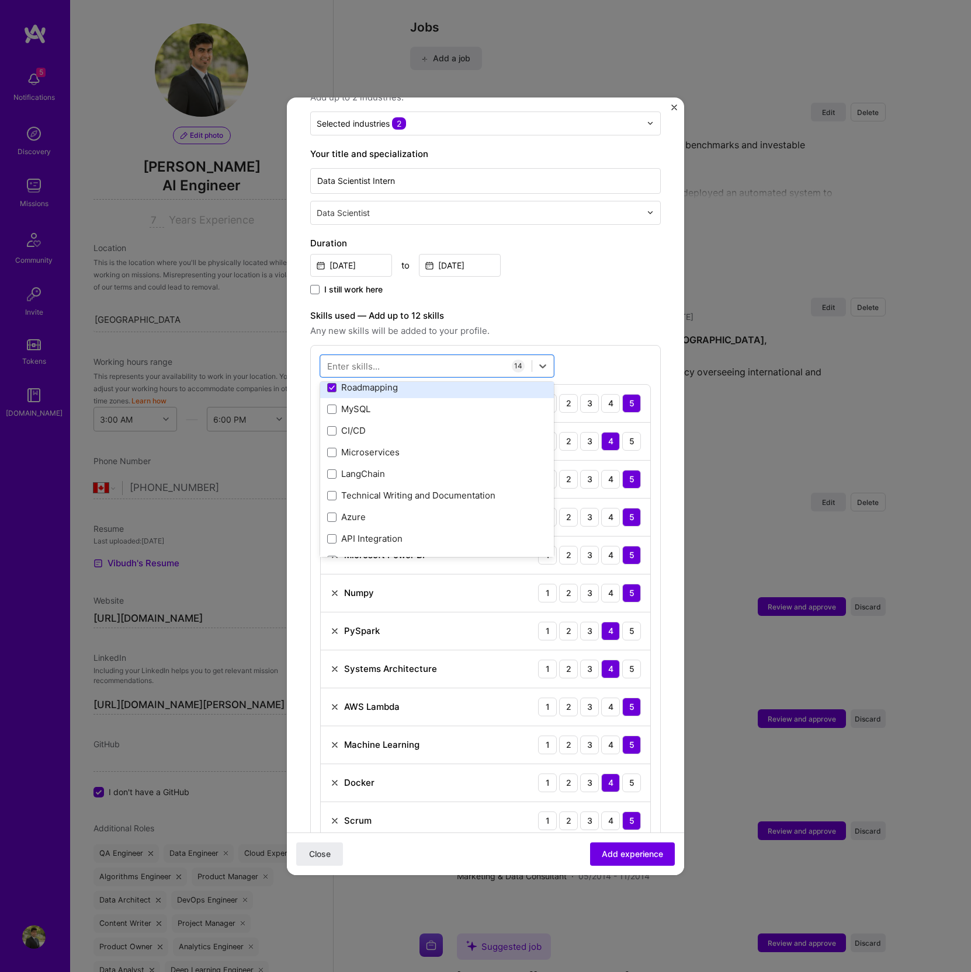
scroll to position [801, 0]
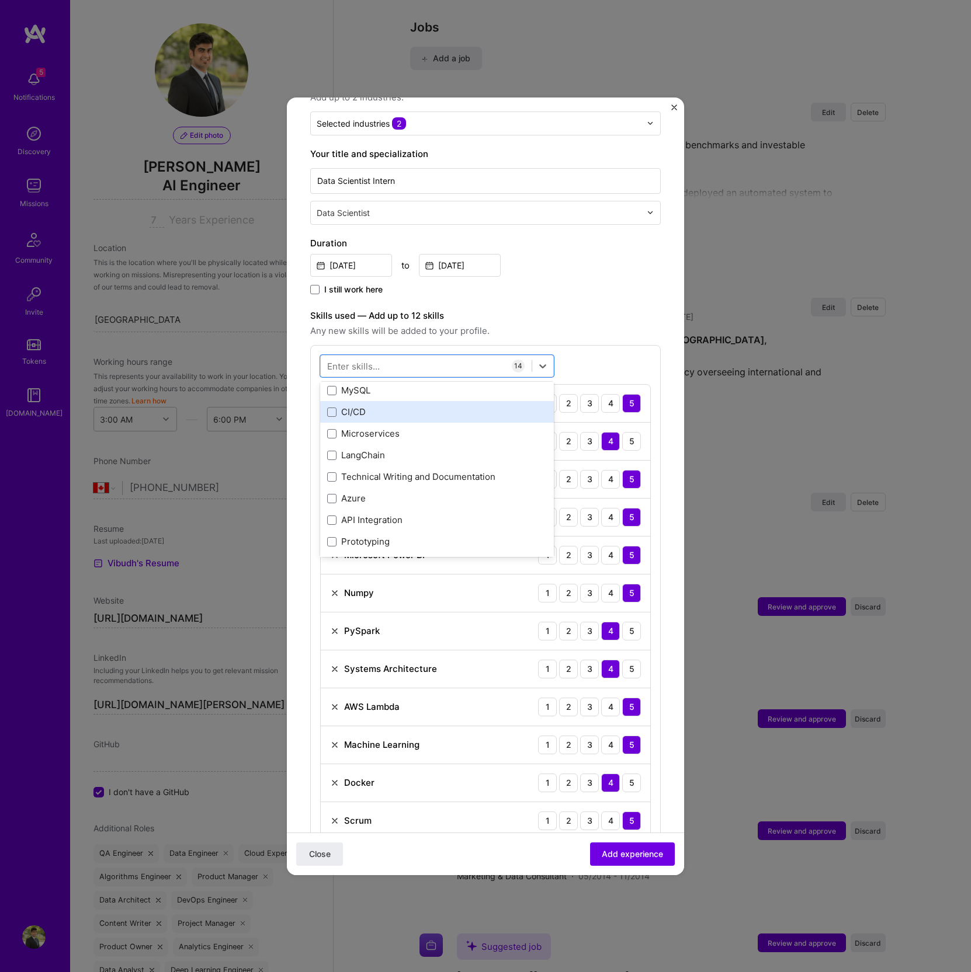
click at [378, 407] on div "CI/CD" at bounding box center [437, 412] width 220 height 12
click at [376, 429] on div "Microservices" at bounding box center [437, 433] width 220 height 12
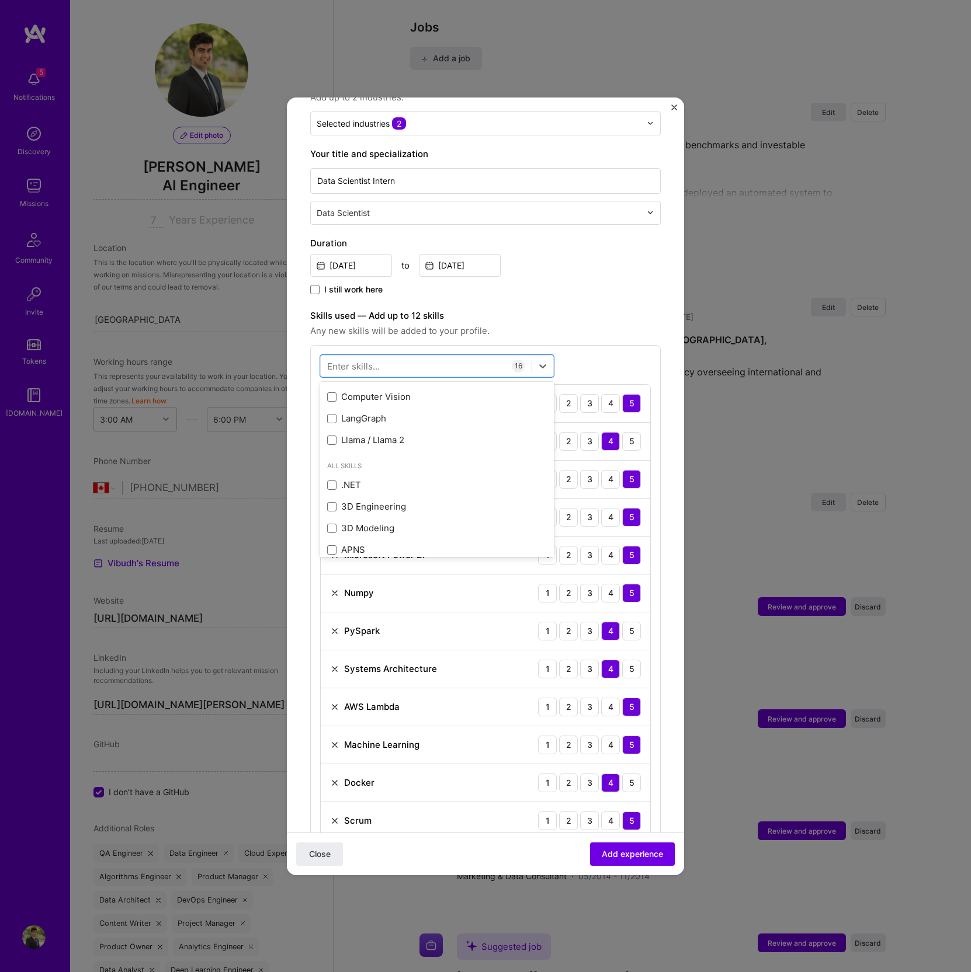
scroll to position [1363, 0]
click at [571, 285] on div "I still work here" at bounding box center [485, 290] width 350 height 13
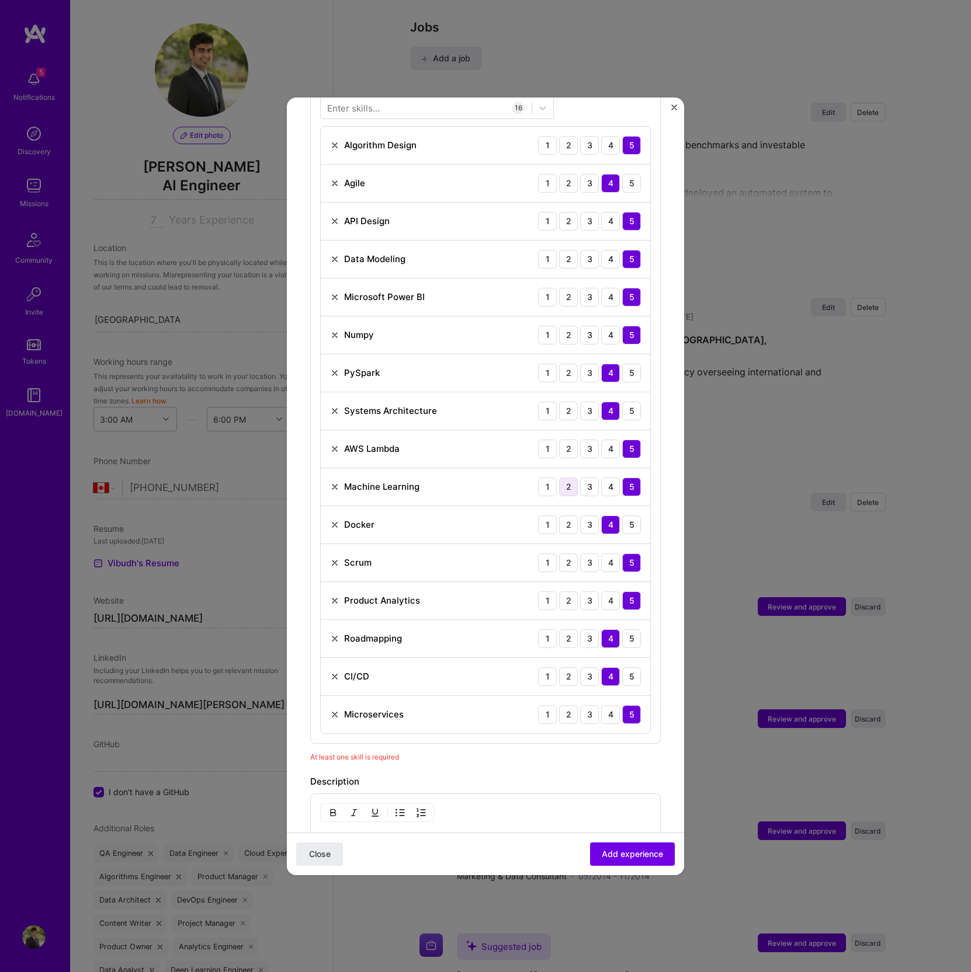
scroll to position [390, 0]
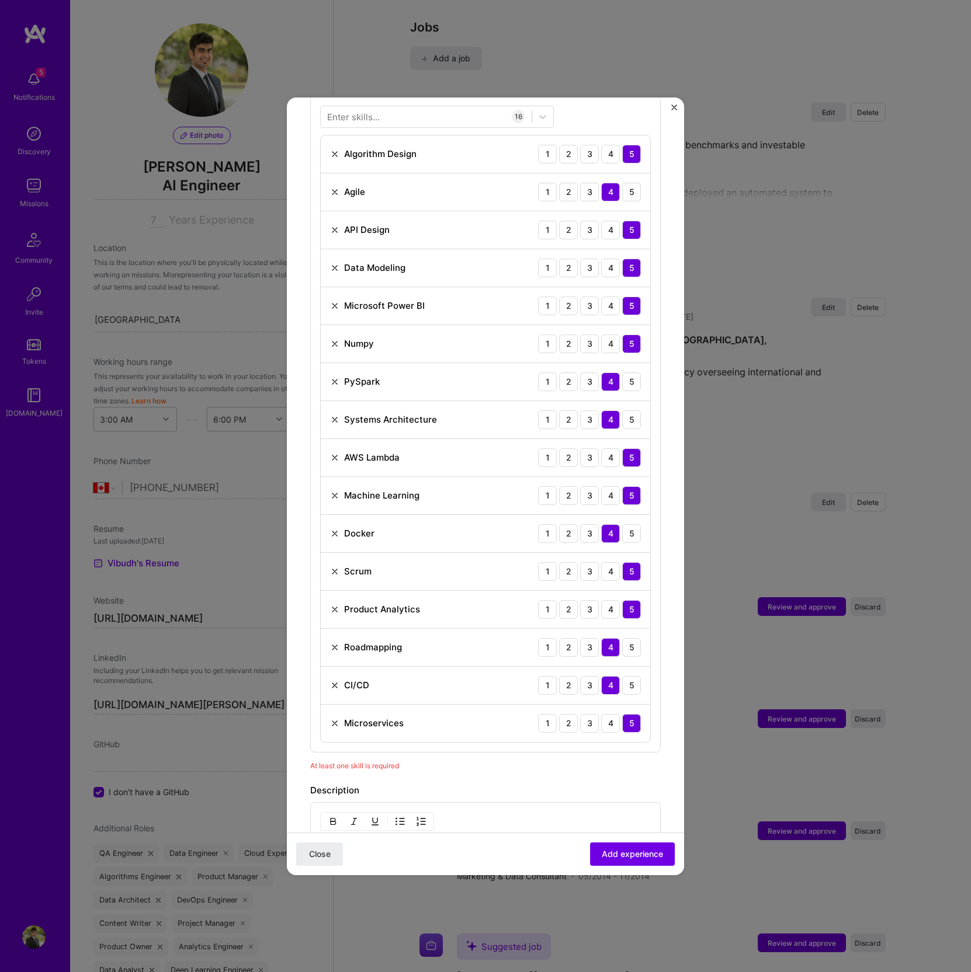
click at [337, 530] on img at bounding box center [334, 533] width 9 height 9
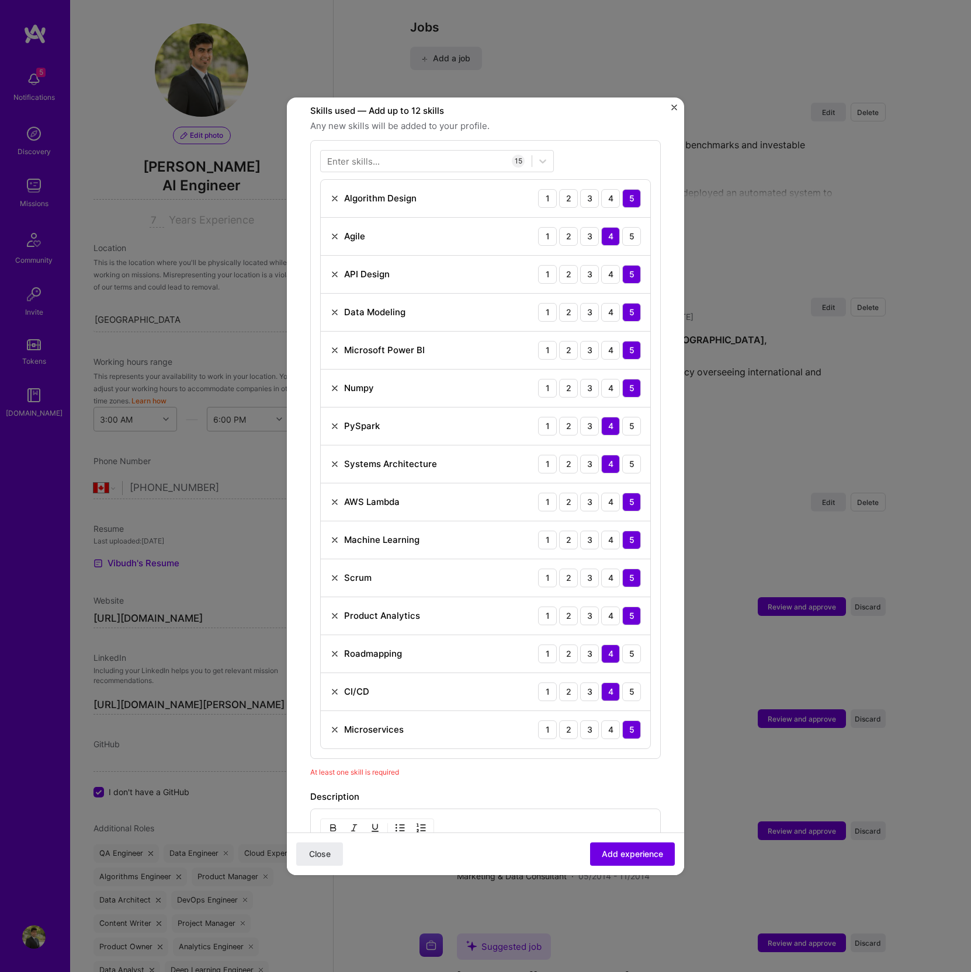
scroll to position [343, 0]
click at [333, 235] on img at bounding box center [334, 238] width 9 height 9
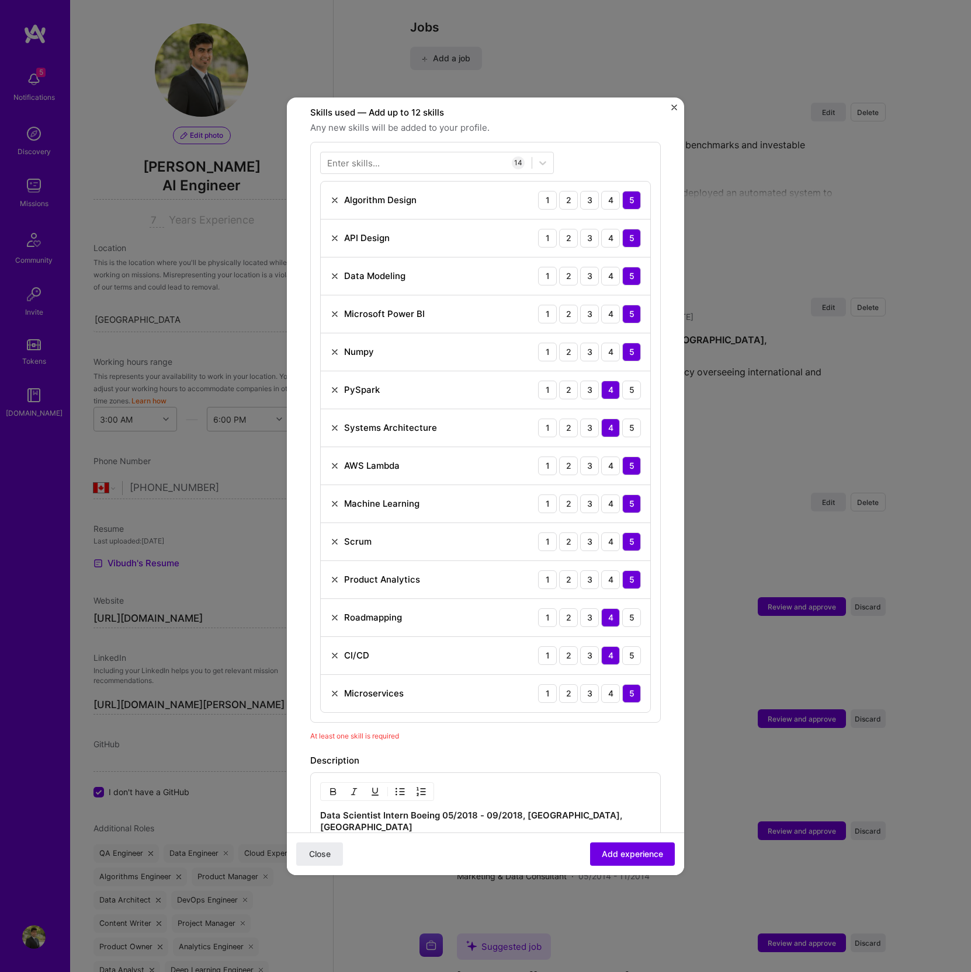
scroll to position [696, 0]
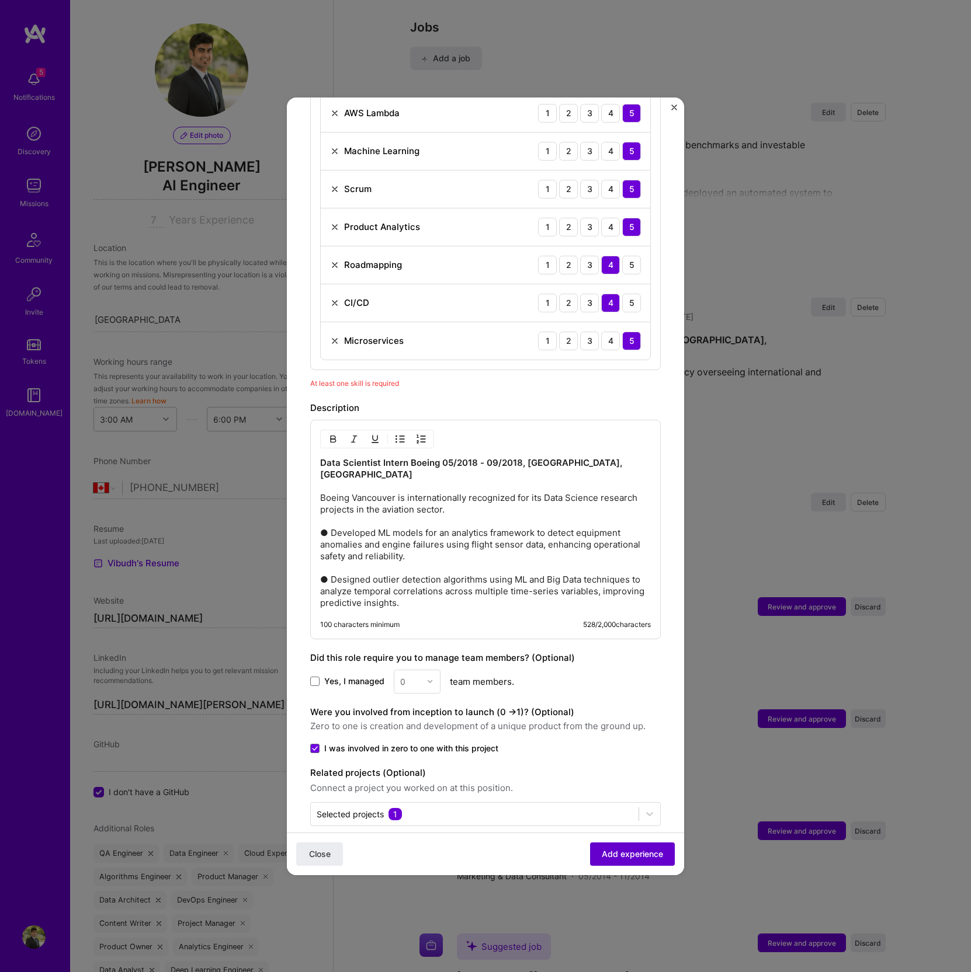
click at [625, 858] on span "Add experience" at bounding box center [632, 854] width 61 height 12
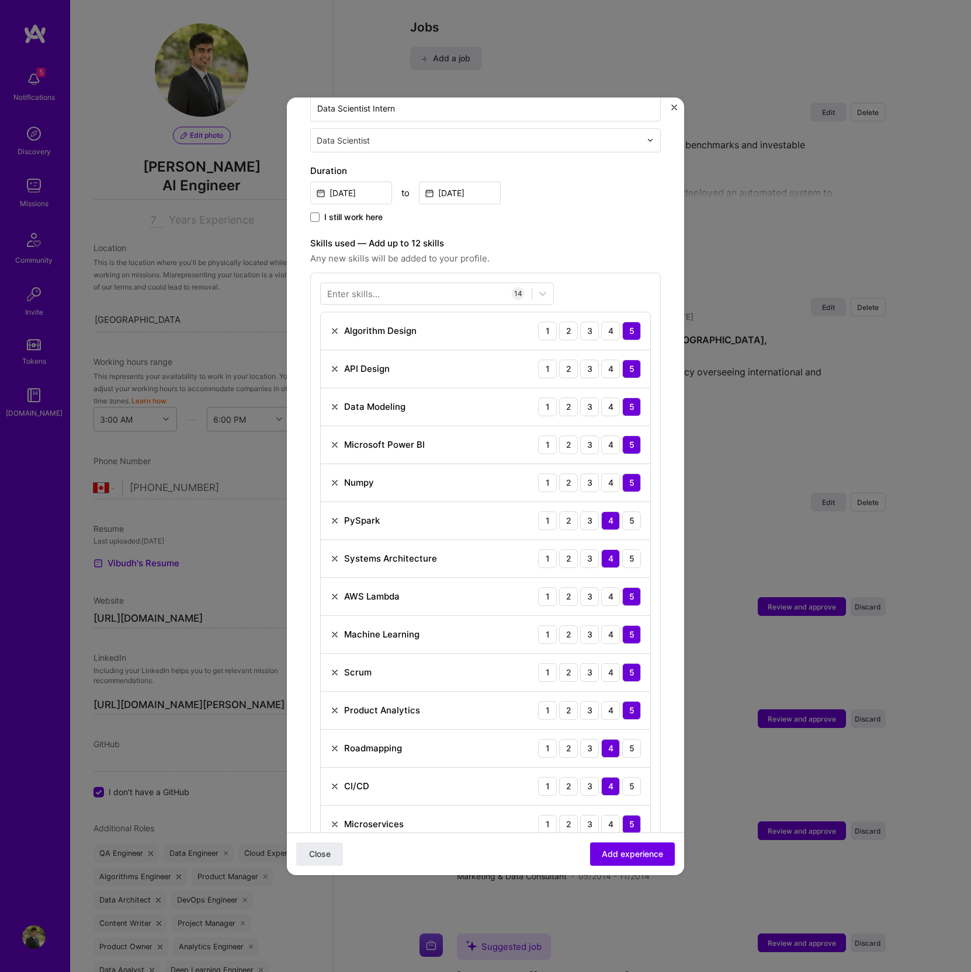
scroll to position [203, 0]
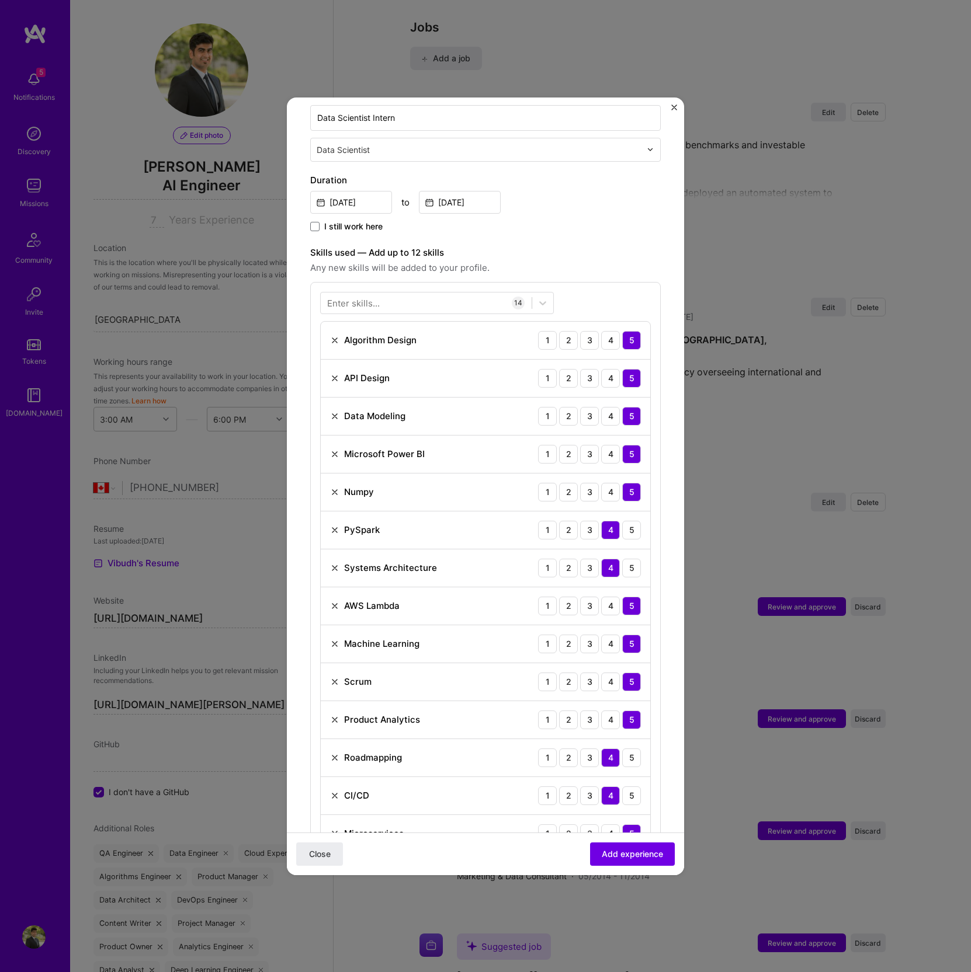
click at [336, 756] on img at bounding box center [334, 757] width 9 height 9
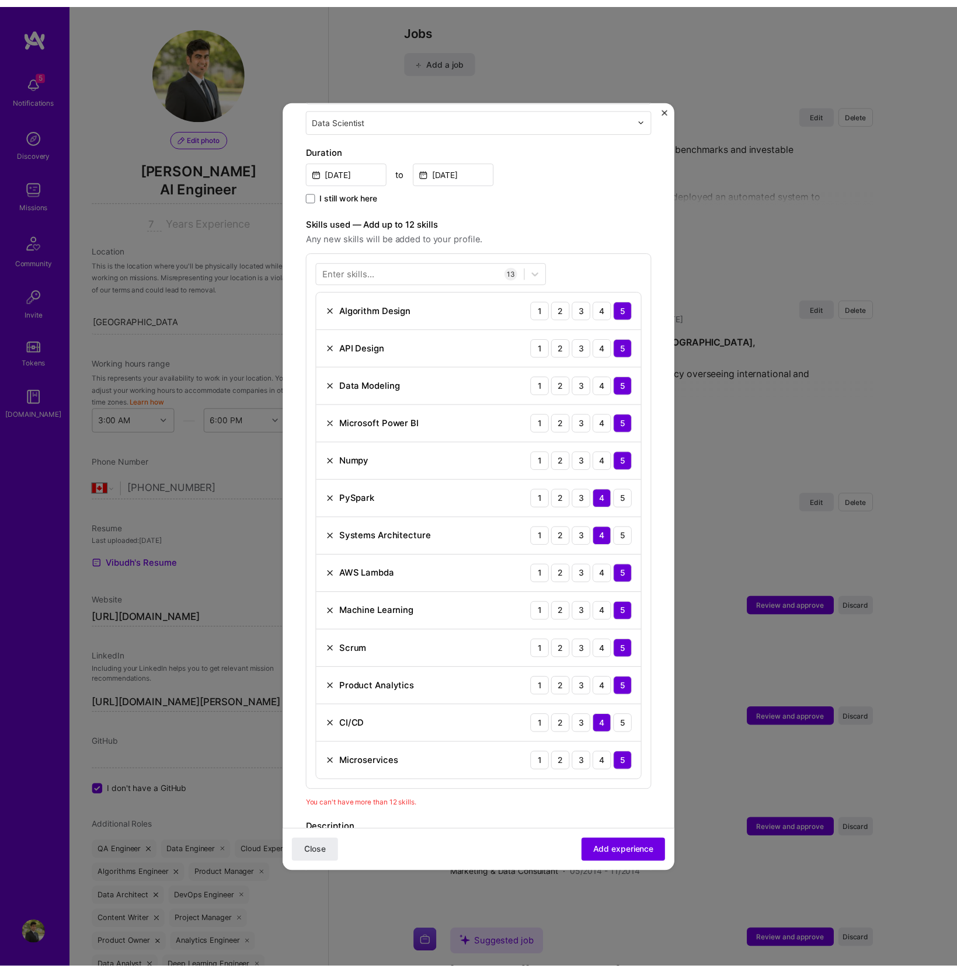
scroll to position [244, 0]
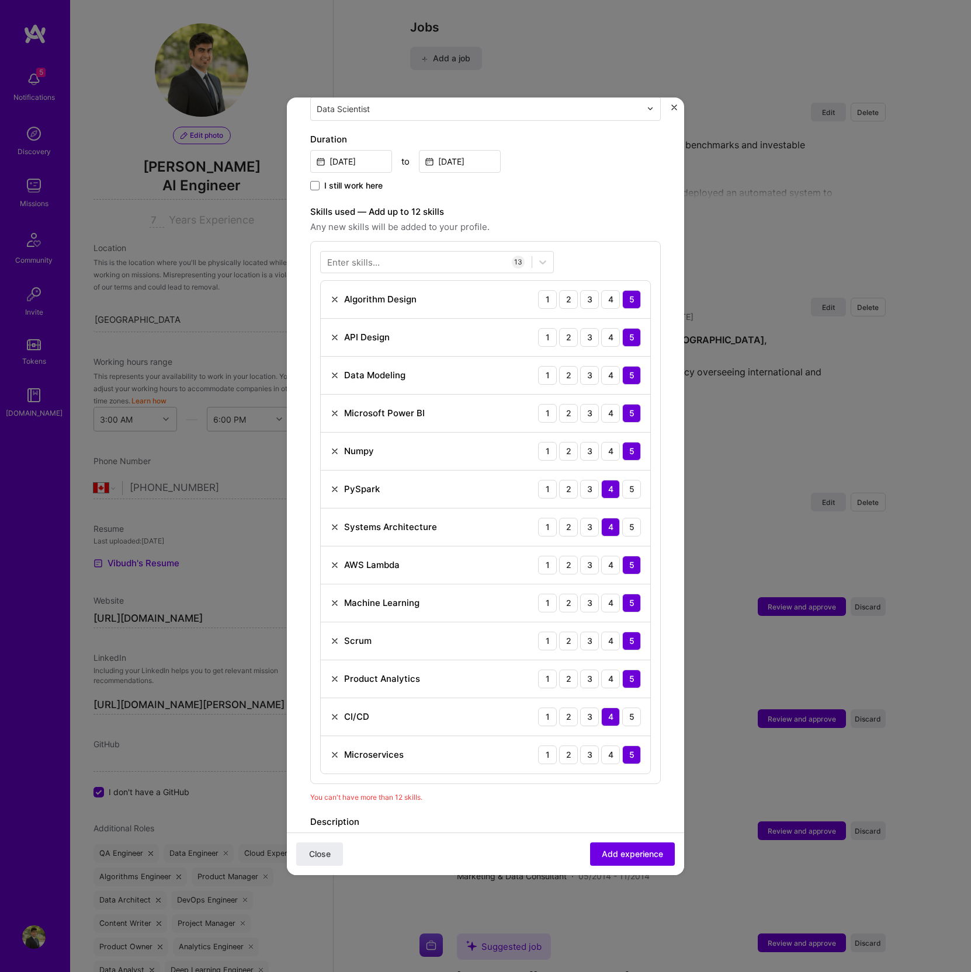
click at [332, 637] on img at bounding box center [334, 641] width 9 height 9
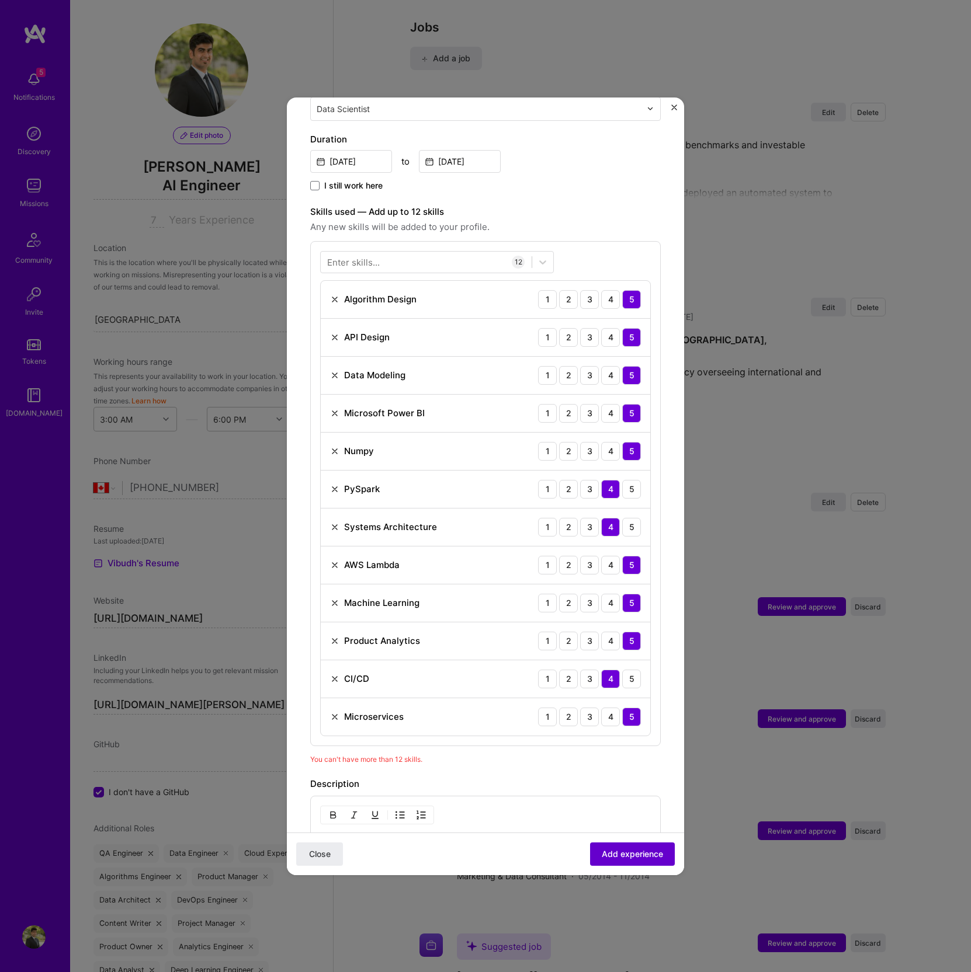
click at [606, 860] on button "Add experience" at bounding box center [632, 853] width 85 height 23
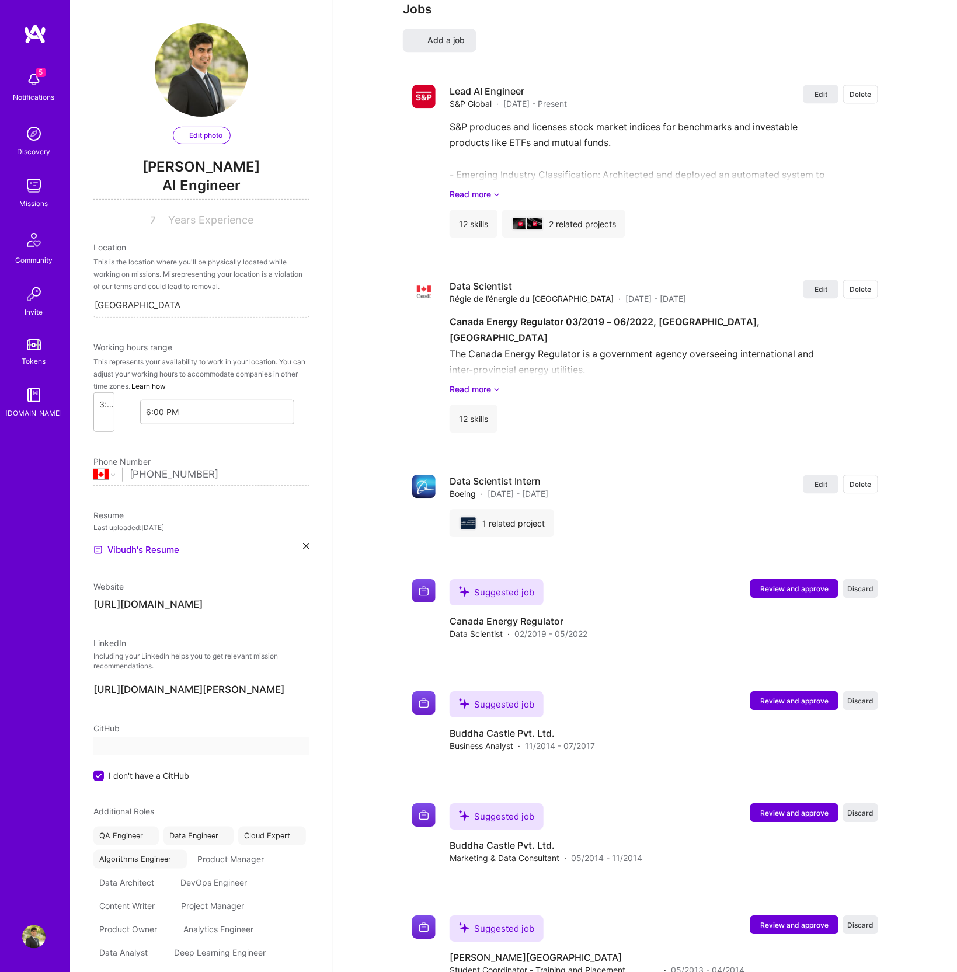
select select "CA"
select select "Right Now"
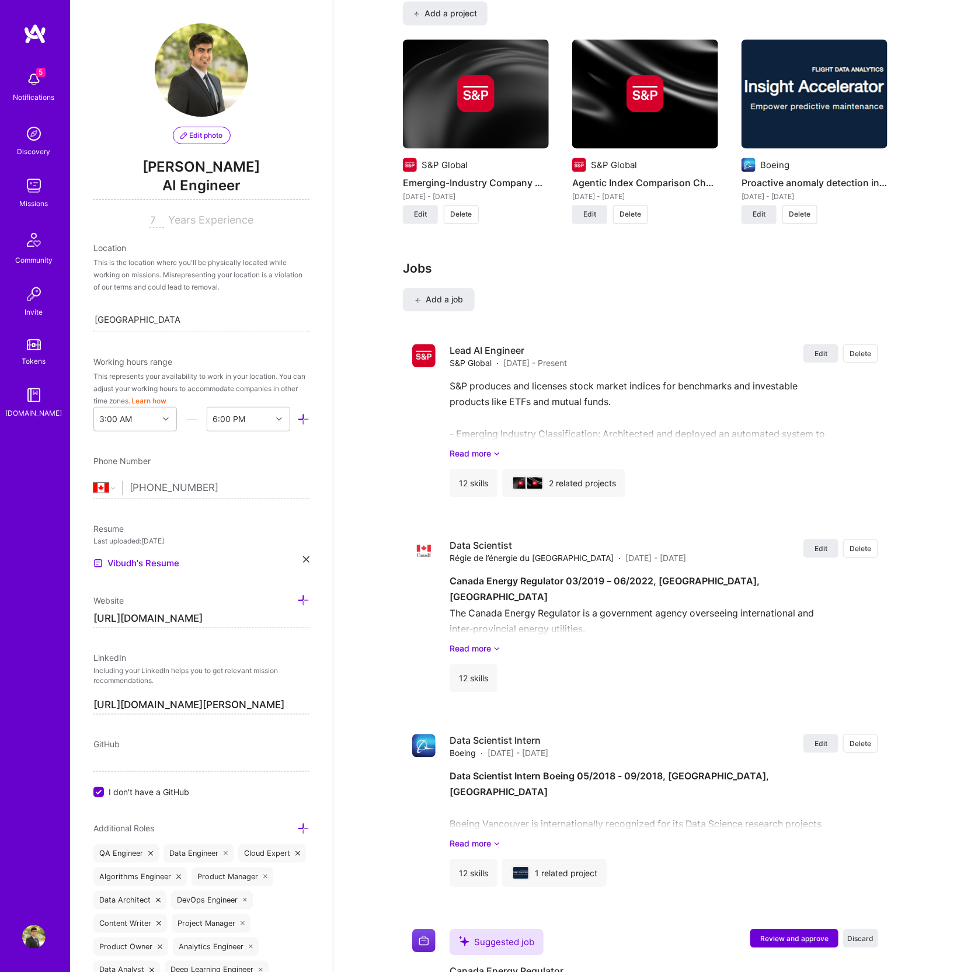
scroll to position [0, 0]
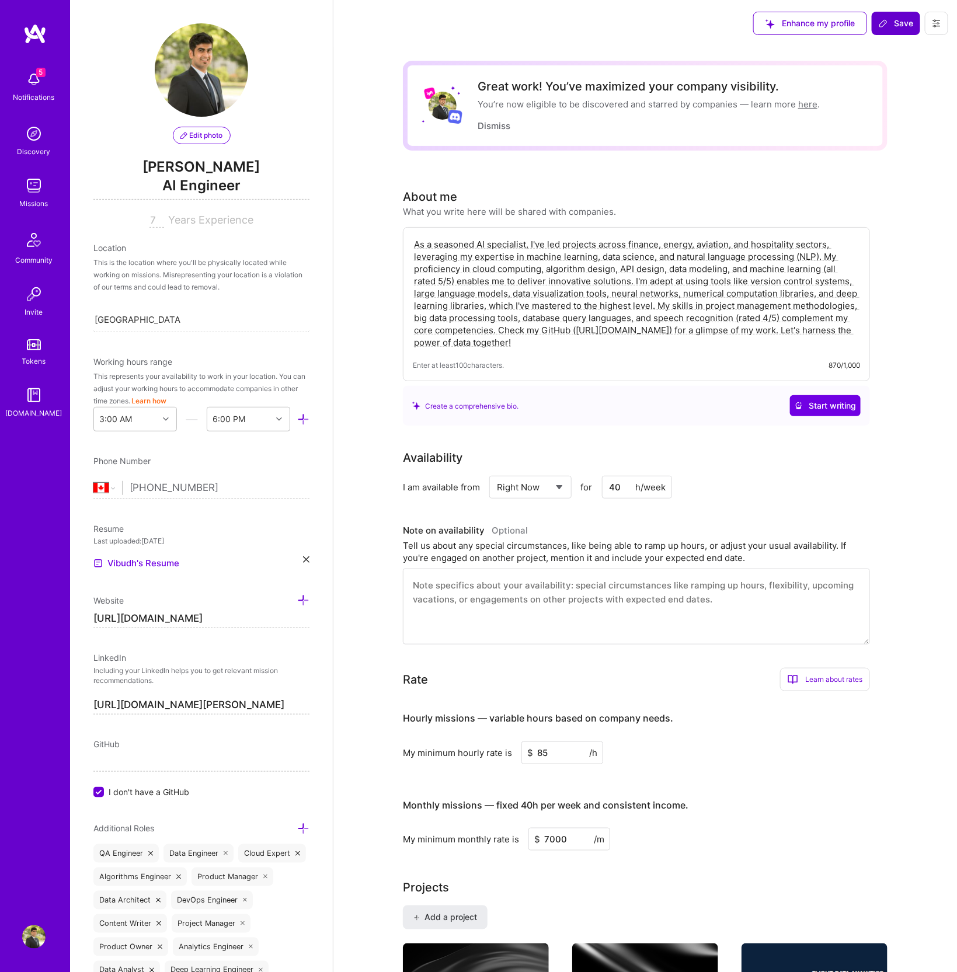
click at [892, 27] on span "Save" at bounding box center [896, 24] width 34 height 12
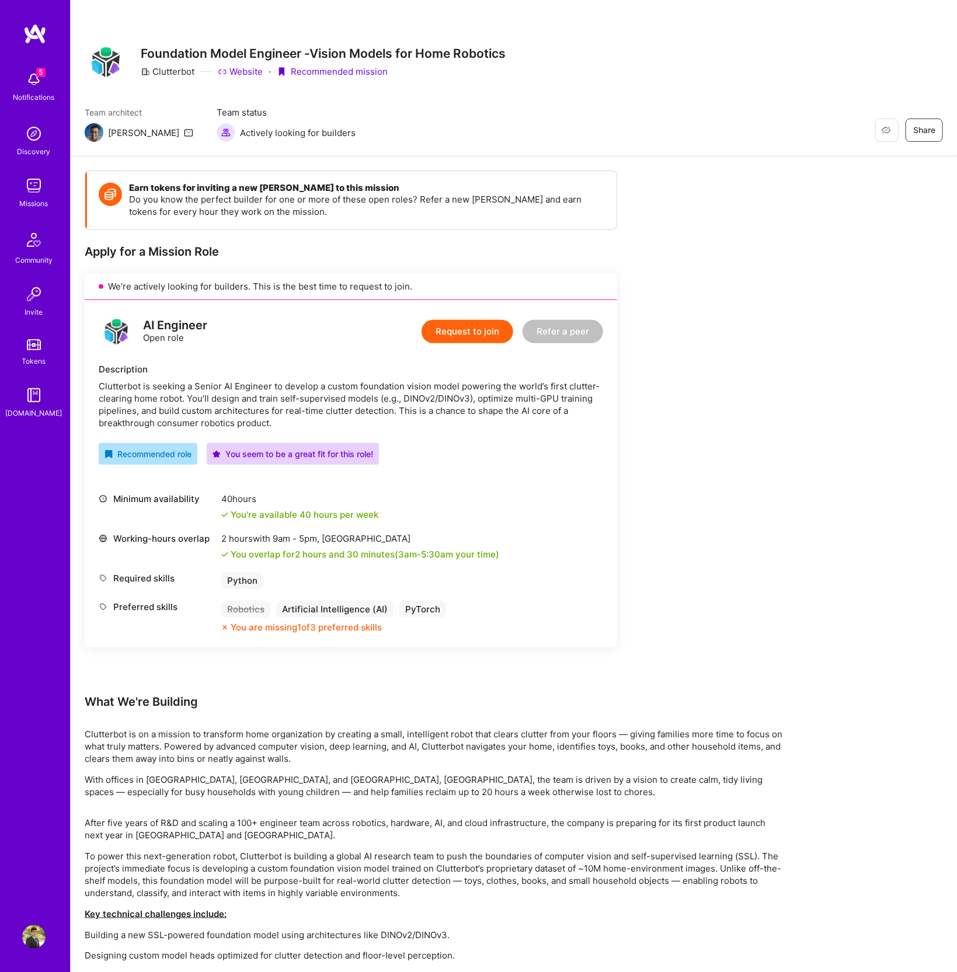
click at [476, 331] on button "Request to join" at bounding box center [468, 331] width 92 height 23
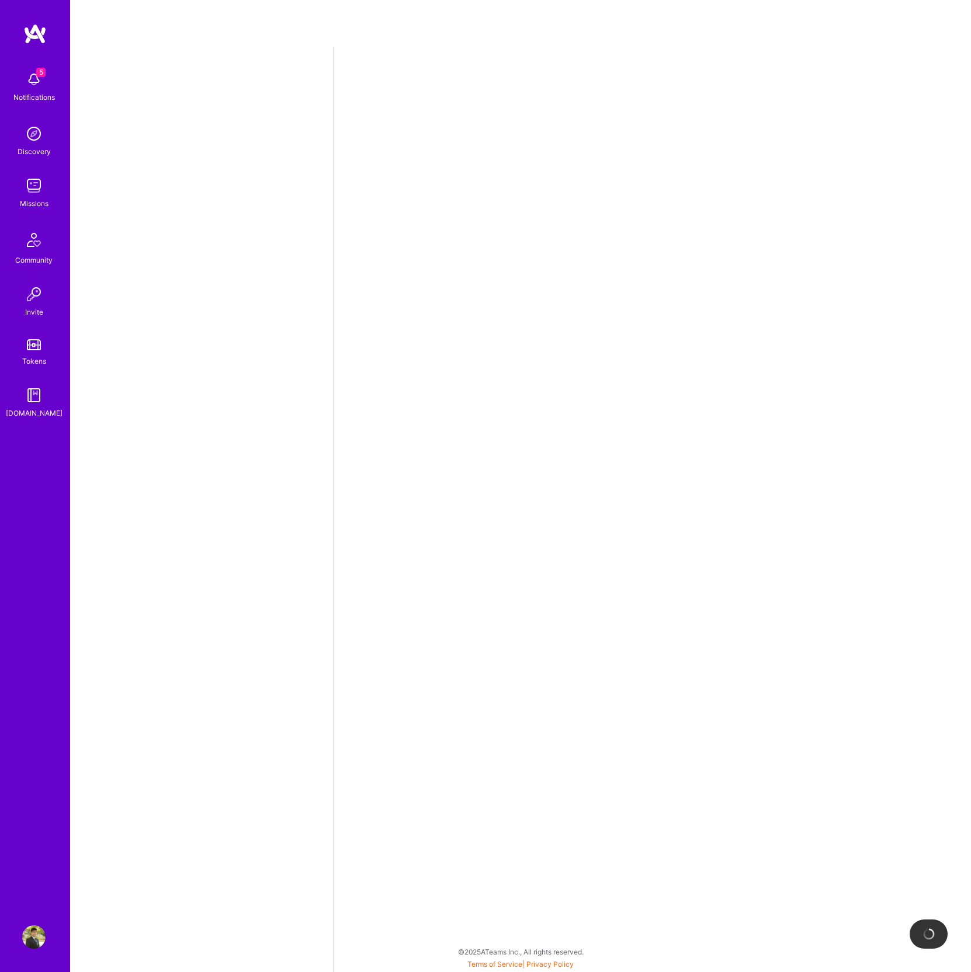
select select "CA"
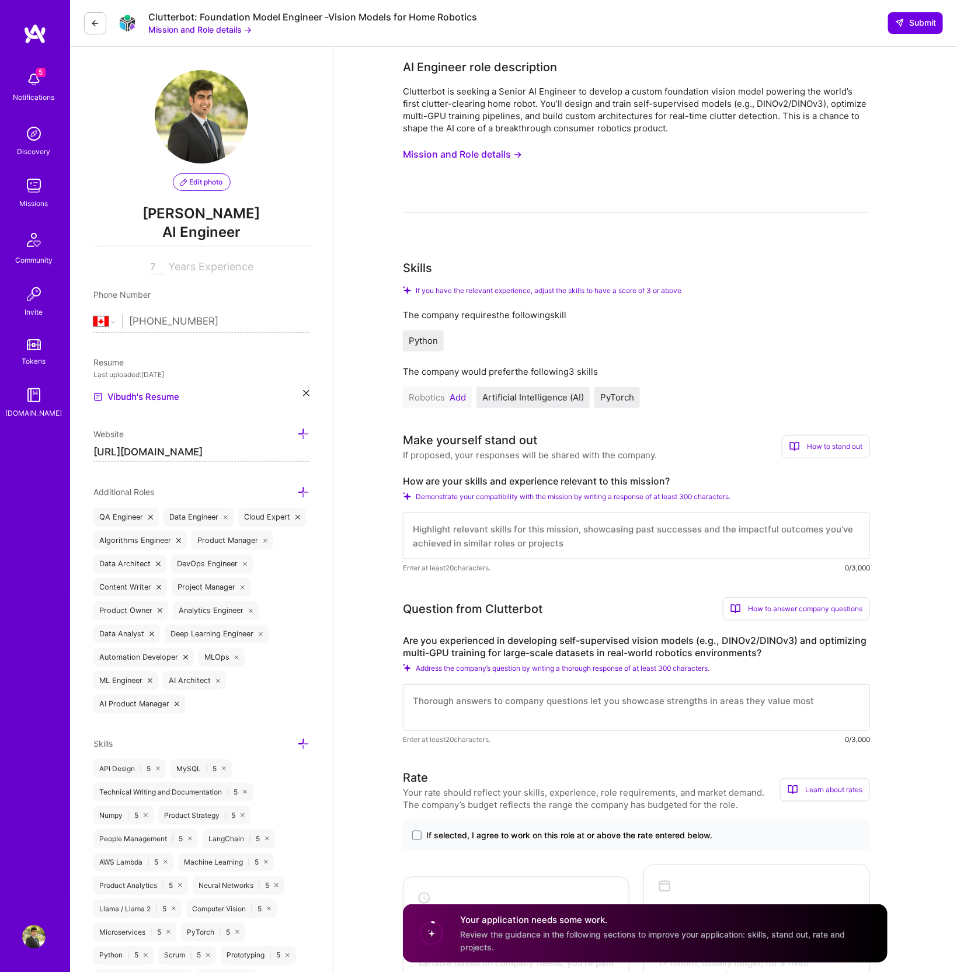
click at [468, 151] on button "Mission and Role details →" at bounding box center [462, 155] width 119 height 22
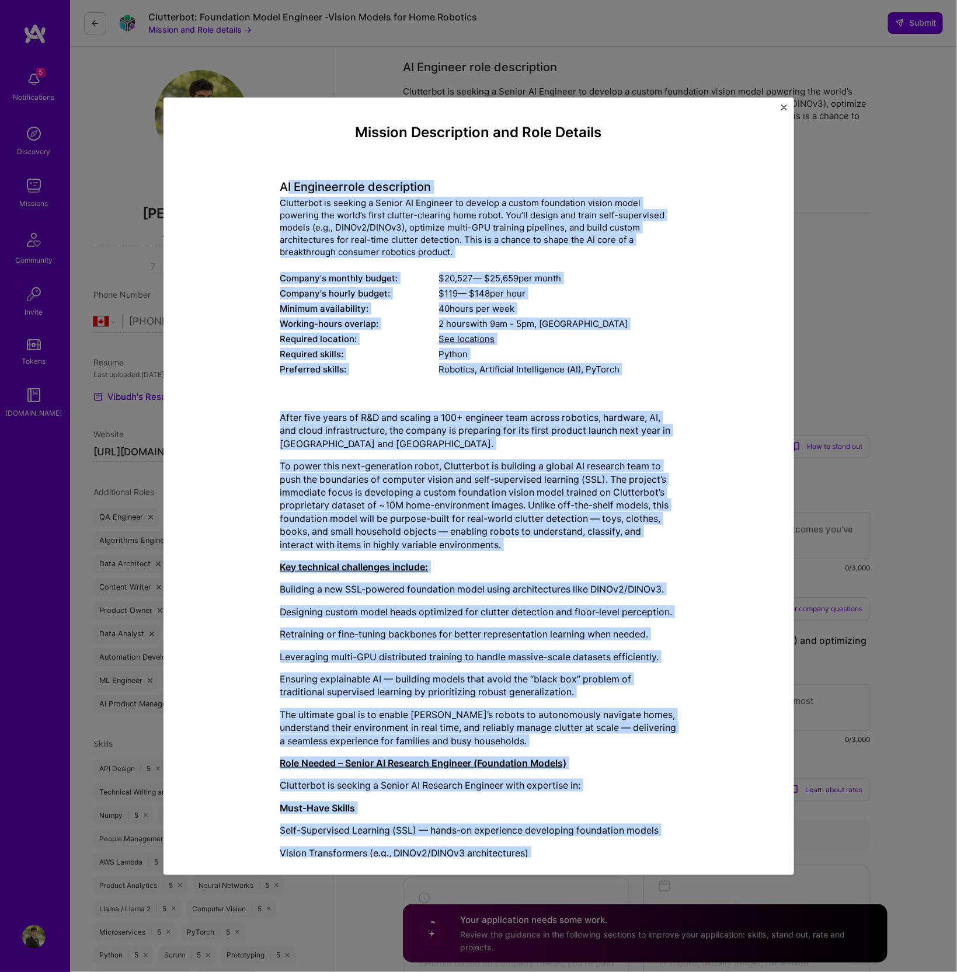
drag, startPoint x: 613, startPoint y: 836, endPoint x: 281, endPoint y: 187, distance: 729.2
click at [281, 187] on div "Mission Description and Role Details AI Engineer role description Clutterbot is…" at bounding box center [478, 552] width 397 height 857
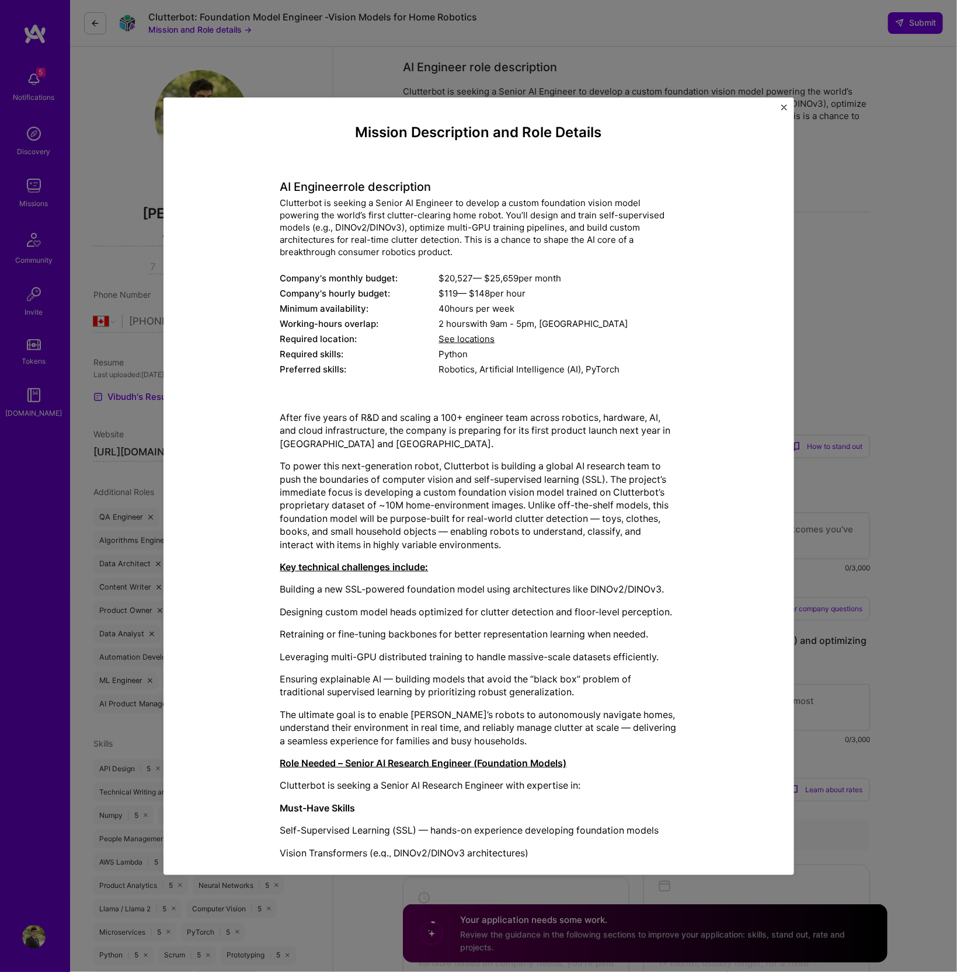
click at [349, 216] on div "Clutterbot is seeking a Senior AI Engineer to develop a custom foundation visio…" at bounding box center [478, 227] width 397 height 61
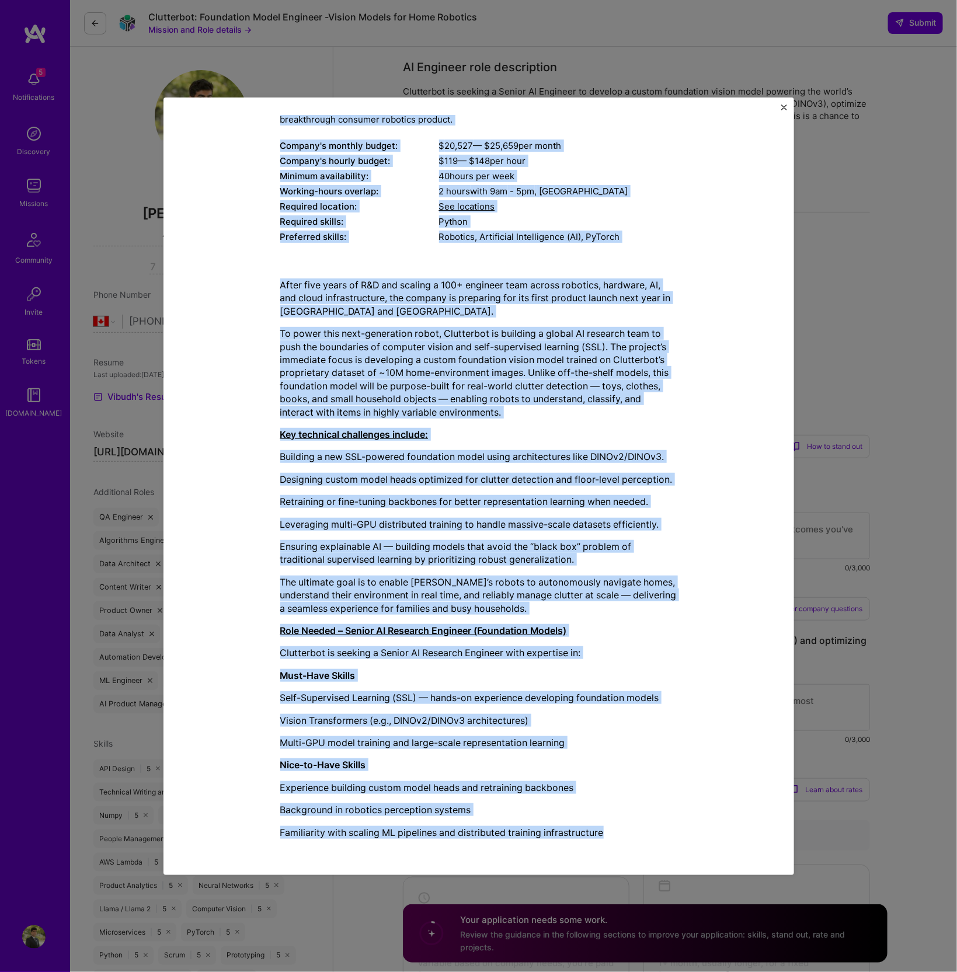
drag, startPoint x: 269, startPoint y: 186, endPoint x: 608, endPoint y: 835, distance: 731.4
click at [608, 835] on div "Mission Description and Role Details AI Engineer role description Clutterbot is…" at bounding box center [478, 420] width 577 height 857
copy div "AI Engineer role description Clutterbot is seeking a Senior AI Engineer to deve…"
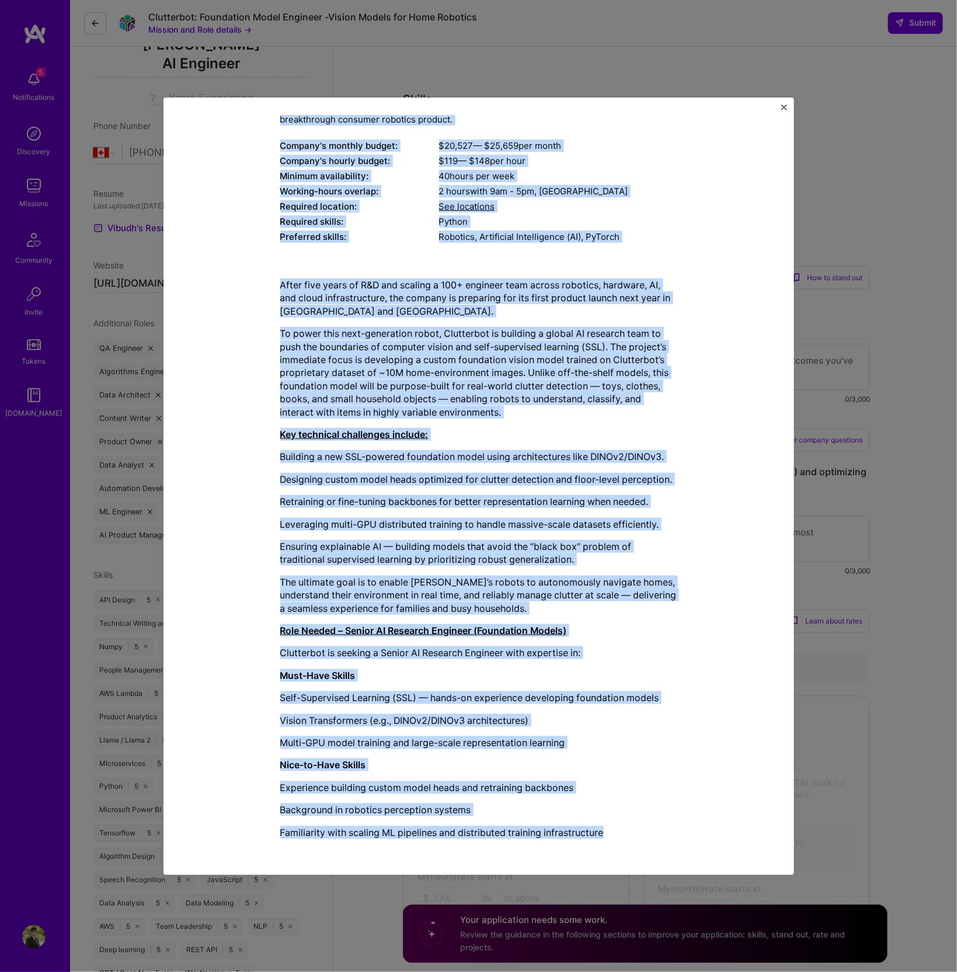
scroll to position [171, 0]
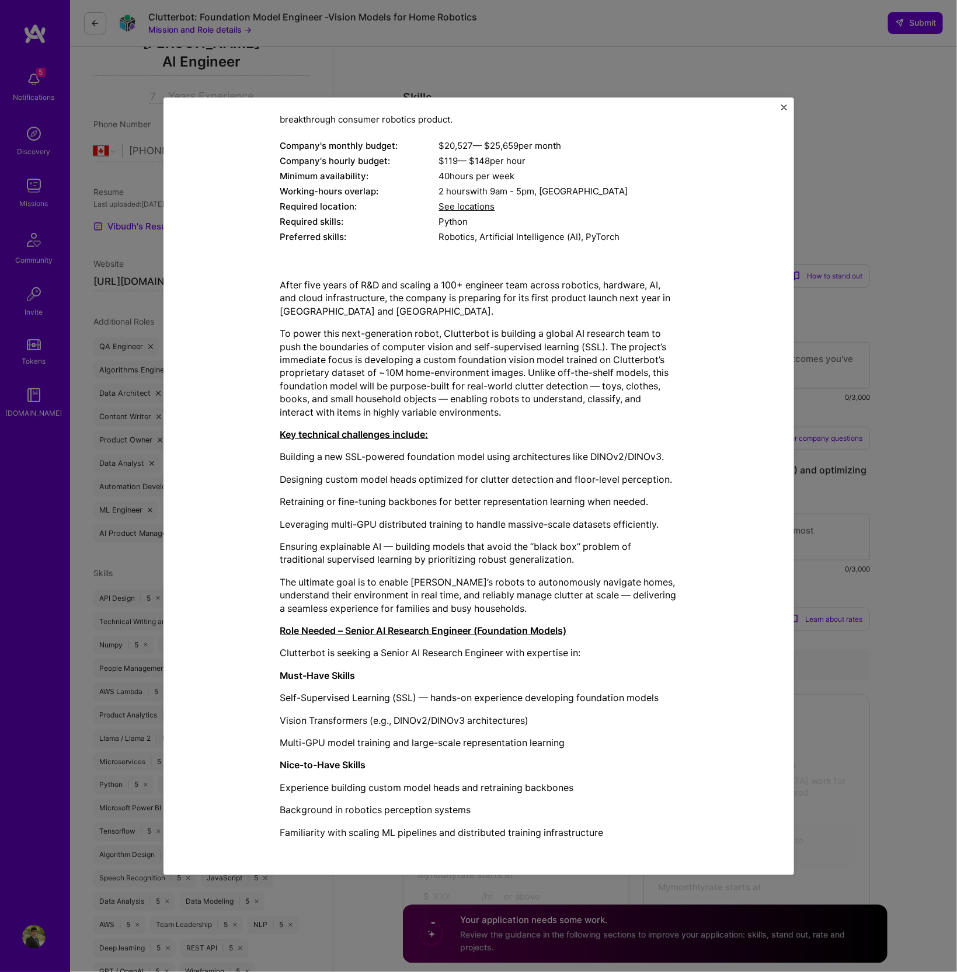
click at [750, 640] on div "Mission Description and Role Details AI Engineer role description Clutterbot is…" at bounding box center [478, 420] width 577 height 857
click at [933, 675] on div "Mission Description and Role Details AI Engineer role description Clutterbot is…" at bounding box center [478, 486] width 957 height 972
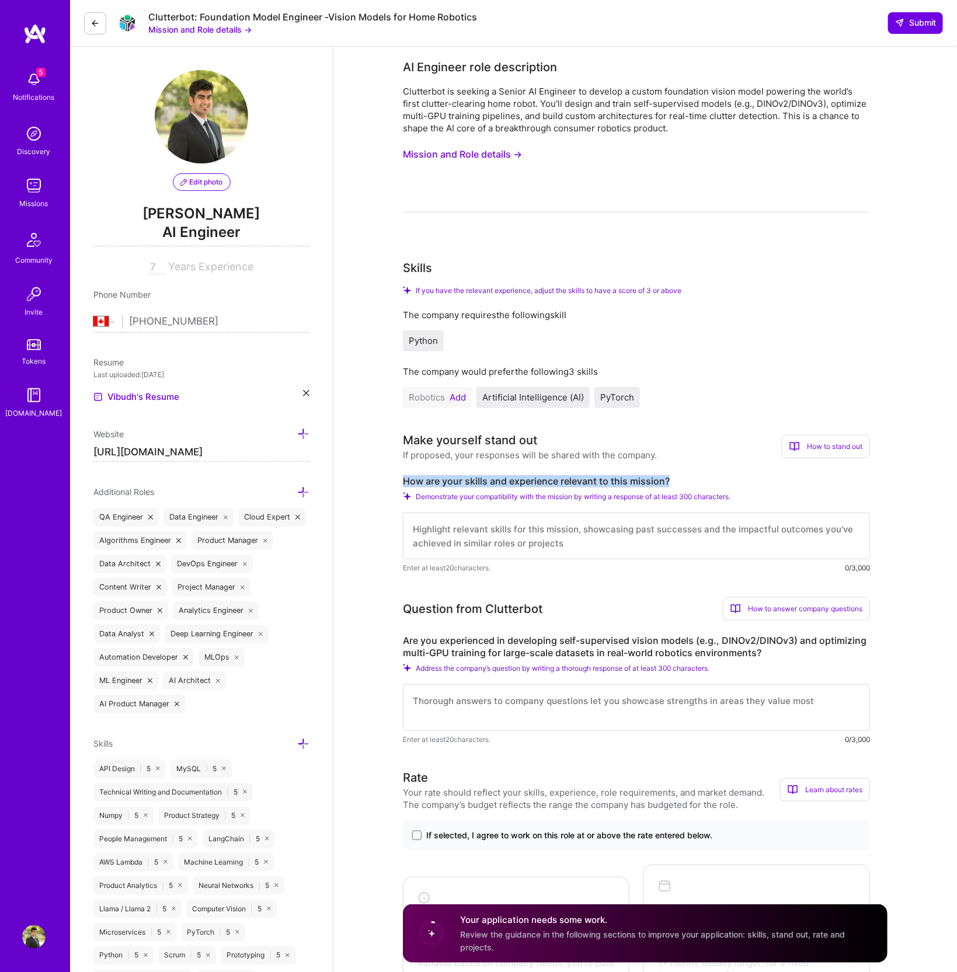
drag, startPoint x: 682, startPoint y: 479, endPoint x: 401, endPoint y: 477, distance: 280.3
copy label "How are your skills and experience relevant to this mission?"
click at [500, 538] on textarea at bounding box center [636, 536] width 467 height 47
paste textarea "My experience aligns closely with Clutterbot’s mission to develop a custom foun…"
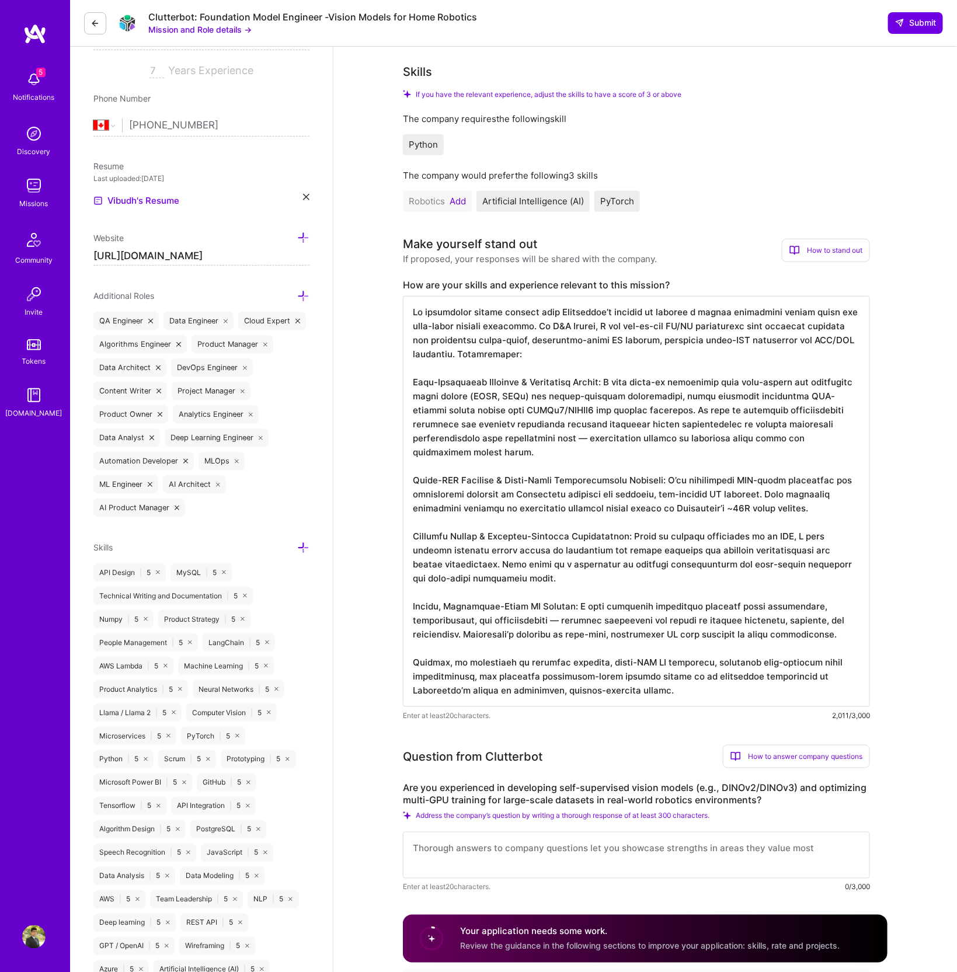
scroll to position [207, 0]
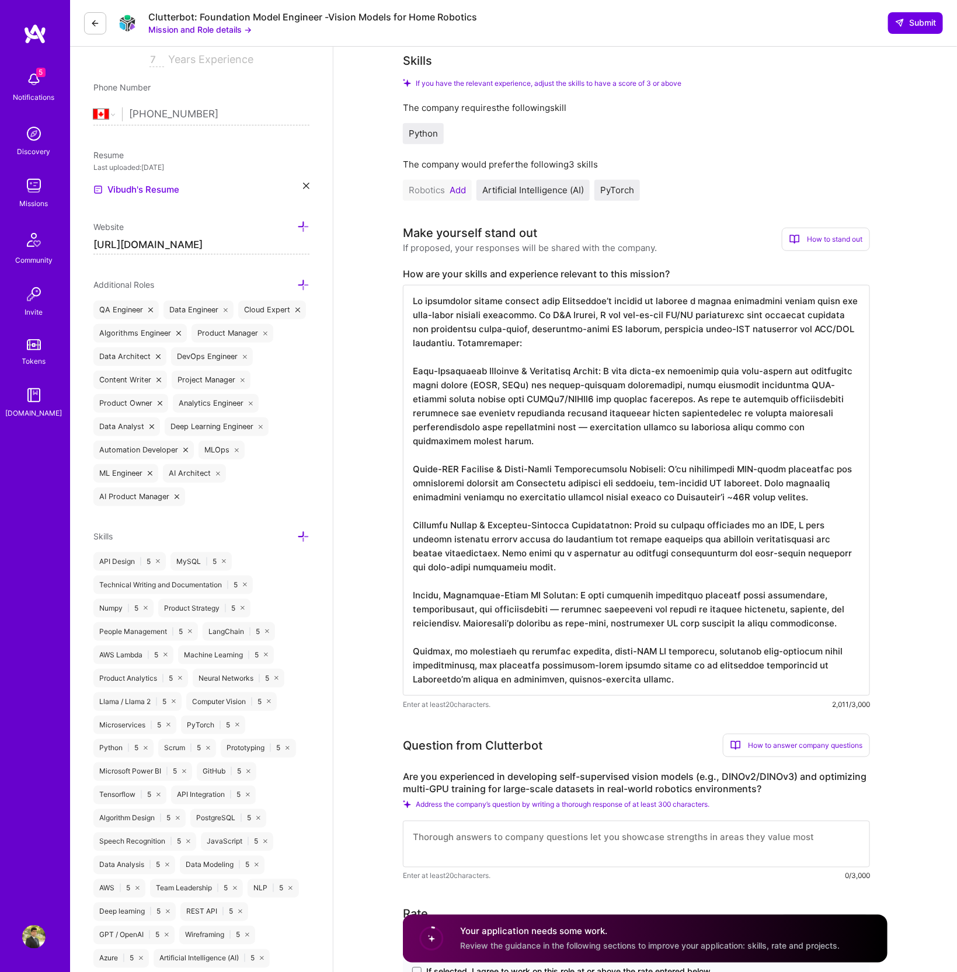
type textarea "My experience aligns closely with Clutterbot’s mission to develop a custom foun…"
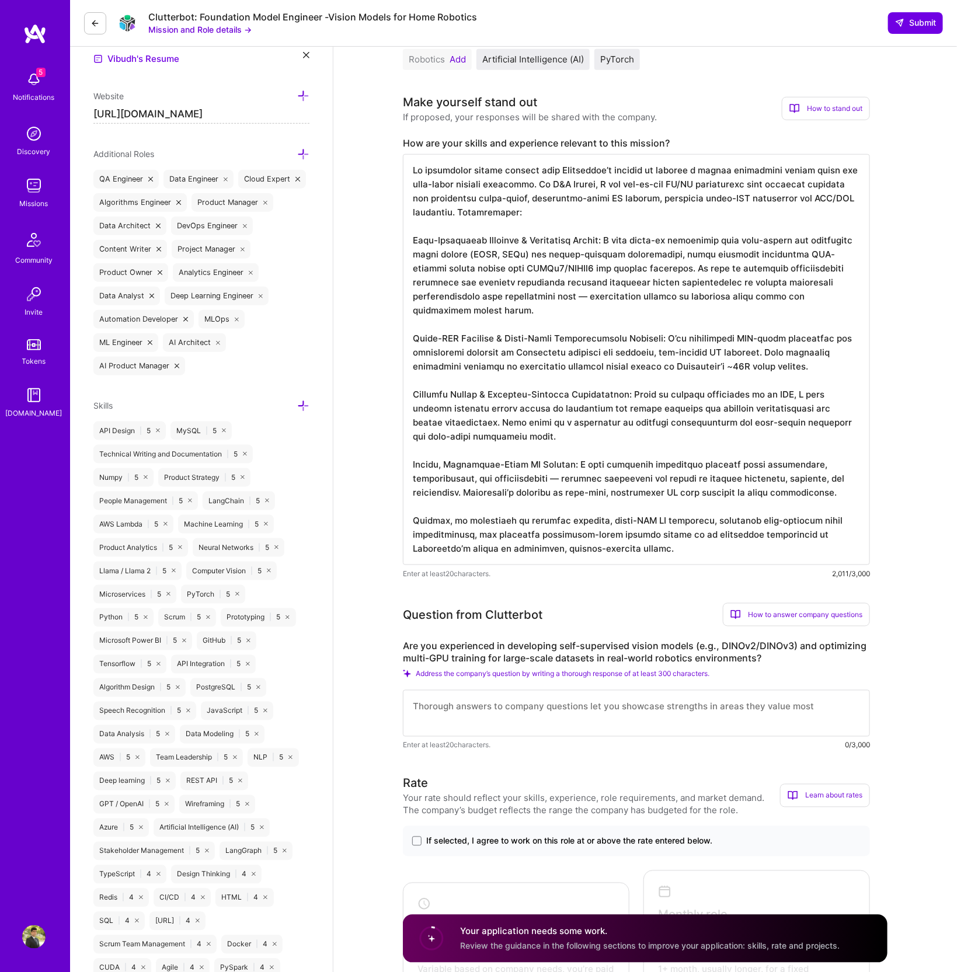
scroll to position [343, 0]
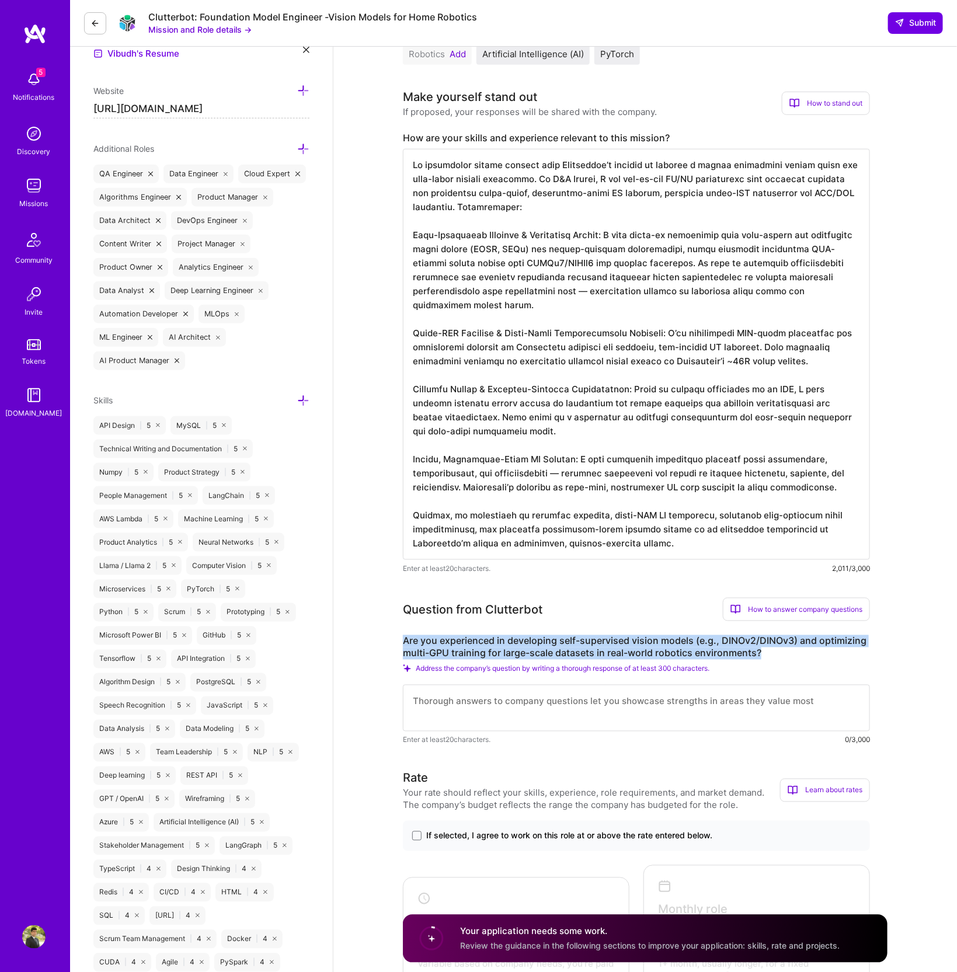
drag, startPoint x: 770, startPoint y: 652, endPoint x: 401, endPoint y: 641, distance: 369.3
click at [401, 641] on div "AI Engineer role description Clutterbot is seeking a Senior AI Engineer to deve…" at bounding box center [645, 959] width 624 height 2513
copy label "Are you experienced in developing self-supervised vision models (e.g., DINOv2/D…"
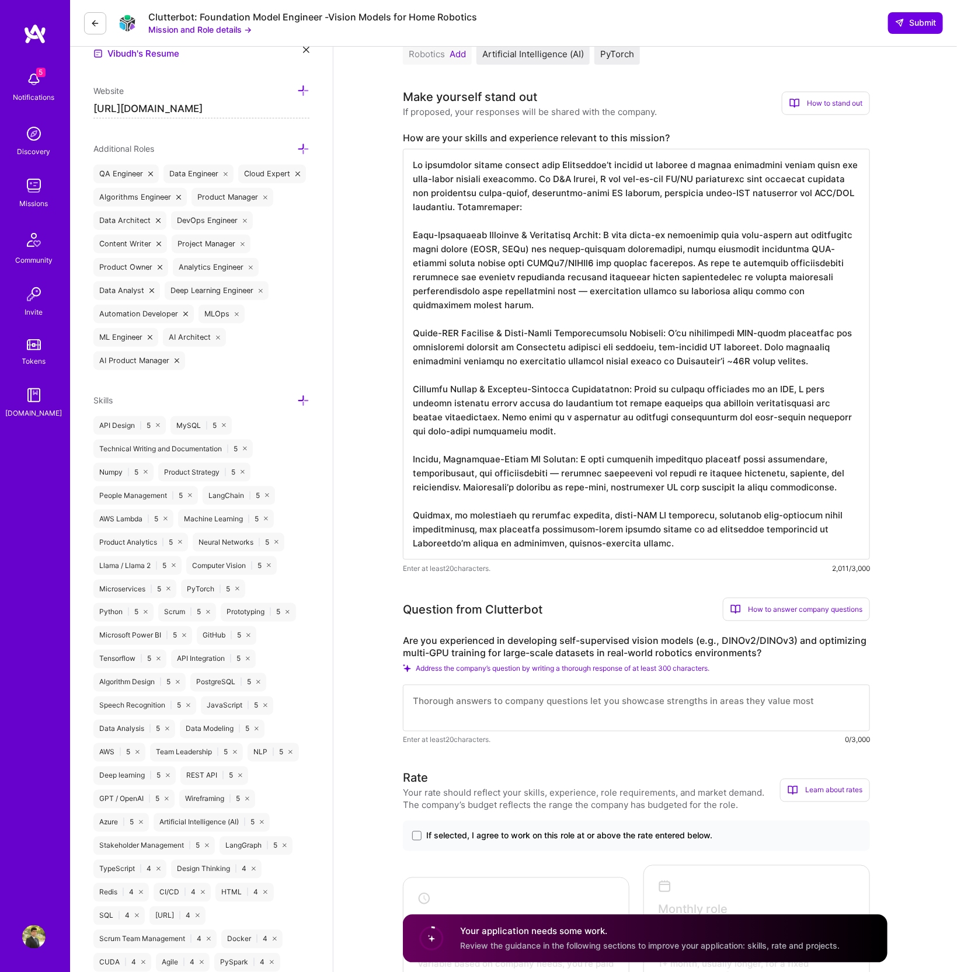
click at [427, 703] on textarea at bounding box center [636, 708] width 467 height 47
paste textarea "I have extensive experience developing and fine-tuning large-scale models with …"
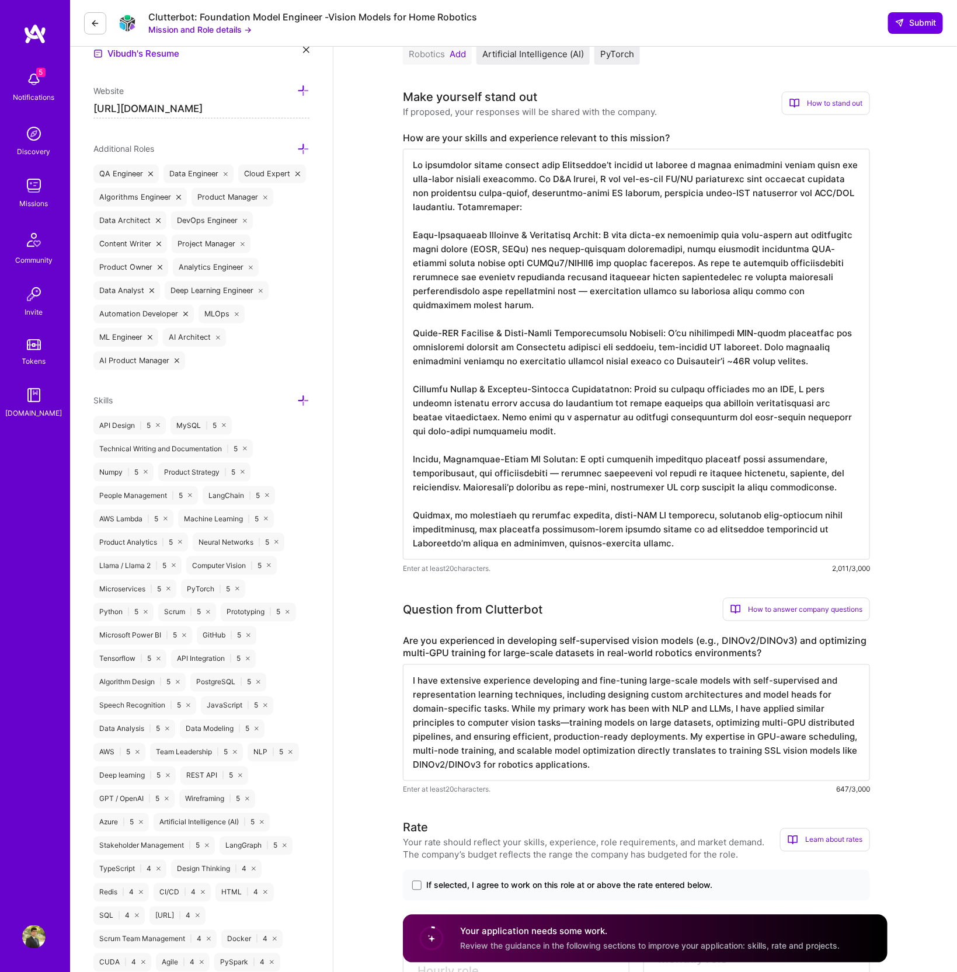
click at [738, 741] on textarea "I have extensive experience developing and fine-tuning large-scale models with …" at bounding box center [636, 723] width 467 height 117
click at [713, 752] on textarea "I have extensive experience developing and fine-tuning large-scale models with …" at bounding box center [636, 723] width 467 height 117
click at [738, 766] on textarea "I have extensive experience developing and fine-tuning large-scale models with …" at bounding box center [636, 723] width 467 height 117
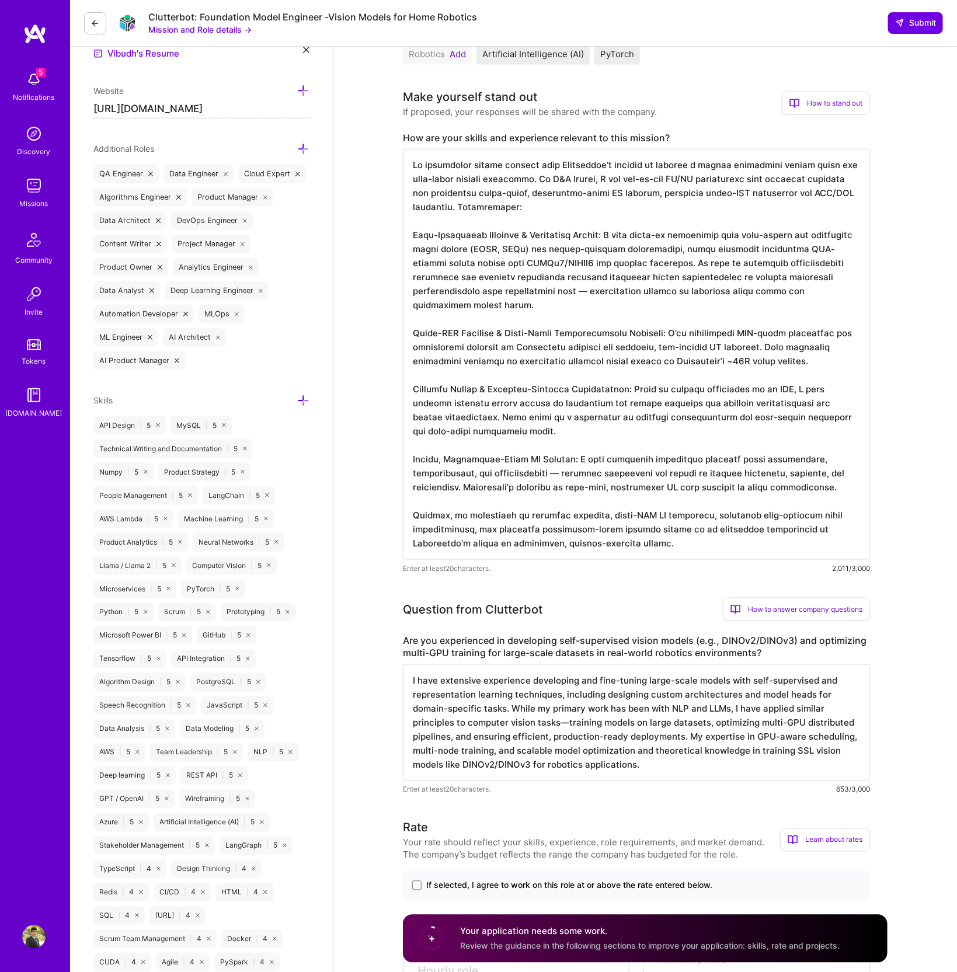
drag, startPoint x: 735, startPoint y: 758, endPoint x: 384, endPoint y: 672, distance: 361.9
click at [384, 672] on div "AI Engineer role description Clutterbot is seeking a Senior AI Engineer to deve…" at bounding box center [645, 984] width 624 height 2563
type textarea "I have extensive experience developing and fine-tuning large-scale models with …"
click at [646, 459] on textarea at bounding box center [636, 354] width 467 height 411
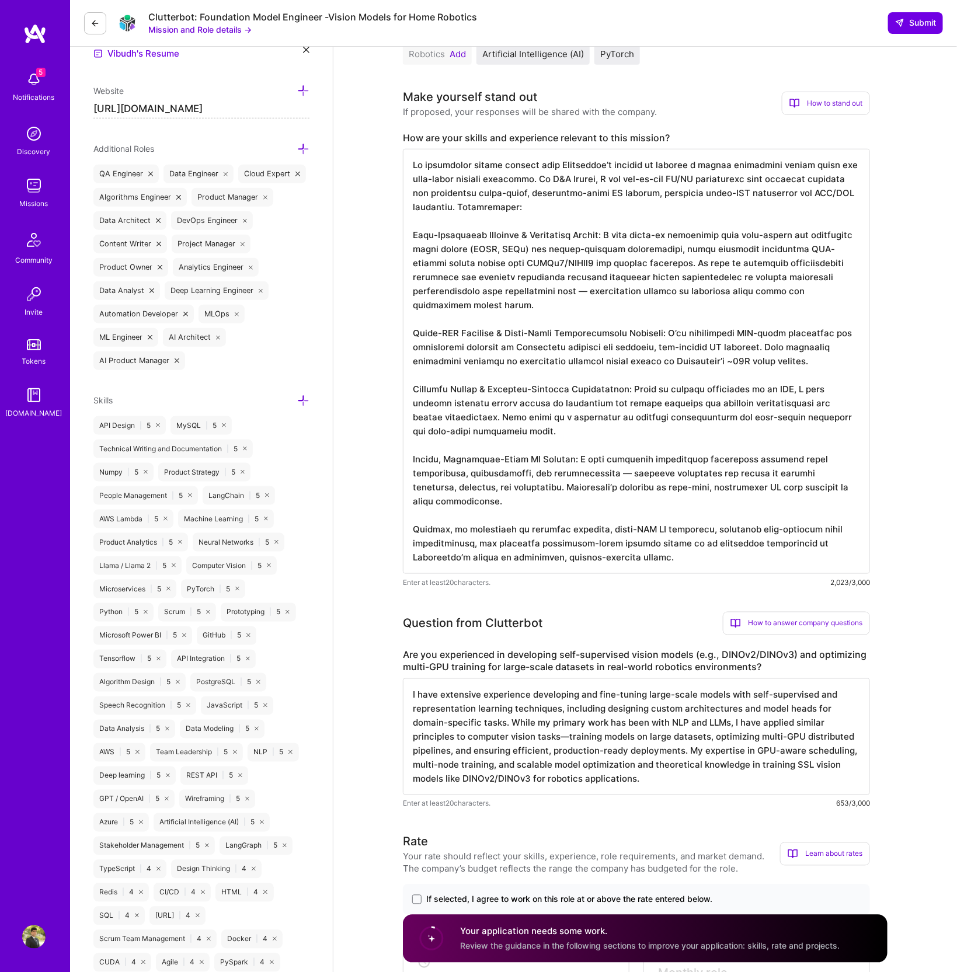
type textarea "My experience aligns closely with Clutterbot’s mission to develop a custom foun…"
click at [464, 707] on textarea "I have extensive experience developing and fine-tuning large-scale models with …" at bounding box center [636, 737] width 467 height 117
click at [455, 697] on textarea "I have extensive experience developing and fine-tuning large-scale models with …" at bounding box center [636, 737] width 467 height 117
paste textarea "using self-supervised and representation learning techniques, including designi…"
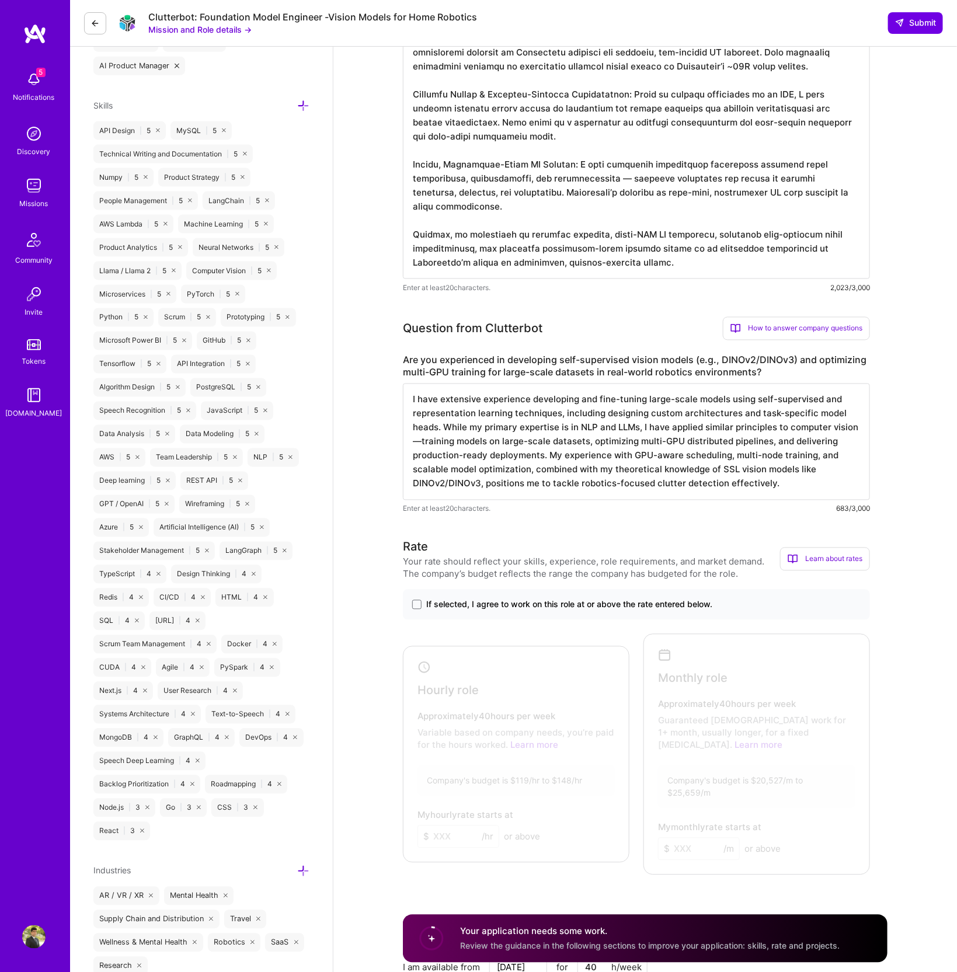
scroll to position [651, 0]
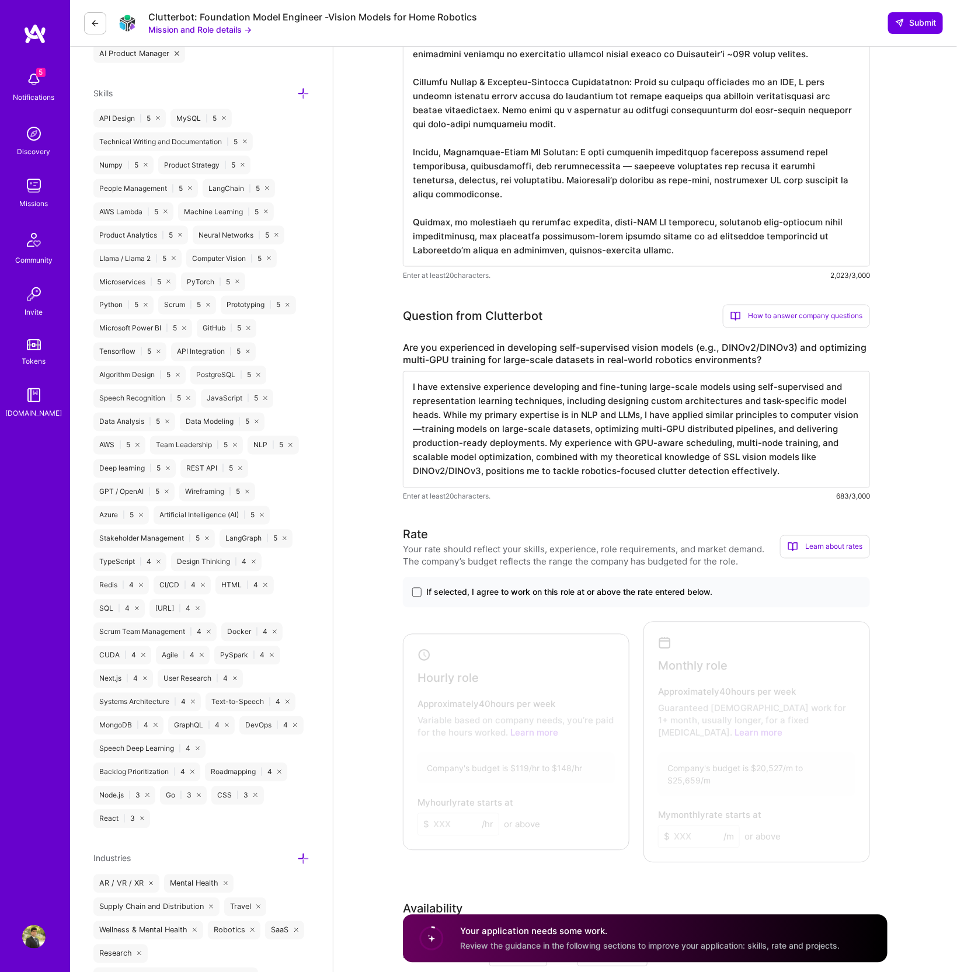
type textarea "I have extensive experience developing and fine-tuning large-scale models using…"
click at [419, 590] on span at bounding box center [416, 592] width 9 height 9
click at [0, 0] on input "If selected, I agree to work on this role at or above the rate entered below." at bounding box center [0, 0] width 0 height 0
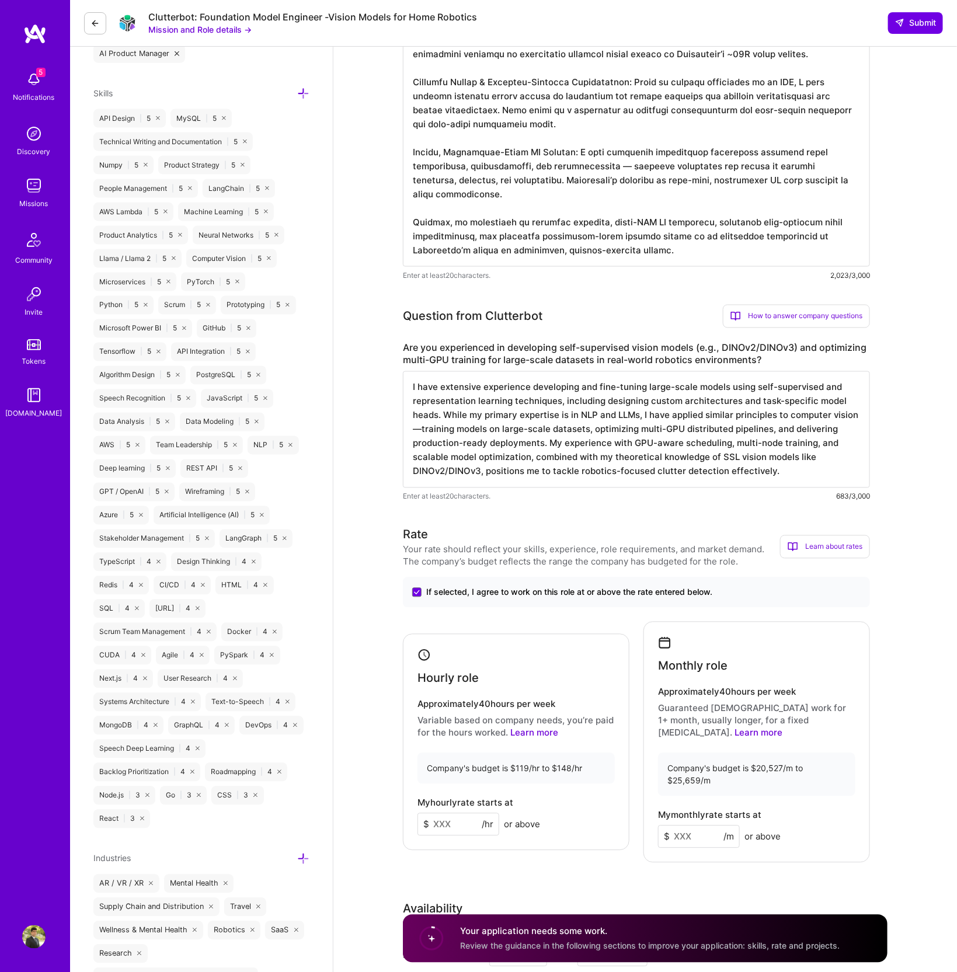
click at [458, 818] on input at bounding box center [459, 825] width 82 height 23
type input "120"
click at [544, 850] on div "Rate Your rate should reflect your skills, experience, role requirements, and m…" at bounding box center [645, 796] width 485 height 540
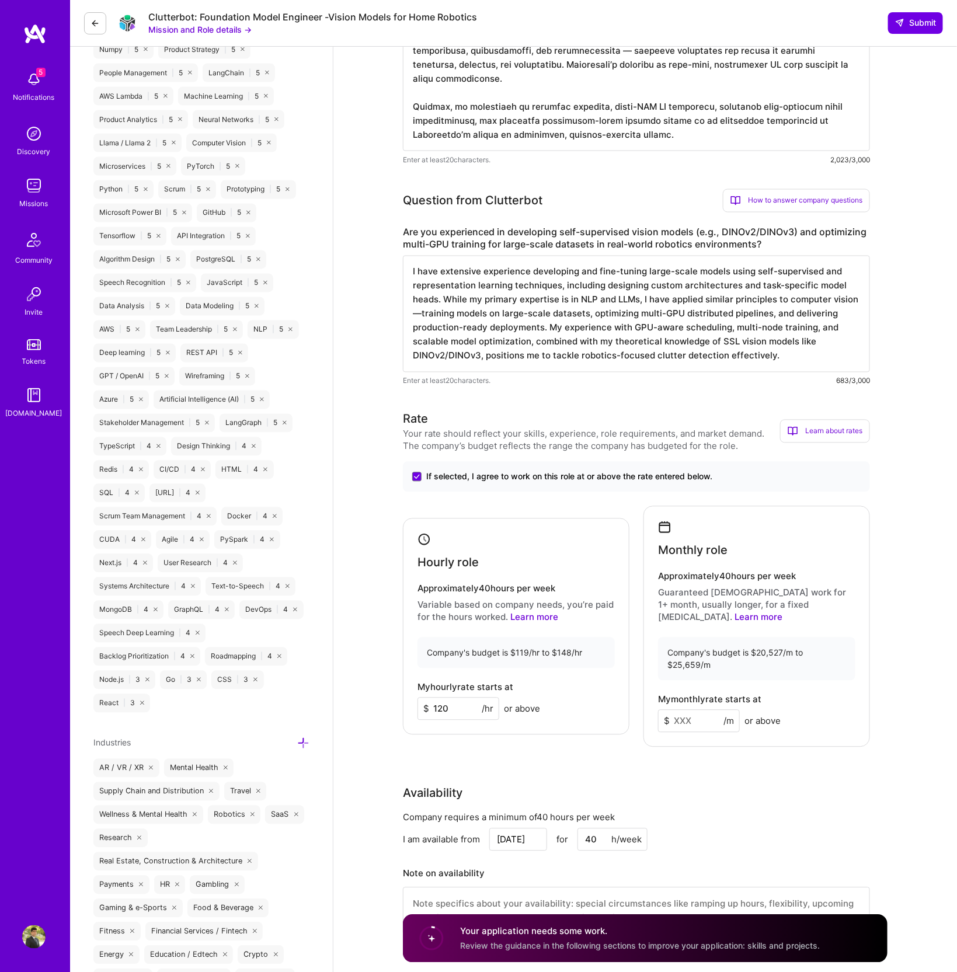
scroll to position [790, 0]
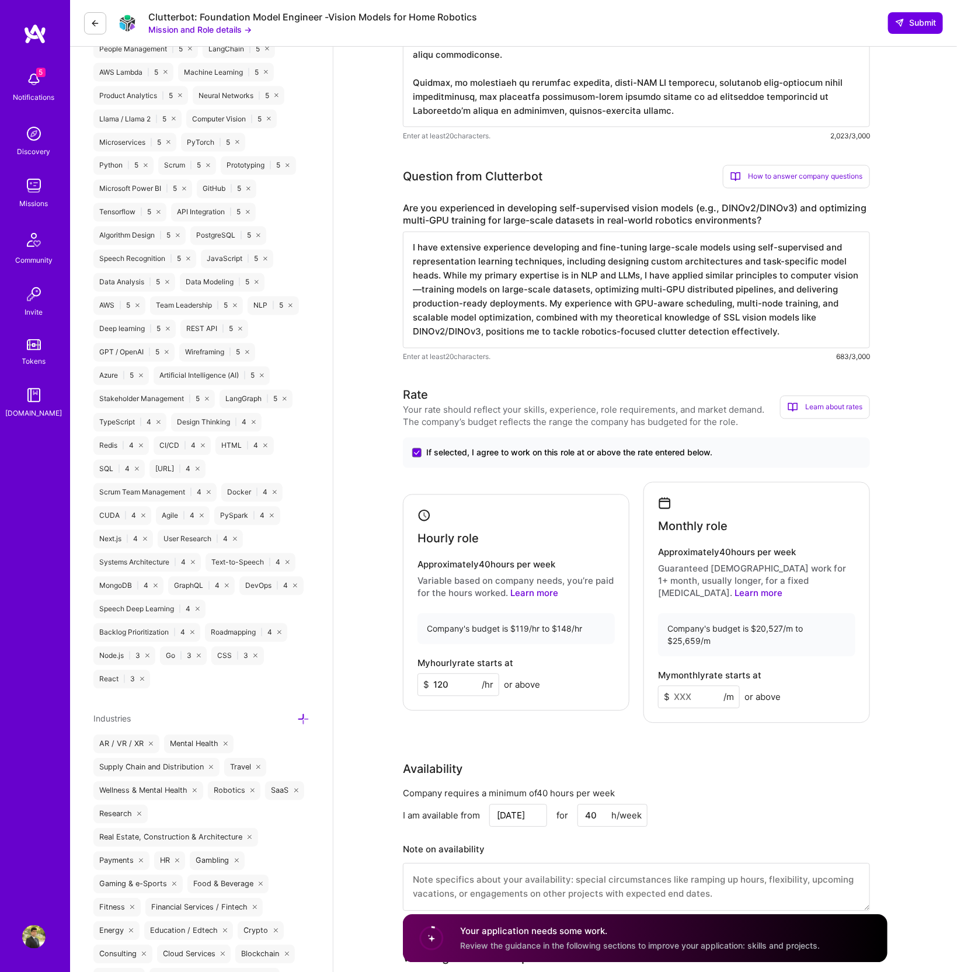
click at [708, 686] on input at bounding box center [699, 697] width 82 height 23
type input "21000"
click at [713, 740] on div "Rate Your rate should reflect your skills, experience, role requirements, and m…" at bounding box center [645, 657] width 485 height 540
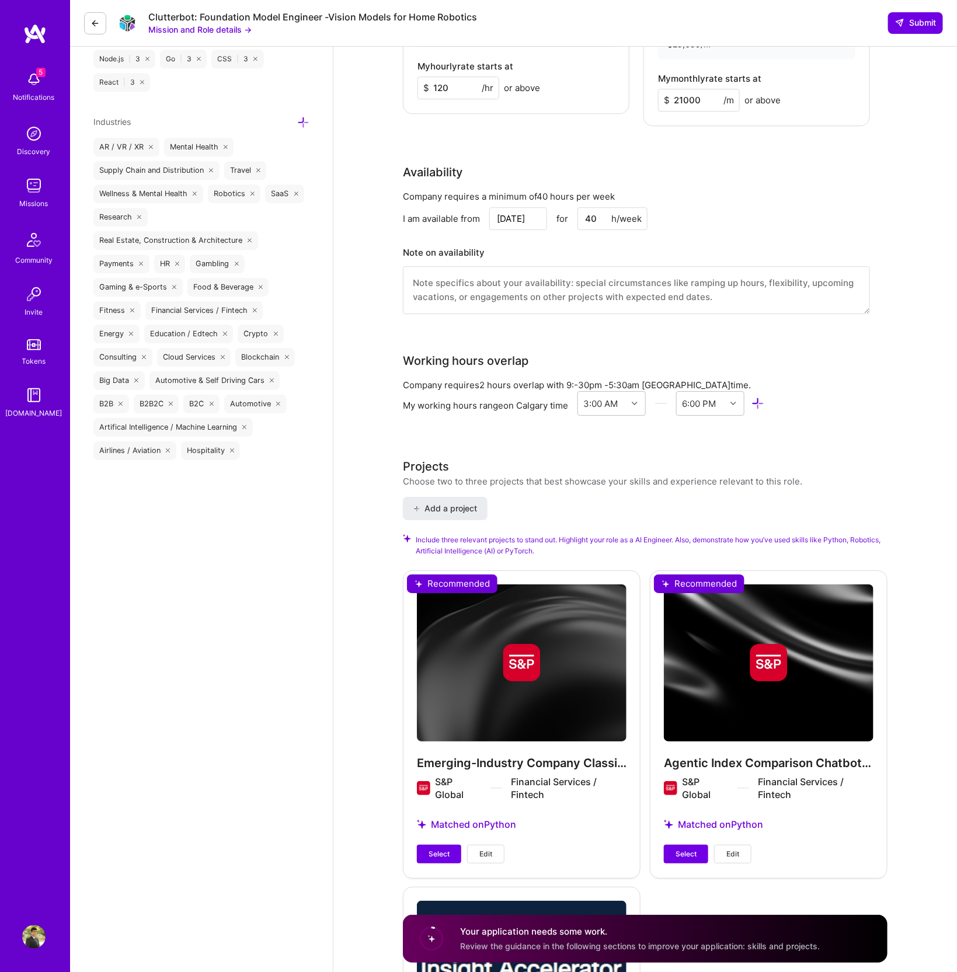
scroll to position [1393, 0]
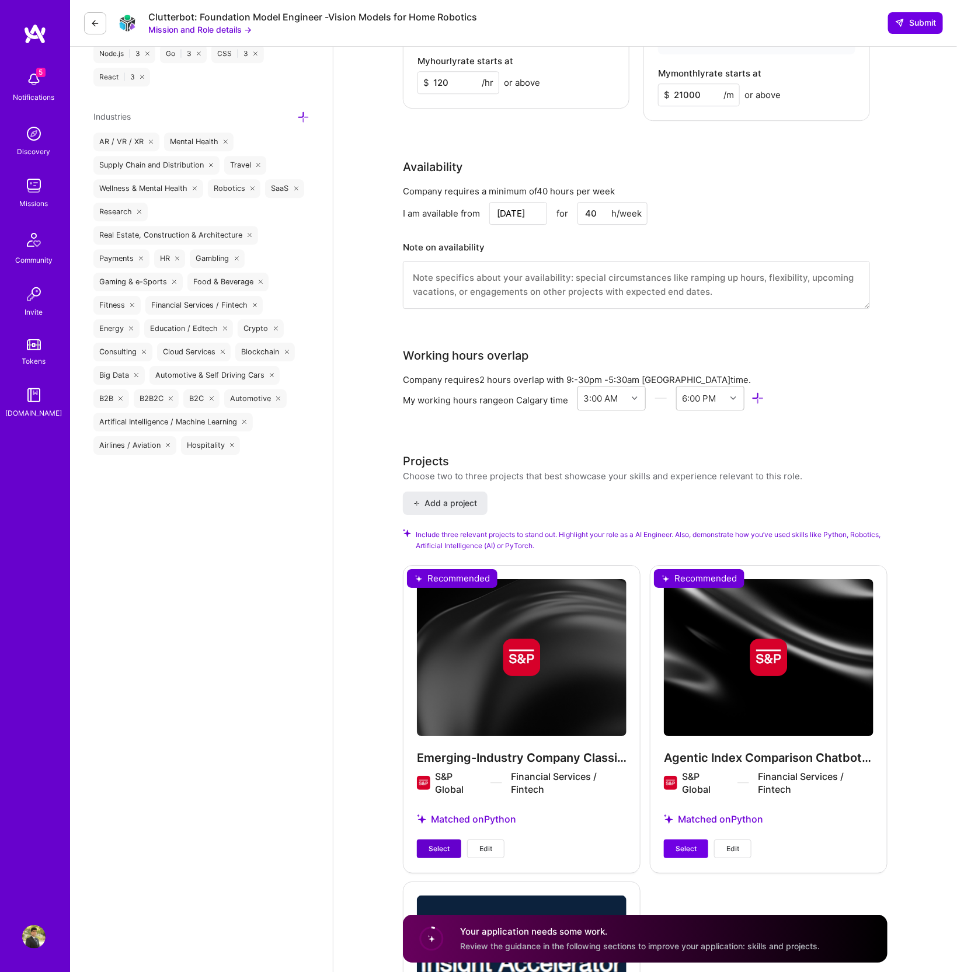
click at [448, 844] on span "Select" at bounding box center [439, 849] width 21 height 11
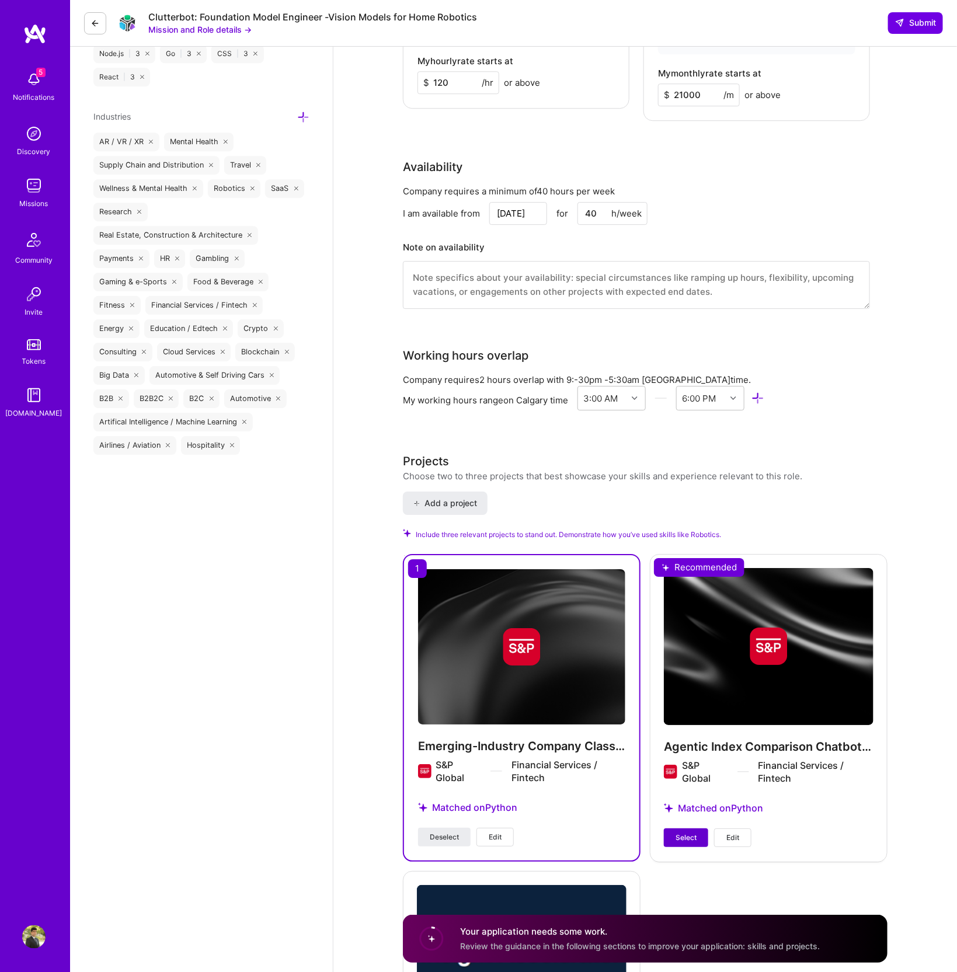
click at [692, 833] on span "Select" at bounding box center [686, 838] width 21 height 11
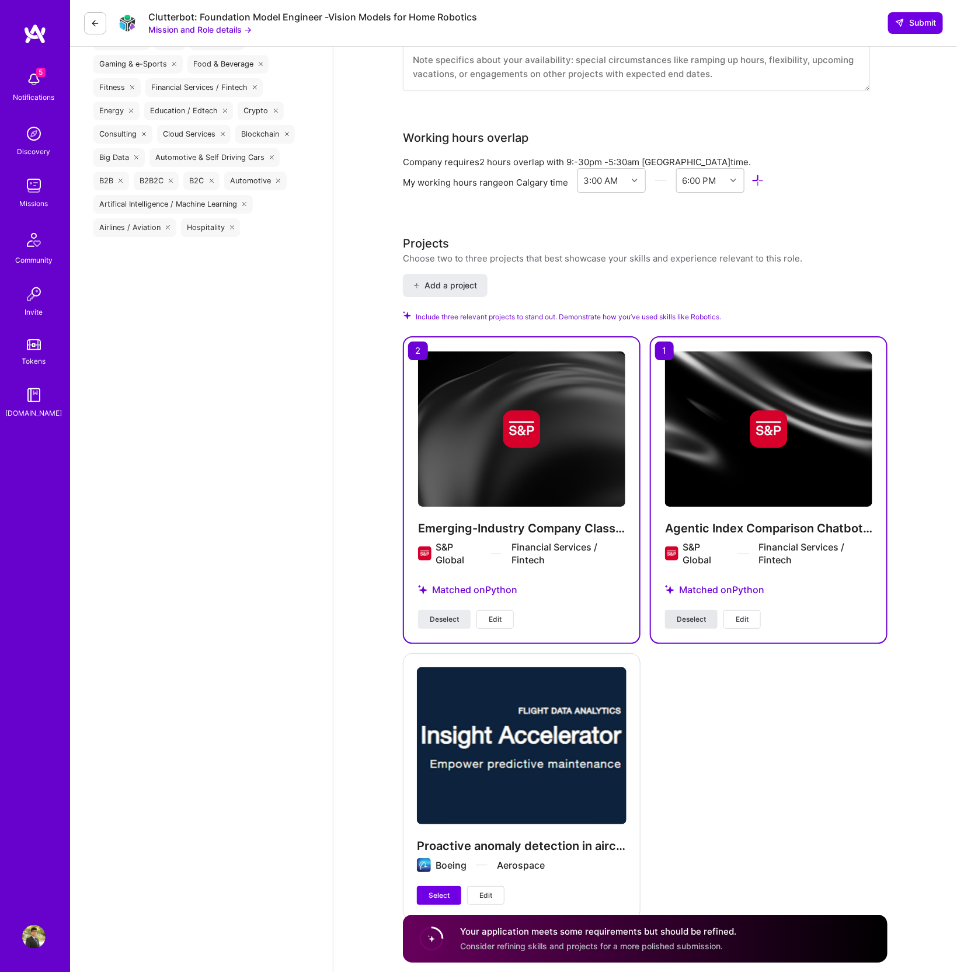
scroll to position [1626, 0]
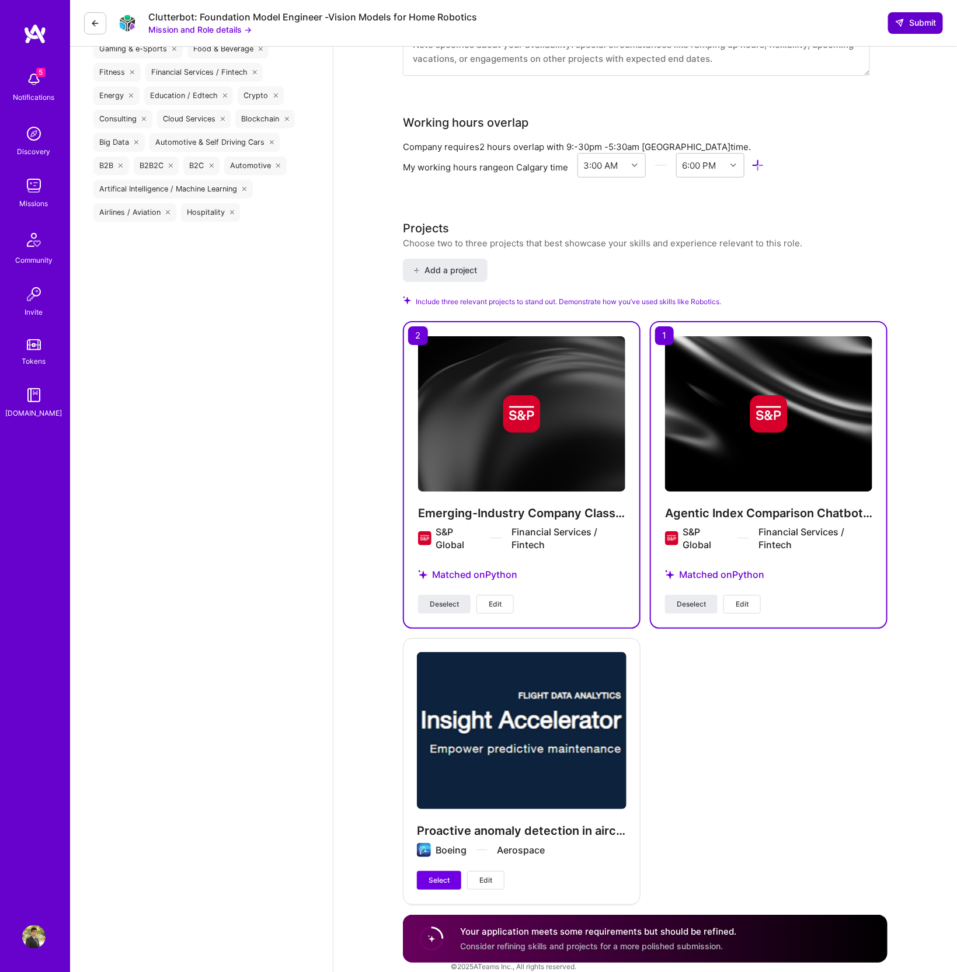
click at [908, 22] on span "Submit" at bounding box center [915, 23] width 41 height 12
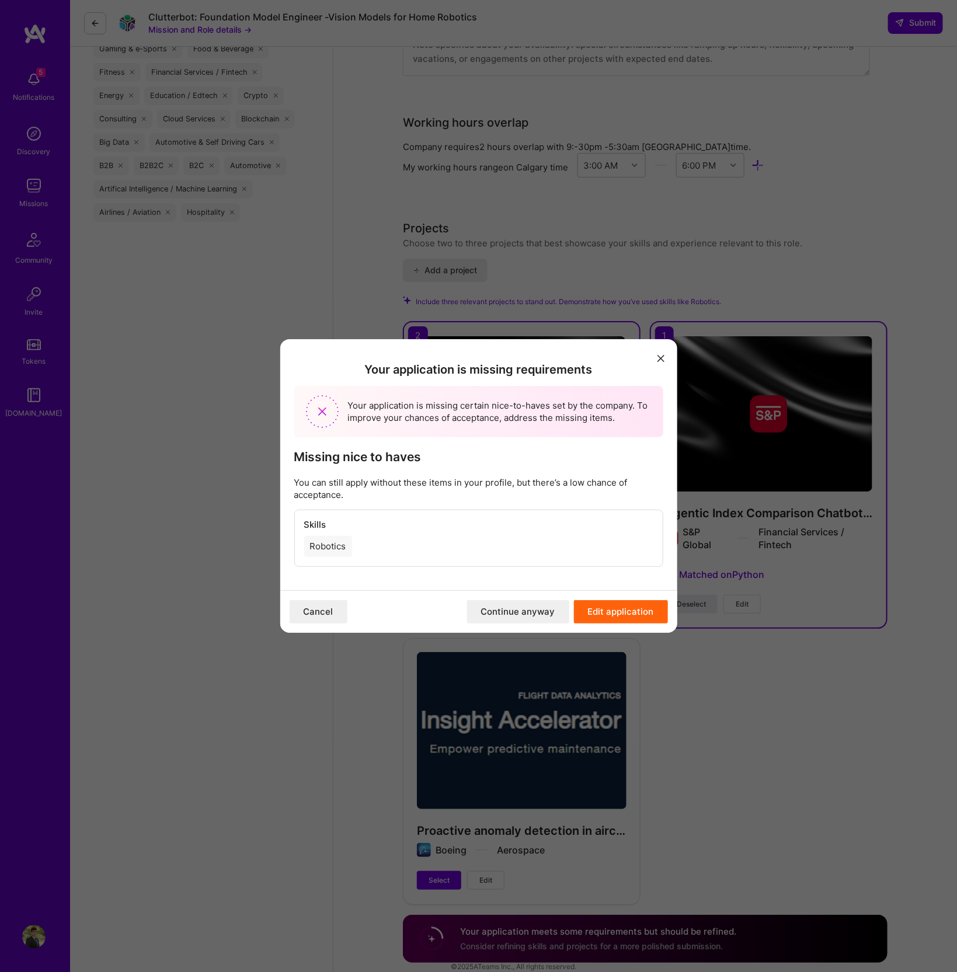
click at [330, 544] on div "Robotics" at bounding box center [328, 546] width 48 height 21
click at [326, 545] on div "Robotics" at bounding box center [328, 546] width 48 height 21
click at [613, 614] on button "Edit application" at bounding box center [621, 611] width 94 height 23
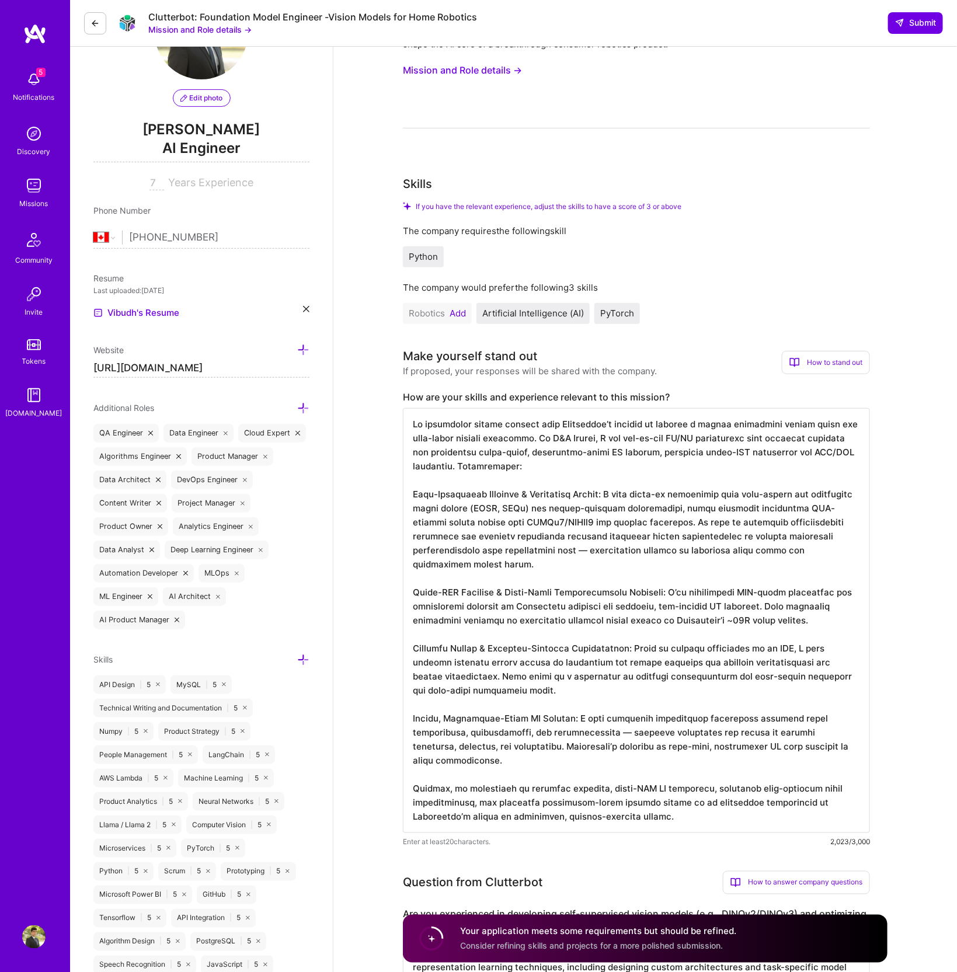
scroll to position [0, 0]
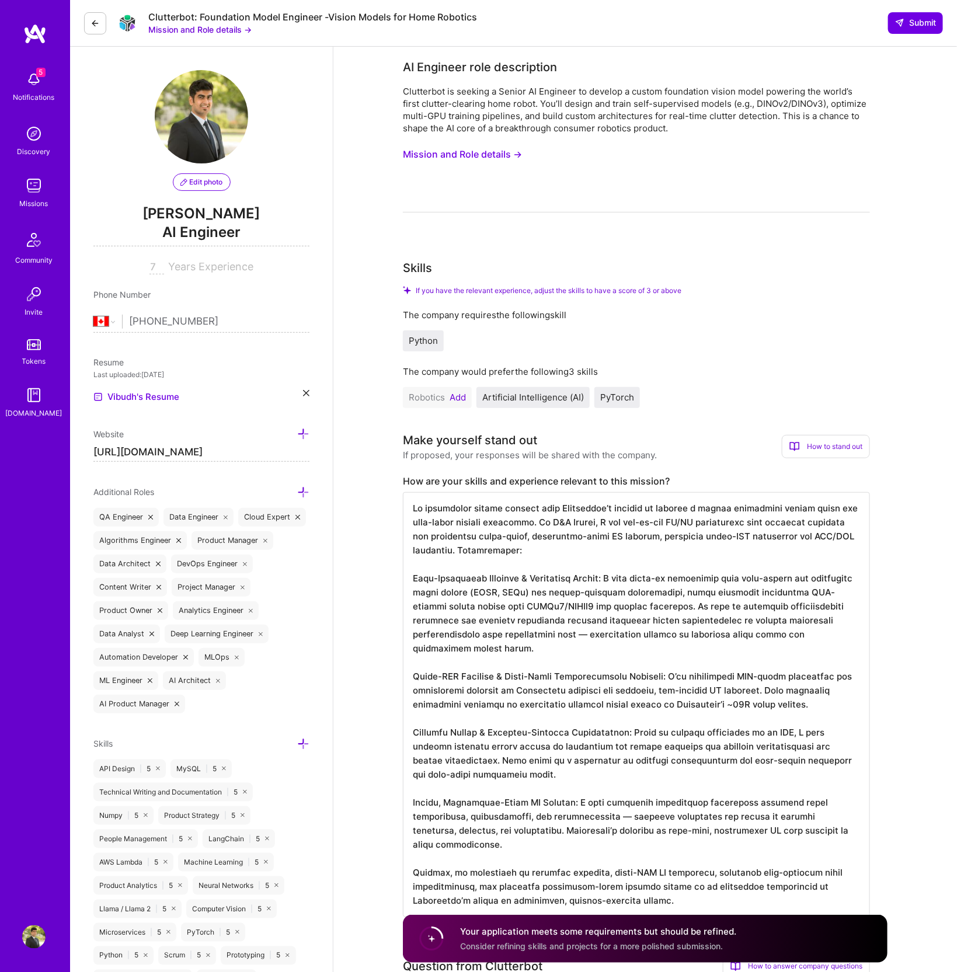
click at [456, 397] on button "Add" at bounding box center [458, 397] width 16 height 9
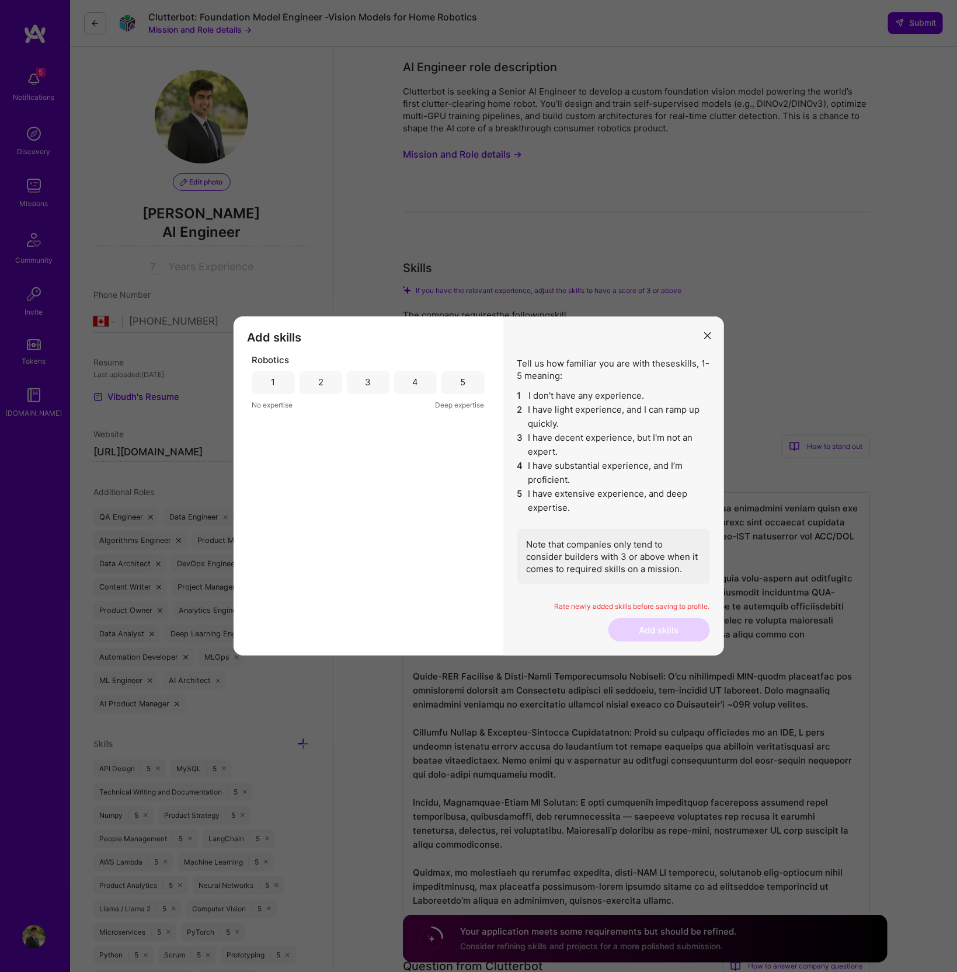
click at [419, 385] on div "4" at bounding box center [415, 382] width 43 height 23
click at [676, 628] on button "Add skills" at bounding box center [660, 629] width 102 height 23
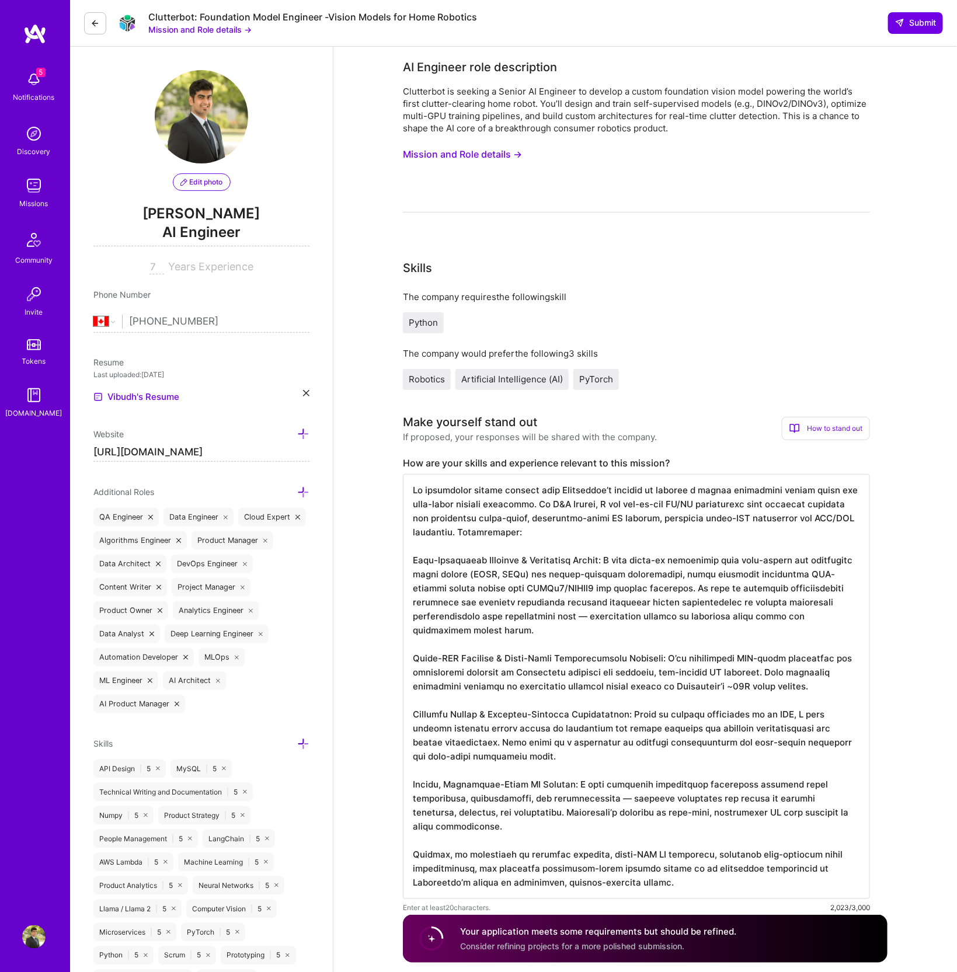
click at [552, 377] on span "Artificial Intelligence (AI)" at bounding box center [512, 379] width 102 height 11
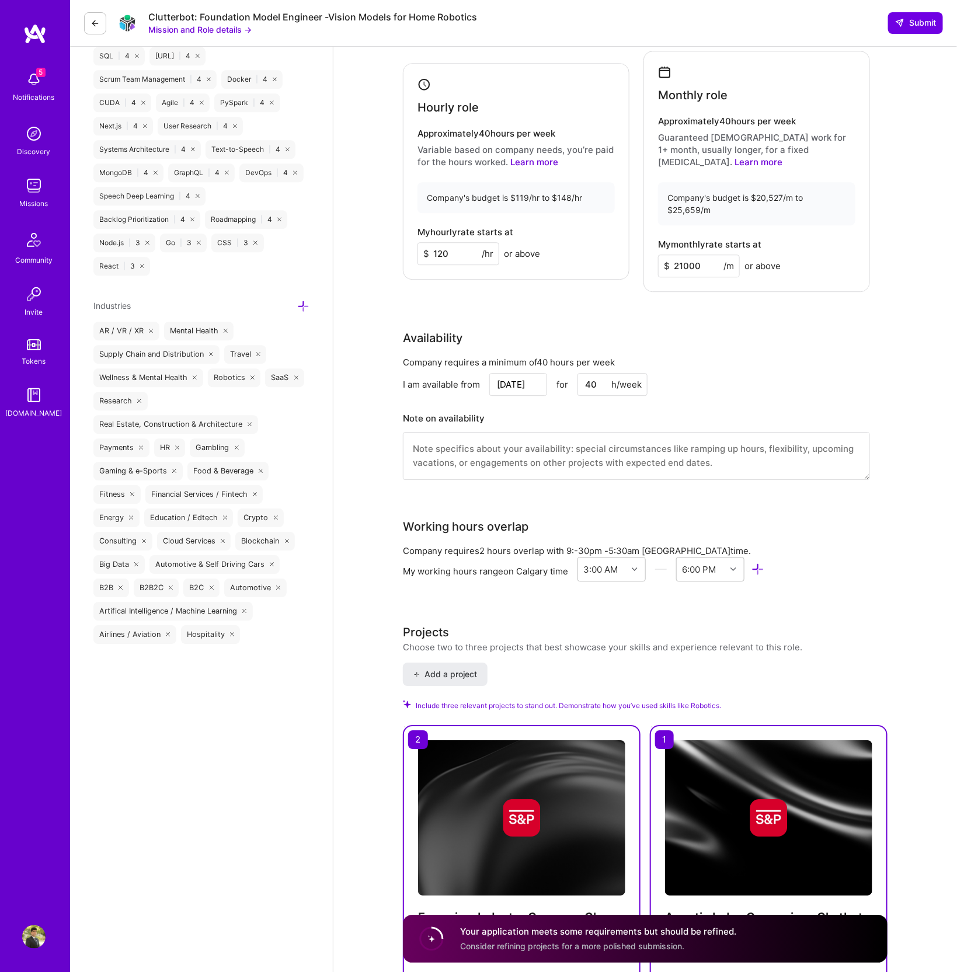
scroll to position [1608, 0]
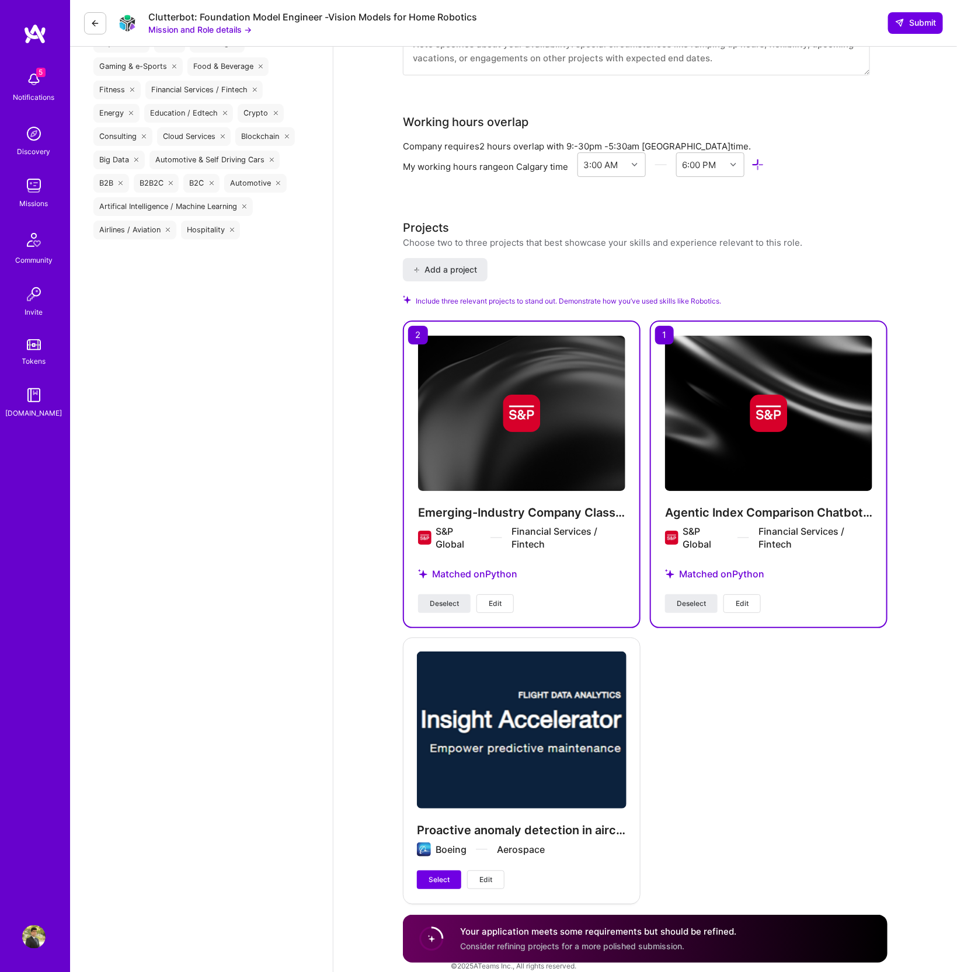
click at [548, 719] on div "Proactive anomaly detection in aircraft engines Boeing Aerospace Select Edit" at bounding box center [522, 771] width 238 height 266
click at [432, 875] on span "Select" at bounding box center [439, 880] width 21 height 11
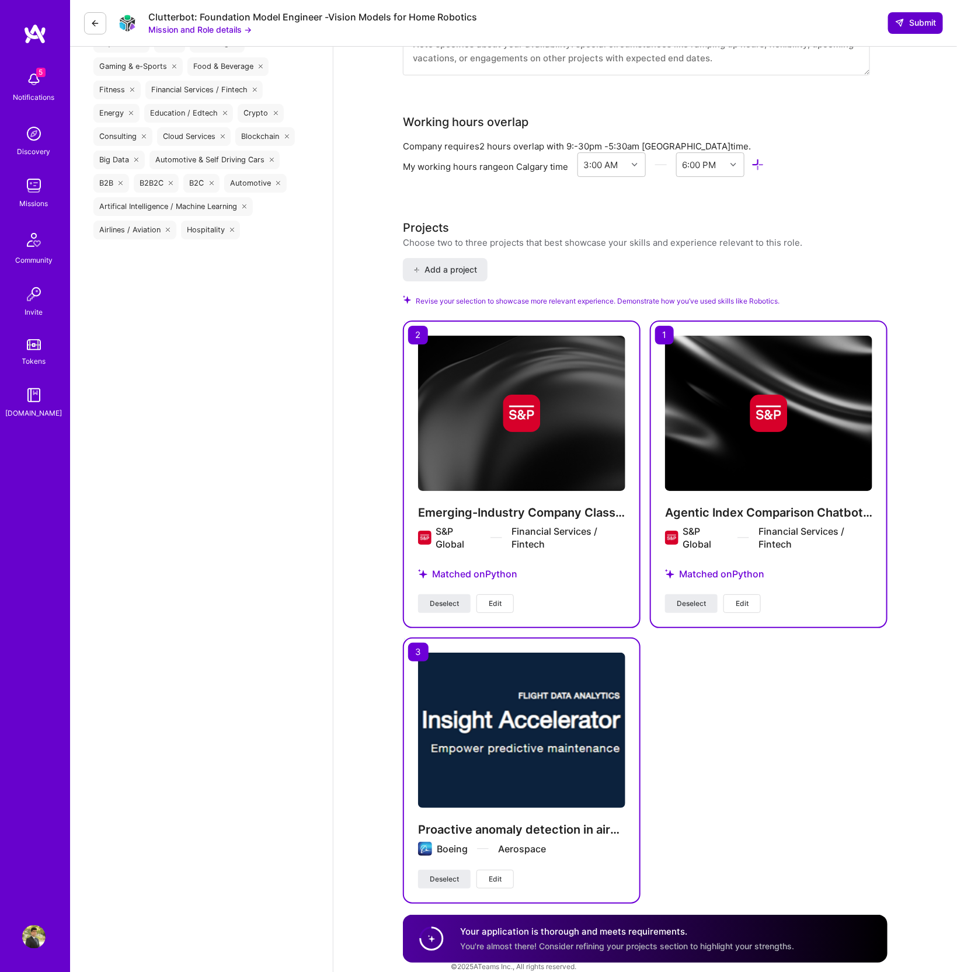
click at [912, 18] on span "Submit" at bounding box center [915, 23] width 41 height 12
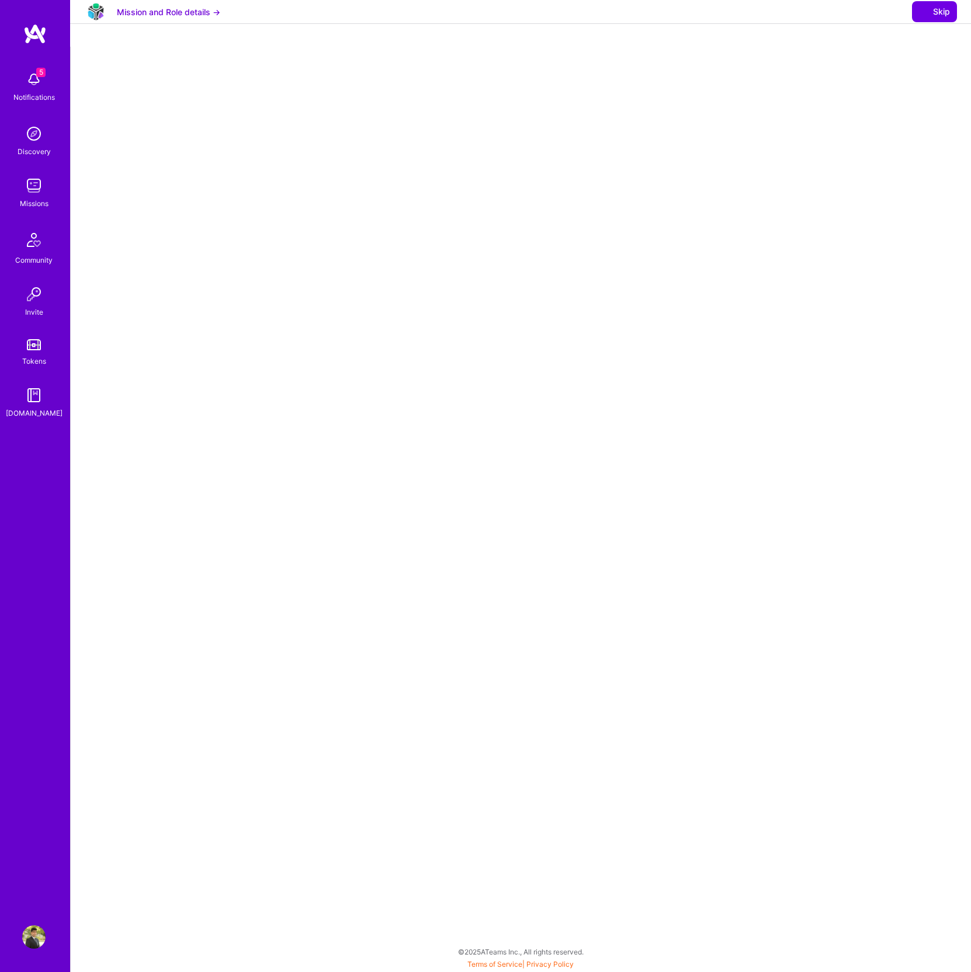
select select "CA"
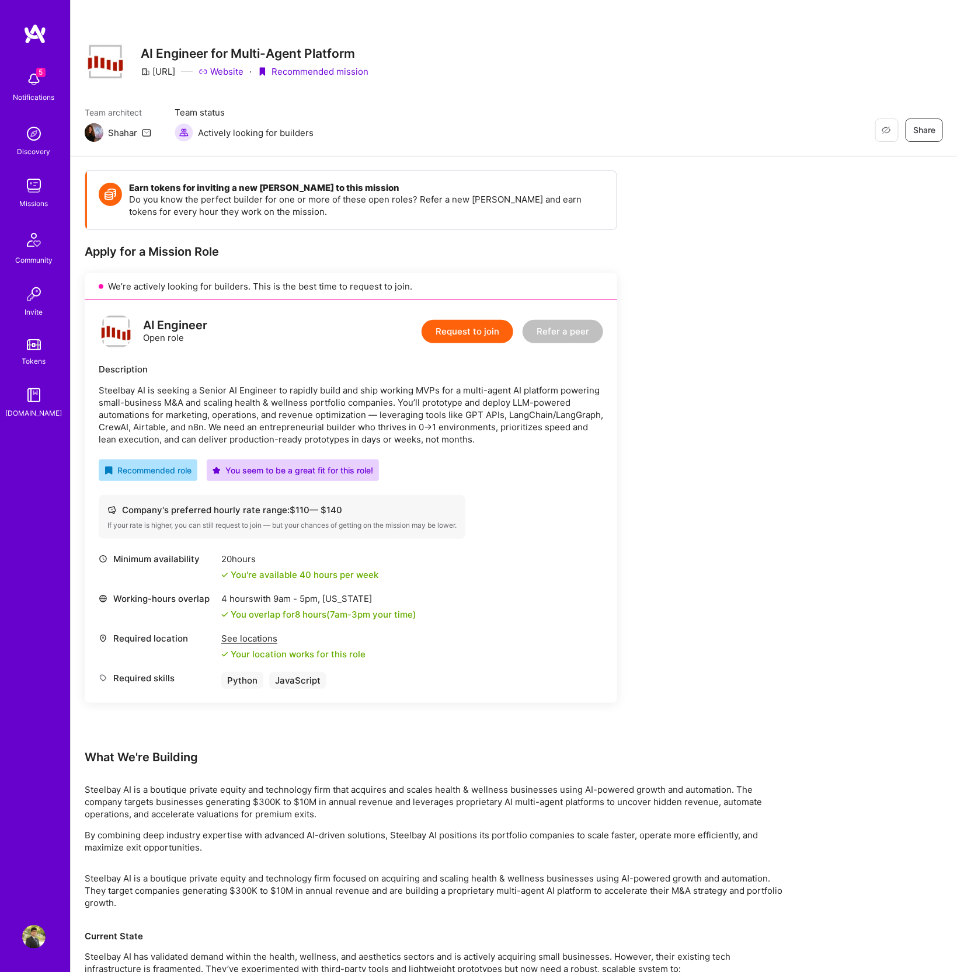
click at [470, 338] on button "Request to join" at bounding box center [468, 331] width 92 height 23
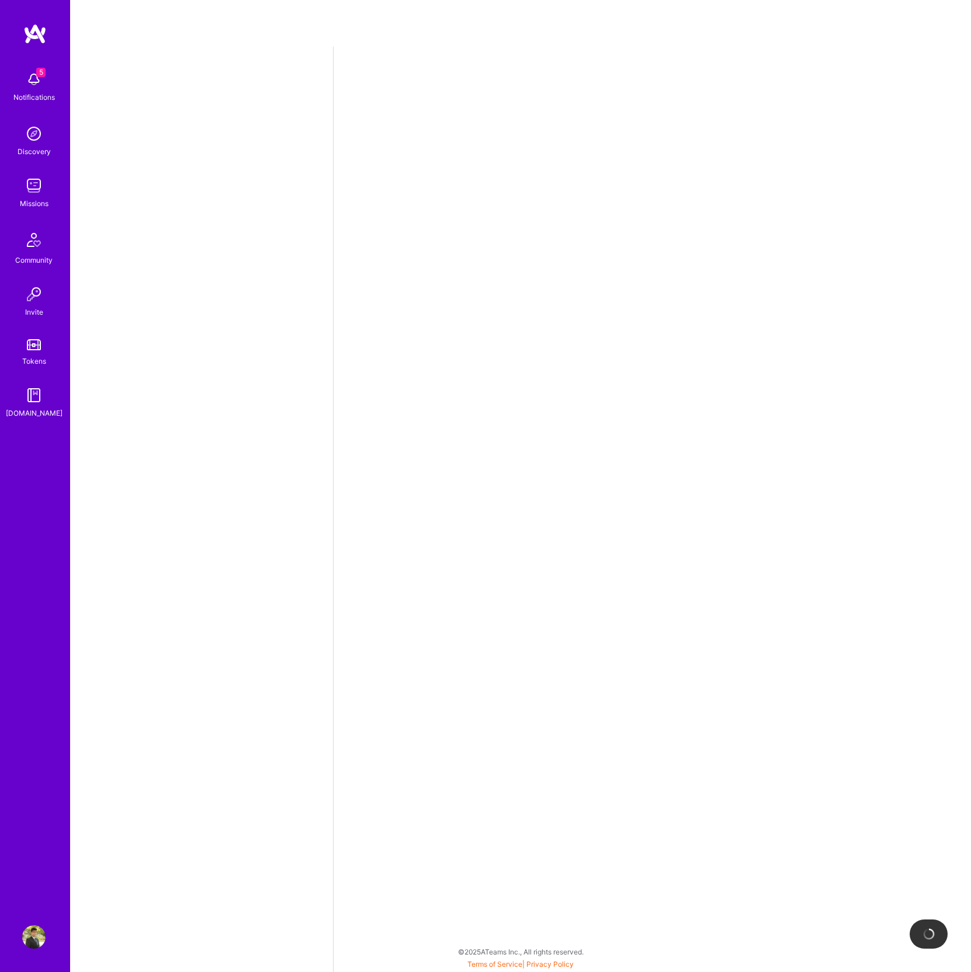
select select "CA"
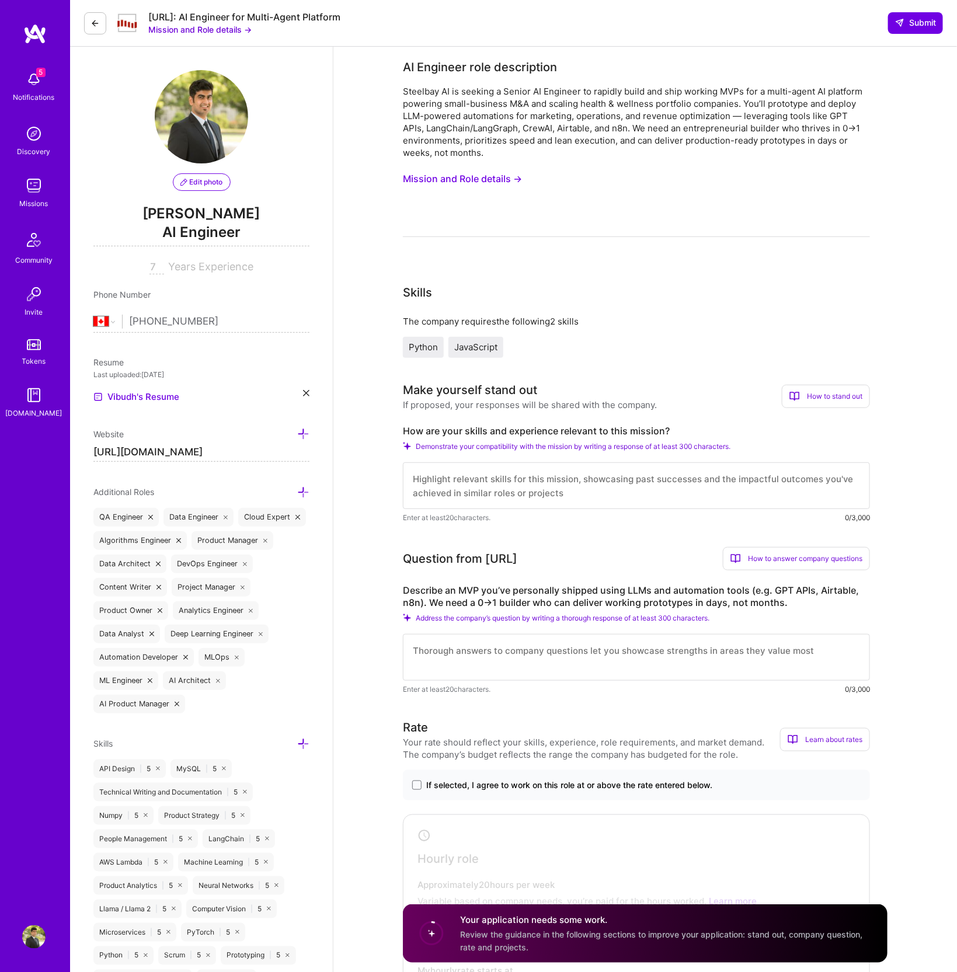
click at [459, 180] on button "Mission and Role details →" at bounding box center [462, 179] width 119 height 22
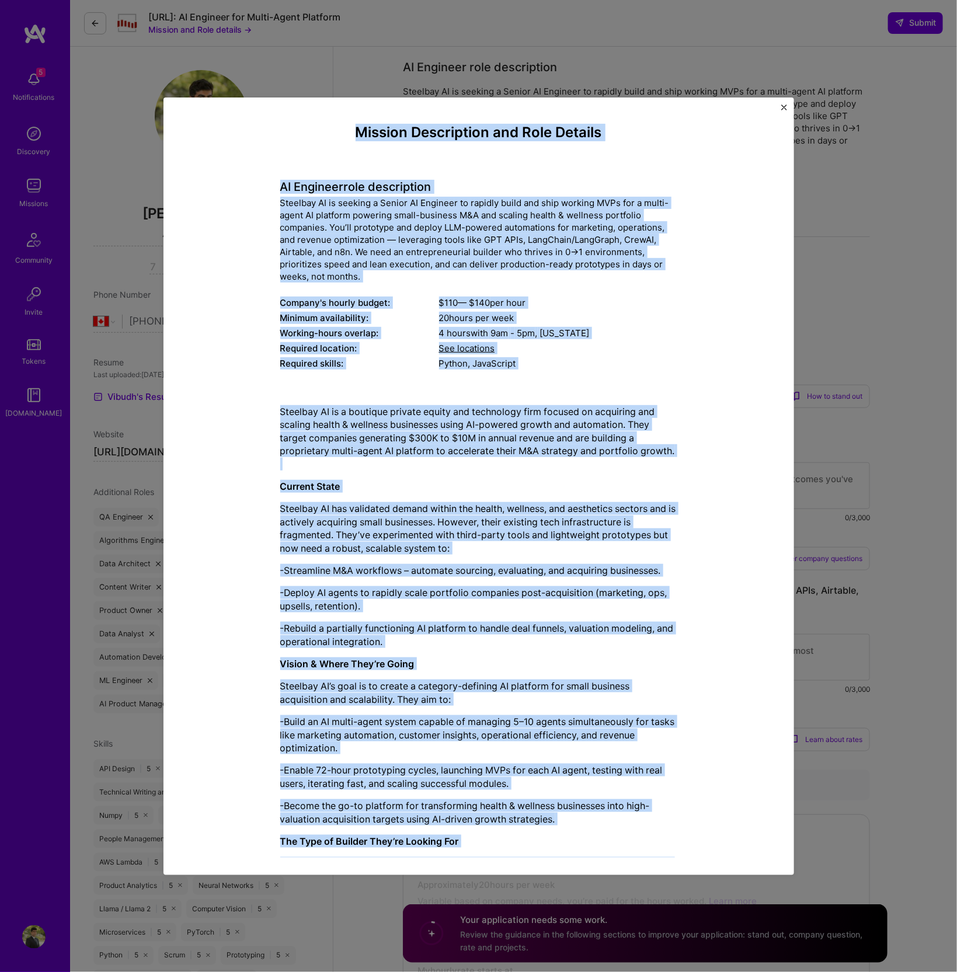
drag, startPoint x: 524, startPoint y: 819, endPoint x: 287, endPoint y: 131, distance: 728.0
click at [287, 131] on div "Mission Description and Role Details AI Engineer role description Steelbay AI i…" at bounding box center [478, 775] width 397 height 1302
copy div "Mission Description and Role Details AI Engineer role description Steelbay AI i…"
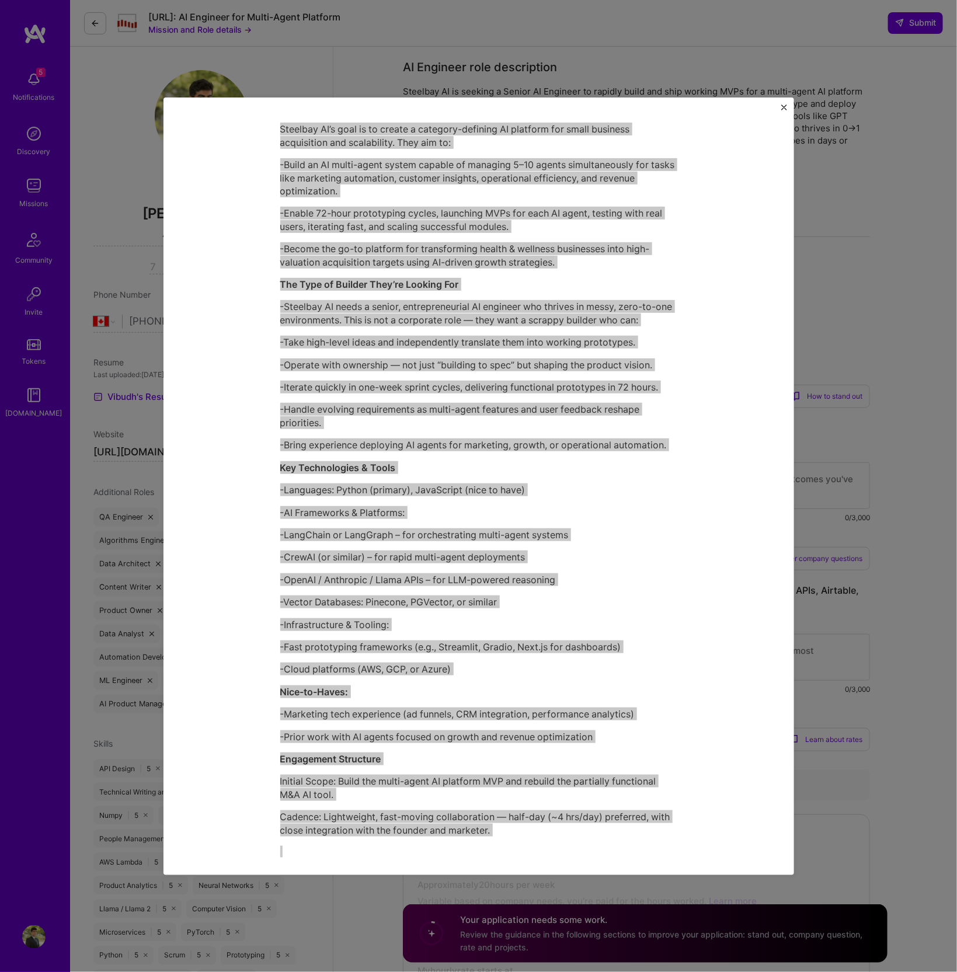
scroll to position [576, 0]
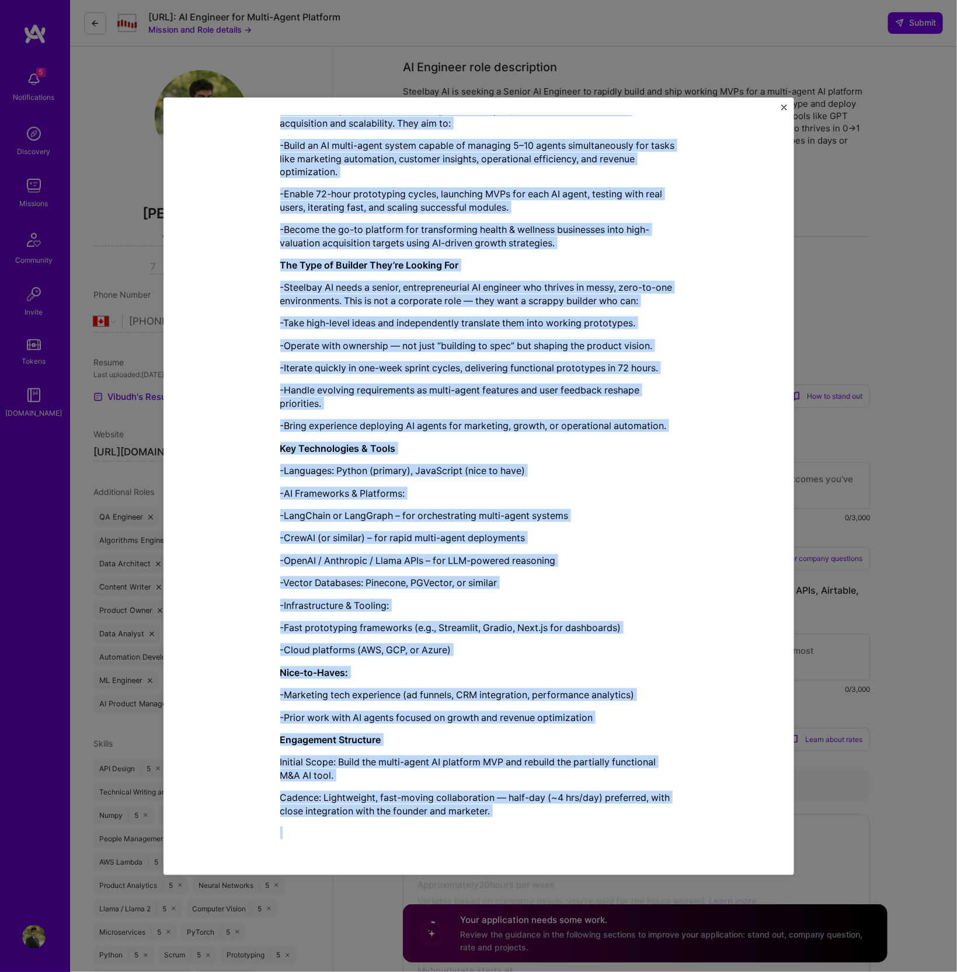
click at [784, 105] on img "Close" at bounding box center [784, 108] width 6 height 6
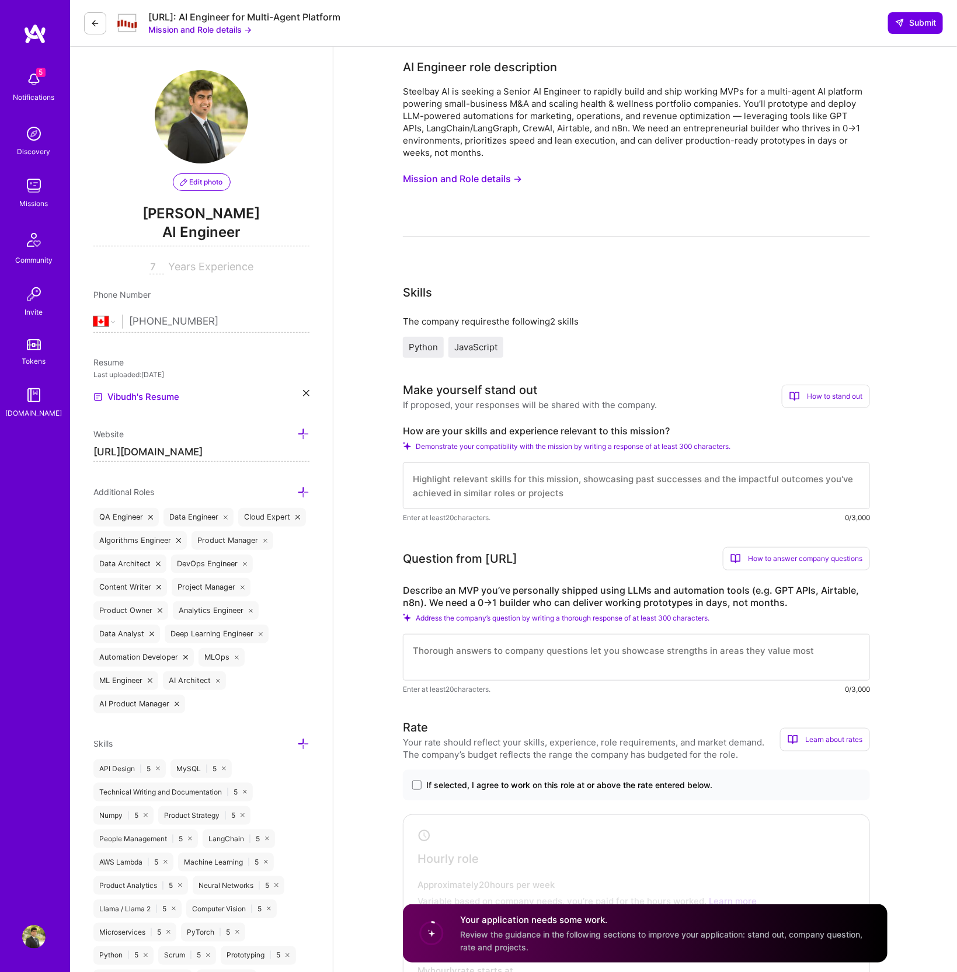
click at [424, 348] on span "Python" at bounding box center [423, 347] width 29 height 11
click at [464, 350] on span "JavaScript" at bounding box center [475, 347] width 43 height 11
click at [444, 485] on textarea at bounding box center [636, 486] width 467 height 47
paste textarea "My experience aligns closely with Steelbay AI’s mission of rapidly building and…"
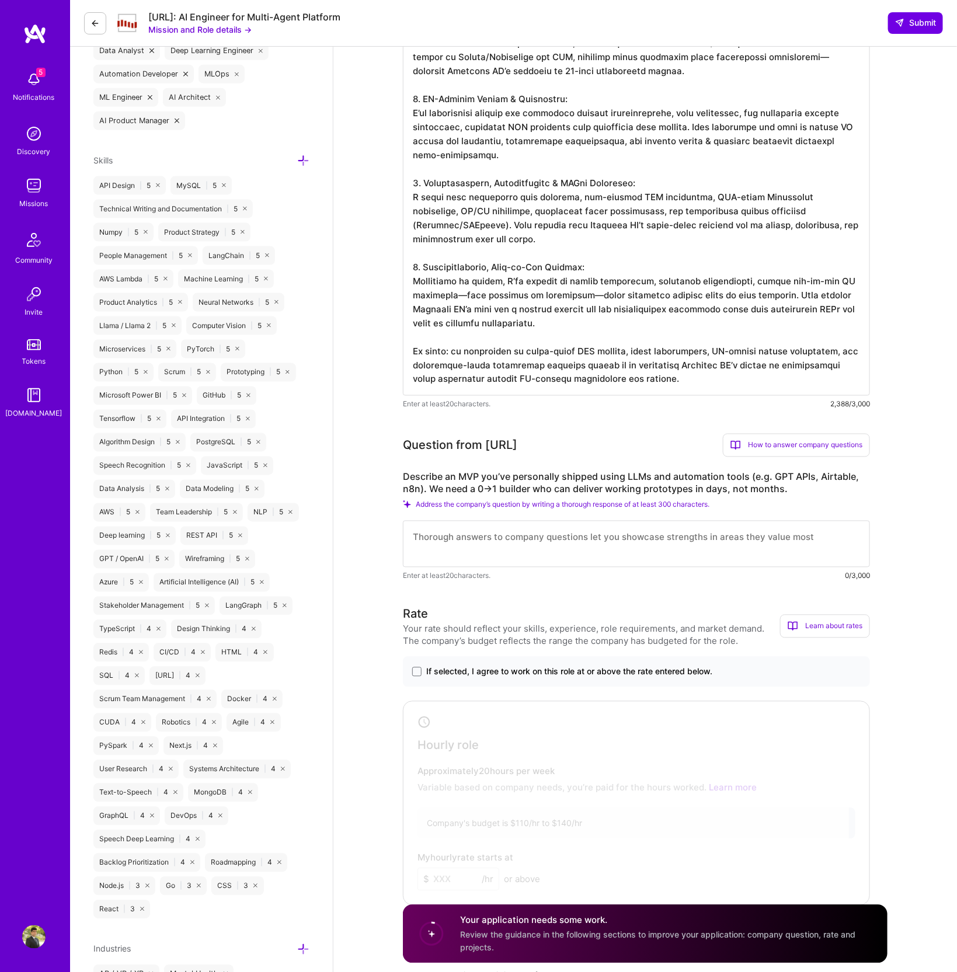
scroll to position [598, 0]
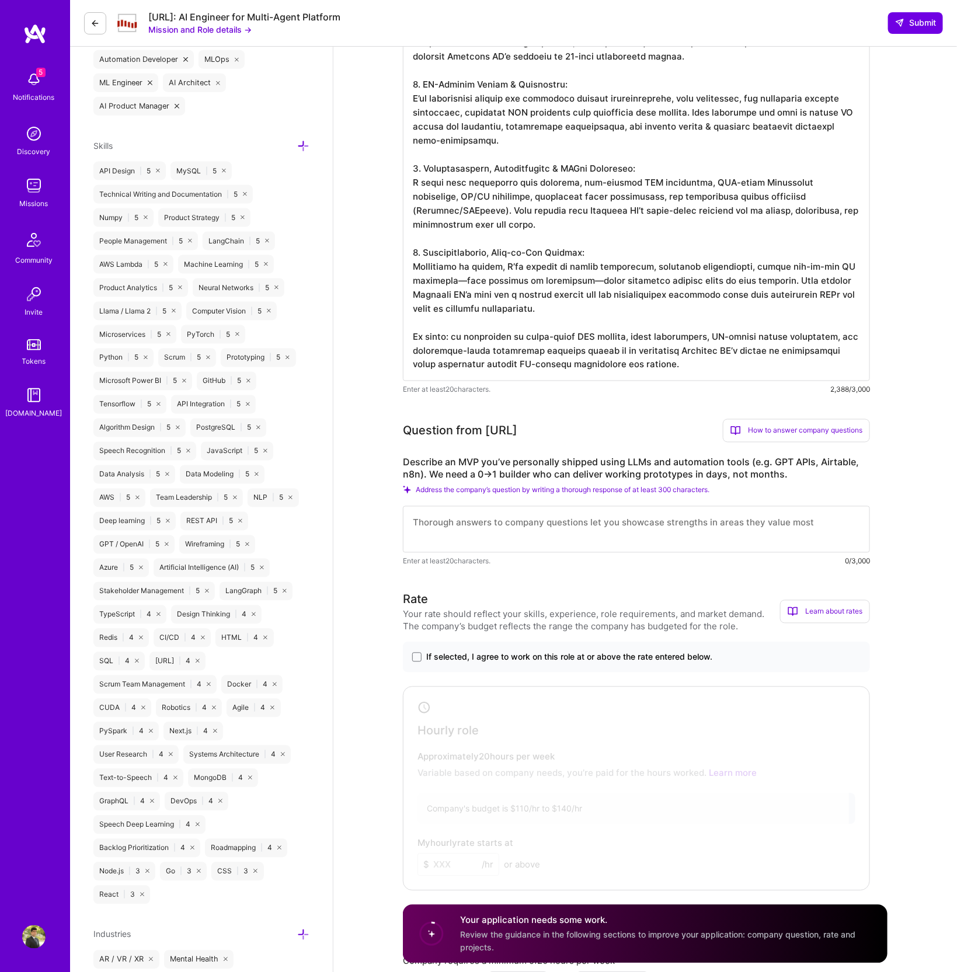
type textarea "My experience aligns closely with Steelbay AI’s mission of rapidly building and…"
drag, startPoint x: 795, startPoint y: 472, endPoint x: 401, endPoint y: 465, distance: 394.3
click at [401, 465] on div "AI Engineer role description Steelbay AI is seeking a Senior AI Engineer to rap…" at bounding box center [645, 730] width 624 height 2563
copy label "Describe an MVP you’ve personally shipped using LLMs and automation tools (e.g.…"
click at [461, 528] on textarea at bounding box center [636, 529] width 467 height 47
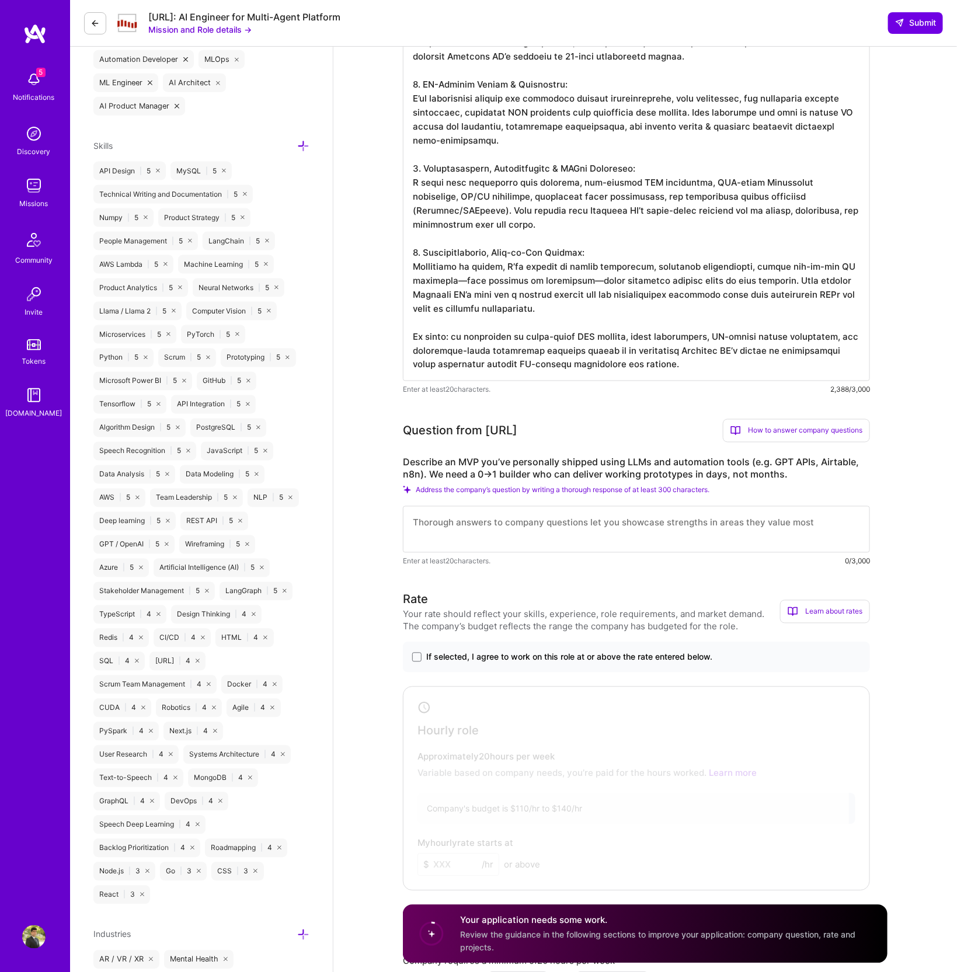
paste textarea "One MVP I personally shipped is the Agentic Index Comparison Chatbot at S&P Glo…"
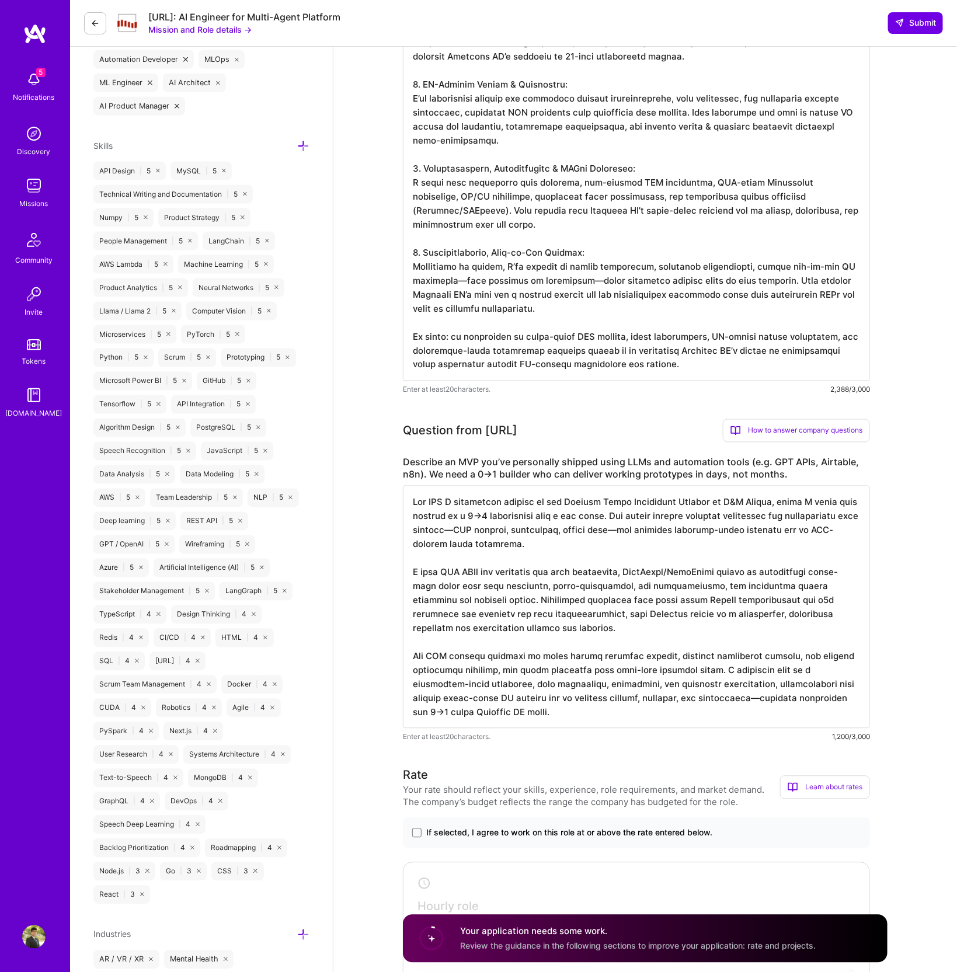
click at [752, 602] on textarea at bounding box center [636, 607] width 467 height 243
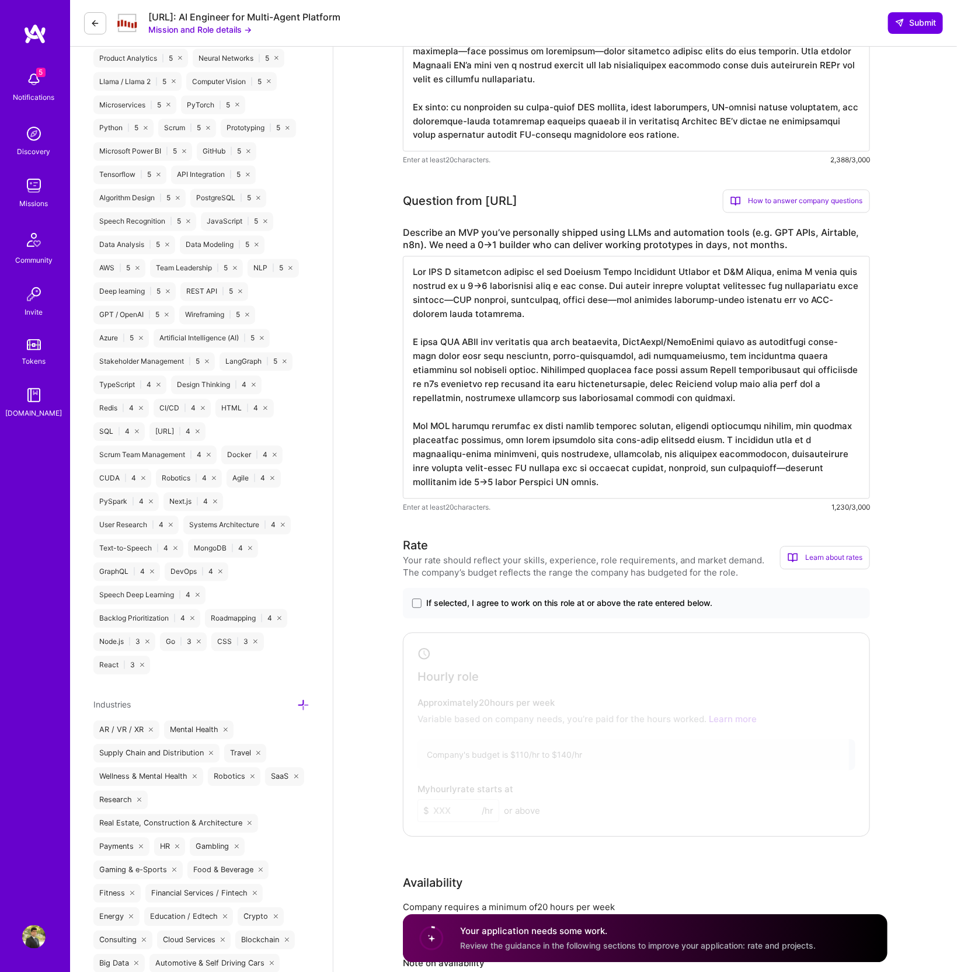
scroll to position [831, 0]
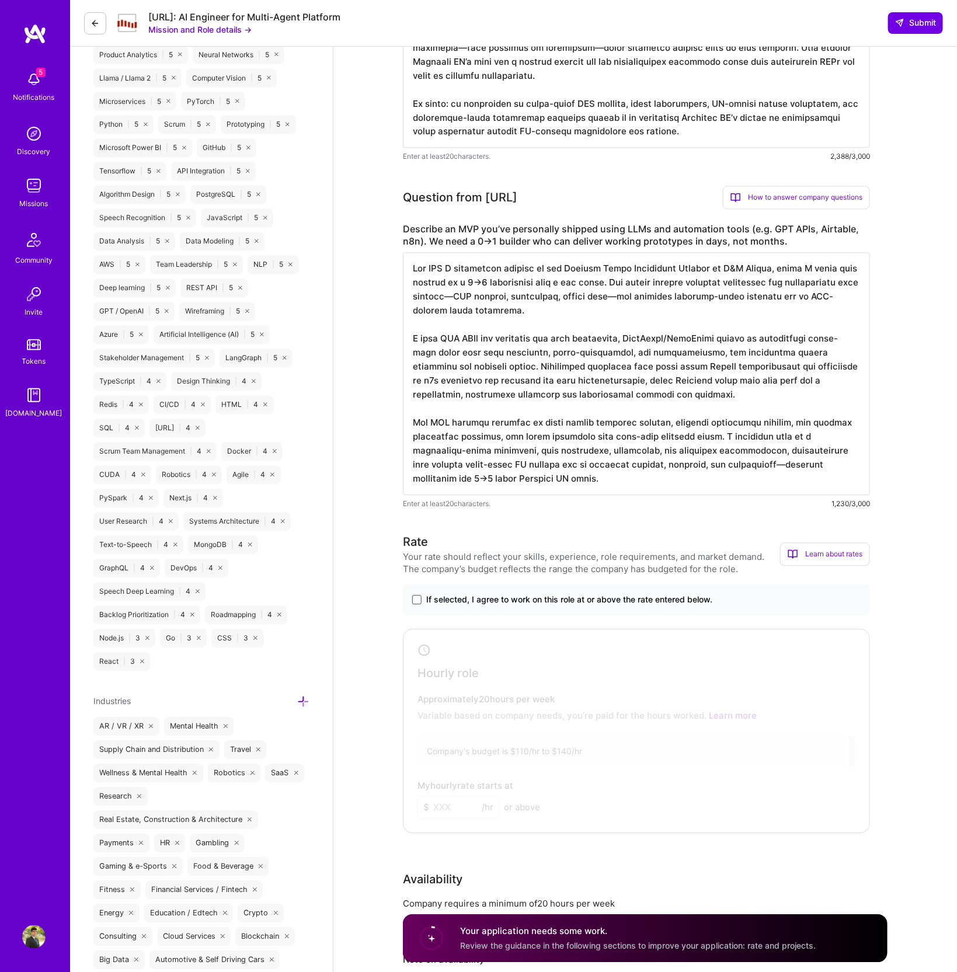
type textarea "One MVP I personally shipped is the Agentic Index Comparison Chatbot at S&P Glo…"
click at [419, 601] on span at bounding box center [416, 600] width 9 height 9
click at [0, 0] on input "If selected, I agree to work on this role at or above the rate entered below." at bounding box center [0, 0] width 0 height 0
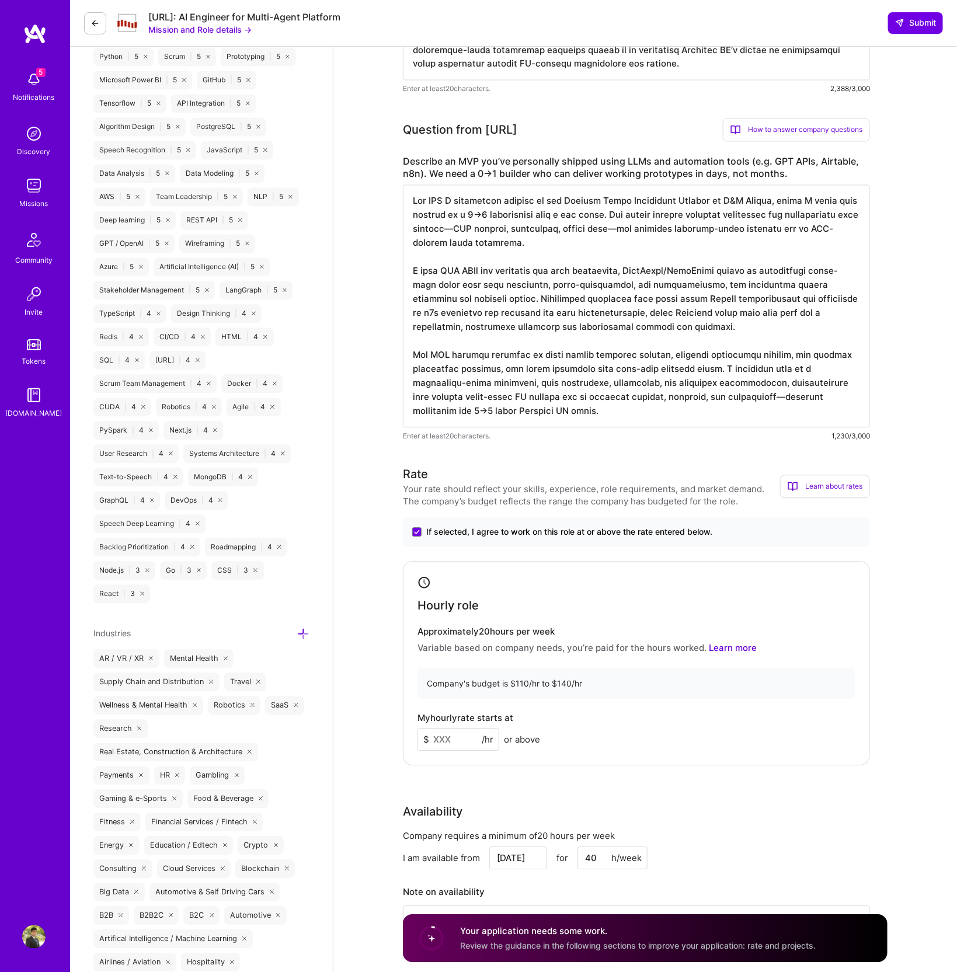
scroll to position [918, 0]
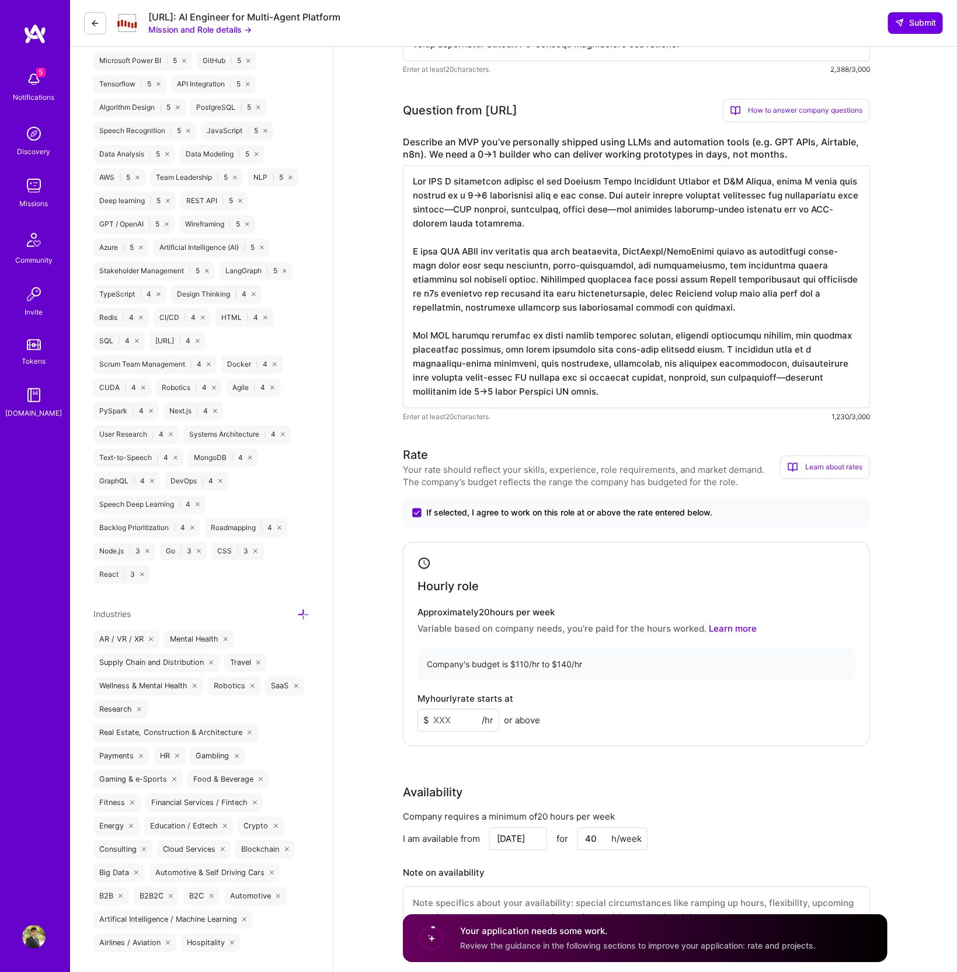
click at [462, 718] on input at bounding box center [459, 721] width 82 height 23
type input "110"
click at [614, 714] on div "My hourly rate starts at $ 110 /hr or above" at bounding box center [637, 713] width 438 height 38
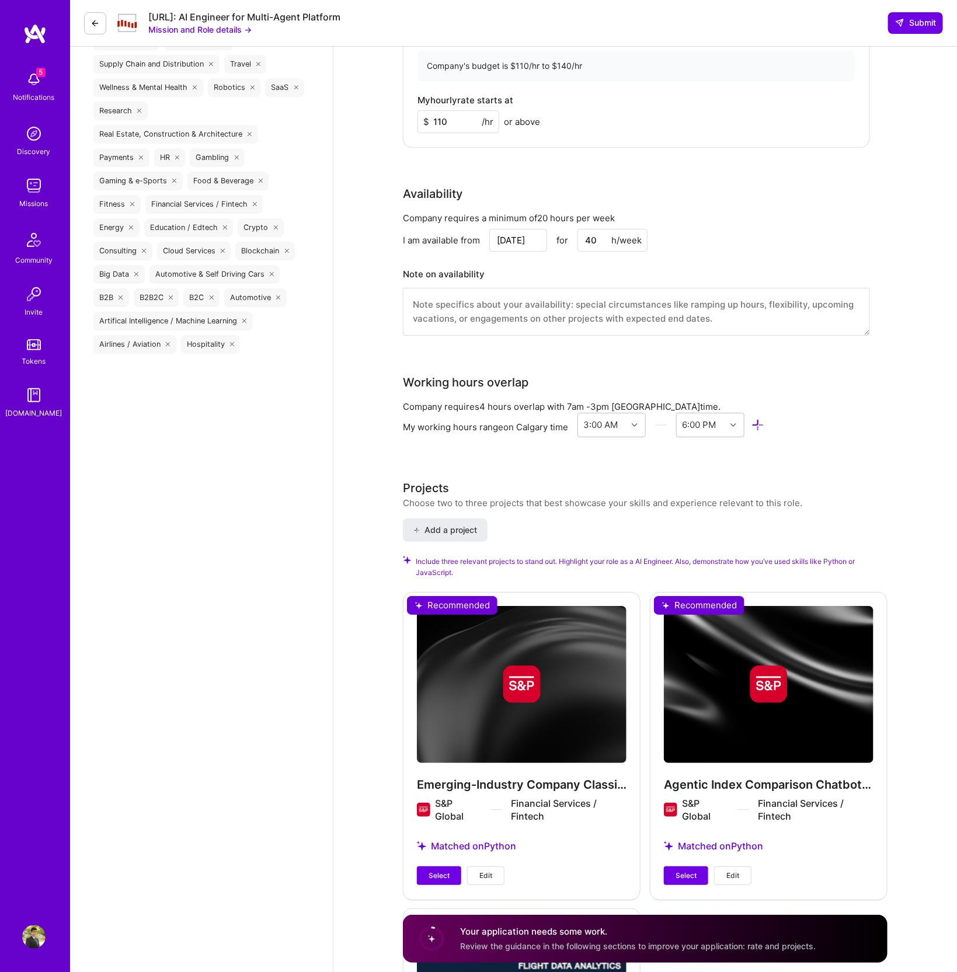
scroll to position [1519, 0]
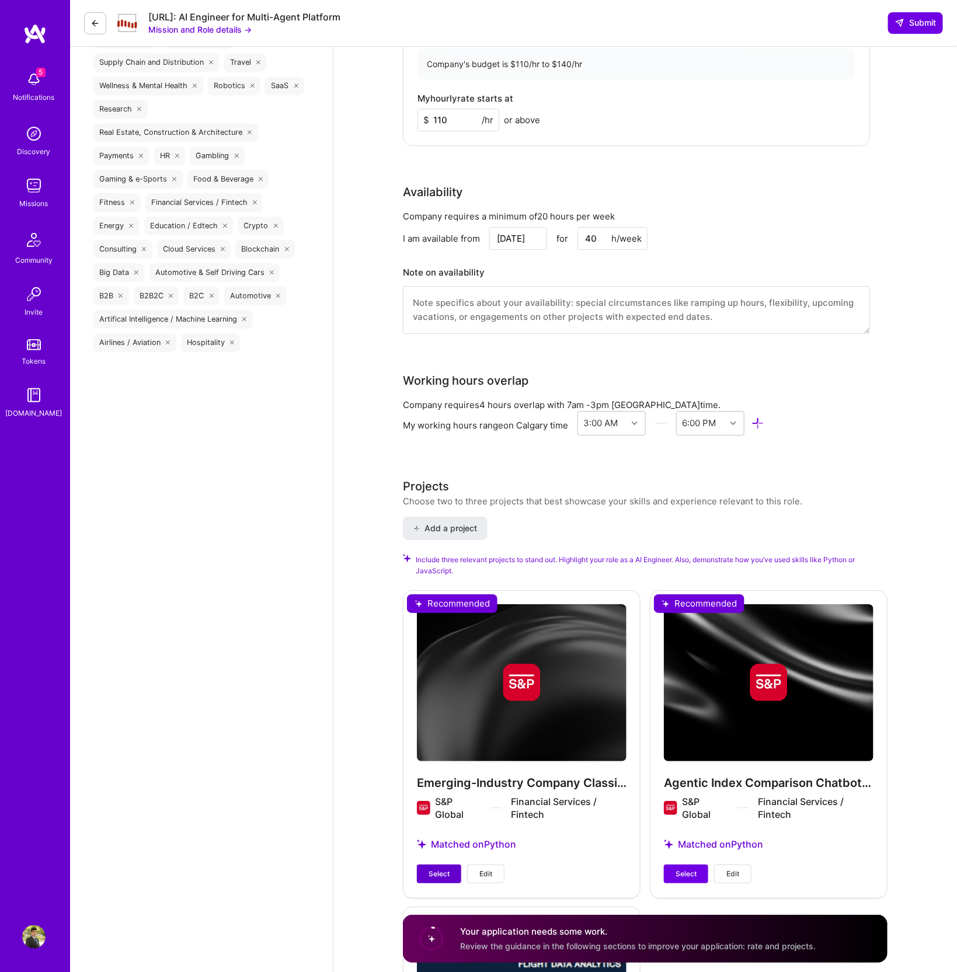
click at [446, 875] on span "Select" at bounding box center [439, 874] width 21 height 11
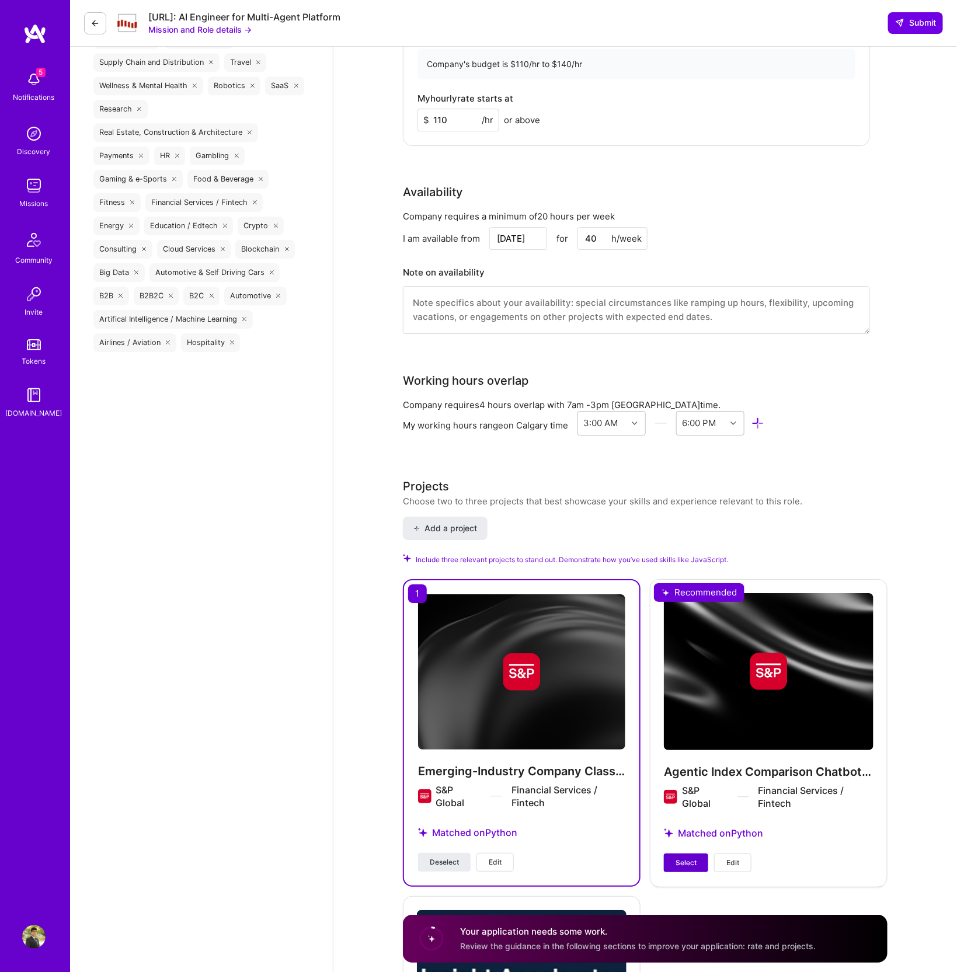
click at [687, 854] on button "Select" at bounding box center [686, 863] width 44 height 19
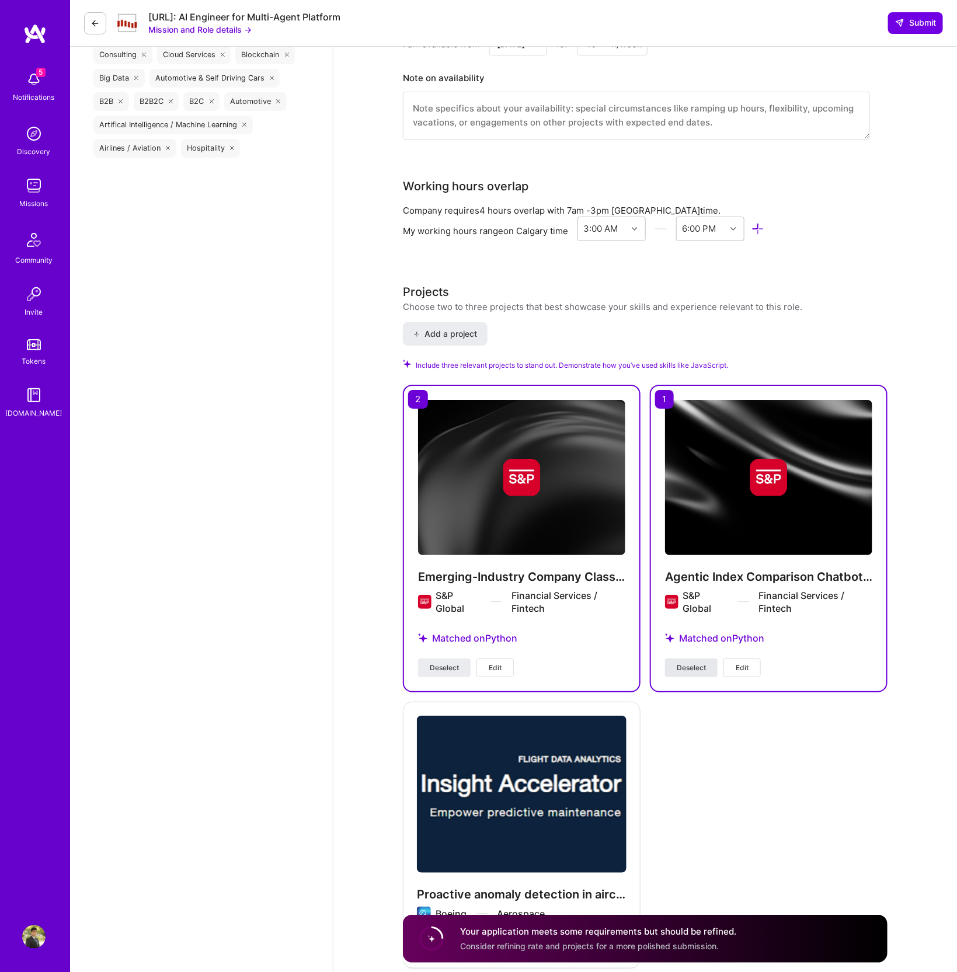
scroll to position [1790, 0]
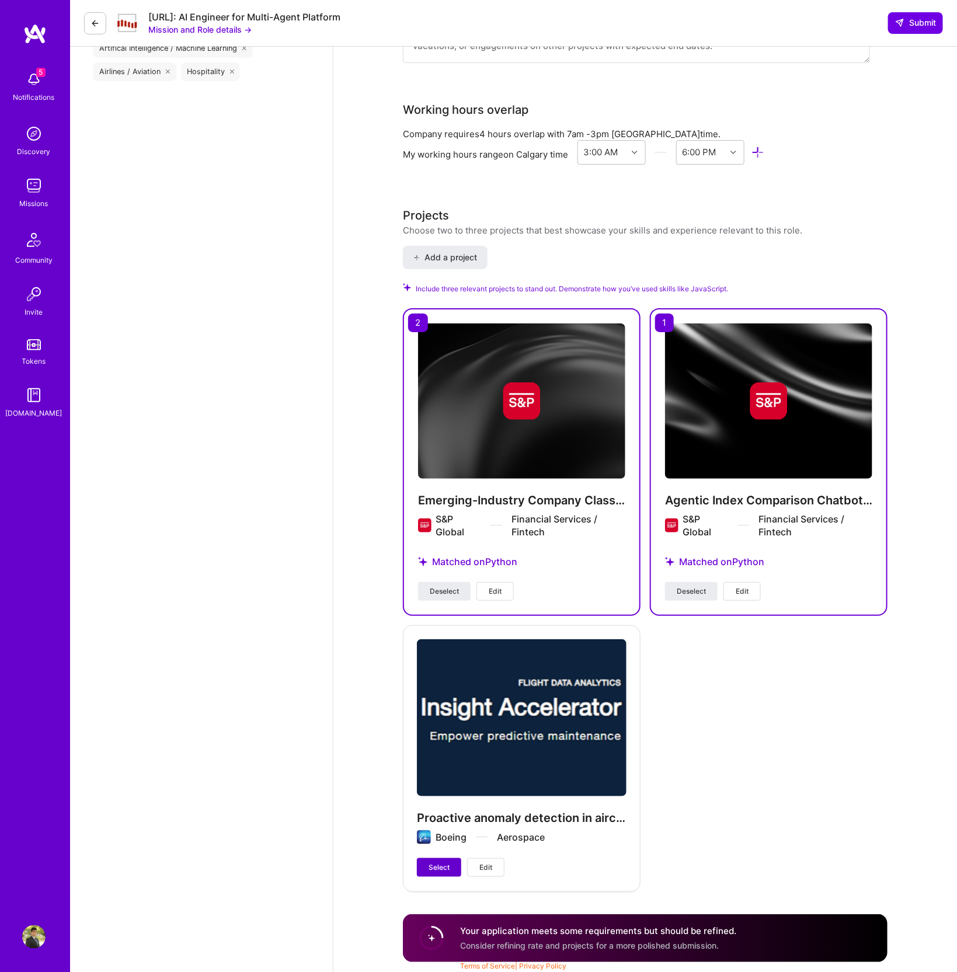
click at [442, 868] on span "Select" at bounding box center [439, 868] width 21 height 11
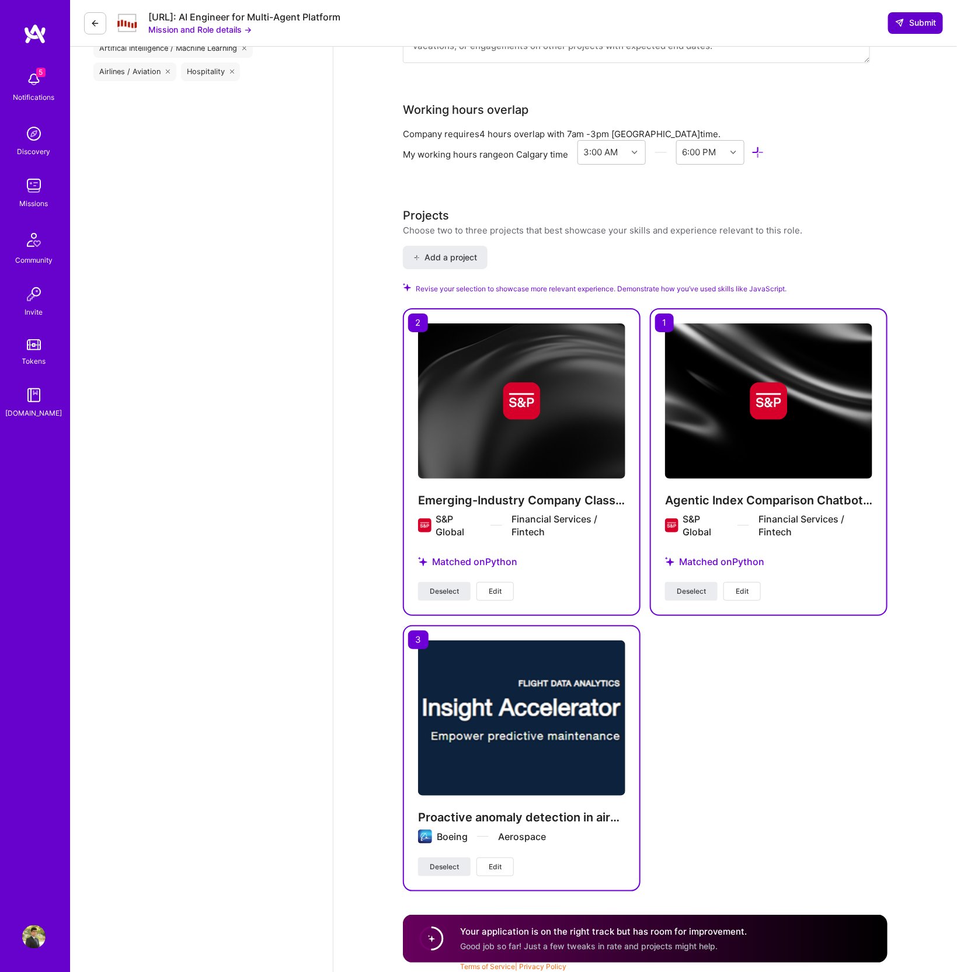
click at [902, 27] on icon at bounding box center [899, 22] width 9 height 9
click at [910, 29] on button "Submit" at bounding box center [915, 22] width 55 height 21
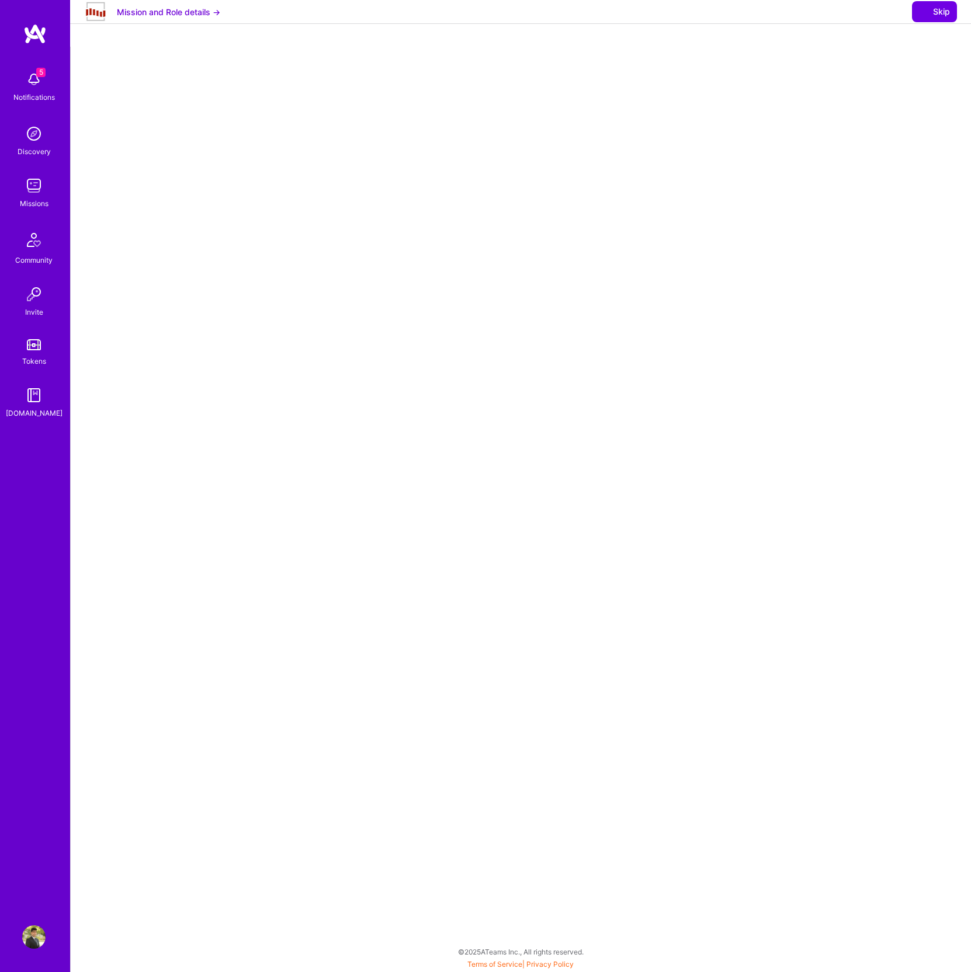
select select "CA"
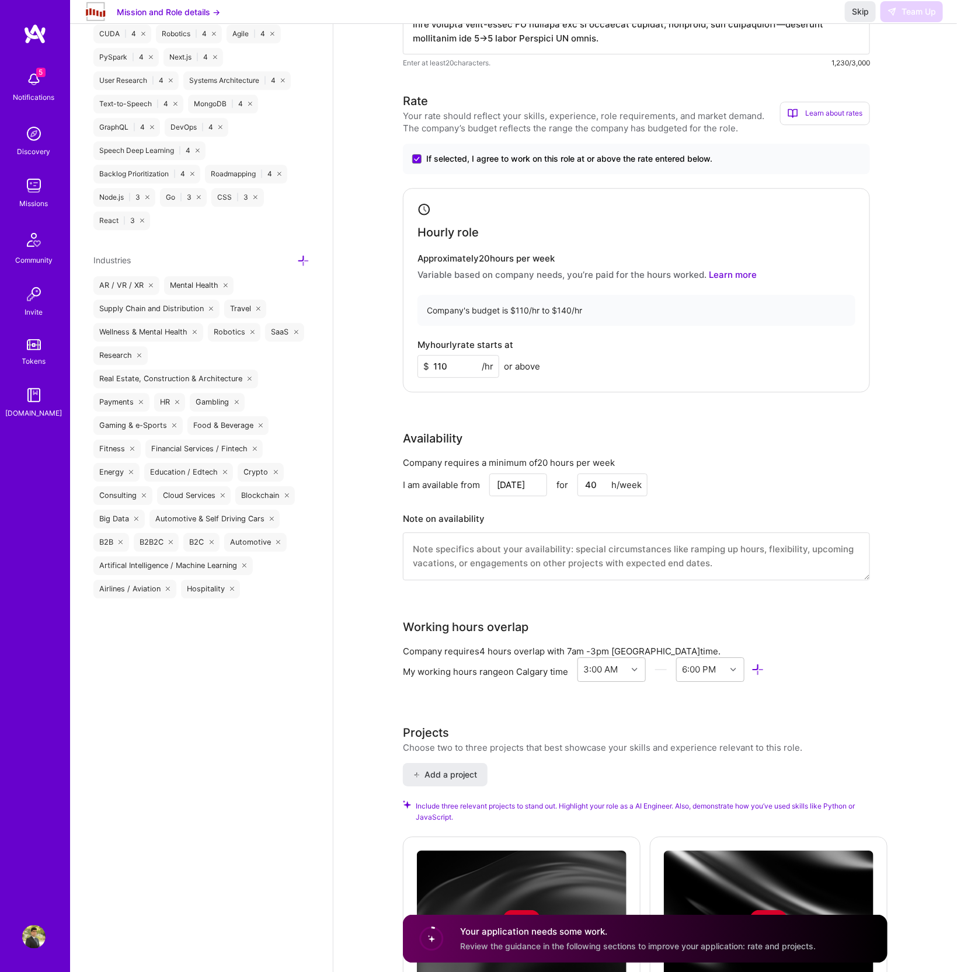
scroll to position [1278, 0]
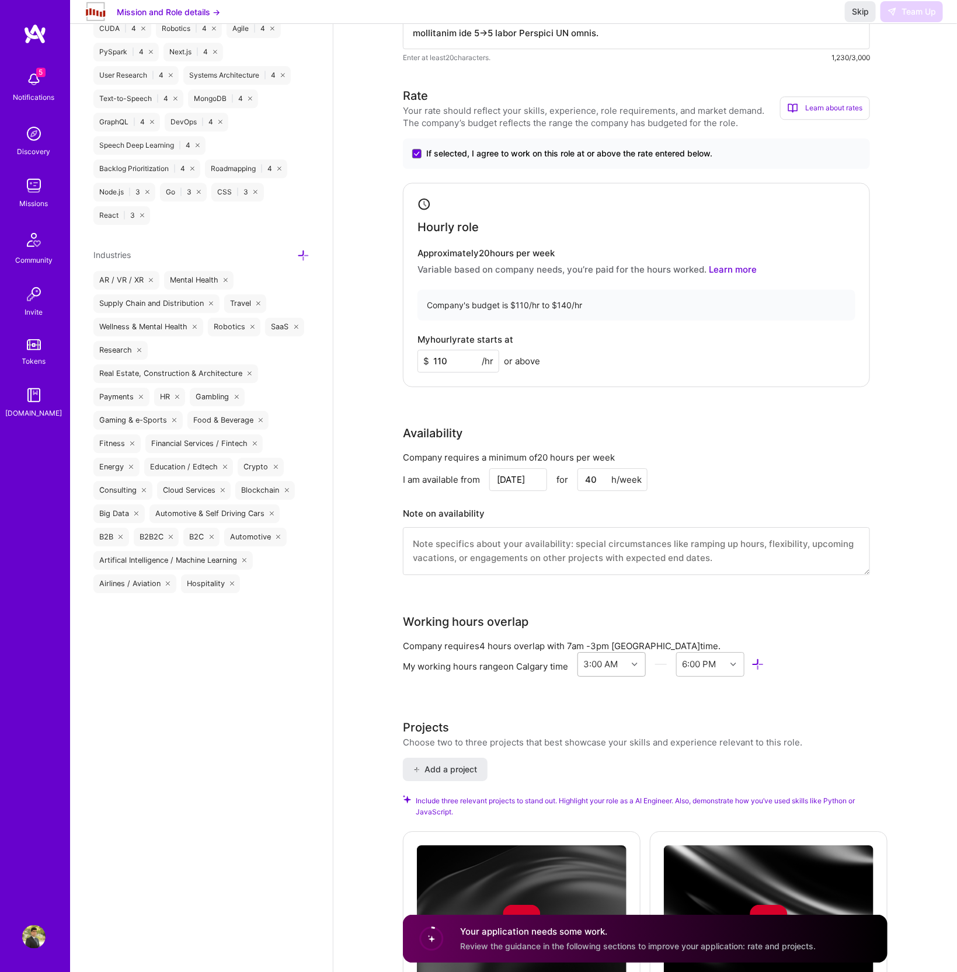
click at [641, 659] on div at bounding box center [636, 664] width 18 height 15
click at [735, 664] on icon at bounding box center [734, 665] width 6 height 6
click at [702, 766] on div "11:00 PM" at bounding box center [710, 767] width 68 height 22
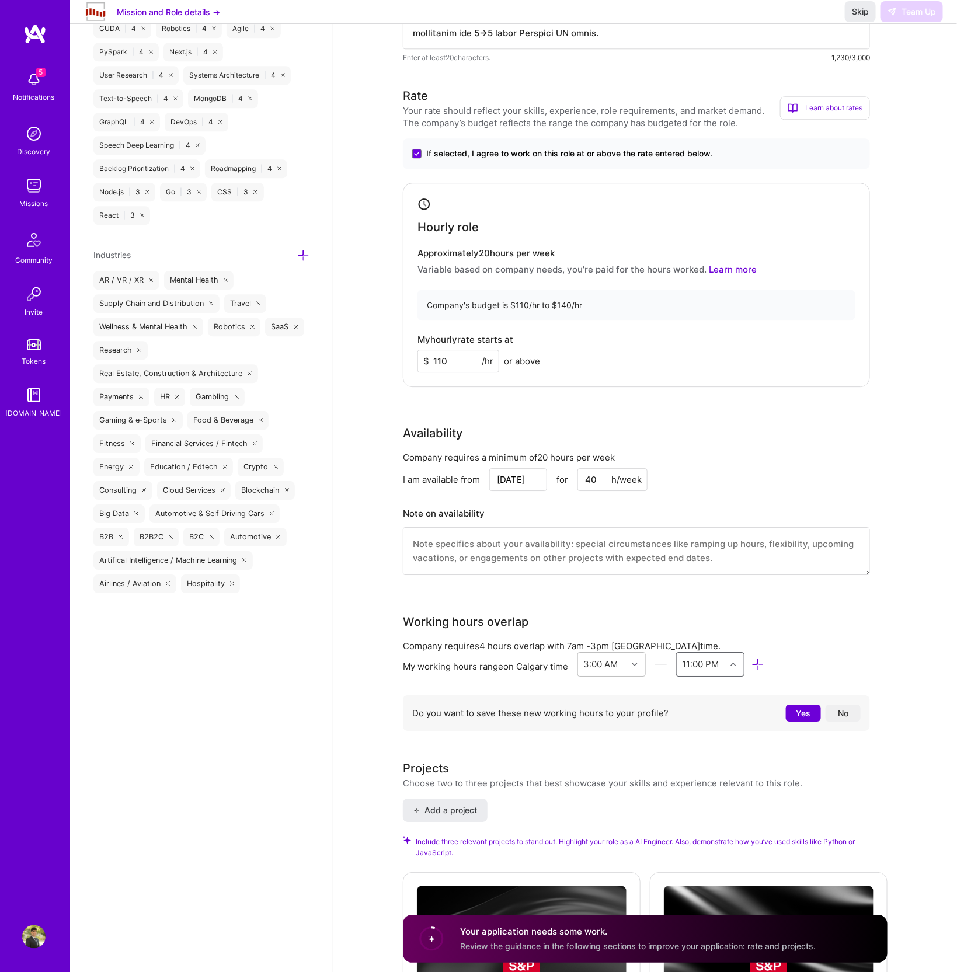
click at [801, 708] on button "Yes" at bounding box center [803, 713] width 35 height 17
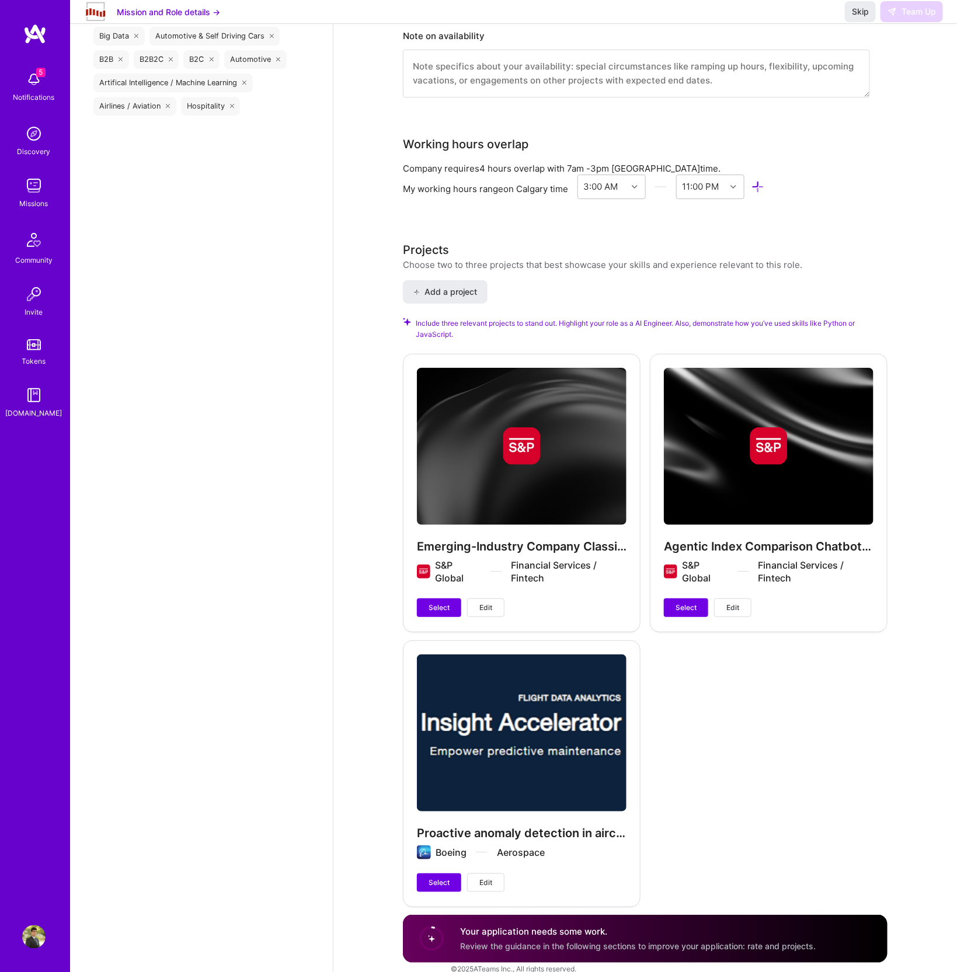
scroll to position [1771, 0]
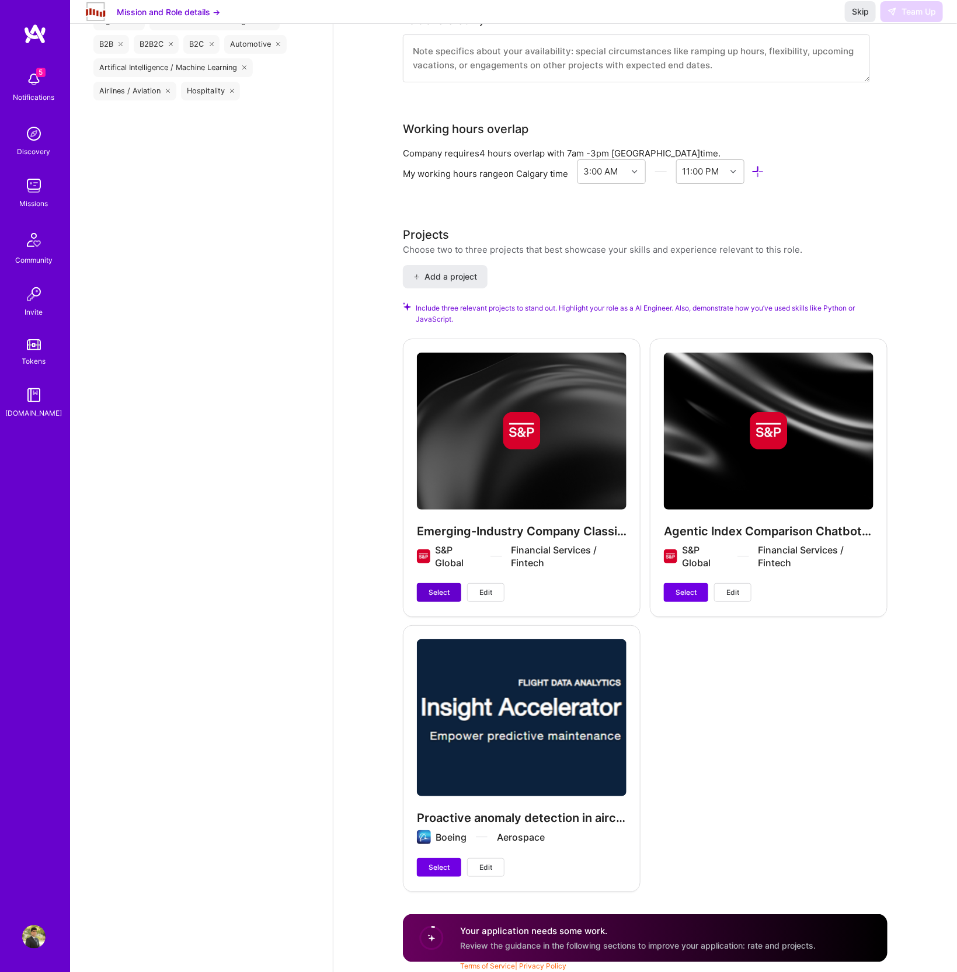
click at [434, 587] on span "Select" at bounding box center [439, 592] width 21 height 11
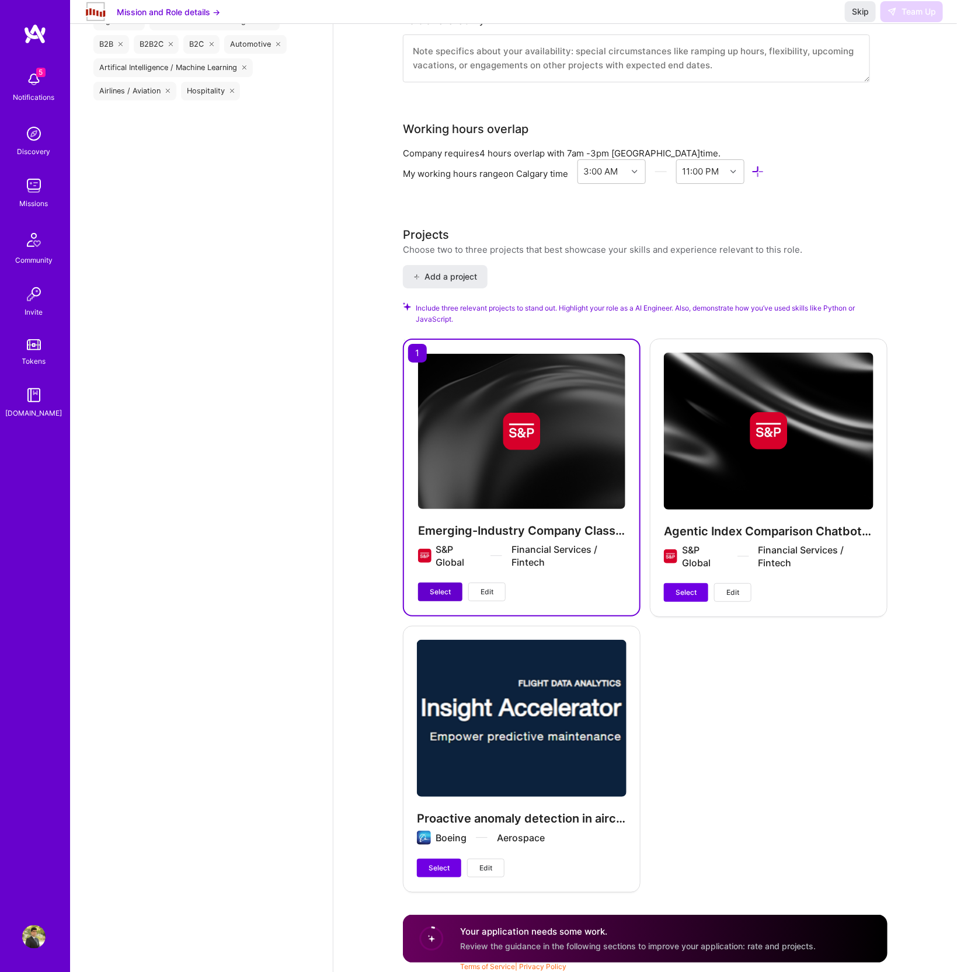
scroll to position [1760, 0]
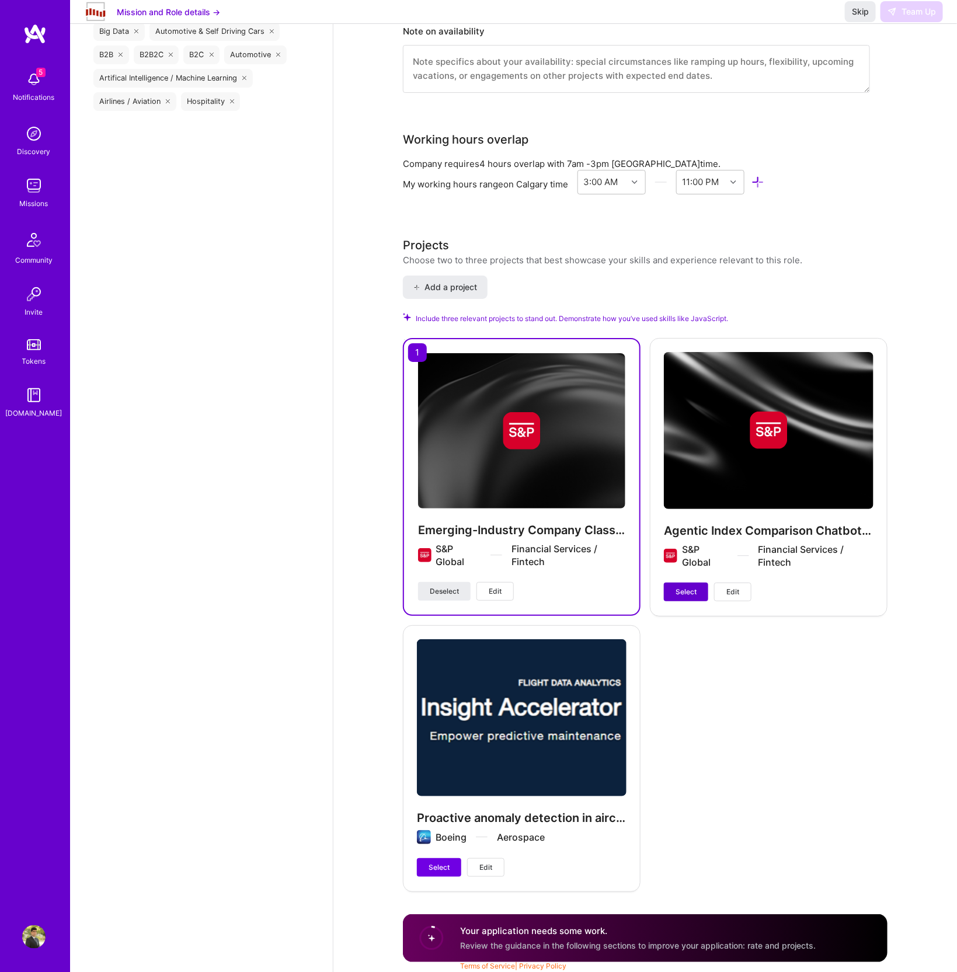
click at [692, 595] on span "Select" at bounding box center [686, 592] width 21 height 11
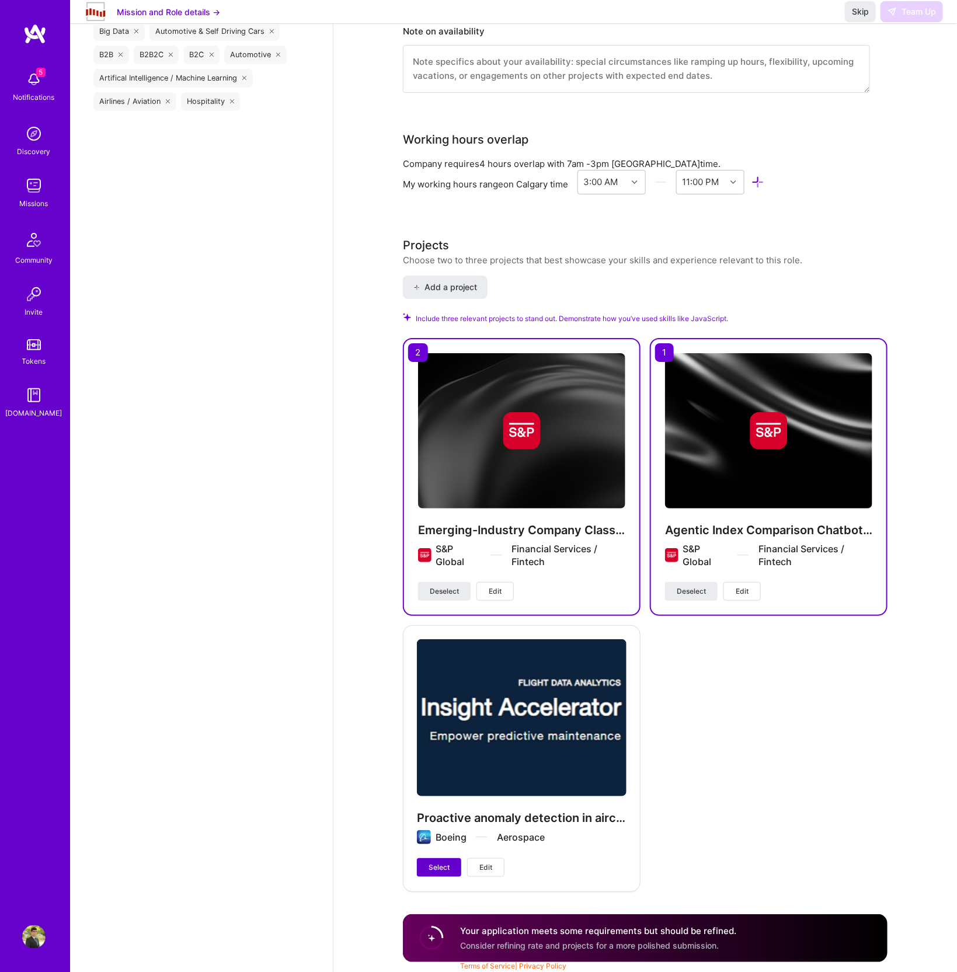
click at [440, 866] on span "Select" at bounding box center [439, 868] width 21 height 11
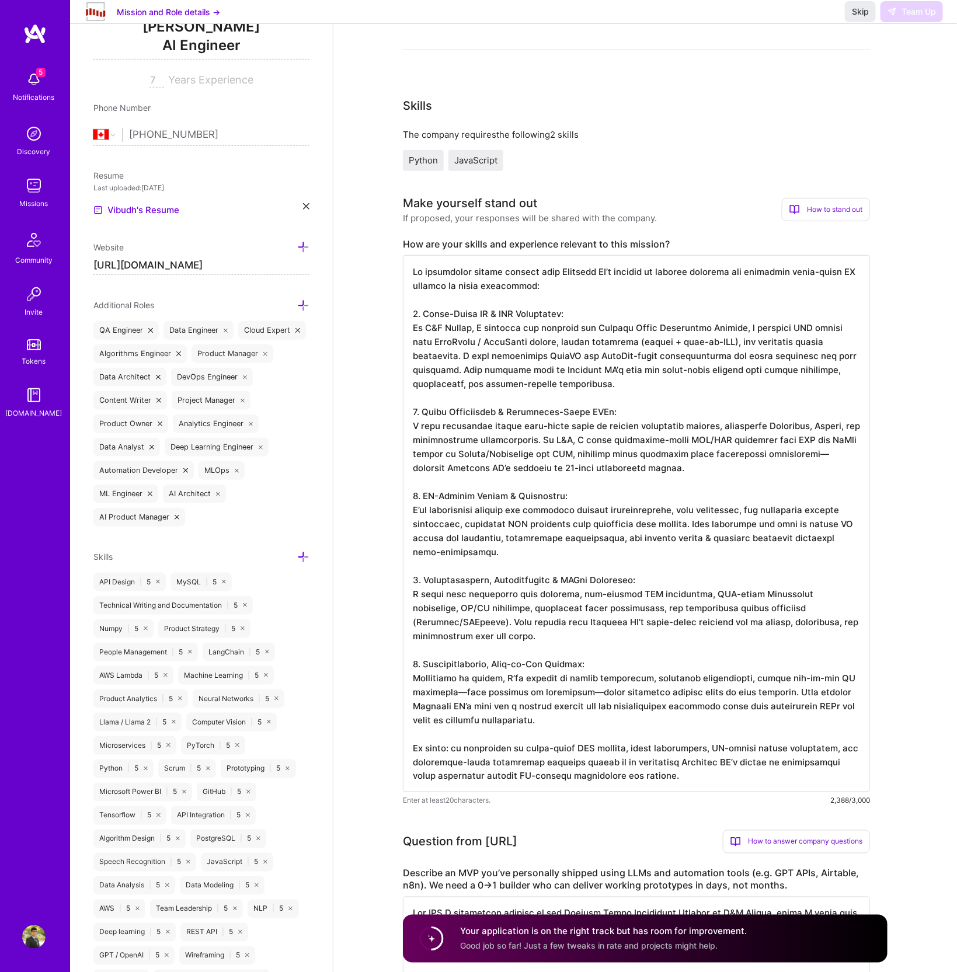
scroll to position [0, 0]
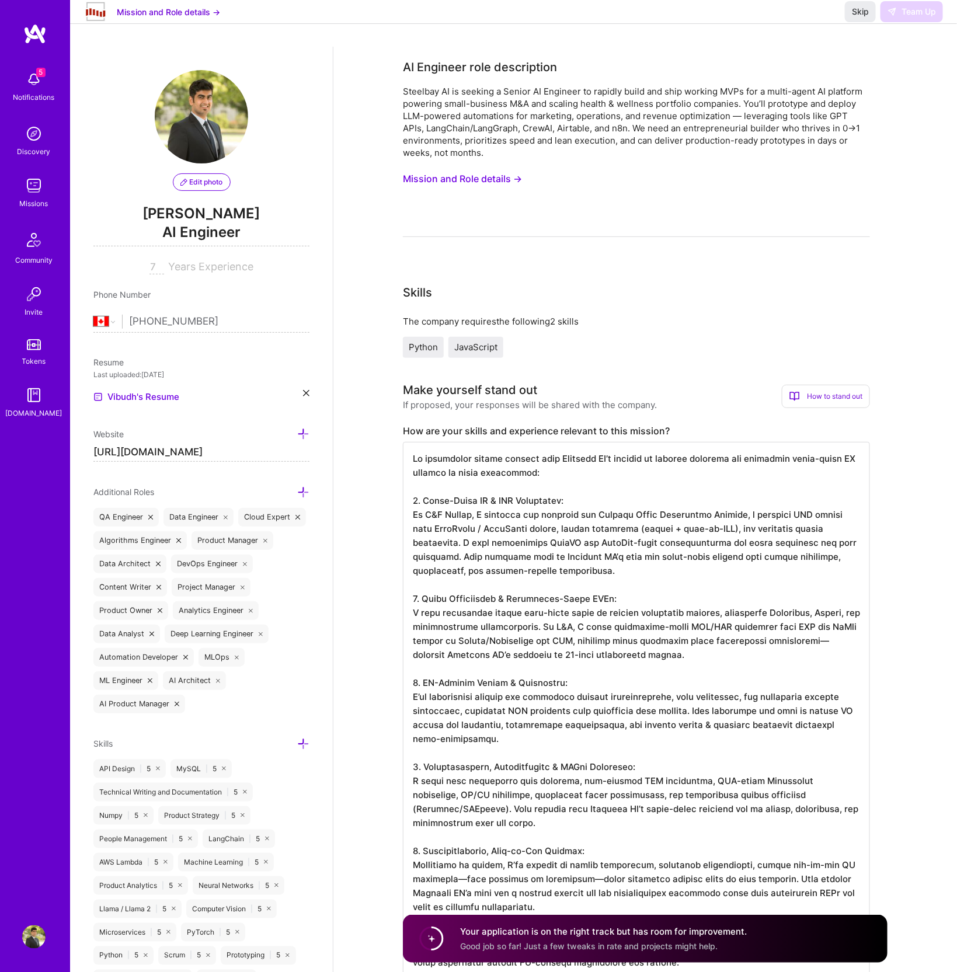
click at [472, 350] on span "JavaScript" at bounding box center [475, 347] width 43 height 11
click at [308, 392] on icon at bounding box center [306, 393] width 6 height 6
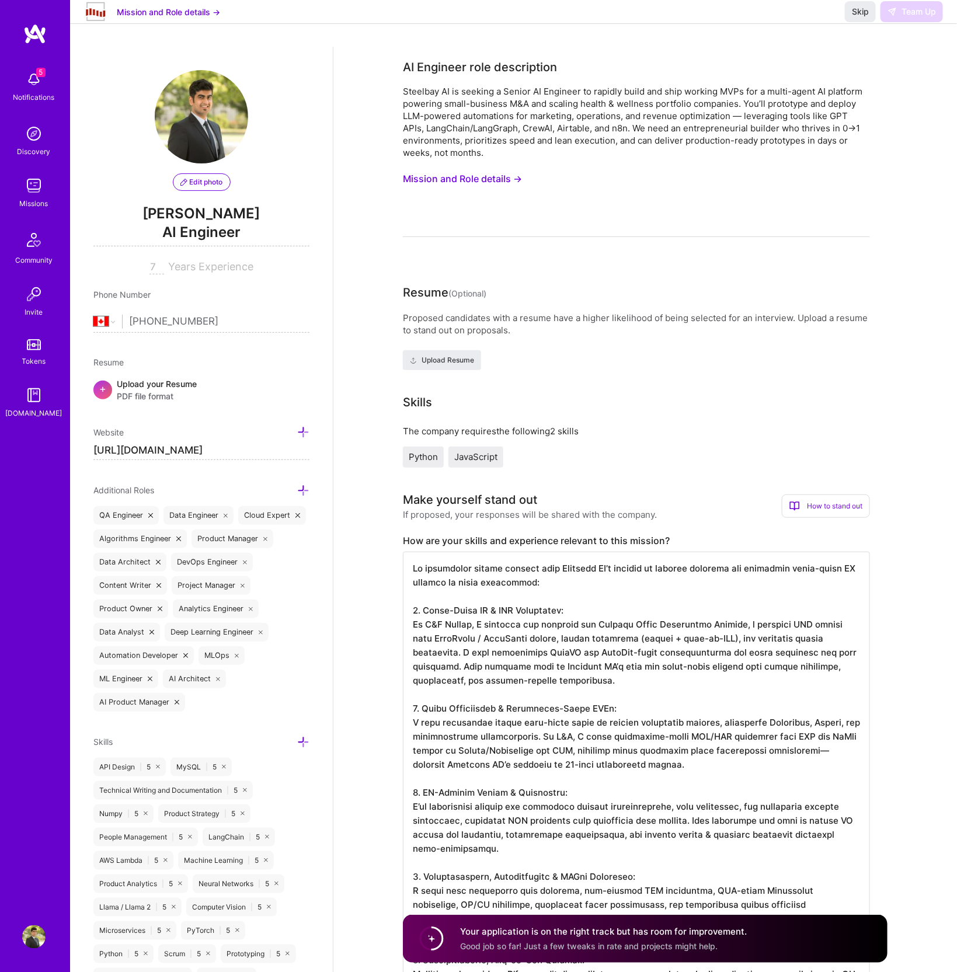
click at [106, 386] on div "+" at bounding box center [102, 390] width 19 height 19
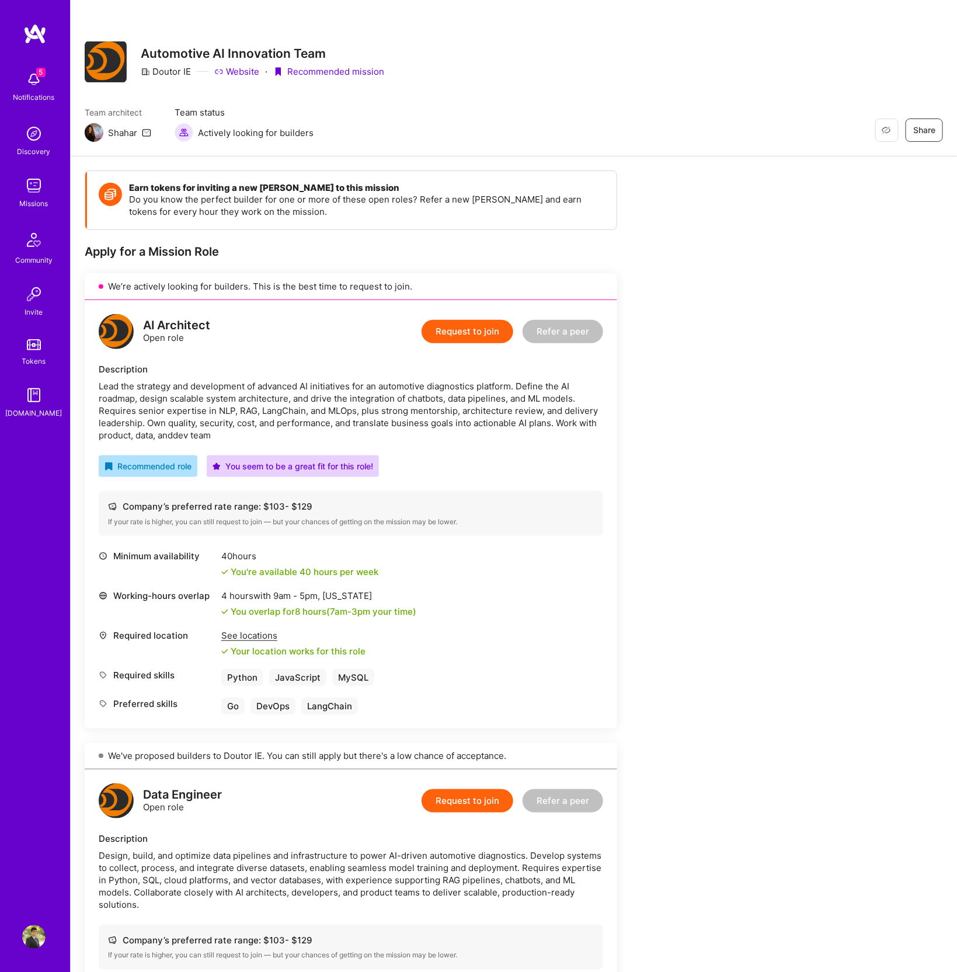
click at [464, 336] on button "Request to join" at bounding box center [468, 331] width 92 height 23
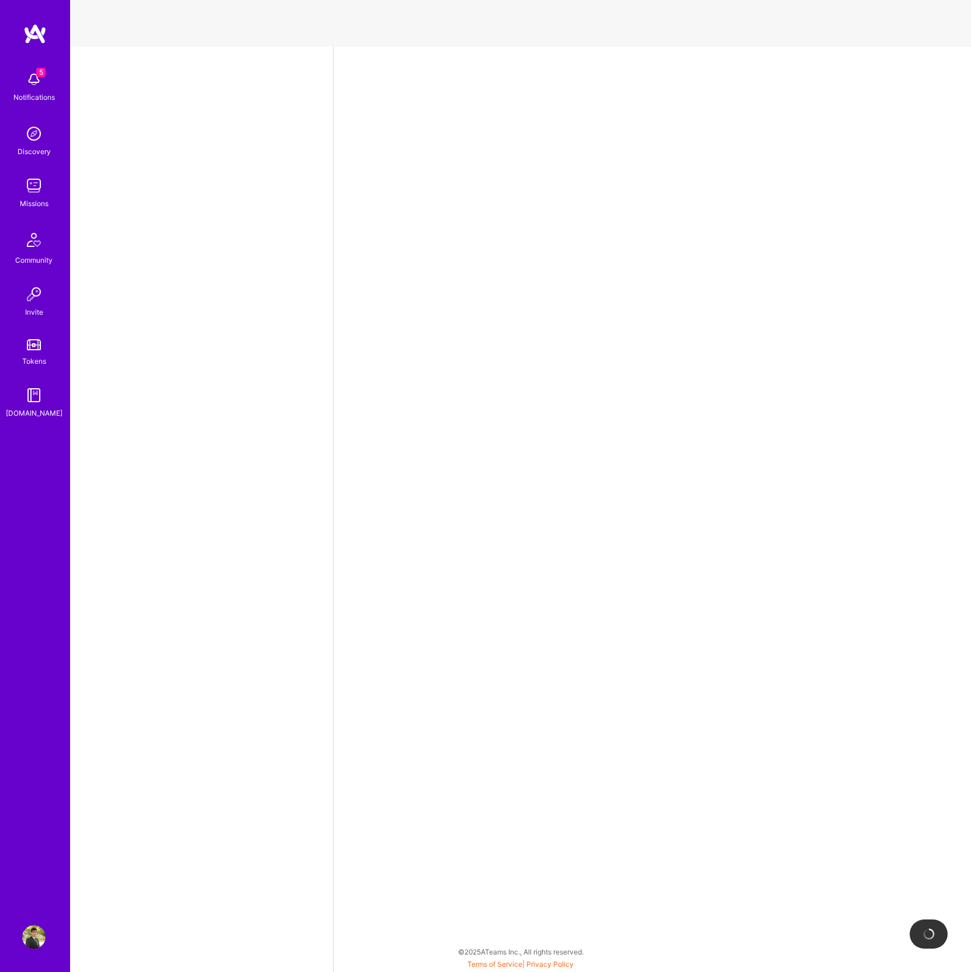
select select "CA"
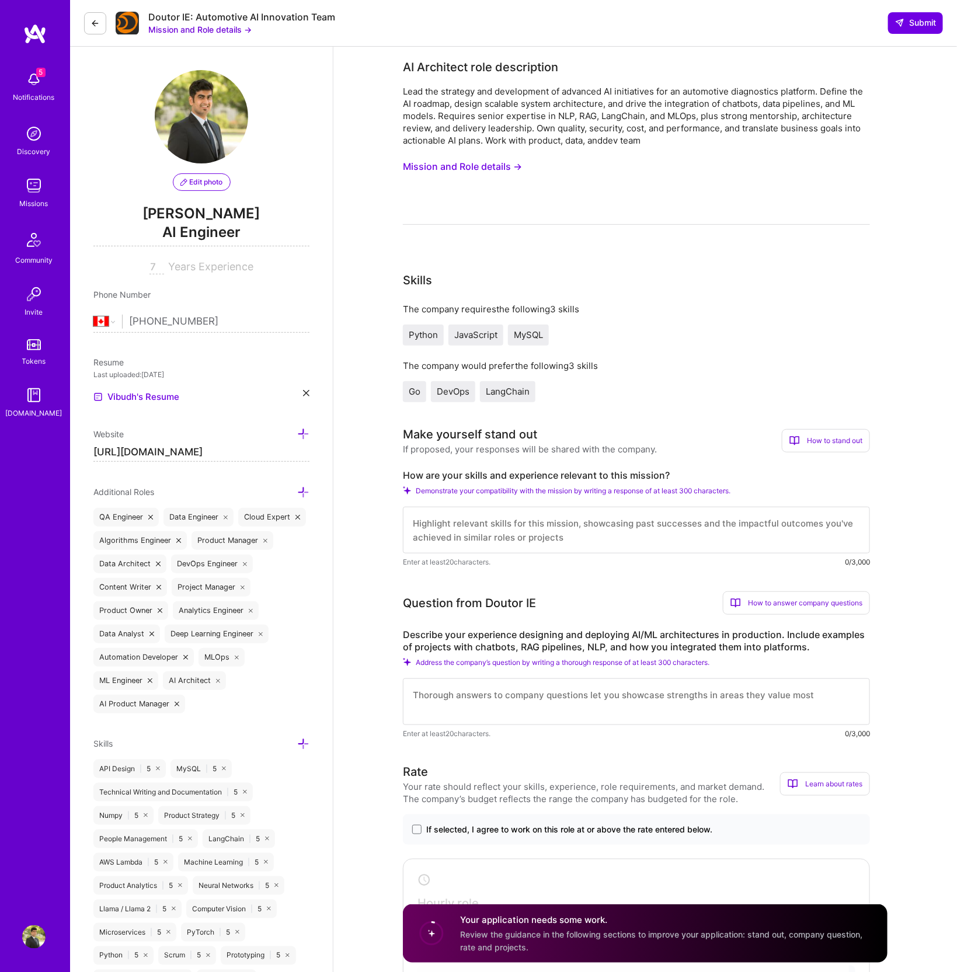
click at [464, 165] on button "Mission and Role details →" at bounding box center [462, 167] width 119 height 22
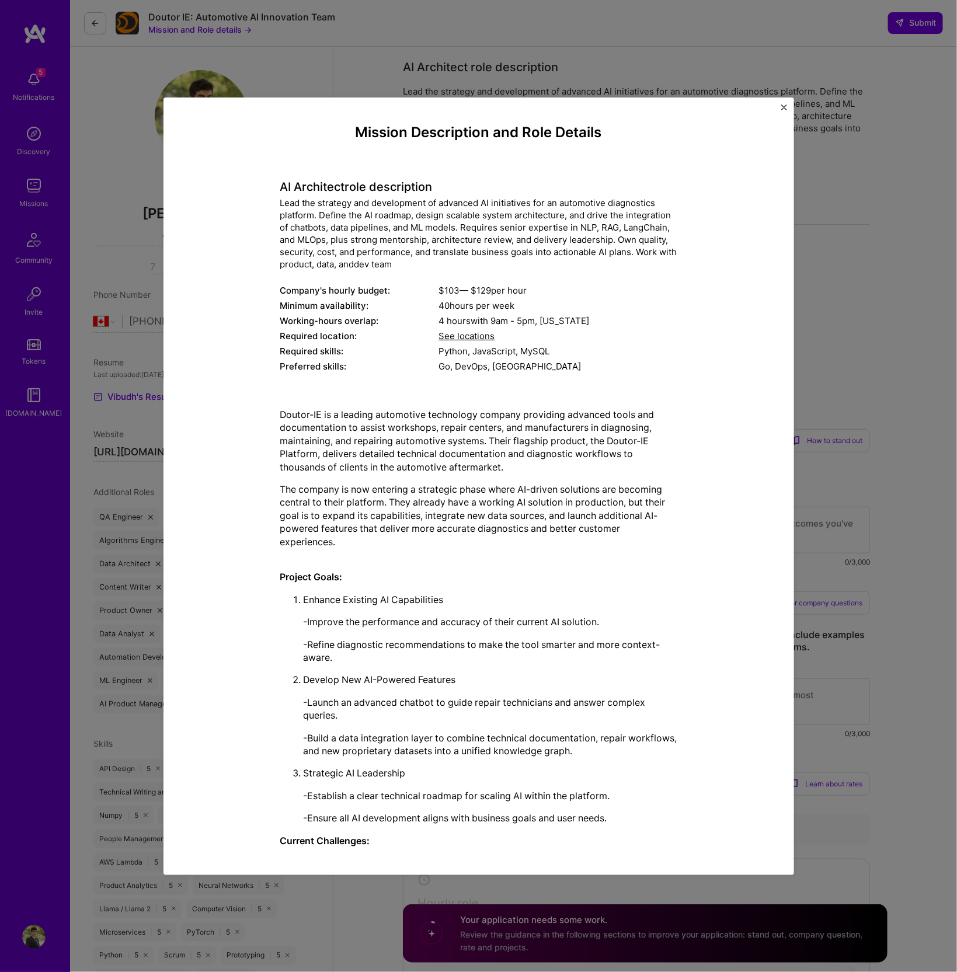
scroll to position [849, 0]
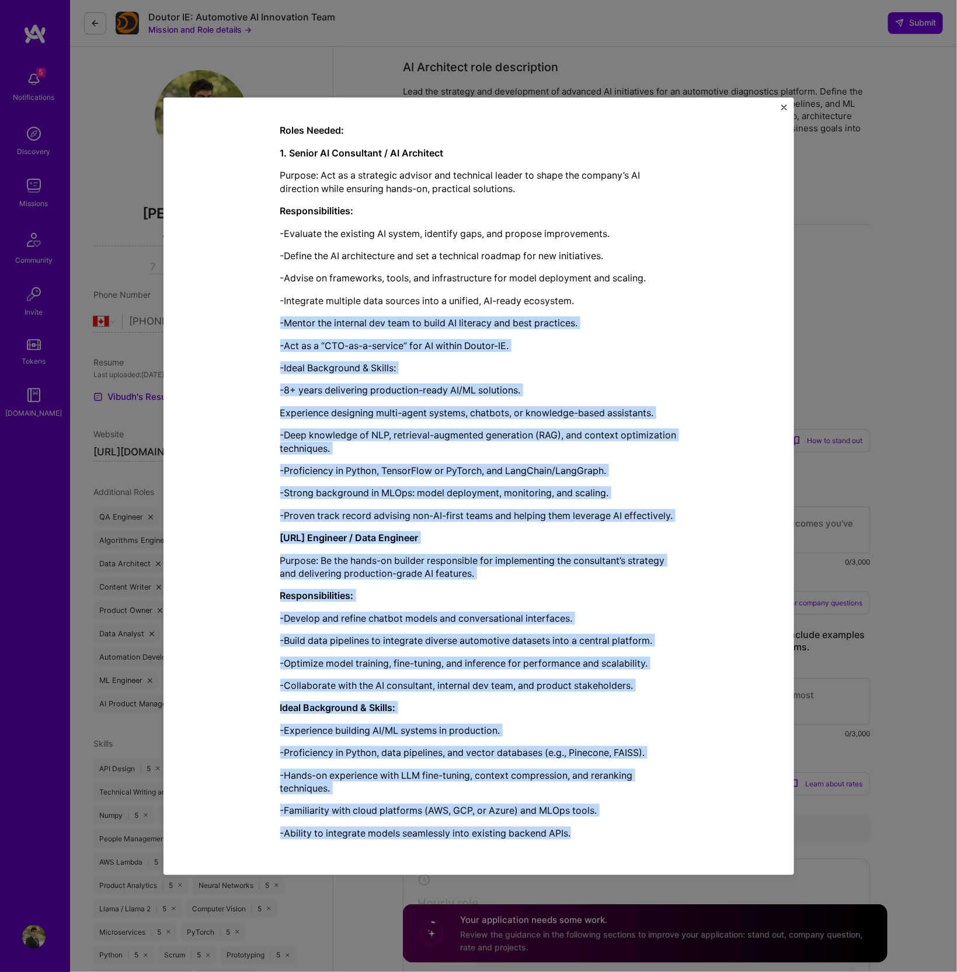
drag, startPoint x: 585, startPoint y: 837, endPoint x: 458, endPoint y: 314, distance: 538.2
click at [363, 117] on div "Doutor-IE is a leading automotive technology company providing advanced tools a…" at bounding box center [478, 200] width 397 height 1280
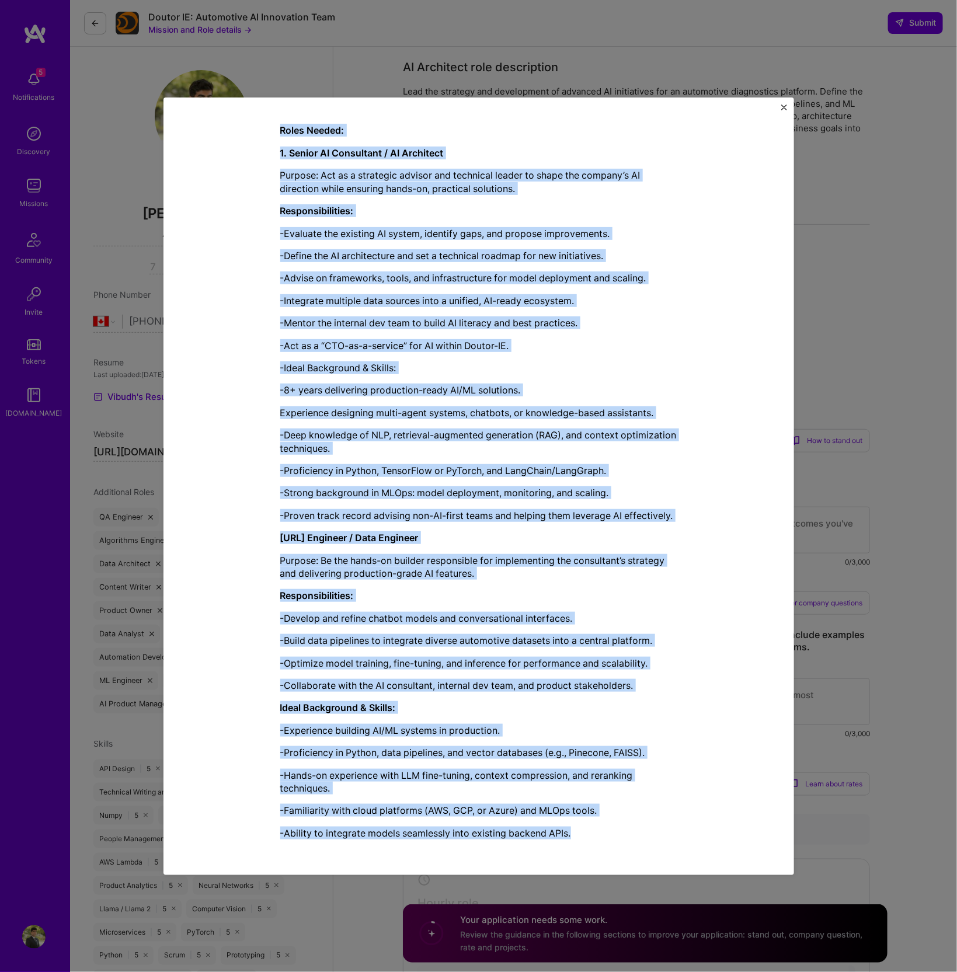
drag, startPoint x: 347, startPoint y: 130, endPoint x: 454, endPoint y: 854, distance: 731.3
click at [454, 854] on div "Mission Description and Role Details AI Architect role description Lead the str…" at bounding box center [479, 486] width 596 height 743
copy div "Mission Description and Role Details AI Architect role description Lead the str…"
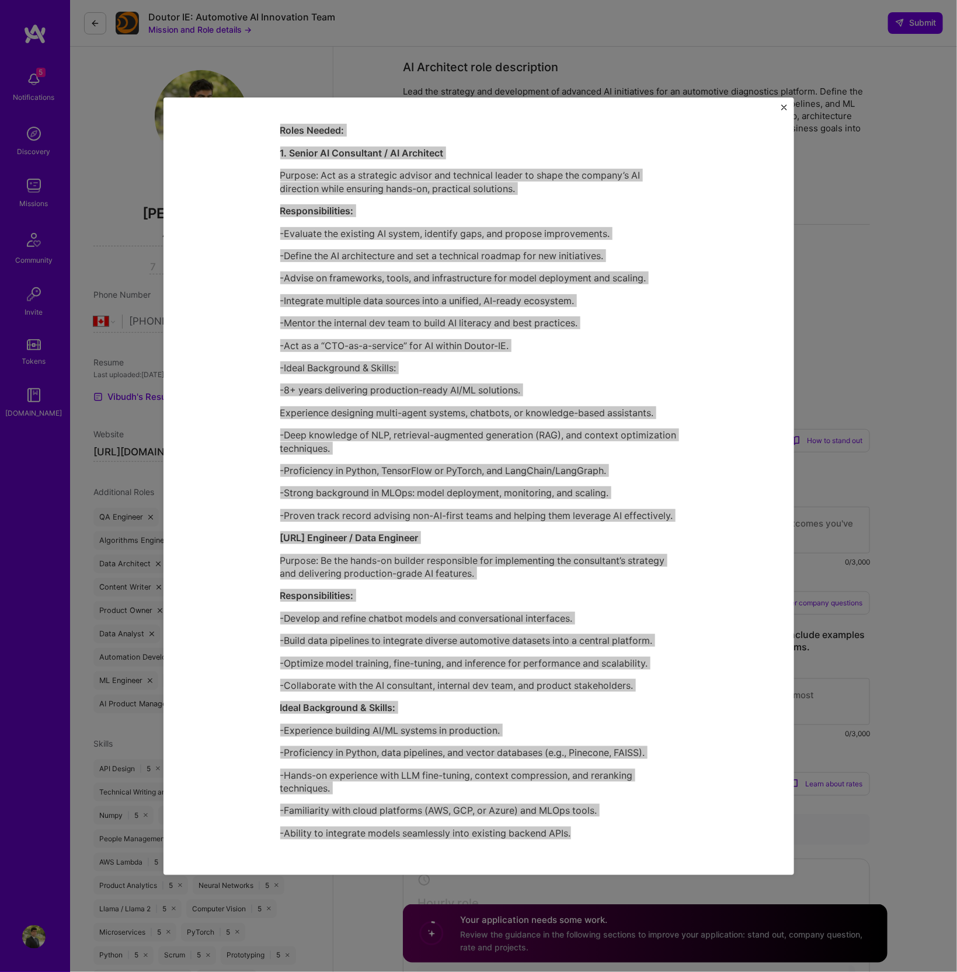
scroll to position [1239, 0]
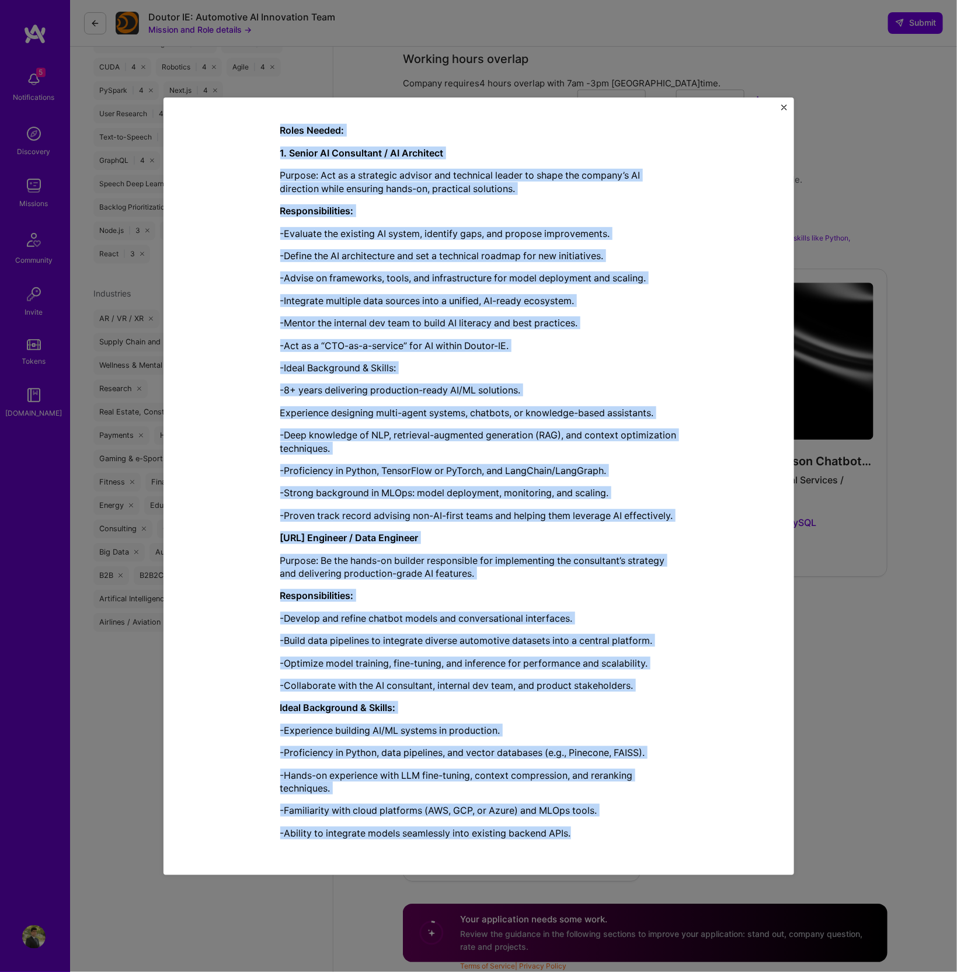
click at [906, 545] on div "Mission Description and Role Details AI Architect role description Lead the str…" at bounding box center [478, 486] width 957 height 972
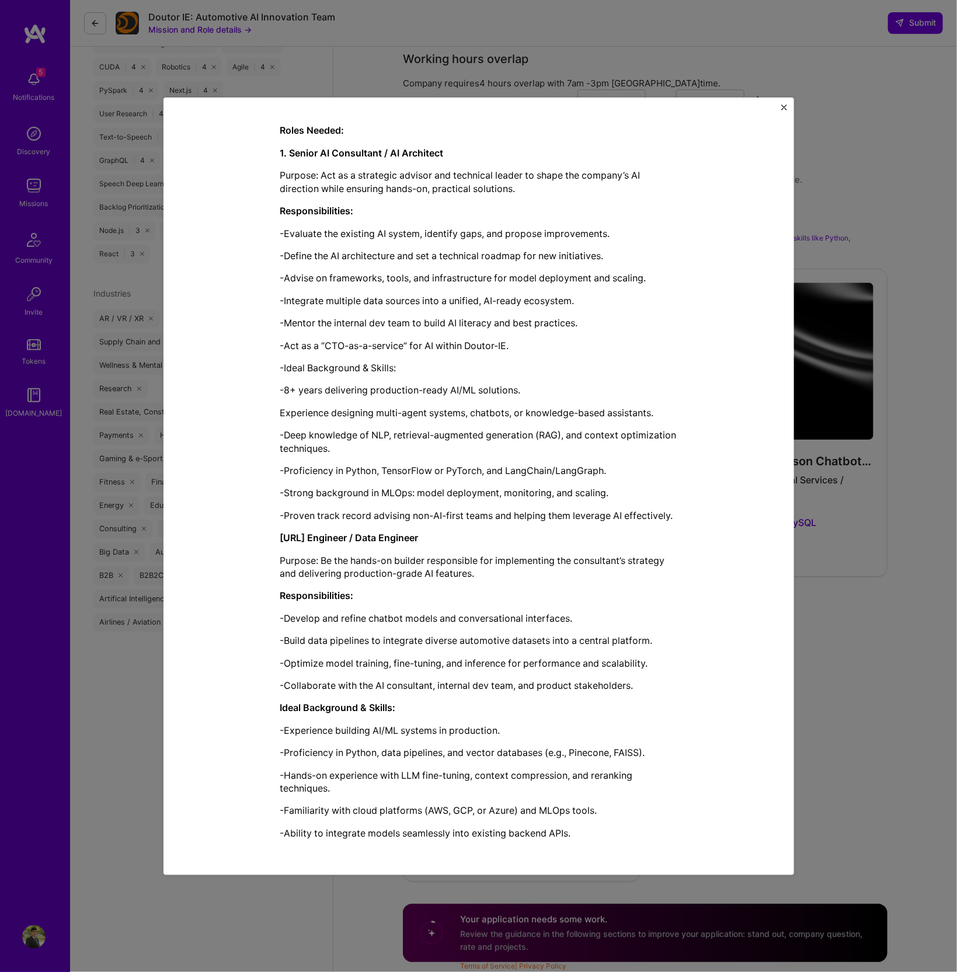
click at [906, 545] on div "Mission Description and Role Details AI Architect role description Lead the str…" at bounding box center [478, 486] width 957 height 972
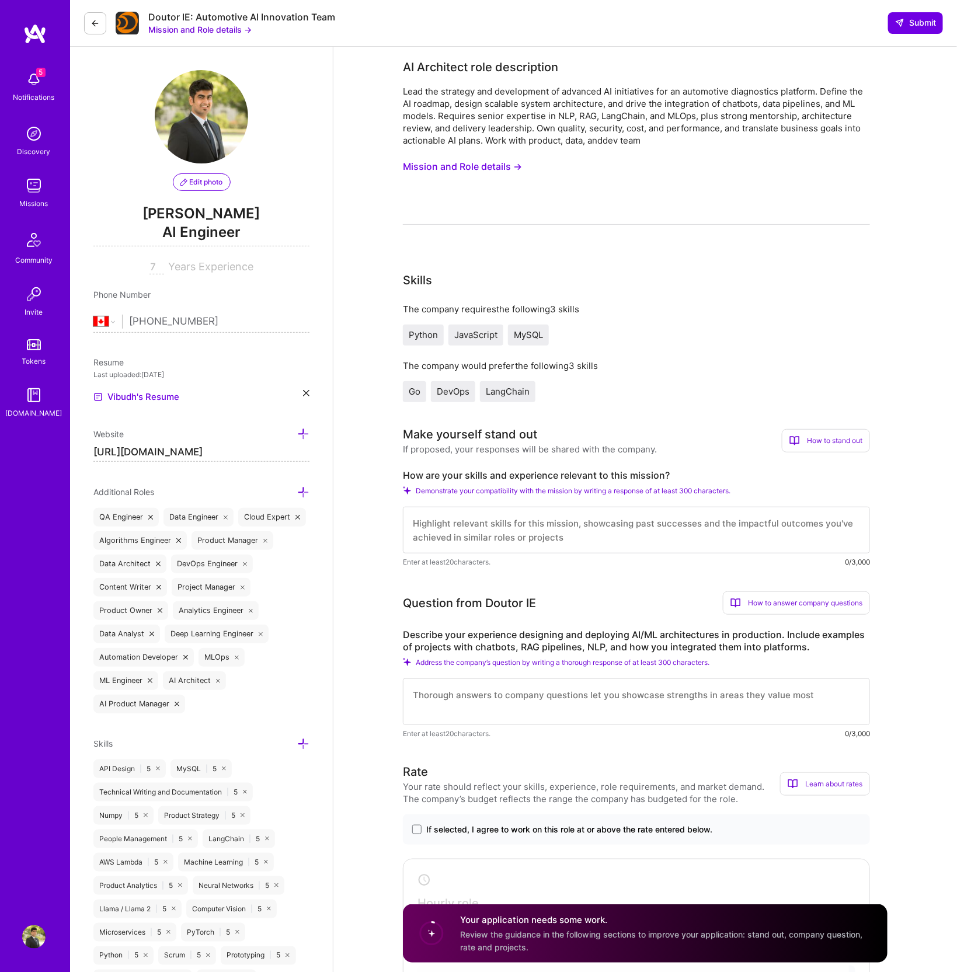
click at [418, 346] on div "The company requires the following 3 skills Python JavaScript MySQL The company…" at bounding box center [636, 352] width 467 height 99
click at [508, 392] on span "LangChain" at bounding box center [508, 391] width 44 height 11
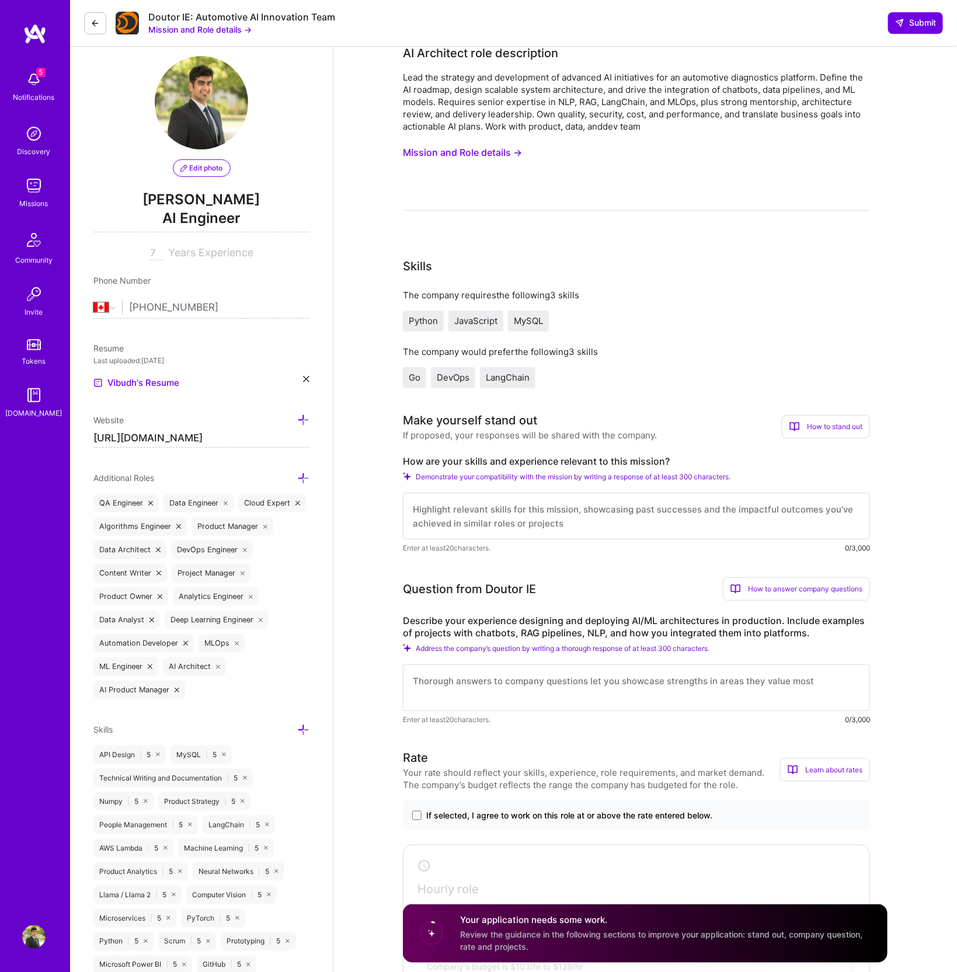
click at [467, 514] on textarea at bounding box center [636, 516] width 467 height 47
paste textarea "My experience aligns closely with the AI Architect role at Doutor-IE. At S&P Gl…"
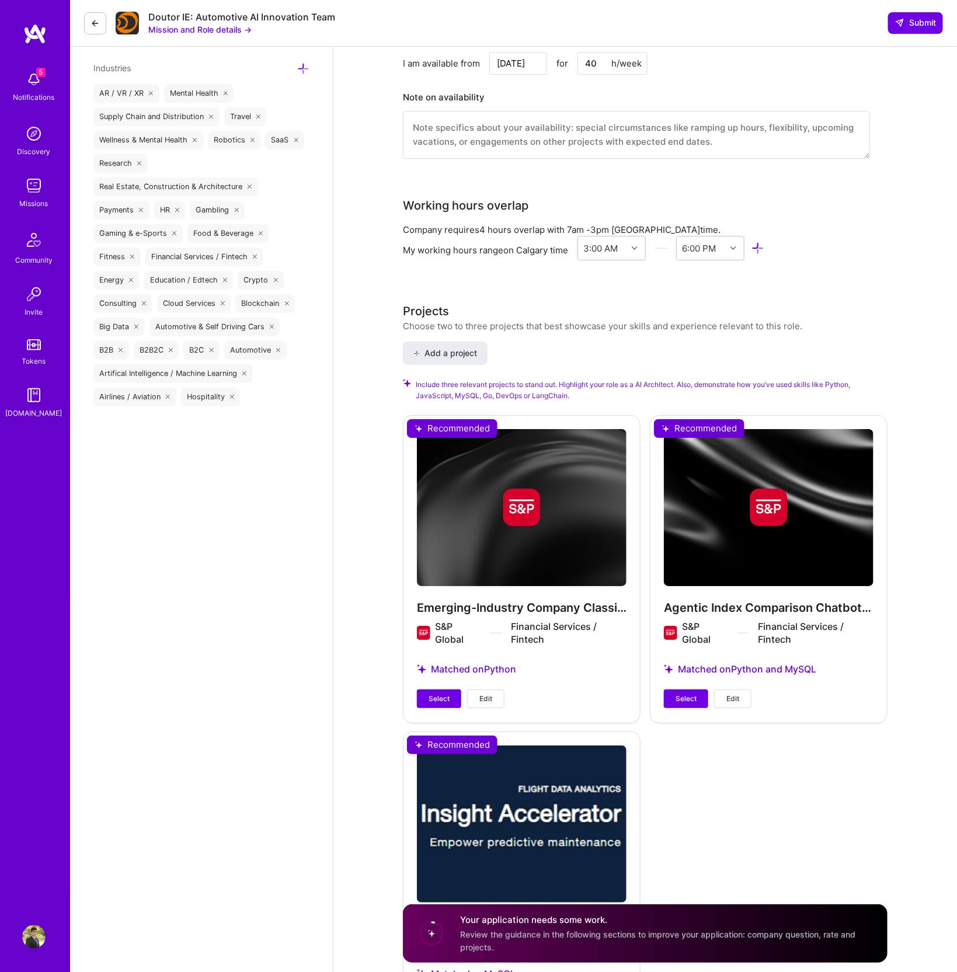
scroll to position [1466, 0]
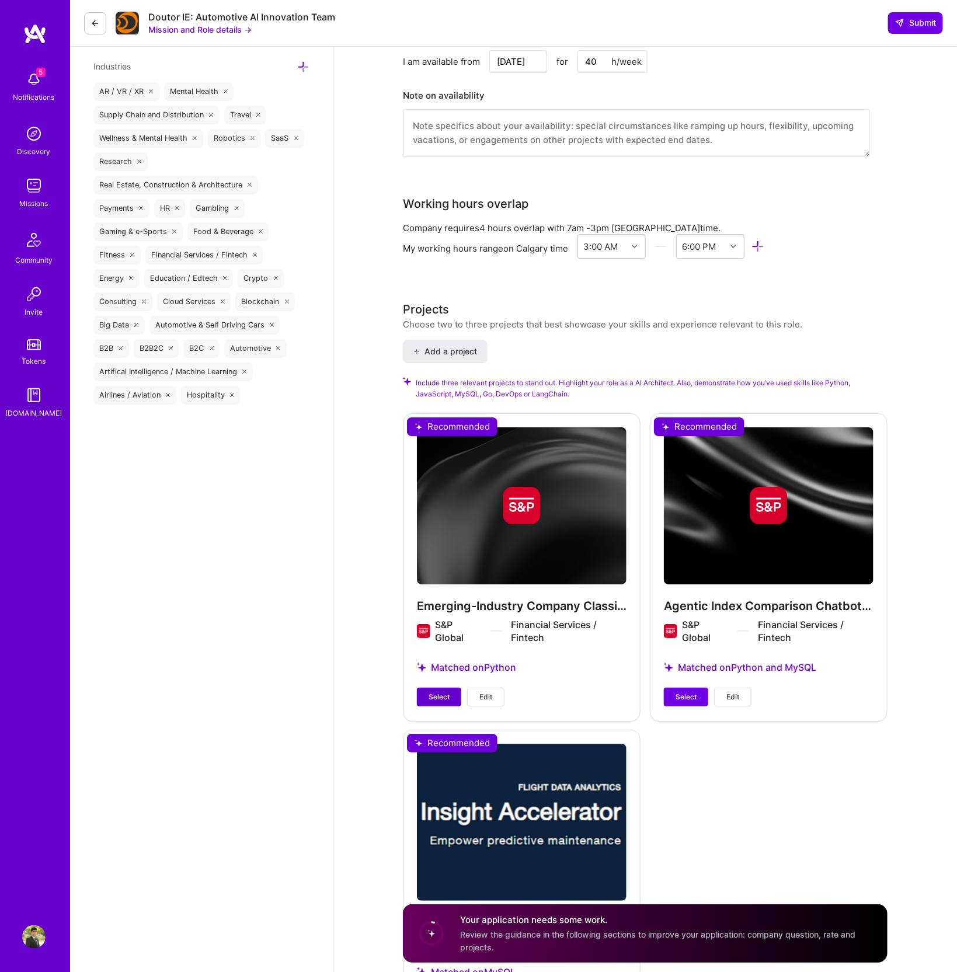
type textarea "My experience aligns closely with the AI Architect role at Doutor-IE. At S&P Gl…"
click at [431, 692] on span "Select" at bounding box center [439, 697] width 21 height 11
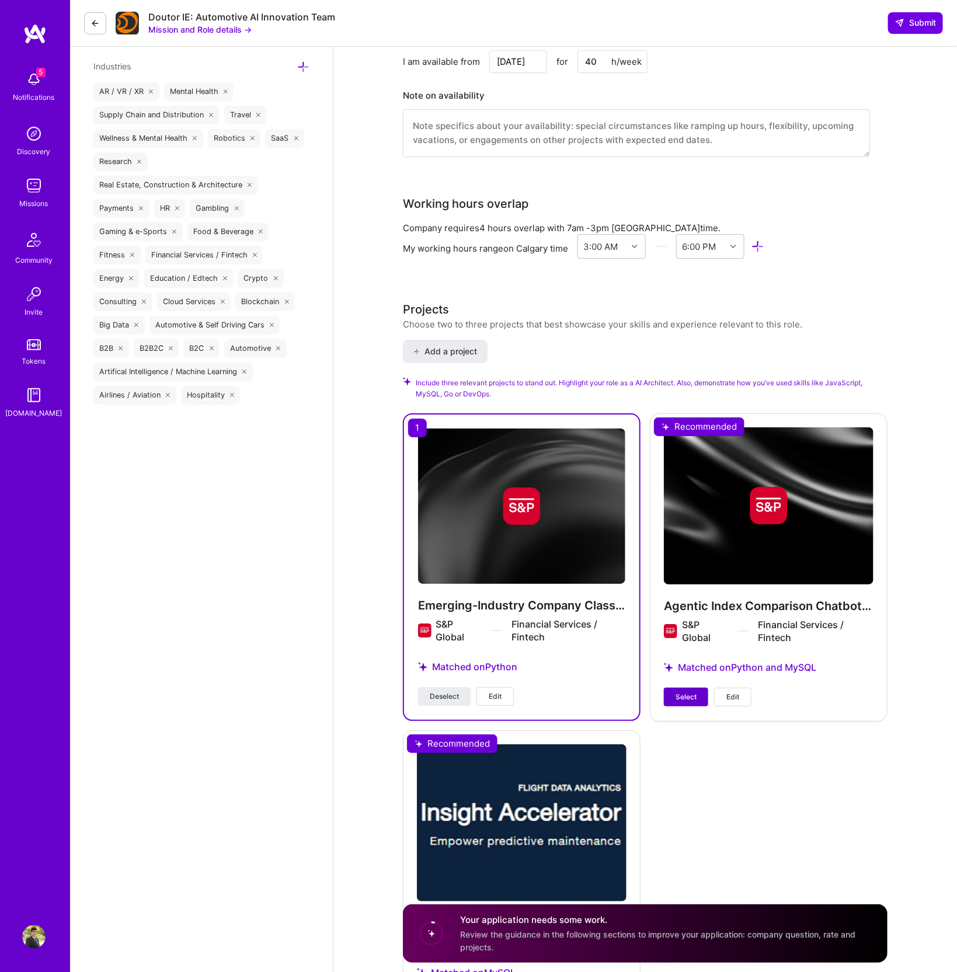
click at [686, 698] on span "Select" at bounding box center [686, 697] width 21 height 11
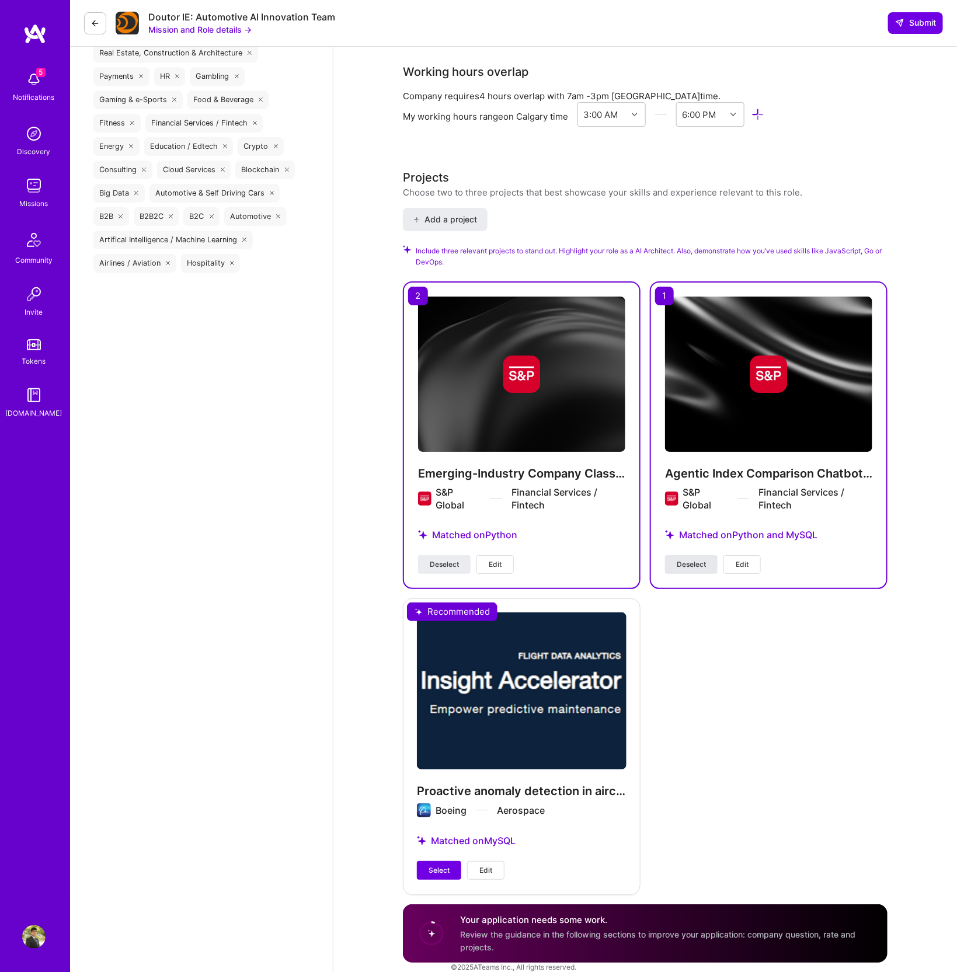
scroll to position [1612, 0]
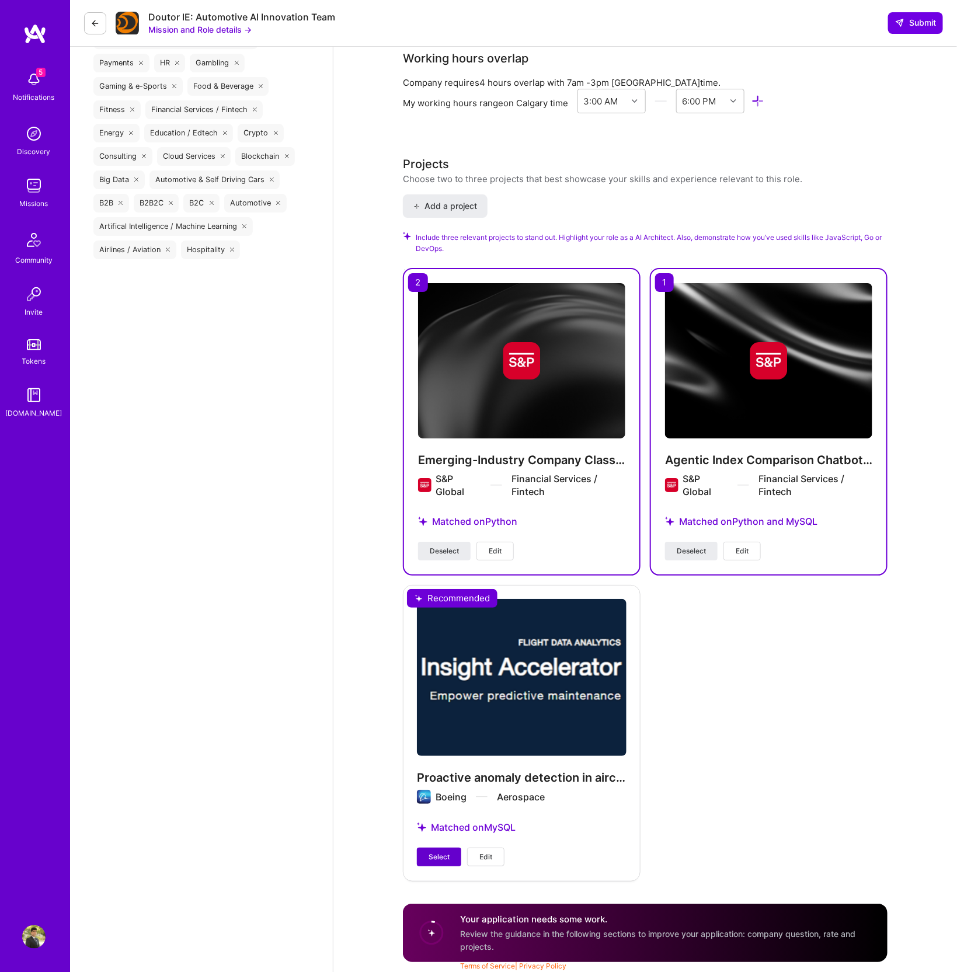
click at [438, 856] on span "Select" at bounding box center [439, 857] width 21 height 11
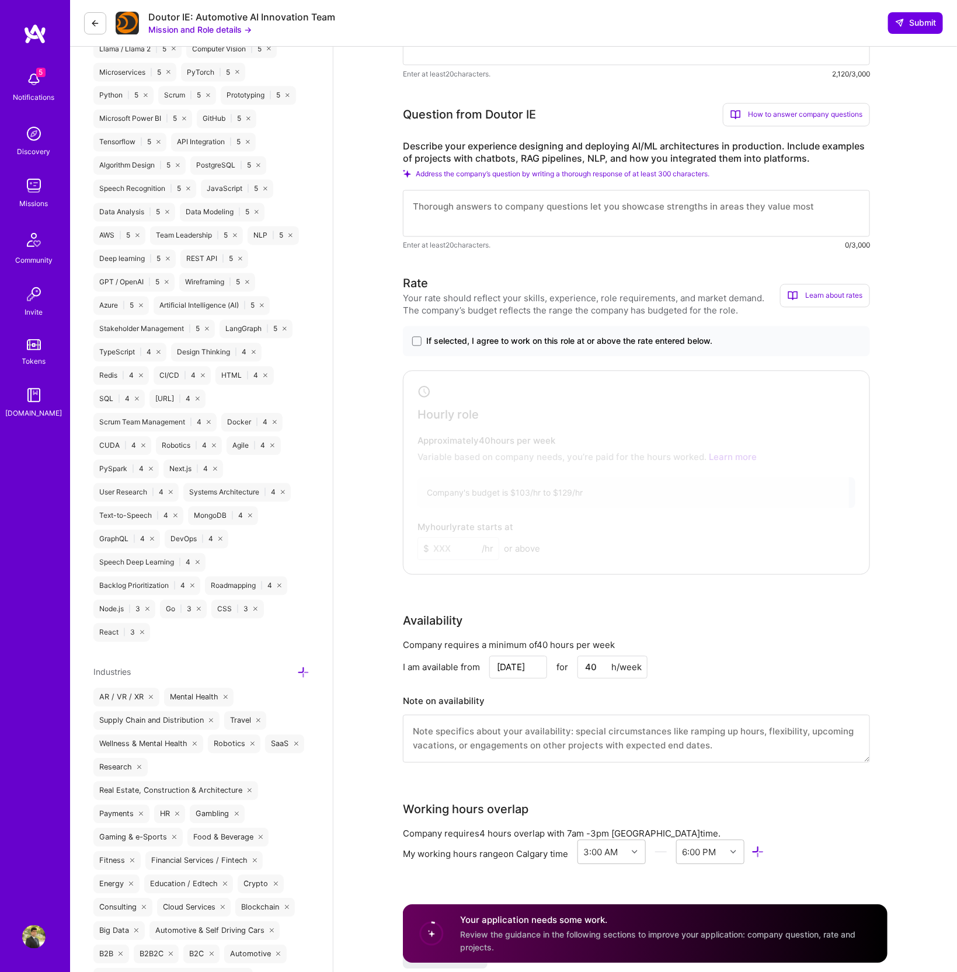
scroll to position [836, 0]
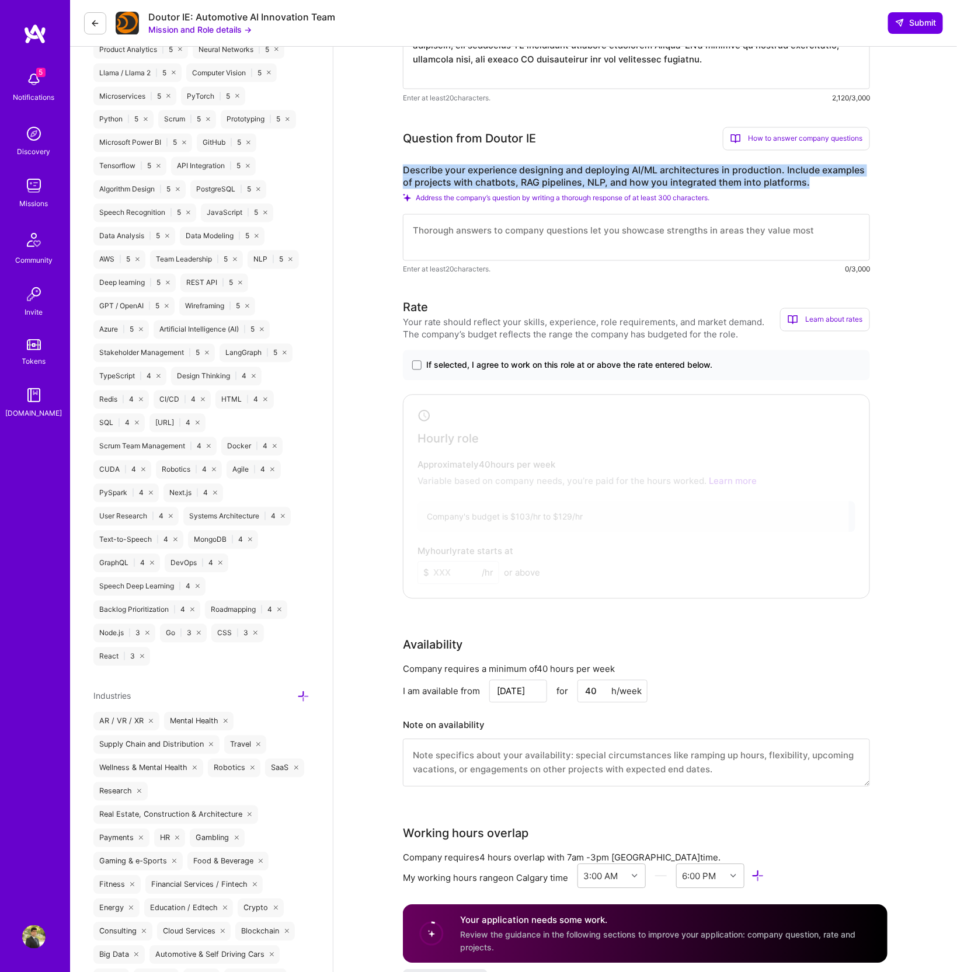
drag, startPoint x: 814, startPoint y: 183, endPoint x: 394, endPoint y: 173, distance: 420.0
click at [394, 173] on div "AI Architect role description Lead the strategy and development of advanced AI …" at bounding box center [645, 480] width 624 height 2540
copy label "Describe your experience designing and deploying AI/ML architectures in product…"
click at [420, 366] on span at bounding box center [416, 365] width 9 height 9
click at [0, 0] on input "If selected, I agree to work on this role at or above the rate entered below." at bounding box center [0, 0] width 0 height 0
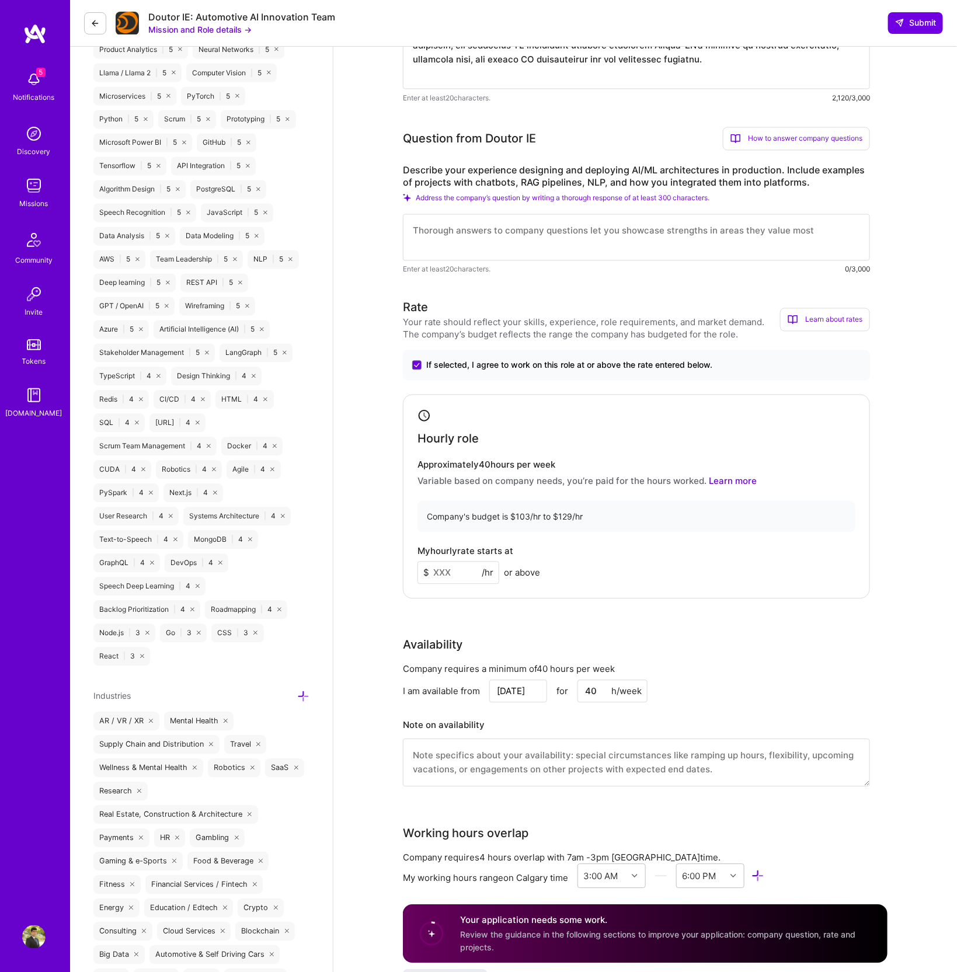
click at [464, 577] on input at bounding box center [459, 573] width 82 height 23
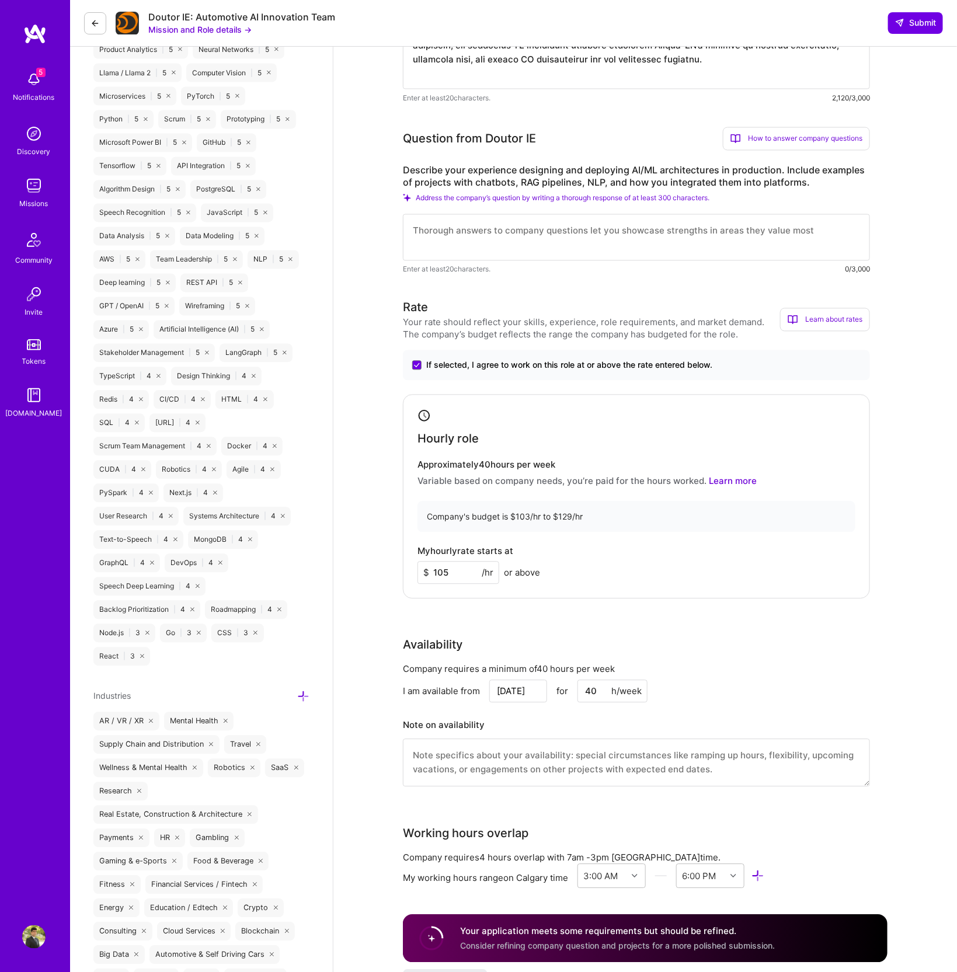
type input "105"
click at [427, 234] on textarea at bounding box center [636, 237] width 467 height 47
paste textarea "I have extensive experience designing and deploying AI/ML architectures in prod…"
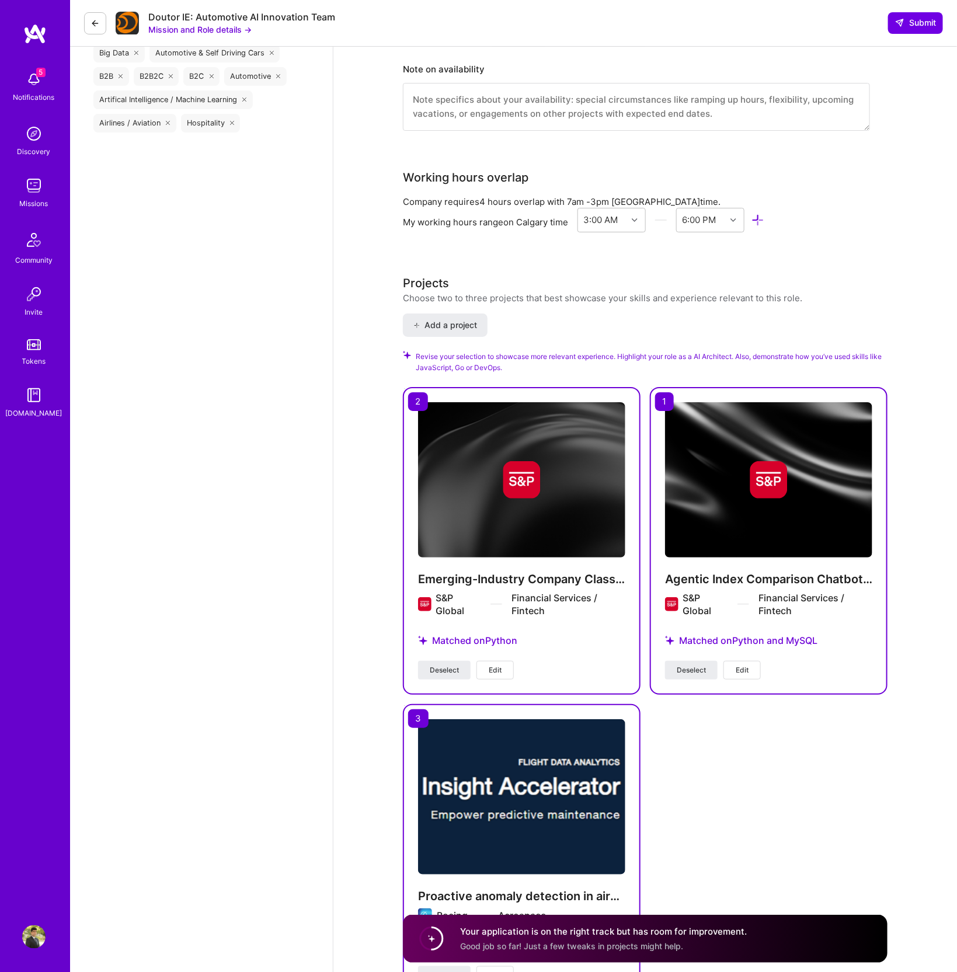
scroll to position [1847, 0]
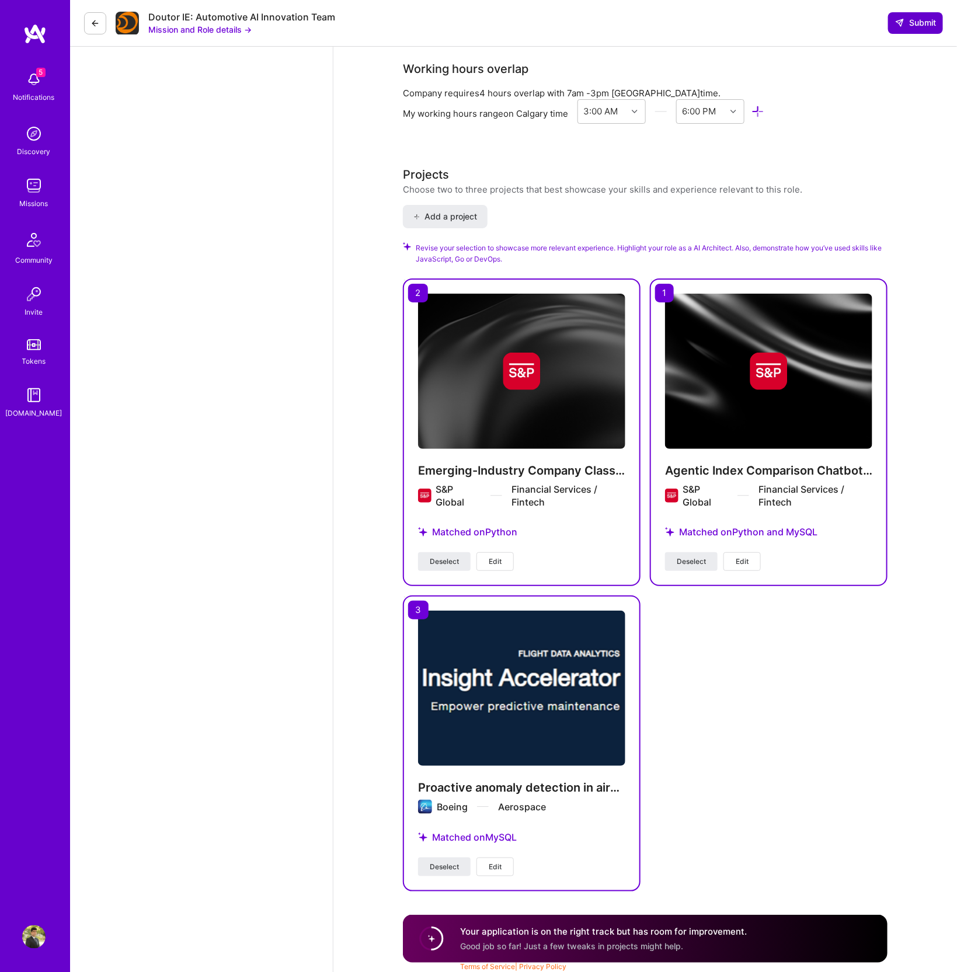
type textarea "I have extensive experience designing and deploying AI/ML architectures in prod…"
click at [907, 26] on span "Submit" at bounding box center [915, 23] width 41 height 12
